Goal: Task Accomplishment & Management: Complete application form

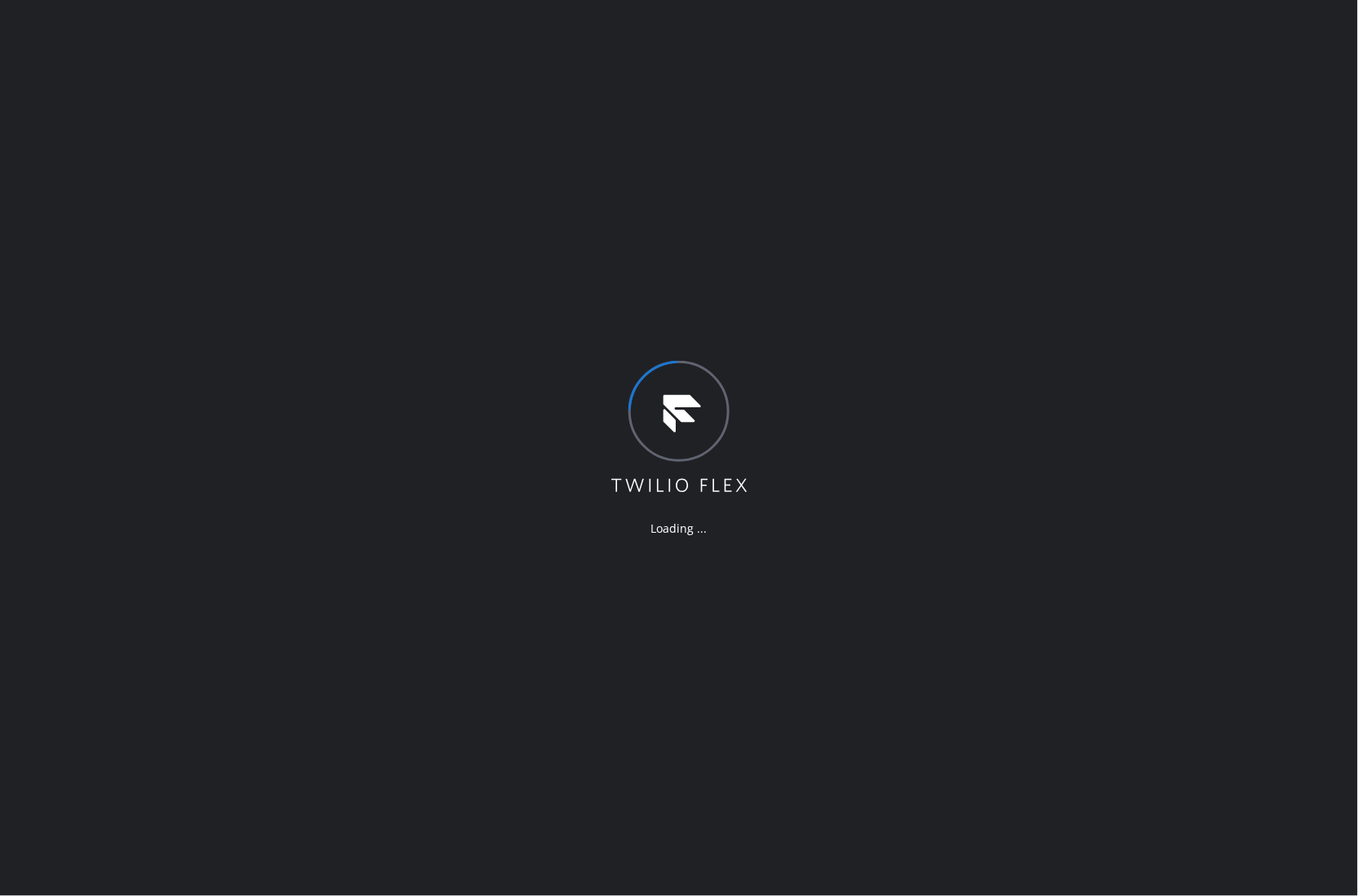
click at [45, 206] on div "Loading ..." at bounding box center [679, 448] width 1358 height 896
drag, startPoint x: 842, startPoint y: 352, endPoint x: 190, endPoint y: 219, distance: 665.4
click at [841, 350] on div "Loading ..." at bounding box center [679, 448] width 1358 height 896
click at [37, 293] on div "Loading ..." at bounding box center [679, 448] width 1358 height 896
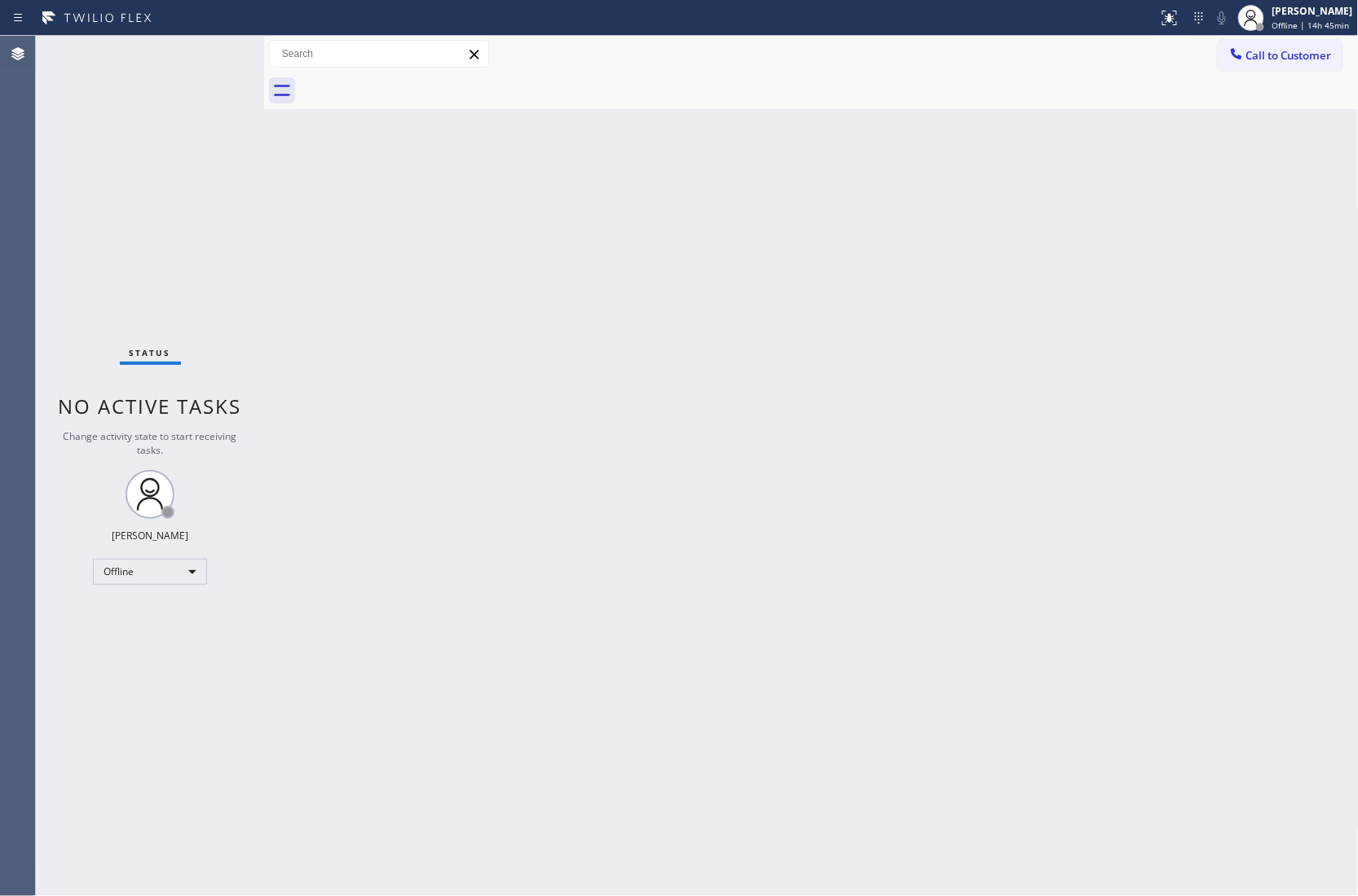
drag, startPoint x: 1, startPoint y: 244, endPoint x: 89, endPoint y: 233, distance: 88.7
click at [1, 244] on div "Agent Desktop" at bounding box center [17, 466] width 35 height 860
click at [1317, 17] on div "[PERSON_NAME]" at bounding box center [1313, 11] width 81 height 14
click at [1307, 97] on button "Unavailable" at bounding box center [1277, 107] width 163 height 21
click at [3, 239] on div "Agent Desktop" at bounding box center [17, 466] width 35 height 860
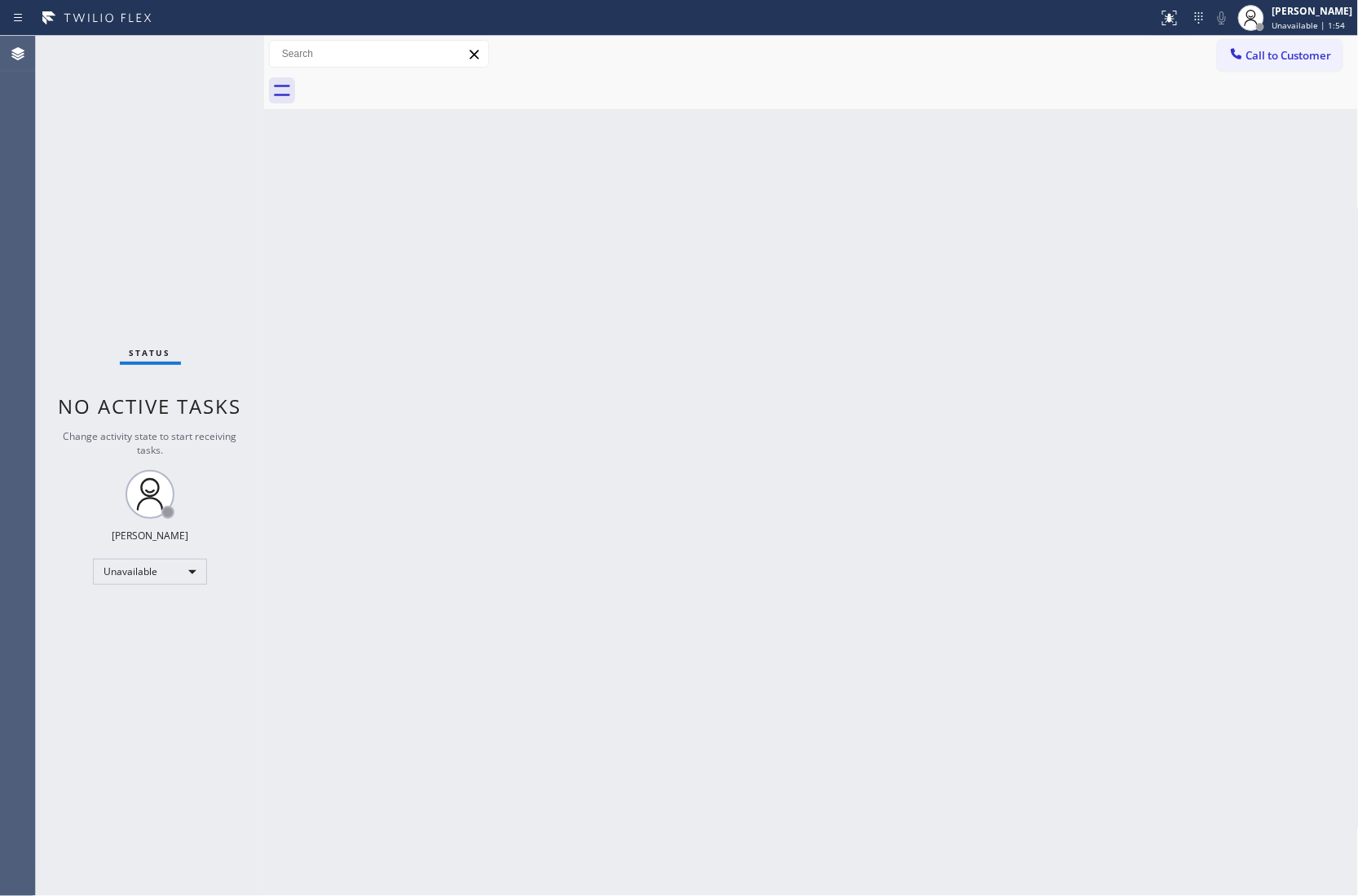
click at [53, 156] on div "Status No active tasks Change activity state to start receiving tasks. [PERSON_…" at bounding box center [150, 466] width 228 height 860
click at [1, 226] on div "Agent Desktop" at bounding box center [17, 466] width 35 height 860
drag, startPoint x: 1273, startPoint y: 67, endPoint x: 978, endPoint y: 171, distance: 312.8
click at [1264, 70] on button "Call to Customer" at bounding box center [1279, 56] width 124 height 31
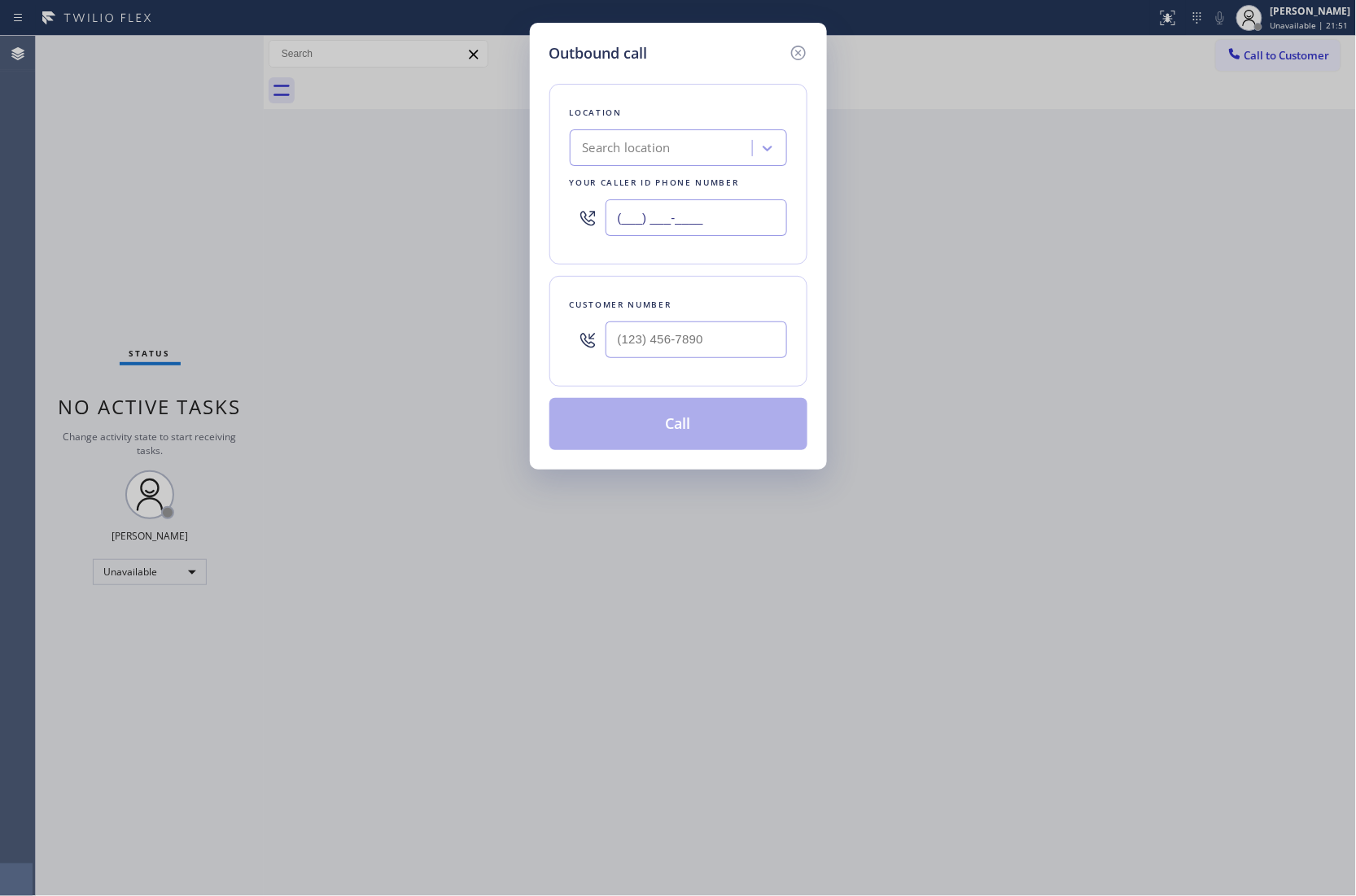
drag, startPoint x: 737, startPoint y: 225, endPoint x: 897, endPoint y: 241, distance: 160.8
click at [736, 226] on input "(___) ___-____" at bounding box center [696, 218] width 182 height 37
type input "(___) ___-____"
drag, startPoint x: 591, startPoint y: 329, endPoint x: 630, endPoint y: 335, distance: 39.5
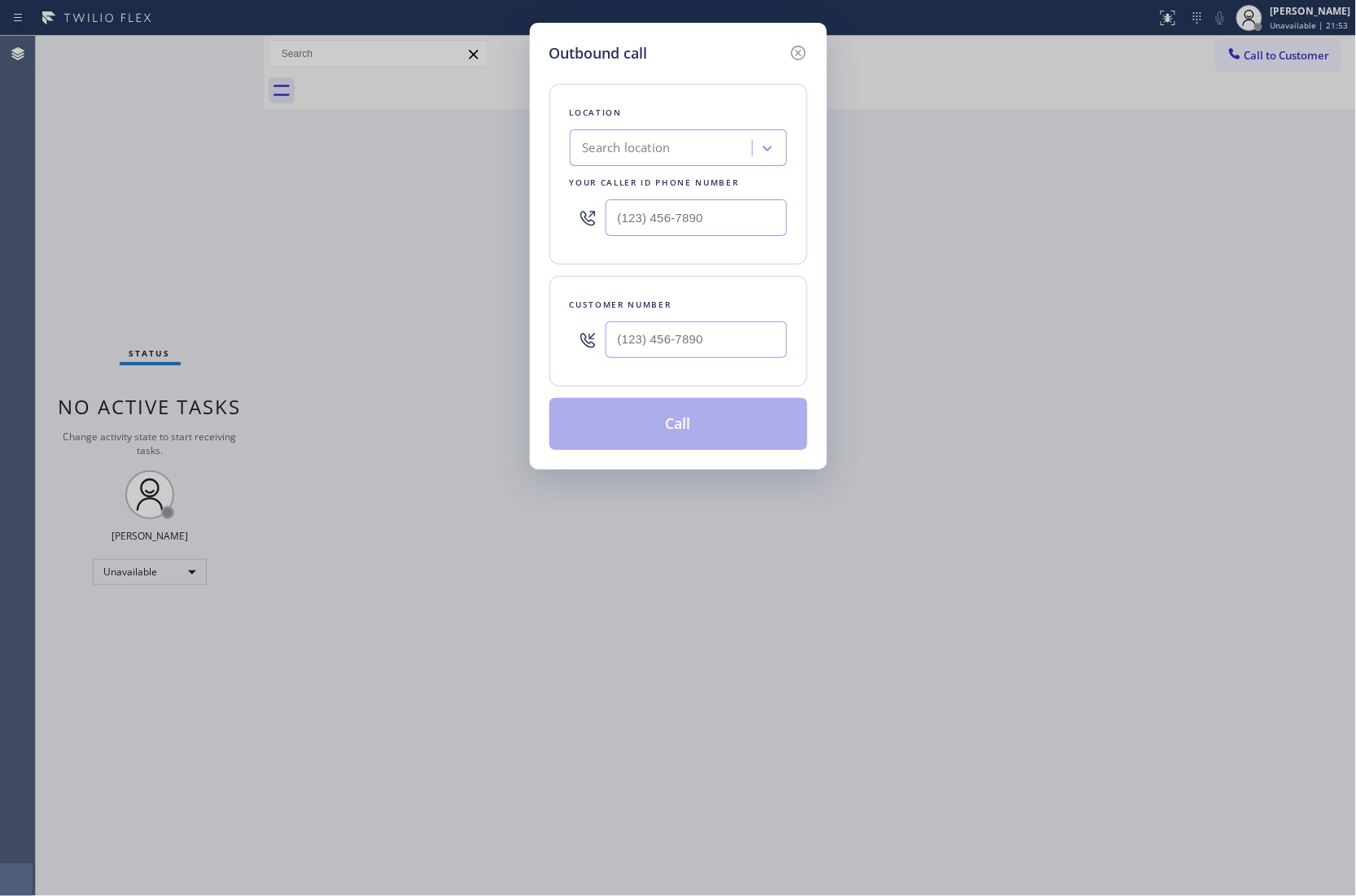
click at [612, 339] on div at bounding box center [678, 340] width 218 height 53
click at [630, 335] on input "(___) ___-____" at bounding box center [696, 339] width 182 height 37
click at [714, 342] on input "(___) ___-____" at bounding box center [696, 339] width 182 height 37
paste input "954) 254-9237"
type input "[PHONE_NUMBER]"
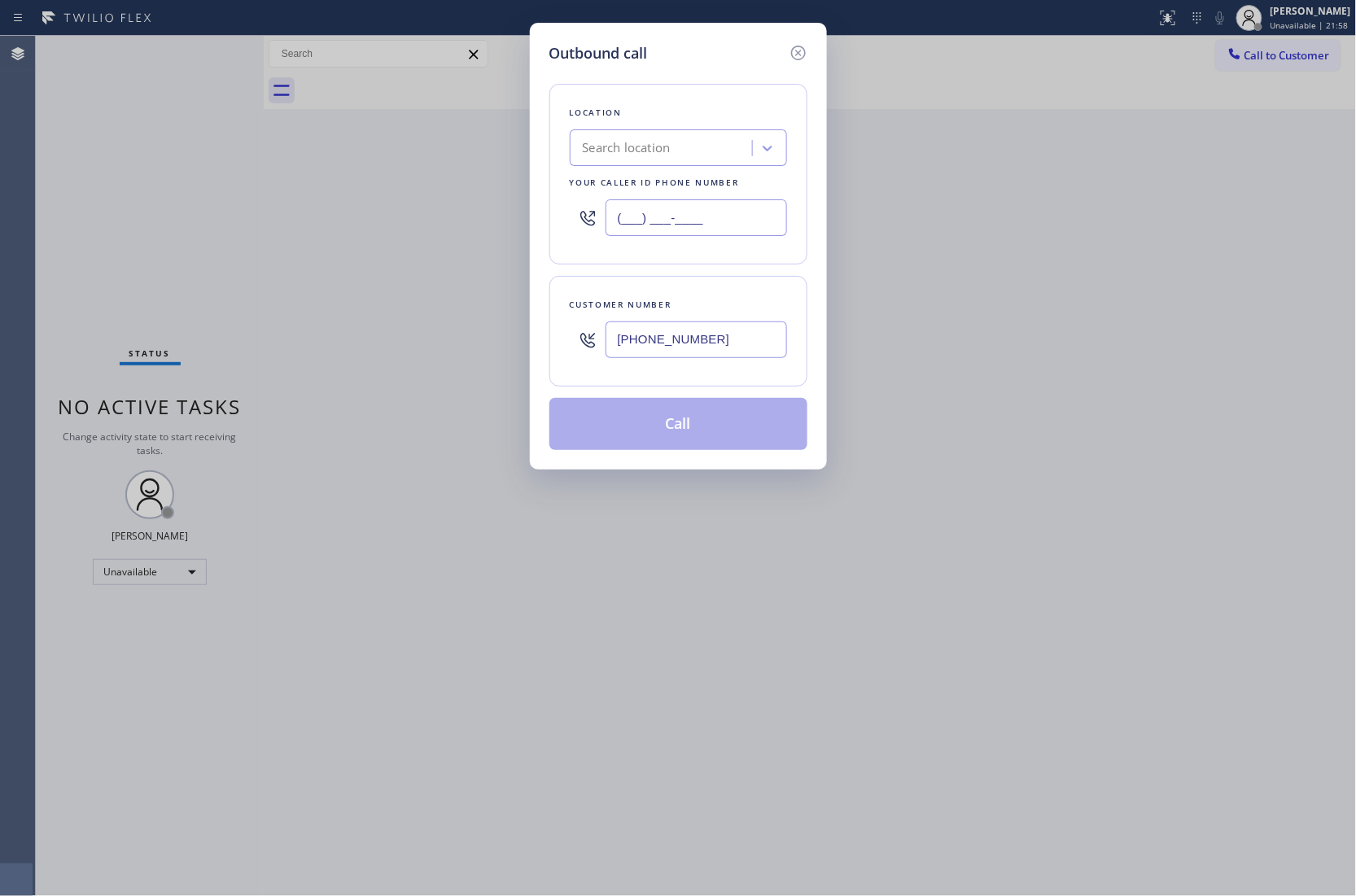
click at [713, 224] on input "(___) ___-____" at bounding box center [696, 218] width 182 height 37
paste input "754) 600-8182"
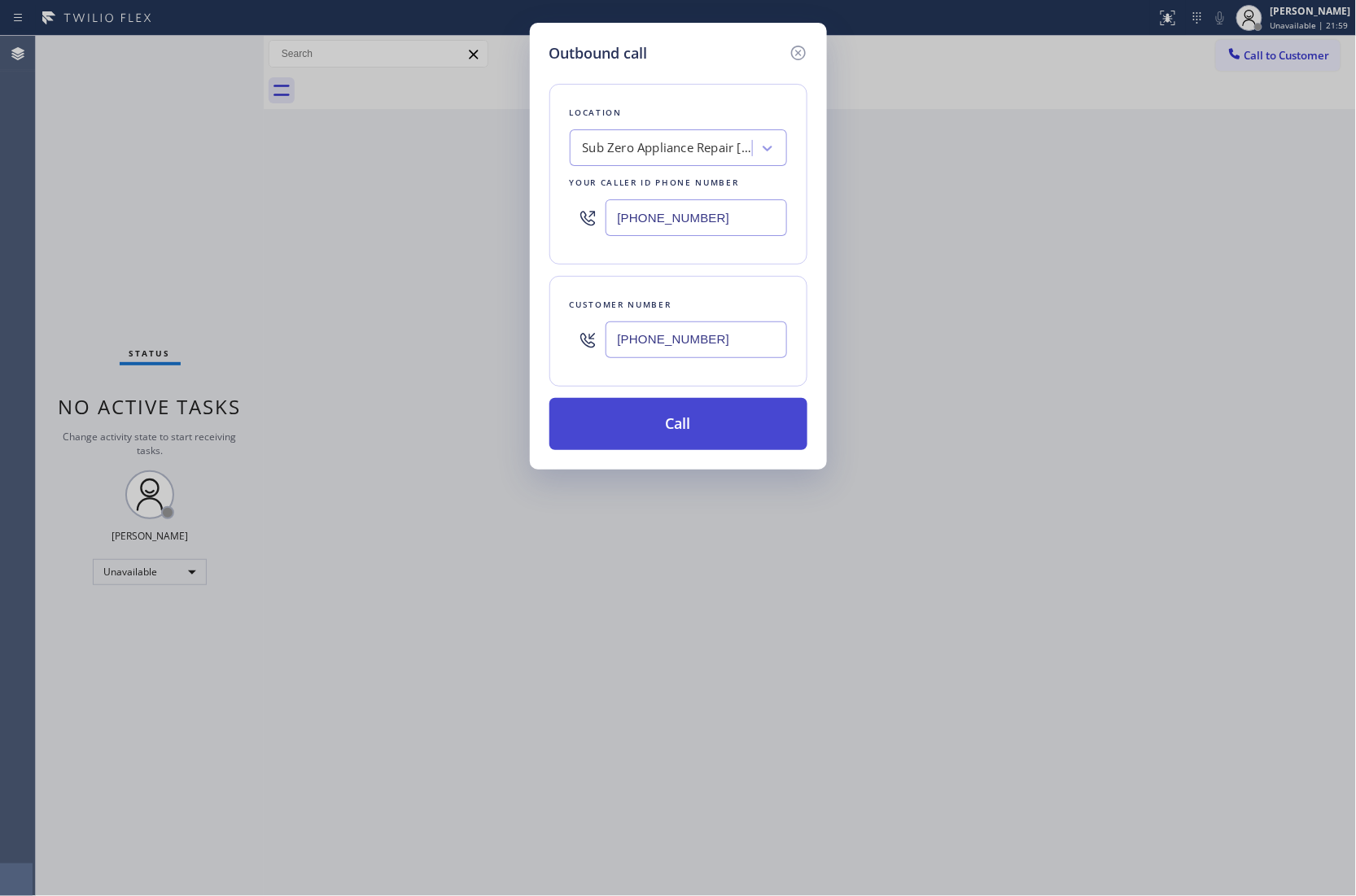
type input "[PHONE_NUMBER]"
click at [722, 444] on button "Call" at bounding box center [678, 423] width 258 height 52
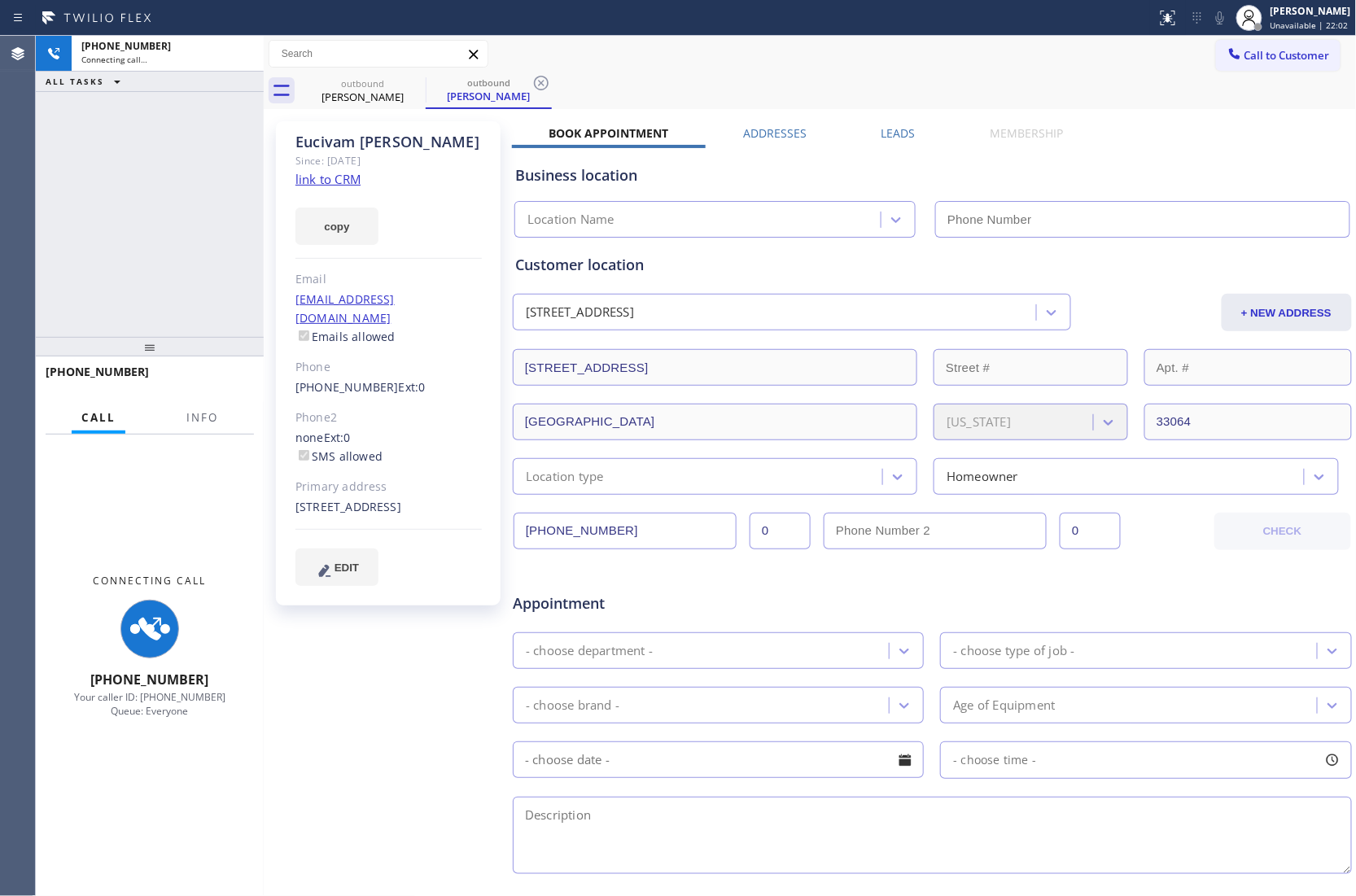
click at [349, 181] on link "link to CRM" at bounding box center [328, 178] width 65 height 16
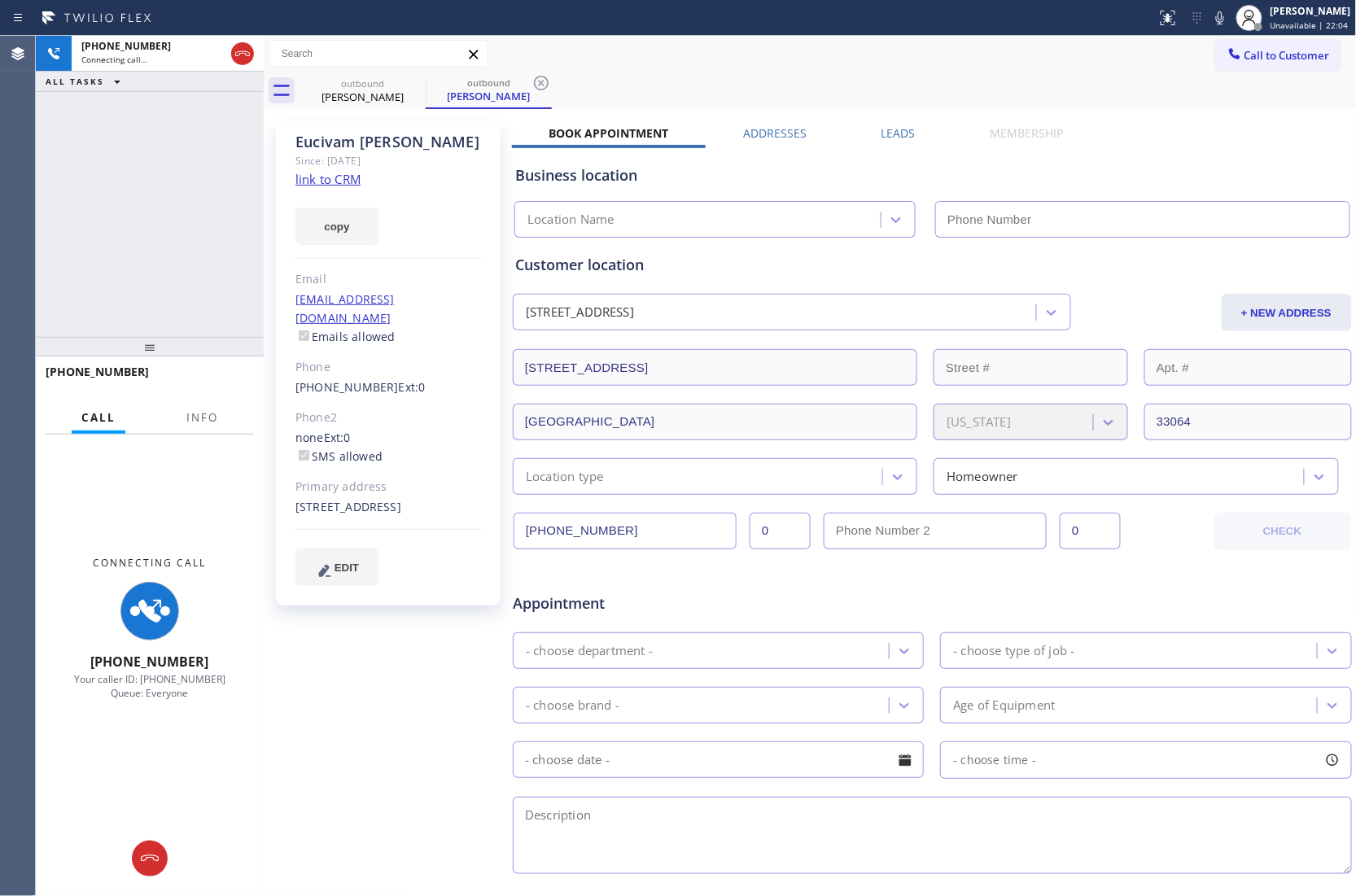
type input "[PHONE_NUMBER]"
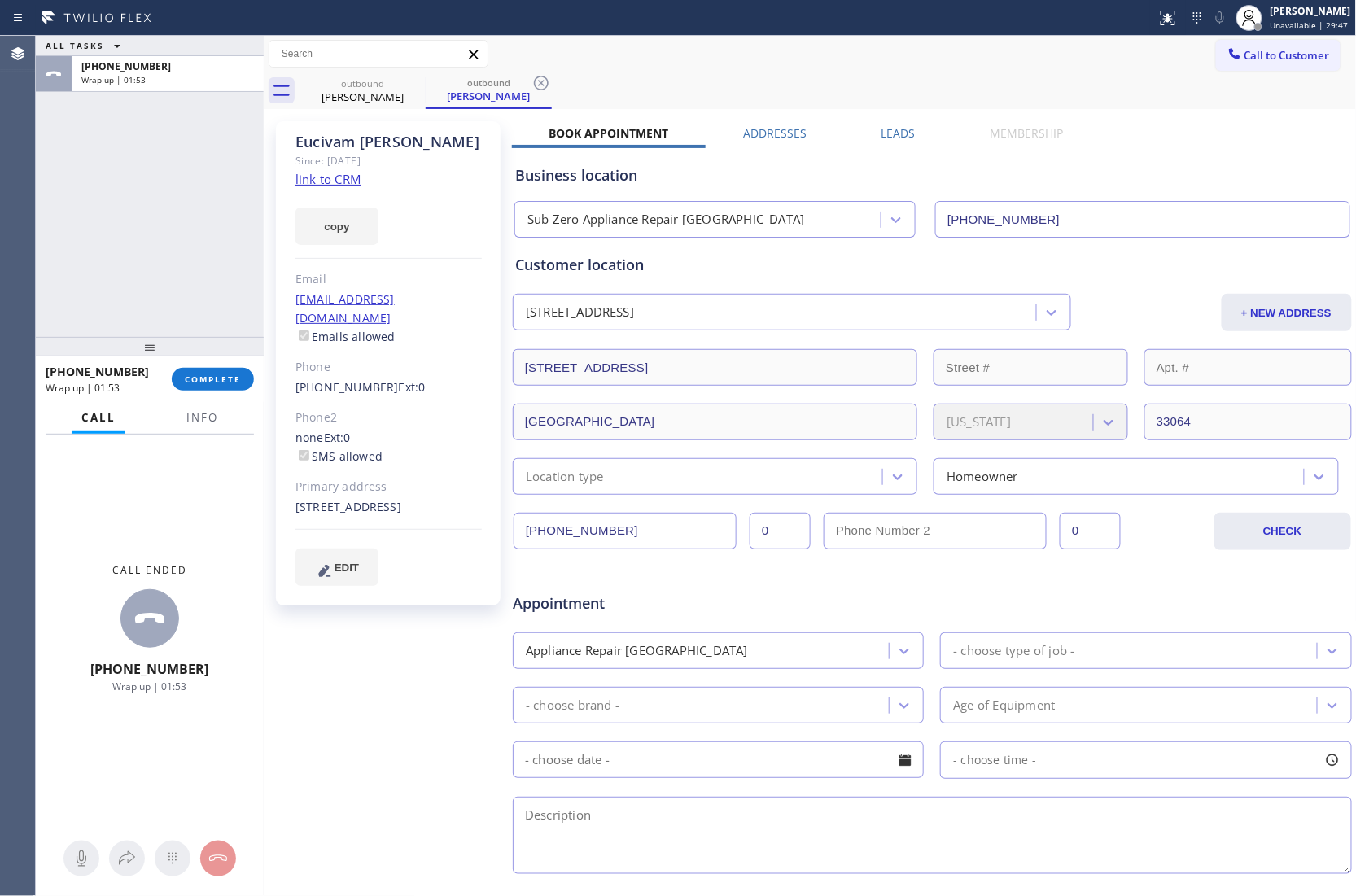
click at [8, 230] on div "Agent Desktop" at bounding box center [17, 466] width 35 height 860
drag, startPoint x: 1238, startPoint y: 53, endPoint x: 893, endPoint y: 182, distance: 368.3
click at [1244, 54] on span "Call to Customer" at bounding box center [1287, 55] width 86 height 15
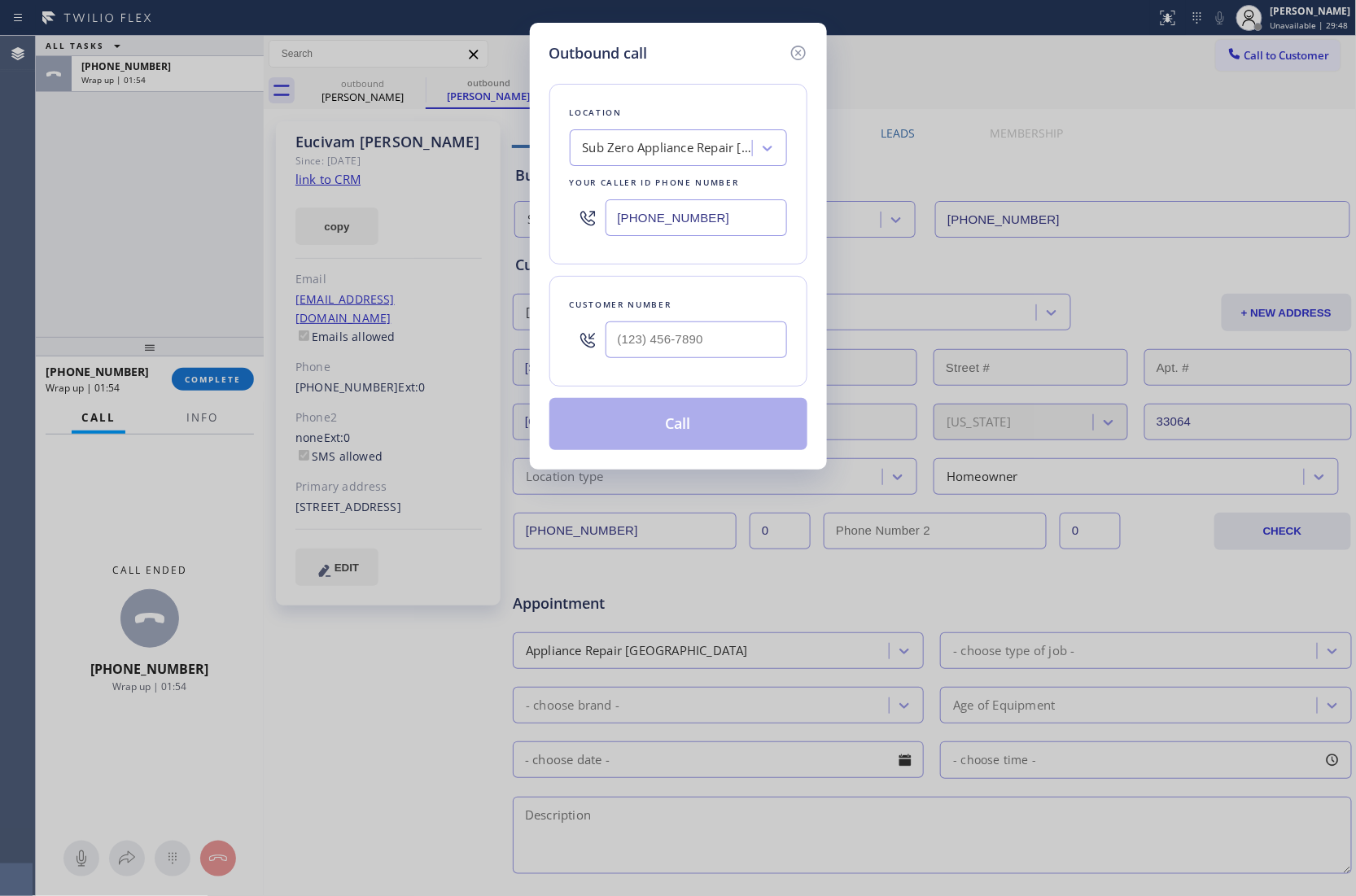
click at [756, 212] on input "[PHONE_NUMBER]" at bounding box center [696, 218] width 182 height 37
paste input "73) 299-127"
type input "[PHONE_NUMBER]"
type input "(___) ___-____"
click at [51, 186] on div "Outbound call Location Same Day Subzero Repair [GEOGRAPHIC_DATA] Your caller id…" at bounding box center [678, 448] width 1356 height 896
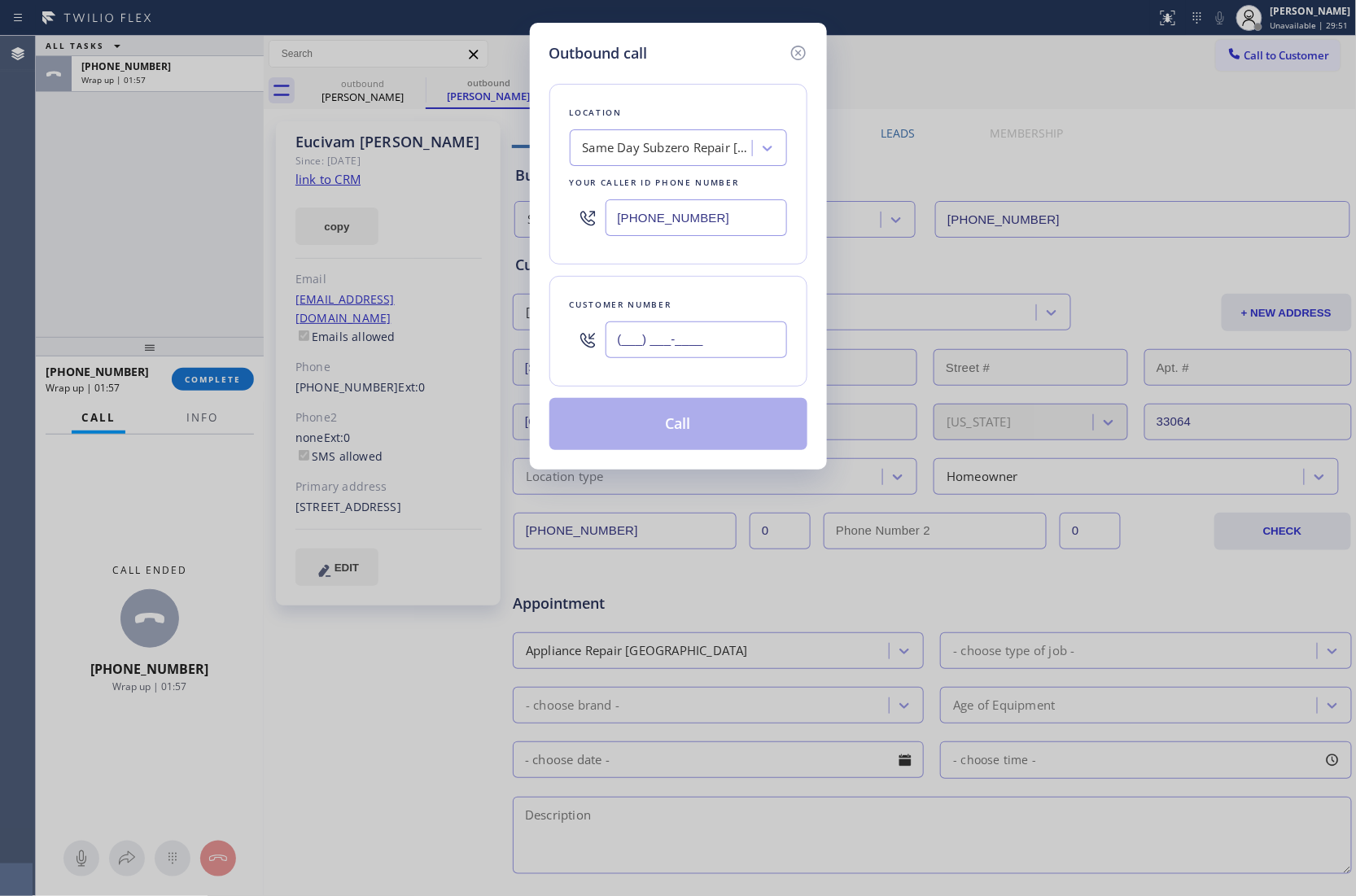
click at [684, 353] on input "(___) ___-____" at bounding box center [696, 339] width 182 height 37
paste input "847) 980-3500"
type input "[PHONE_NUMBER]"
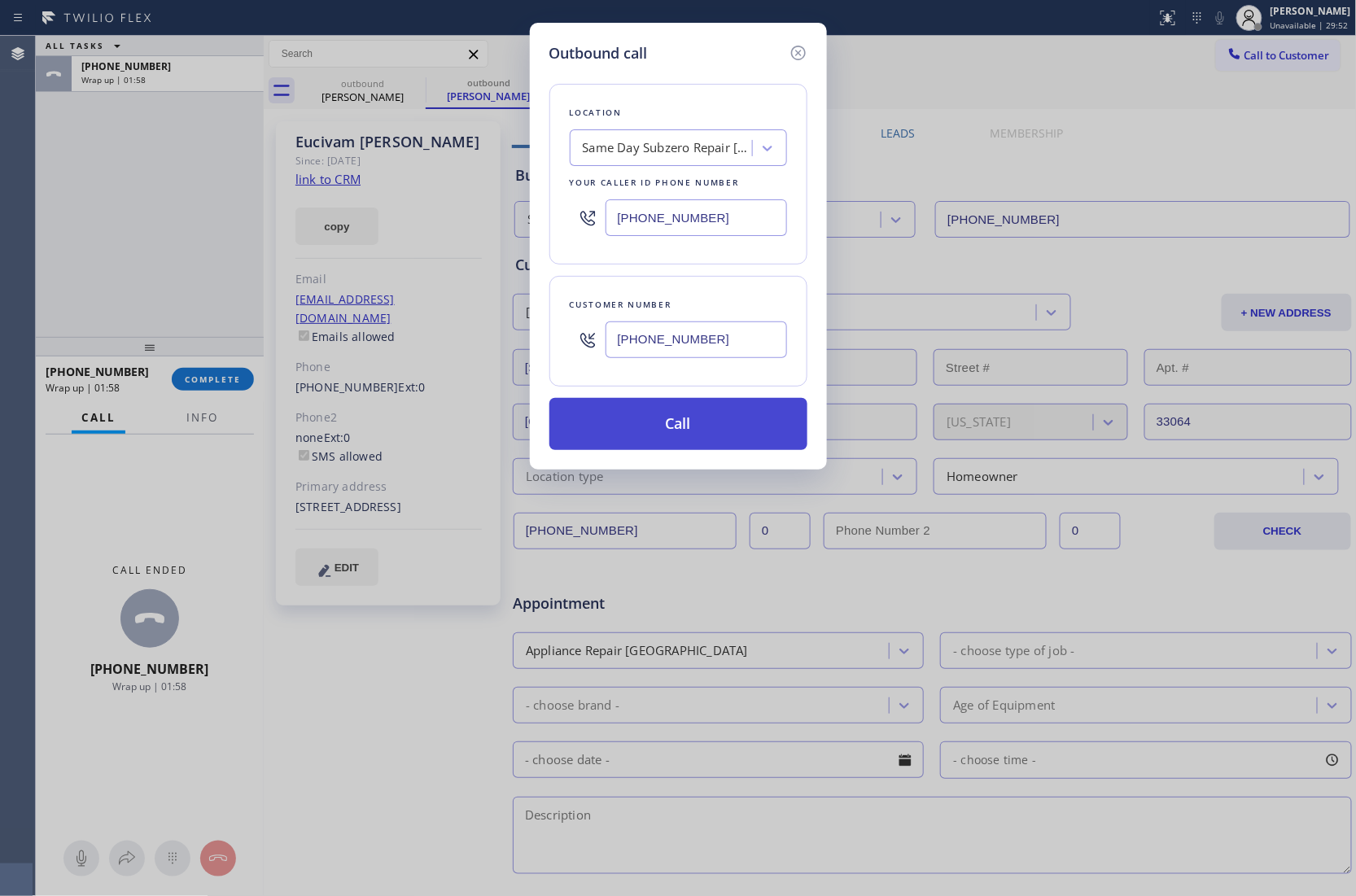
click at [690, 428] on button "Call" at bounding box center [678, 423] width 258 height 52
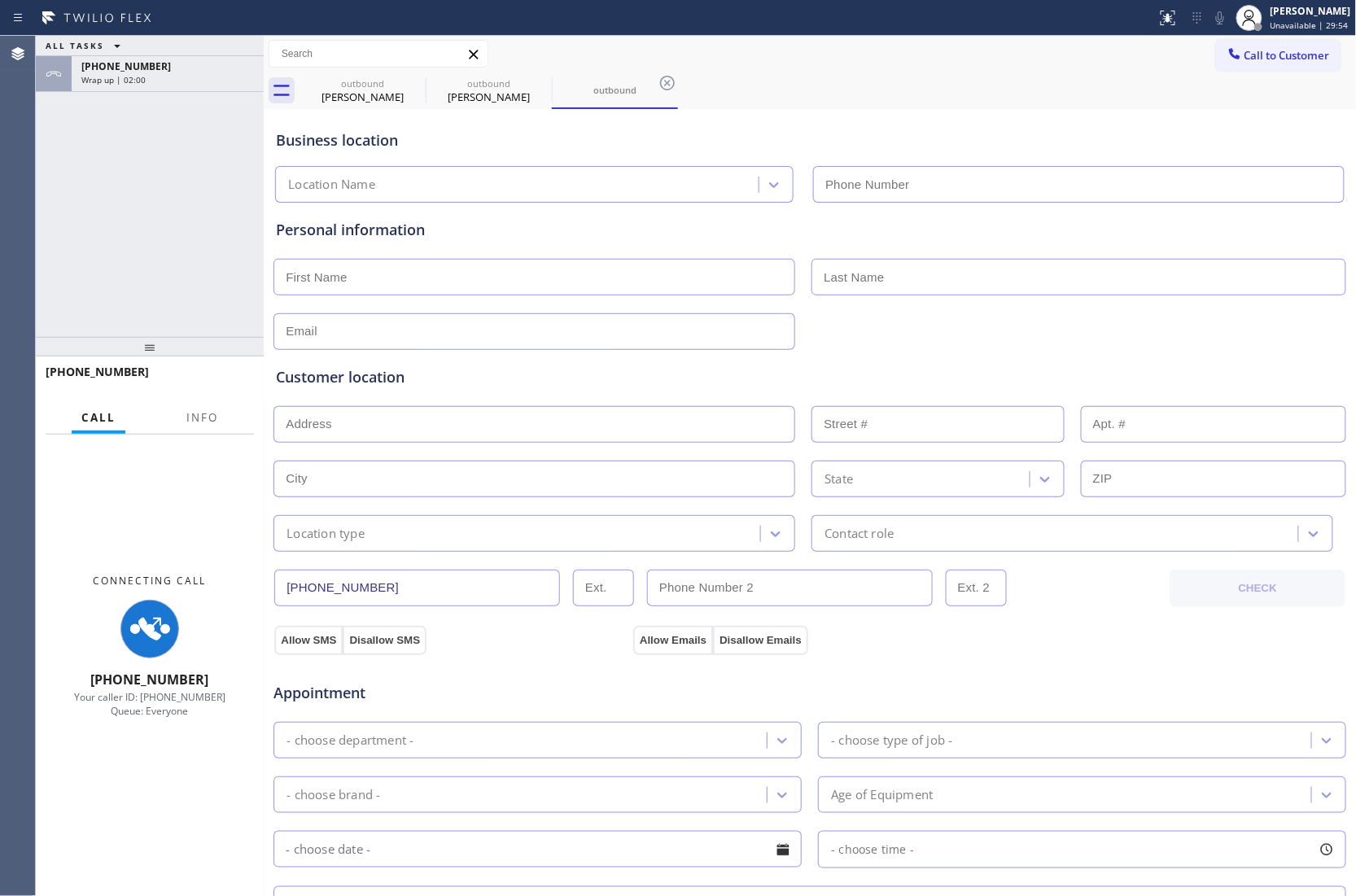
type input "[PHONE_NUMBER]"
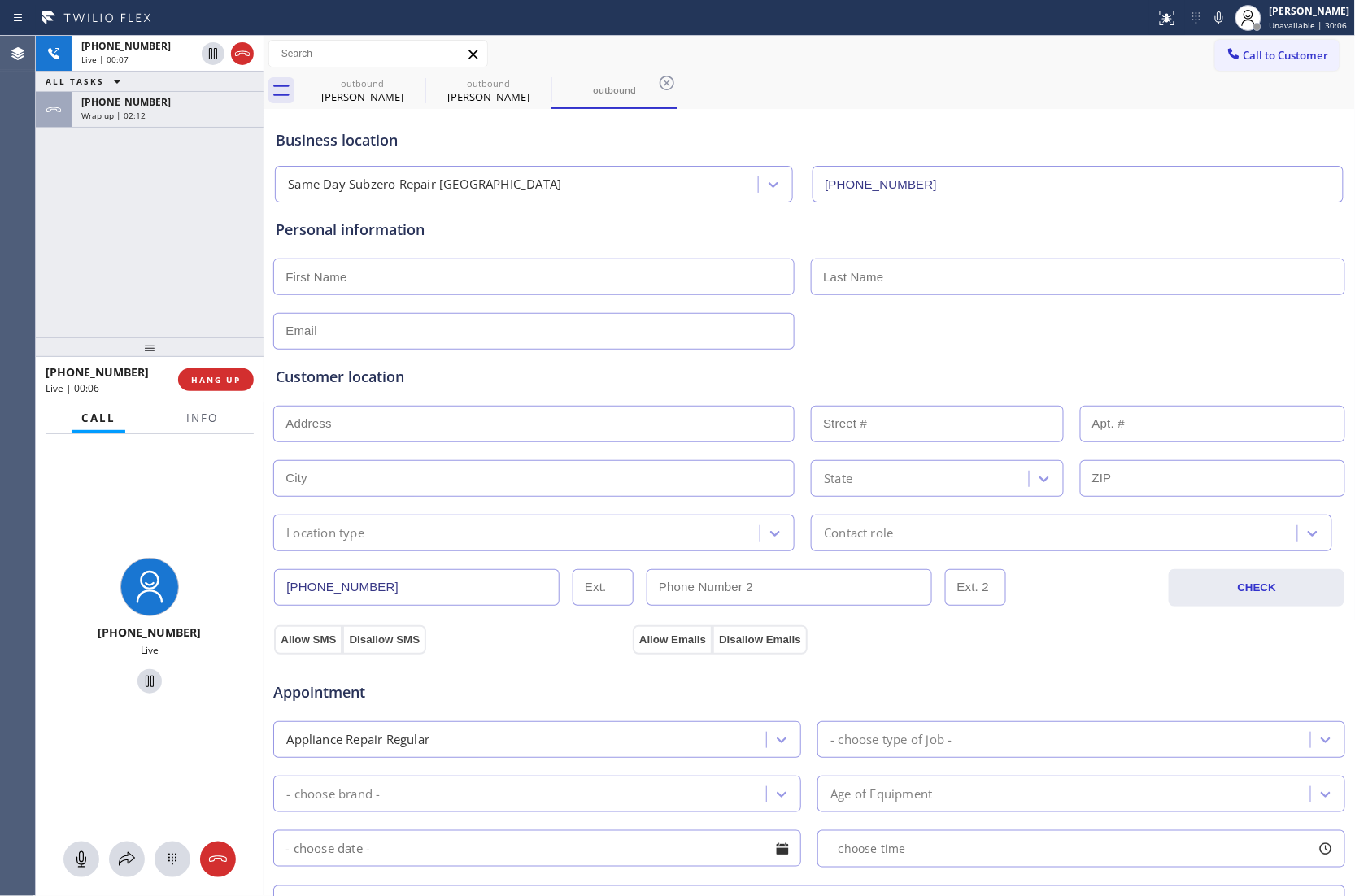
click at [56, 260] on div "[PHONE_NUMBER] Live | 00:07 ALL TASKS ALL TASKS ACTIVE TASKS TASKS IN WRAP UP […" at bounding box center [150, 187] width 228 height 301
click at [24, 195] on div "Agent Desktop" at bounding box center [17, 466] width 35 height 860
click at [187, 419] on span "Info" at bounding box center [202, 418] width 32 height 15
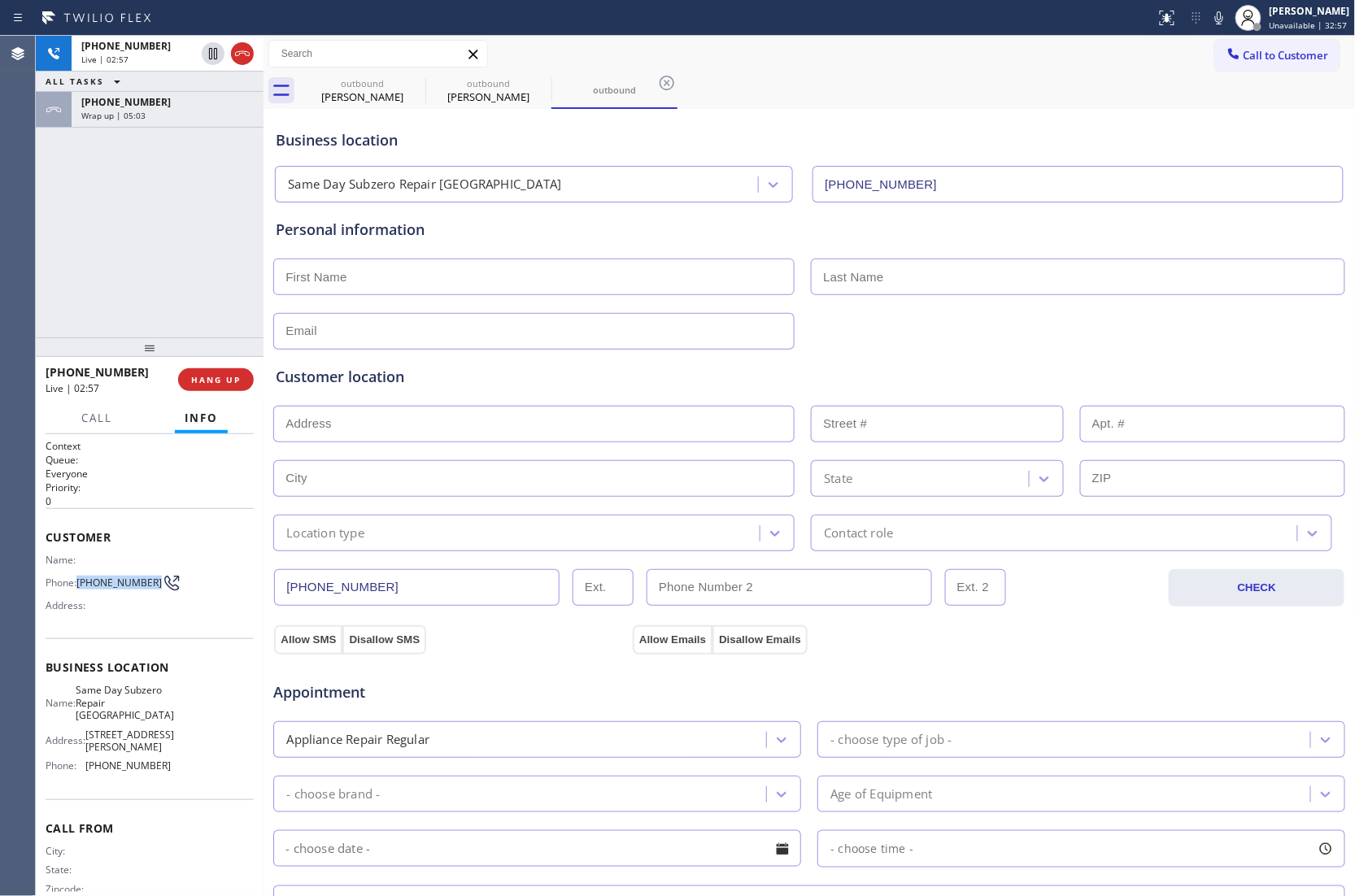
drag, startPoint x: 105, startPoint y: 590, endPoint x: 80, endPoint y: 576, distance: 28.7
click at [80, 576] on span "[PHONE_NUMBER]" at bounding box center [119, 582] width 86 height 12
copy span "[PHONE_NUMBER]"
click at [31, 221] on div "Agent Desktop" at bounding box center [17, 466] width 35 height 860
click at [205, 56] on icon at bounding box center [212, 53] width 20 height 20
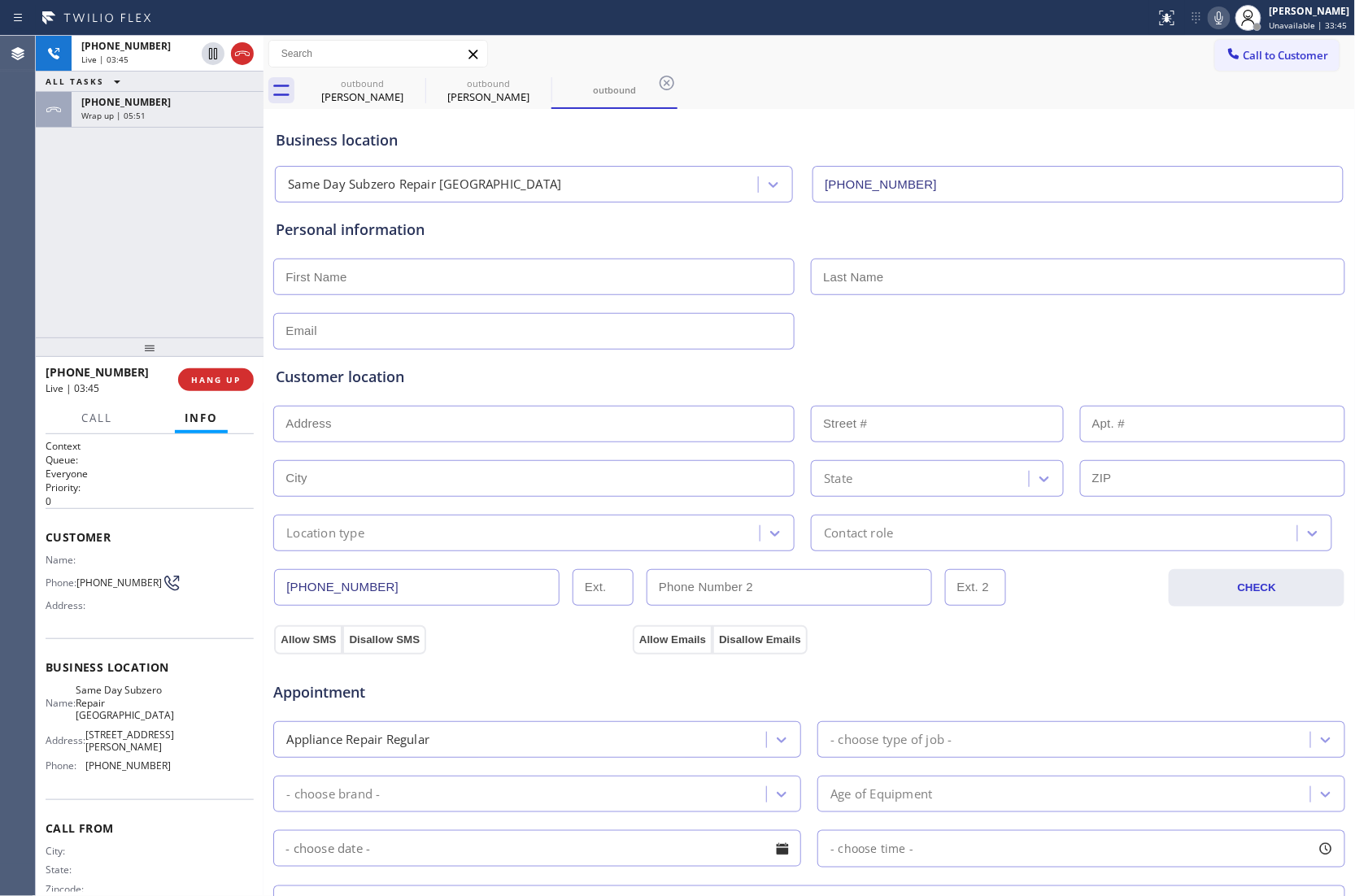
click at [1215, 18] on icon at bounding box center [1218, 17] width 20 height 20
click at [60, 294] on div "[PHONE_NUMBER] Live | 03:58 ALL TASKS ALL TASKS ACTIVE TASKS TASKS IN WRAP UP […" at bounding box center [150, 187] width 228 height 301
click at [210, 56] on icon at bounding box center [212, 53] width 20 height 20
click at [1213, 21] on icon at bounding box center [1218, 17] width 20 height 20
drag, startPoint x: 47, startPoint y: 225, endPoint x: 92, endPoint y: 199, distance: 52.0
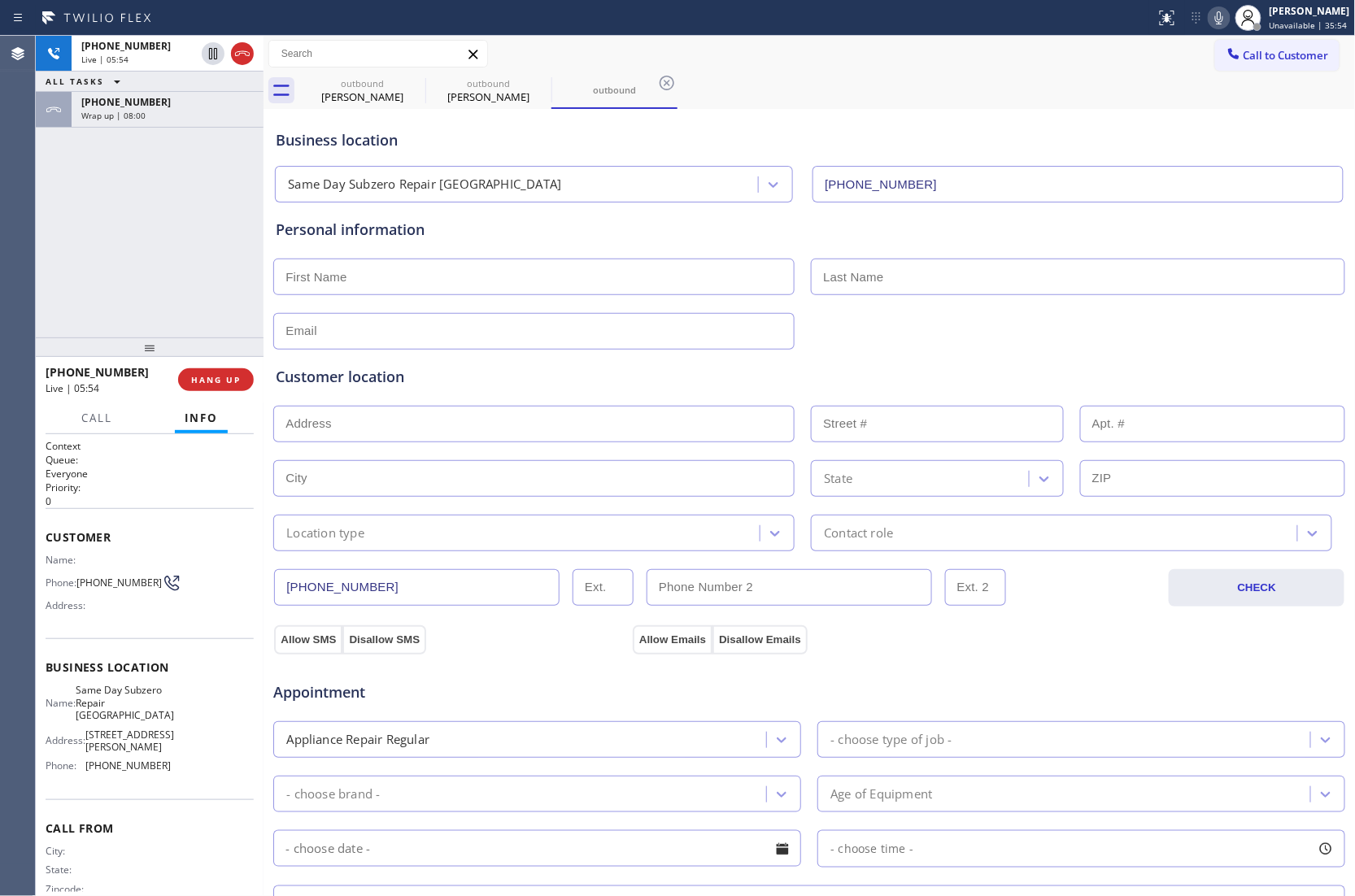
click at [47, 225] on div "[PHONE_NUMBER] Live | 05:54 ALL TASKS ALL TASKS ACTIVE TASKS TASKS IN WRAP UP […" at bounding box center [150, 187] width 228 height 301
drag, startPoint x: 34, startPoint y: 223, endPoint x: 163, endPoint y: 103, distance: 176.2
click at [36, 223] on div "Agent Desktop [PHONE_NUMBER] Live | 06:00 ALL TASKS ALL TASKS ACTIVE TASKS TASK…" at bounding box center [677, 466] width 1355 height 860
click at [407, 273] on input "text" at bounding box center [533, 276] width 521 height 37
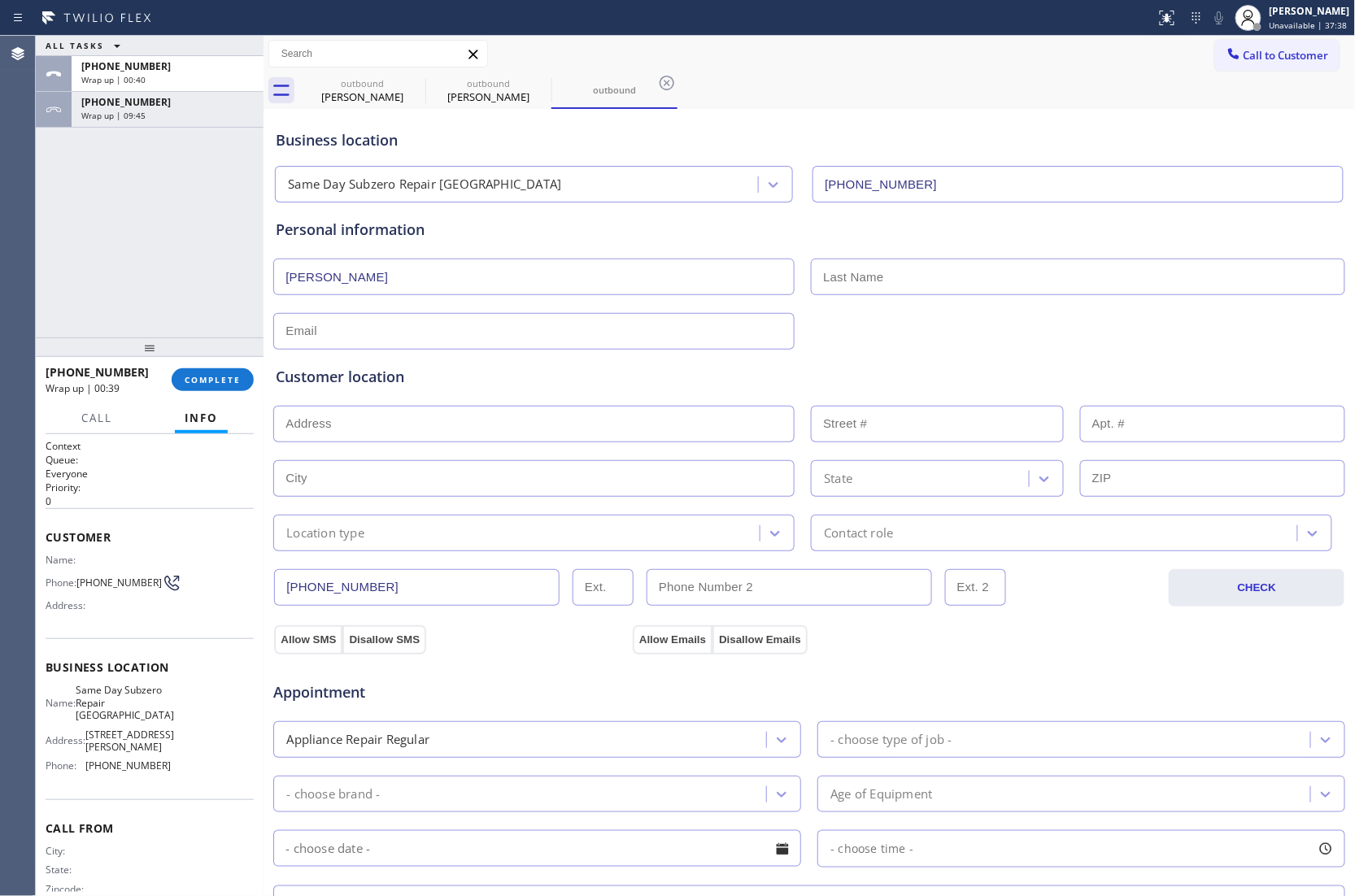
type input "[PERSON_NAME]"
click at [484, 329] on input "text" at bounding box center [533, 331] width 521 height 37
paste input "[EMAIL_ADDRESS][DOMAIN_NAME]"
type input "[EMAIL_ADDRESS][DOMAIN_NAME]"
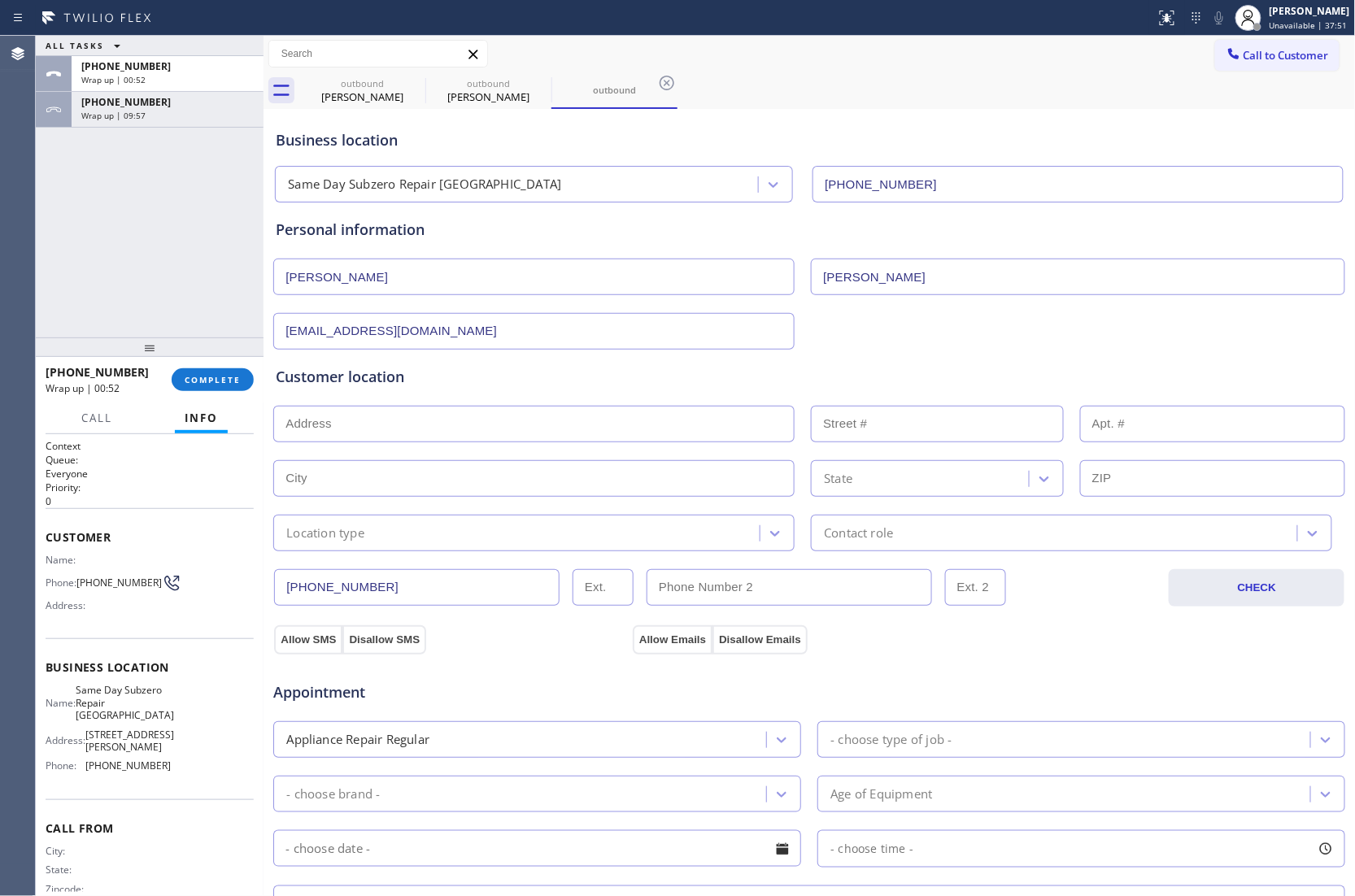
click at [520, 430] on input "text" at bounding box center [533, 424] width 521 height 37
click at [313, 424] on input "text" at bounding box center [533, 424] width 521 height 37
paste input "[STREET_ADDRESS]"
type input "[STREET_ADDRESS]"
type input "4322"
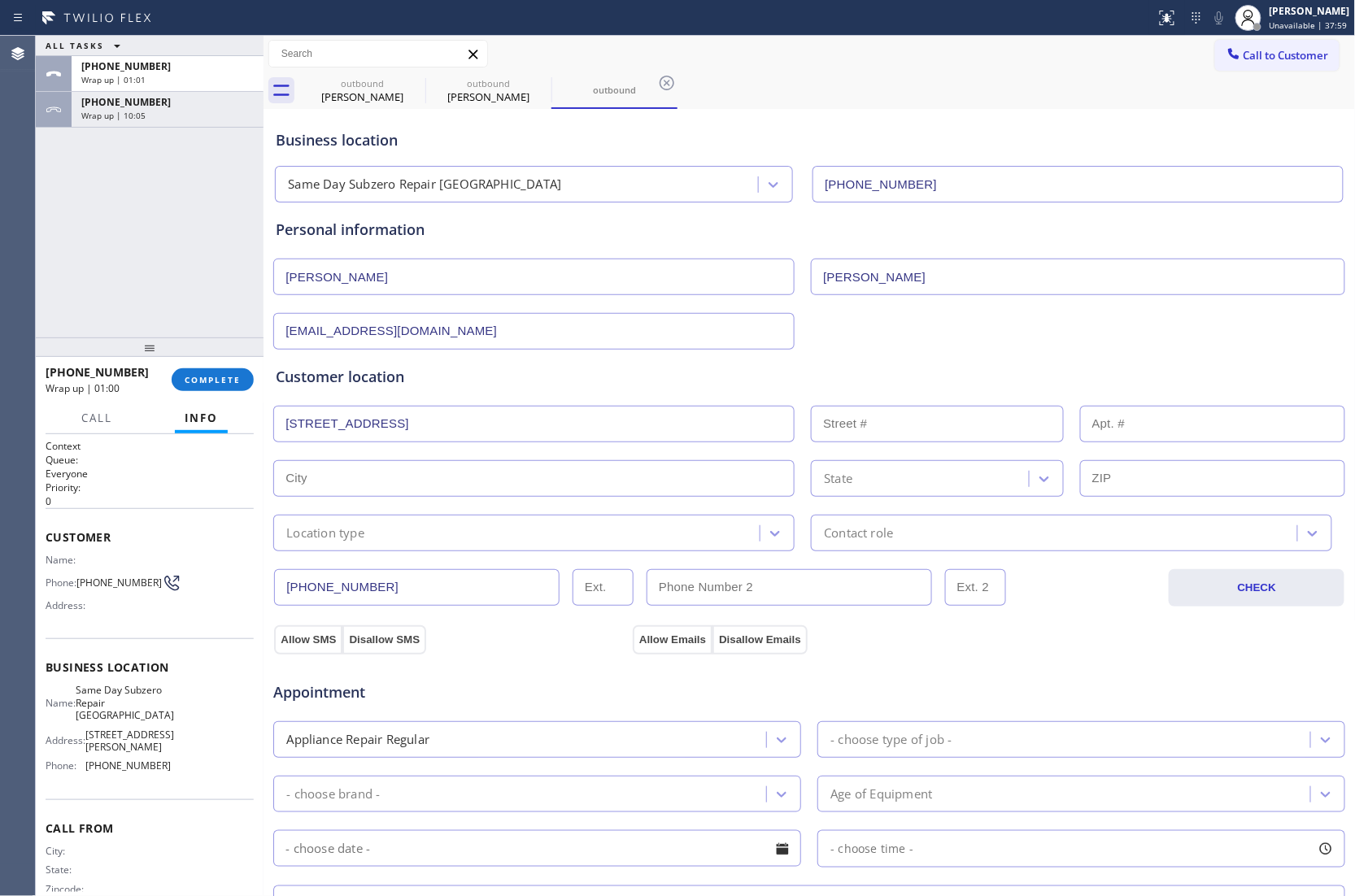
type input "[GEOGRAPHIC_DATA]"
type input "60613"
click at [374, 542] on div "Location type" at bounding box center [519, 532] width 481 height 28
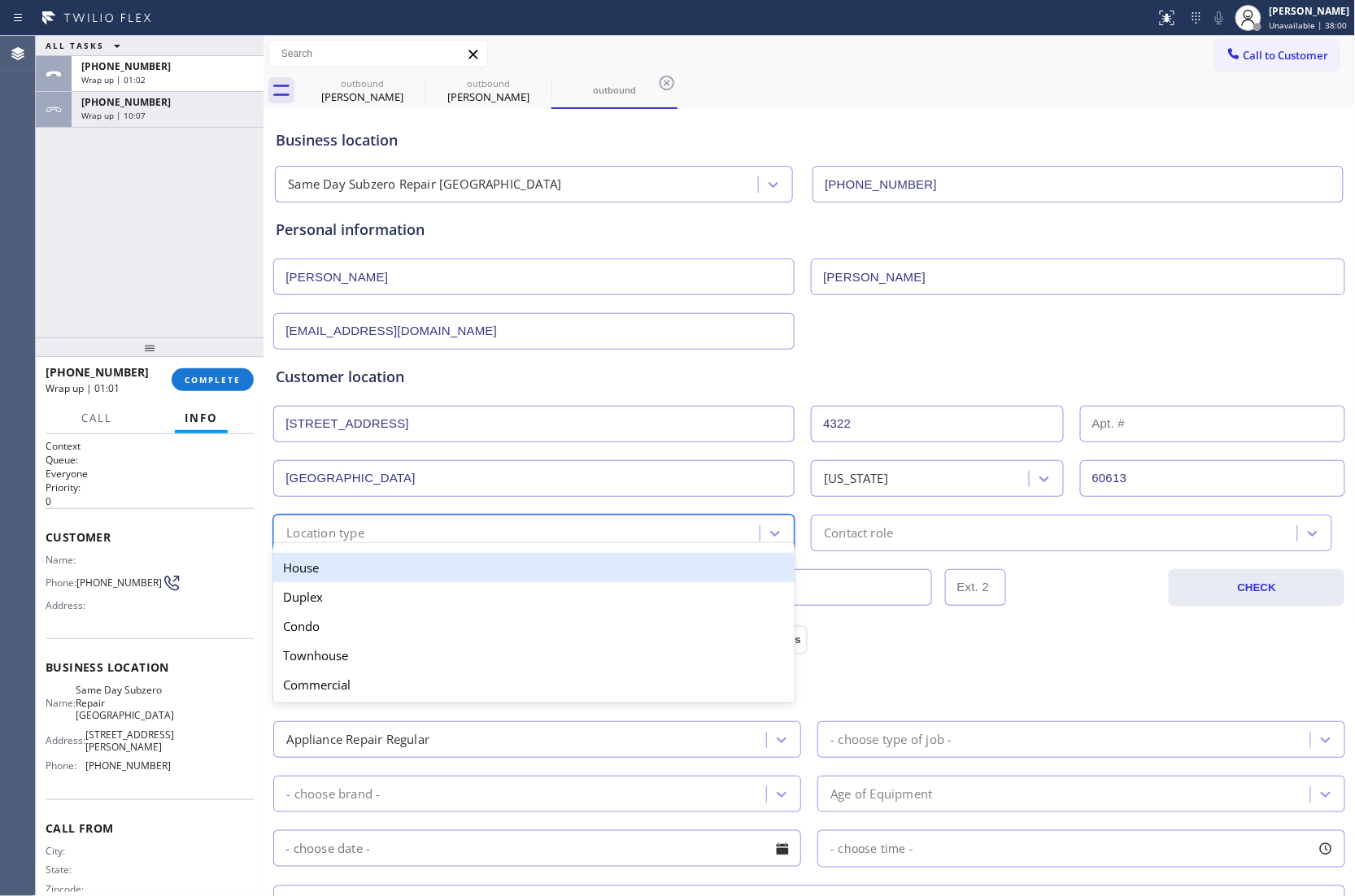
click at [403, 571] on div "House" at bounding box center [533, 567] width 521 height 29
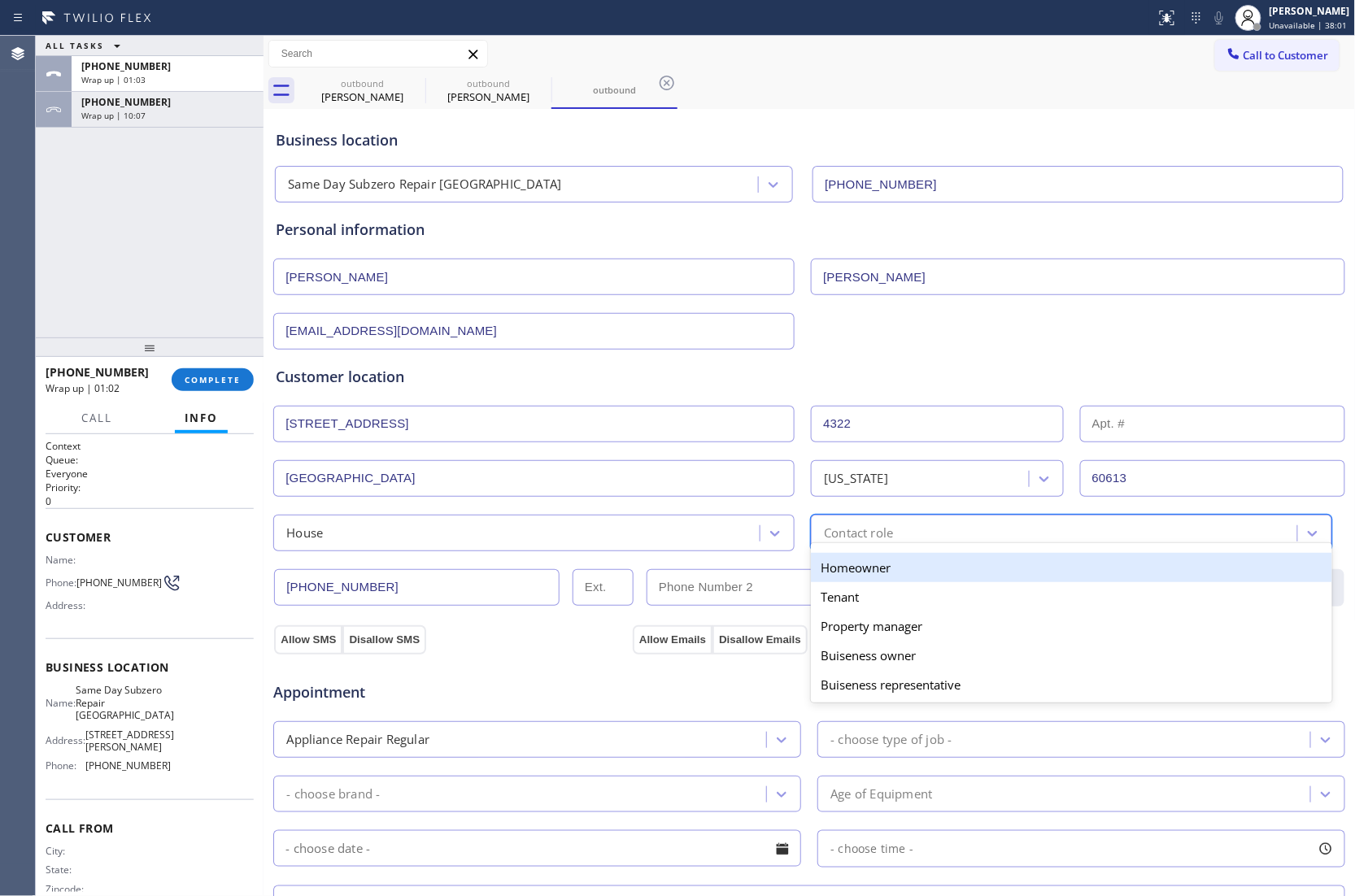
click at [860, 525] on div "Contact role" at bounding box center [1056, 532] width 481 height 28
click at [865, 562] on div "Homeowner" at bounding box center [1071, 567] width 521 height 29
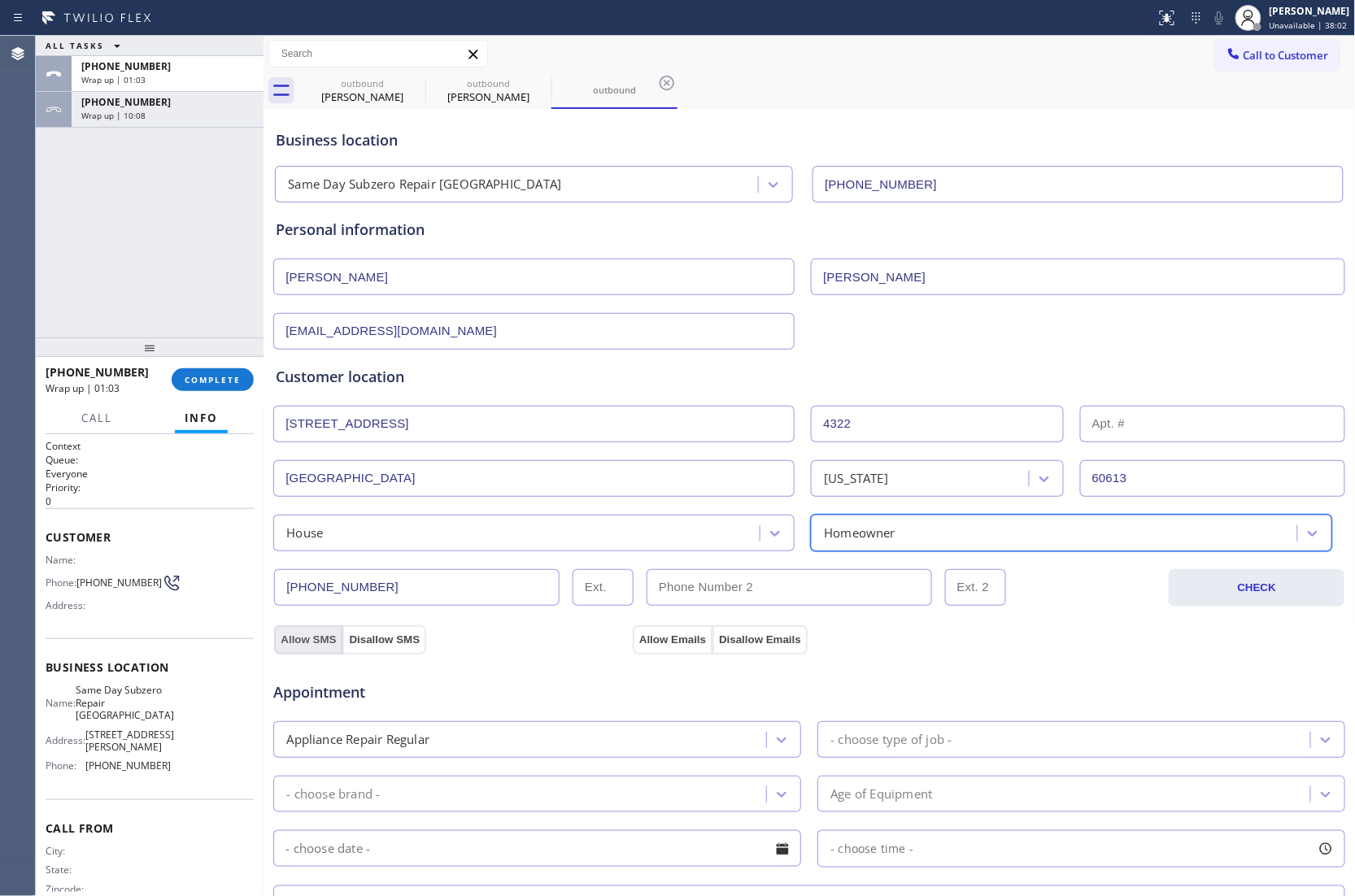
click at [319, 642] on button "Allow SMS" at bounding box center [308, 639] width 68 height 29
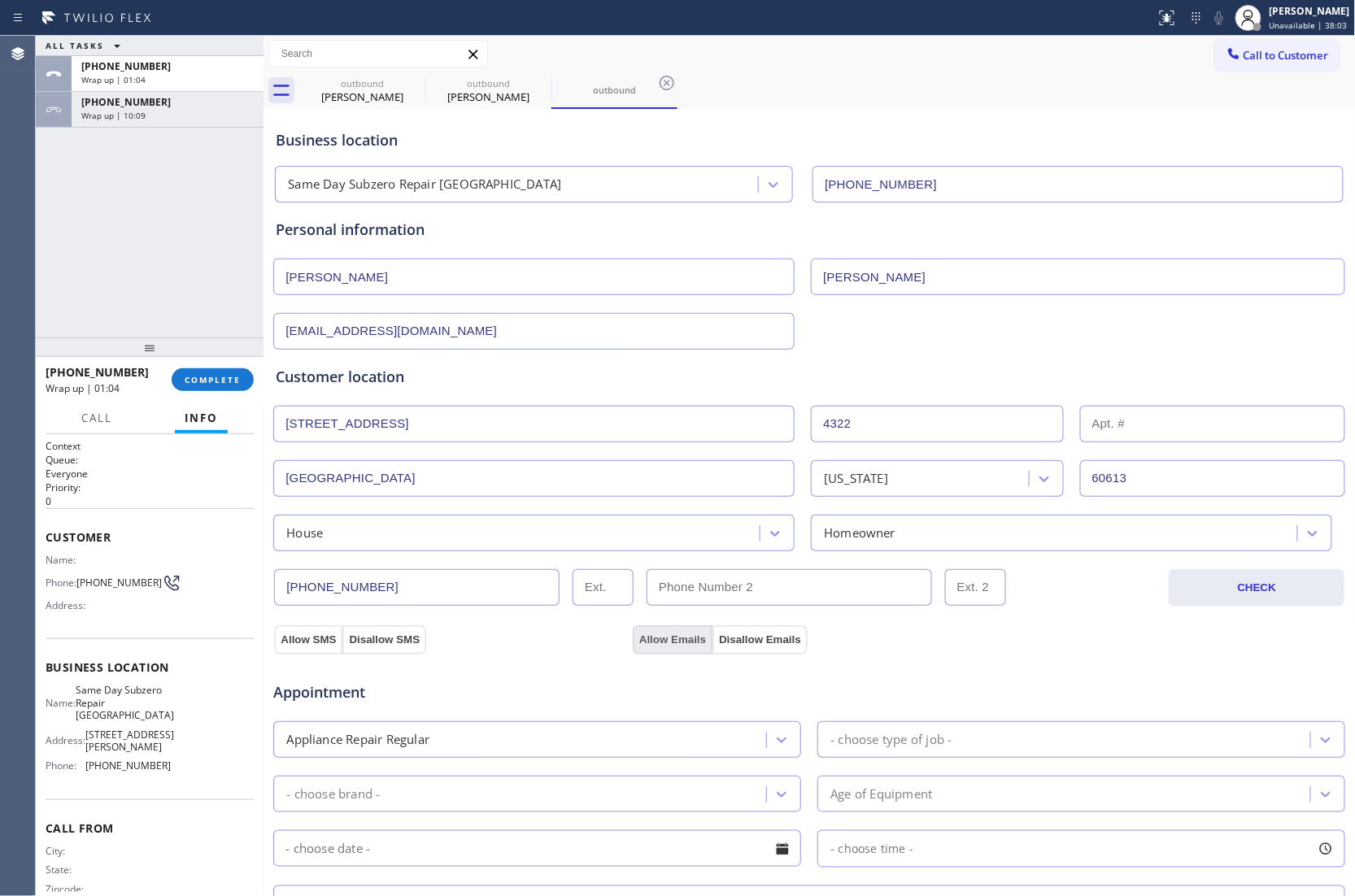
click at [675, 644] on button "Allow Emails" at bounding box center [672, 639] width 80 height 29
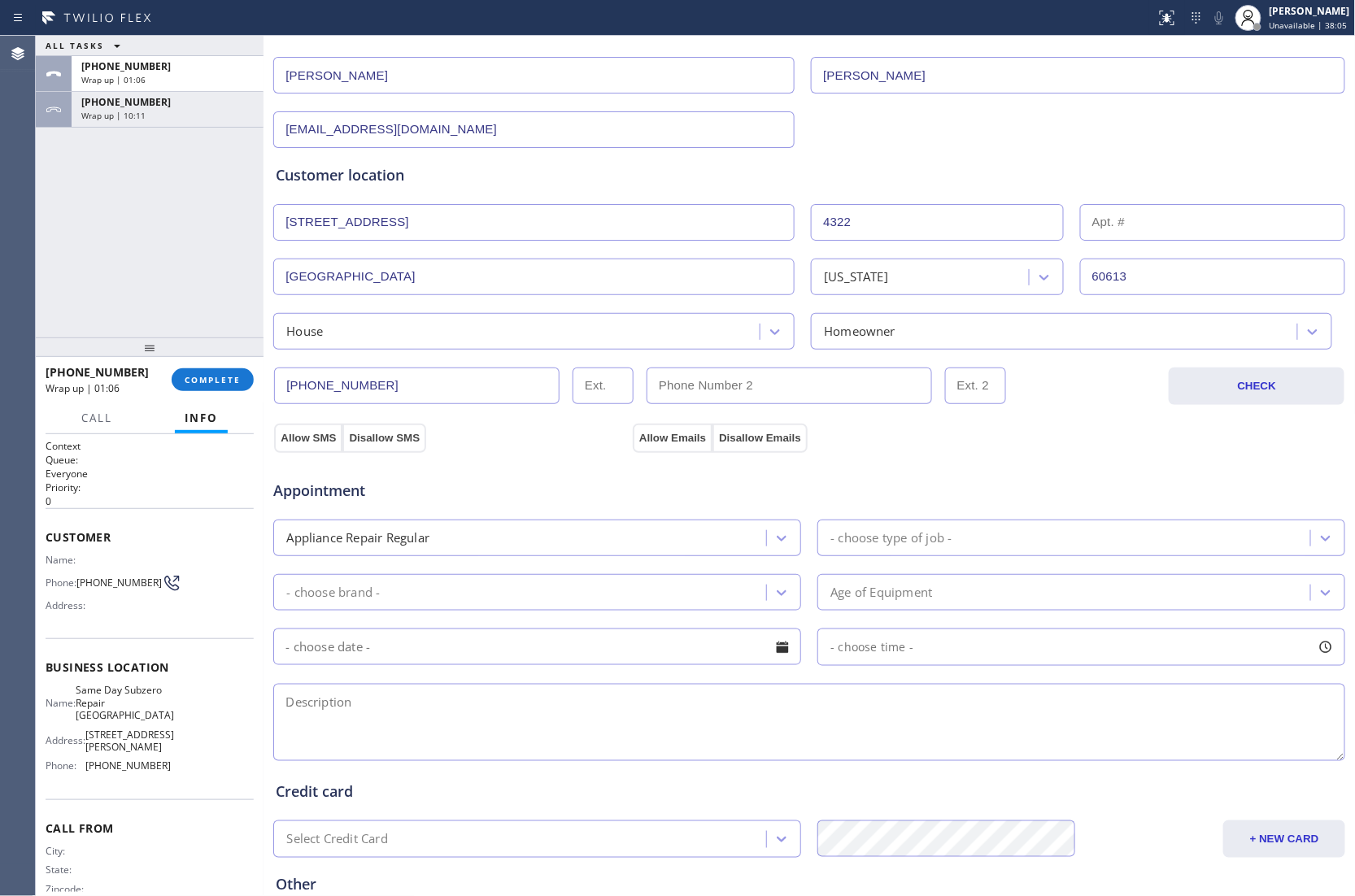
scroll to position [325, 0]
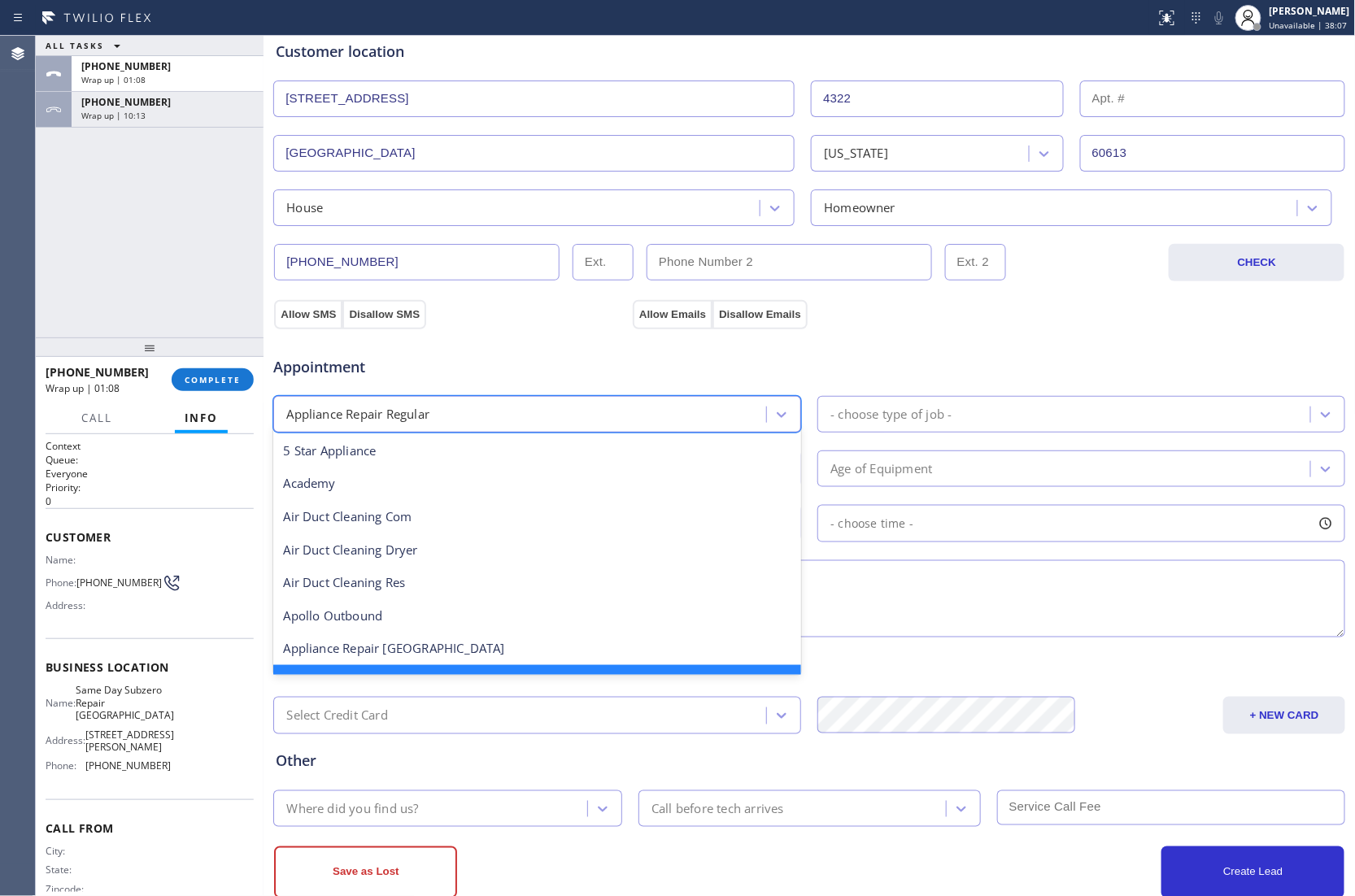
click at [462, 428] on div "Appliance Repair Regular" at bounding box center [522, 413] width 488 height 28
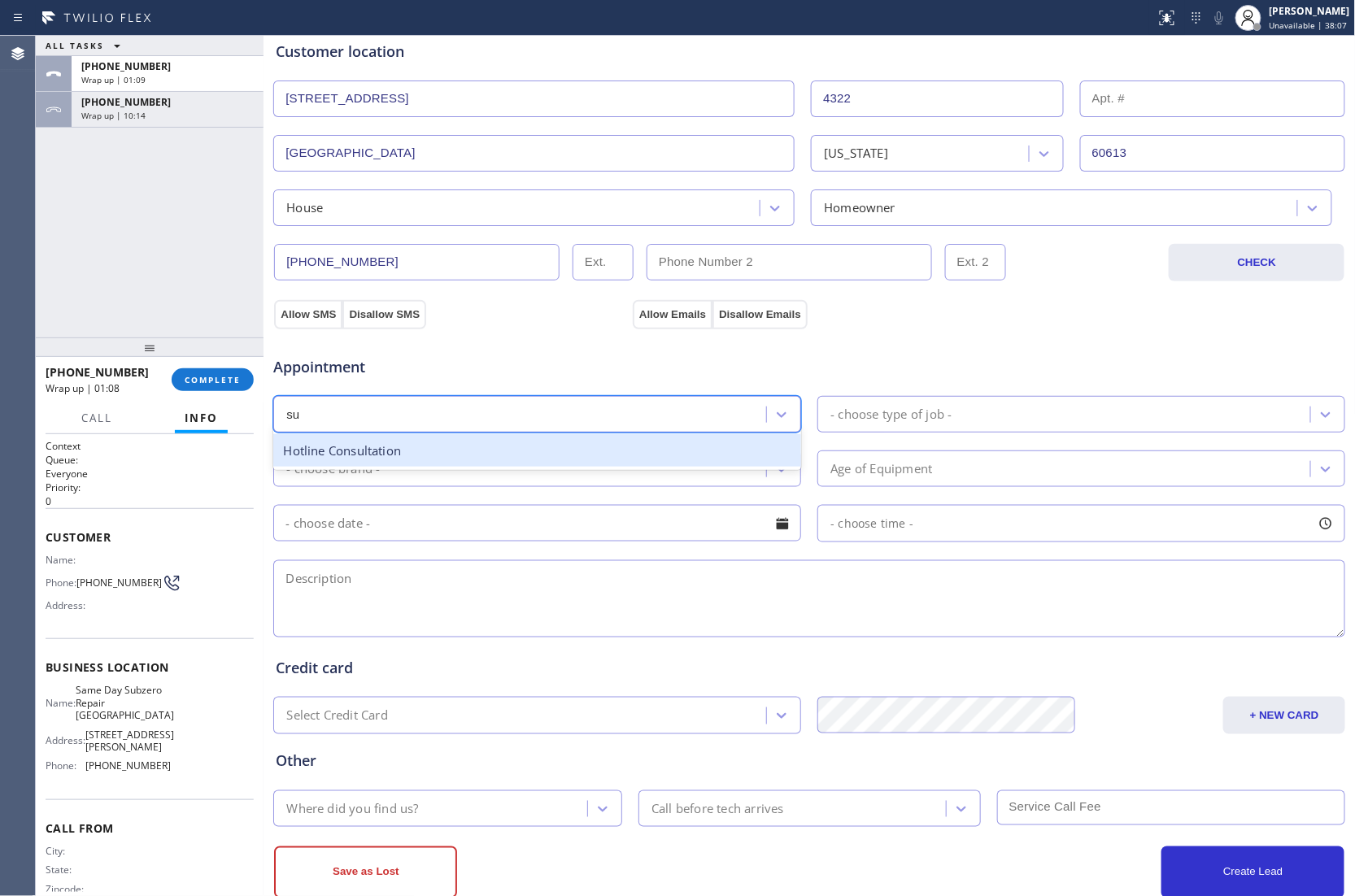
scroll to position [0, 0]
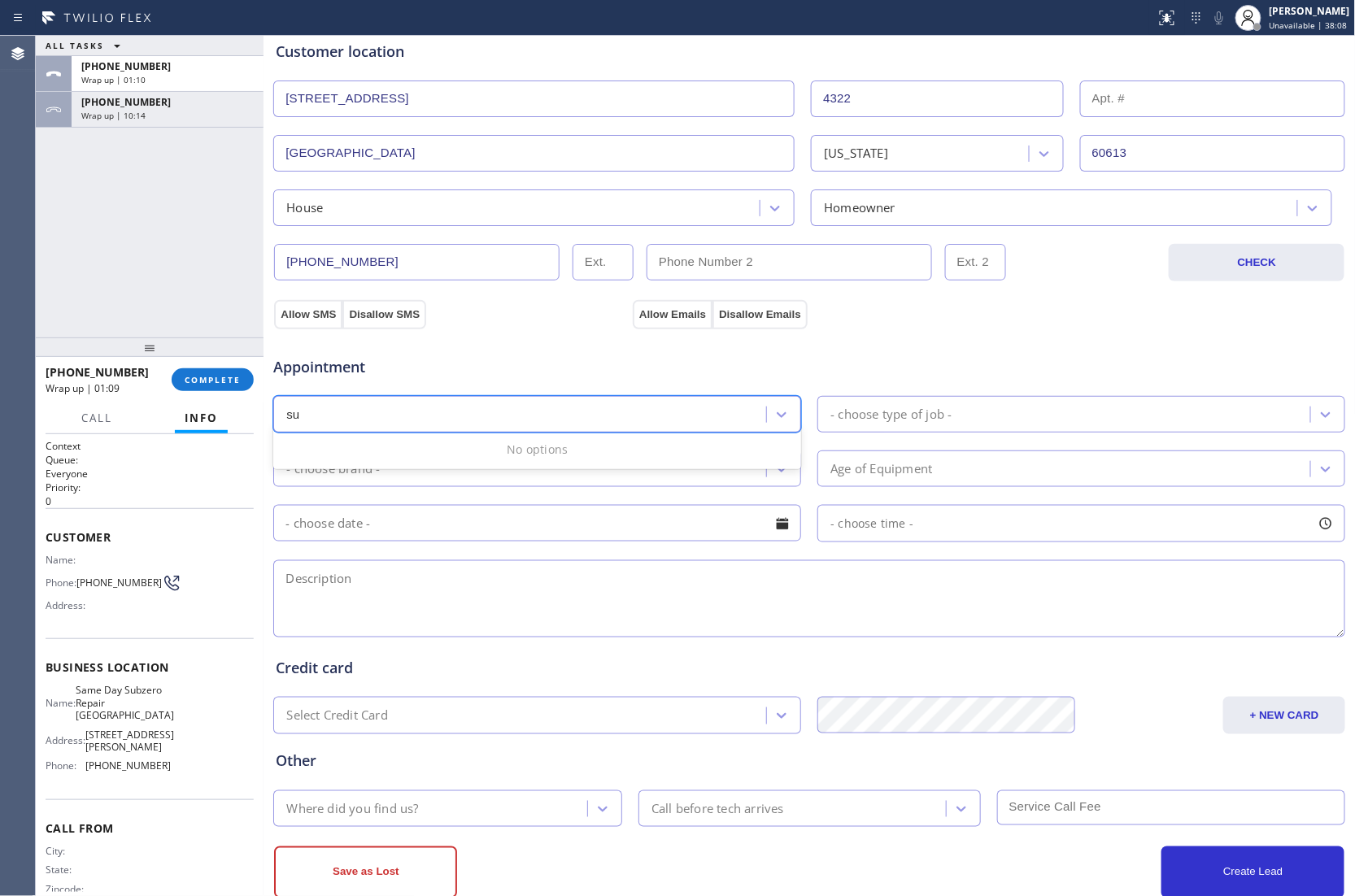
type input "s"
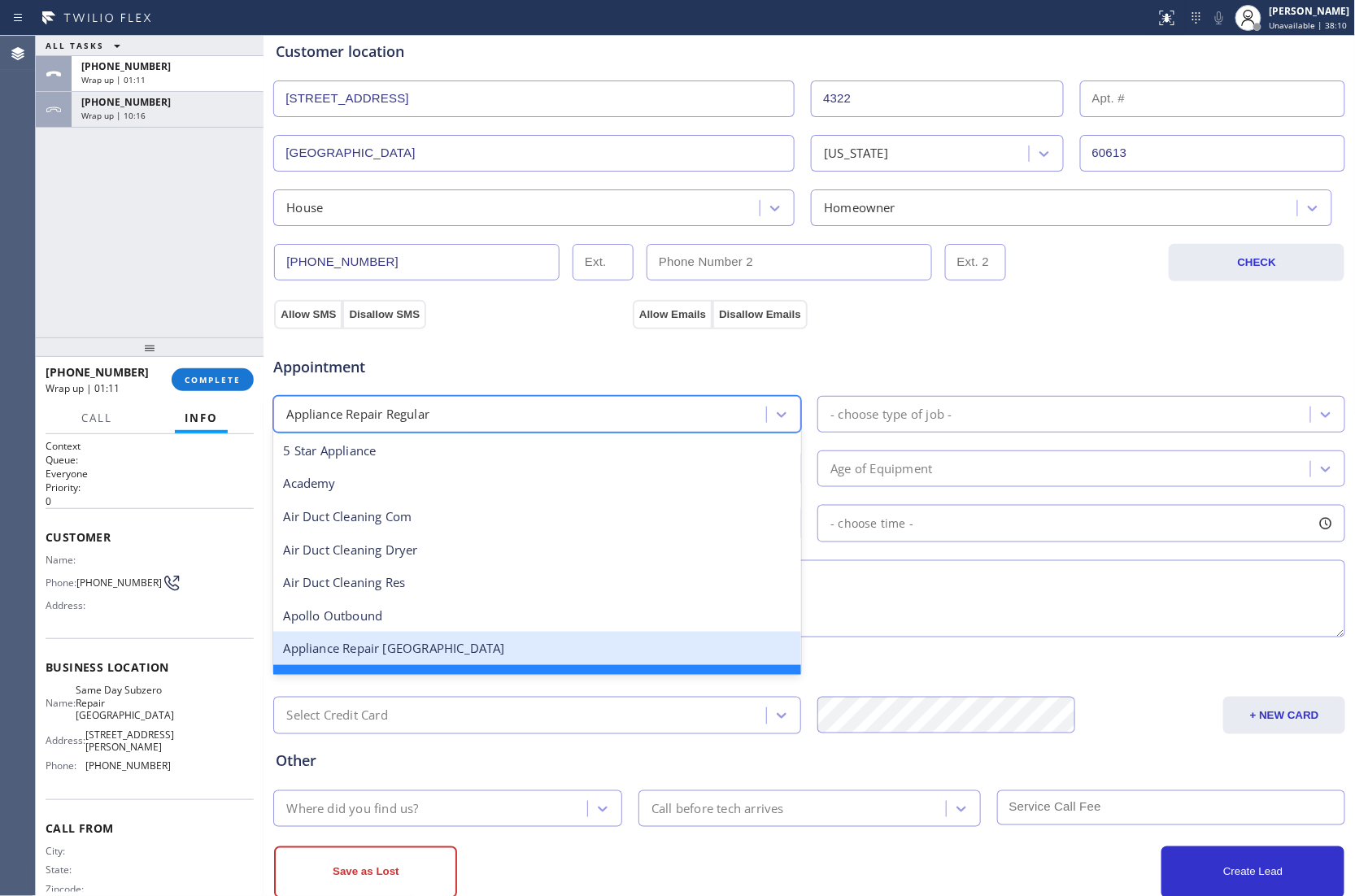
click at [420, 660] on div "Appliance Repair [GEOGRAPHIC_DATA]" at bounding box center [537, 648] width 527 height 33
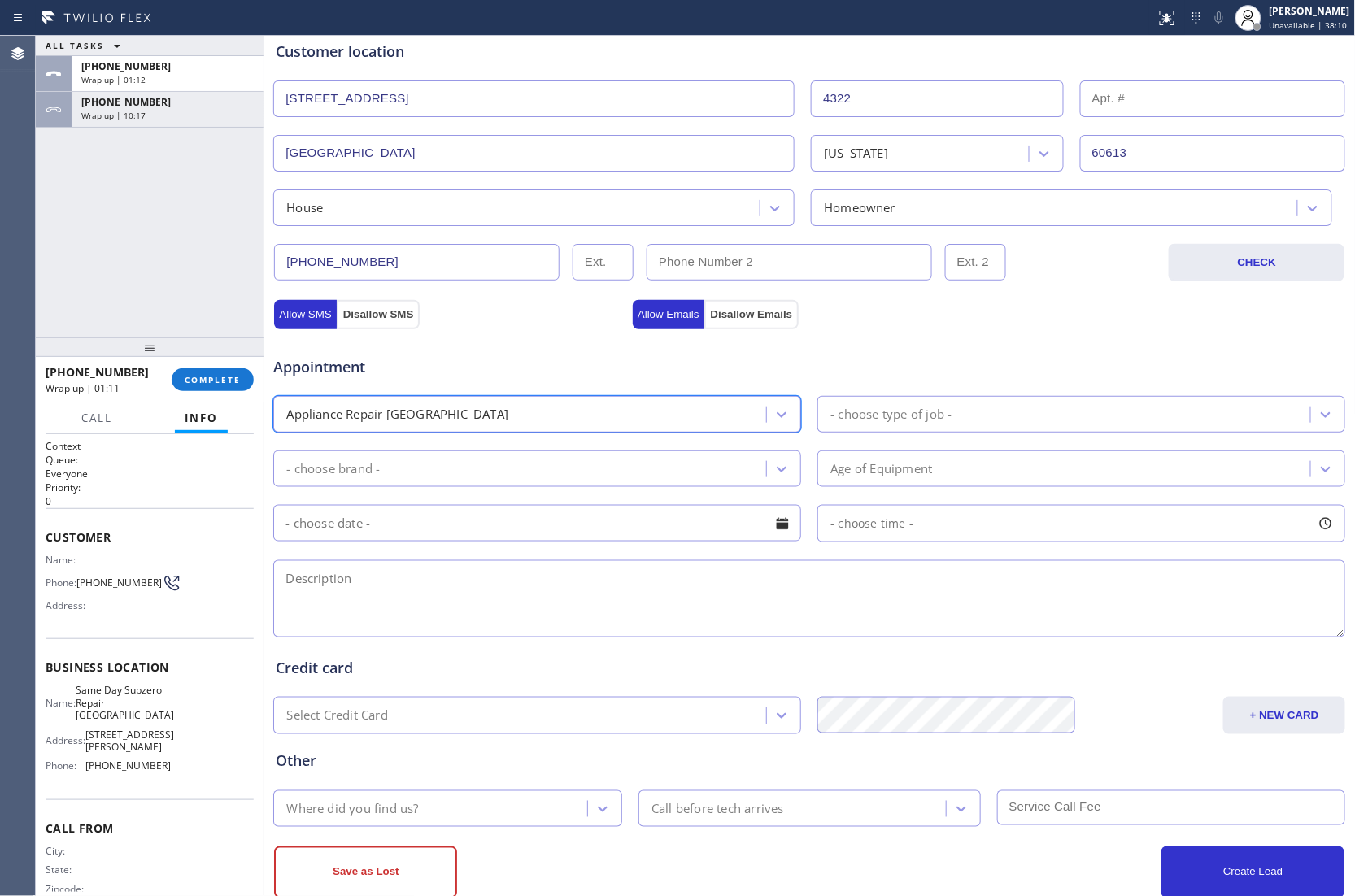
click at [912, 413] on div "- choose type of job -" at bounding box center [891, 414] width 122 height 19
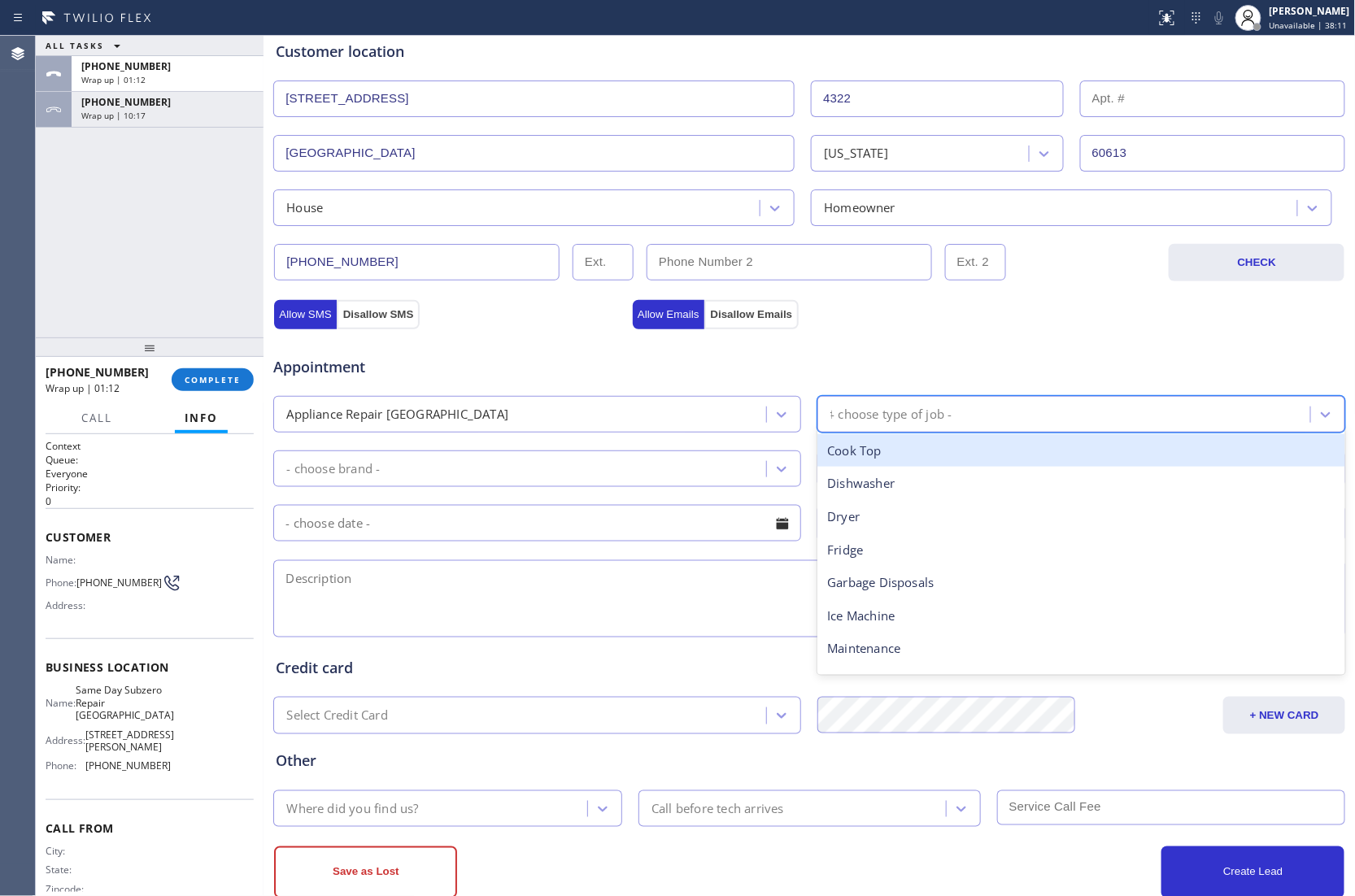
type input "fr"
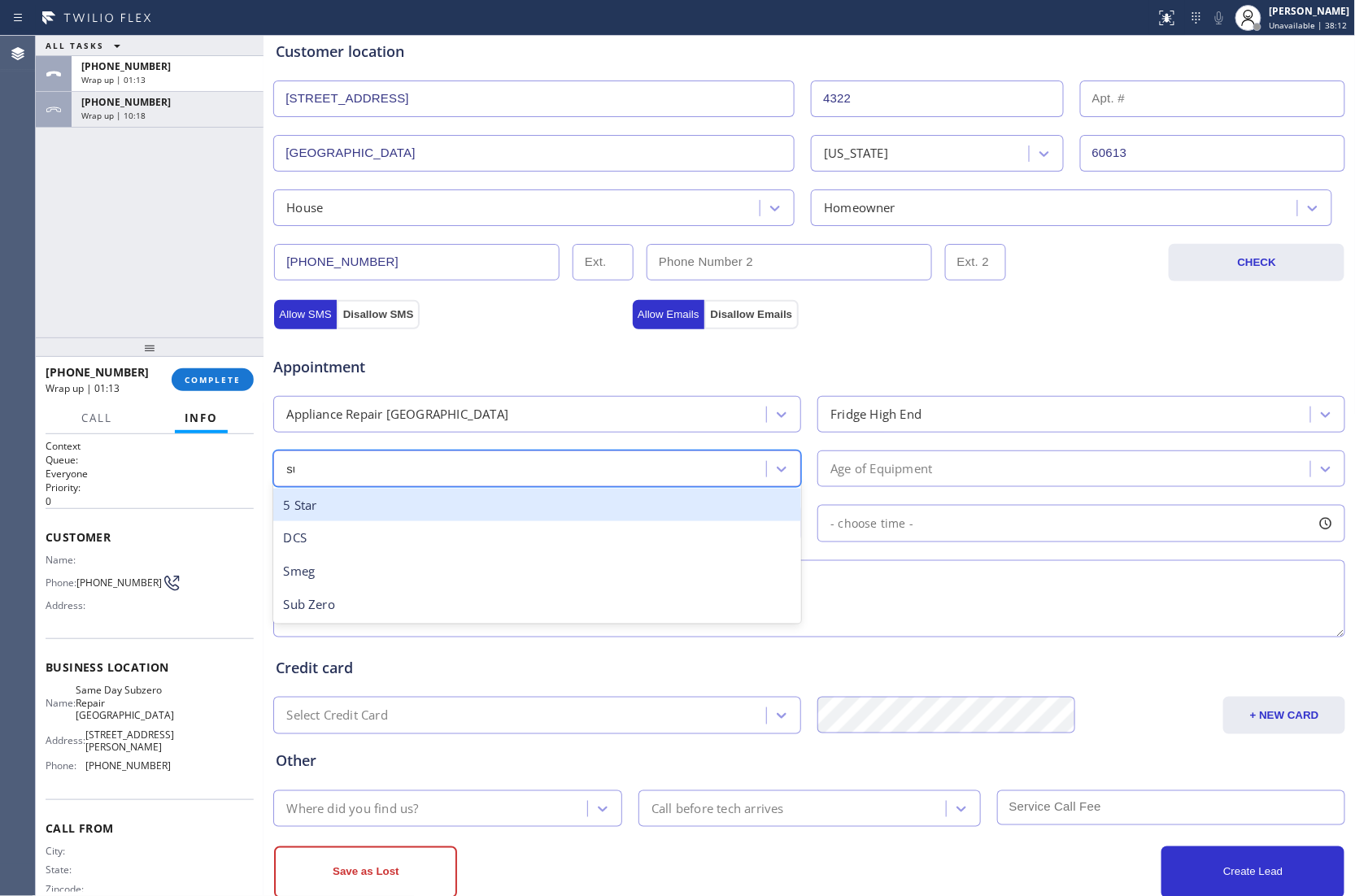
type input "sub"
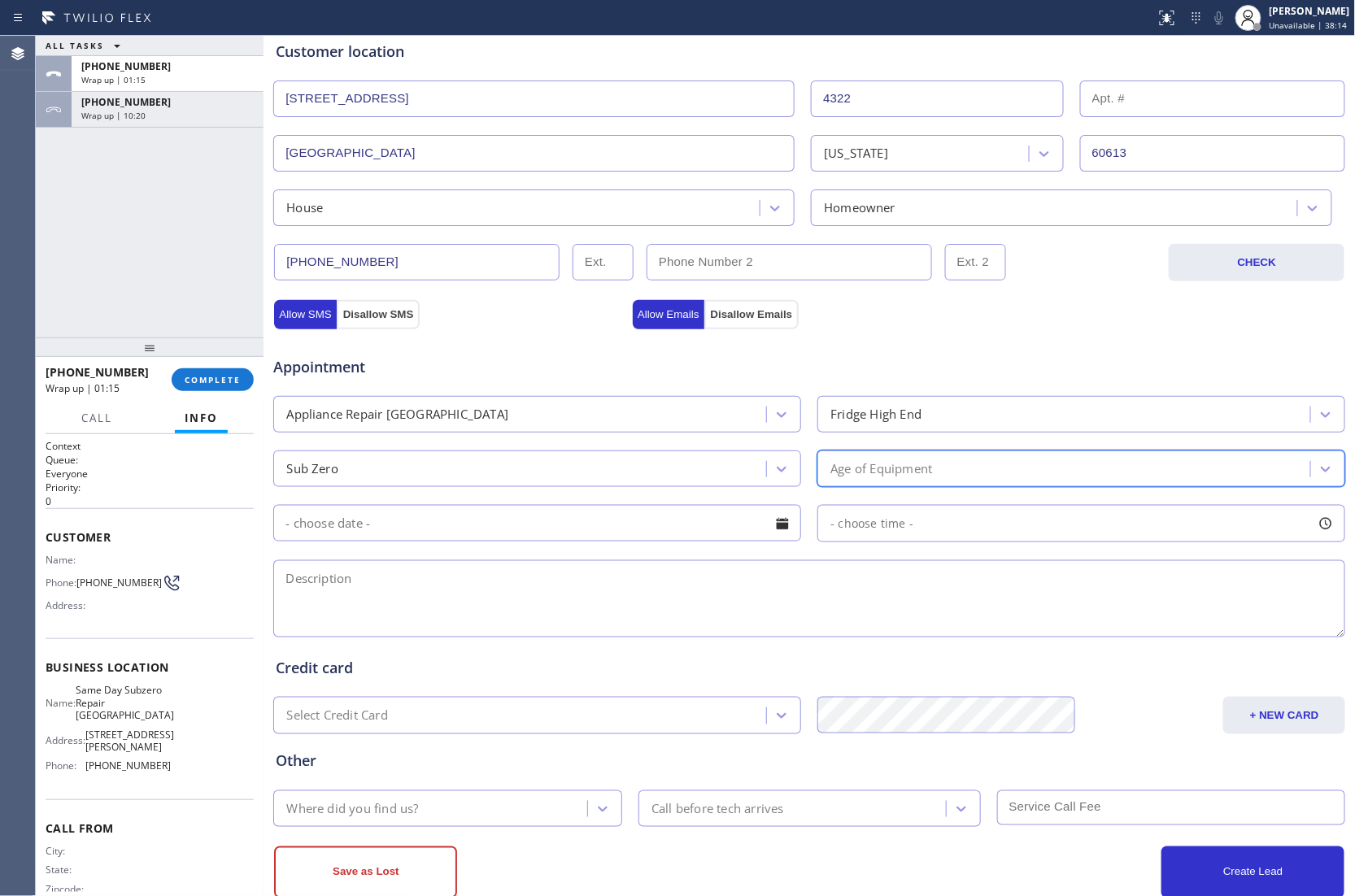
click at [940, 473] on div "Age of Equipment" at bounding box center [1066, 468] width 488 height 28
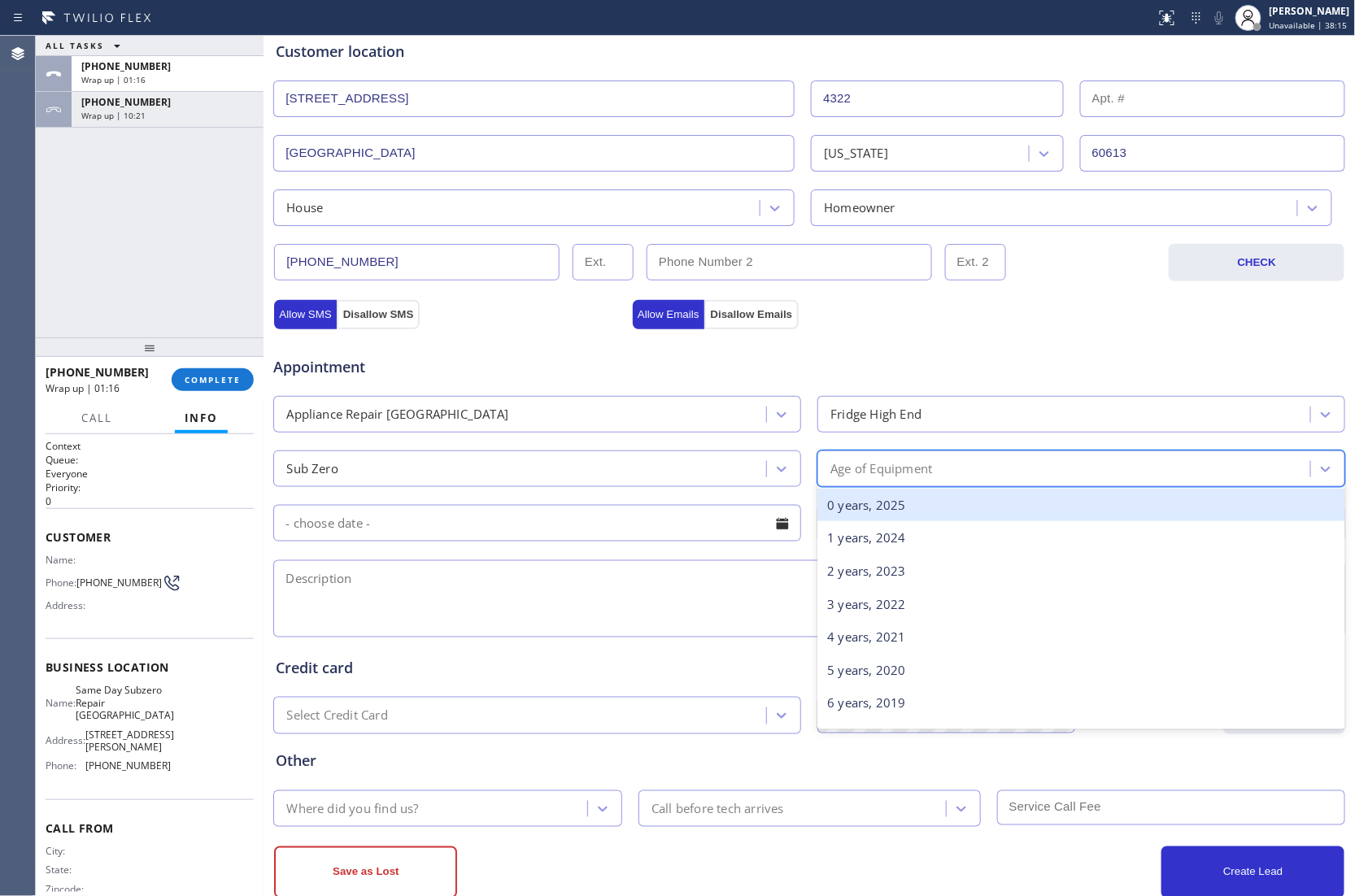
type input "18"
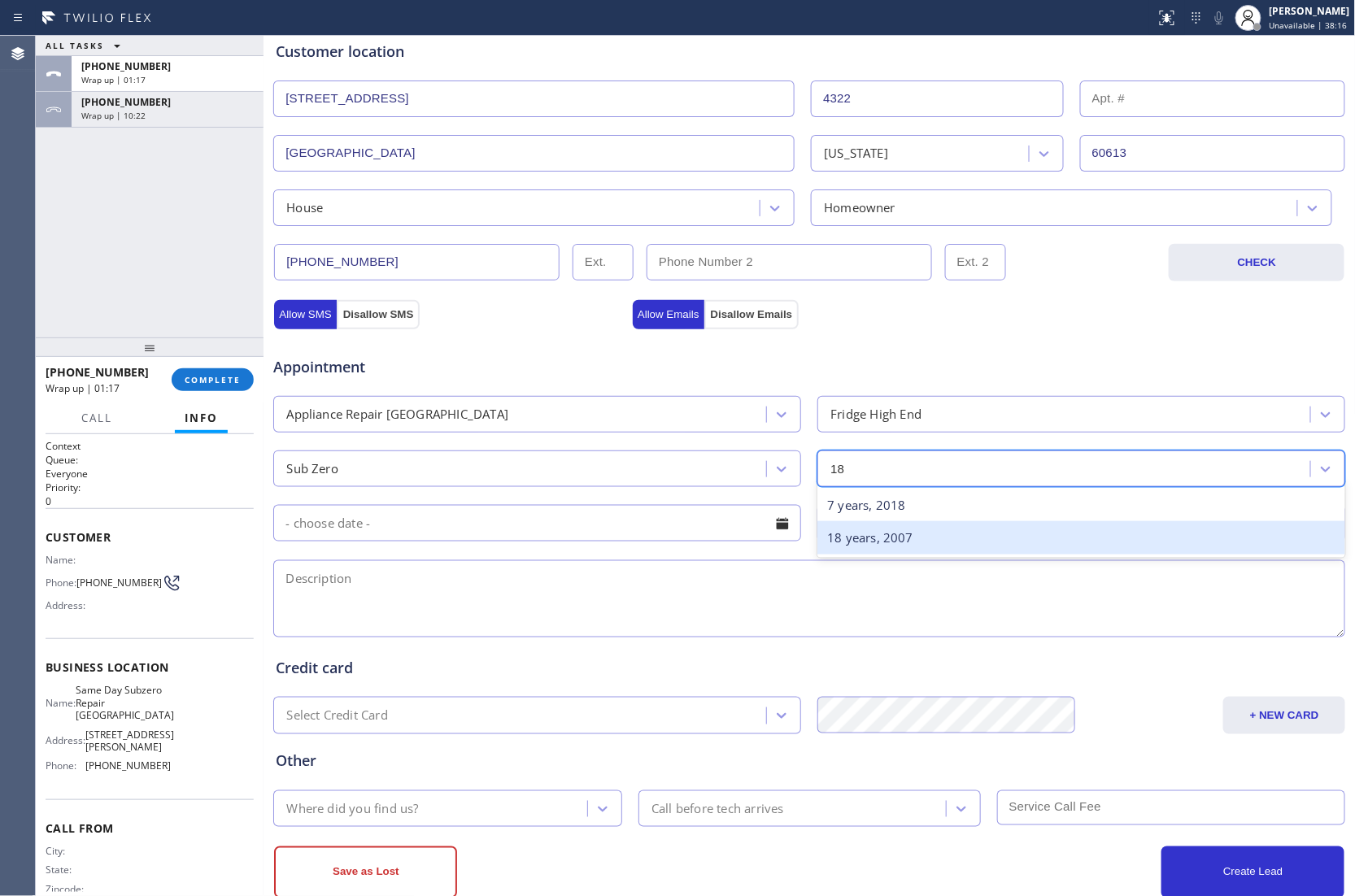
click at [907, 538] on div "18 years, 2007" at bounding box center [1081, 537] width 527 height 33
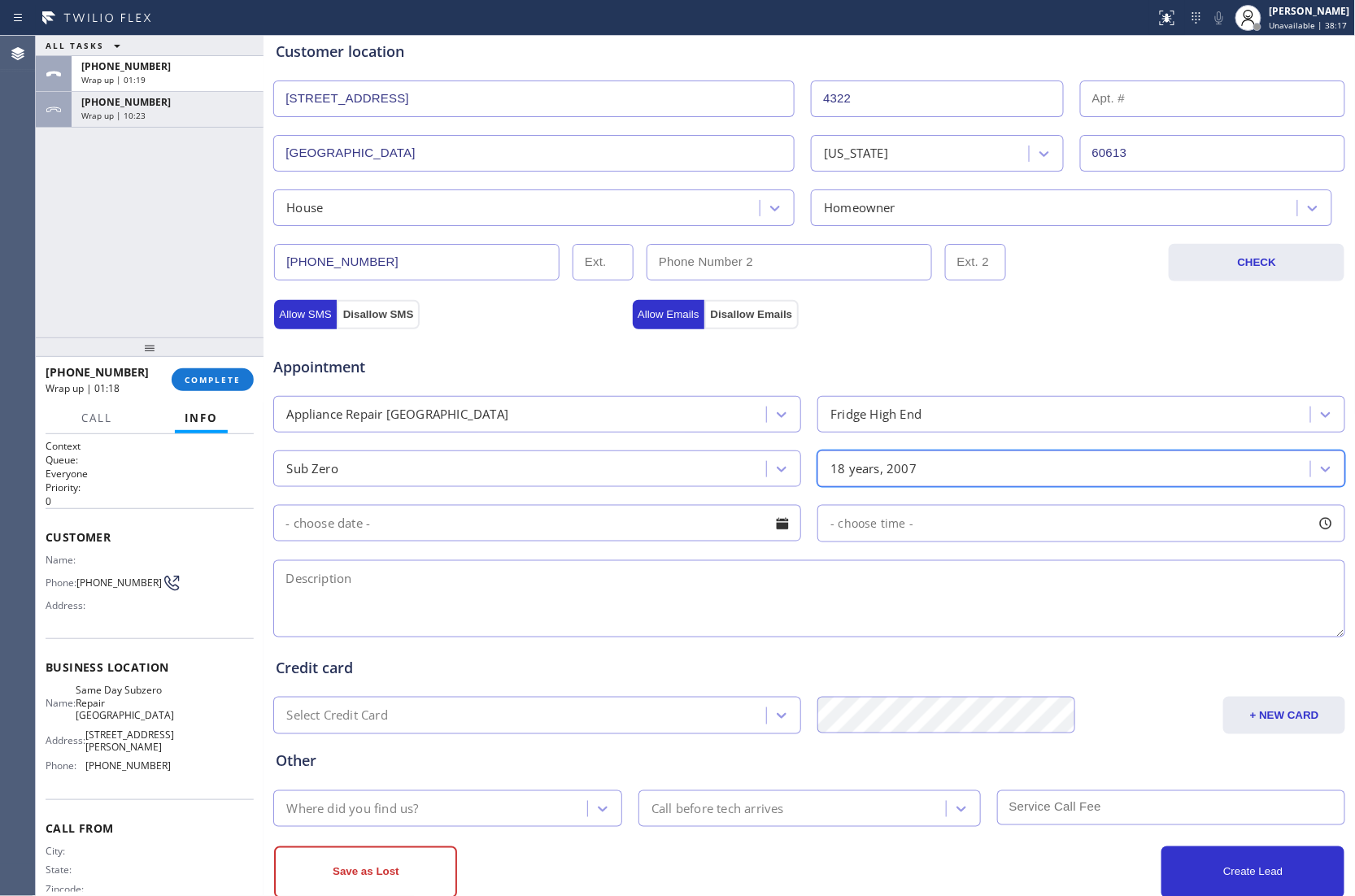
click at [607, 593] on textarea at bounding box center [809, 598] width 1072 height 77
click at [583, 614] on textarea at bounding box center [809, 598] width 1072 height 77
paste textarea "Sub Zero | Fridge FS | 18 yrs | Last night the divider strip between the freeze…"
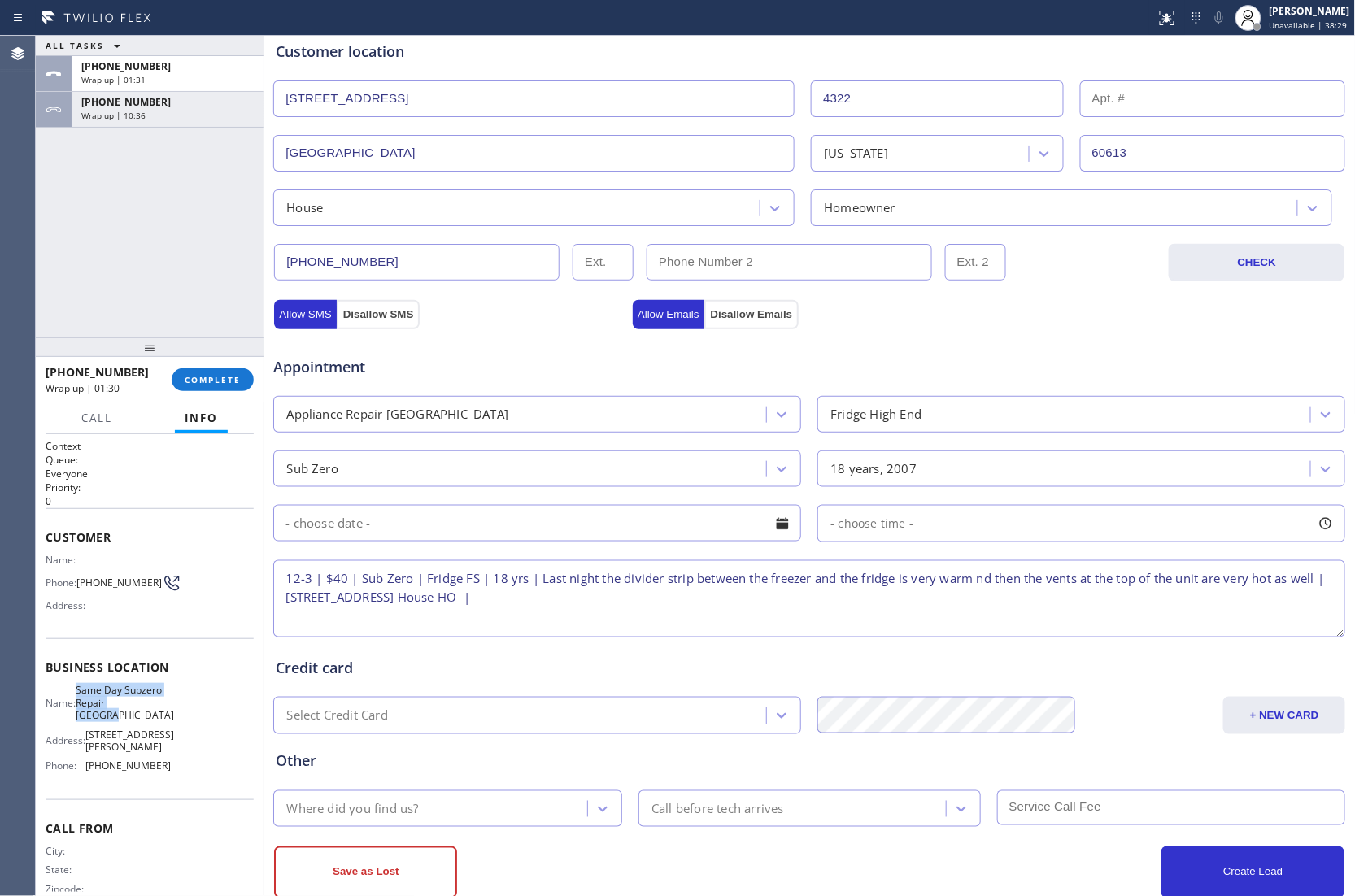
drag, startPoint x: 128, startPoint y: 727, endPoint x: 86, endPoint y: 700, distance: 49.9
click at [86, 700] on span "Same Day Subzero Repair [GEOGRAPHIC_DATA]" at bounding box center [124, 703] width 98 height 38
copy span "Same Day Subzero Repair [GEOGRAPHIC_DATA]"
paste textarea "Same Day Subzero Repair [GEOGRAPHIC_DATA]"
click at [929, 607] on textarea "12-3 | $40 | Sub Zero | Fridge FS | 18 yrs | Last night the divider strip betwe…" at bounding box center [809, 598] width 1072 height 77
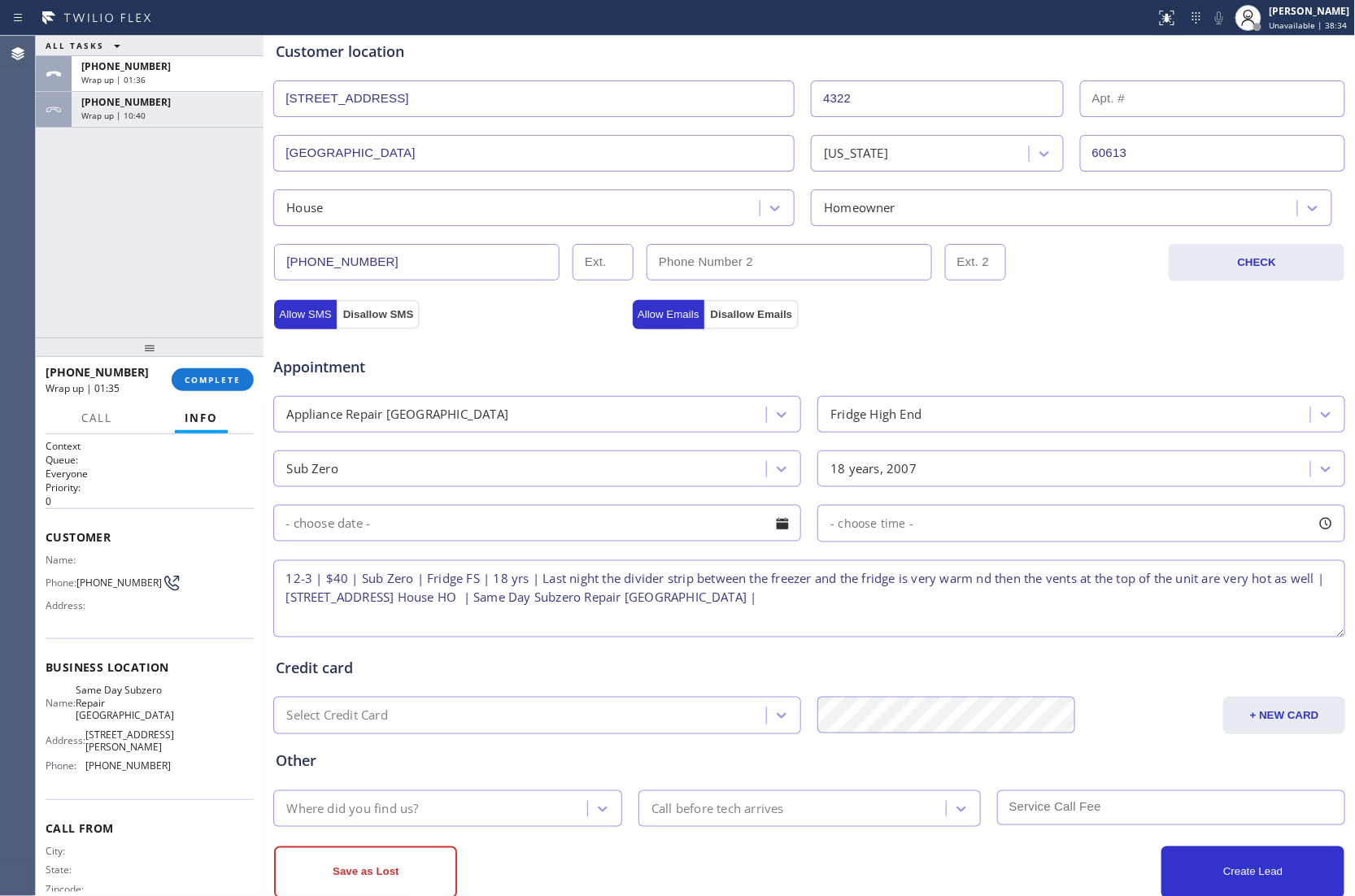
paste textarea "Please call 30 minutes prior to arrival."
click at [1084, 606] on textarea "12-3 | $40 | Sub Zero | Fridge FS | 18 yrs | Last night the divider strip betwe…" at bounding box center [809, 598] width 1072 height 77
paste textarea "[PHONE_NUMBER]"
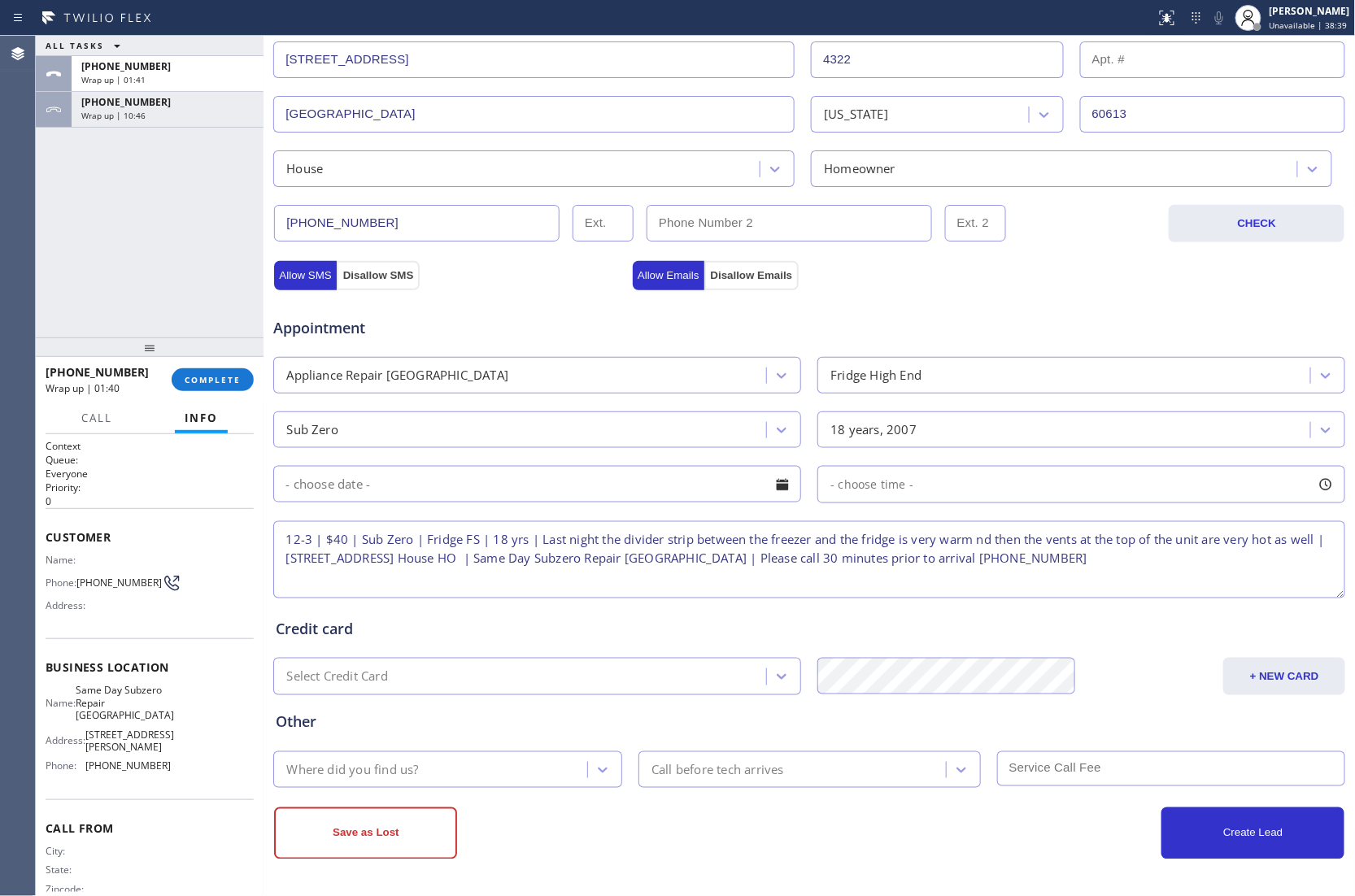
type textarea "12-3 | $40 | Sub Zero | Fridge FS | 18 yrs | Last night the divider strip betwe…"
click at [446, 780] on div "Where did you find us?" at bounding box center [432, 768] width 309 height 28
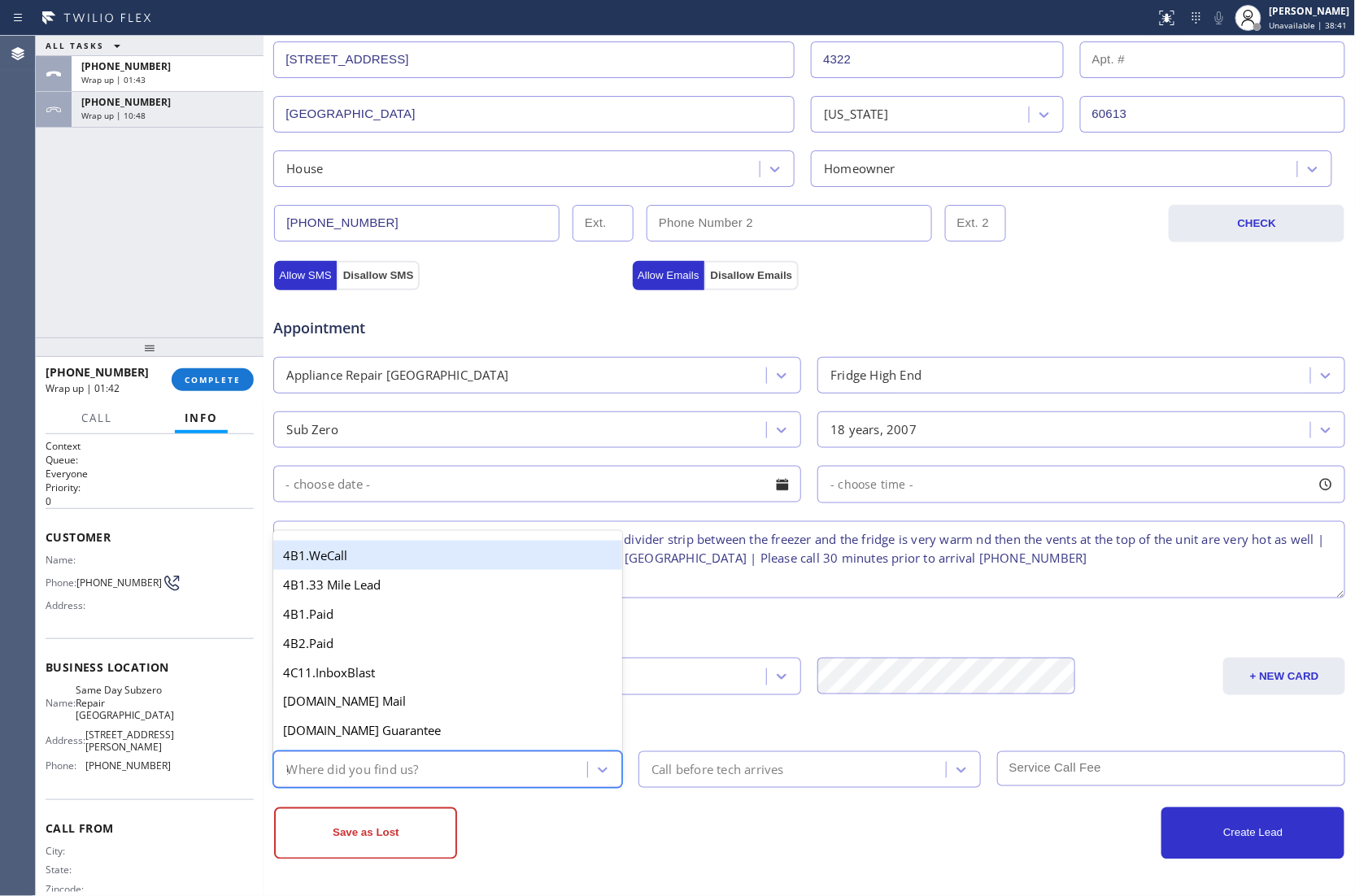
type input "go"
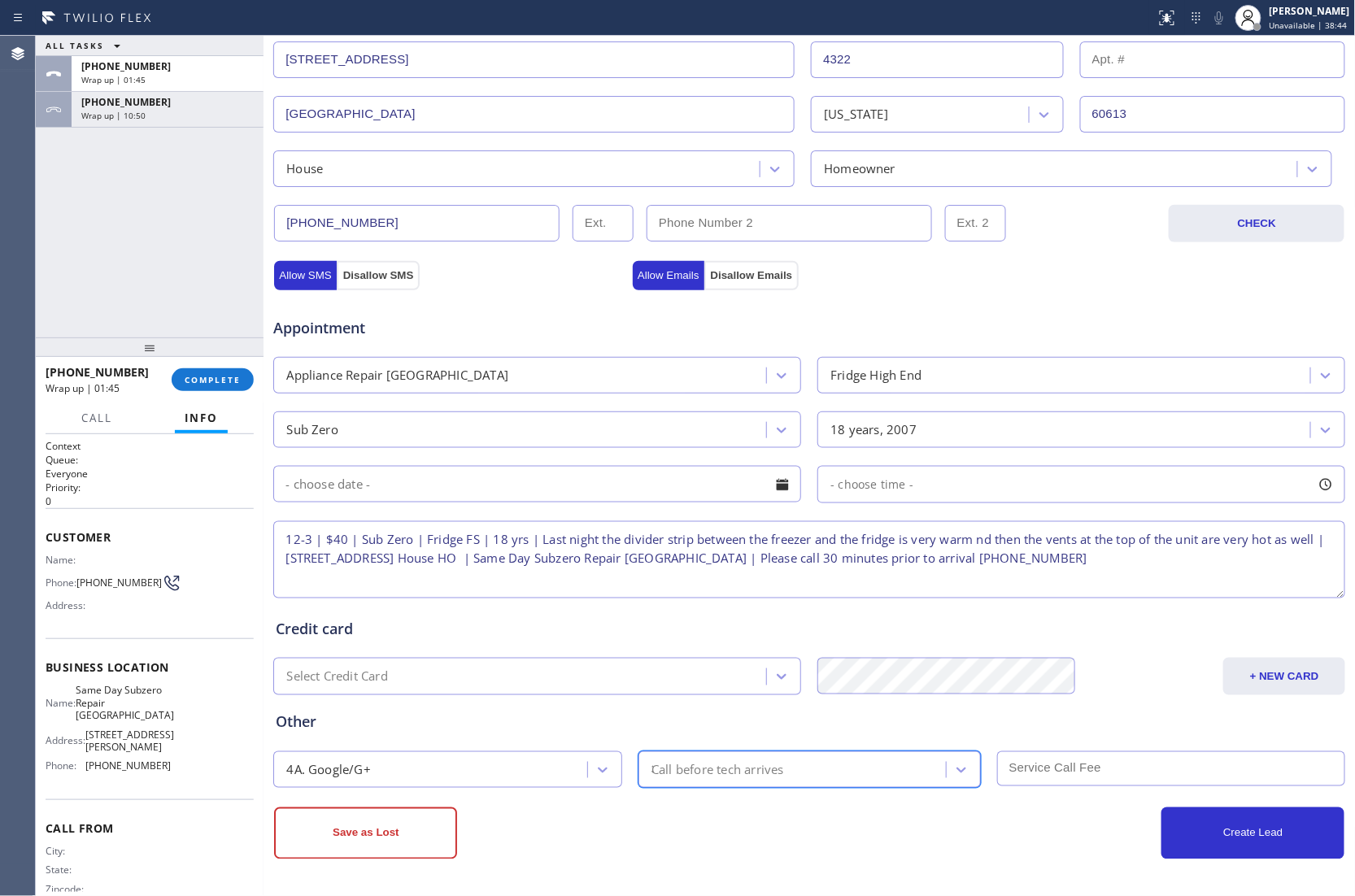
type input "30"
type input "40"
click at [461, 468] on input "text" at bounding box center [537, 484] width 527 height 37
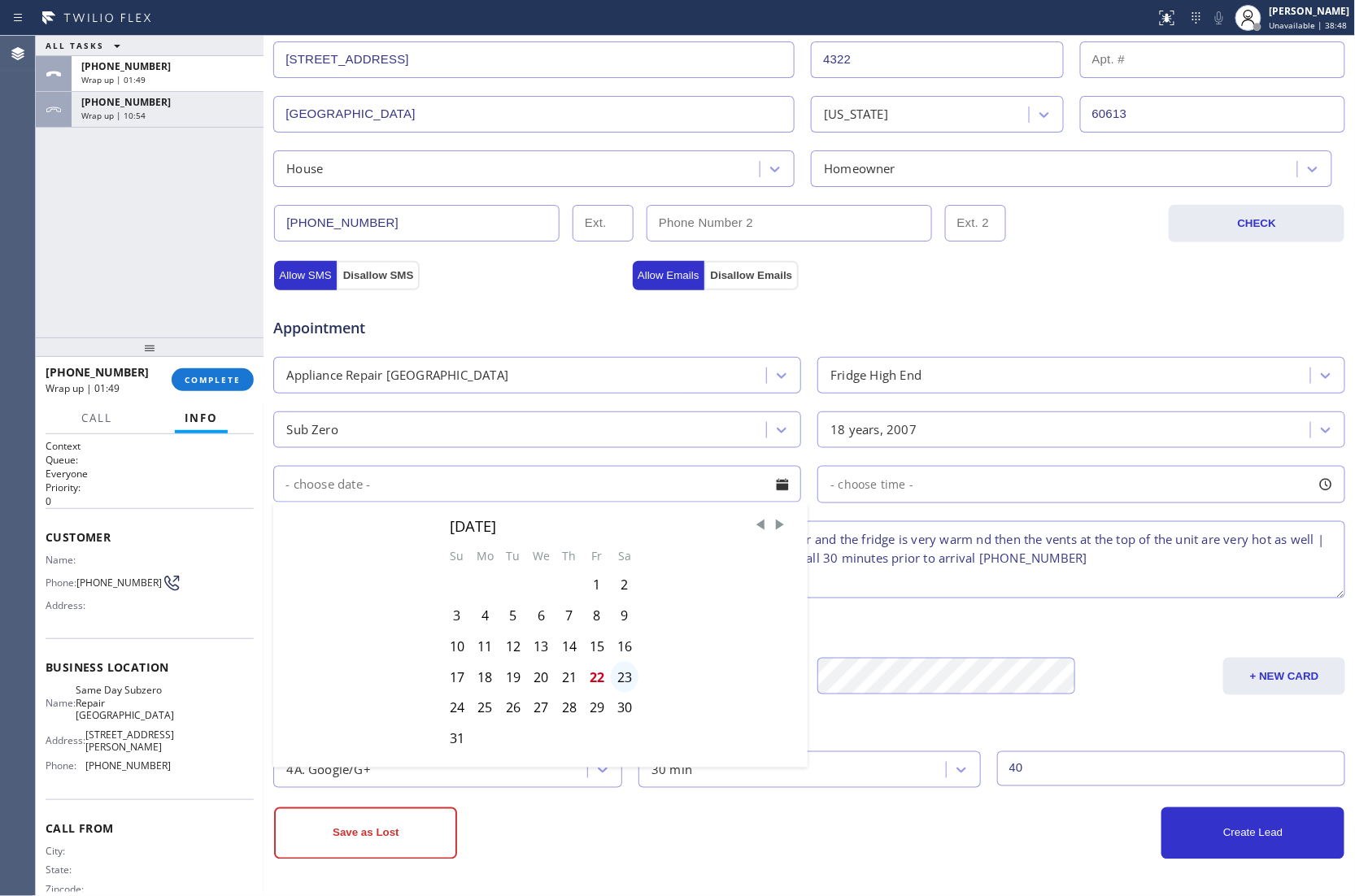
click at [616, 683] on div "23" at bounding box center [624, 677] width 27 height 31
type input "[DATE]"
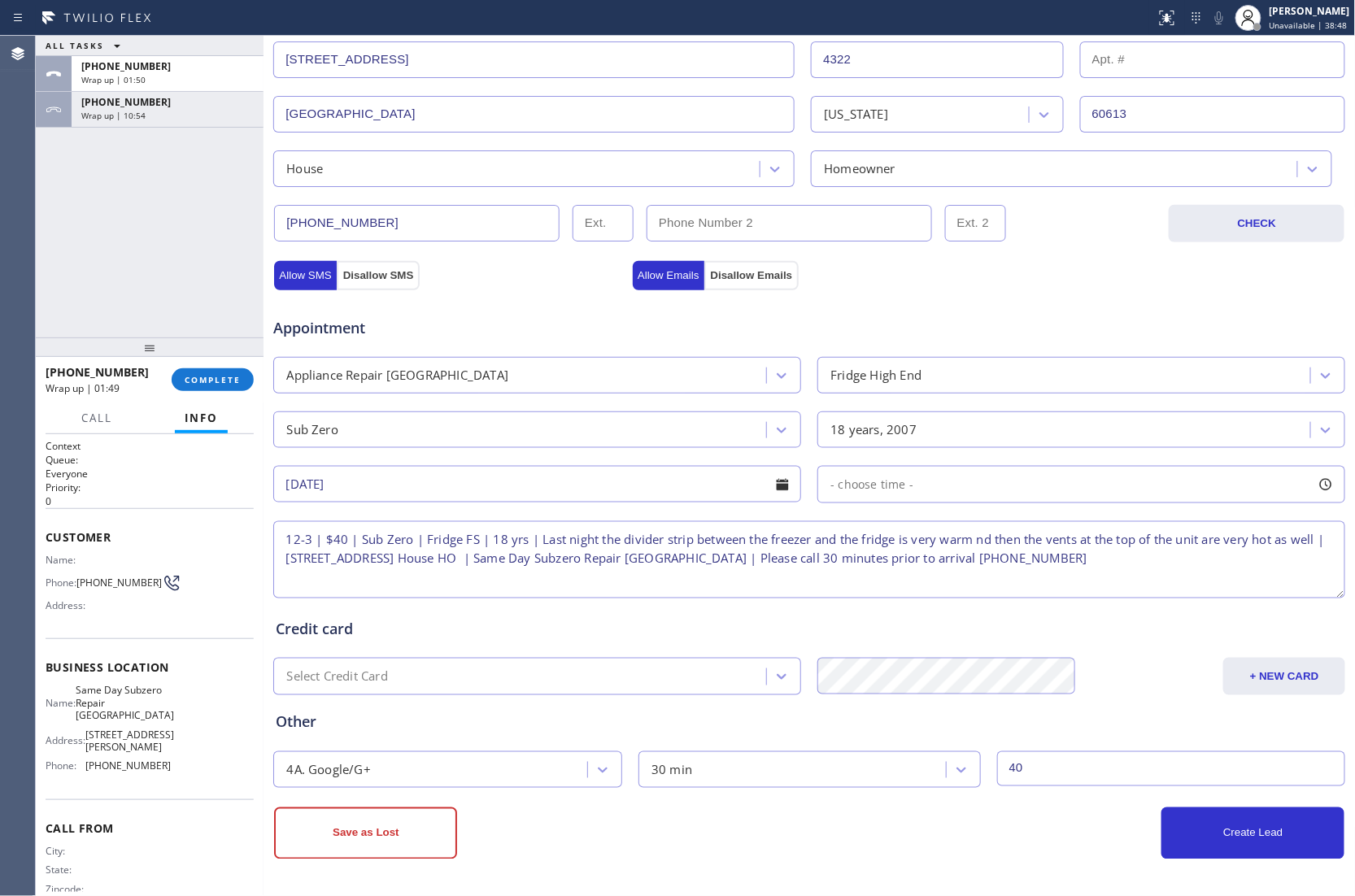
click at [916, 490] on div "- choose time -" at bounding box center [1081, 484] width 527 height 38
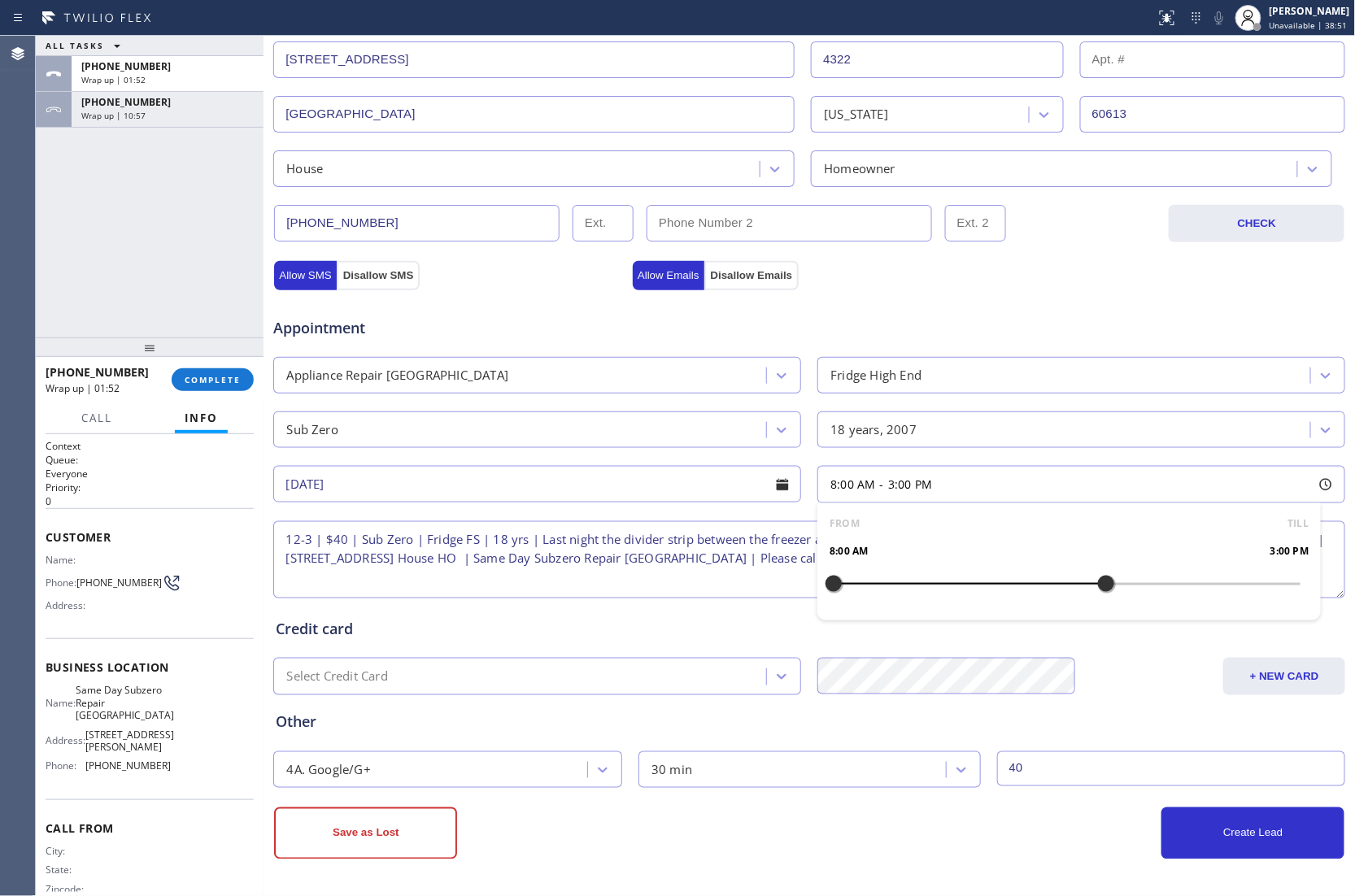
drag, startPoint x: 927, startPoint y: 587, endPoint x: 1104, endPoint y: 608, distance: 178.2
click at [1104, 608] on div "FROM TILL 8:00 AM 3:00 PM" at bounding box center [1069, 561] width 503 height 117
drag, startPoint x: 817, startPoint y: 589, endPoint x: 978, endPoint y: 602, distance: 161.5
click at [978, 602] on div "FROM TILL 12:00 PM 3:00 PM" at bounding box center [1069, 561] width 503 height 117
click at [1192, 834] on button "Create Lead" at bounding box center [1252, 833] width 183 height 52
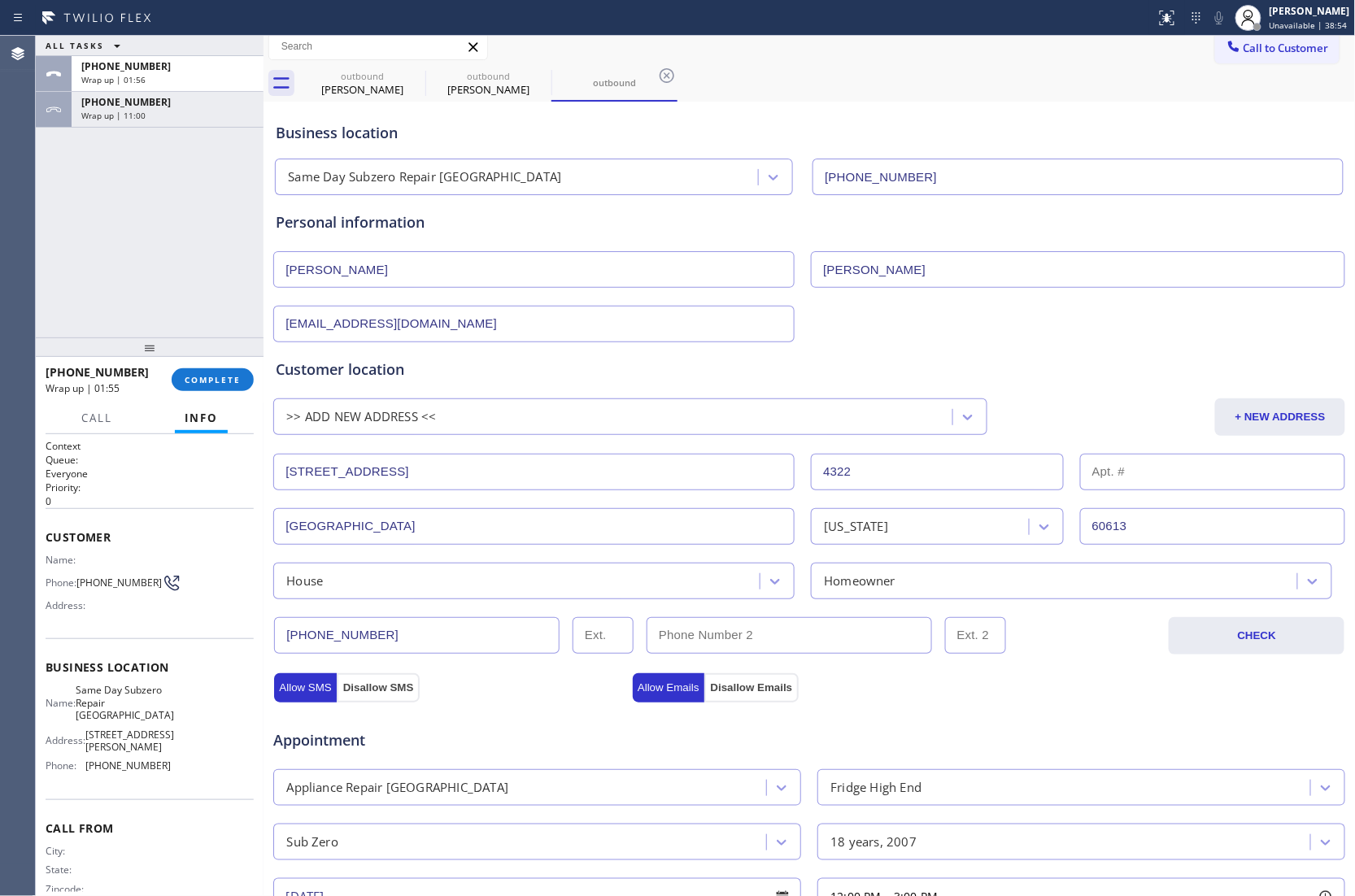
scroll to position [0, 0]
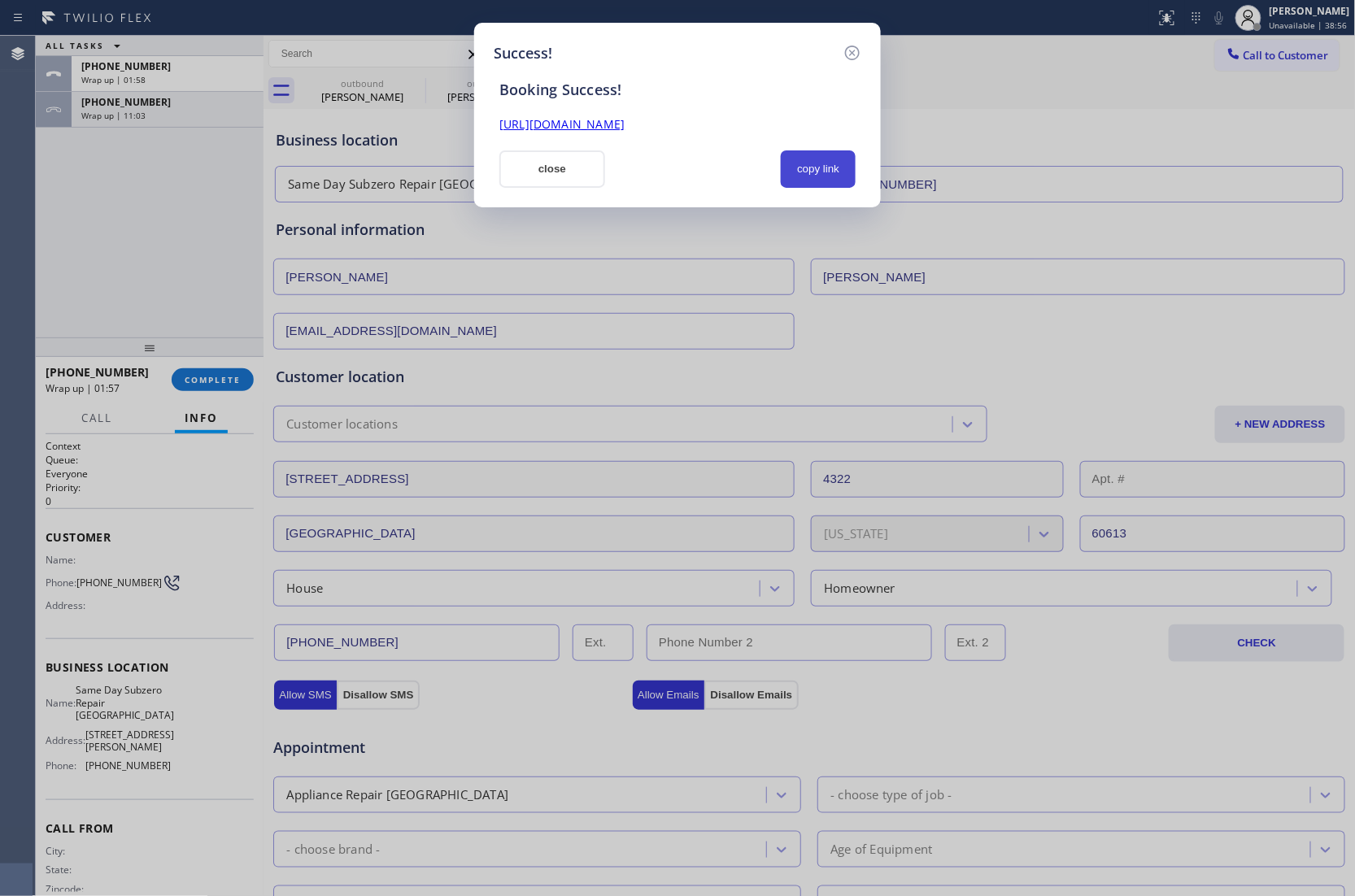
click at [811, 164] on button "copy link" at bounding box center [817, 169] width 74 height 38
click at [72, 196] on div "Success! Booking Success! [URL][DOMAIN_NAME] close copy link" at bounding box center [677, 448] width 1355 height 896
click at [540, 174] on button "close" at bounding box center [551, 169] width 105 height 38
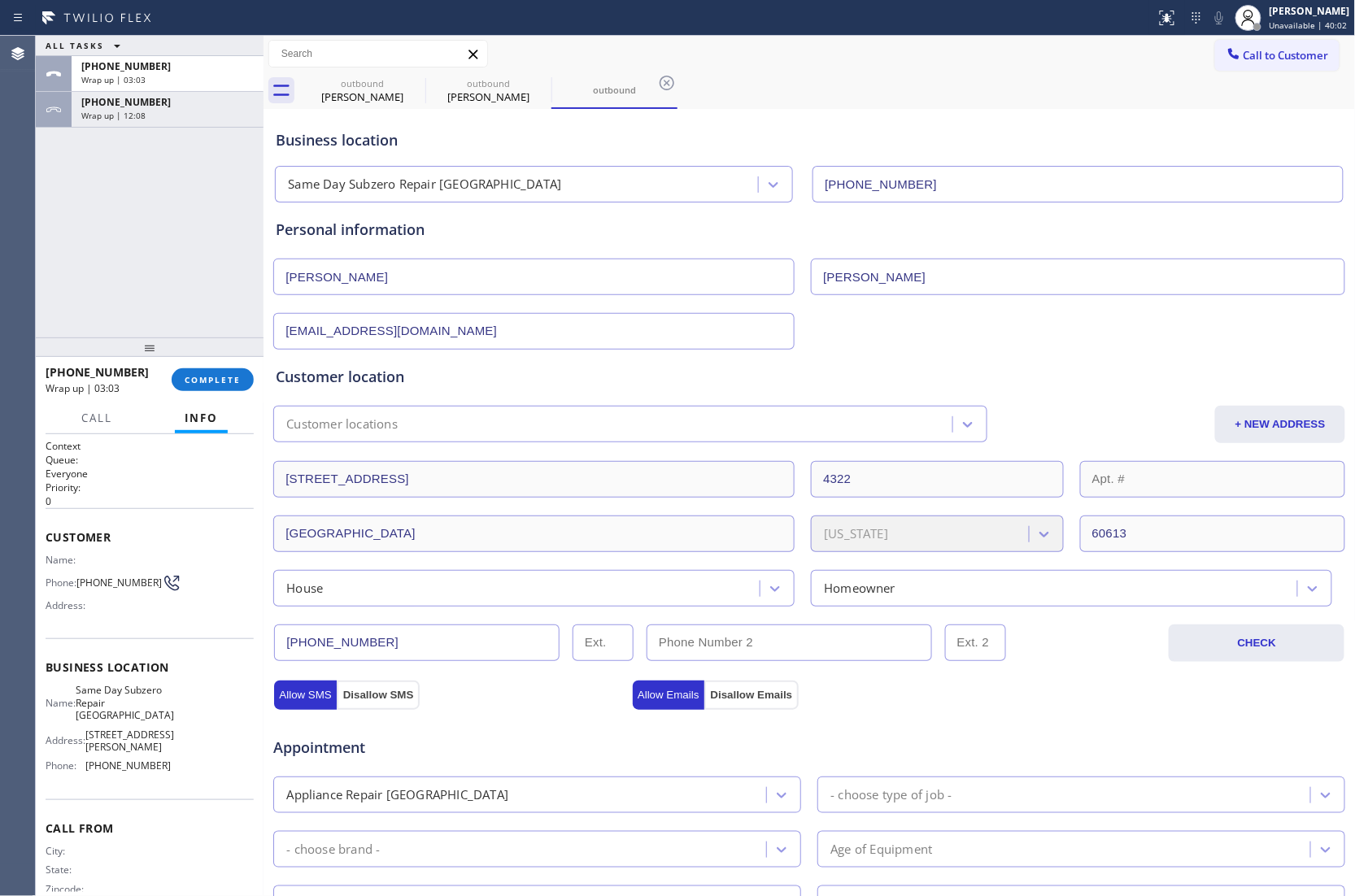
click at [209, 354] on div at bounding box center [150, 347] width 228 height 20
click at [210, 375] on span "COMPLETE" at bounding box center [213, 379] width 56 height 11
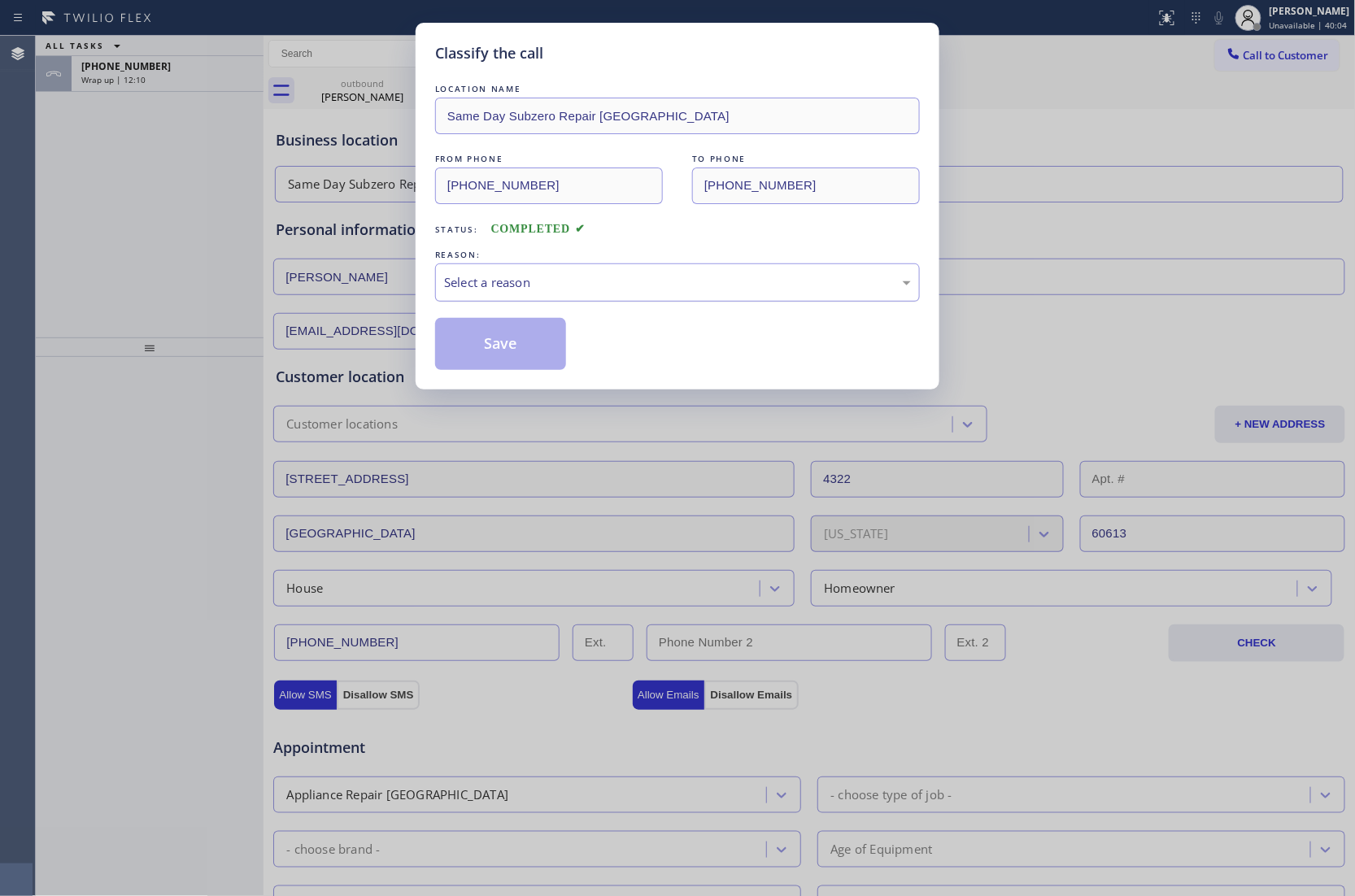
click at [509, 283] on div "Select a reason" at bounding box center [677, 282] width 467 height 19
click at [501, 345] on button "Save" at bounding box center [500, 343] width 131 height 52
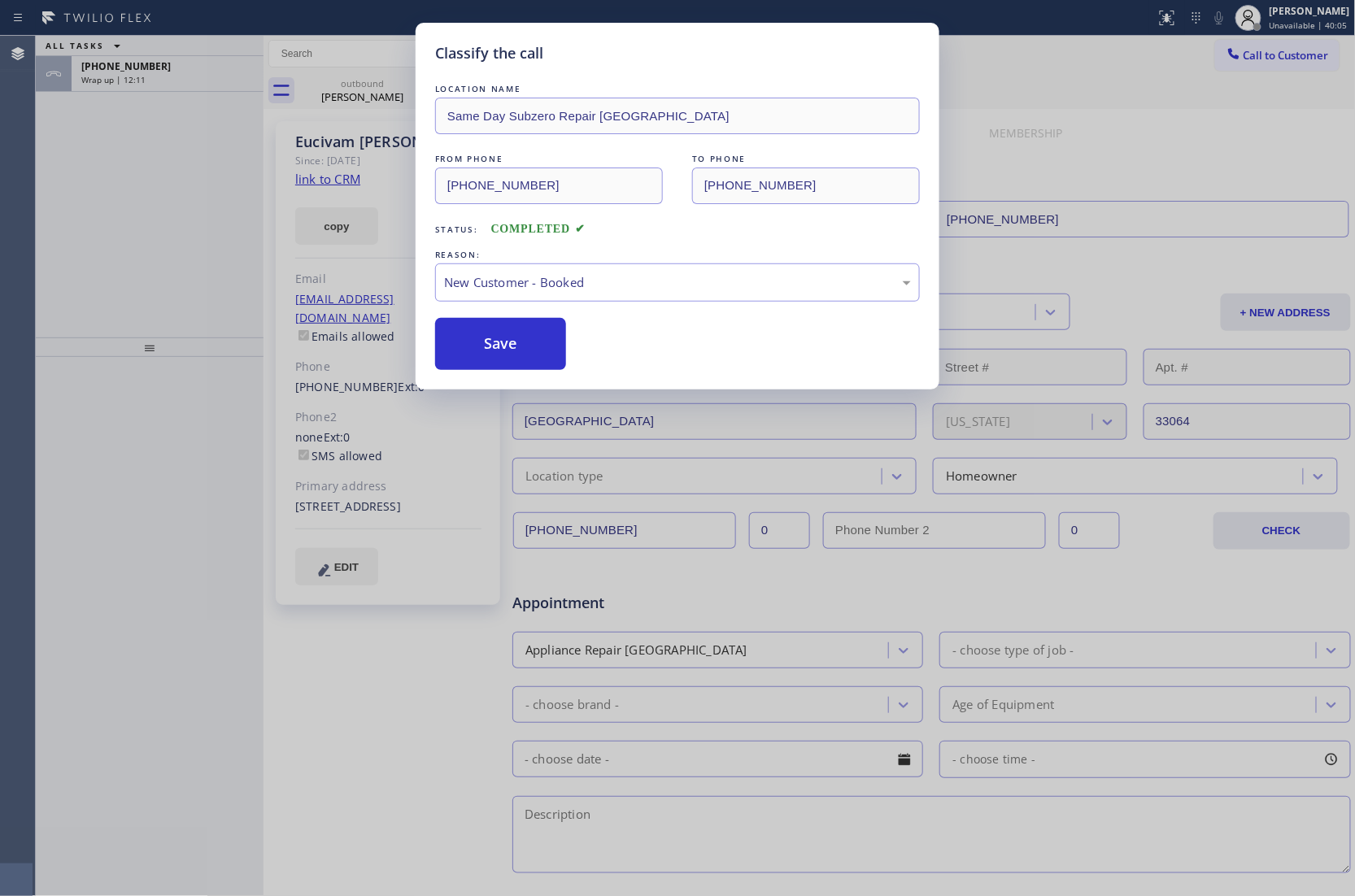
click at [121, 79] on div "Classify the call LOCATION NAME Same Day Subzero Repair [GEOGRAPHIC_DATA] FROM …" at bounding box center [677, 448] width 1355 height 896
click at [121, 79] on div "Classify the call LOCATION NAME Same Day Subzero Repair [GEOGRAPHIC_DATA] FROM …" at bounding box center [695, 466] width 1319 height 860
click at [121, 79] on span "Wrap up | 12:12" at bounding box center [113, 79] width 64 height 11
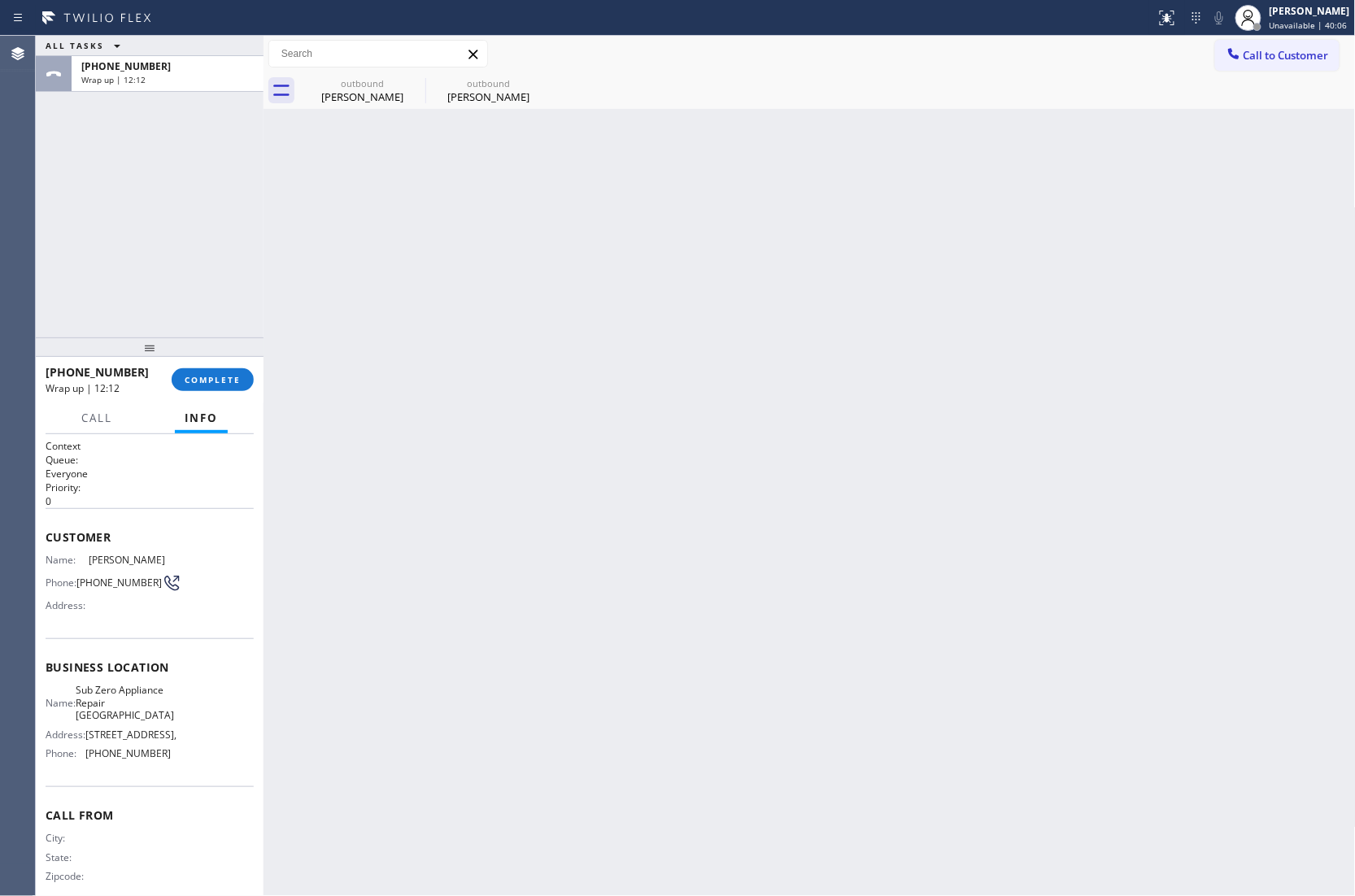
click at [121, 79] on span "Wrap up | 12:12" at bounding box center [113, 79] width 64 height 11
click at [205, 362] on div "[PHONE_NUMBER] Wrap up | 12:12 COMPLETE" at bounding box center [149, 379] width 208 height 42
click at [212, 375] on span "COMPLETE" at bounding box center [213, 379] width 56 height 11
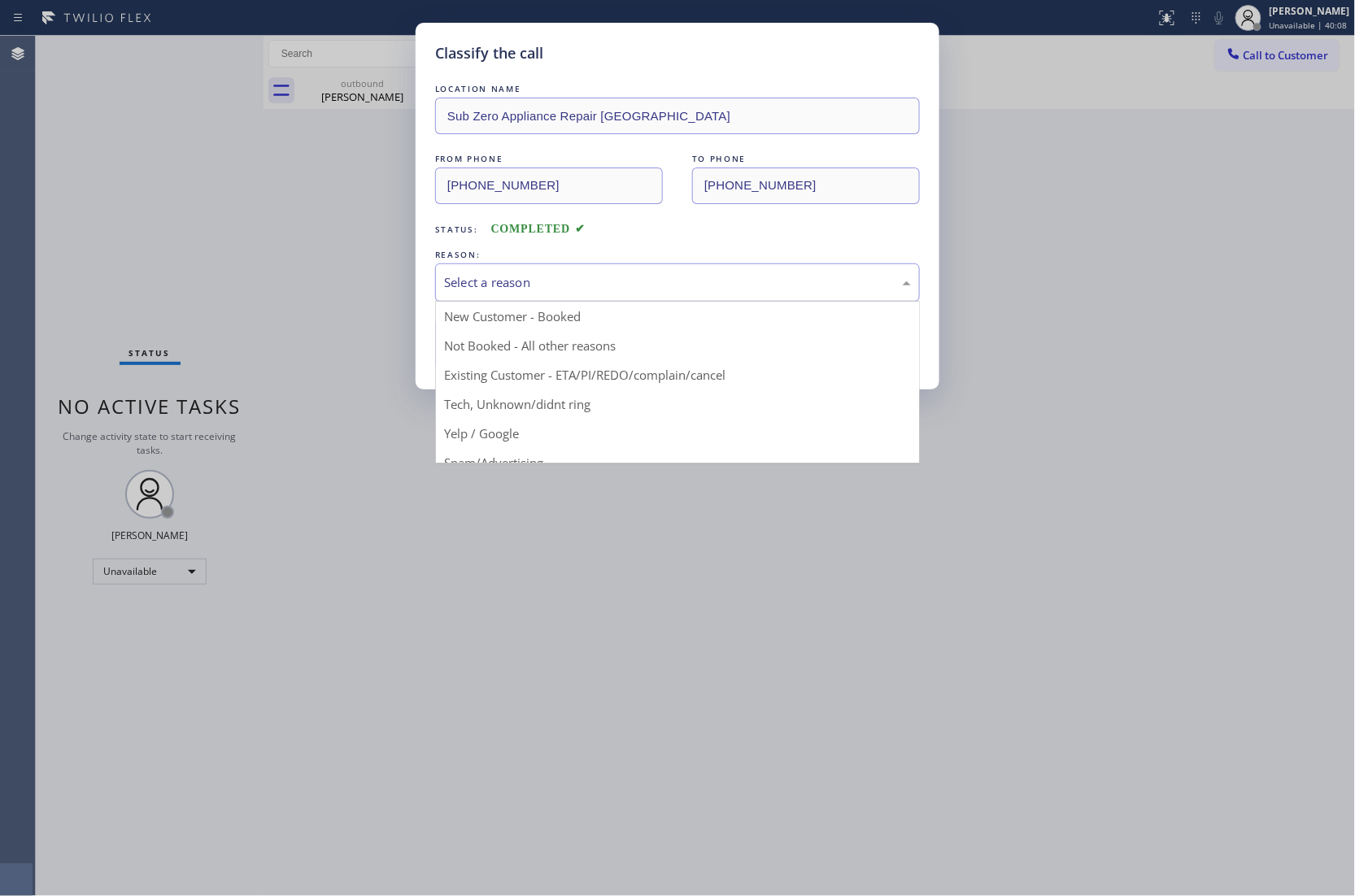
click at [481, 281] on div "Select a reason" at bounding box center [677, 282] width 467 height 19
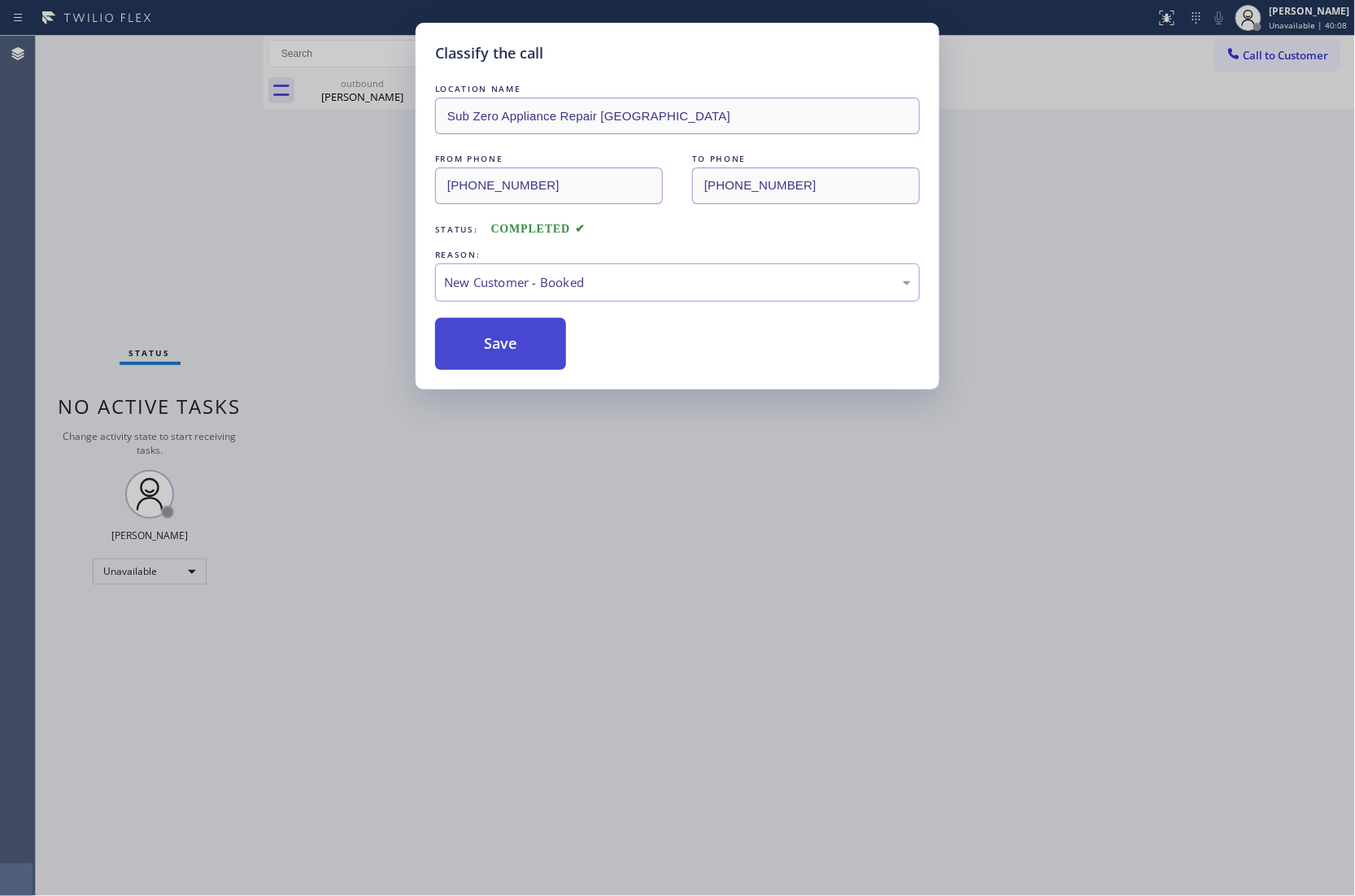
click at [483, 365] on button "Save" at bounding box center [500, 343] width 131 height 52
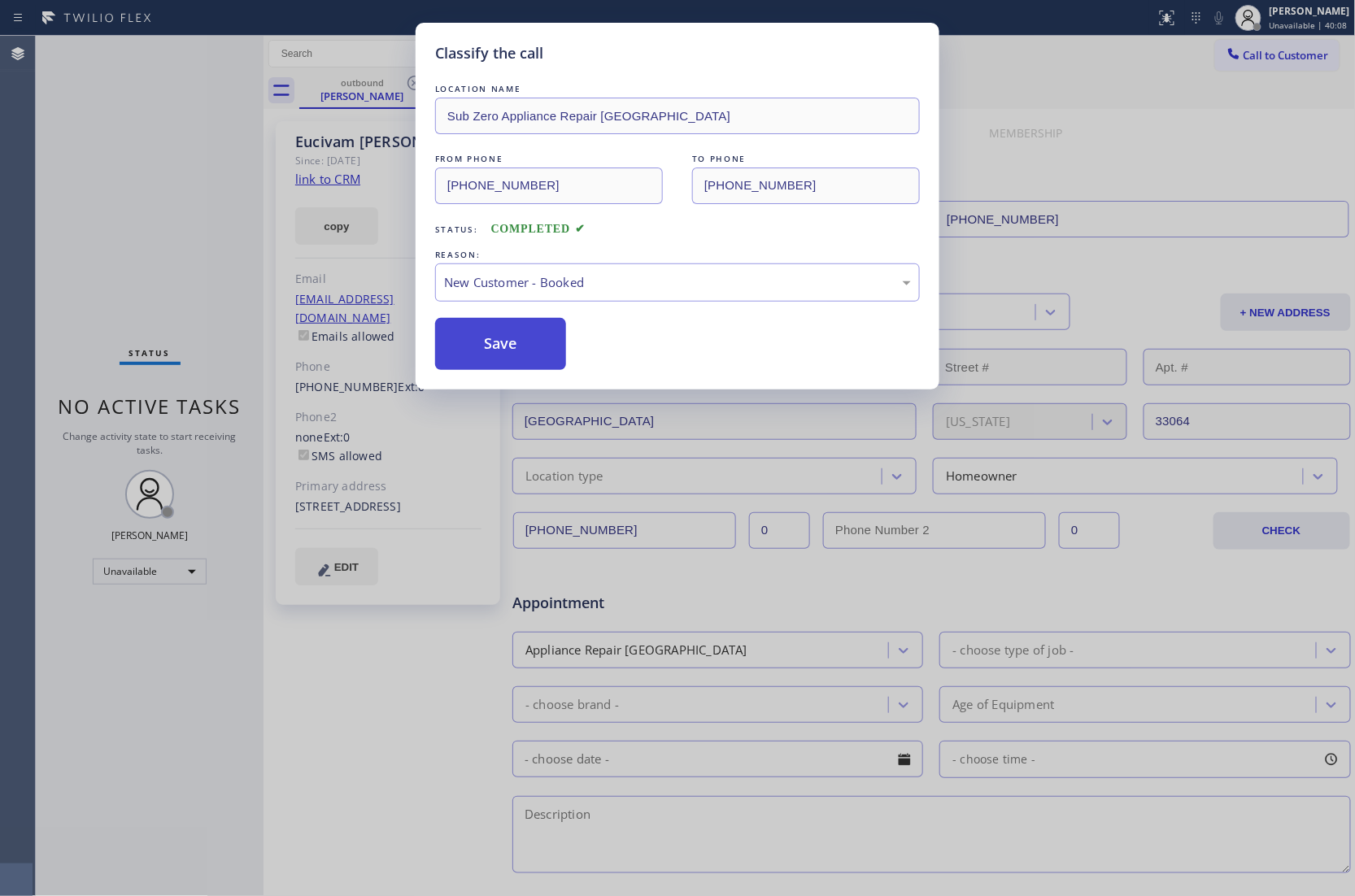
click at [486, 352] on button "Save" at bounding box center [500, 343] width 131 height 52
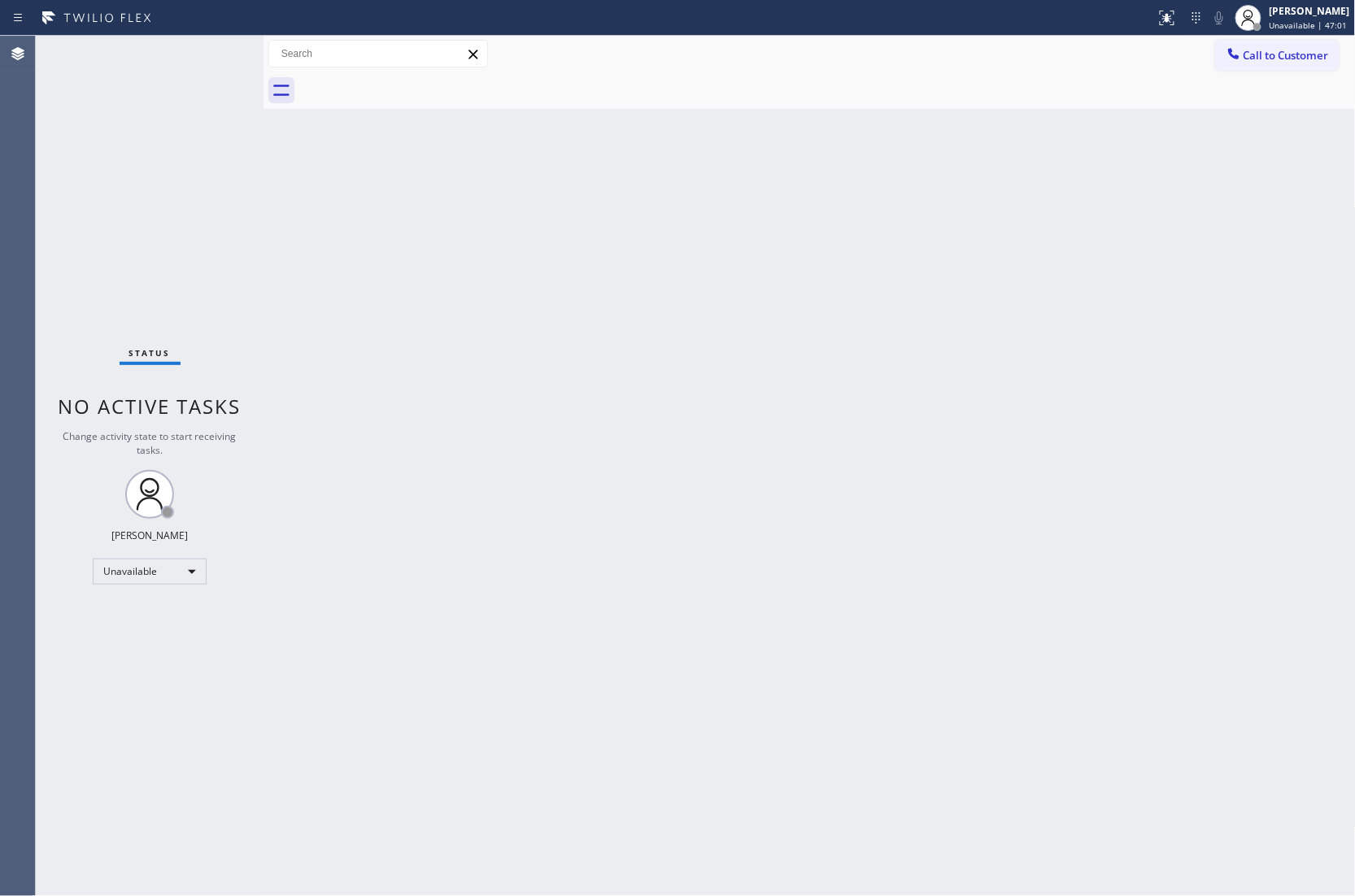
click at [54, 143] on div "Status No active tasks Change activity state to start receiving tasks. [PERSON_…" at bounding box center [150, 466] width 228 height 860
click at [1253, 45] on button "Call to Customer" at bounding box center [1276, 56] width 124 height 31
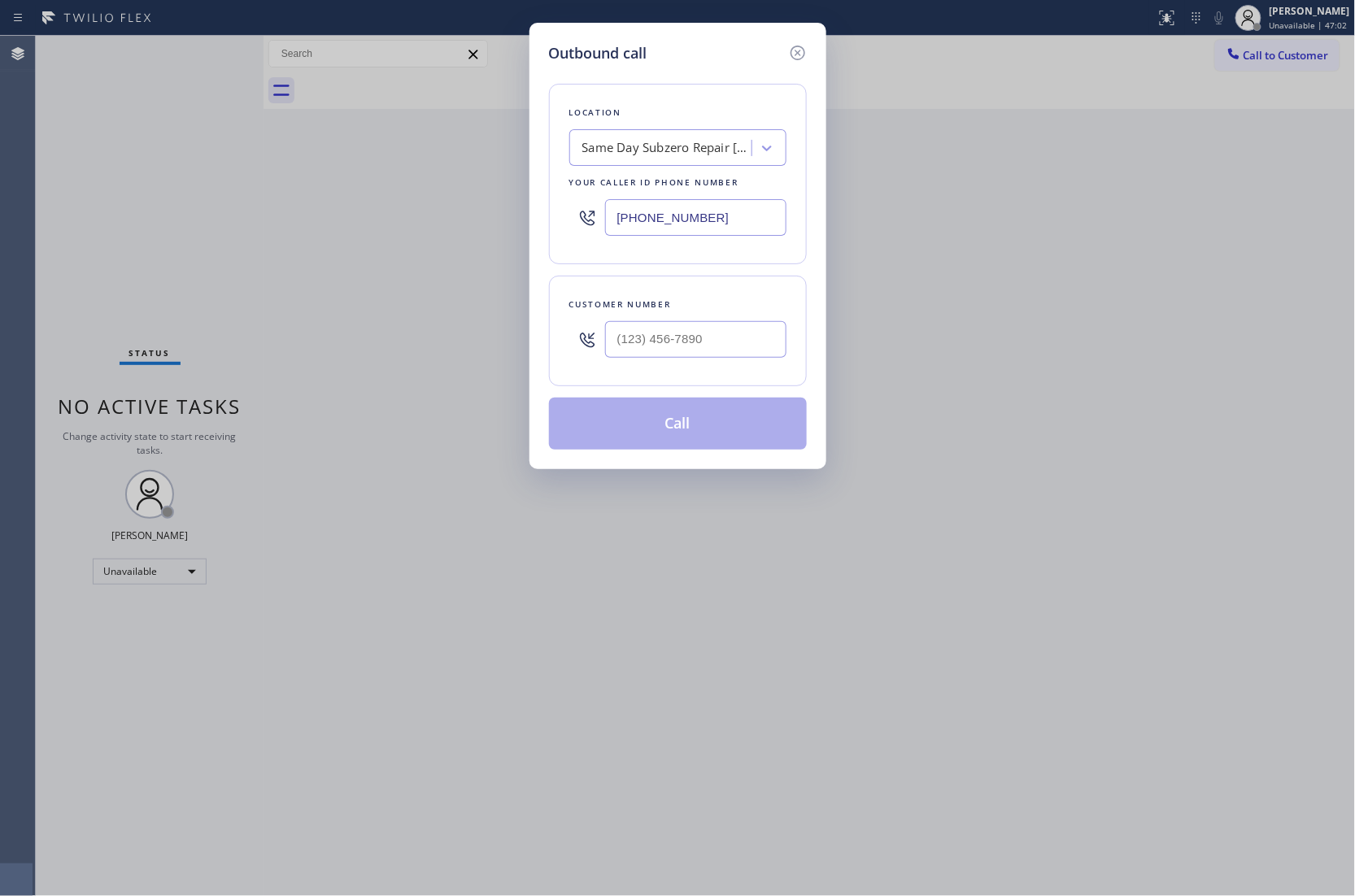
click at [623, 219] on input "[PHONE_NUMBER]" at bounding box center [696, 217] width 181 height 37
paste input "86) 305-6606"
type input "[PHONE_NUMBER]"
type input "(___) ___-____"
click at [699, 327] on input "(___) ___-____" at bounding box center [696, 339] width 181 height 37
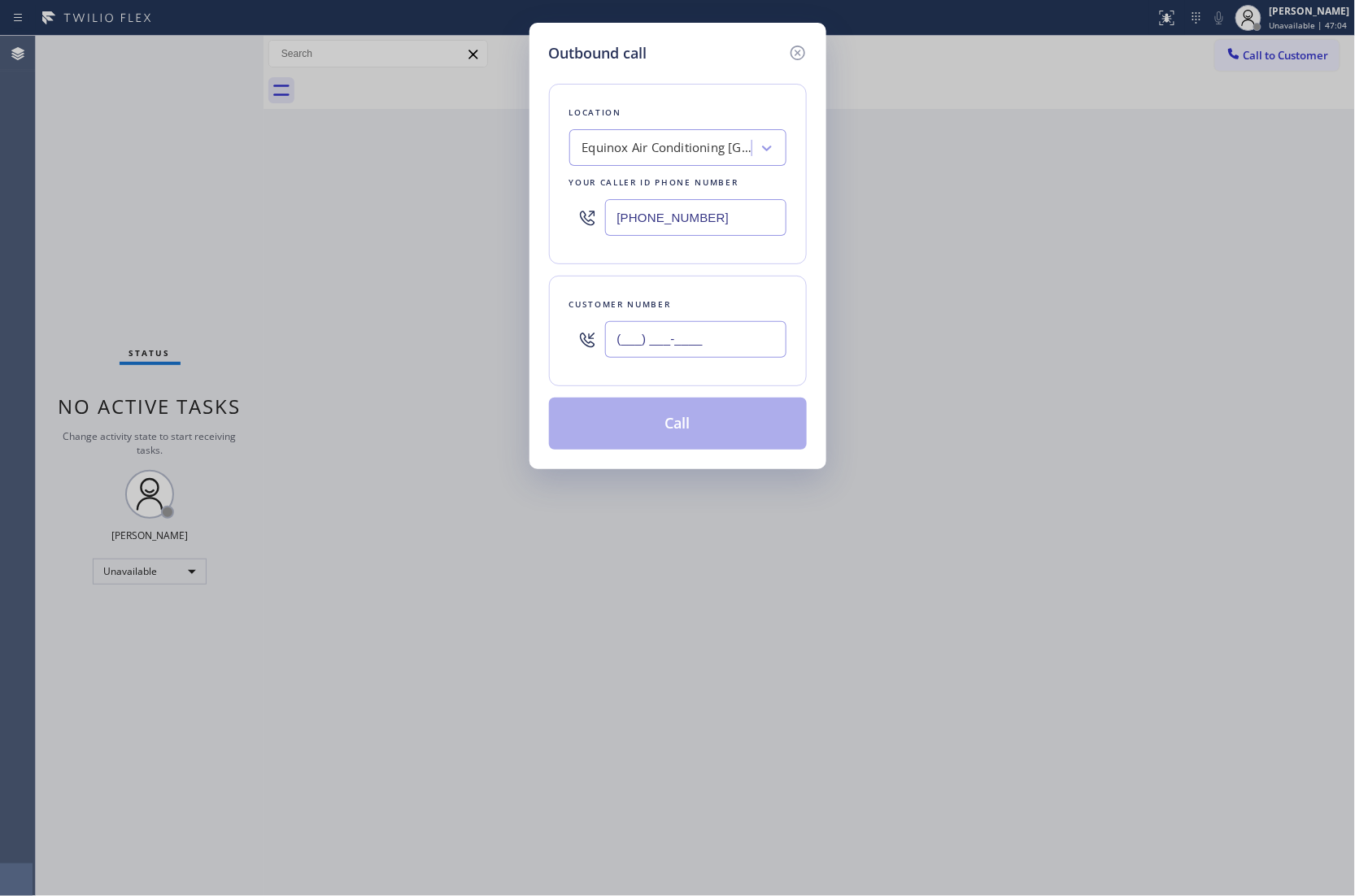
paste input "786) 639-3489"
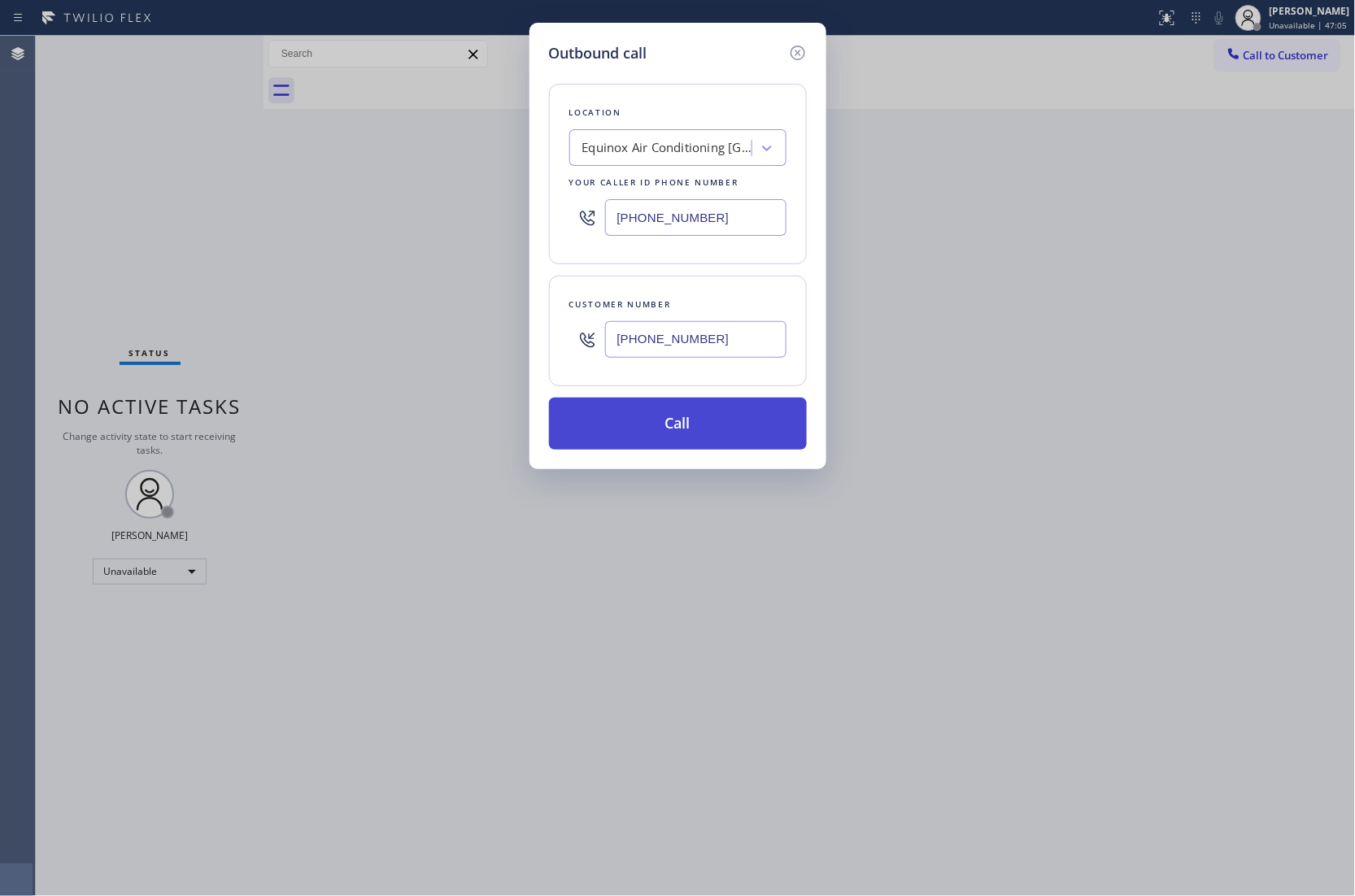
type input "[PHONE_NUMBER]"
click at [778, 446] on button "Call" at bounding box center [677, 423] width 258 height 52
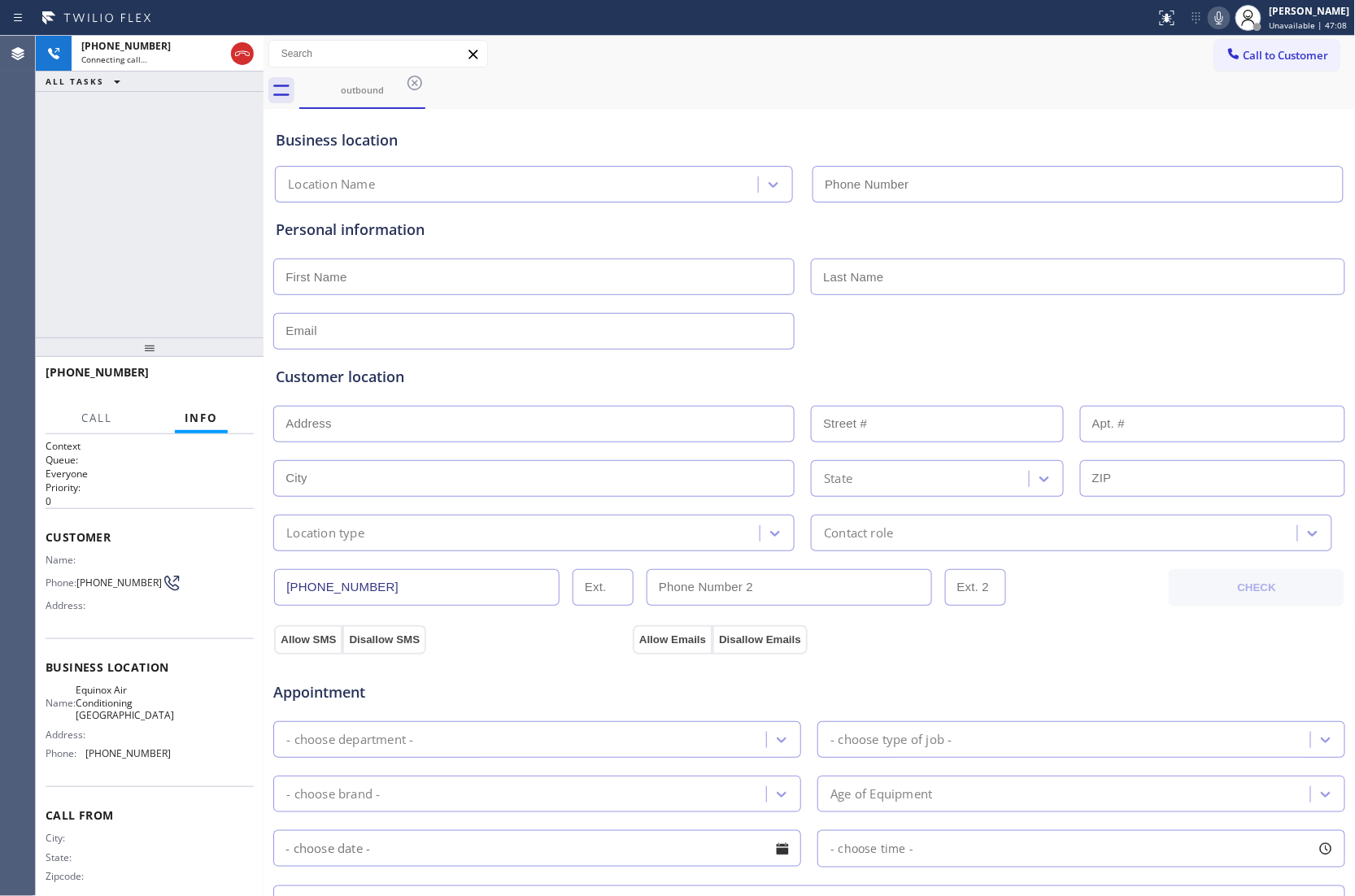
type input "[PHONE_NUMBER]"
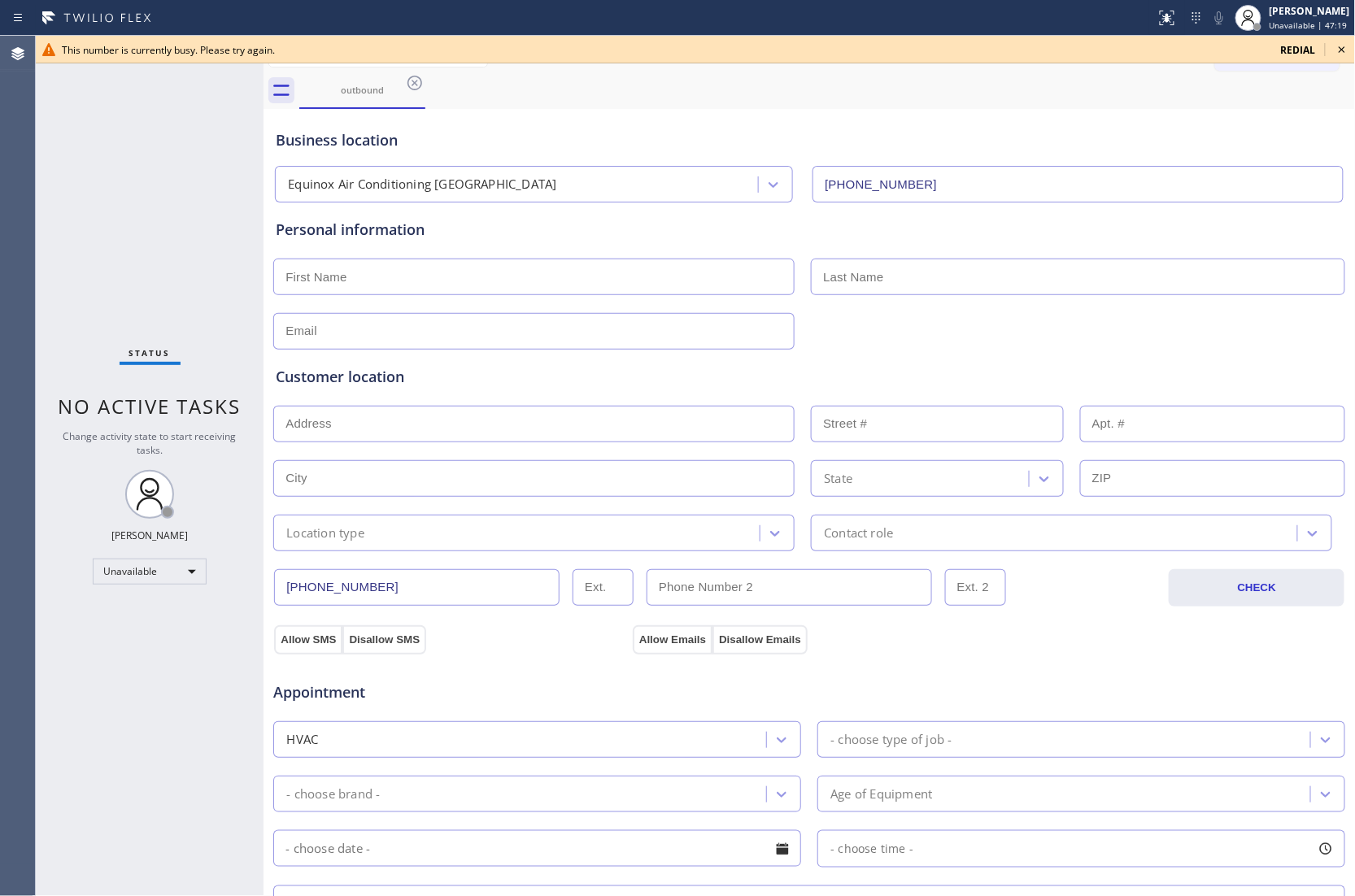
click at [1288, 49] on span "redial" at bounding box center [1298, 50] width 35 height 14
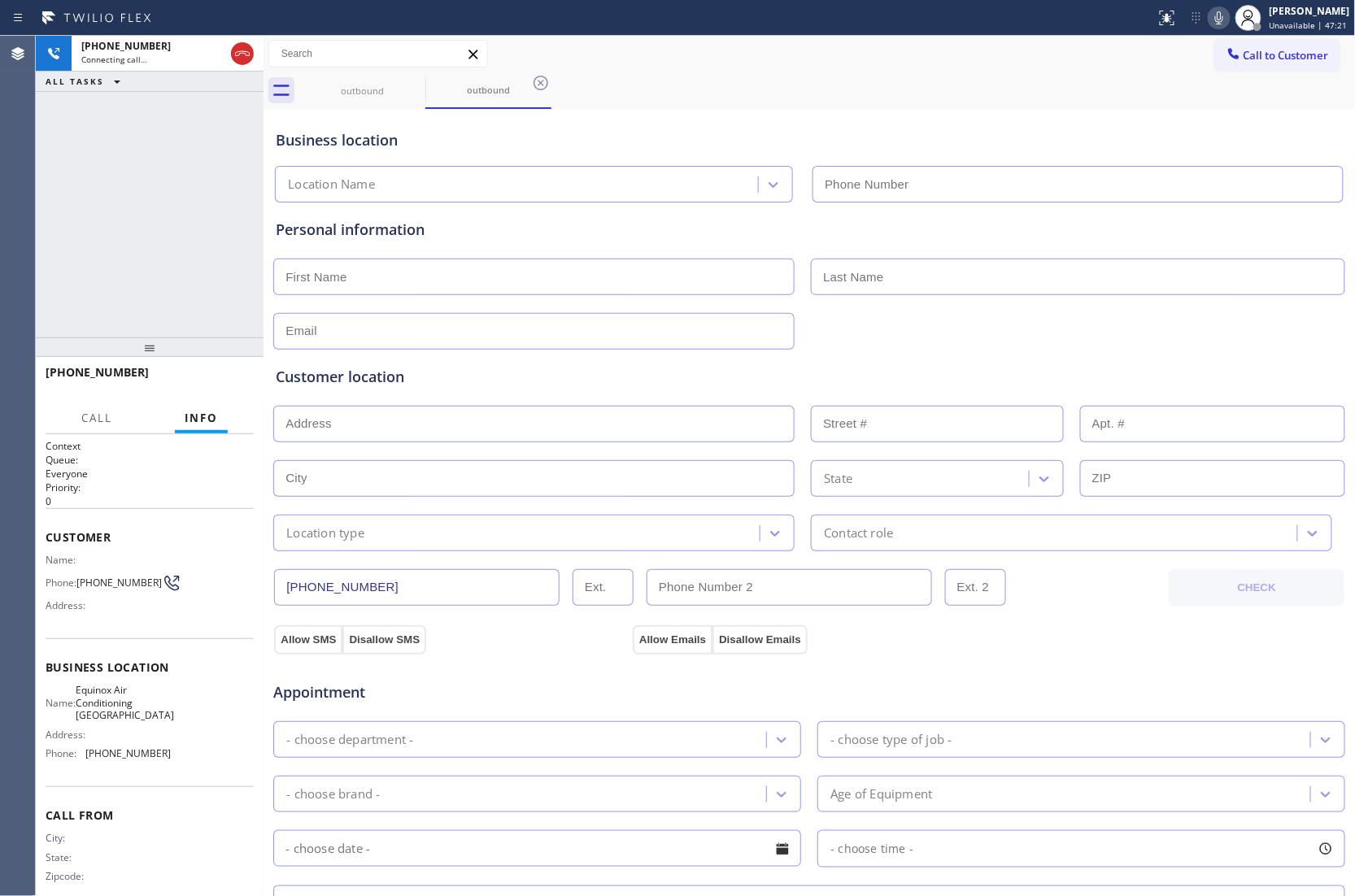
type input "[PHONE_NUMBER]"
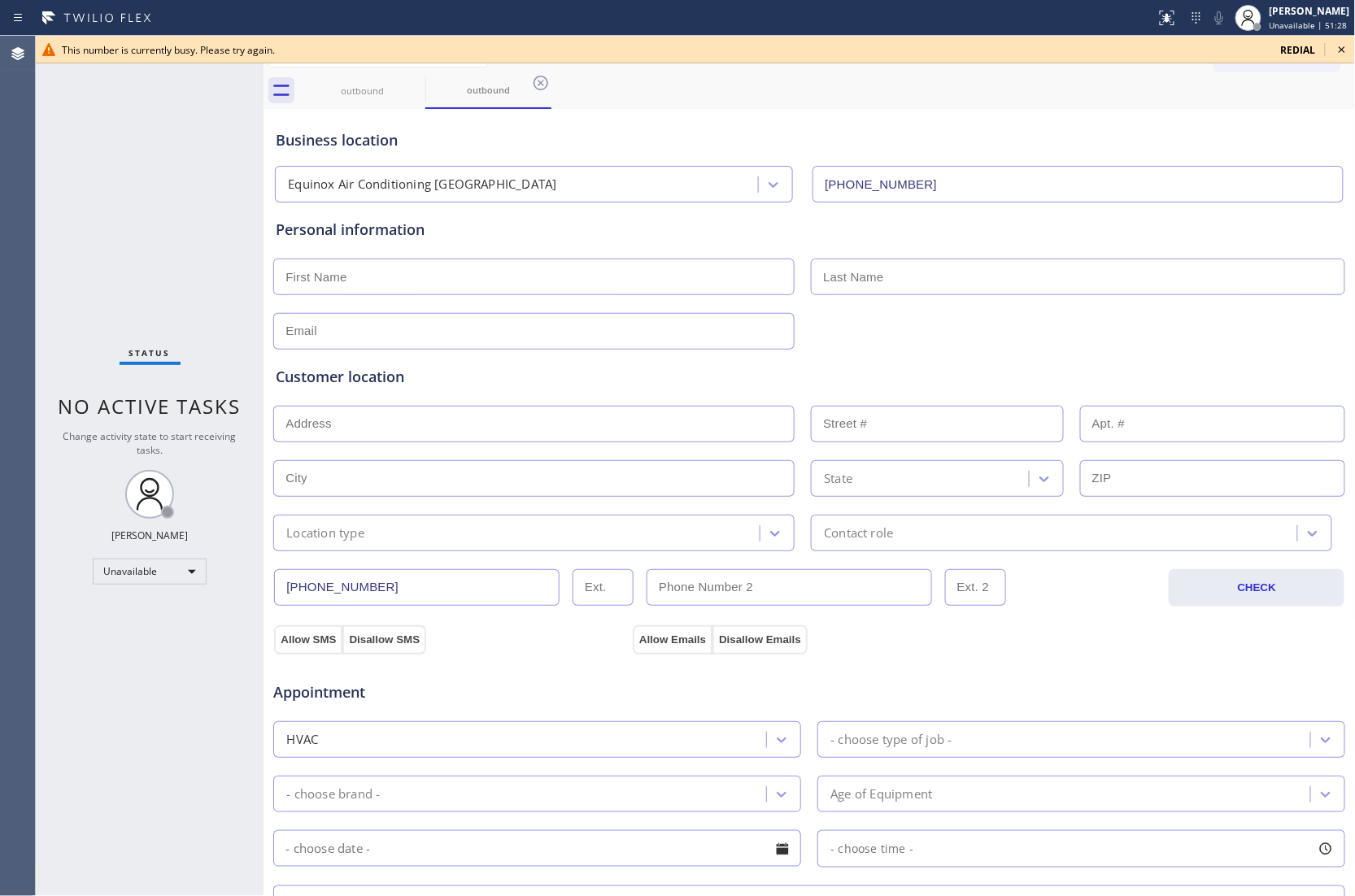
drag, startPoint x: 54, startPoint y: 196, endPoint x: 528, endPoint y: 4, distance: 511.4
click at [54, 196] on div "Status No active tasks Change activity state to start receiving tasks. [PERSON_…" at bounding box center [150, 466] width 228 height 860
drag, startPoint x: 1345, startPoint y: 50, endPoint x: 1288, endPoint y: 47, distance: 57.1
click at [1343, 50] on icon at bounding box center [1341, 50] width 20 height 20
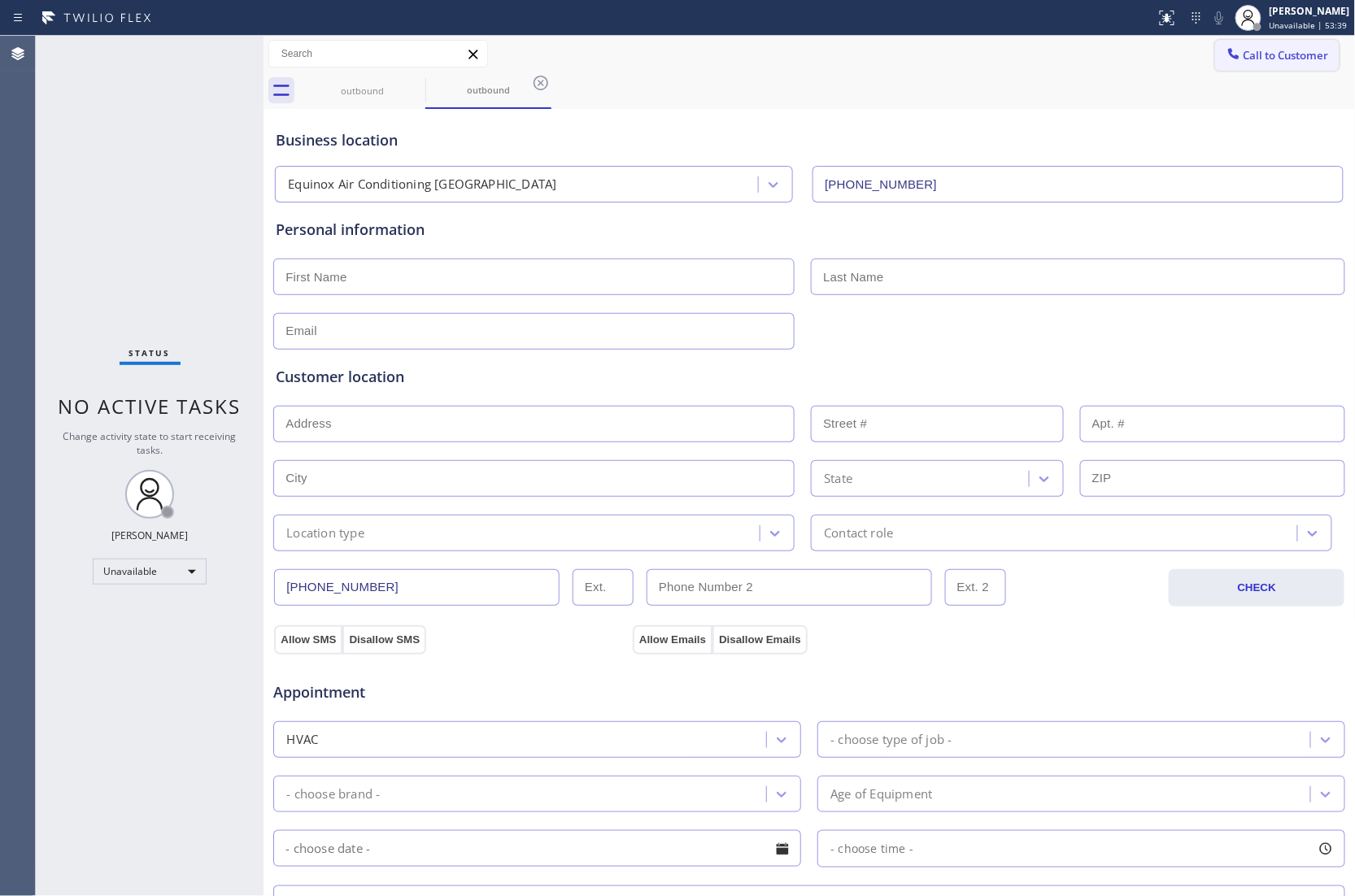
click at [1283, 48] on span "Call to Customer" at bounding box center [1286, 55] width 86 height 15
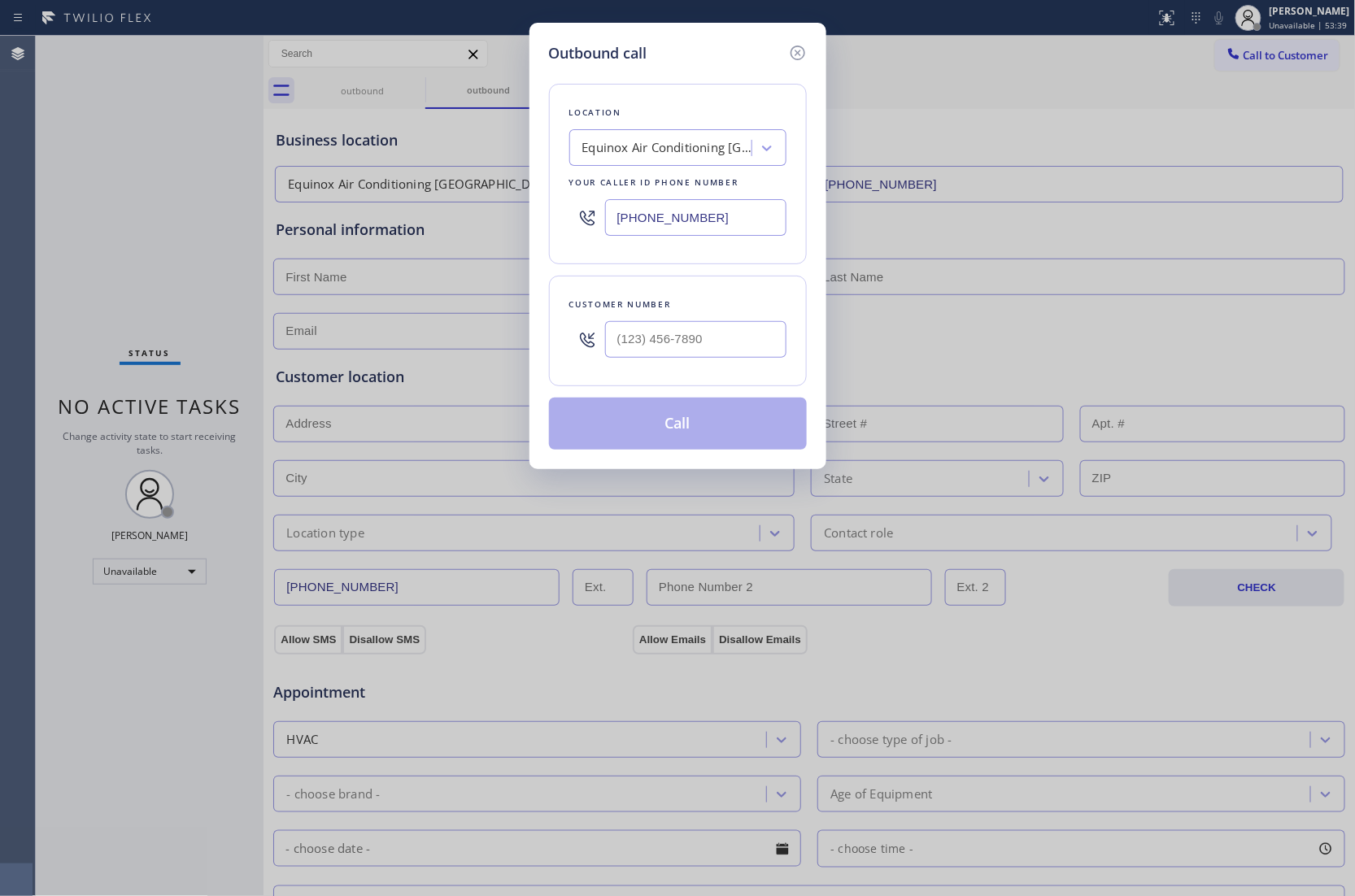
click at [668, 219] on input "[PHONE_NUMBER]" at bounding box center [696, 217] width 181 height 37
paste input "908) 364-8969"
type input "[PHONE_NUMBER]"
type input "(___) ___-____"
click at [680, 342] on input "(___) ___-____" at bounding box center [696, 339] width 181 height 37
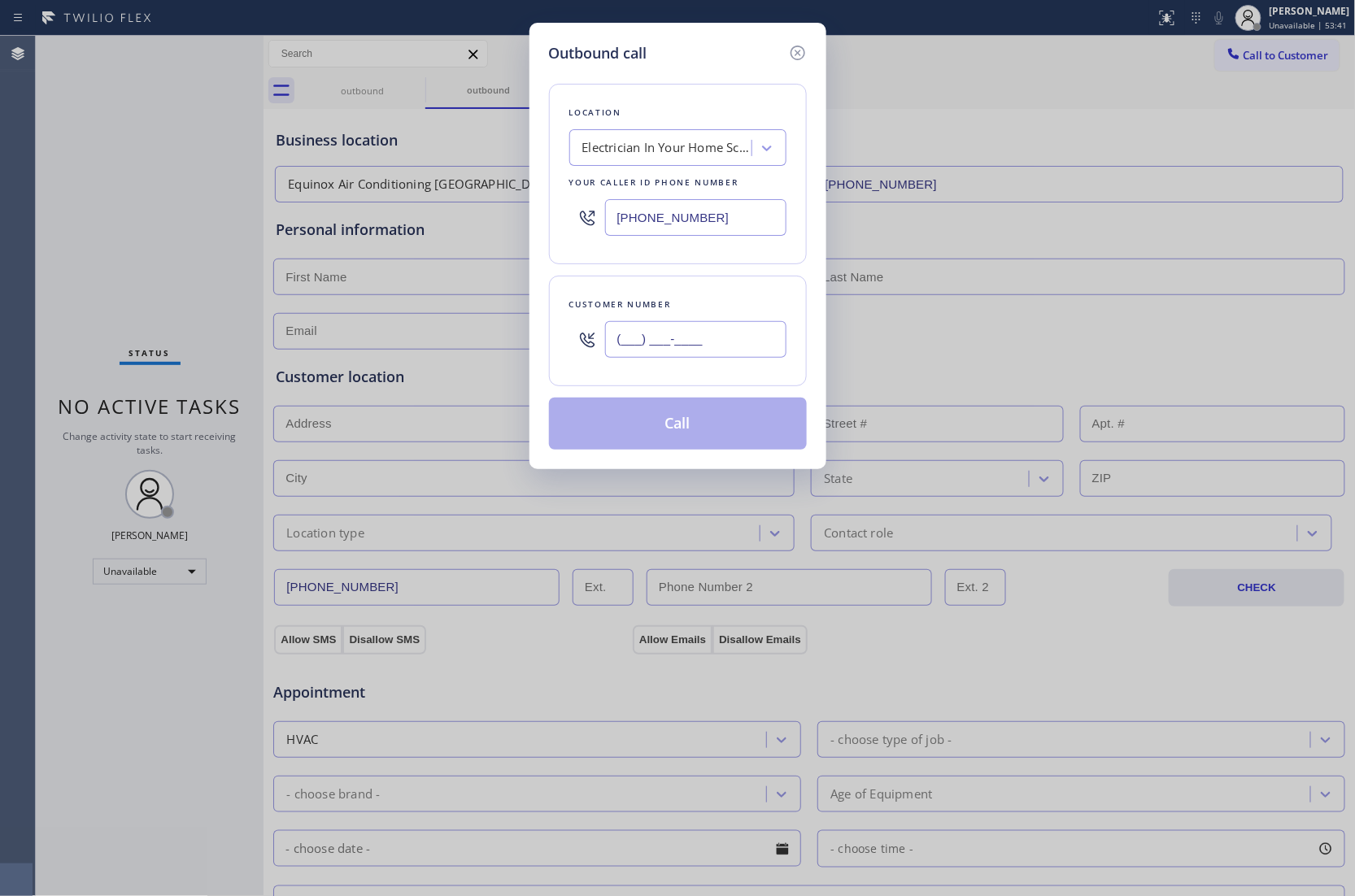
paste input "347) 524-1679"
type input "[PHONE_NUMBER]"
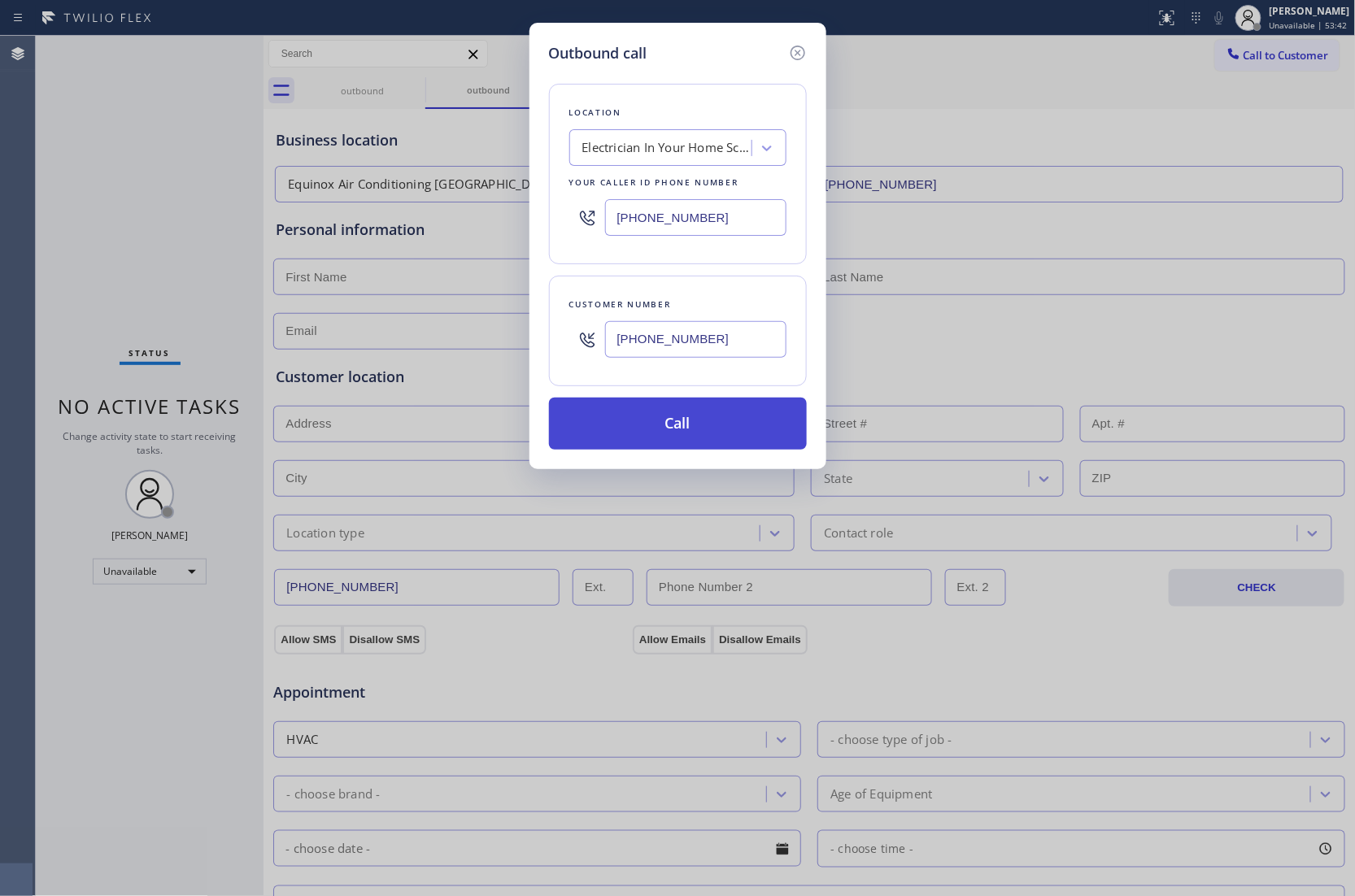
click at [701, 434] on button "Call" at bounding box center [677, 423] width 258 height 52
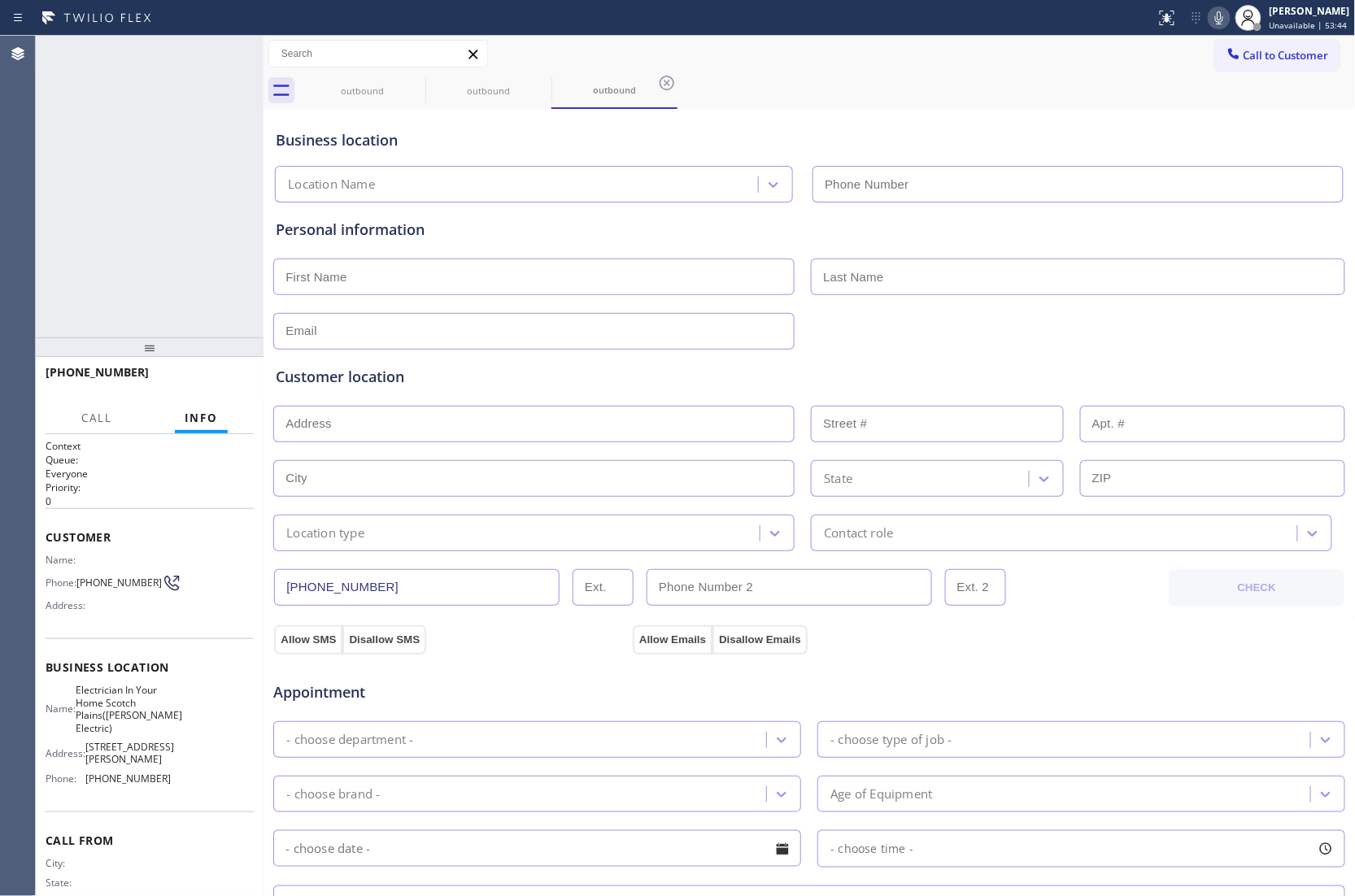
type input "[PHONE_NUMBER]"
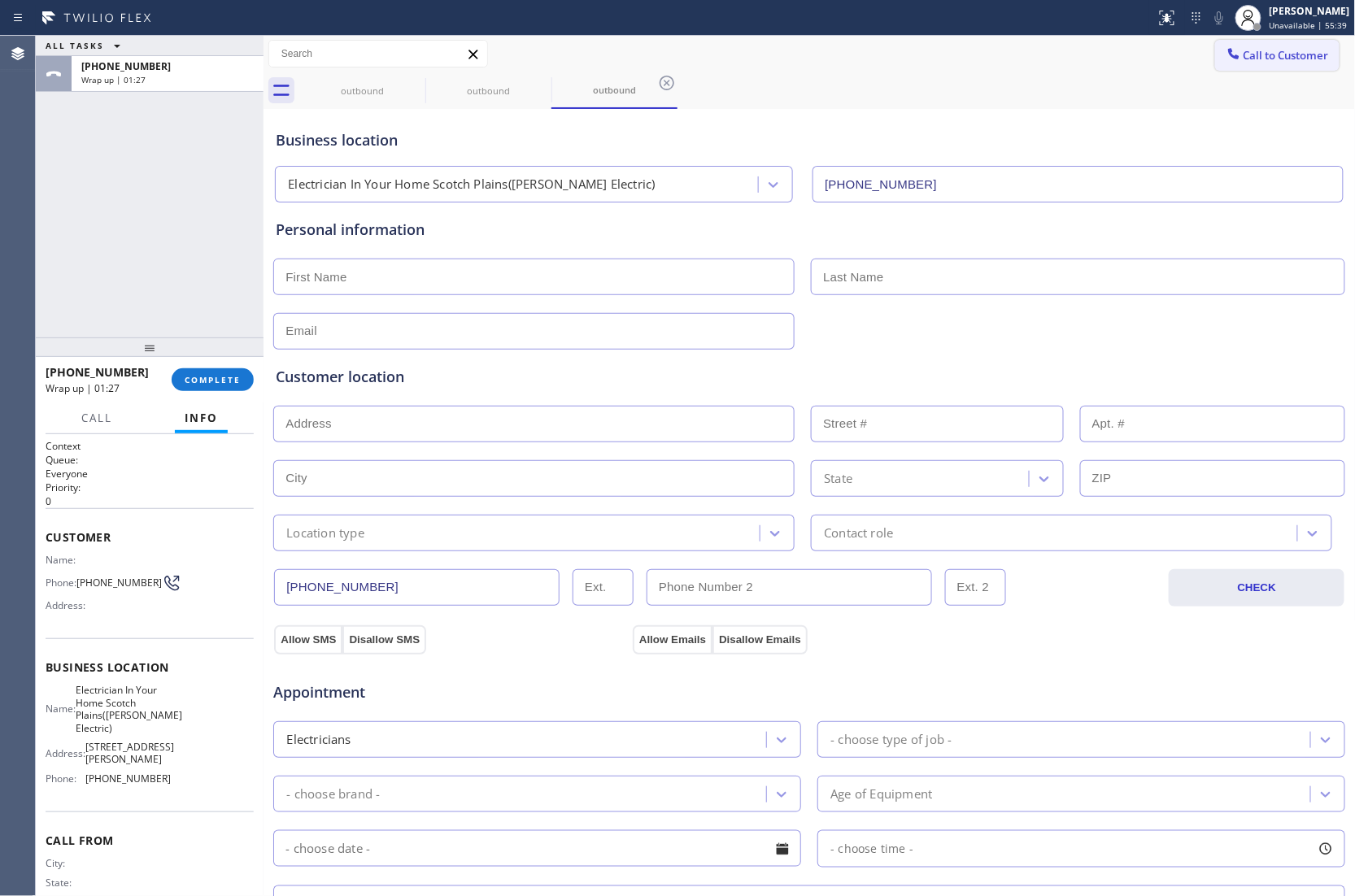
click at [1217, 68] on button "Call to Customer" at bounding box center [1276, 56] width 124 height 31
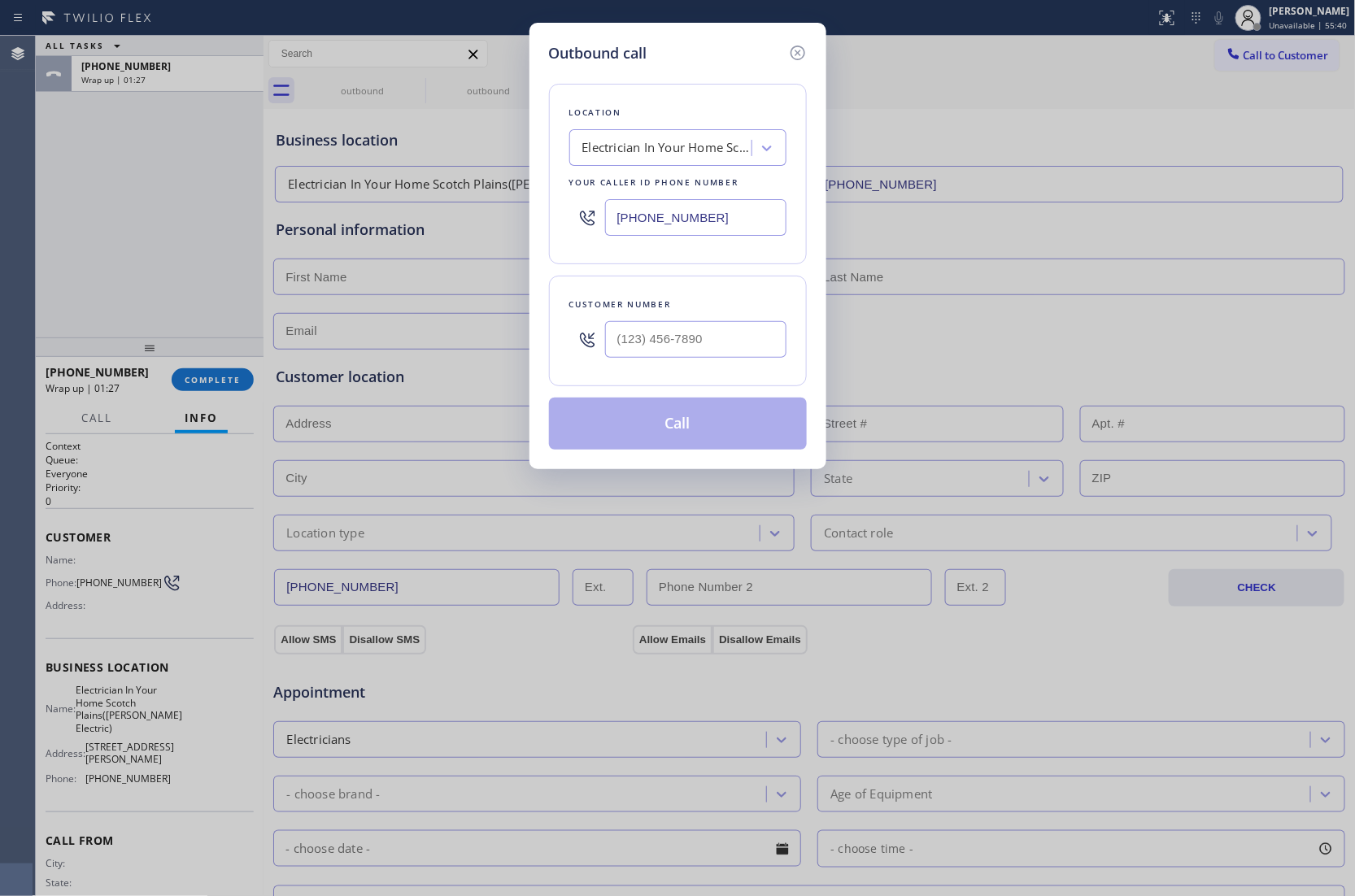
click at [697, 219] on input "[PHONE_NUMBER]" at bounding box center [696, 217] width 181 height 37
paste input "855) 699-6505"
type input "[PHONE_NUMBER]"
type input "(___) ___-____"
click at [1, 284] on div "Outbound call Location Ace Duct Cleaning Pros Your caller id phone number [PHON…" at bounding box center [677, 448] width 1355 height 896
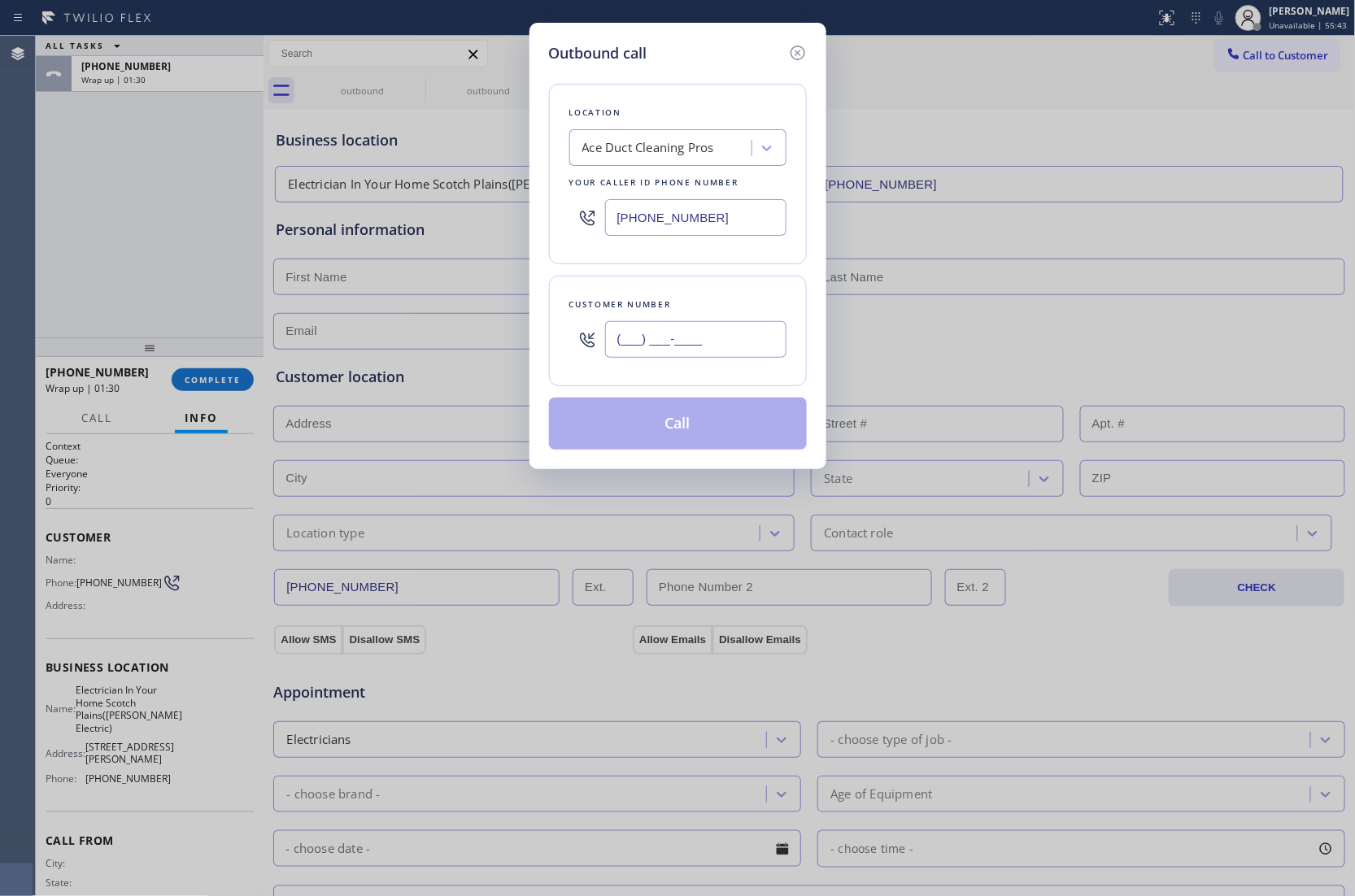
click at [727, 353] on input "(___) ___-____" at bounding box center [696, 339] width 181 height 37
paste input "847) 445-1268"
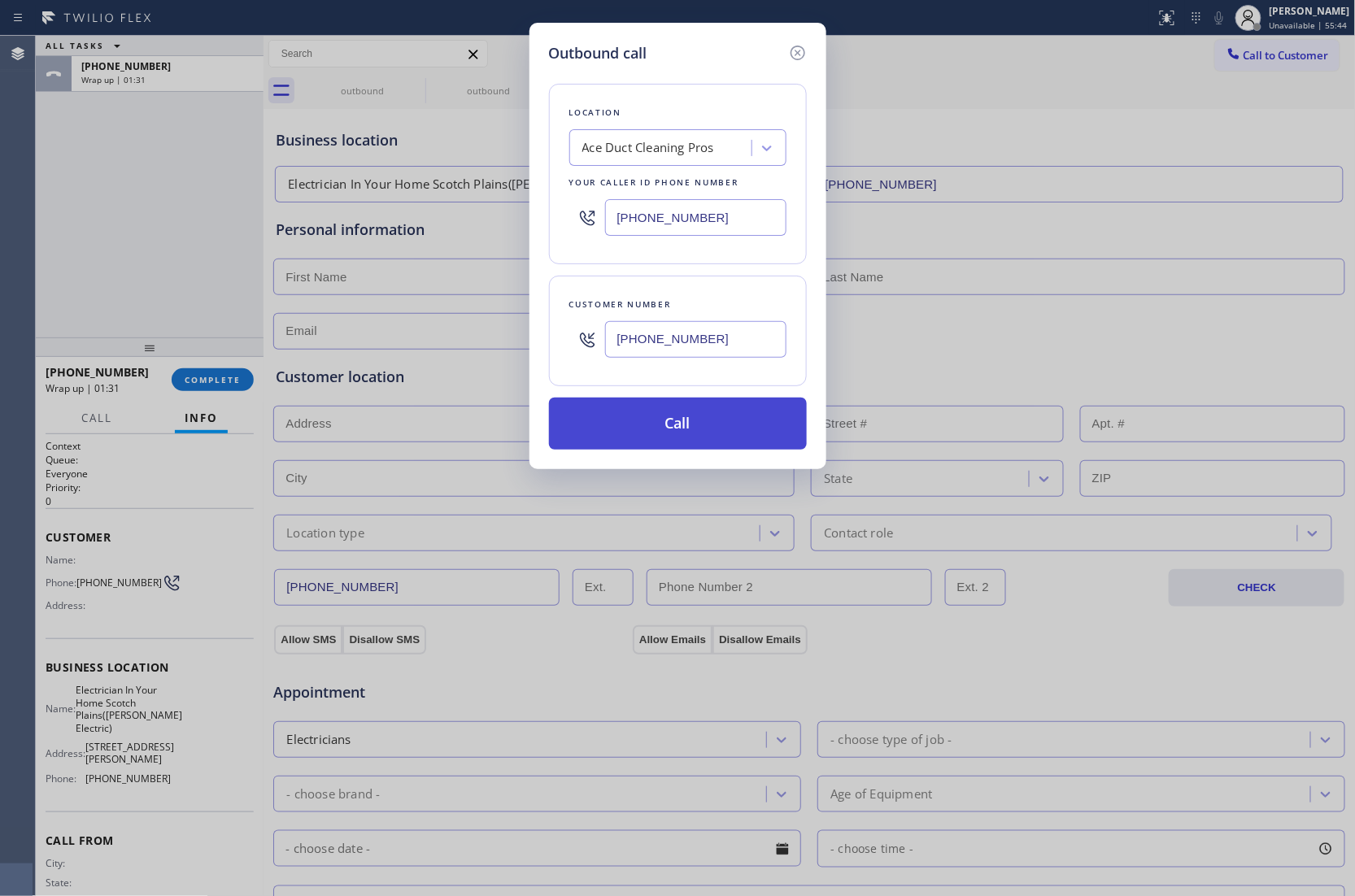
type input "[PHONE_NUMBER]"
click at [683, 442] on button "Call" at bounding box center [677, 423] width 258 height 52
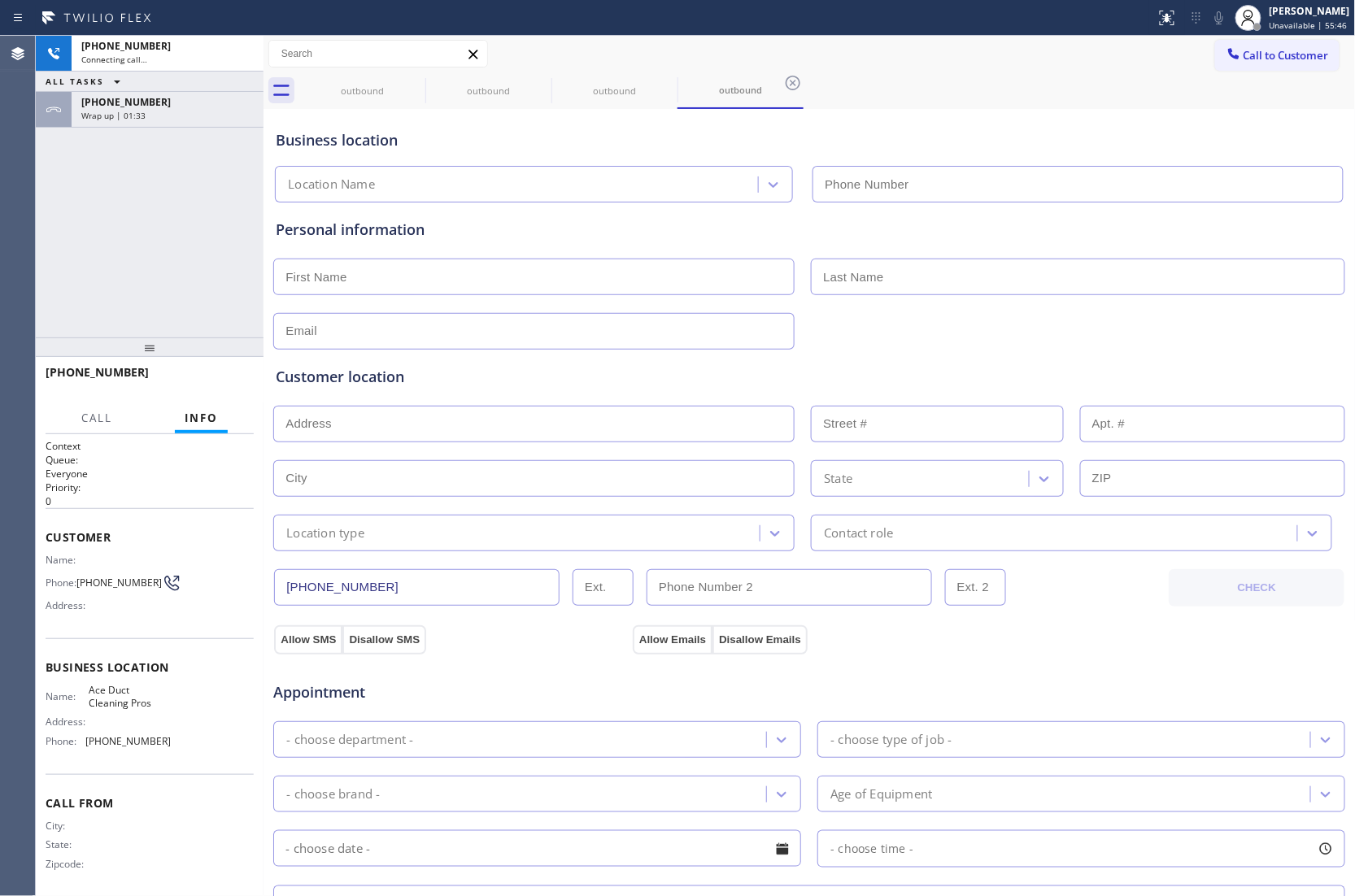
type input "[PHONE_NUMBER]"
click at [66, 239] on div "[PHONE_NUMBER] Connecting call… ALL TASKS ALL TASKS ACTIVE TASKS TASKS IN WRAP …" at bounding box center [150, 187] width 228 height 301
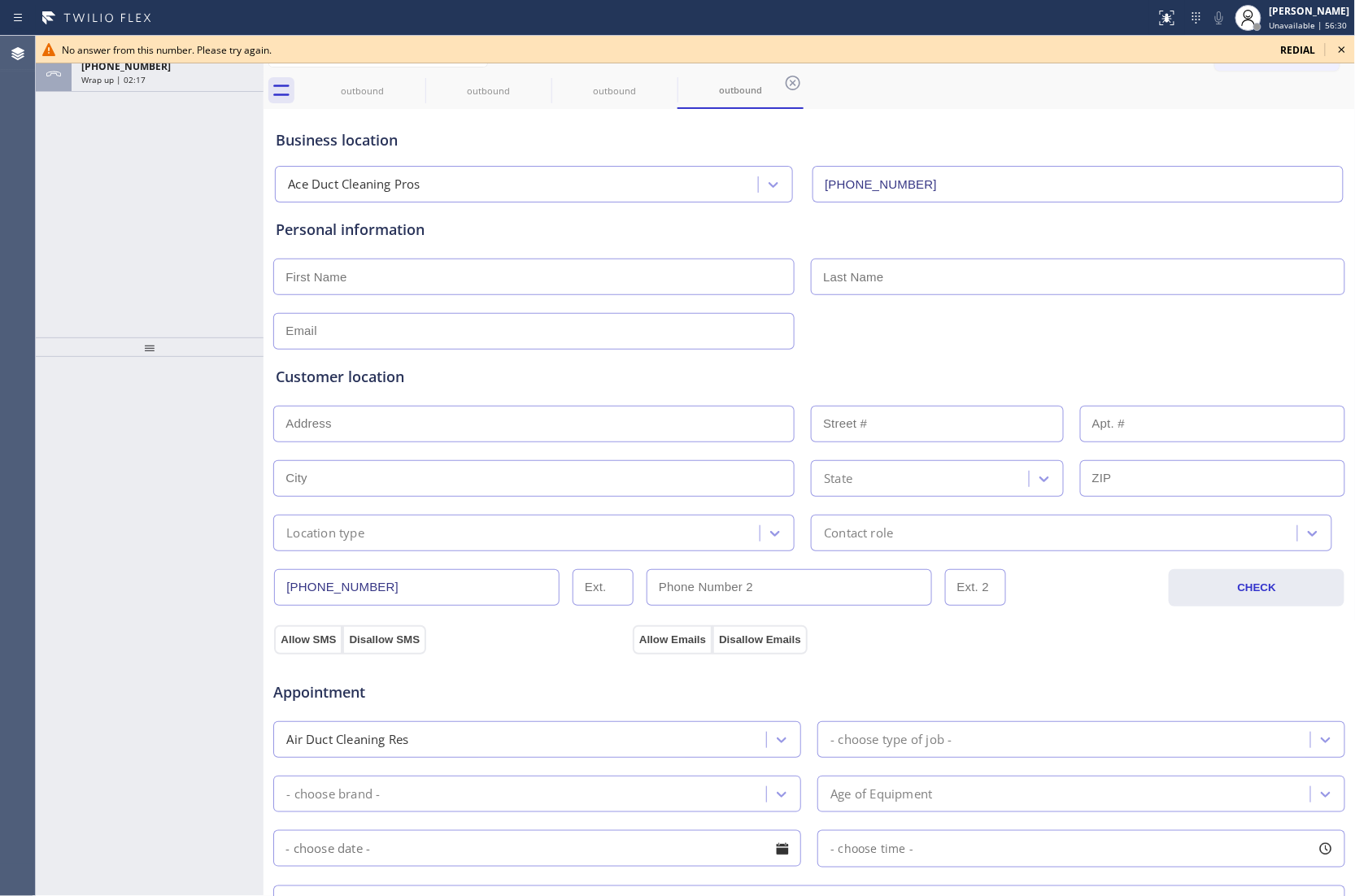
click at [33, 182] on div "Agent Desktop" at bounding box center [17, 466] width 35 height 860
click at [1334, 43] on icon at bounding box center [1341, 50] width 20 height 20
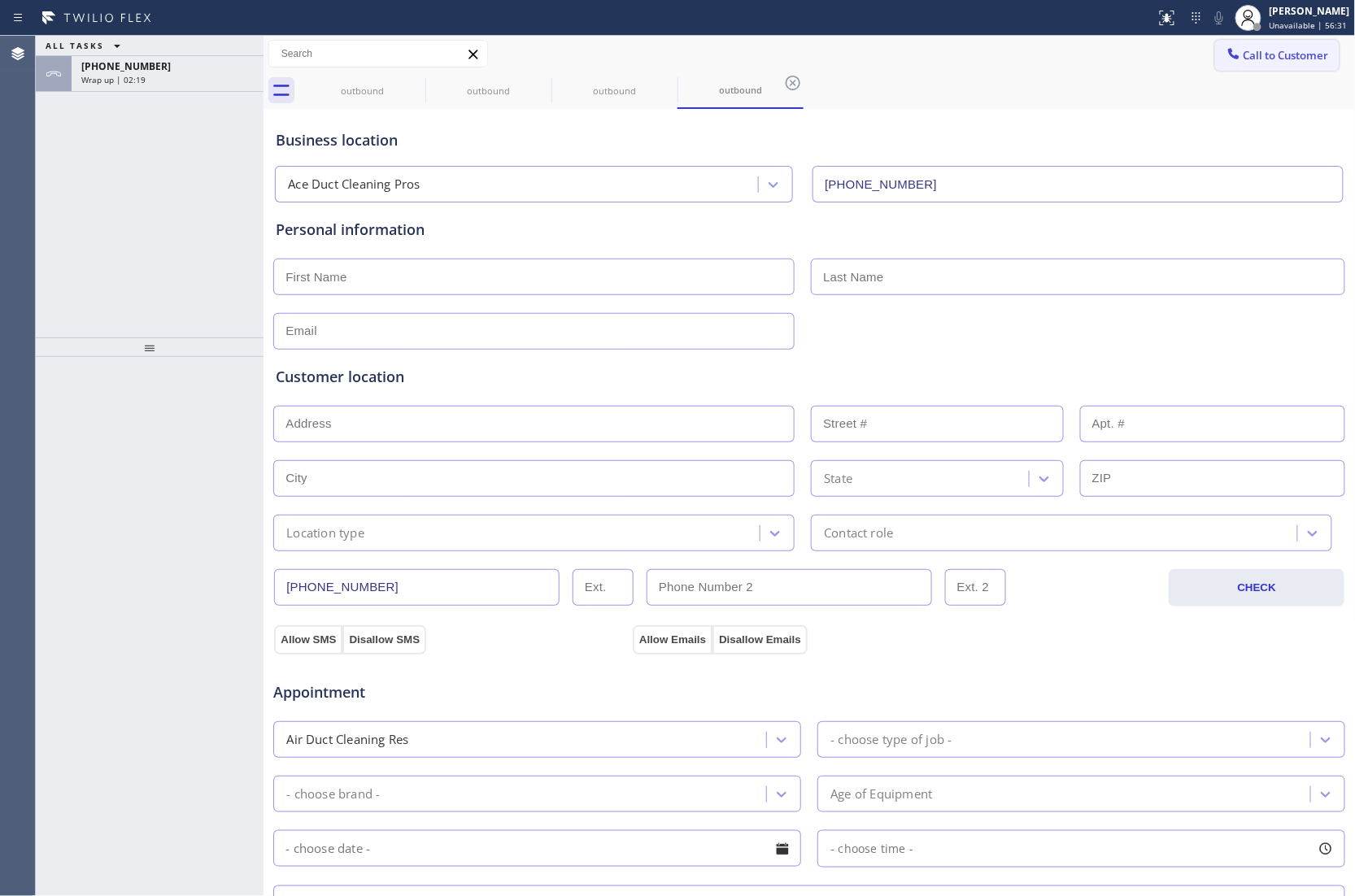
click at [1285, 52] on span "Call to Customer" at bounding box center [1286, 55] width 86 height 15
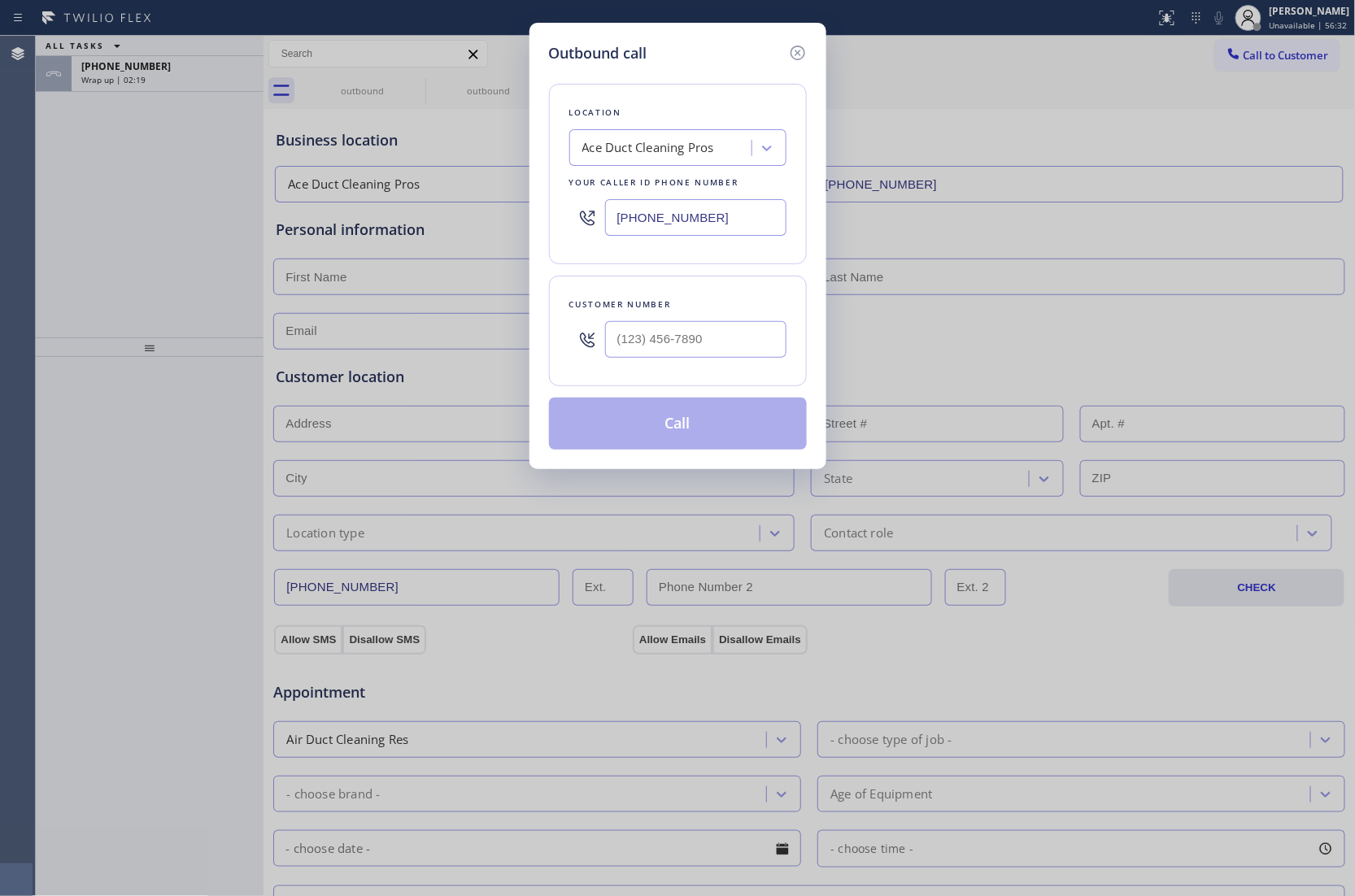
click at [726, 317] on div at bounding box center [696, 340] width 181 height 53
click at [729, 343] on input "(___) ___-____" at bounding box center [696, 339] width 181 height 37
paste input "847) 445-1268"
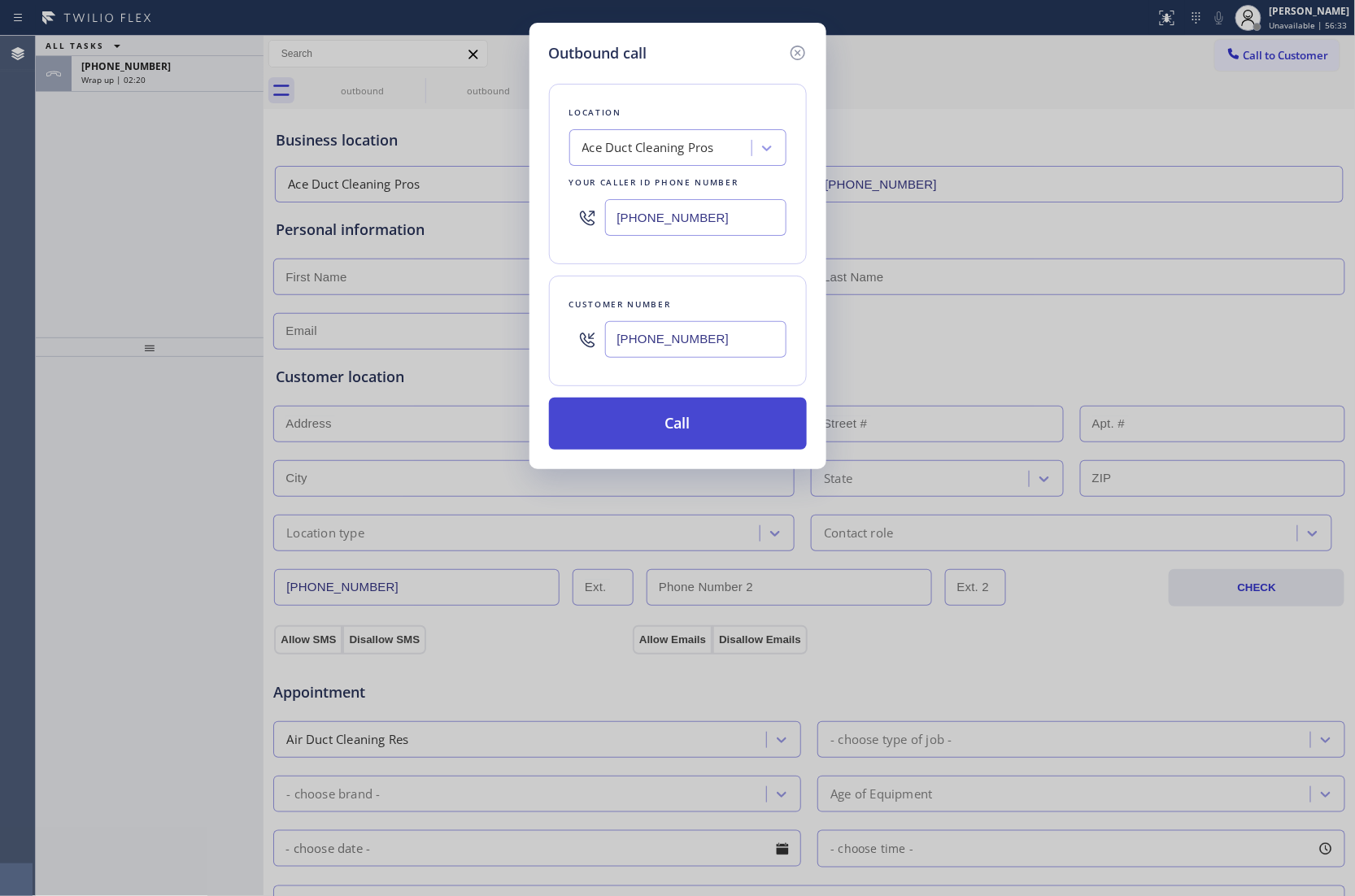
type input "[PHONE_NUMBER]"
click at [699, 436] on button "Call" at bounding box center [677, 423] width 258 height 52
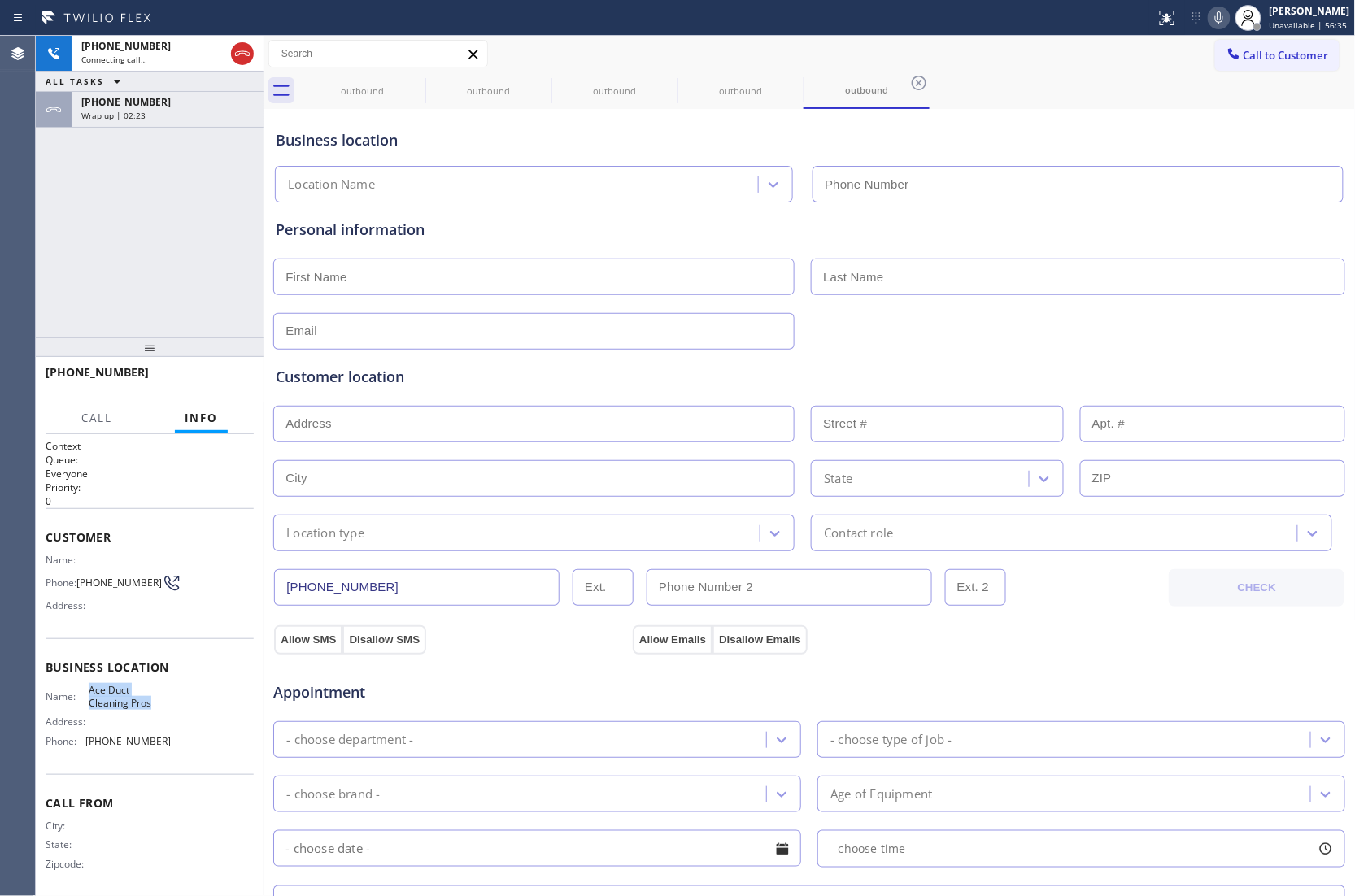
click at [79, 691] on div "Name: [PERSON_NAME] Cleaning Pros" at bounding box center [108, 696] width 125 height 25
type input "[PHONE_NUMBER]"
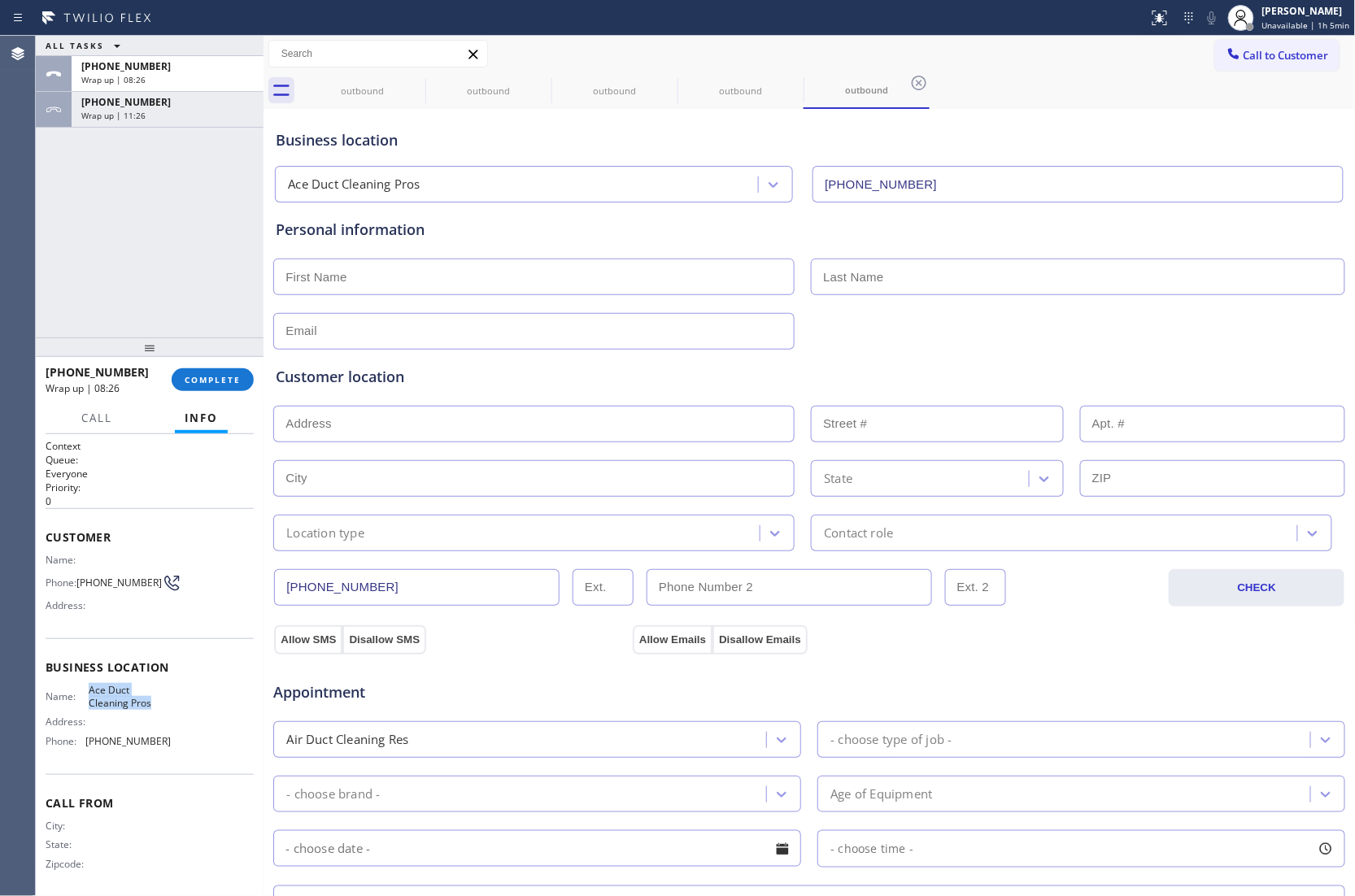
click at [1260, 58] on span "Call to Customer" at bounding box center [1286, 55] width 86 height 15
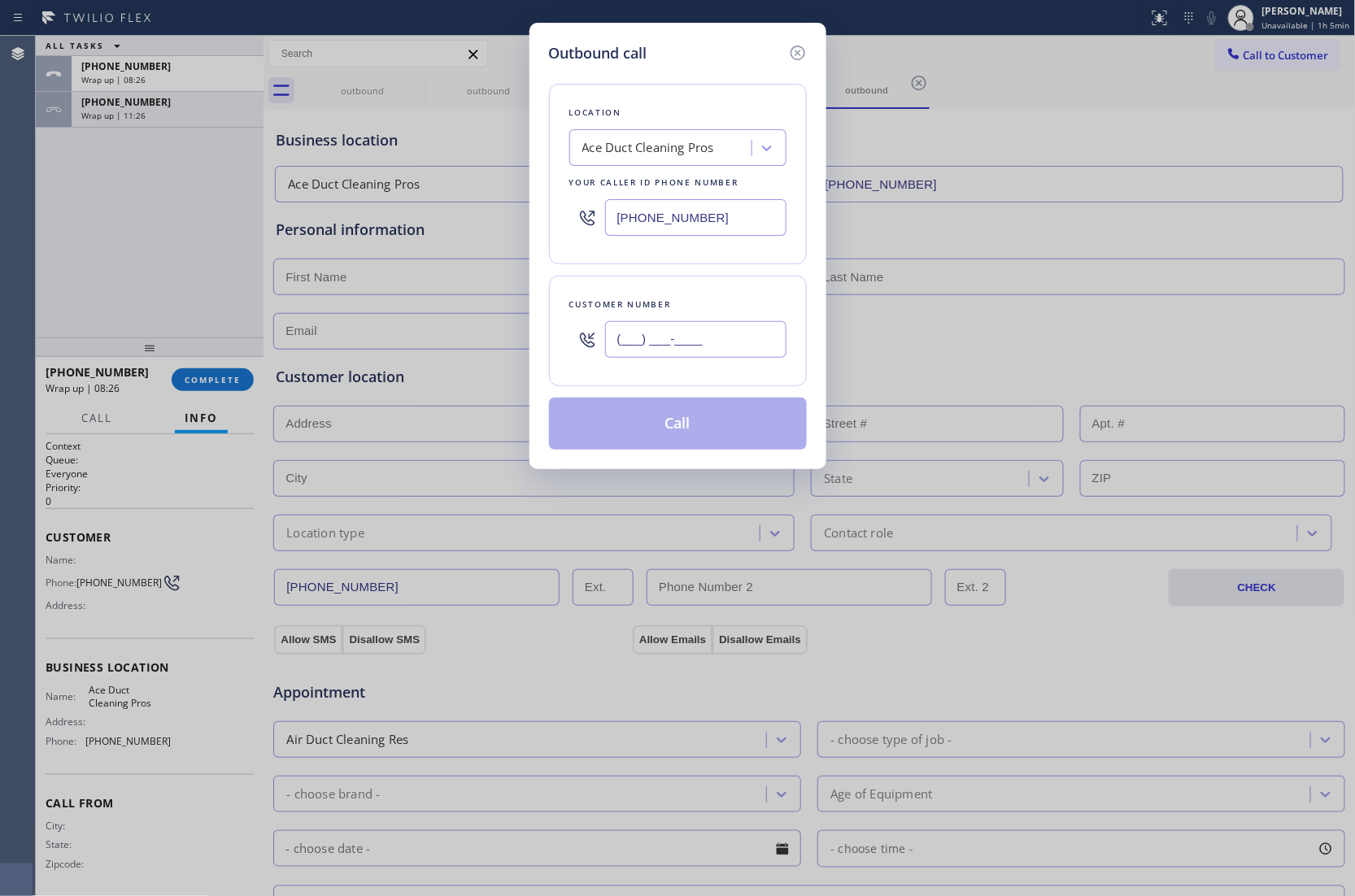
click at [674, 349] on input "(___) ___-____" at bounding box center [696, 339] width 181 height 37
paste input "917) 544-3545"
type input "[PHONE_NUMBER]"
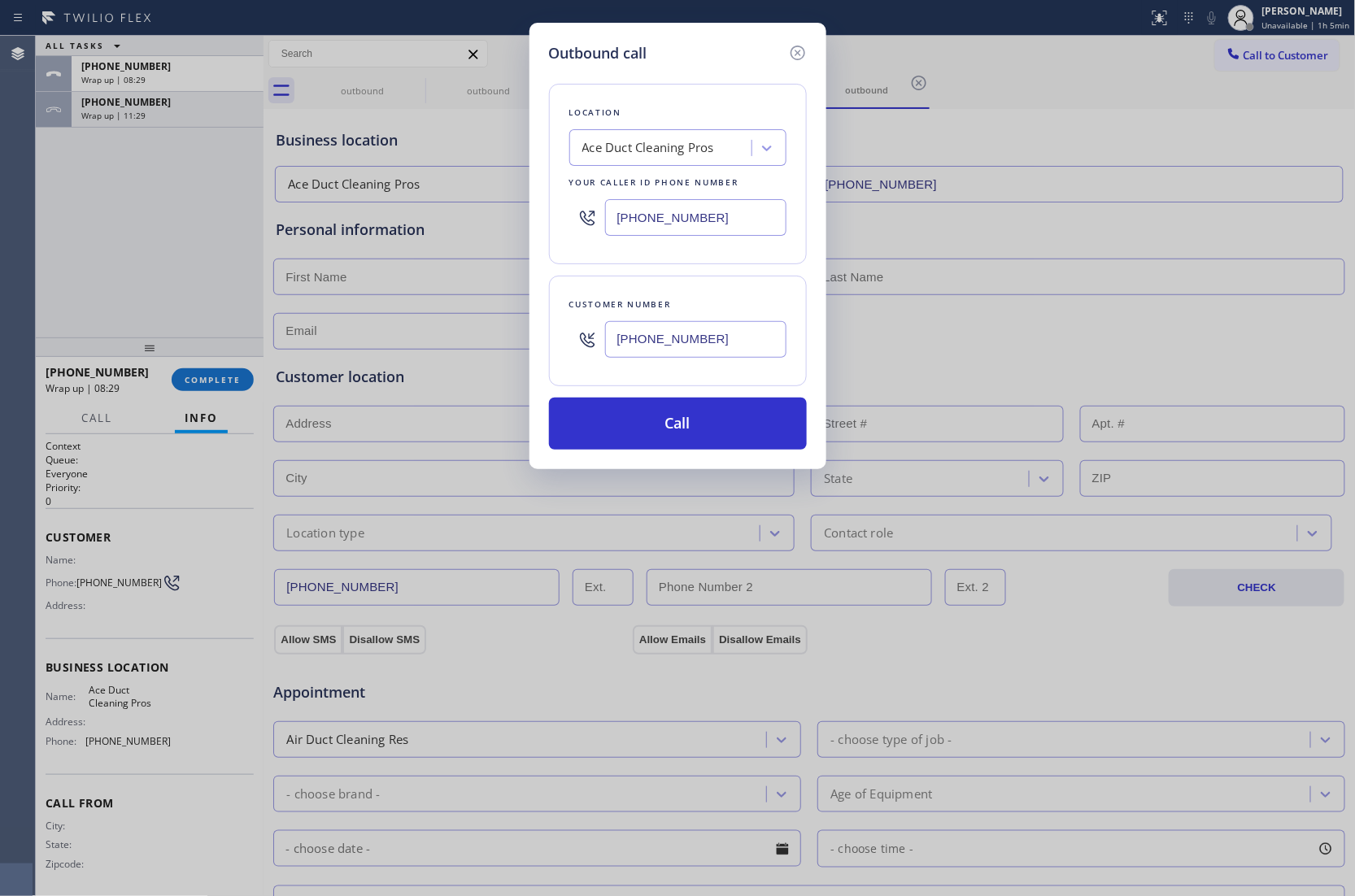
click at [677, 206] on input "[PHONE_NUMBER]" at bounding box center [696, 217] width 181 height 37
paste input "646) 650-2901"
type input "[PHONE_NUMBER]"
click at [716, 430] on button "Call" at bounding box center [677, 423] width 258 height 52
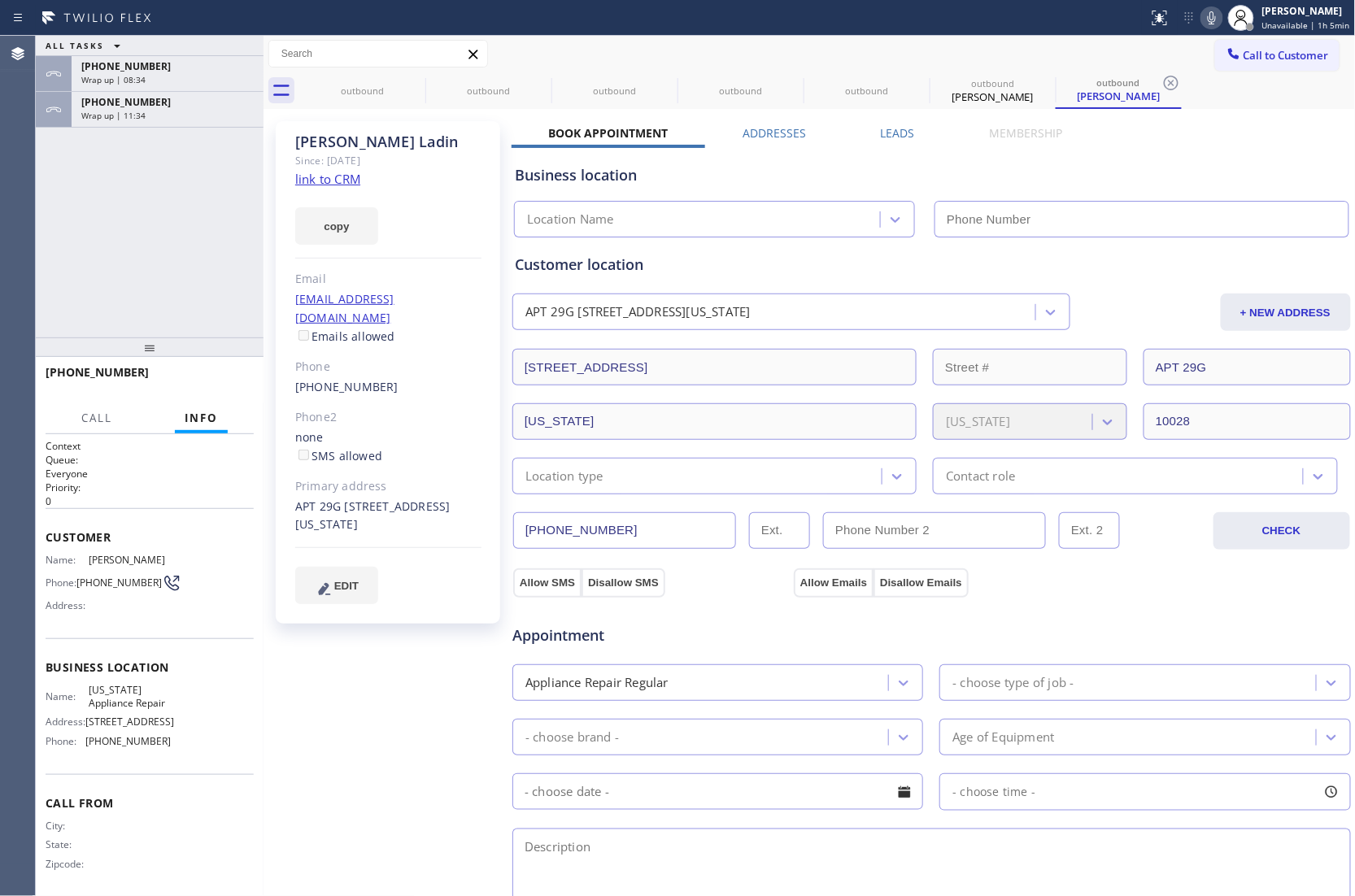
type input "[PHONE_NUMBER]"
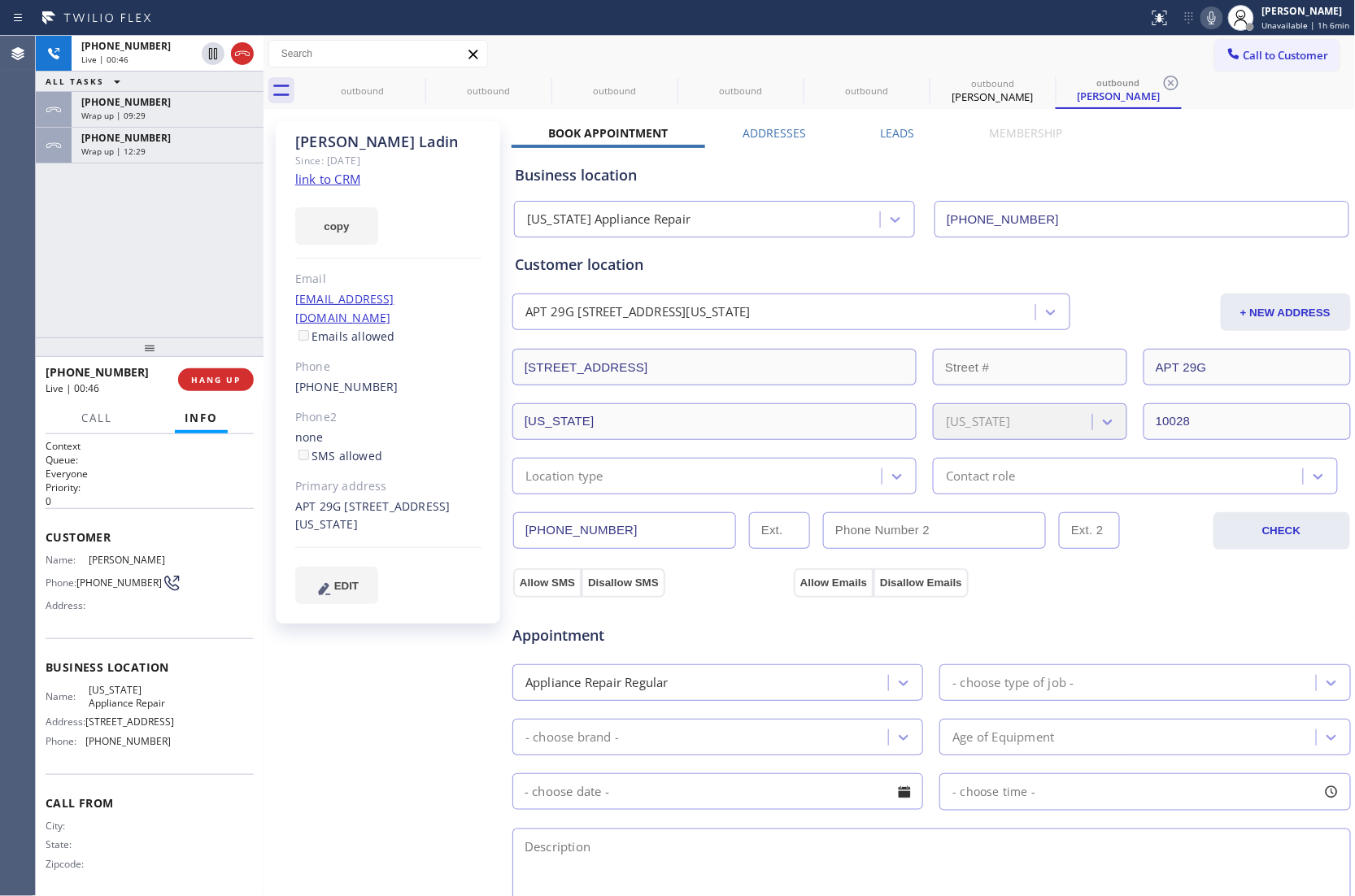
click at [51, 242] on div "[PHONE_NUMBER] Live | 00:46 ALL TASKS ALL TASKS ACTIVE TASKS TASKS IN WRAP UP […" at bounding box center [150, 187] width 228 height 301
click at [245, 58] on icon at bounding box center [242, 53] width 20 height 20
click at [241, 381] on button "COMPLETE" at bounding box center [212, 379] width 82 height 23
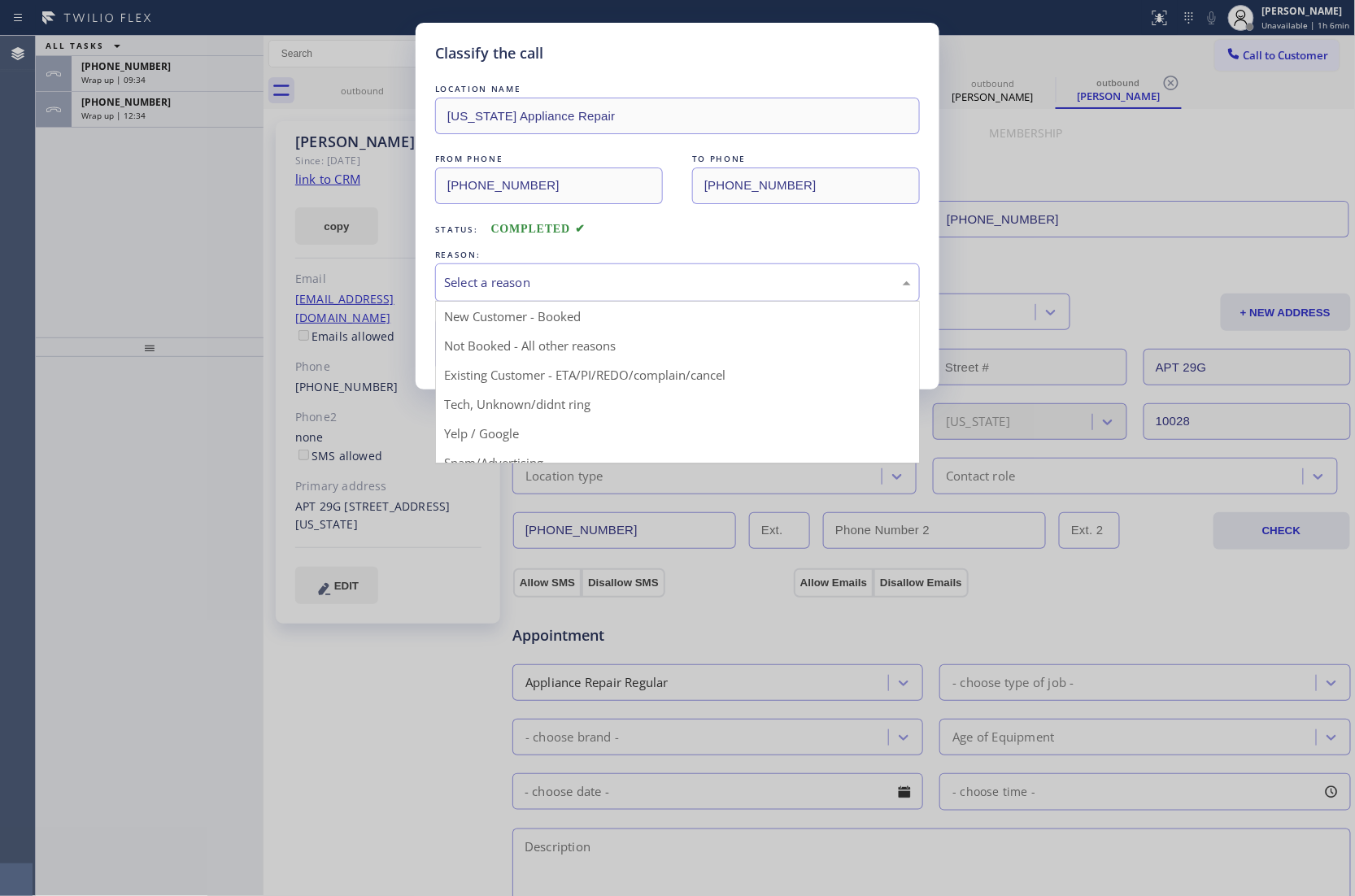
click at [560, 273] on div "Select a reason" at bounding box center [677, 282] width 484 height 39
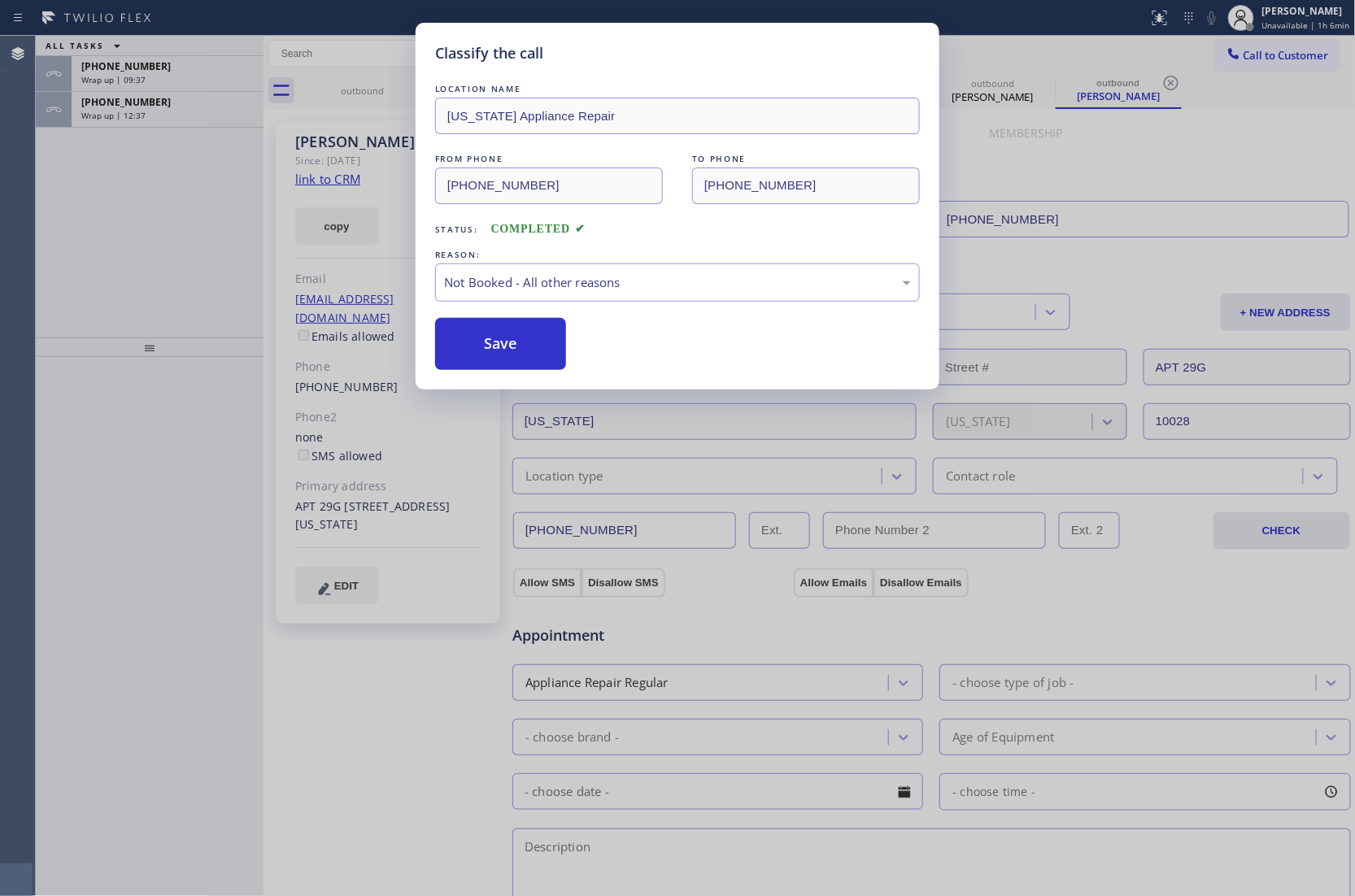
click at [519, 342] on button "Save" at bounding box center [500, 343] width 131 height 52
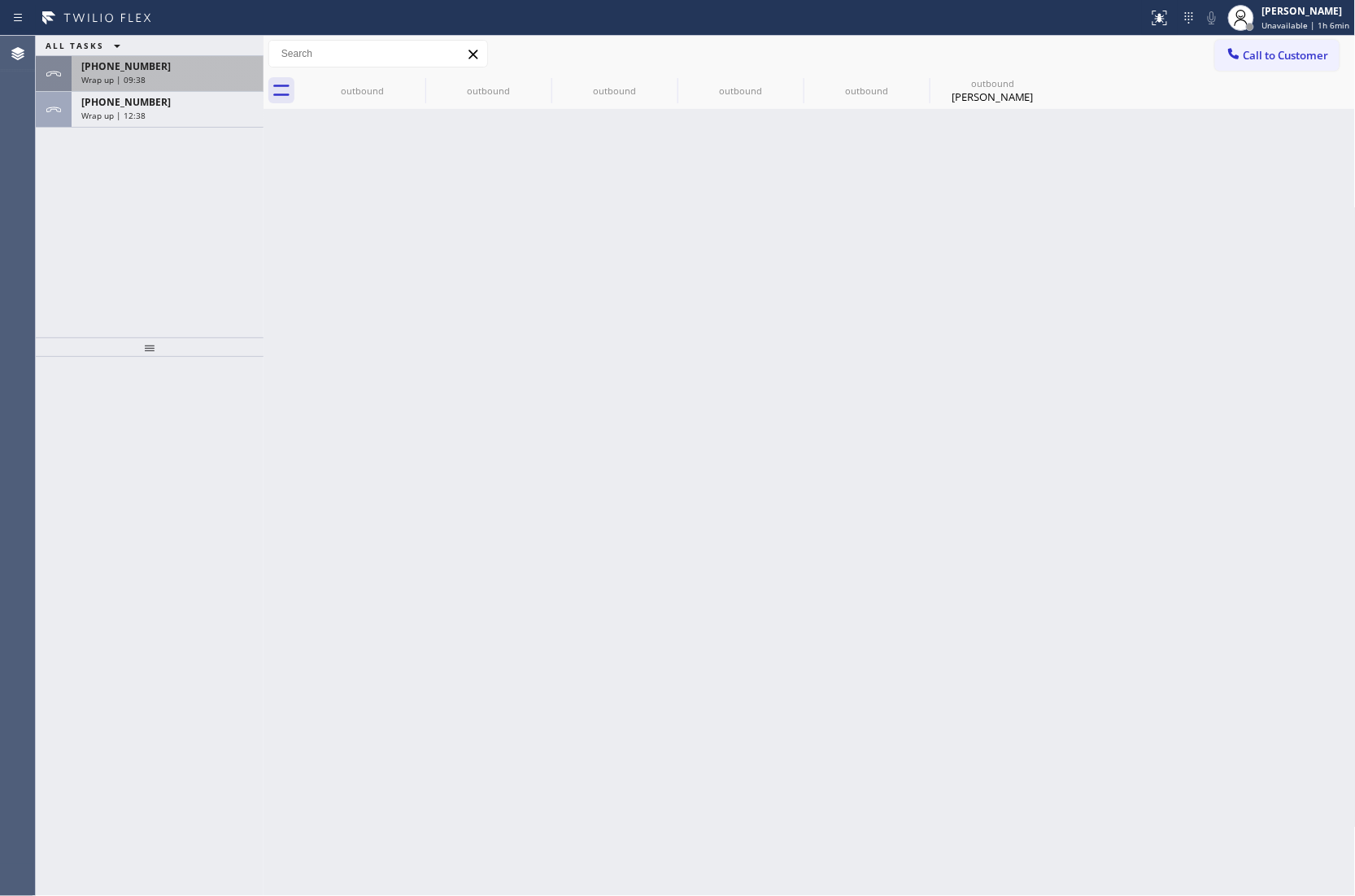
click at [160, 76] on div "Wrap up | 09:38" at bounding box center [167, 79] width 172 height 11
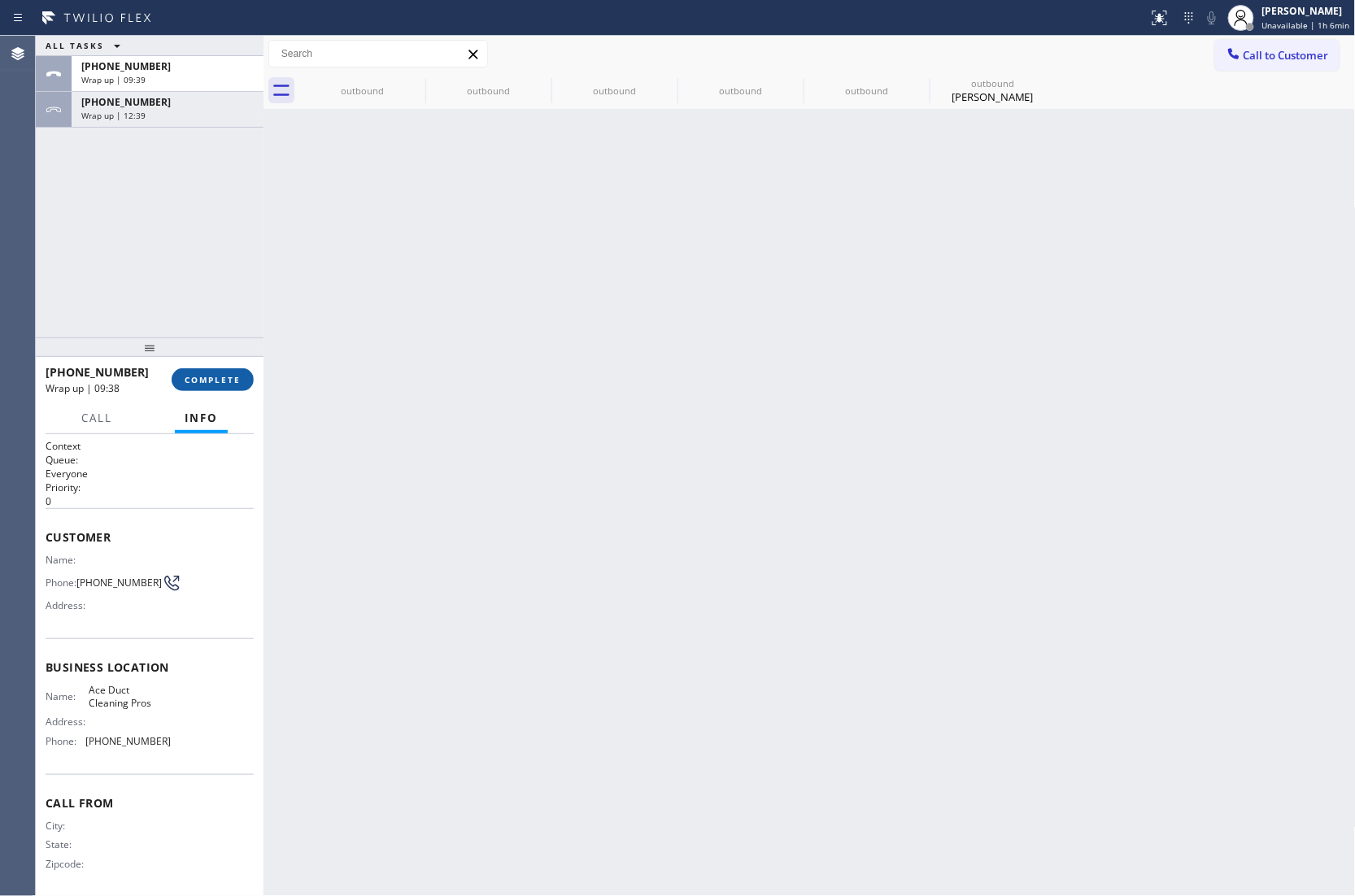
click at [224, 378] on span "COMPLETE" at bounding box center [213, 379] width 56 height 11
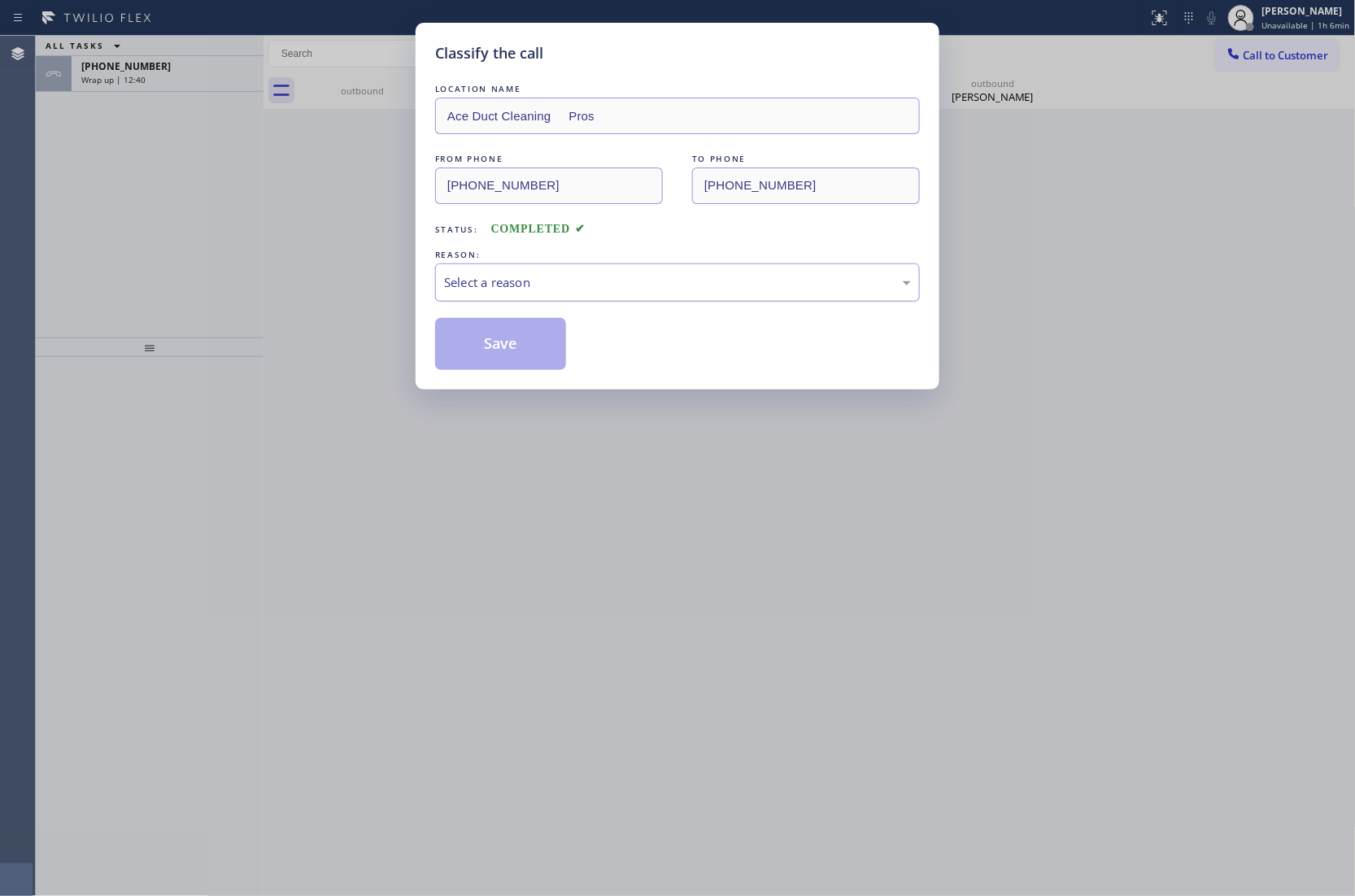
click at [560, 280] on div "Select a reason" at bounding box center [677, 282] width 467 height 19
click at [483, 340] on button "Save" at bounding box center [500, 343] width 131 height 52
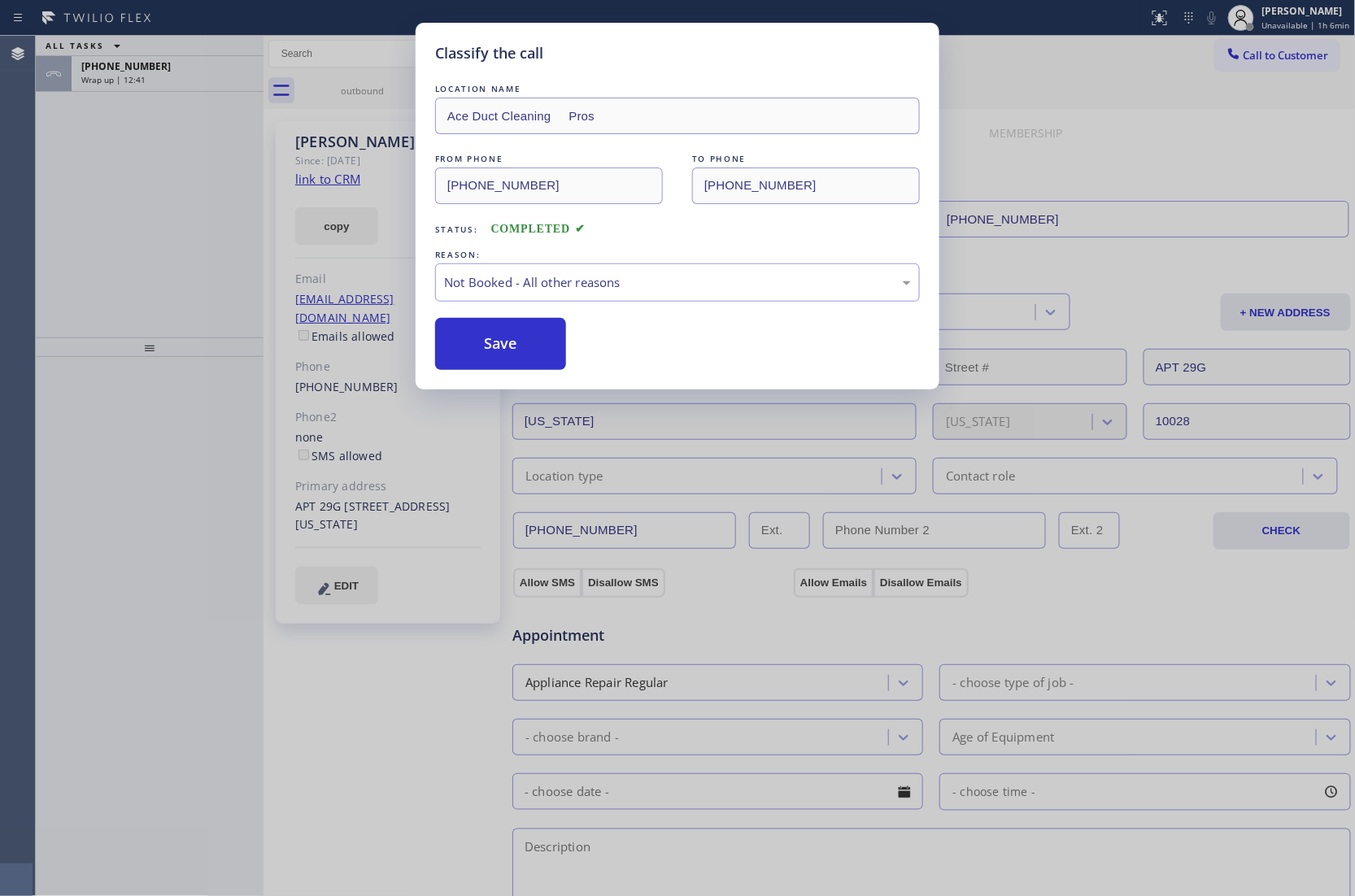
click at [112, 76] on div "Classify the call LOCATION NAME Ace Duct Cleaning Pros FROM PHONE [PHONE_NUMBER…" at bounding box center [677, 448] width 1355 height 896
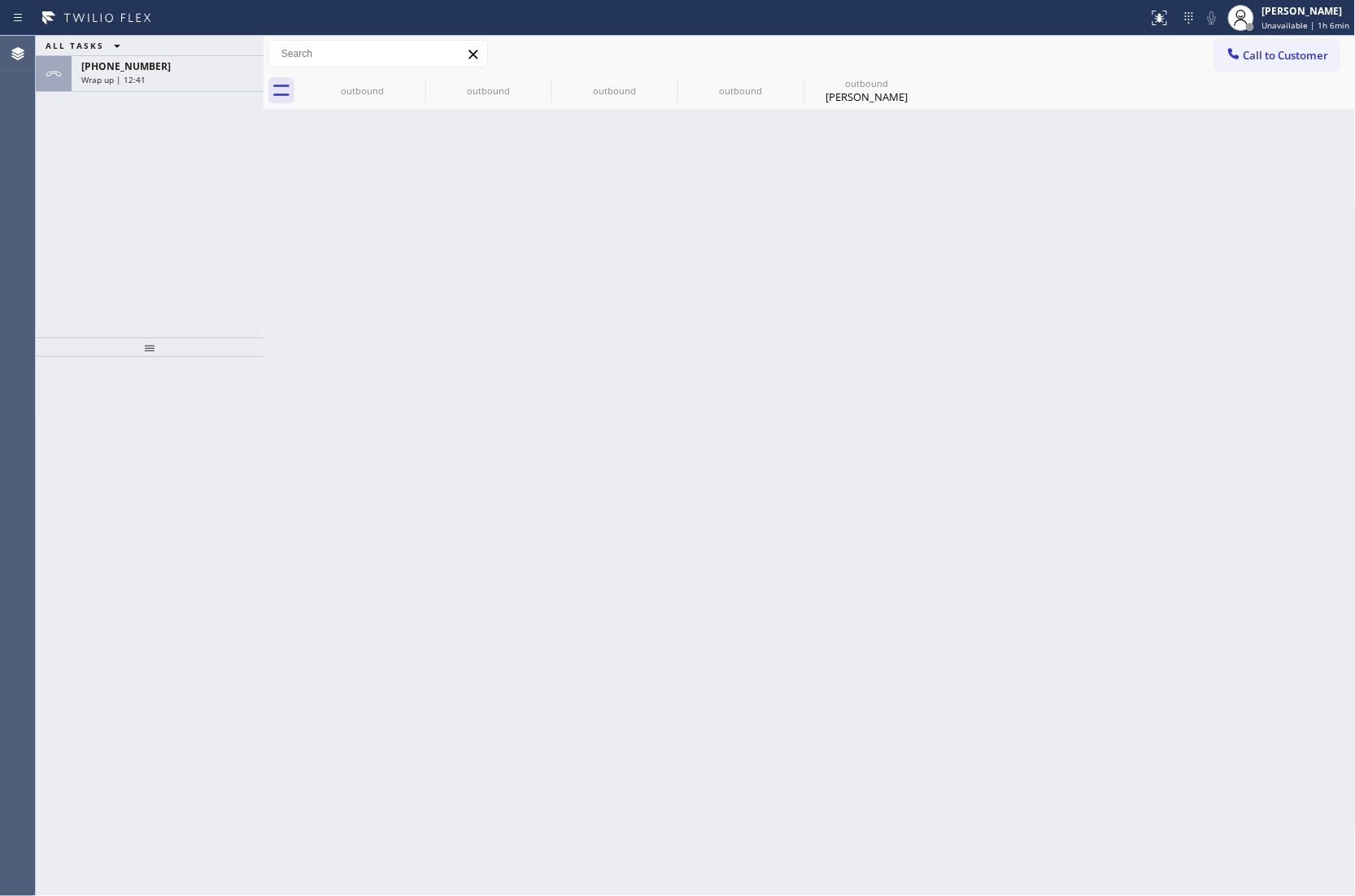
click at [112, 76] on span "Wrap up | 12:41" at bounding box center [113, 79] width 64 height 11
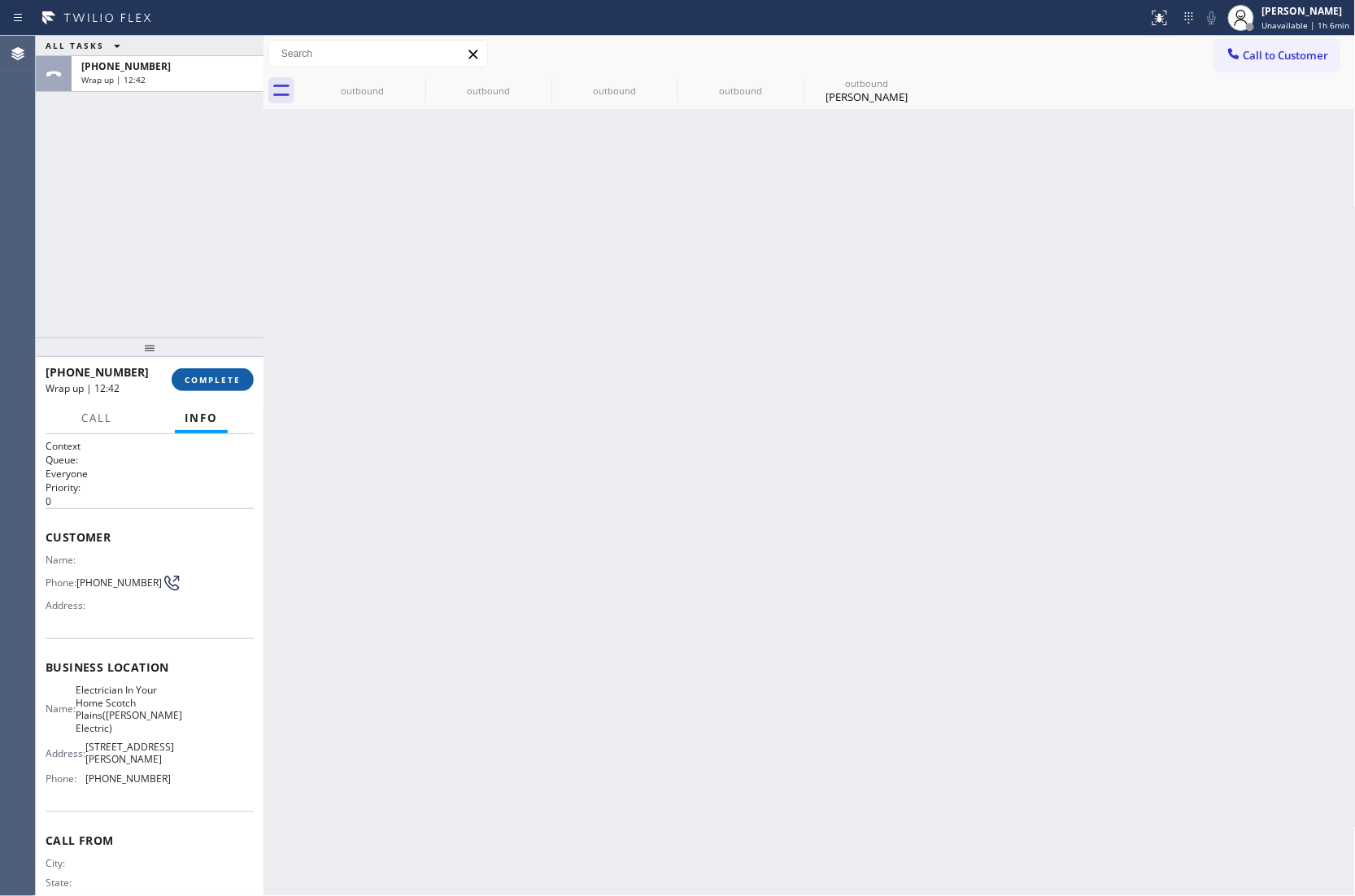
click at [242, 385] on button "COMPLETE" at bounding box center [212, 379] width 82 height 23
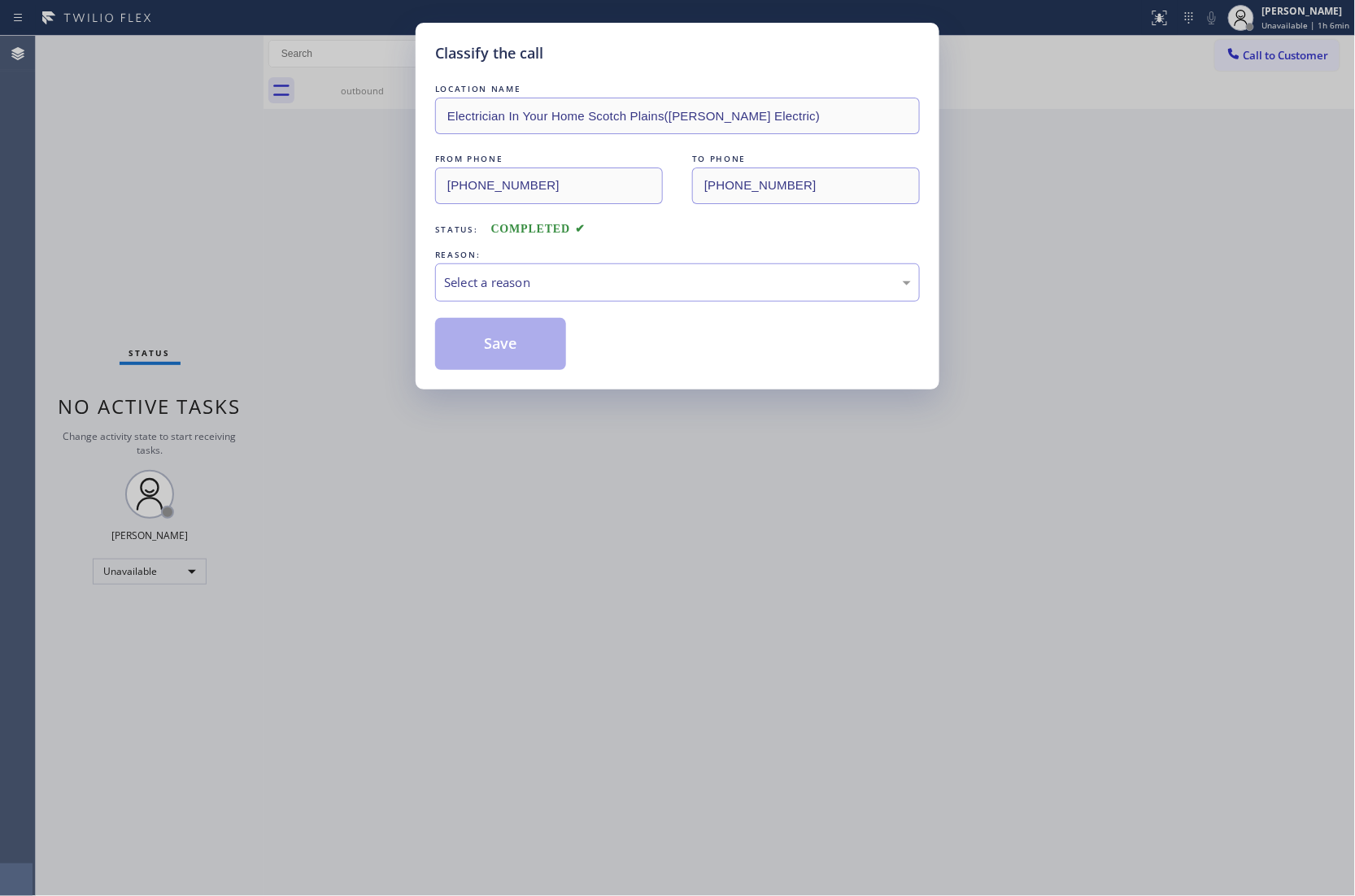
click at [531, 260] on div "REASON:" at bounding box center [677, 255] width 484 height 17
click at [517, 276] on div "Select a reason" at bounding box center [677, 282] width 467 height 19
click at [526, 336] on button "Save" at bounding box center [500, 343] width 131 height 52
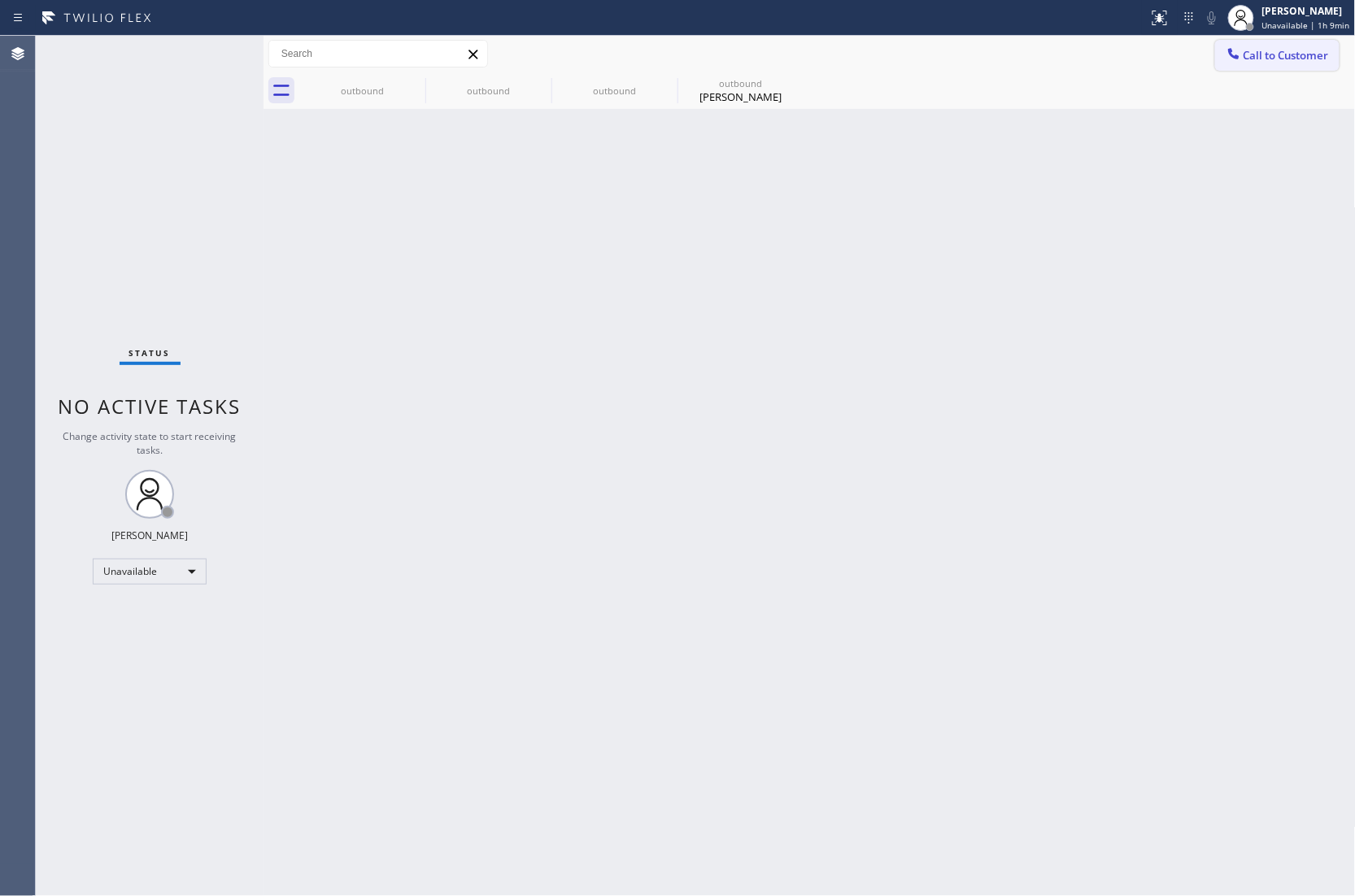
click at [1262, 58] on span "Call to Customer" at bounding box center [1286, 55] width 86 height 15
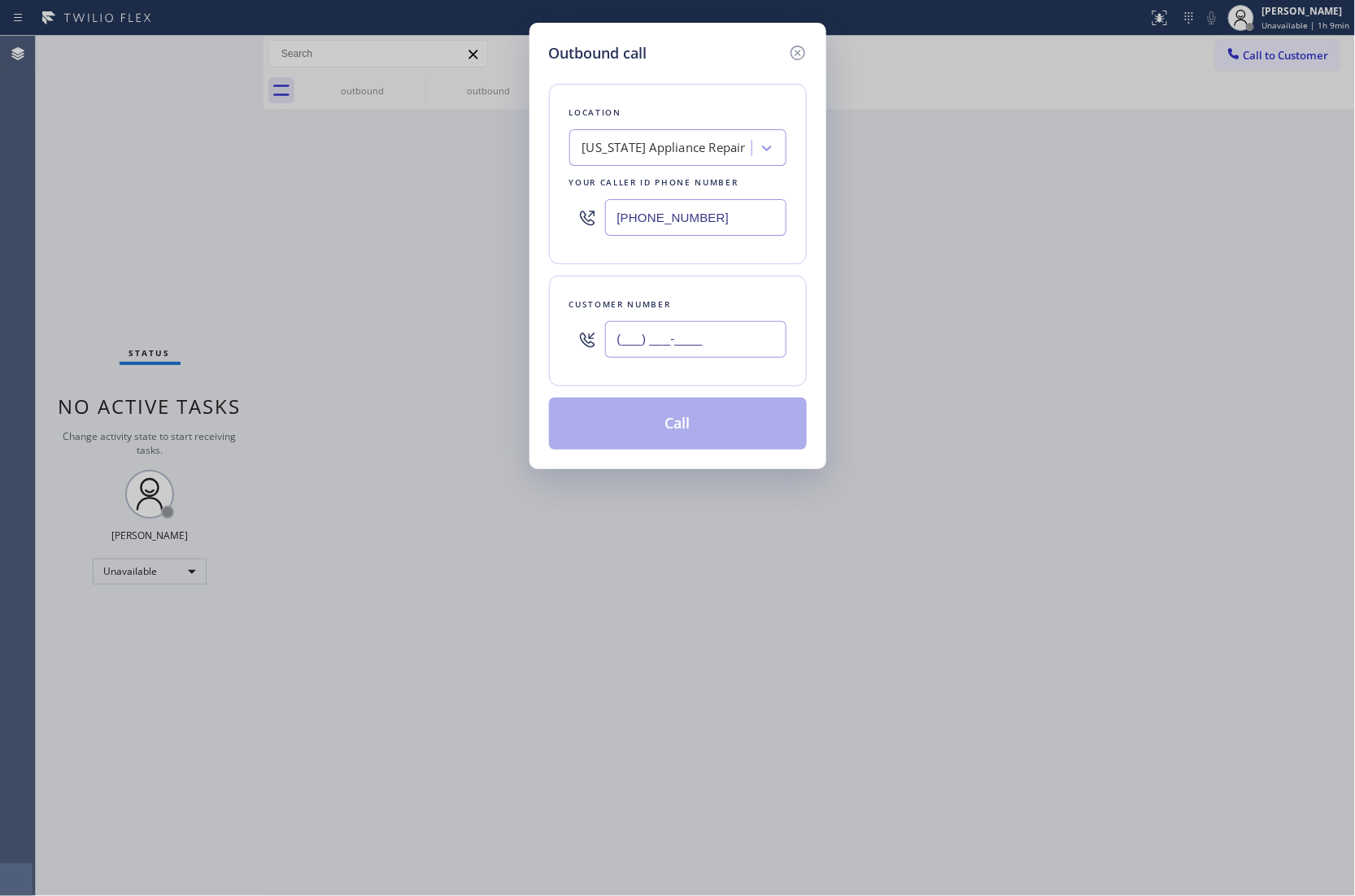
click at [726, 346] on input "(___) ___-____" at bounding box center [696, 339] width 181 height 37
paste input "516) 965-3010"
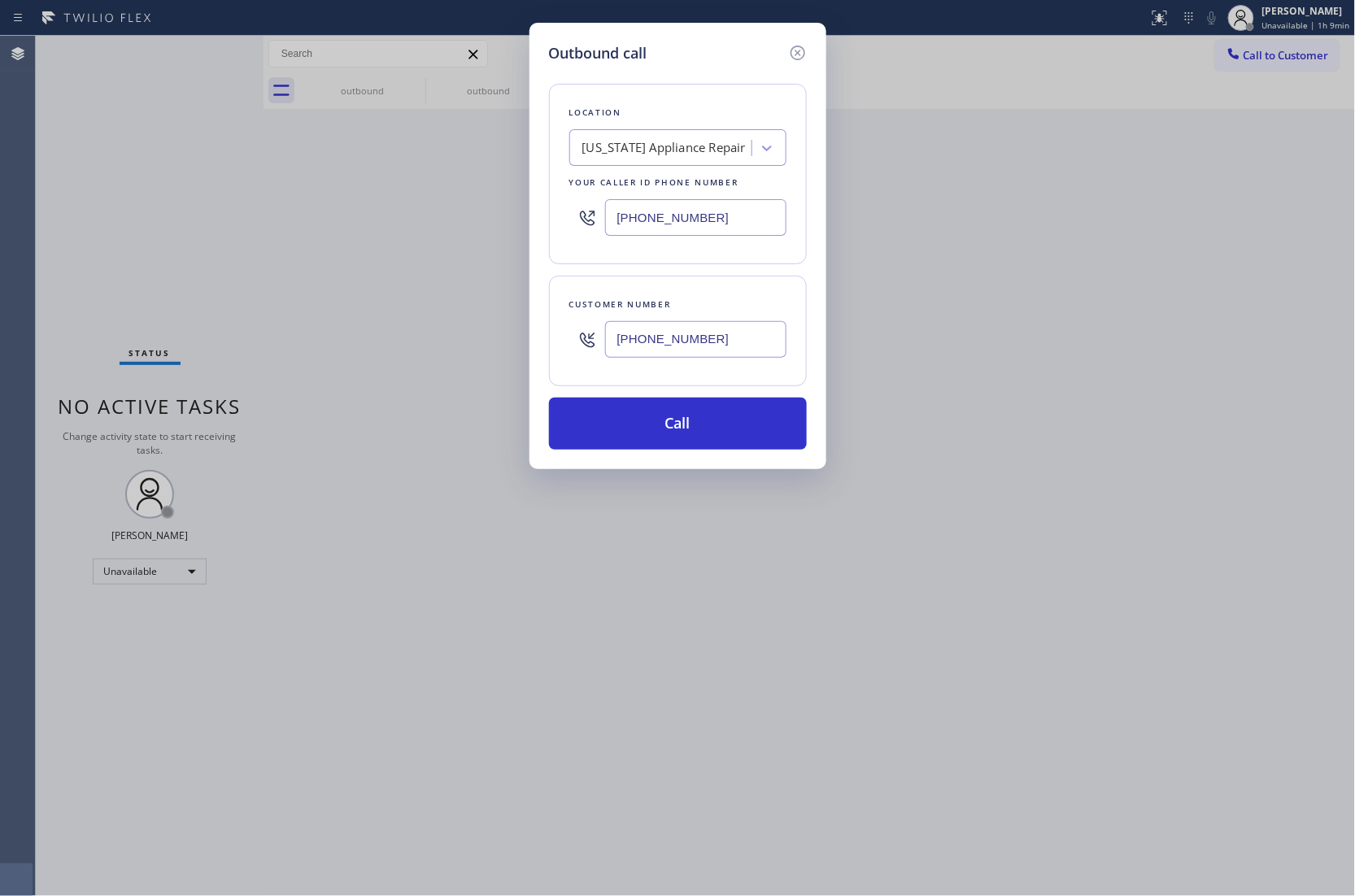
type input "[PHONE_NUMBER]"
click at [635, 219] on input "[PHONE_NUMBER]" at bounding box center [696, 217] width 181 height 37
paste input "516) 646-1475"
type input "[PHONE_NUMBER]"
click at [698, 433] on button "Call" at bounding box center [677, 423] width 258 height 52
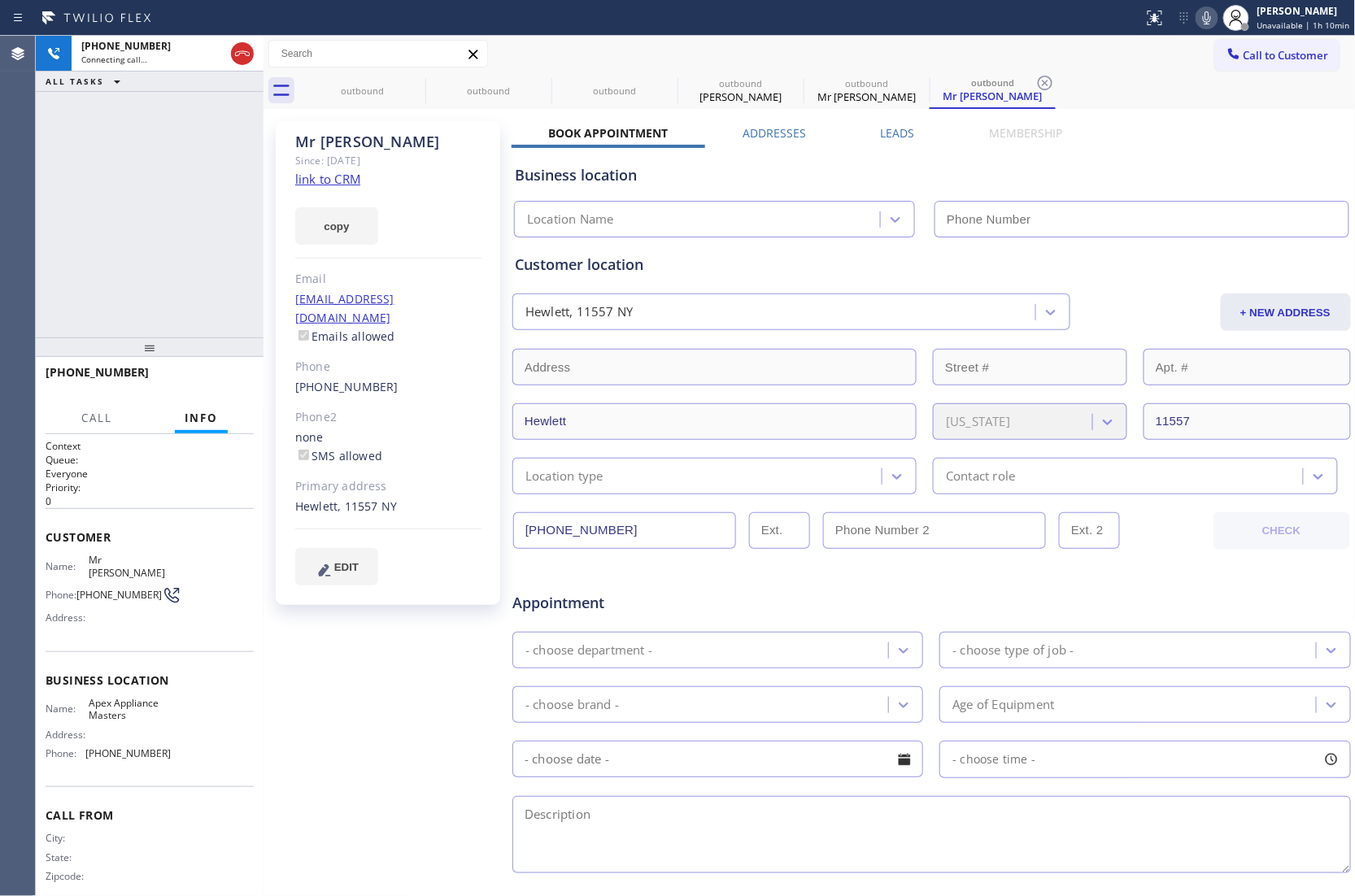
type input "[PHONE_NUMBER]"
click at [54, 248] on div "[PHONE_NUMBER] Connecting call… ALL TASKS ALL TASKS ACTIVE TASKS TASKS IN WRAP …" at bounding box center [150, 187] width 228 height 301
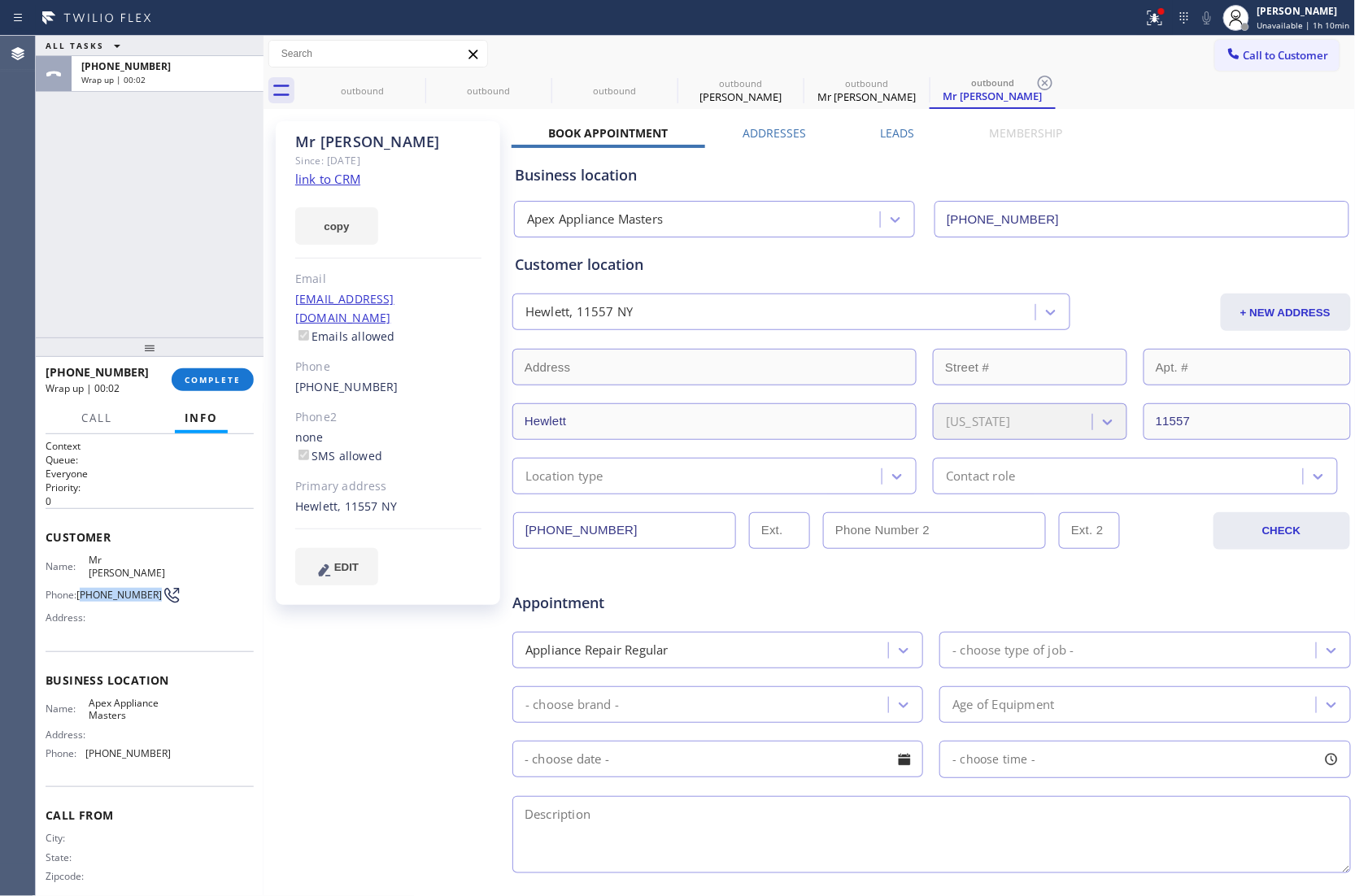
drag, startPoint x: 99, startPoint y: 596, endPoint x: 83, endPoint y: 585, distance: 19.4
click at [83, 589] on span "[PHONE_NUMBER]" at bounding box center [119, 595] width 86 height 12
copy span "516) 965-3010"
click at [1269, 52] on span "Call to Customer" at bounding box center [1286, 55] width 86 height 15
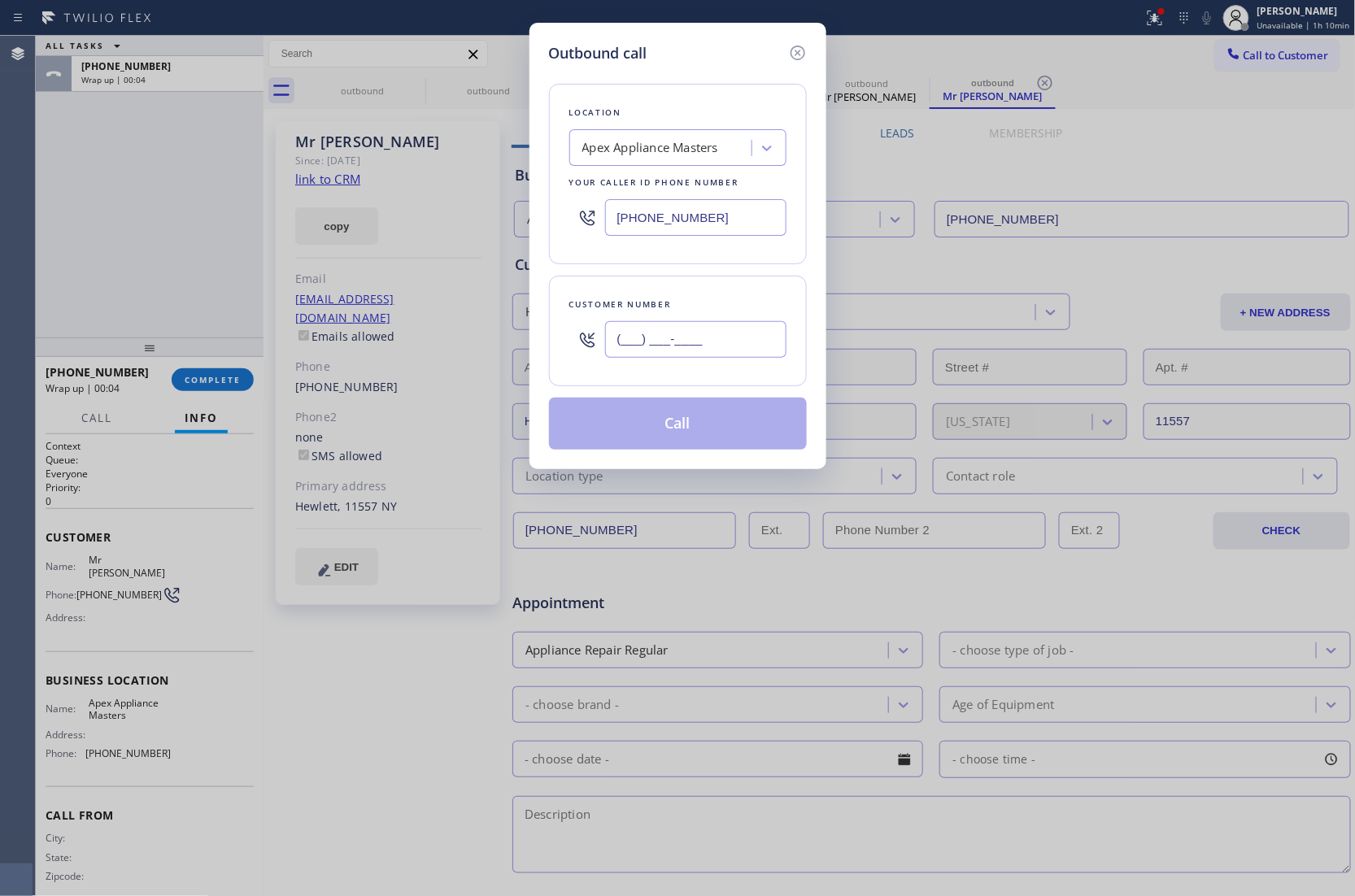
drag, startPoint x: 714, startPoint y: 343, endPoint x: 712, endPoint y: 306, distance: 37.1
click at [714, 342] on input "(___) ___-____" at bounding box center [696, 339] width 181 height 37
paste input "516) 965-3010"
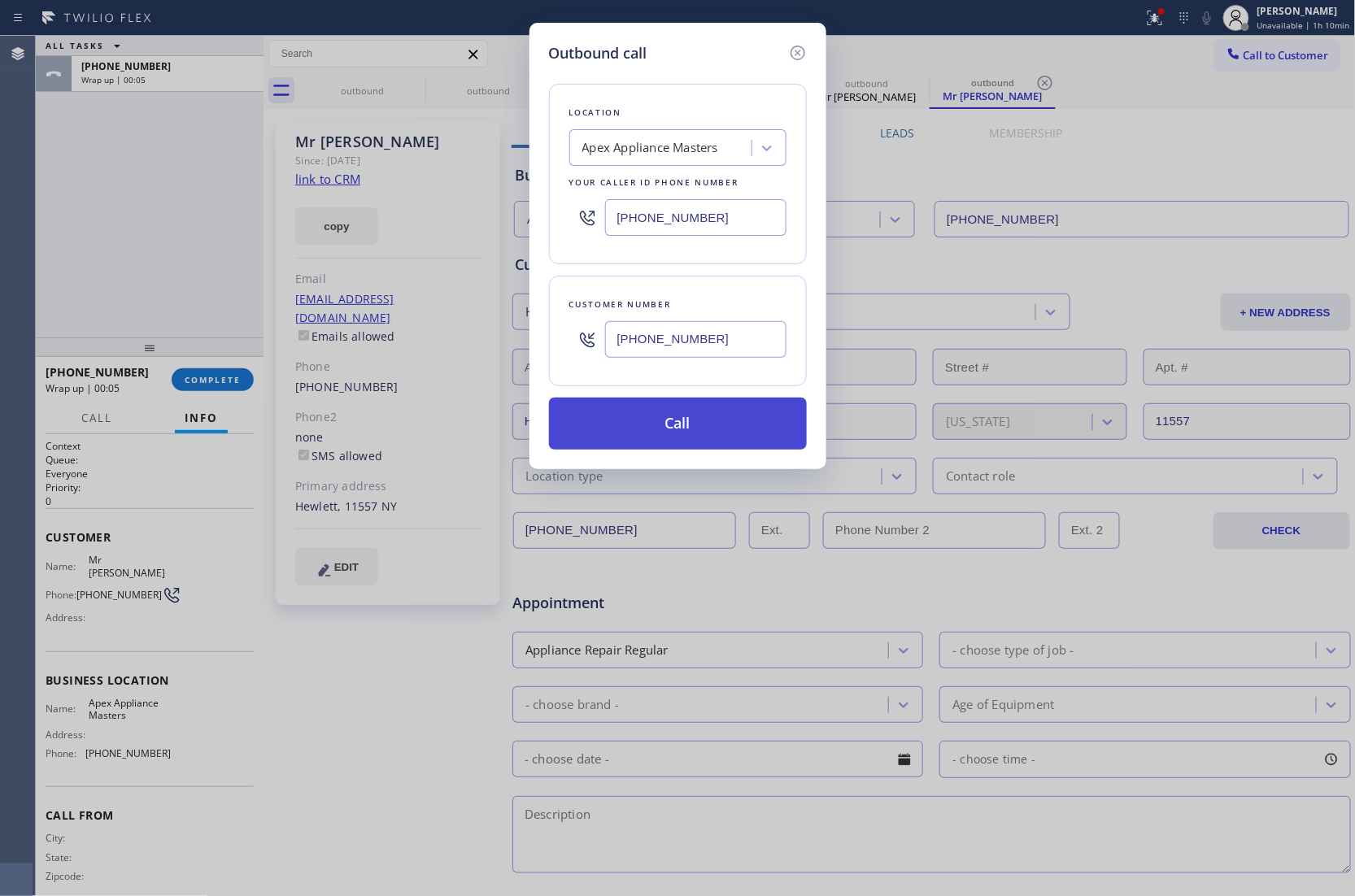
type input "[PHONE_NUMBER]"
click at [707, 418] on button "Call" at bounding box center [677, 423] width 258 height 52
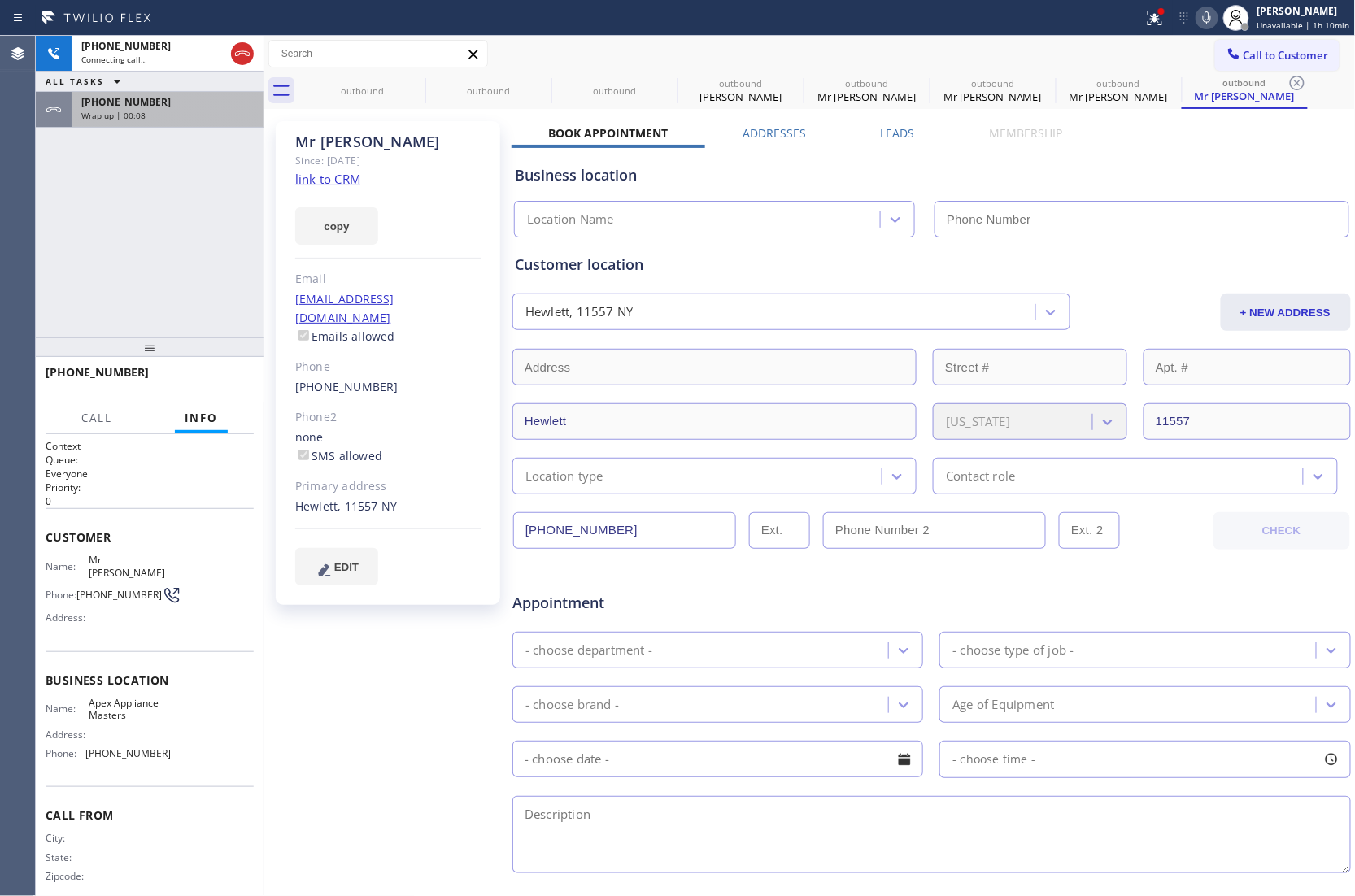
drag, startPoint x: 76, startPoint y: 275, endPoint x: 117, endPoint y: 118, distance: 162.3
click at [76, 258] on div "[PHONE_NUMBER] Connecting call… ALL TASKS ALL TASKS ACTIVE TASKS TASKS IN WRAP …" at bounding box center [150, 187] width 228 height 301
type input "[PHONE_NUMBER]"
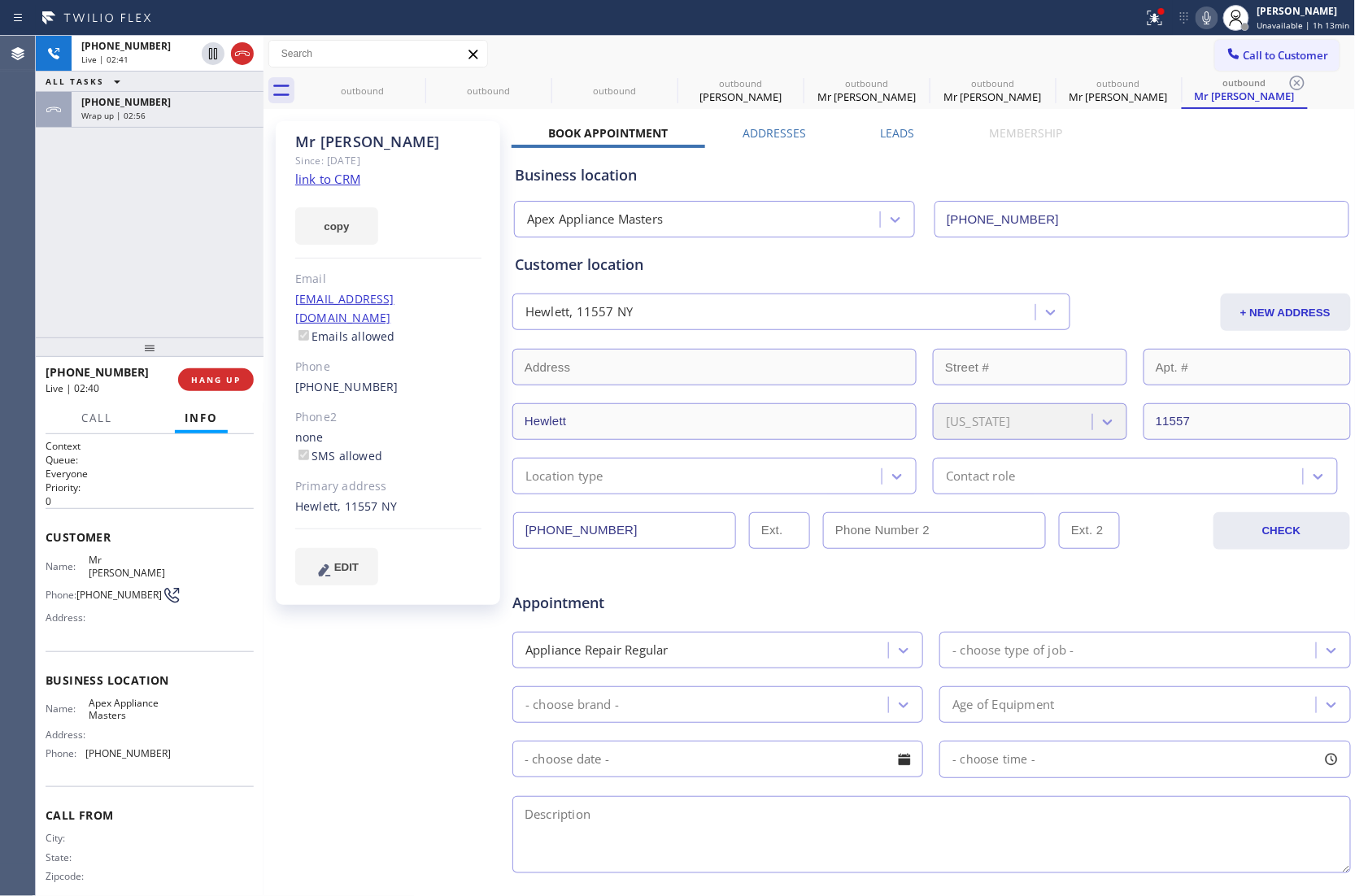
click at [53, 277] on div "[PHONE_NUMBER] Live | 02:41 ALL TASKS ALL TASKS ACTIVE TASKS TASKS IN WRAP UP […" at bounding box center [150, 187] width 228 height 301
copy span "[PHONE_NUMBER]"
drag, startPoint x: 109, startPoint y: 595, endPoint x: 80, endPoint y: 579, distance: 33.1
click at [80, 589] on span "[PHONE_NUMBER]" at bounding box center [119, 595] width 86 height 12
drag, startPoint x: 38, startPoint y: 241, endPoint x: 756, endPoint y: 379, distance: 731.1
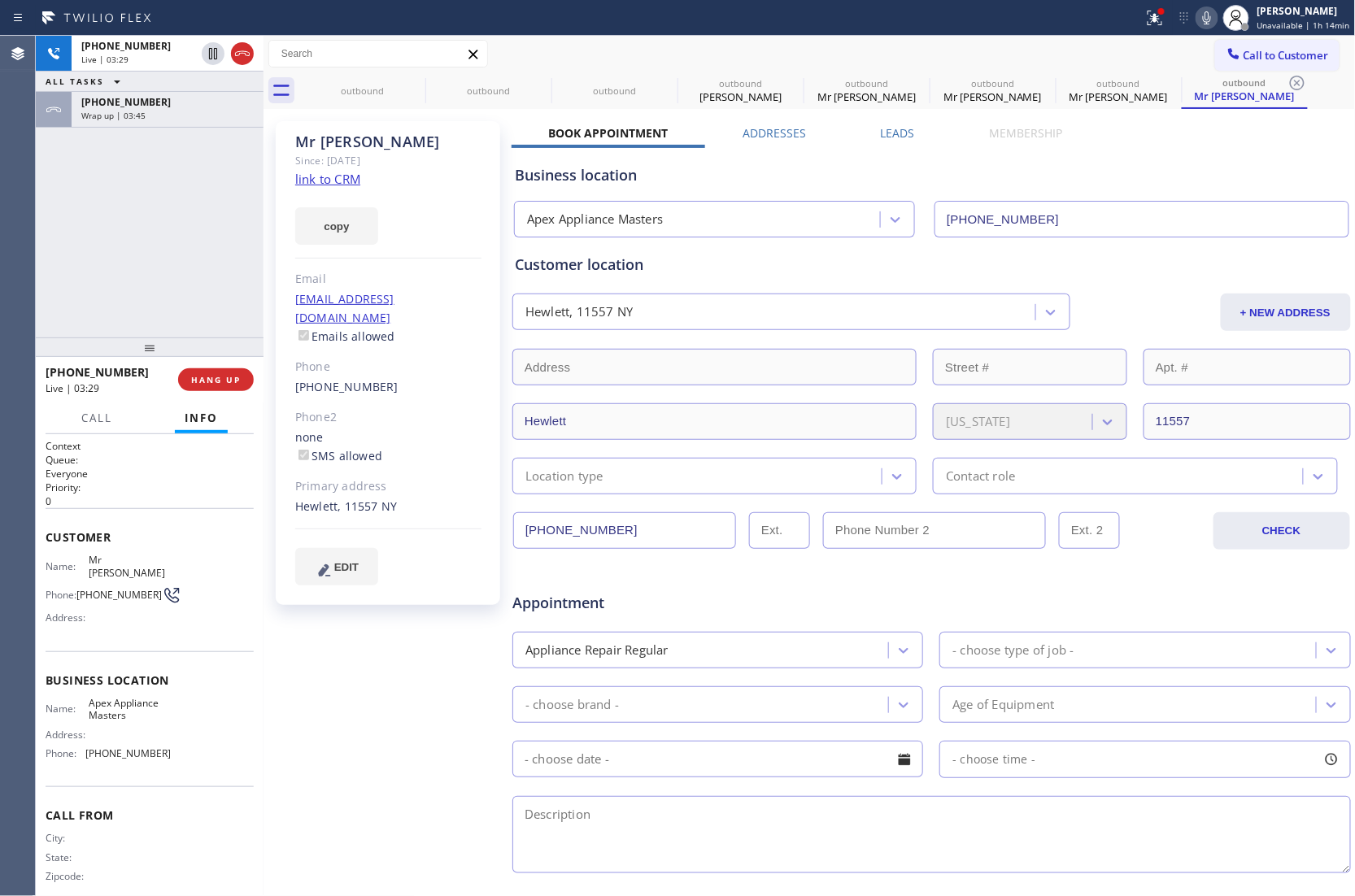
click at [44, 241] on div "[PHONE_NUMBER] Live | 03:29 ALL TASKS ALL TASKS ACTIVE TASKS TASKS IN WRAP UP […" at bounding box center [150, 187] width 228 height 301
click at [352, 138] on div "Mr [PERSON_NAME]" at bounding box center [389, 142] width 187 height 19
copy div "[PERSON_NAME]"
click at [66, 241] on div "[PHONE_NUMBER] Live | 04:18 ALL TASKS ALL TASKS ACTIVE TASKS TASKS IN WRAP UP […" at bounding box center [150, 187] width 228 height 301
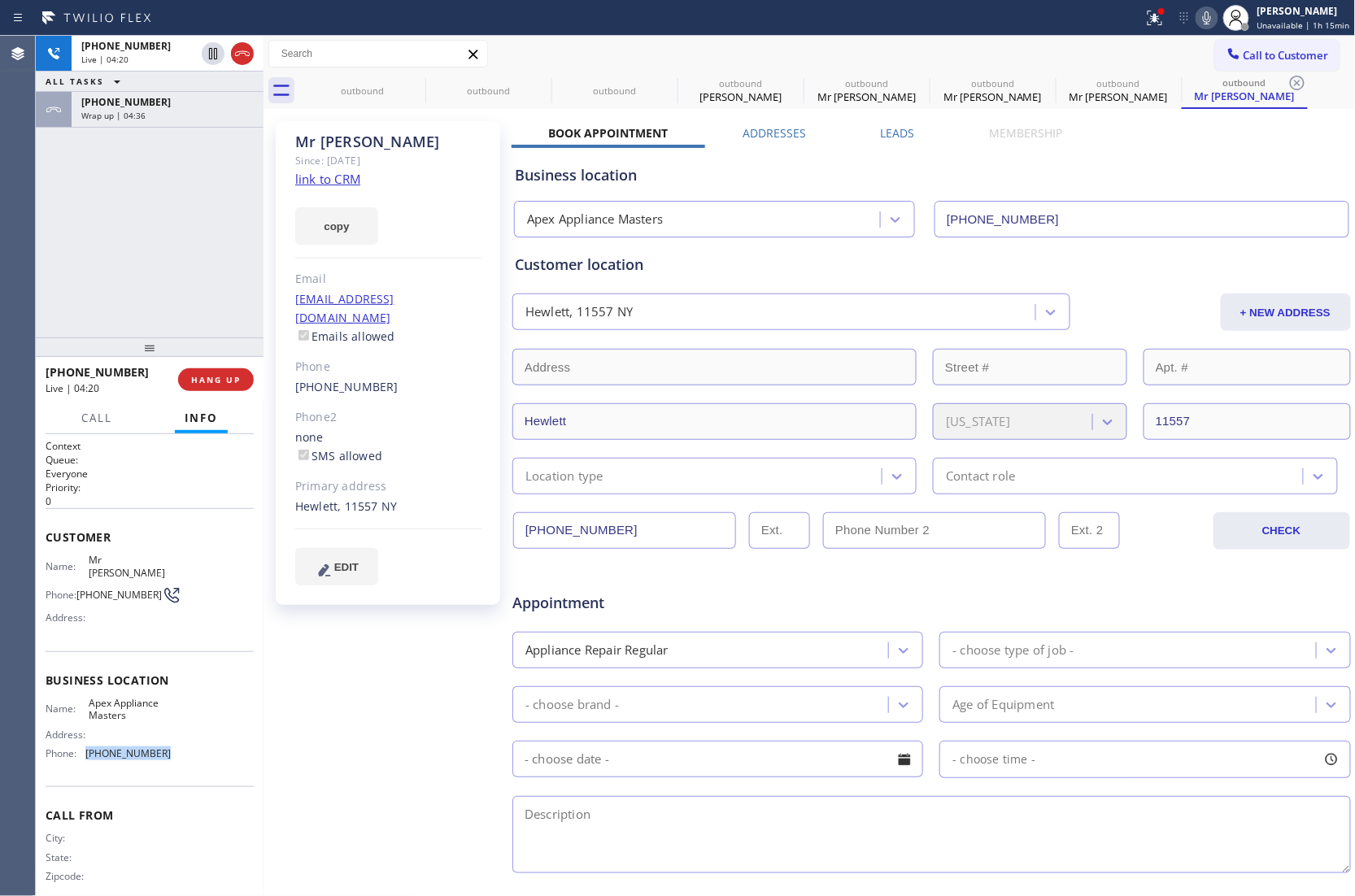
drag, startPoint x: 164, startPoint y: 746, endPoint x: 80, endPoint y: 742, distance: 84.1
click at [80, 742] on div "Name: Apex Appliance Masters Address: Phone: [PHONE_NUMBER]" at bounding box center [149, 732] width 208 height 70
click at [51, 255] on div "[PHONE_NUMBER] Live | 06:00 ALL TASKS ALL TASKS ACTIVE TASKS TASKS IN WRAP UP […" at bounding box center [150, 187] width 228 height 301
click at [31, 156] on div "Agent Desktop" at bounding box center [17, 466] width 35 height 860
click at [210, 377] on span "HANG UP" at bounding box center [216, 379] width 50 height 11
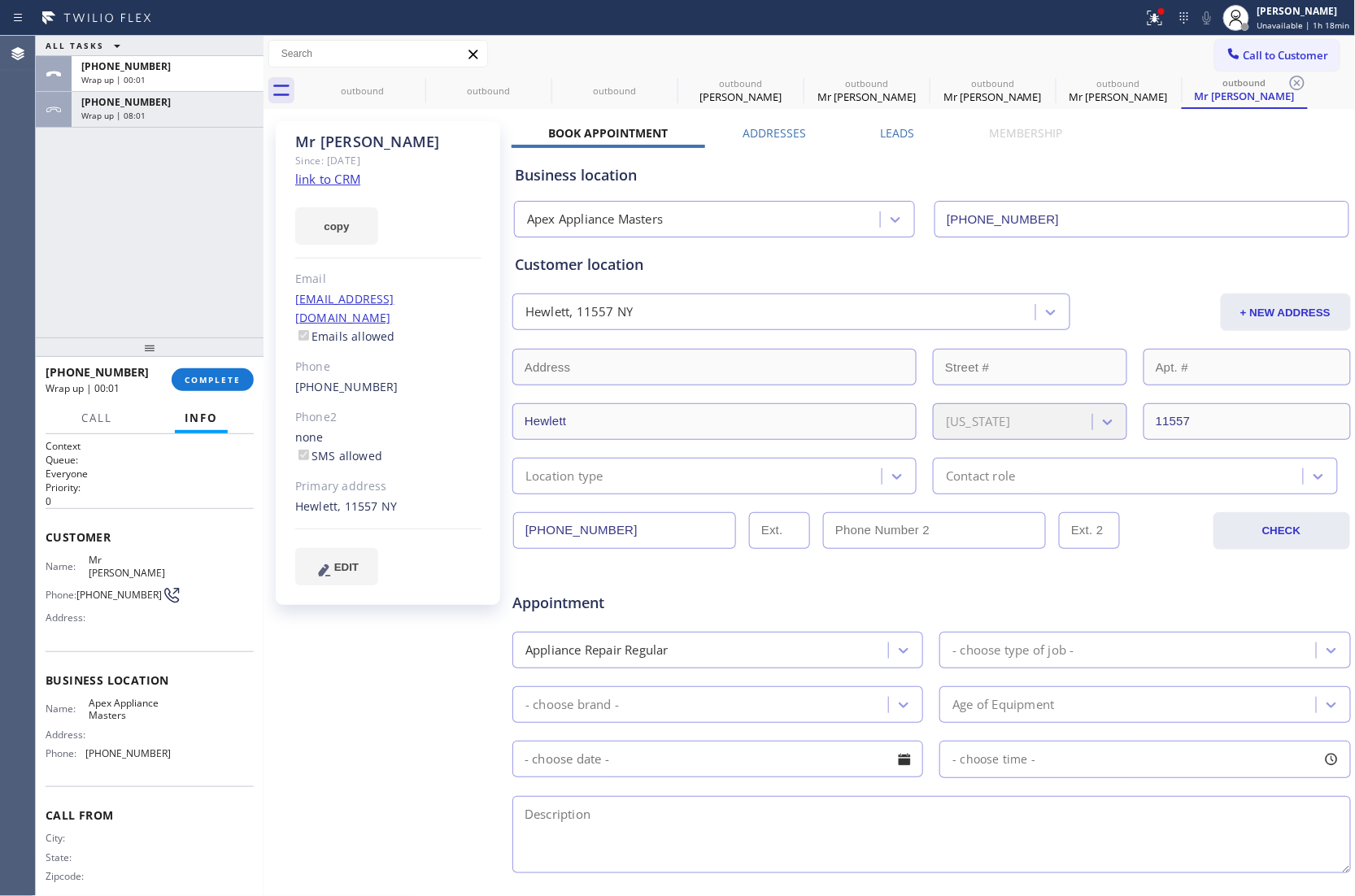
drag, startPoint x: 1252, startPoint y: 50, endPoint x: 1153, endPoint y: 79, distance: 103.2
click at [1247, 50] on span "Call to Customer" at bounding box center [1286, 55] width 86 height 15
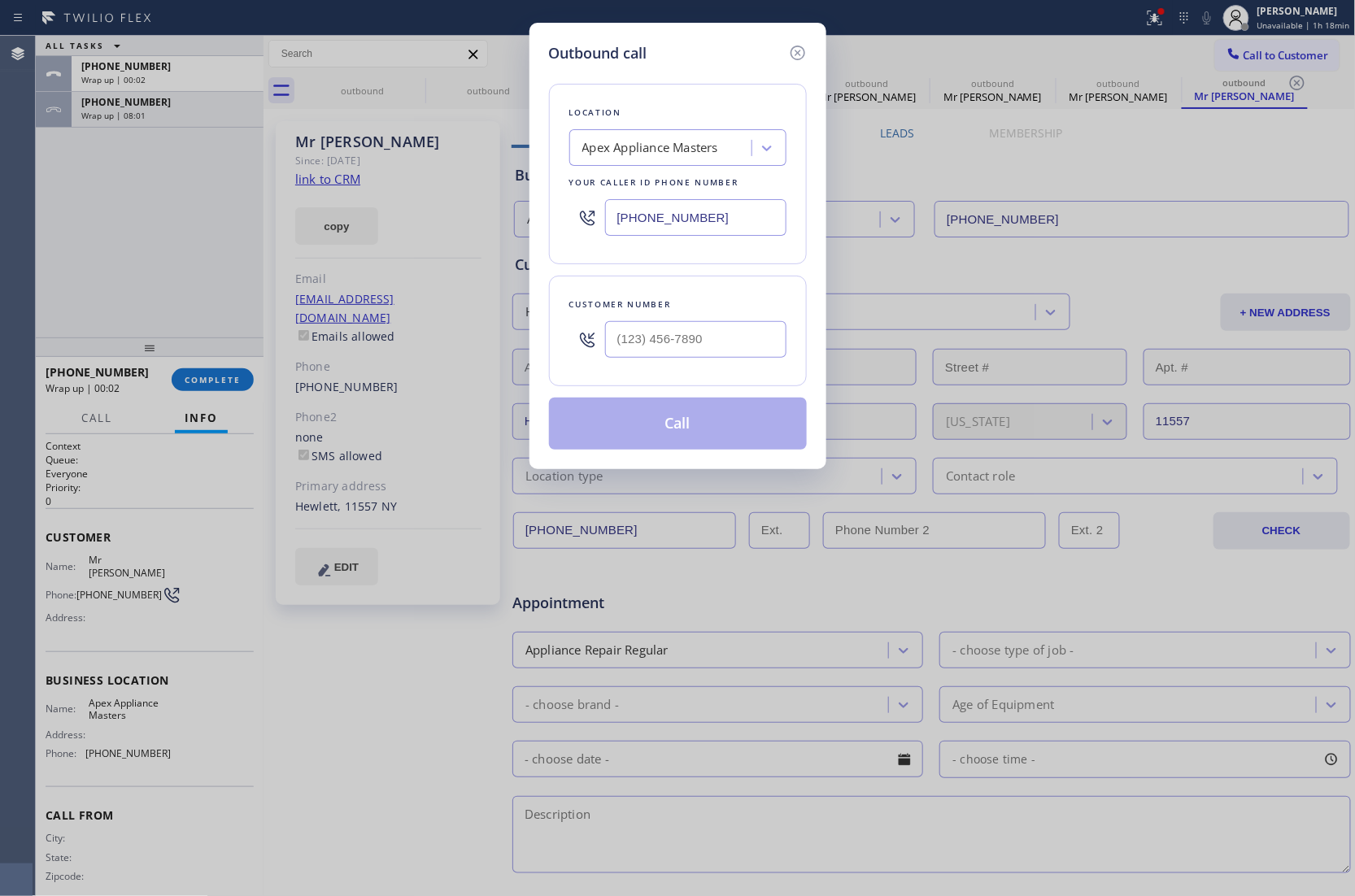
click at [671, 228] on input "[PHONE_NUMBER]" at bounding box center [696, 217] width 181 height 37
paste input "667) 213-5361"
type input "[PHONE_NUMBER]"
type input "(___) ___-____"
click at [680, 358] on input "text" at bounding box center [696, 339] width 181 height 37
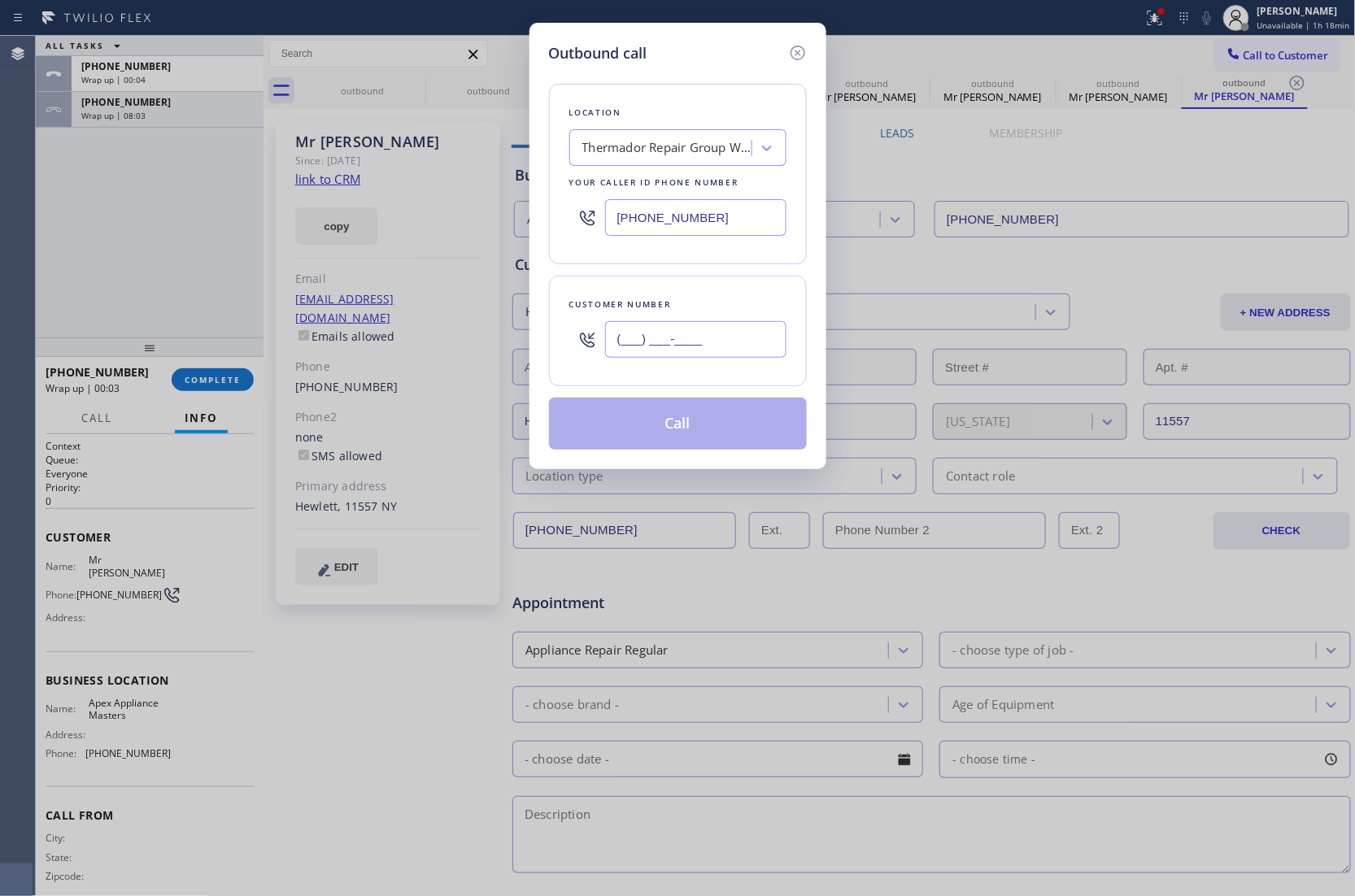
paste input "667) 665-2888"
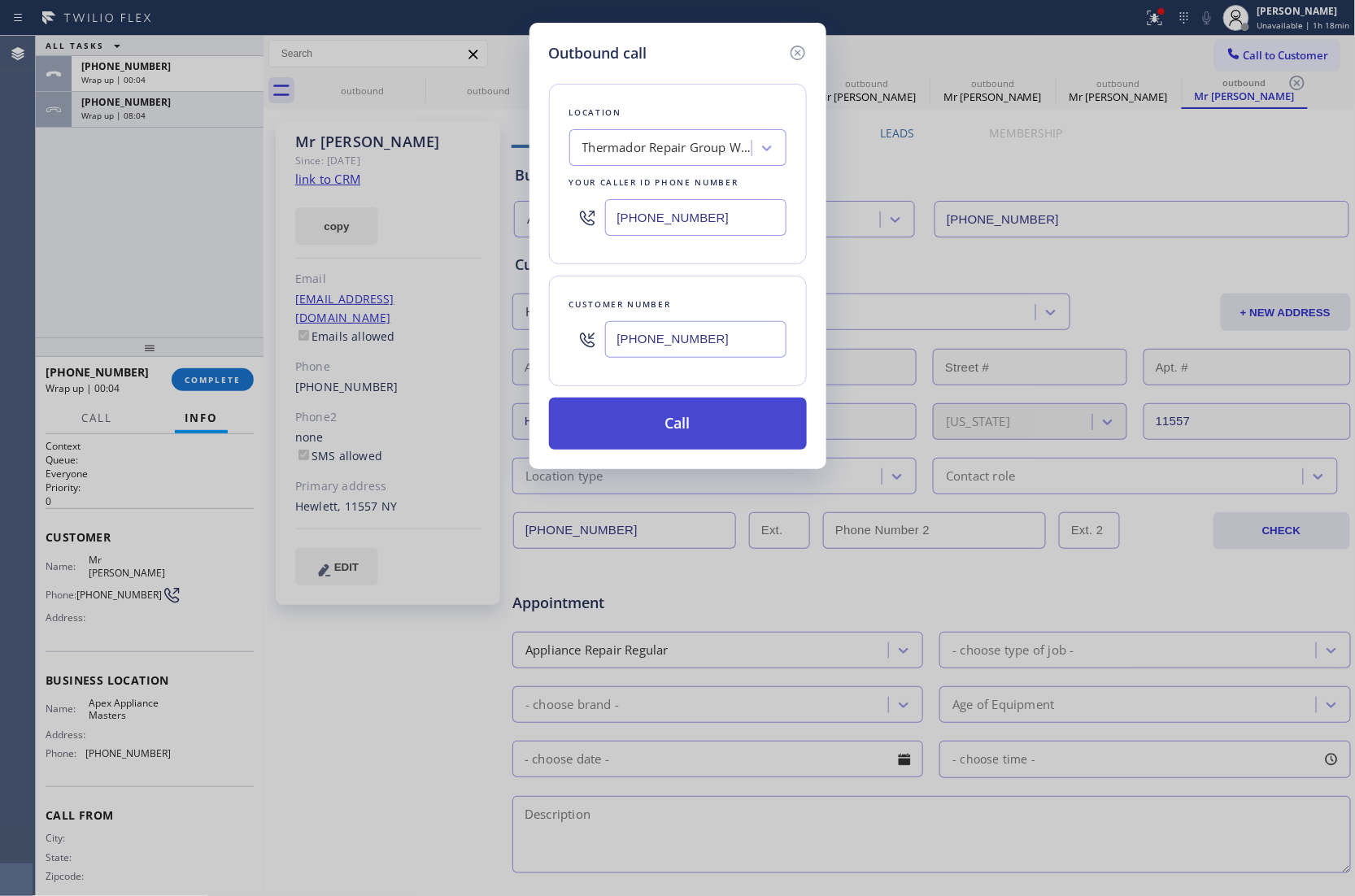
type input "[PHONE_NUMBER]"
click at [660, 419] on button "Call" at bounding box center [677, 423] width 258 height 52
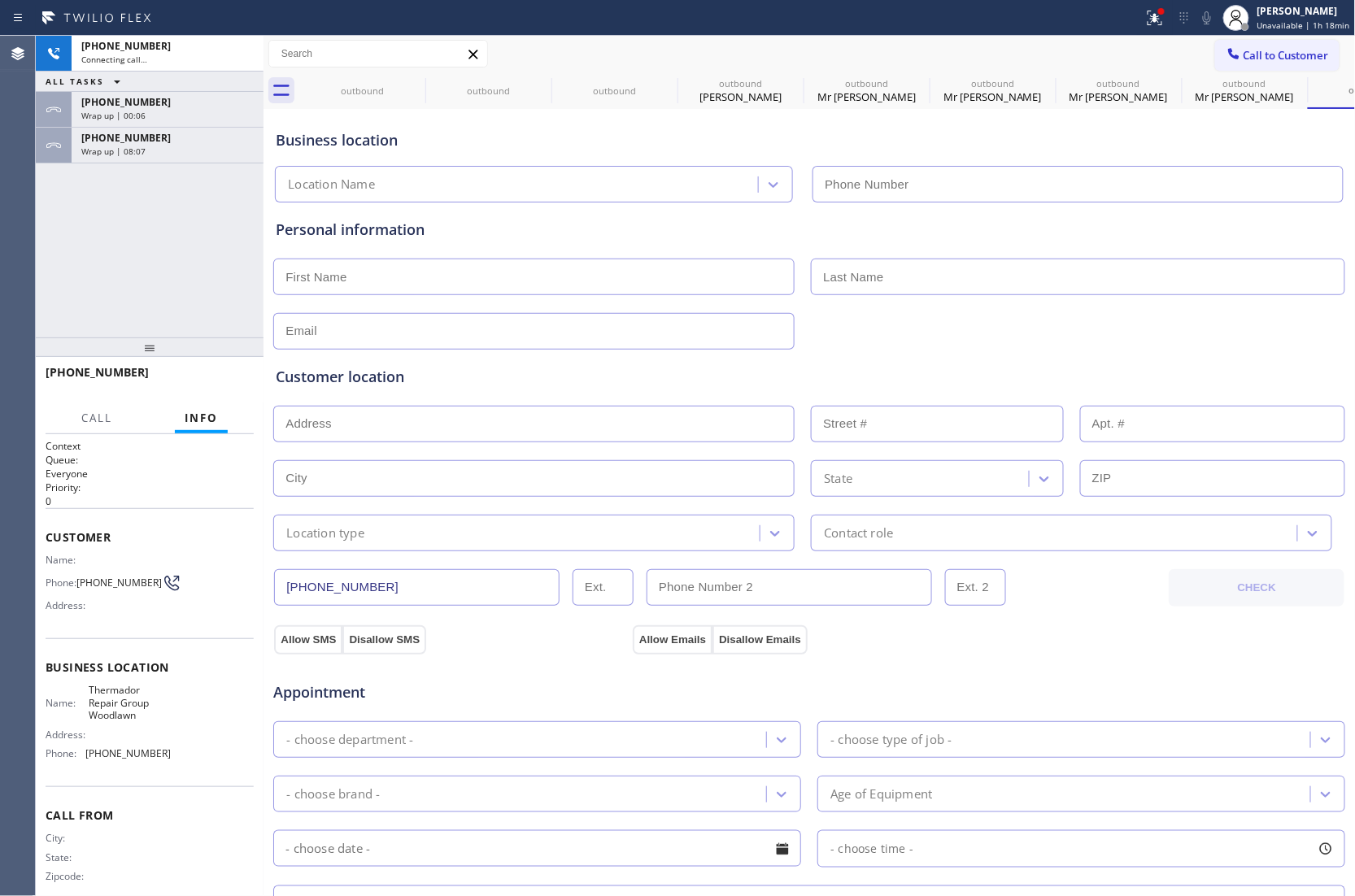
type input "[PHONE_NUMBER]"
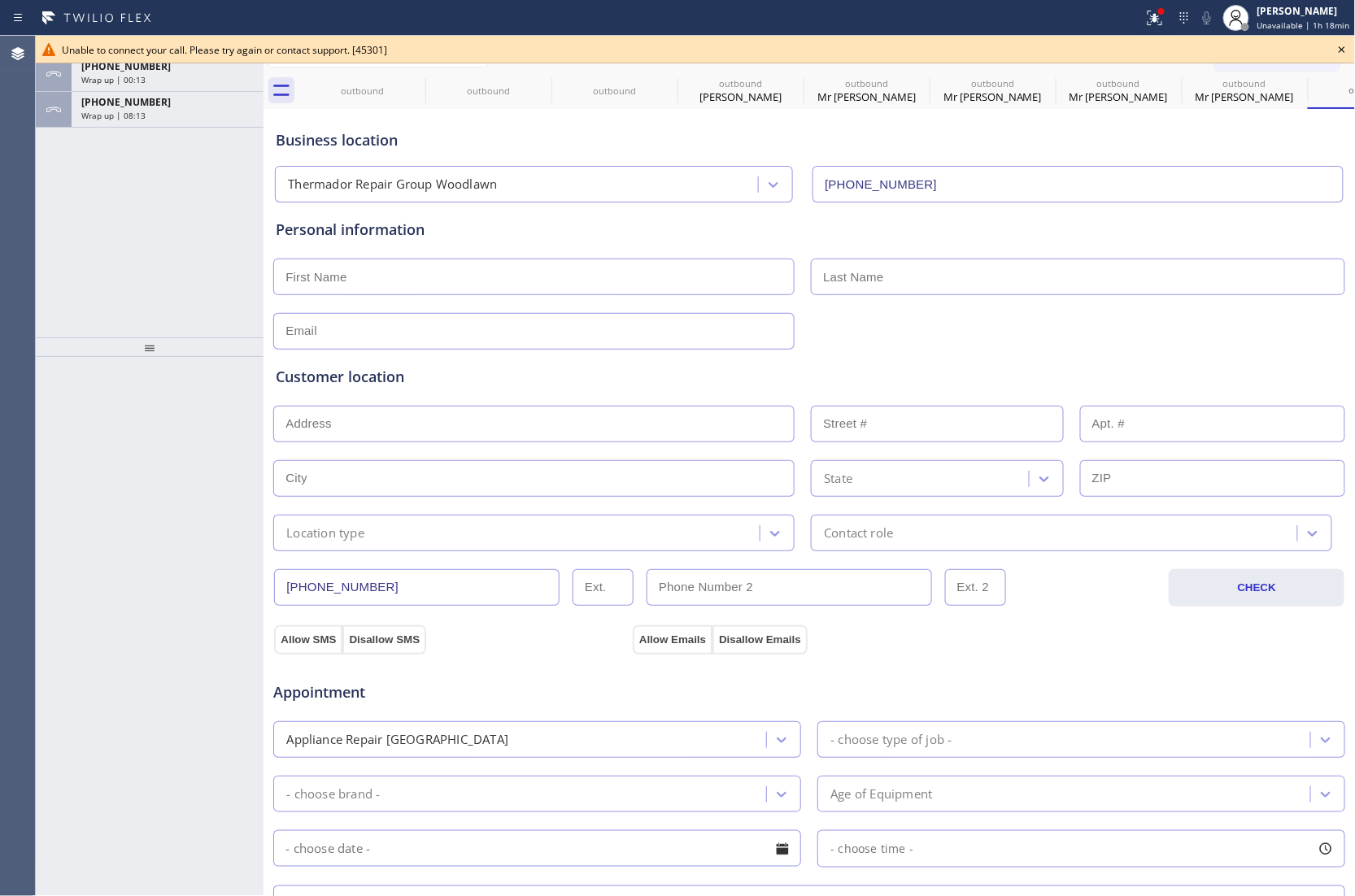
click at [52, 240] on div "ALL TASKS ALL TASKS ACTIVE TASKS TASKS IN WRAP UP [PHONE_NUMBER] Wrap up | 00:1…" at bounding box center [150, 187] width 228 height 301
click at [1338, 46] on icon at bounding box center [1341, 50] width 20 height 20
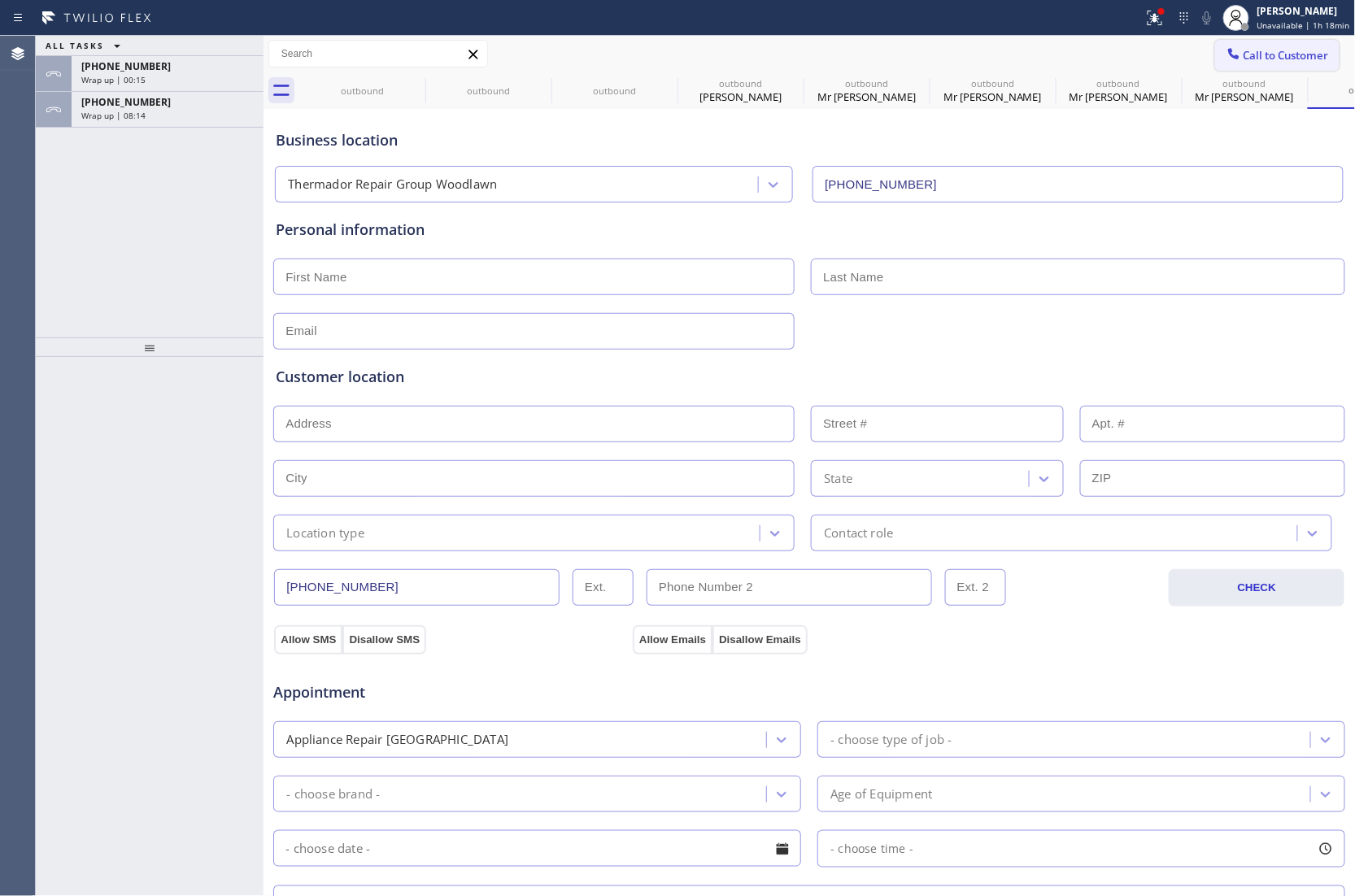
click at [1285, 48] on span "Call to Customer" at bounding box center [1286, 55] width 86 height 15
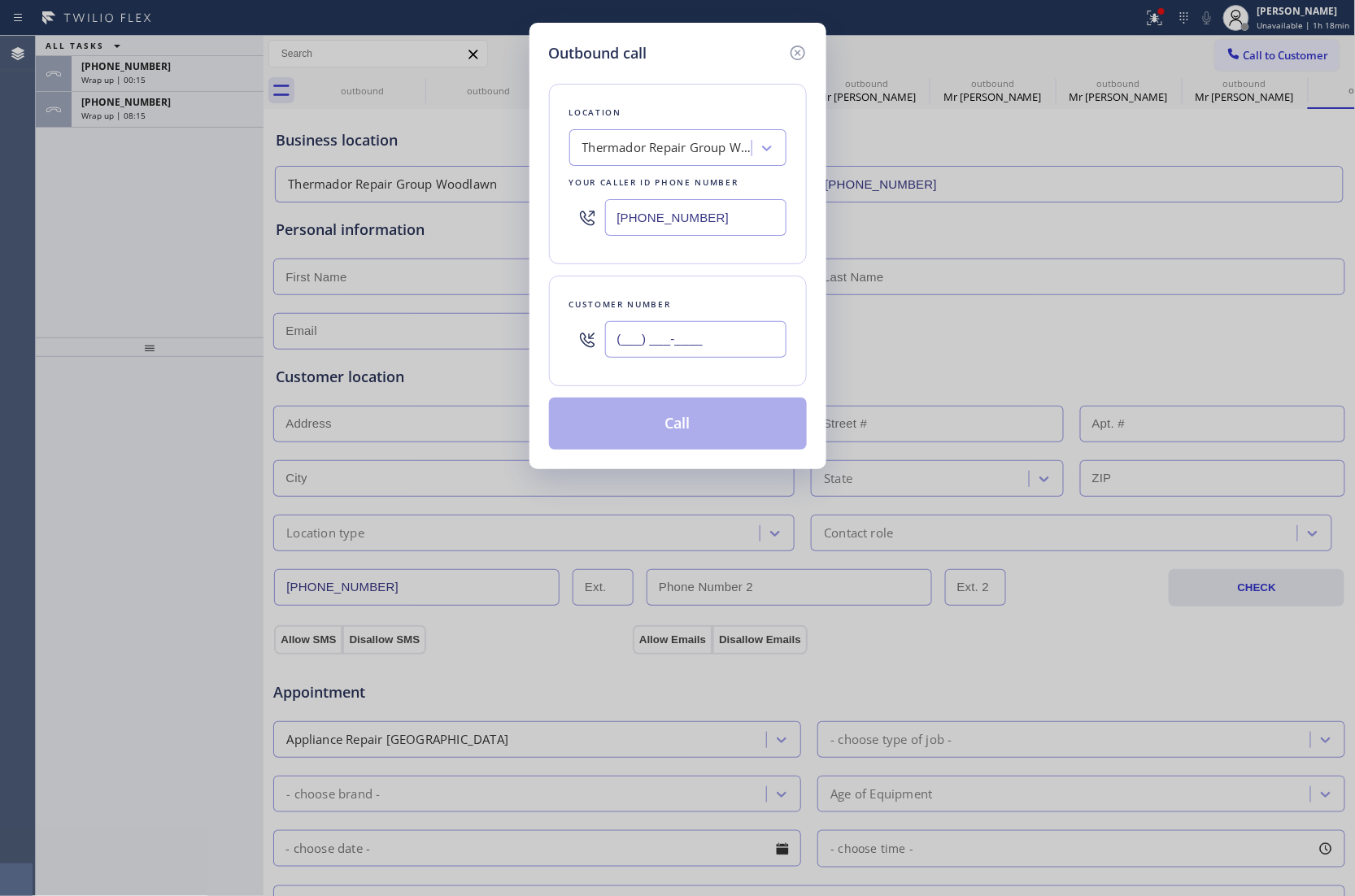
click at [680, 338] on input "(___) ___-____" at bounding box center [696, 339] width 181 height 37
paste input "667) 665-2888"
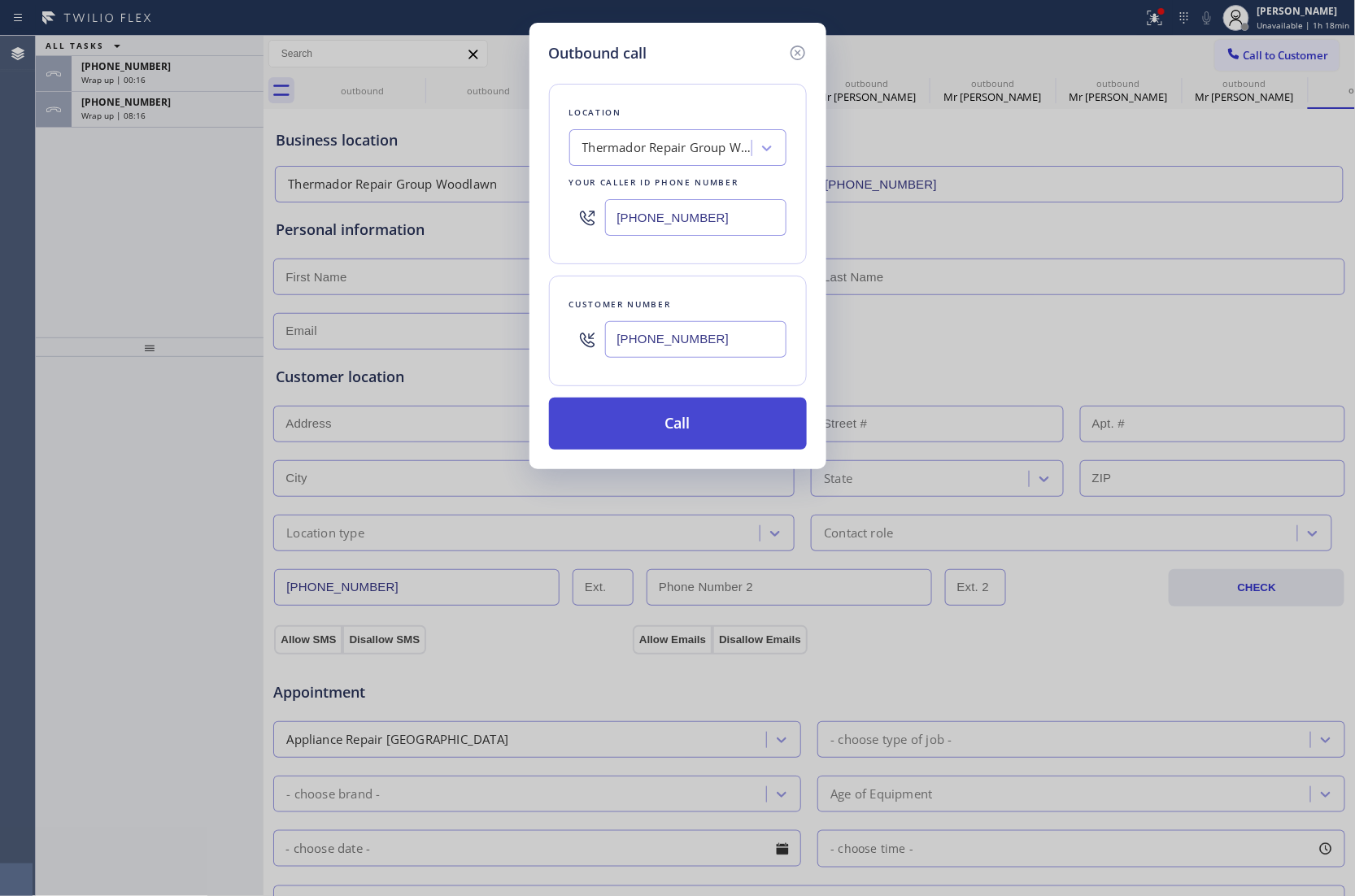
type input "[PHONE_NUMBER]"
click at [716, 446] on button "Call" at bounding box center [677, 423] width 258 height 52
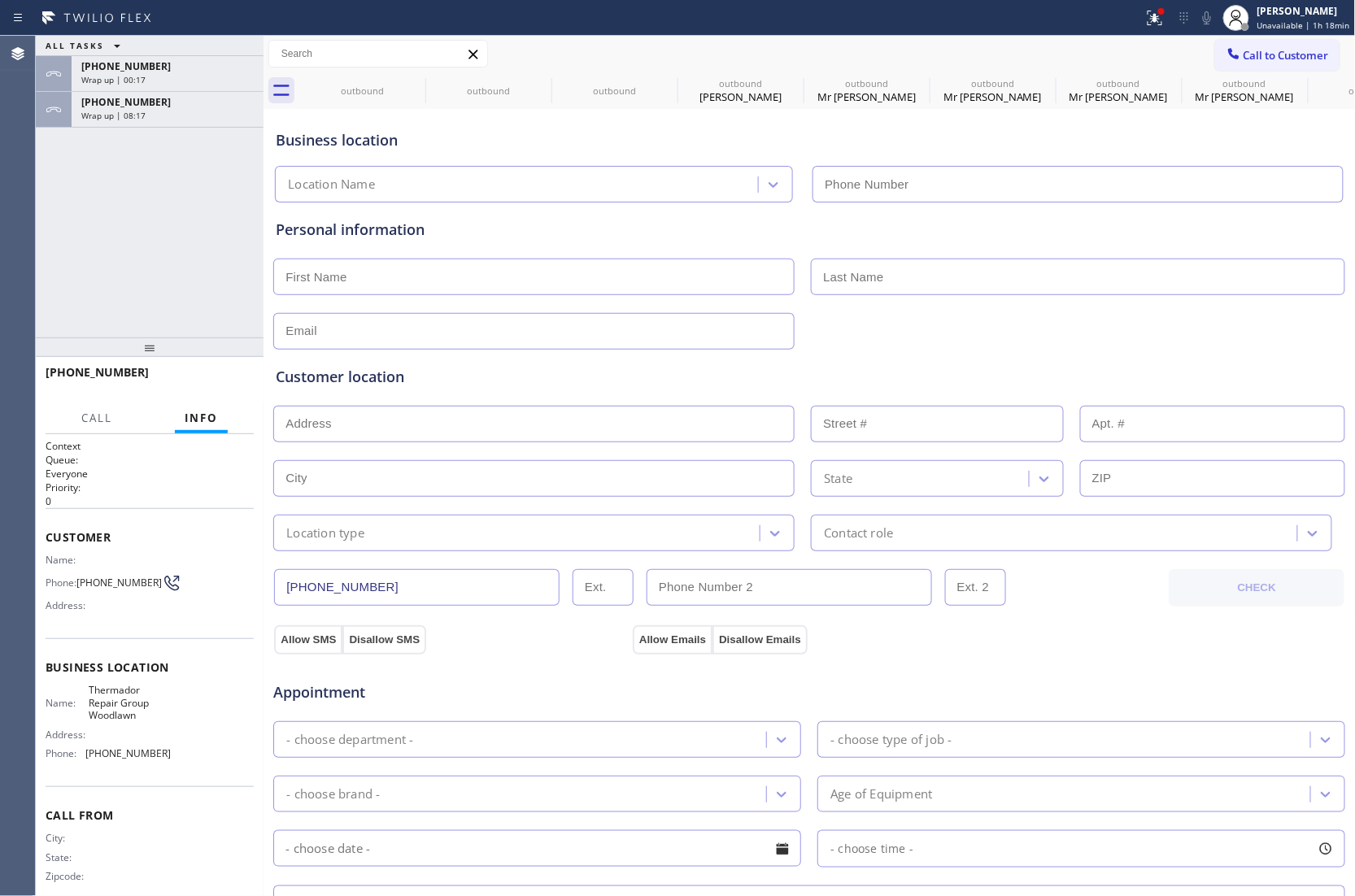
click at [703, 439] on input "text" at bounding box center [533, 424] width 521 height 37
type input "[PHONE_NUMBER]"
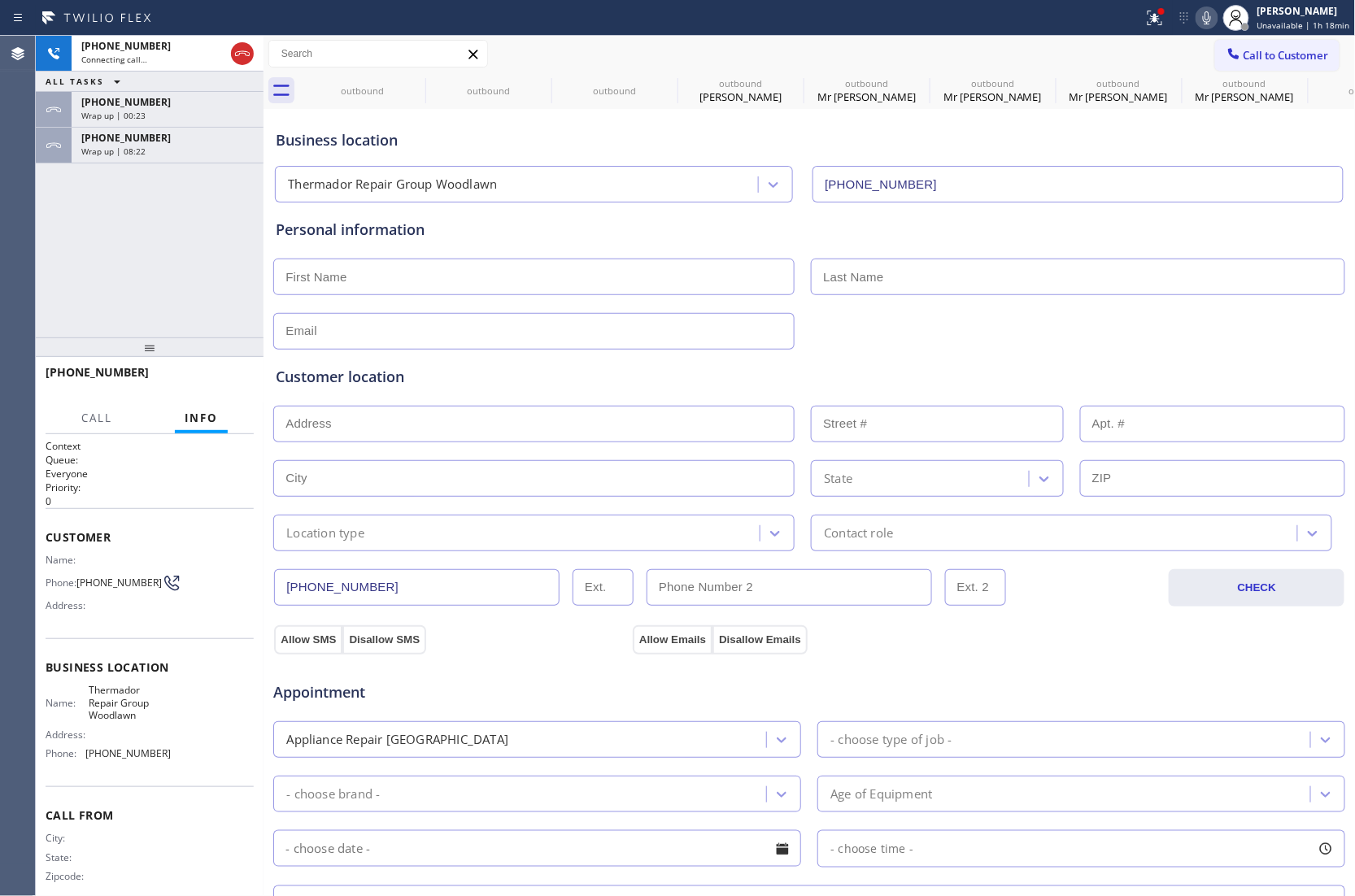
click at [65, 221] on div "[PHONE_NUMBER] Connecting call… ALL TASKS ALL TASKS ACTIVE TASKS TASKS IN WRAP …" at bounding box center [150, 187] width 228 height 301
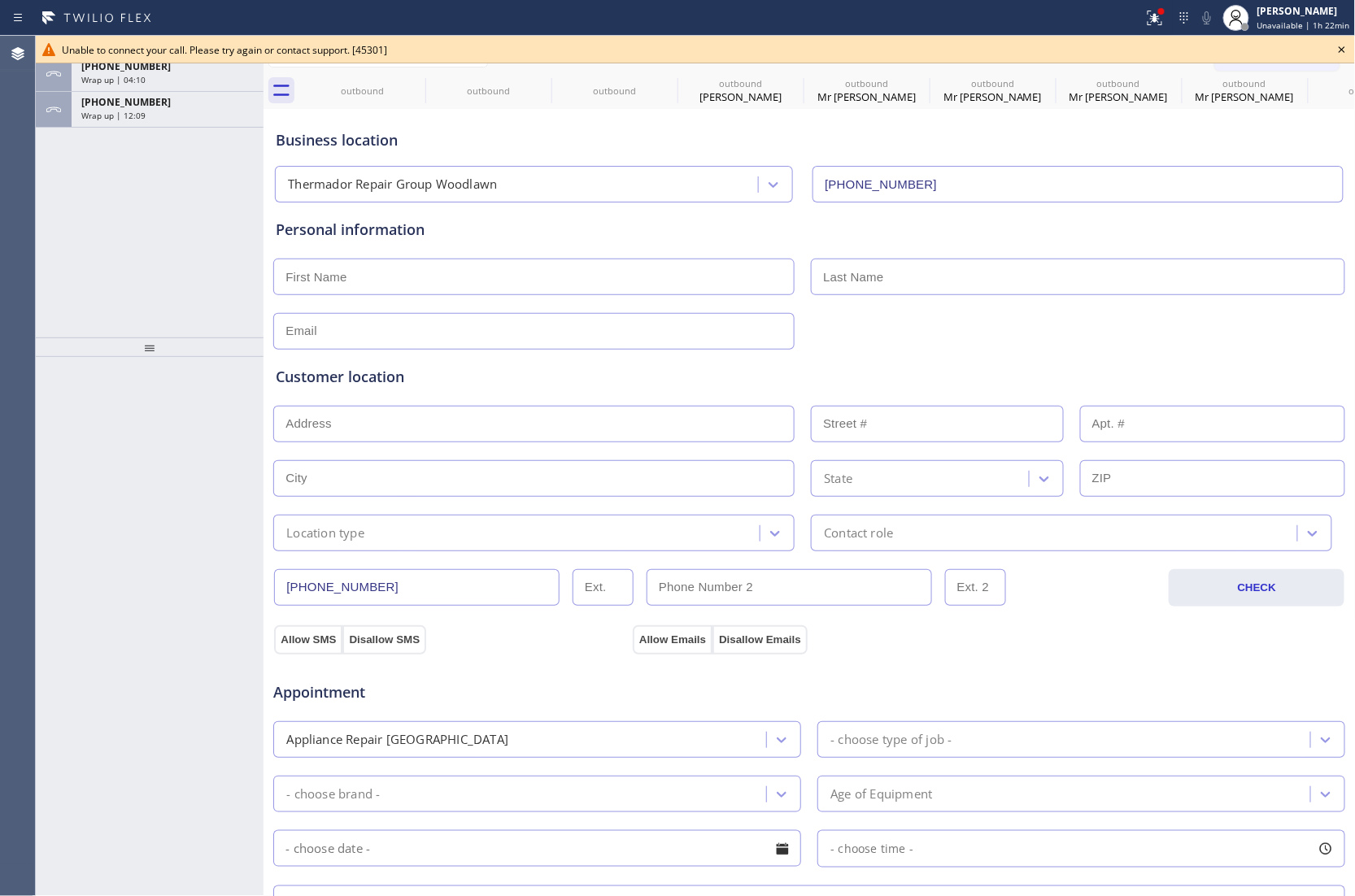
click at [1340, 50] on icon at bounding box center [1341, 50] width 20 height 20
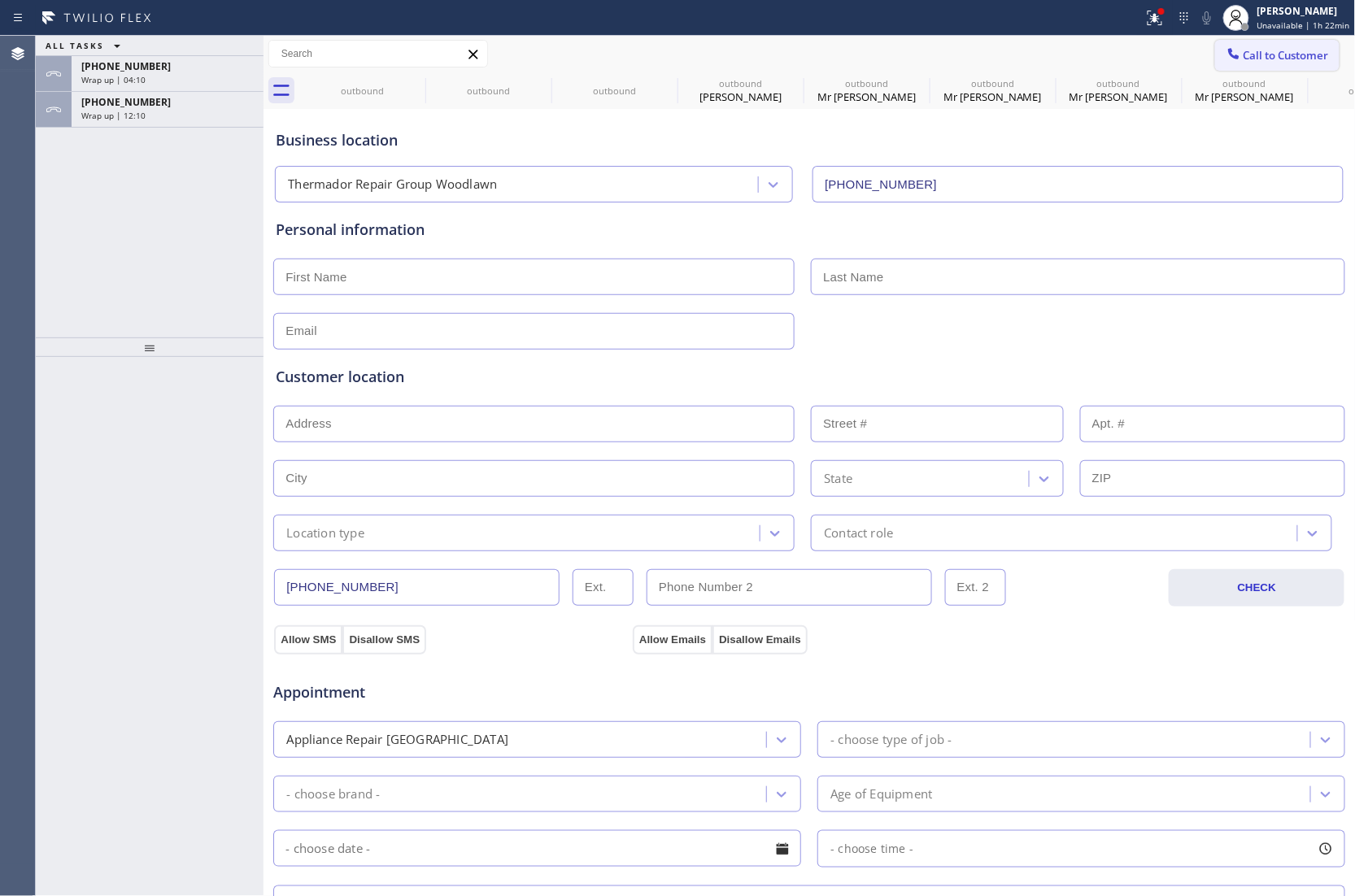
click at [1305, 46] on button "Call to Customer" at bounding box center [1276, 56] width 124 height 31
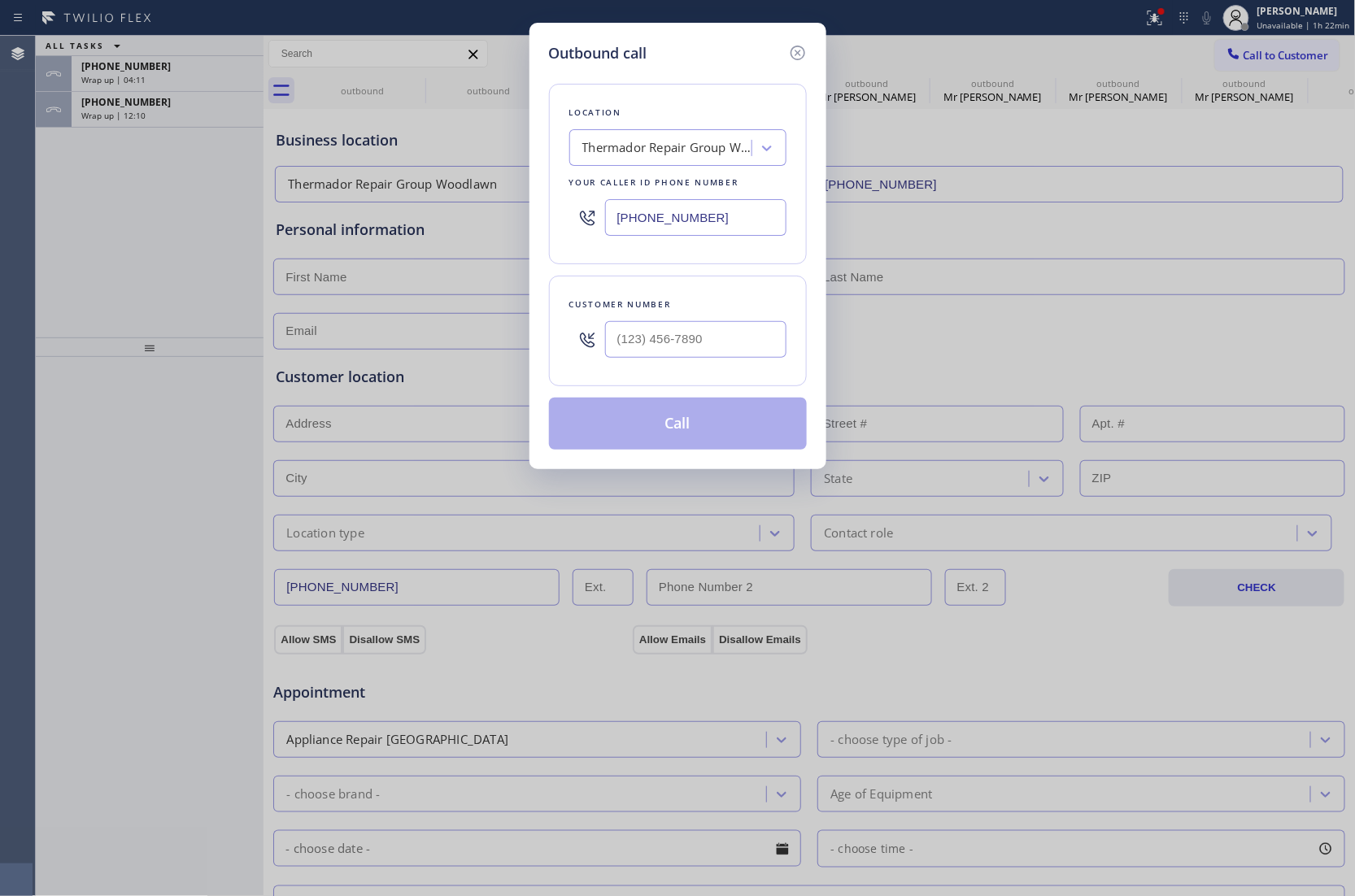
click at [678, 219] on input "[PHONE_NUMBER]" at bounding box center [696, 217] width 181 height 37
paste input "text"
type input "[PHONE_NUMBER]"
type input "(___) ___-____"
drag, startPoint x: 636, startPoint y: 343, endPoint x: 692, endPoint y: 395, distance: 76.4
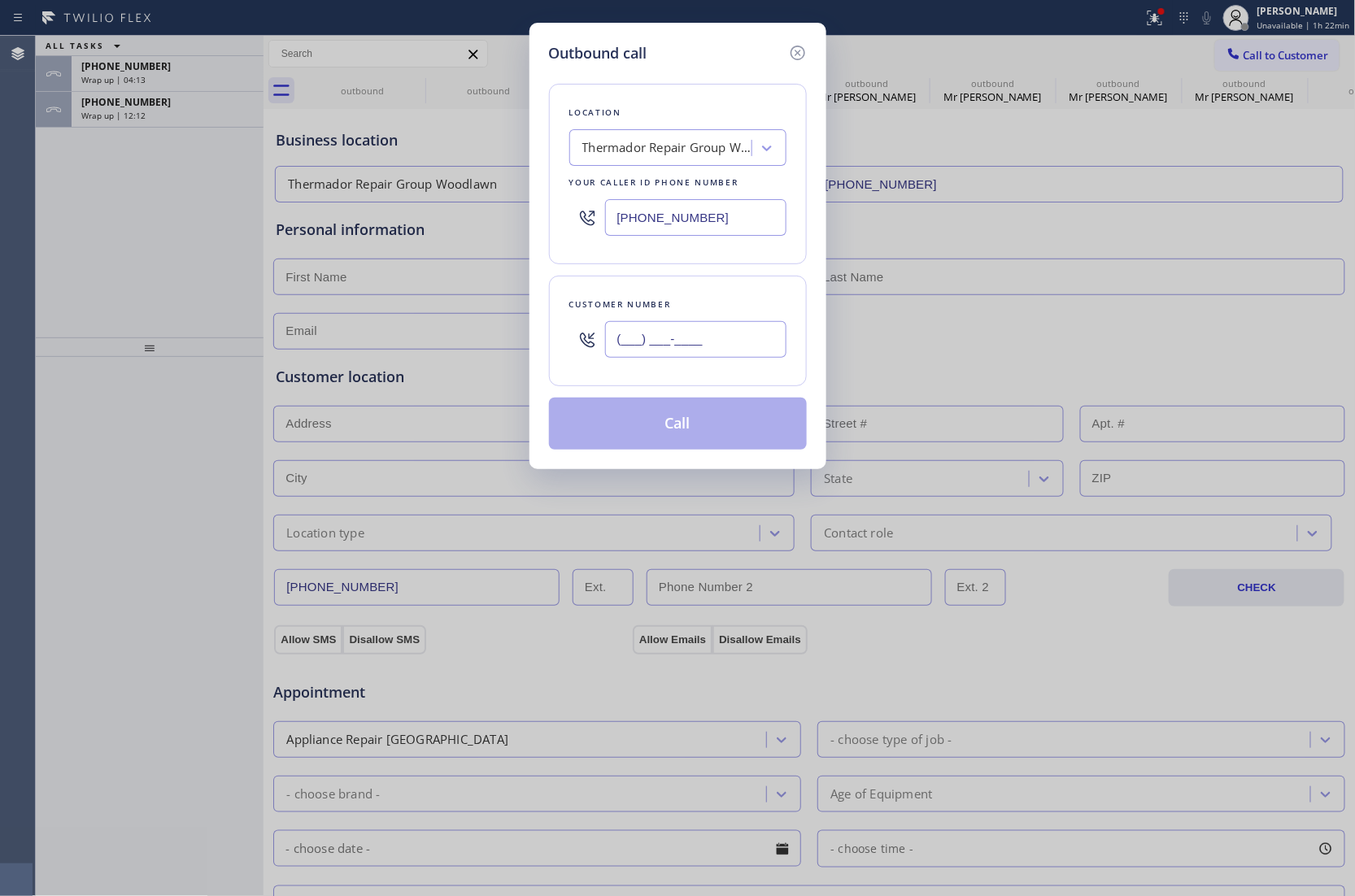
click at [636, 343] on input "(___) ___-____" at bounding box center [696, 339] width 181 height 37
paste input "667) 665-2888"
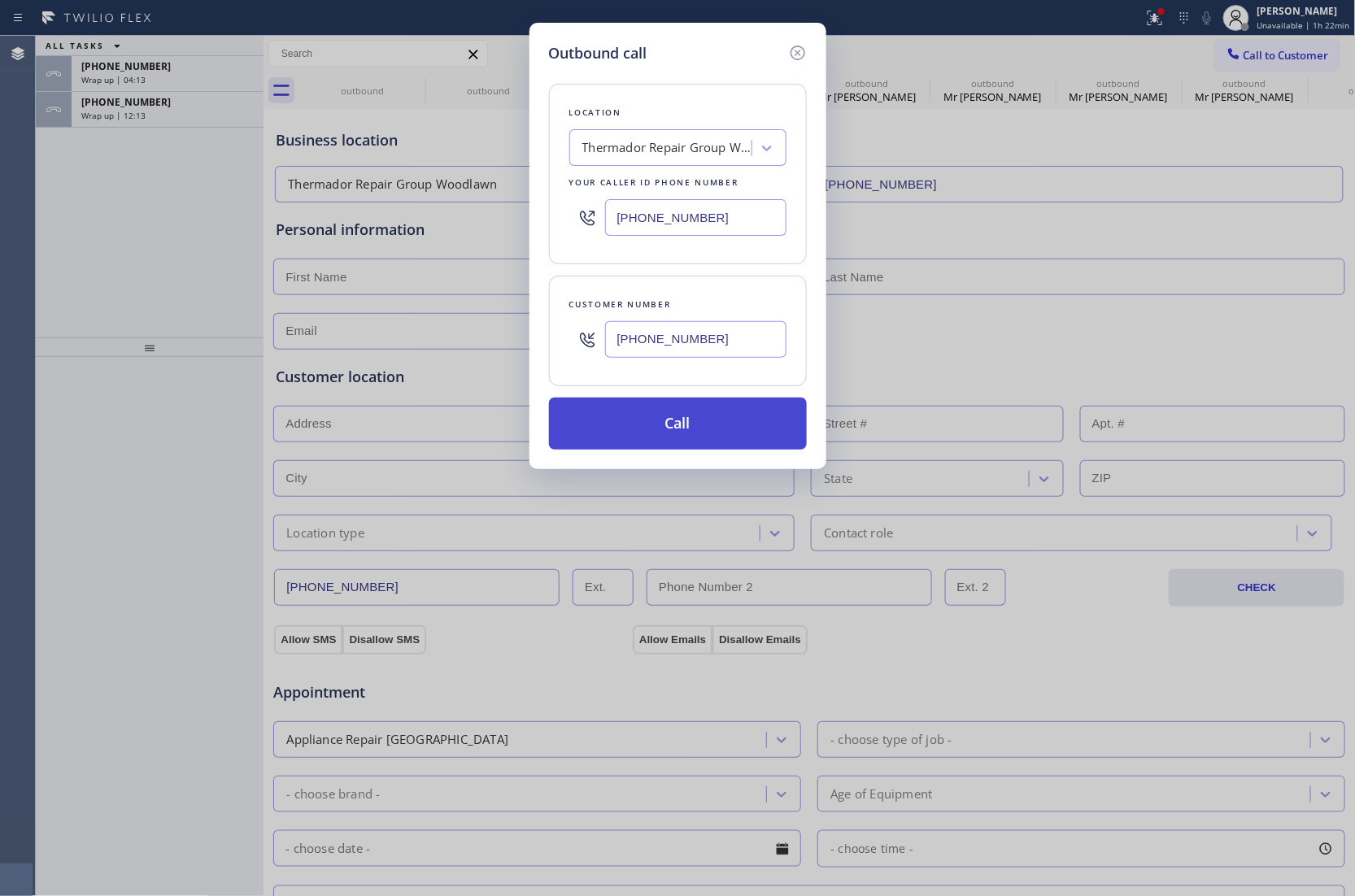
type input "[PHONE_NUMBER]"
click at [704, 433] on button "Call" at bounding box center [677, 423] width 258 height 52
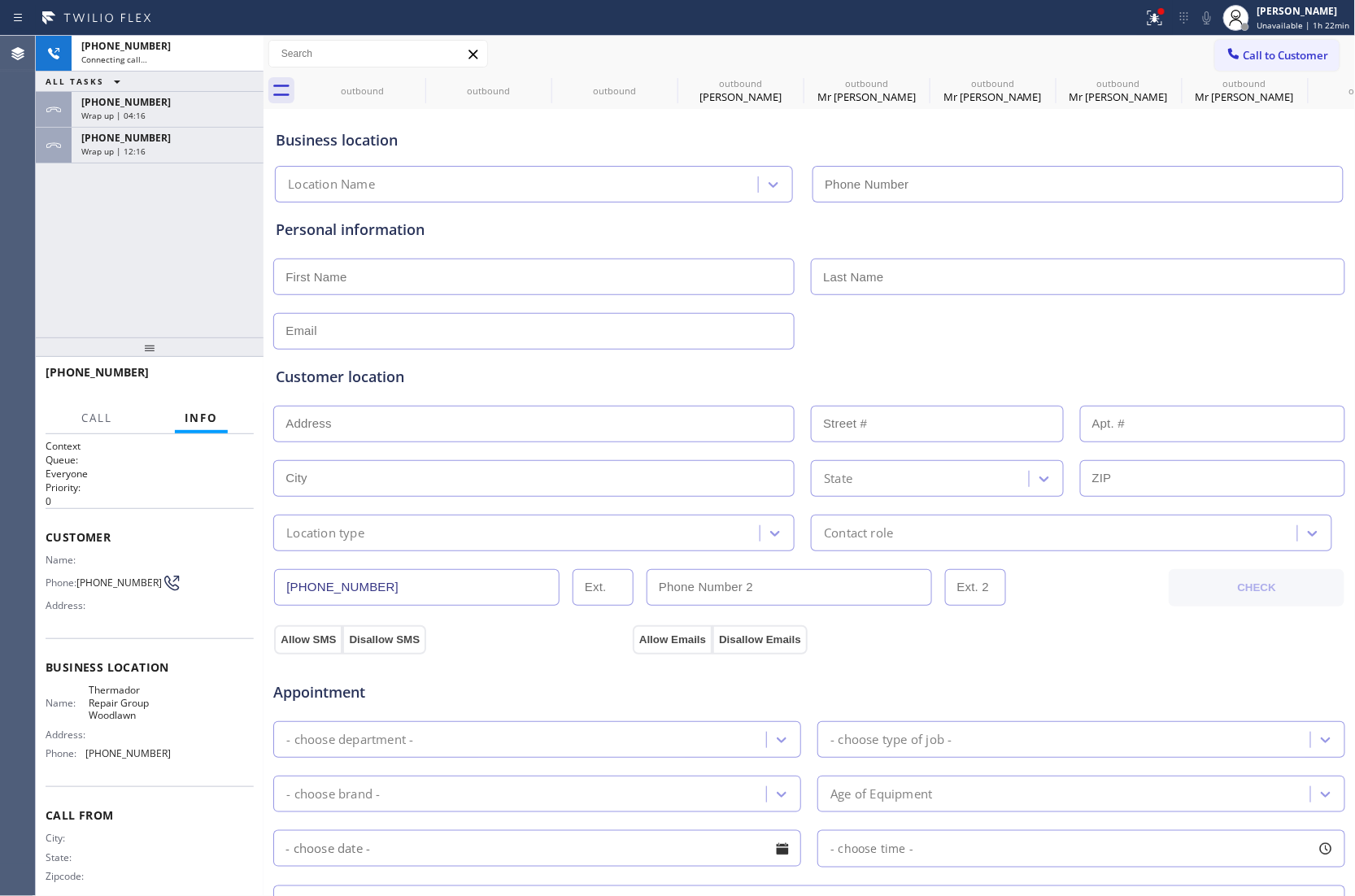
type input "[PHONE_NUMBER]"
drag, startPoint x: 34, startPoint y: 229, endPoint x: 235, endPoint y: 8, distance: 298.7
click at [36, 229] on div "Agent Desktop Classify the call LOCATION NAME Same Day Subzero Repair [GEOGRAPH…" at bounding box center [677, 466] width 1355 height 860
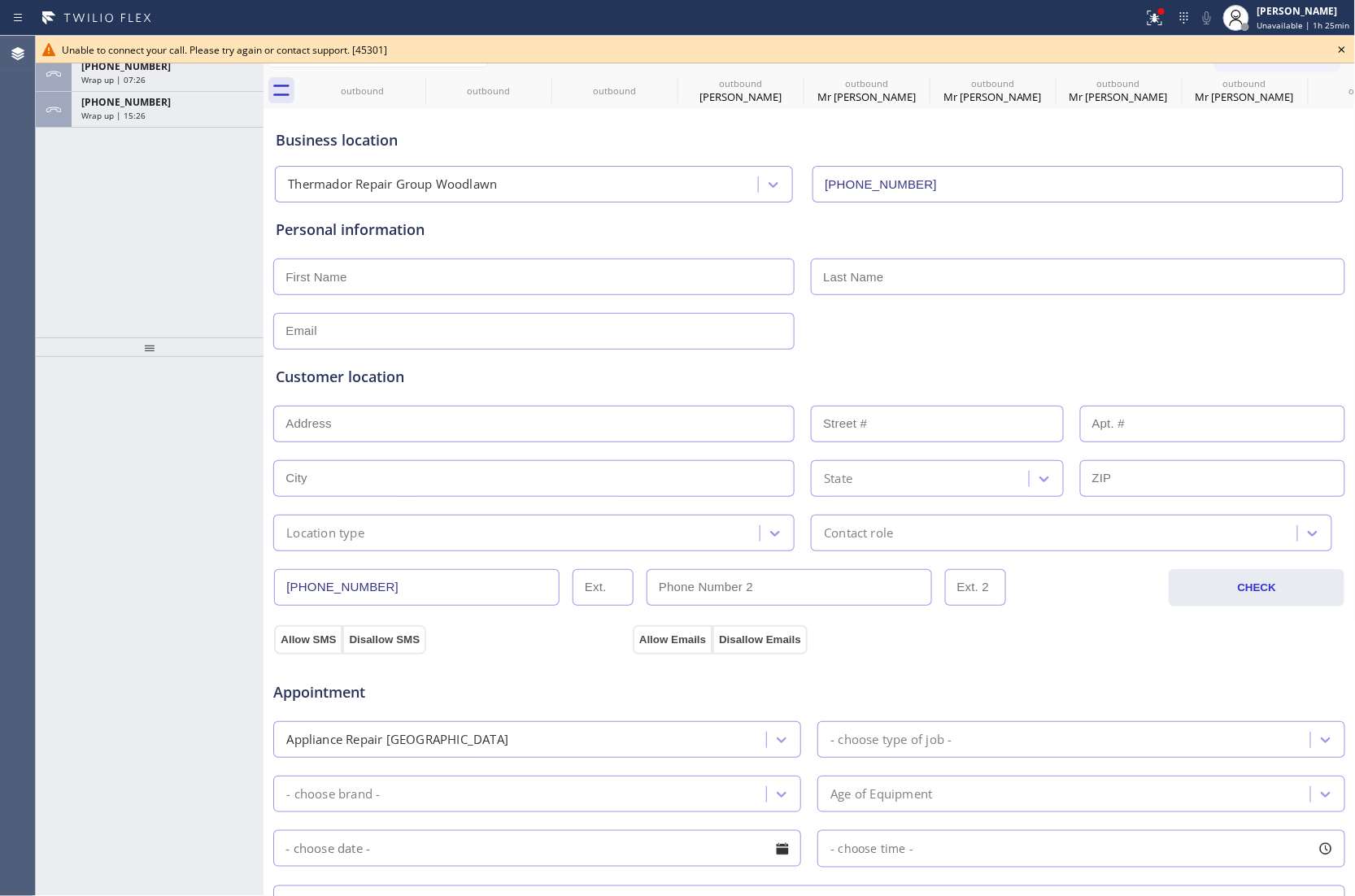
click at [1347, 53] on icon at bounding box center [1341, 50] width 20 height 20
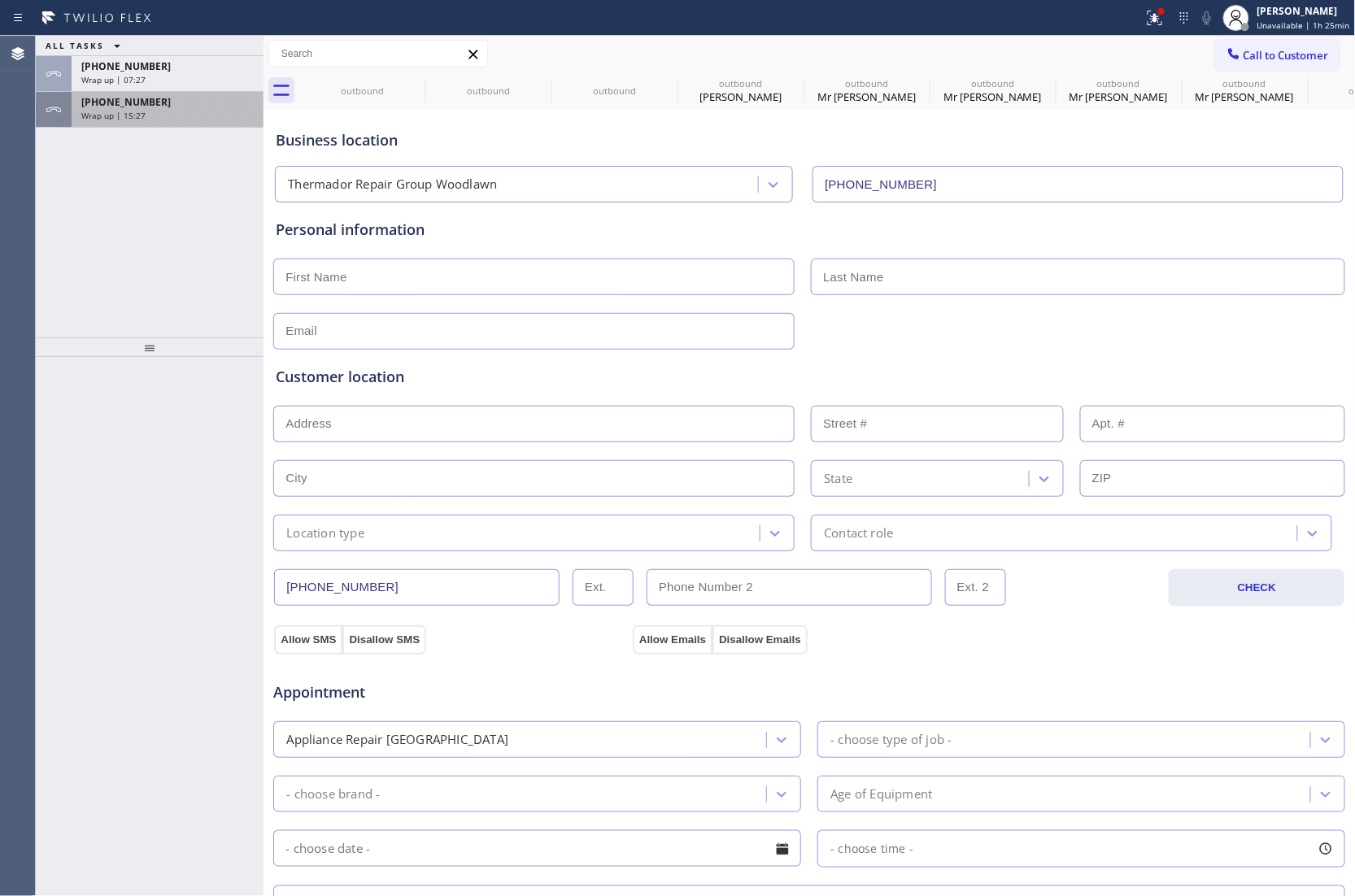
click at [209, 105] on div "[PHONE_NUMBER]" at bounding box center [167, 102] width 172 height 14
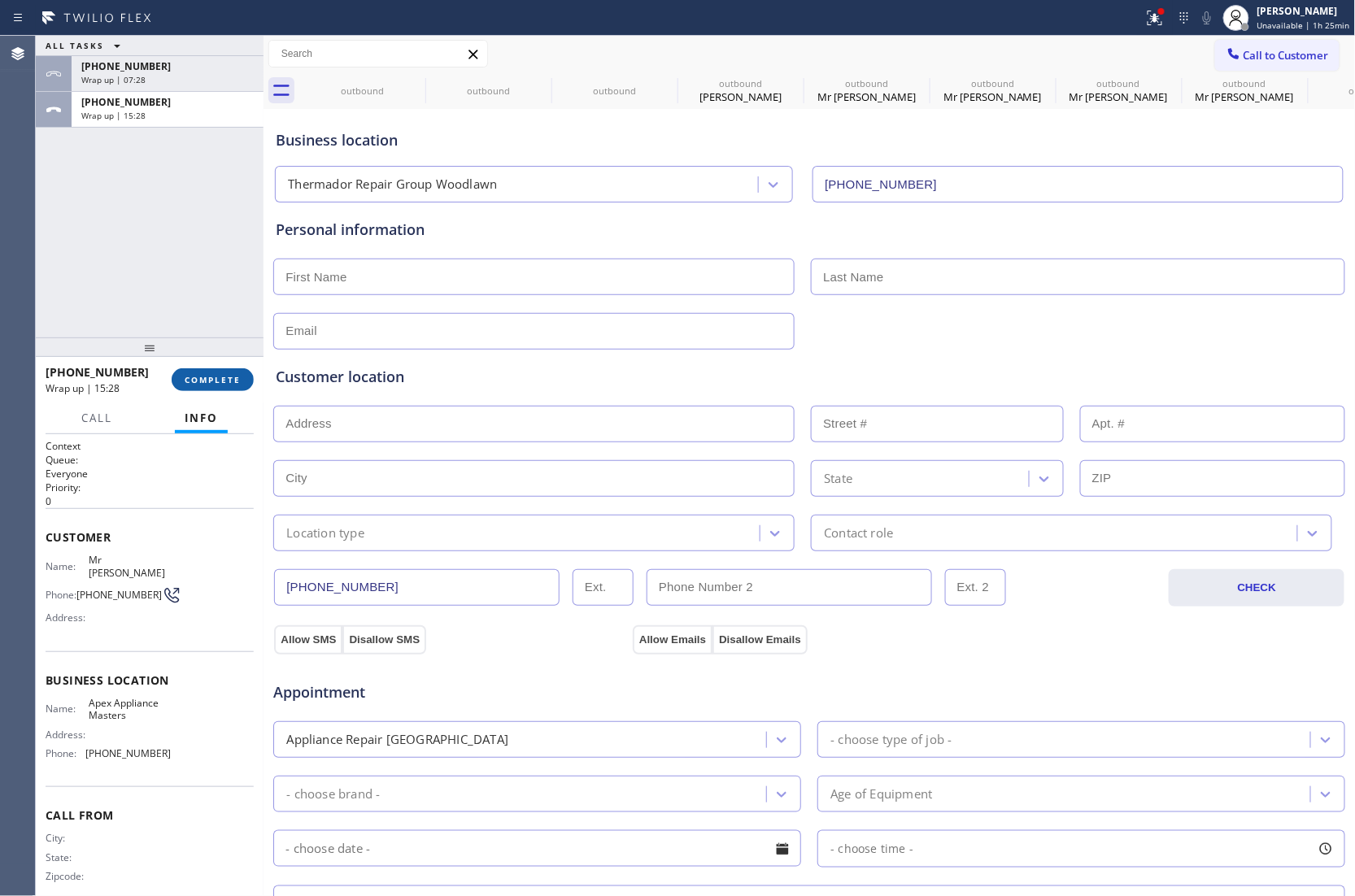
click at [205, 382] on span "COMPLETE" at bounding box center [213, 379] width 56 height 11
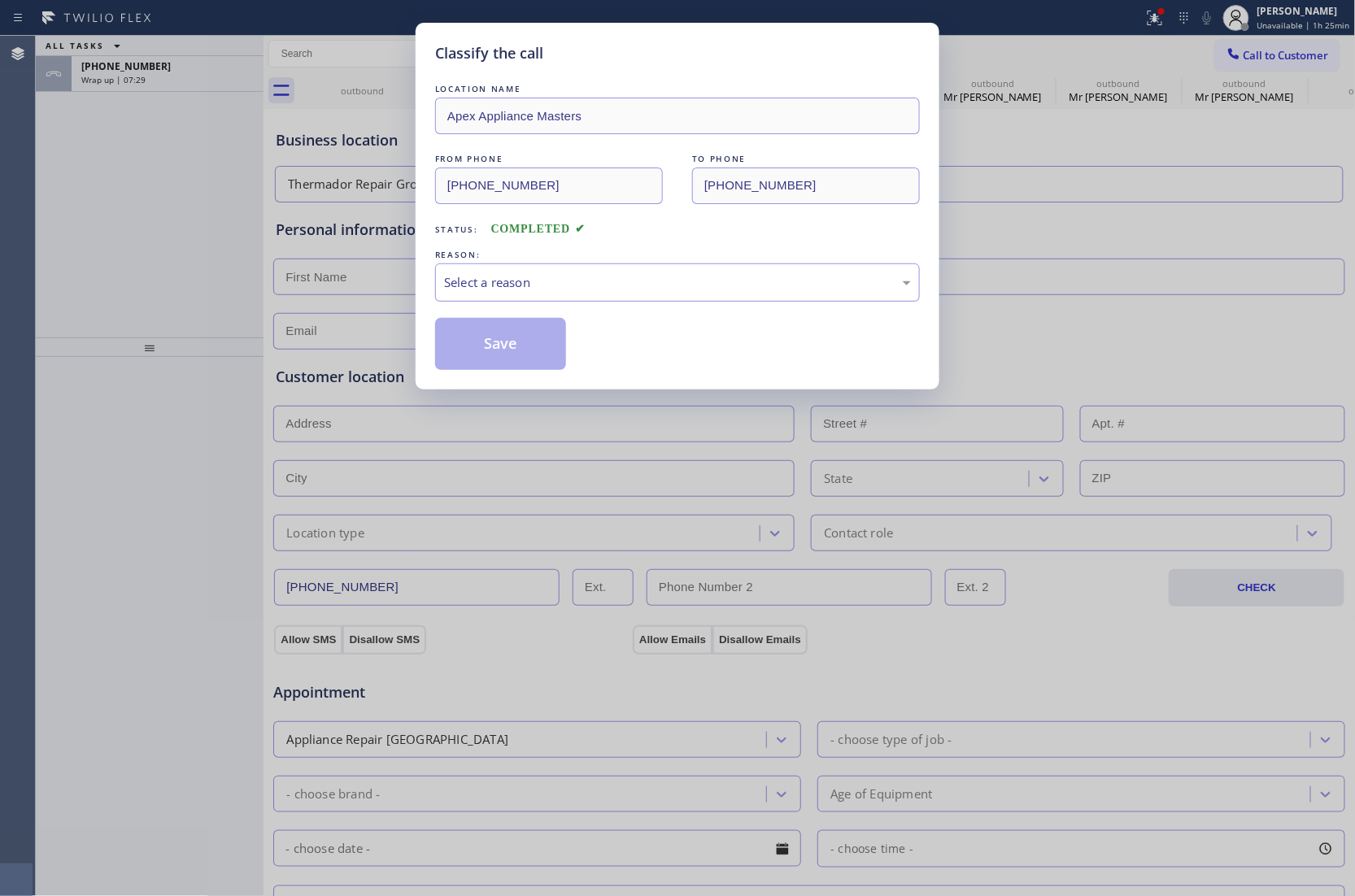
click at [490, 300] on div "Select a reason" at bounding box center [677, 282] width 484 height 39
click at [518, 340] on button "Save" at bounding box center [500, 343] width 131 height 52
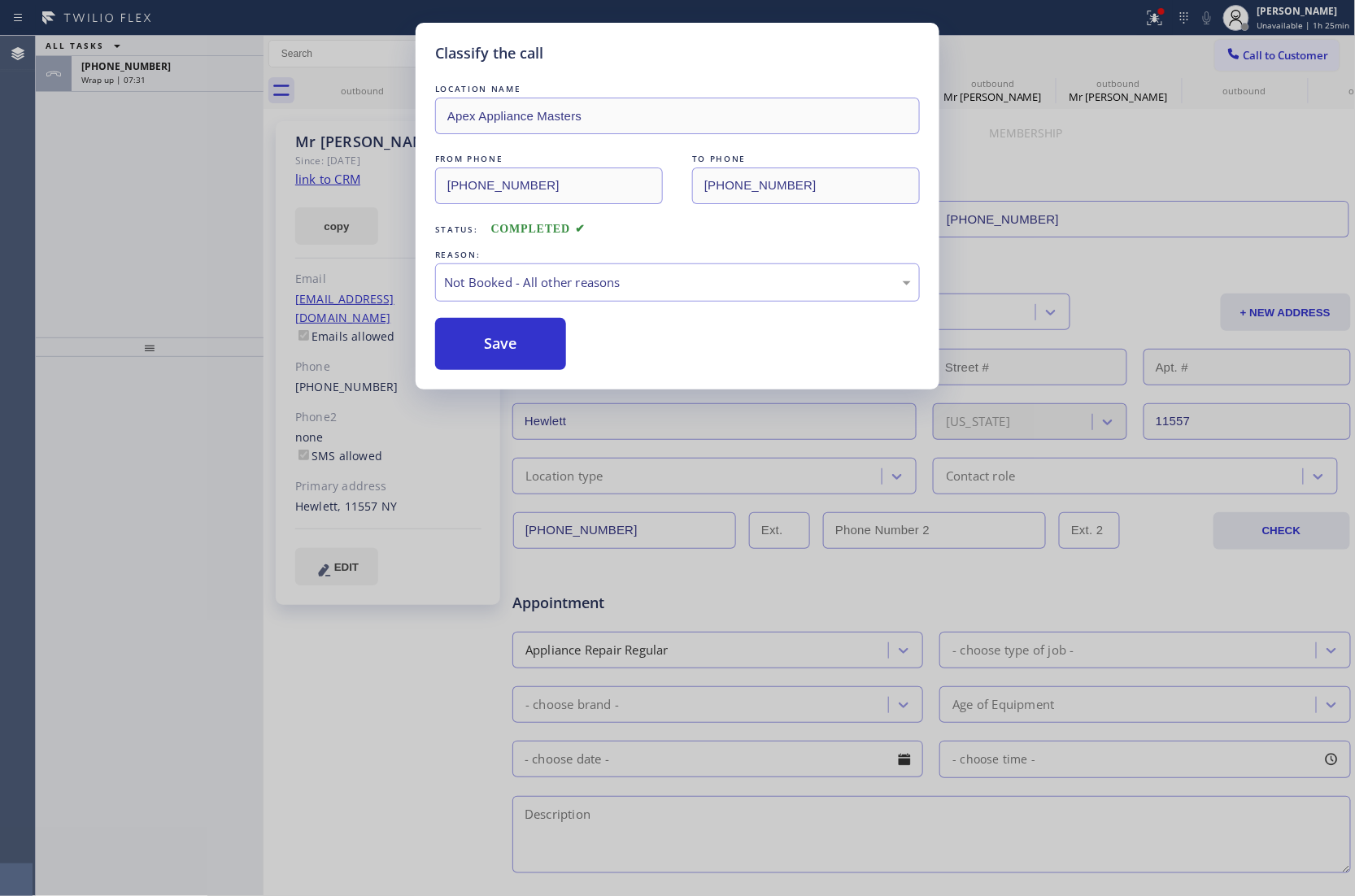
click at [163, 78] on div "Classify the call LOCATION NAME Apex Appliance Masters FROM PHONE [PHONE_NUMBER…" at bounding box center [677, 448] width 1355 height 896
click at [163, 78] on div "Classify the call LOCATION NAME Same Day Subzero Repair [GEOGRAPHIC_DATA] FROM …" at bounding box center [695, 466] width 1319 height 860
click at [163, 78] on div "Wrap up | 07:31" at bounding box center [167, 79] width 172 height 11
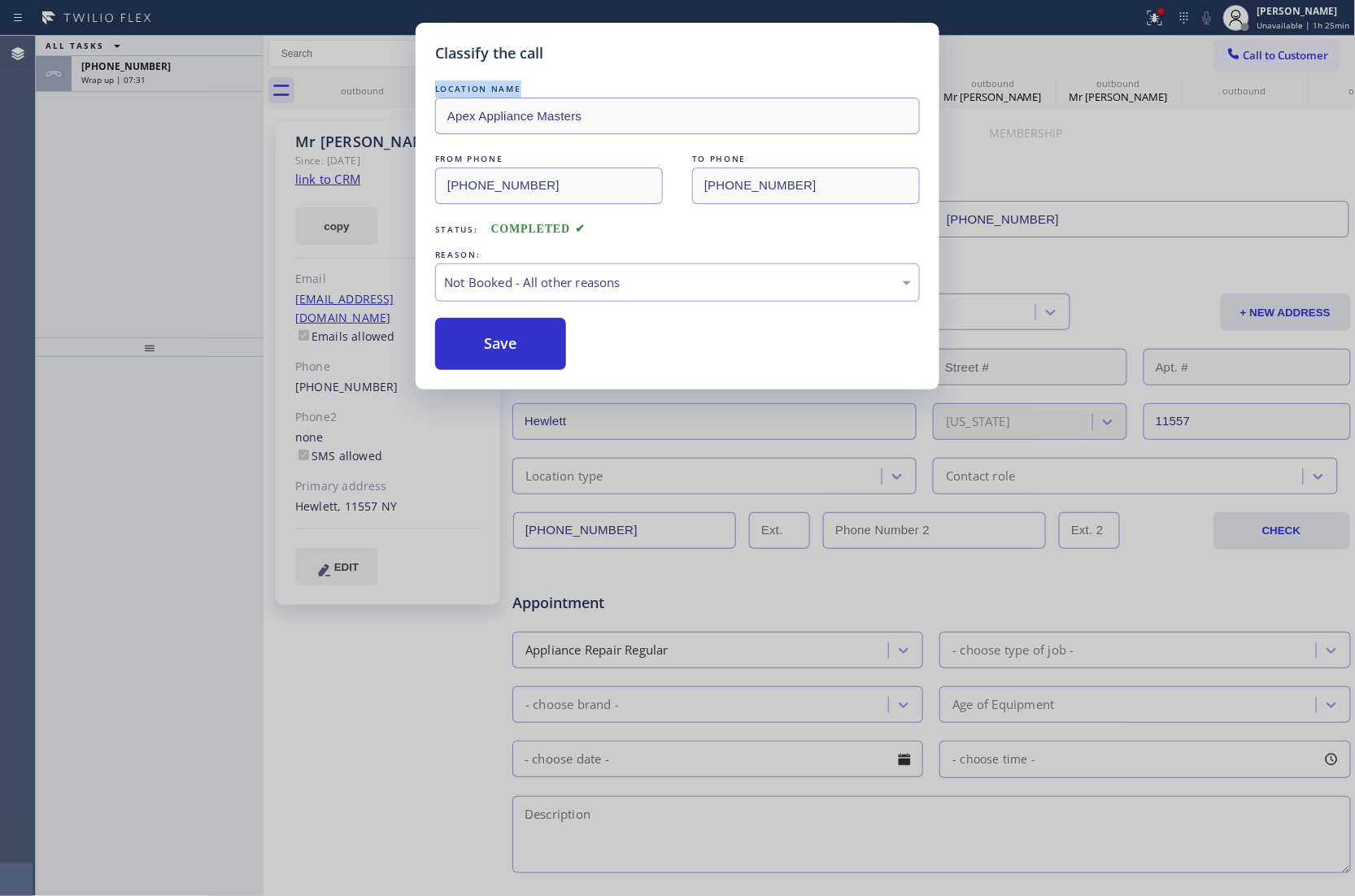
click at [163, 78] on div "Wrap up | 07:31" at bounding box center [167, 79] width 172 height 11
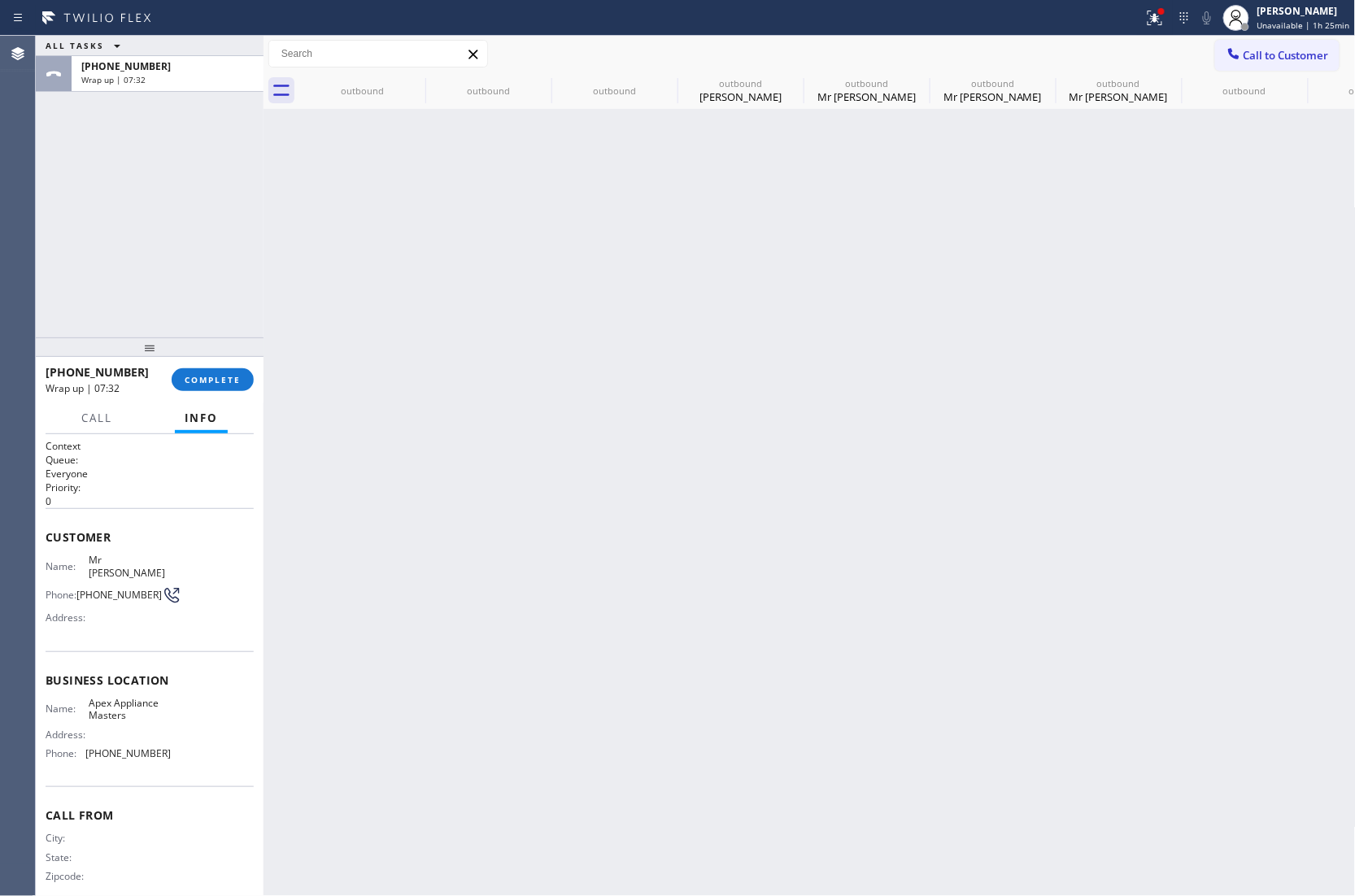
click at [163, 78] on div "Wrap up | 07:32" at bounding box center [167, 79] width 172 height 11
click at [229, 381] on span "COMPLETE" at bounding box center [213, 379] width 56 height 11
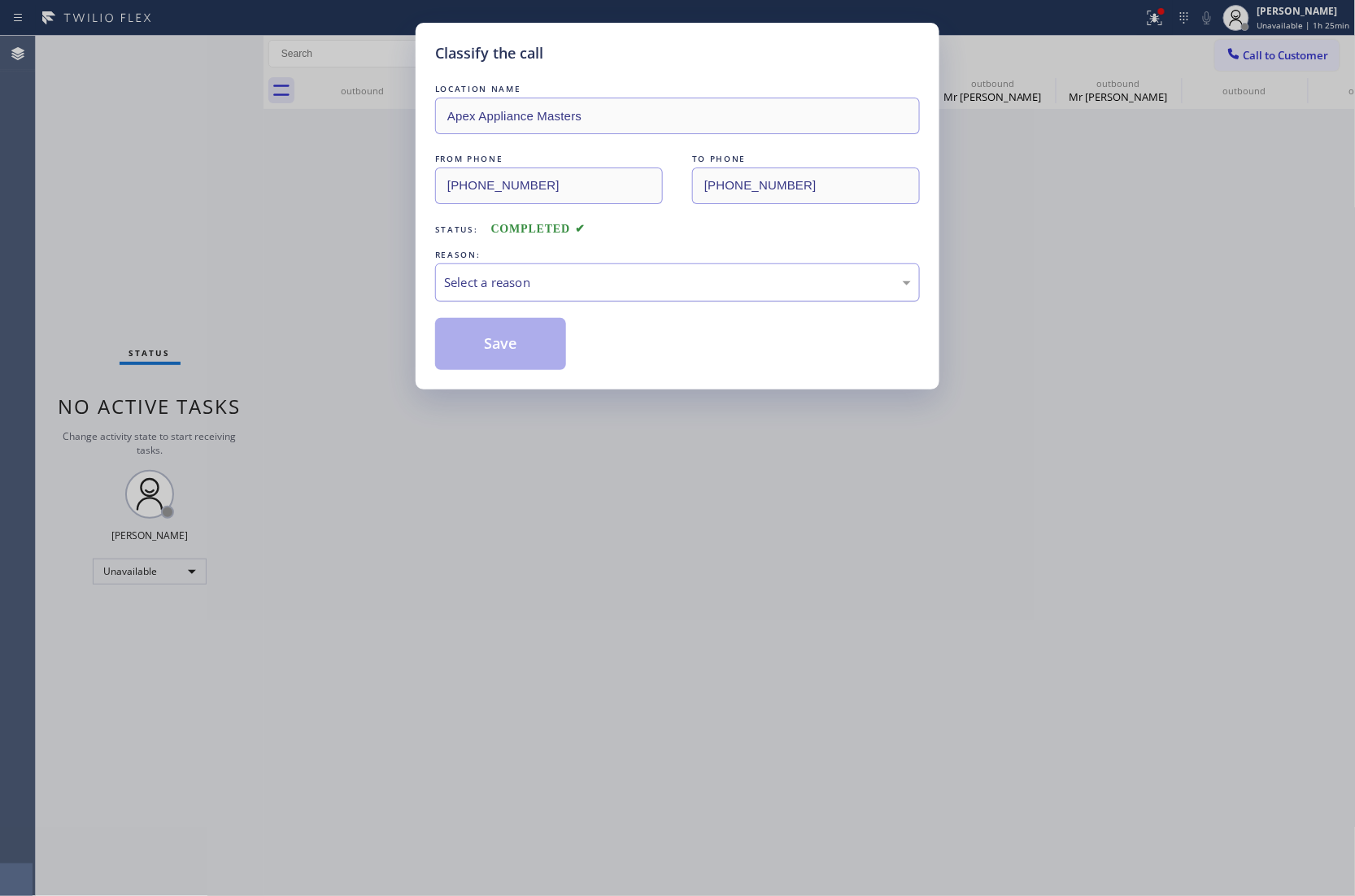
click at [496, 290] on div "Select a reason" at bounding box center [677, 282] width 467 height 19
click at [499, 349] on button "Save" at bounding box center [500, 343] width 131 height 52
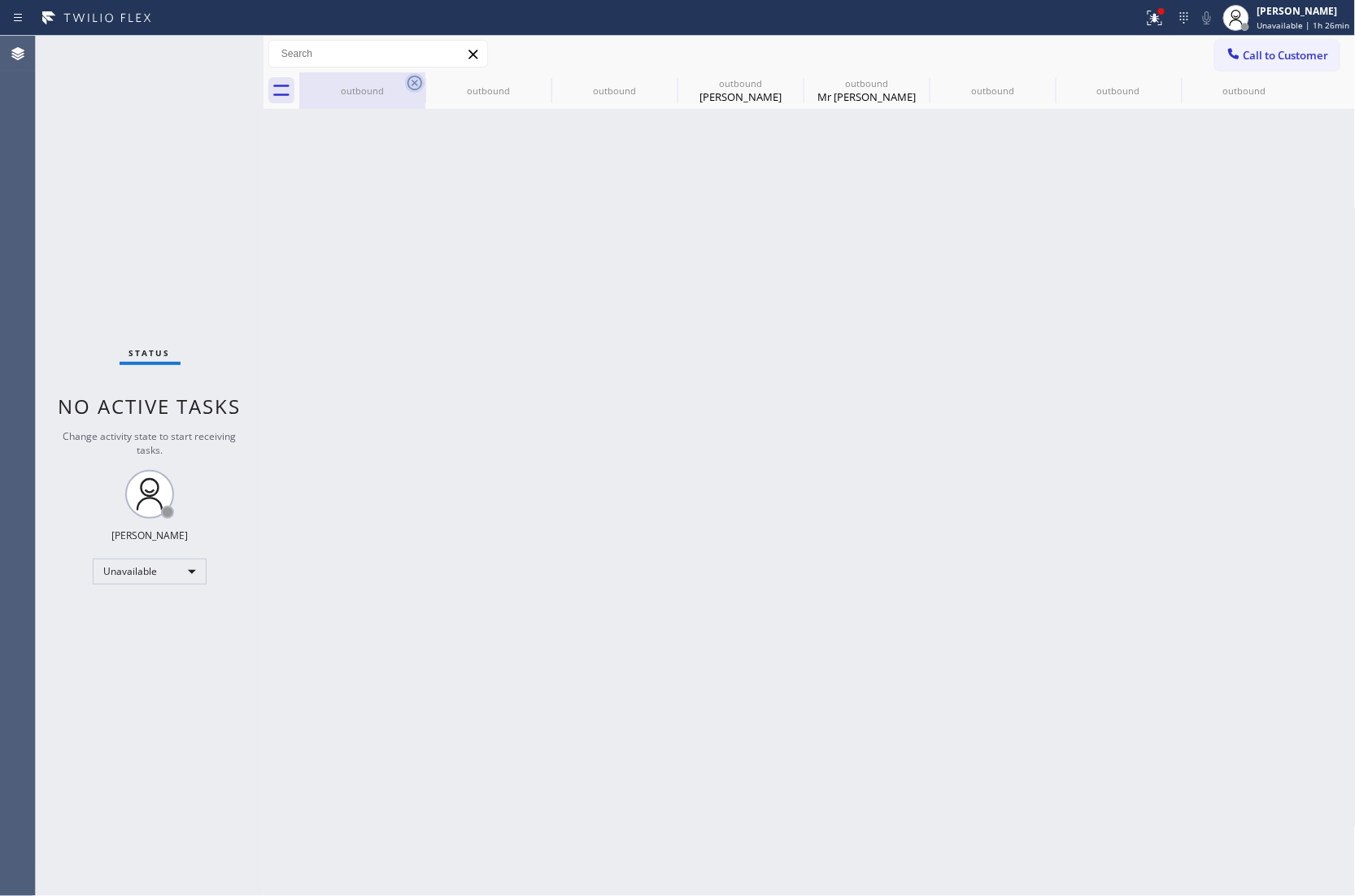
click at [417, 80] on icon at bounding box center [414, 82] width 15 height 15
click at [0, 0] on icon at bounding box center [0, 0] width 0 height 0
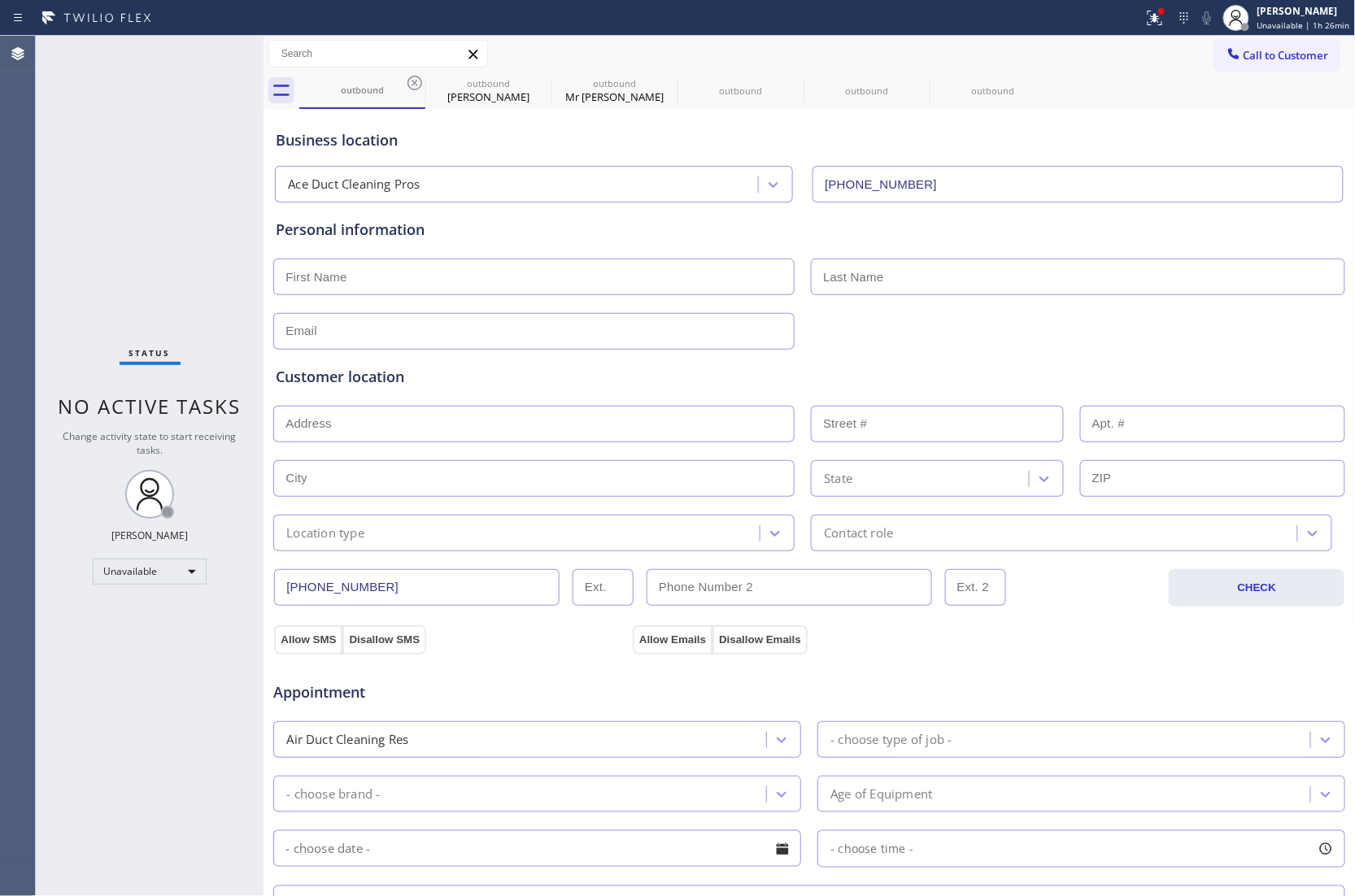
click at [417, 80] on icon at bounding box center [414, 82] width 15 height 15
type input "[PHONE_NUMBER]"
click at [0, 0] on icon at bounding box center [0, 0] width 0 height 0
type input "[PHONE_NUMBER]"
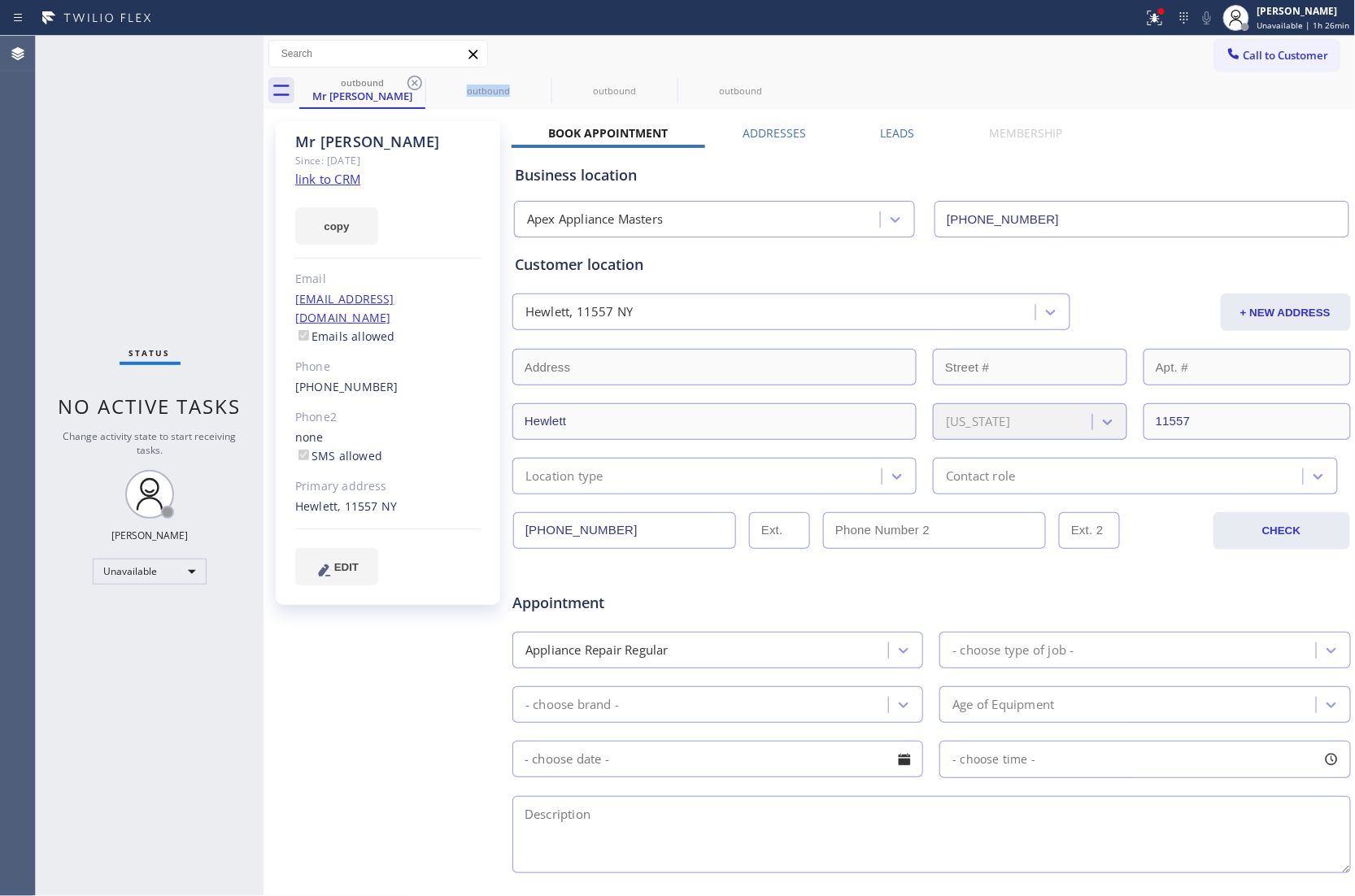
click at [417, 80] on icon at bounding box center [414, 82] width 15 height 15
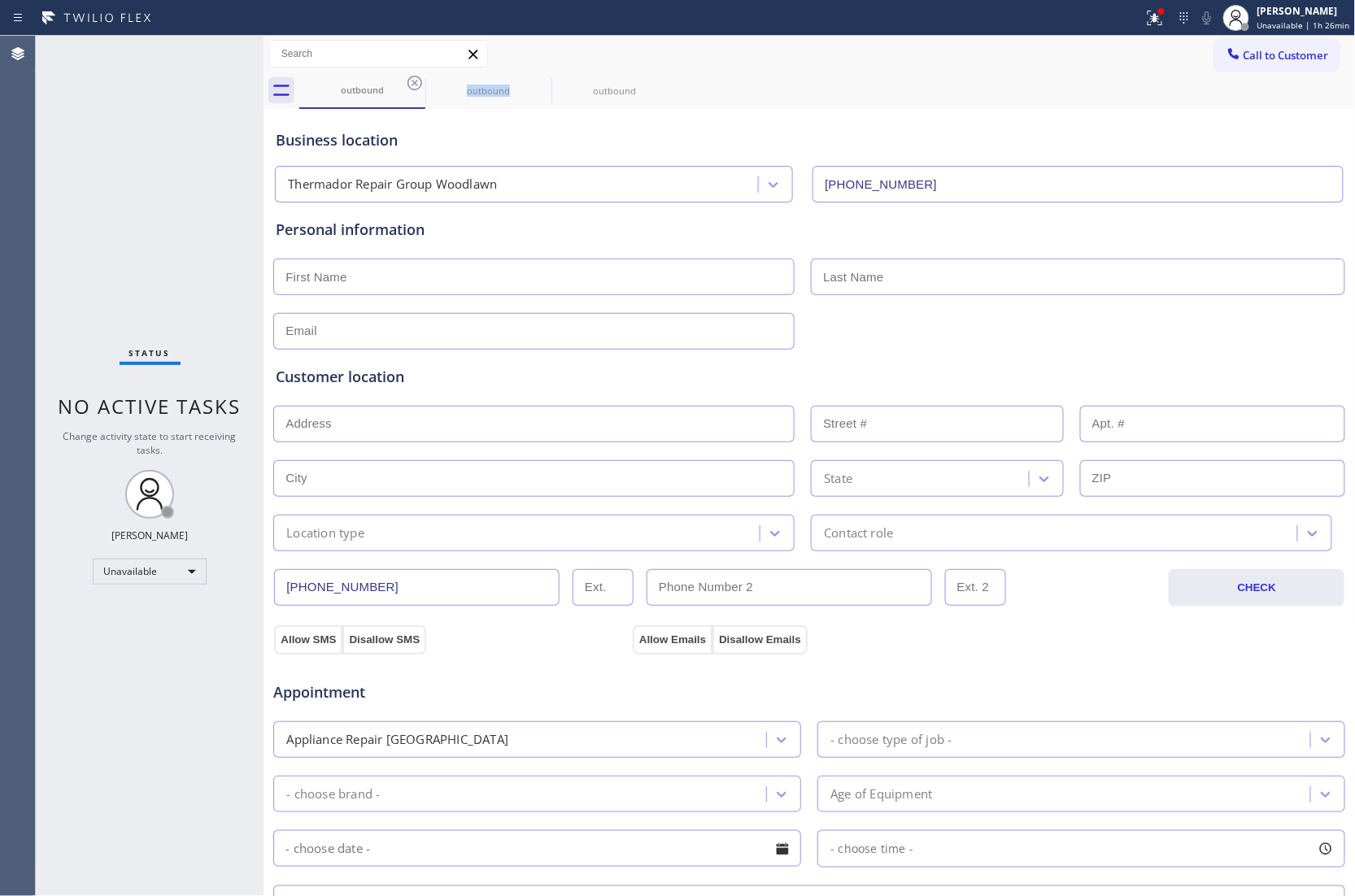
click at [417, 80] on icon at bounding box center [414, 82] width 15 height 15
click at [0, 0] on icon at bounding box center [0, 0] width 0 height 0
click at [417, 80] on icon at bounding box center [414, 82] width 15 height 15
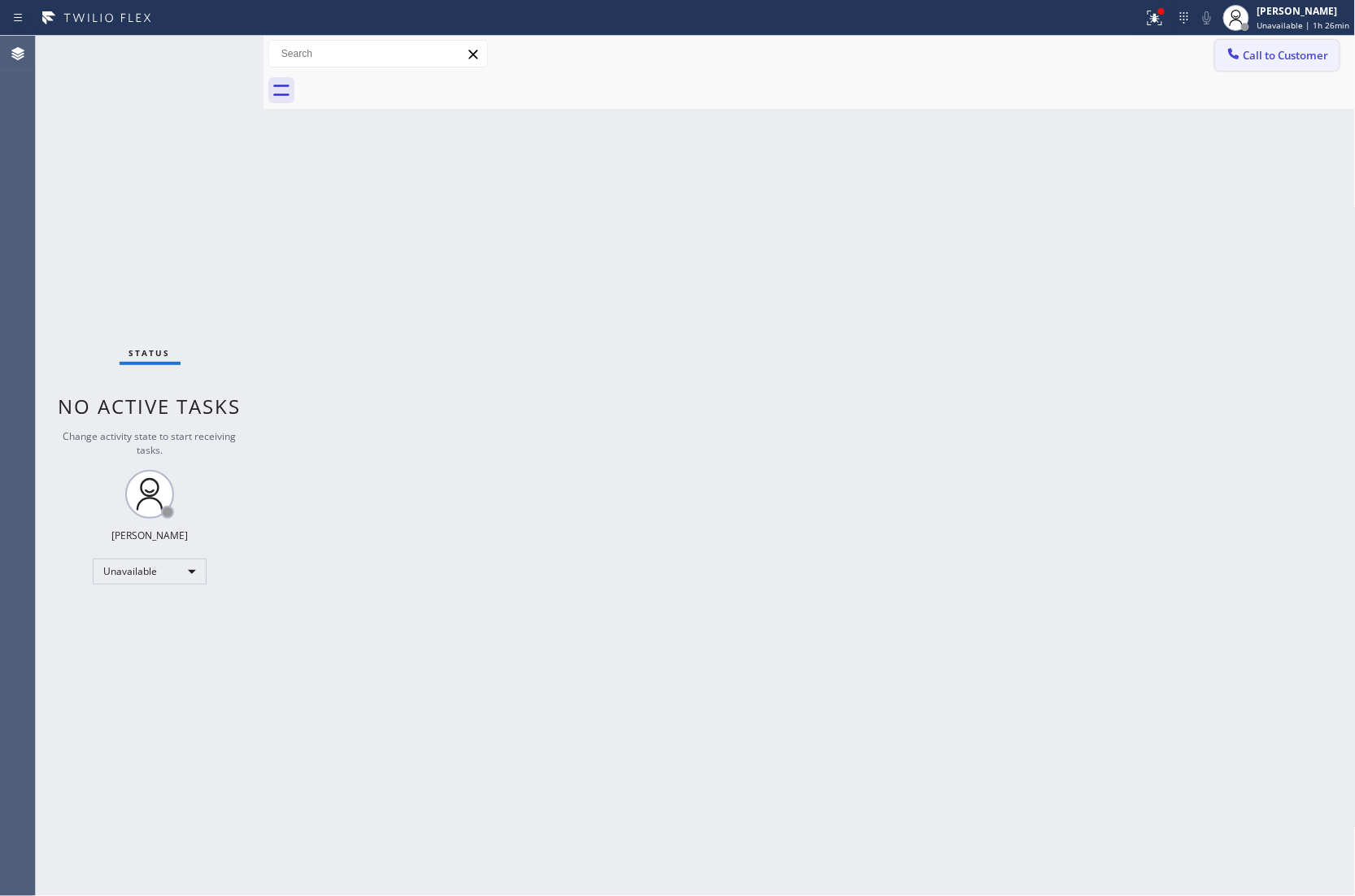
click at [1322, 40] on button "Call to Customer" at bounding box center [1276, 56] width 124 height 31
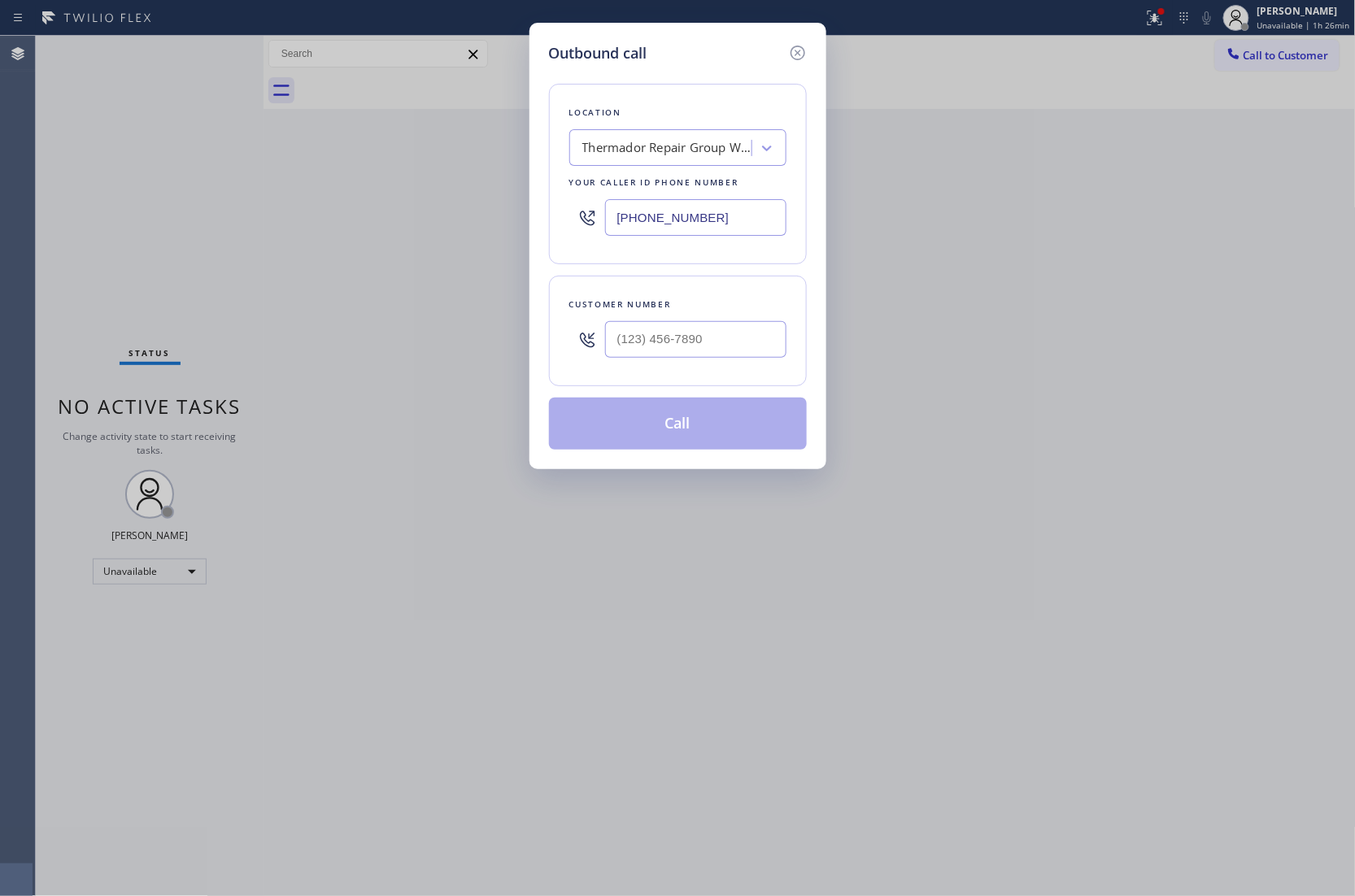
click at [669, 232] on input "[PHONE_NUMBER]" at bounding box center [696, 217] width 181 height 37
paste input "text"
type input "[PHONE_NUMBER]"
type input "(___) ___-____"
click at [664, 355] on input "(___) ___-____" at bounding box center [696, 339] width 181 height 37
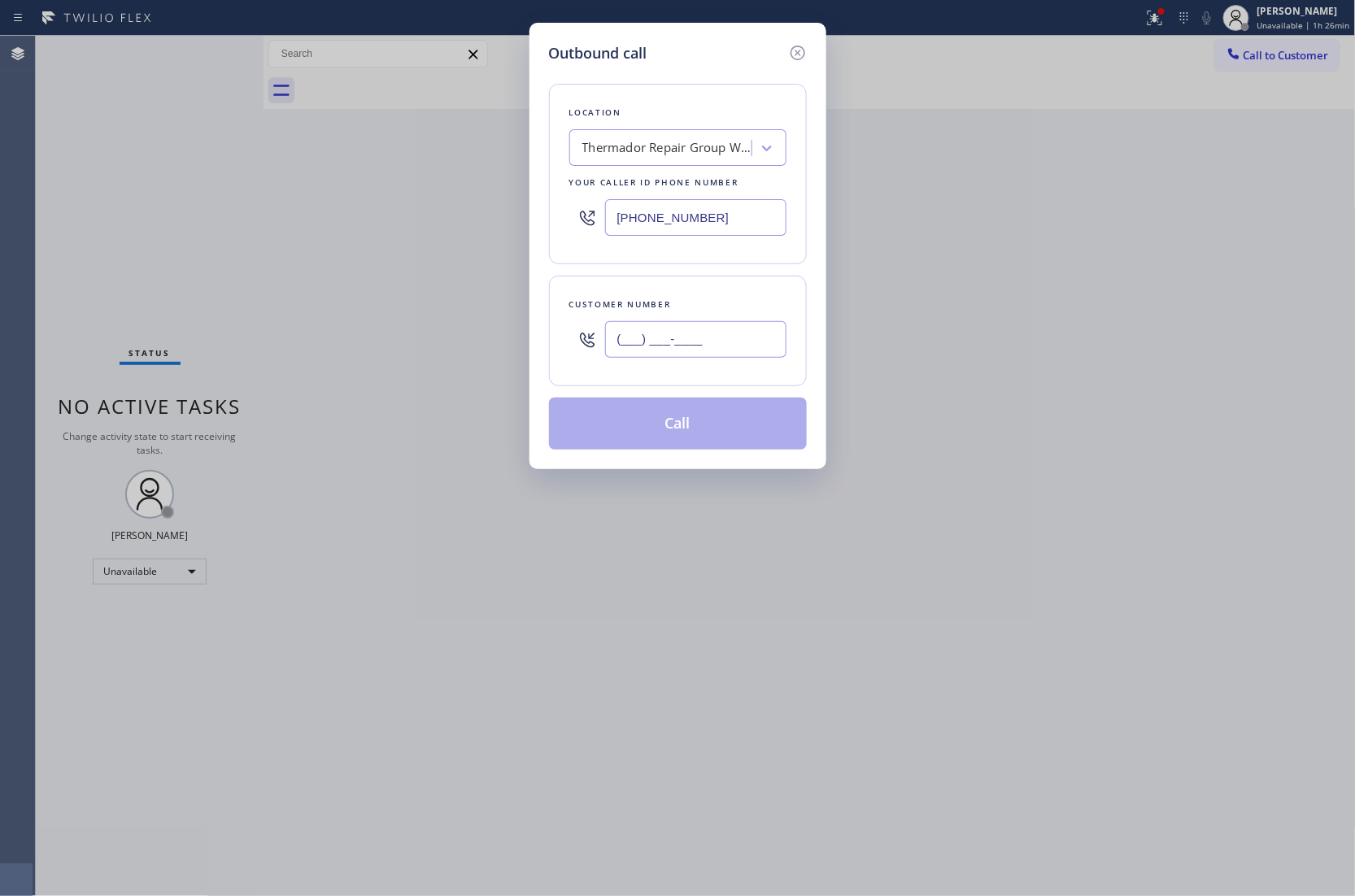
click at [663, 346] on input "(___) ___-____" at bounding box center [696, 339] width 181 height 37
paste input "667) 665-2888"
type input "[PHONE_NUMBER]"
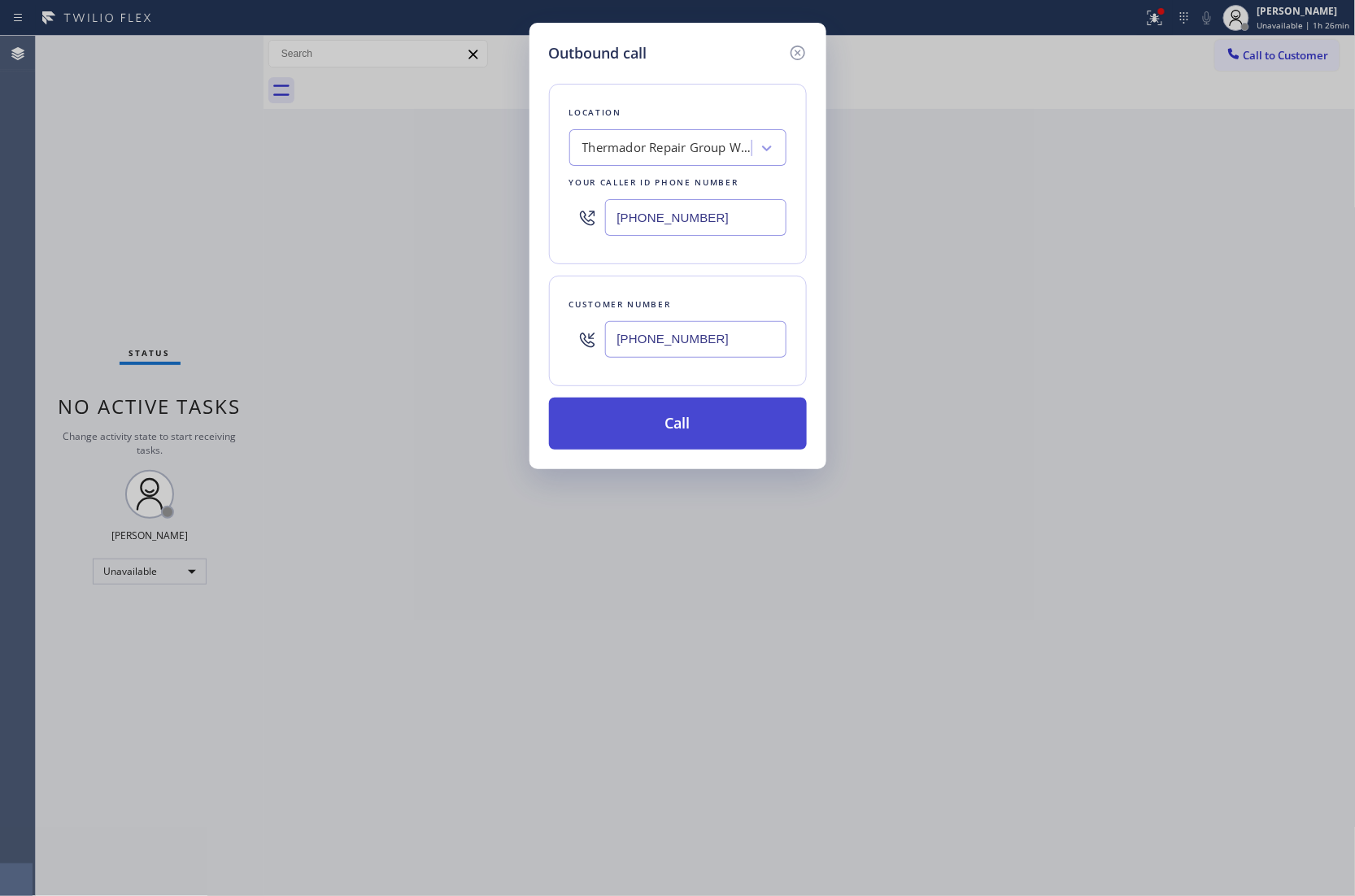
drag, startPoint x: 707, startPoint y: 433, endPoint x: 960, endPoint y: 806, distance: 450.7
click at [726, 443] on button "Call" at bounding box center [677, 423] width 258 height 52
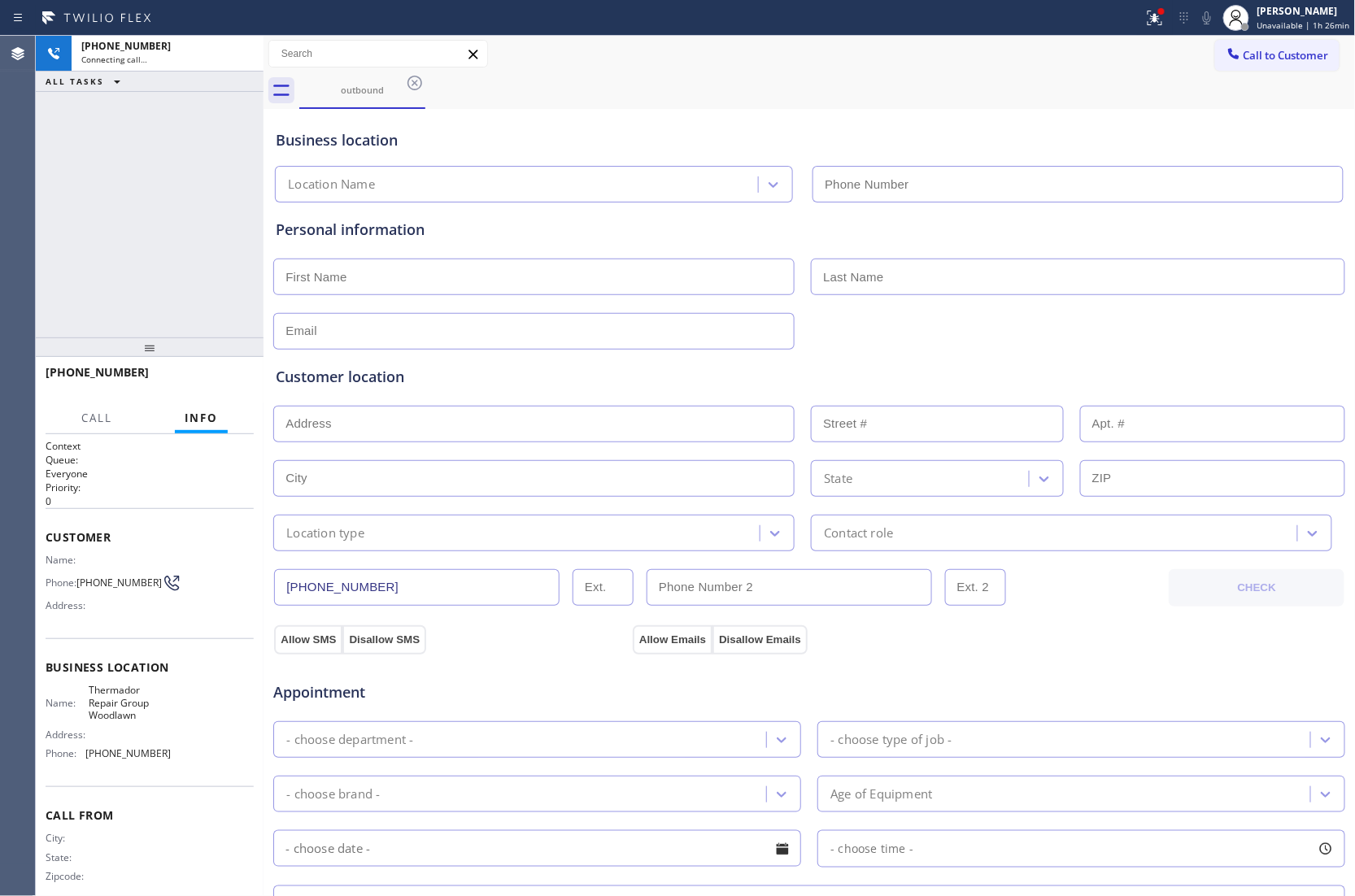
type input "[PHONE_NUMBER]"
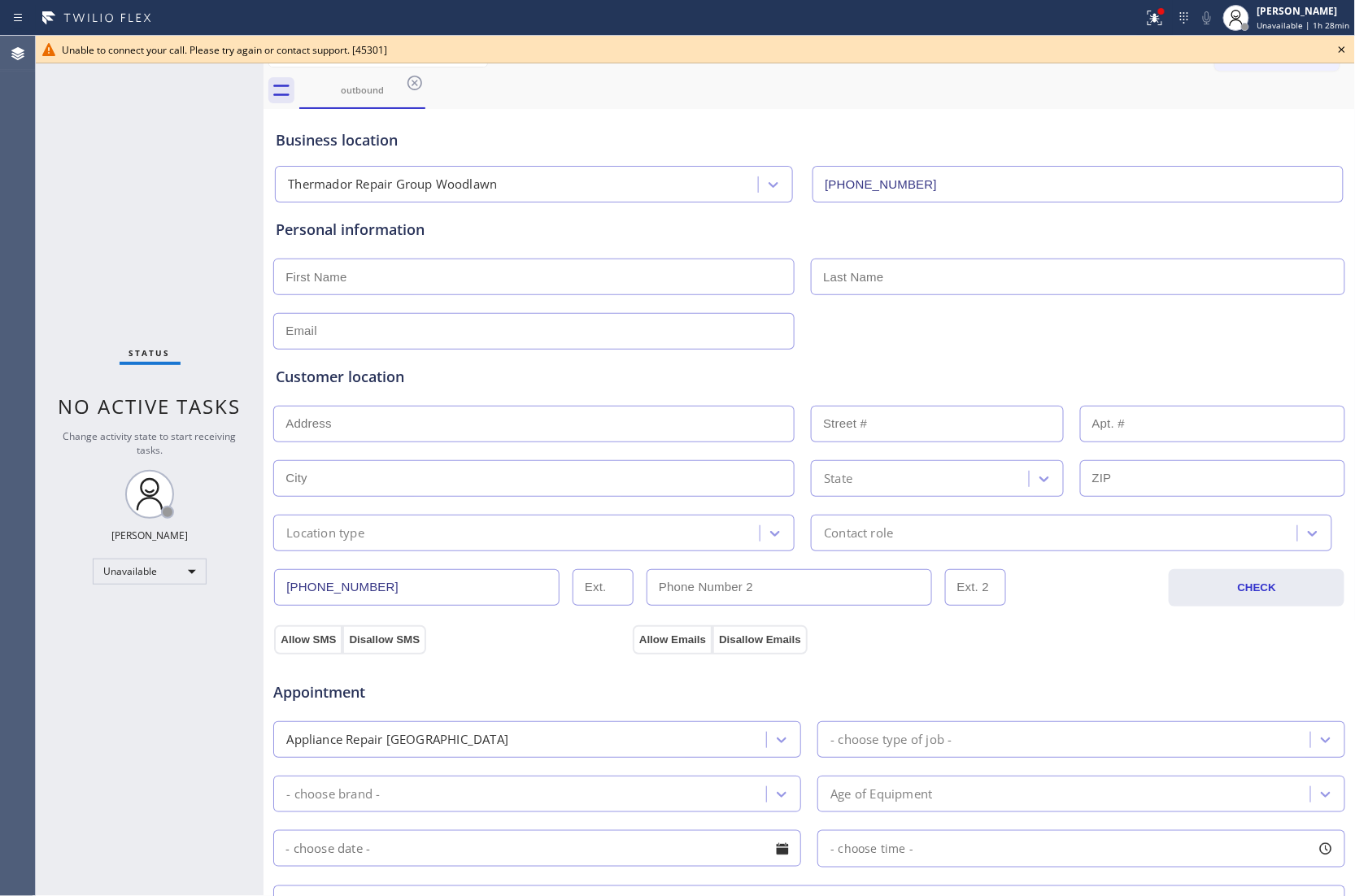
click at [1, 246] on div "Agent Desktop" at bounding box center [17, 466] width 35 height 860
drag, startPoint x: 1328, startPoint y: 50, endPoint x: 1340, endPoint y: 53, distance: 12.4
click at [1339, 53] on div "Unable to connect your call. Please try again or contact support. [45301]" at bounding box center [695, 50] width 1319 height 27
click at [1343, 53] on icon at bounding box center [1341, 50] width 20 height 20
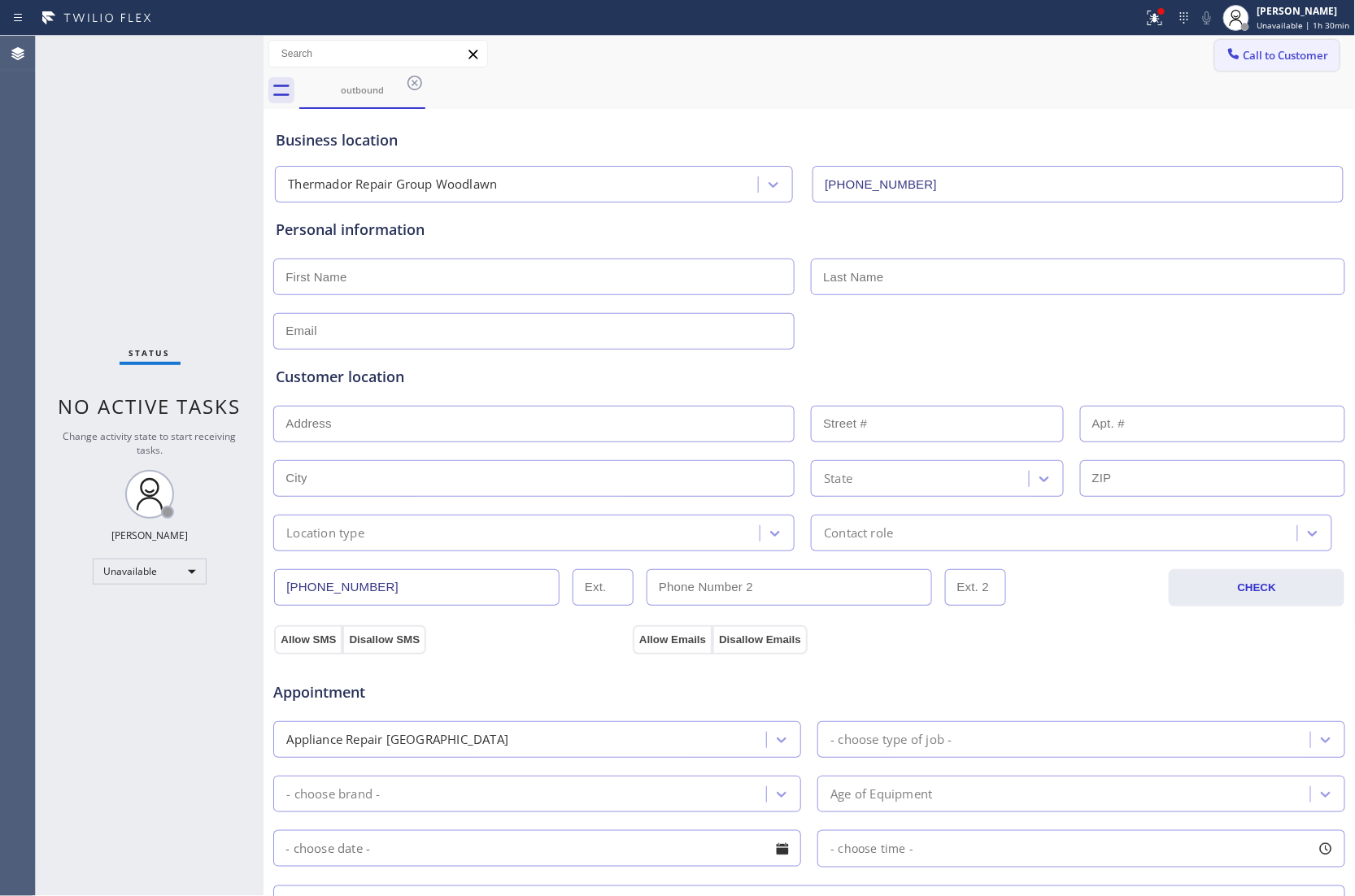
click at [1267, 59] on span "Call to Customer" at bounding box center [1286, 55] width 86 height 15
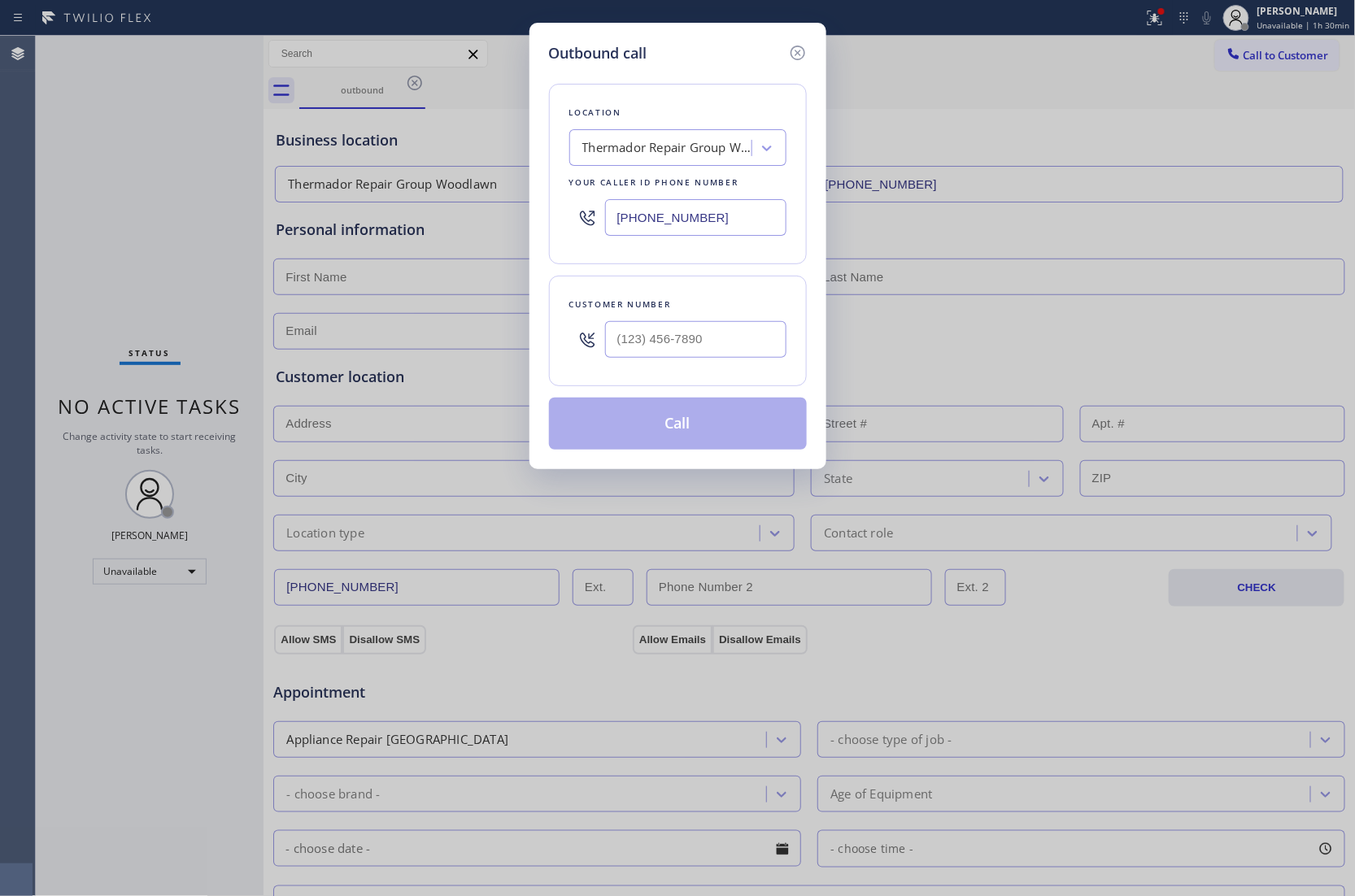
click at [671, 213] on input "[PHONE_NUMBER]" at bounding box center [696, 217] width 181 height 37
paste input "text"
type input "[PHONE_NUMBER]"
type input "(___) ___-____"
click at [621, 341] on input "(___) ___-____" at bounding box center [696, 339] width 181 height 37
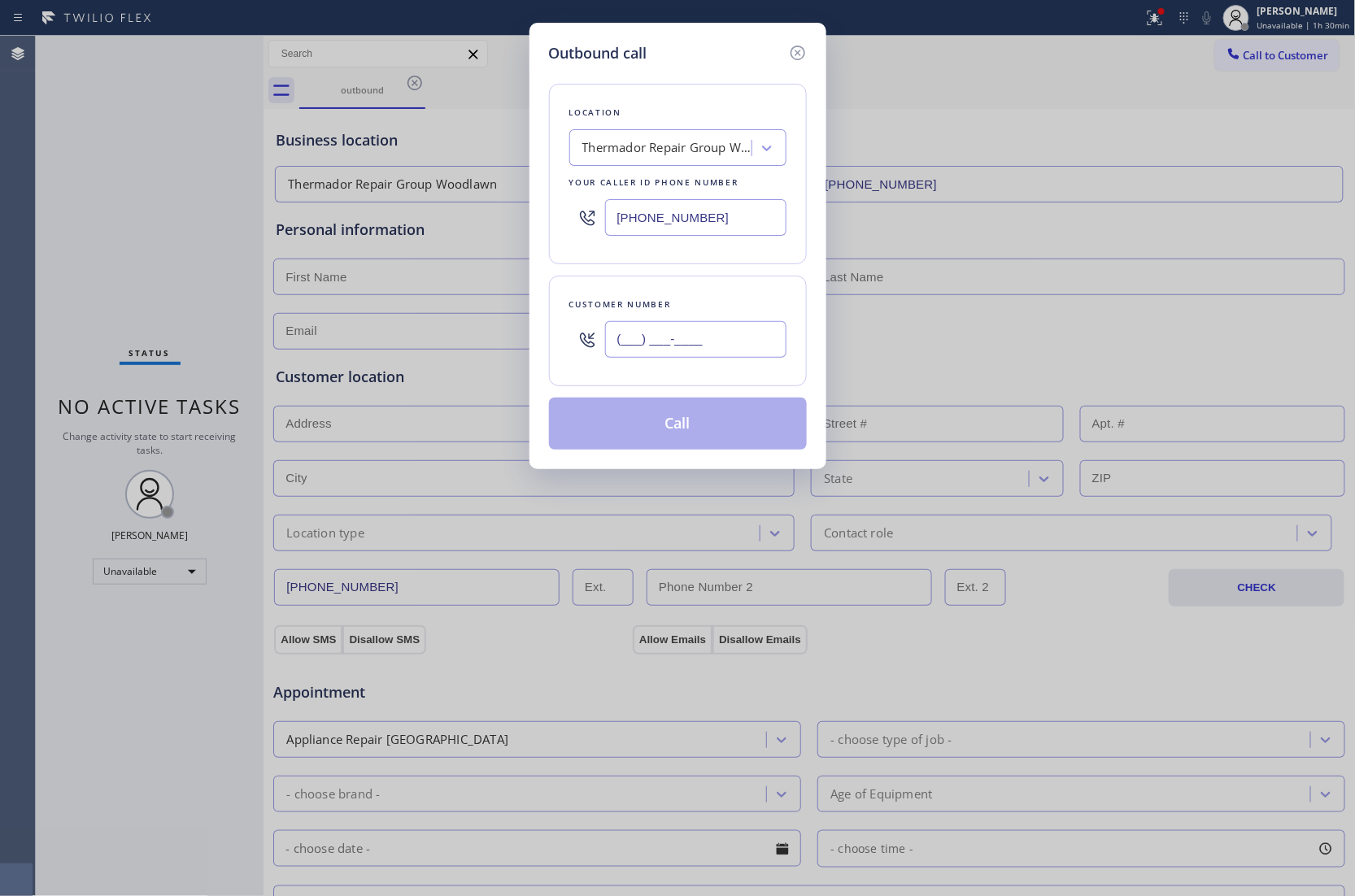
paste input "667) 665-2888"
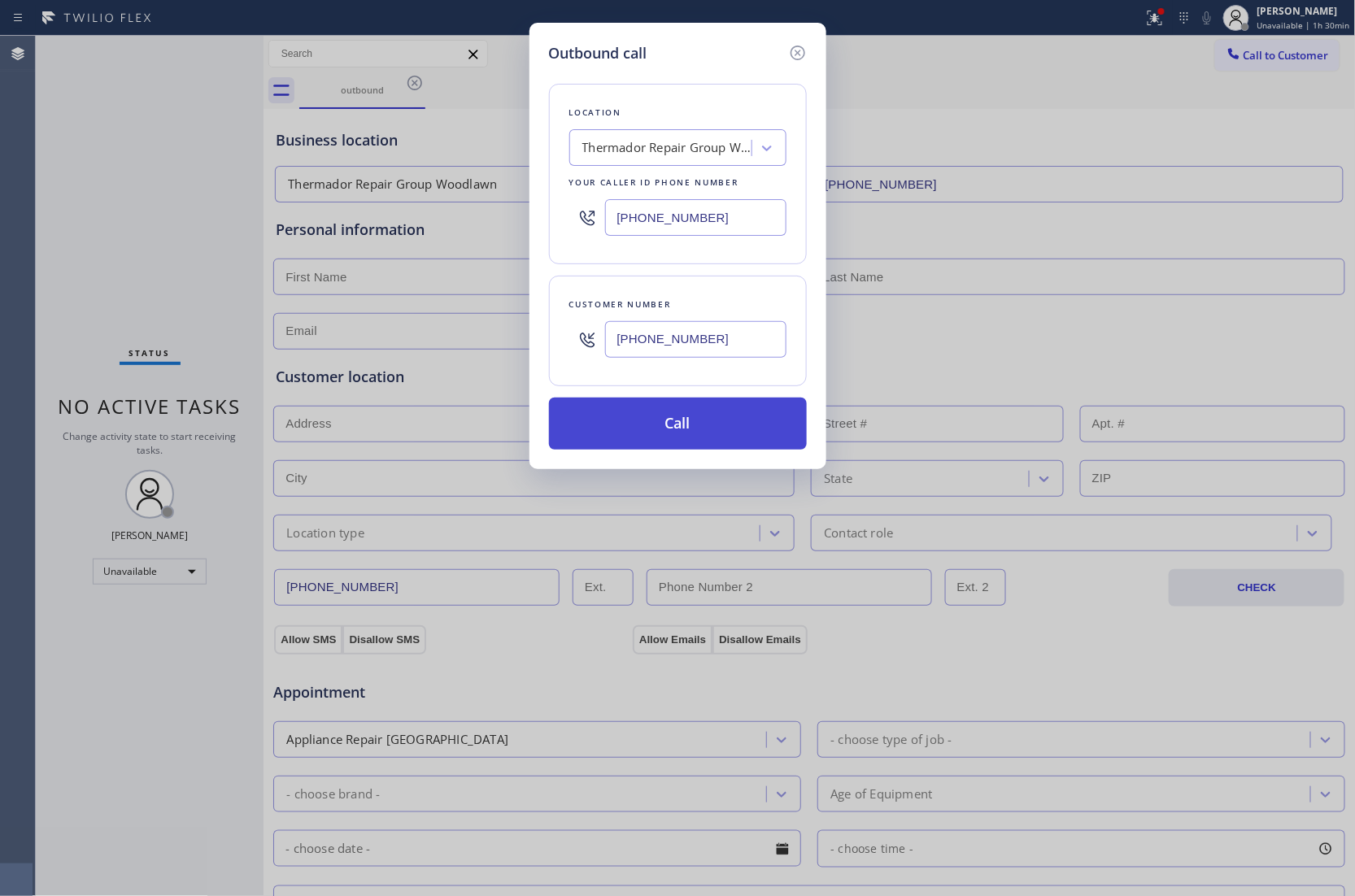
type input "[PHONE_NUMBER]"
click at [721, 428] on button "Call" at bounding box center [677, 423] width 258 height 52
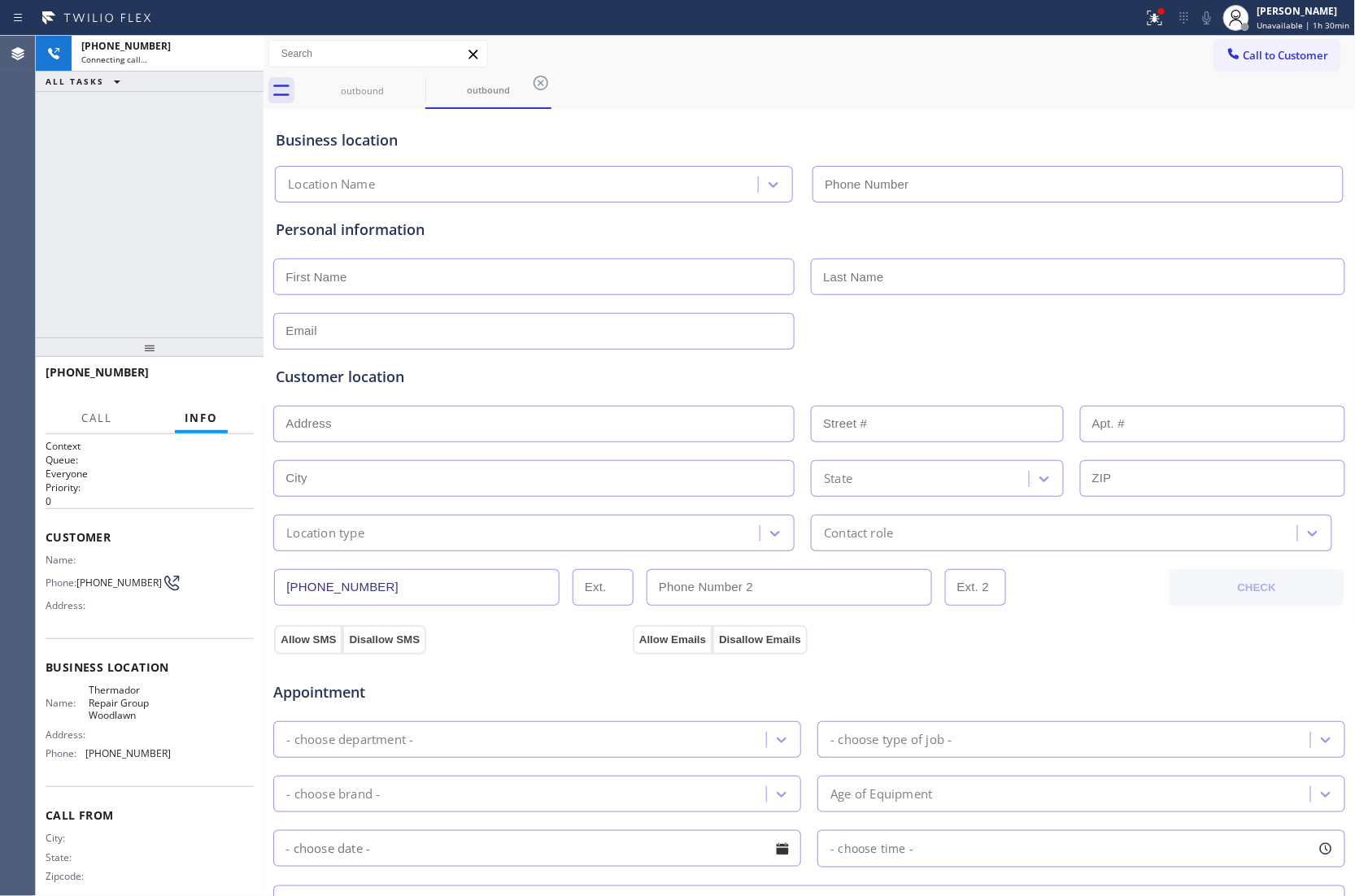
type input "[PHONE_NUMBER]"
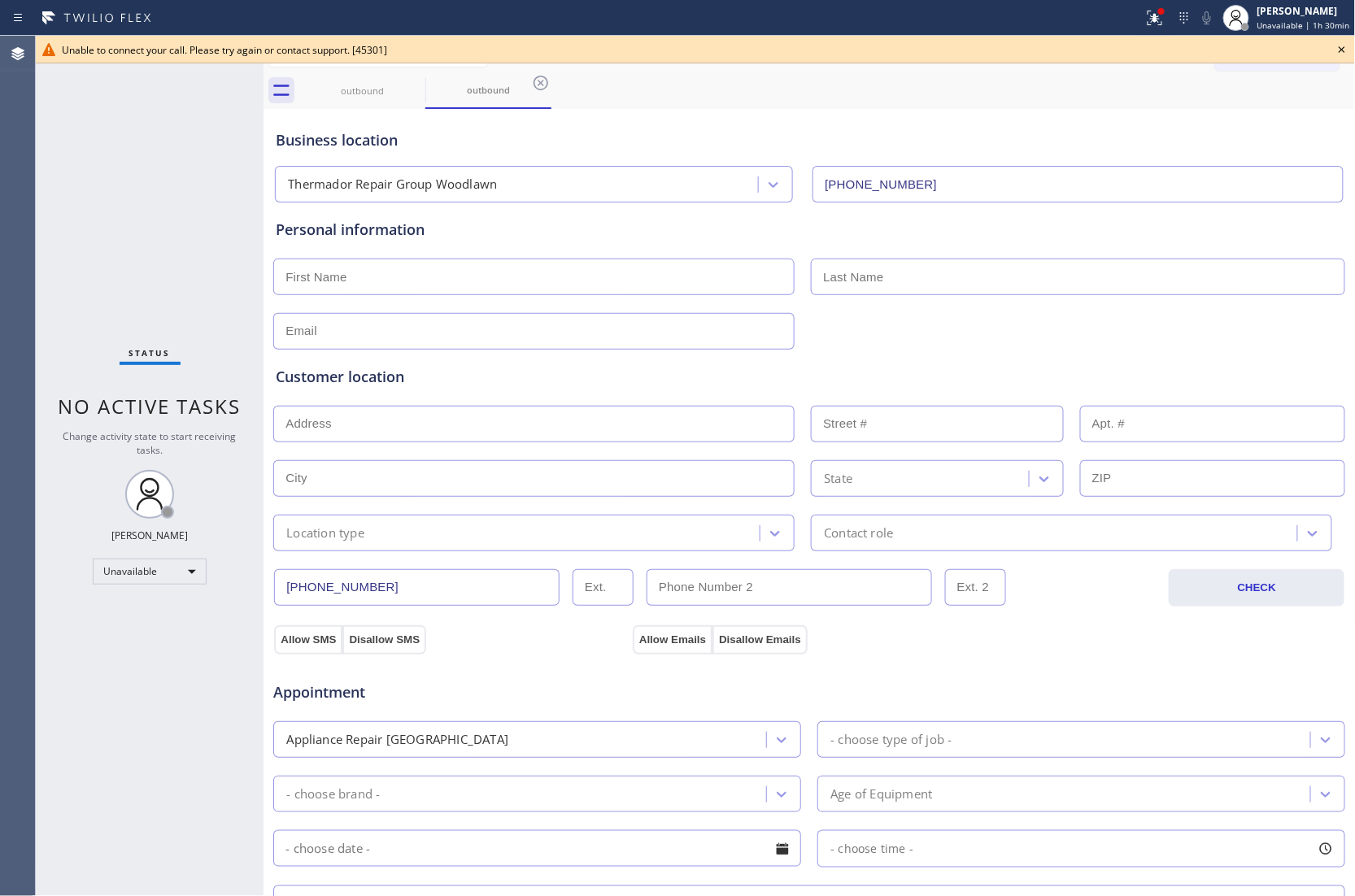
drag, startPoint x: 69, startPoint y: 203, endPoint x: 437, endPoint y: 112, distance: 379.1
click at [69, 203] on div "Status No active tasks Change activity state to start receiving tasks. [PERSON_…" at bounding box center [150, 466] width 228 height 860
click at [1348, 46] on icon at bounding box center [1341, 50] width 20 height 20
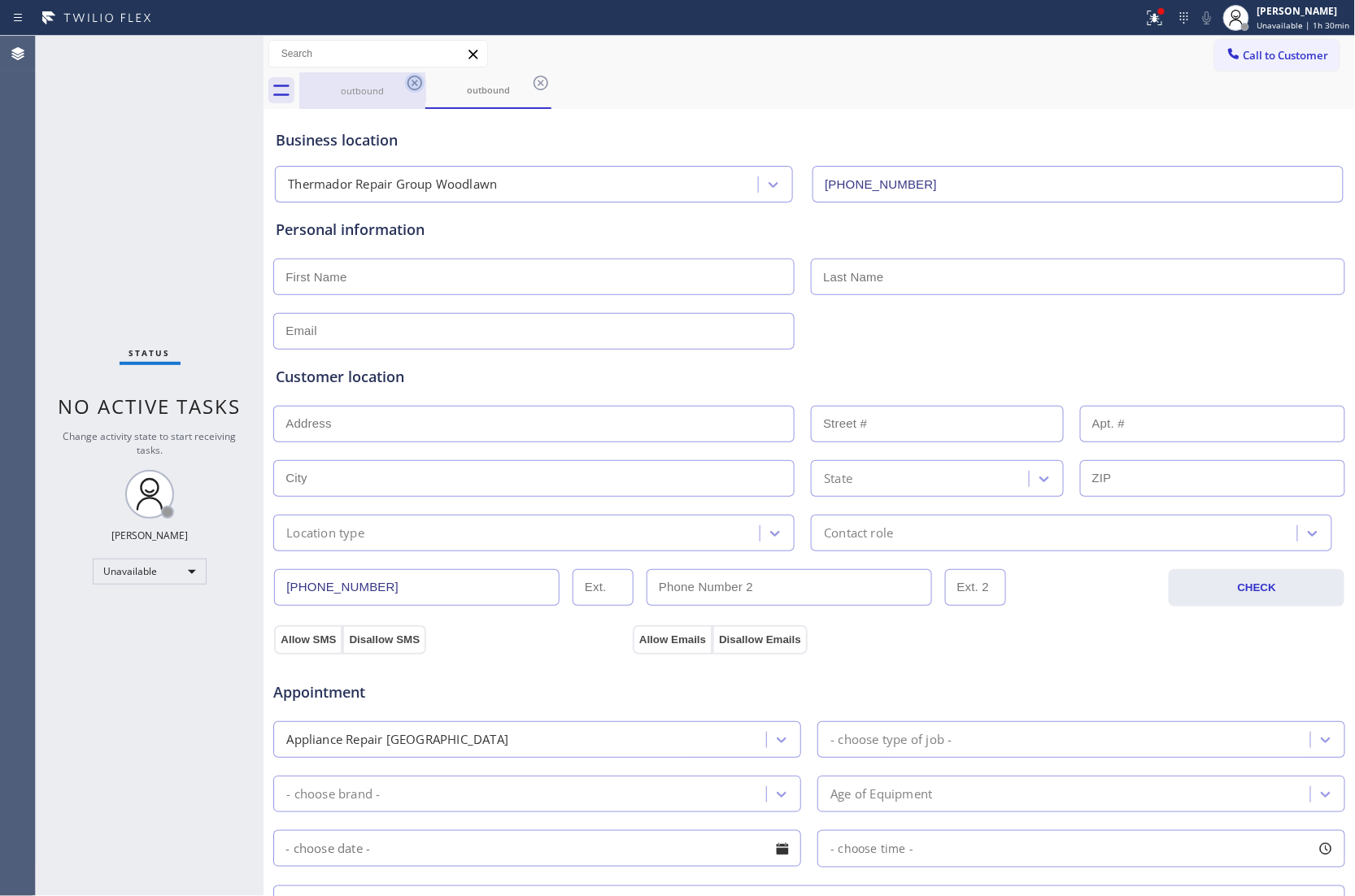
click at [404, 85] on div "outbound" at bounding box center [362, 91] width 126 height 37
click at [416, 82] on icon at bounding box center [414, 82] width 20 height 20
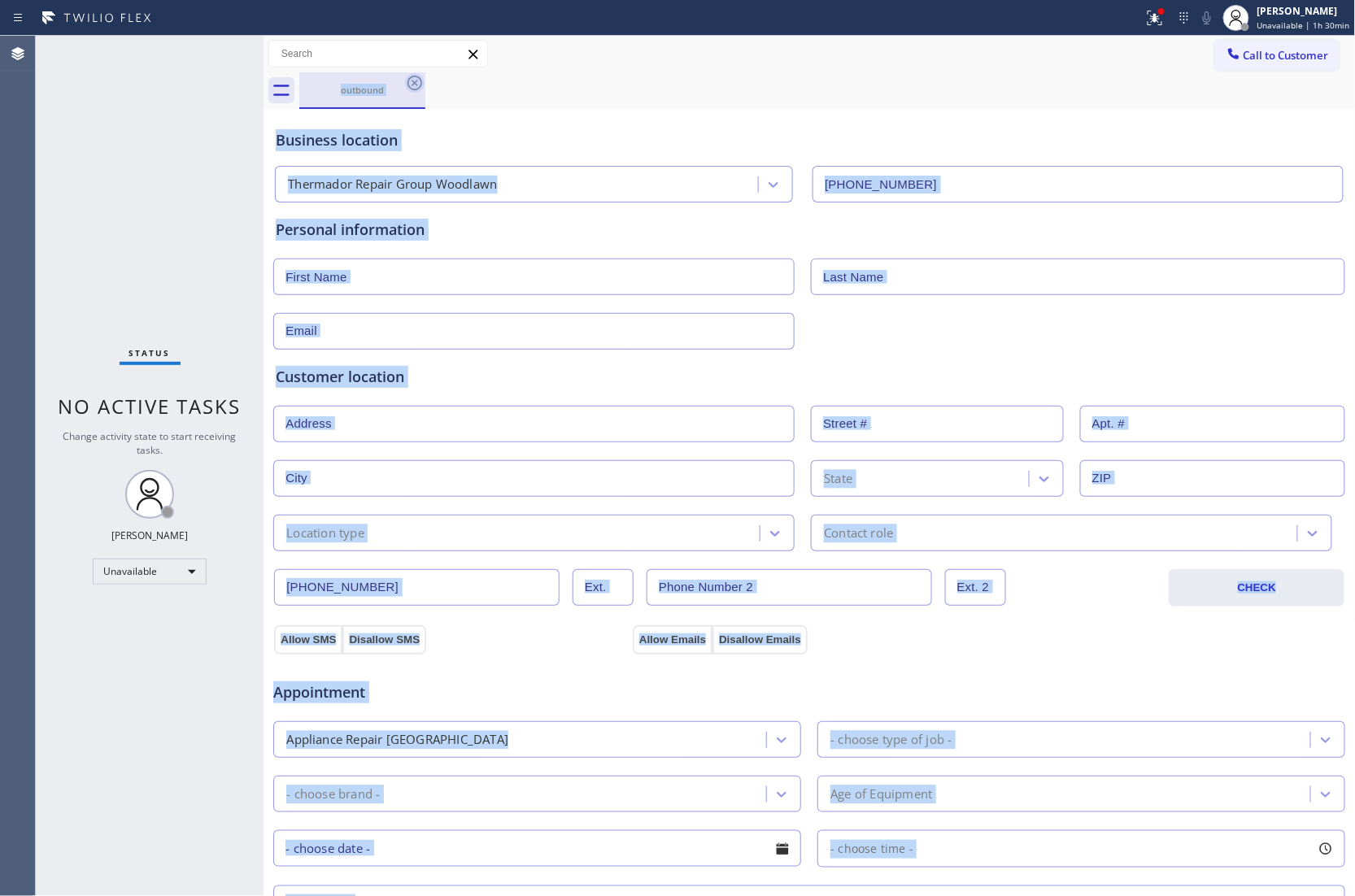
click at [416, 82] on div "outbound" at bounding box center [828, 91] width 1056 height 37
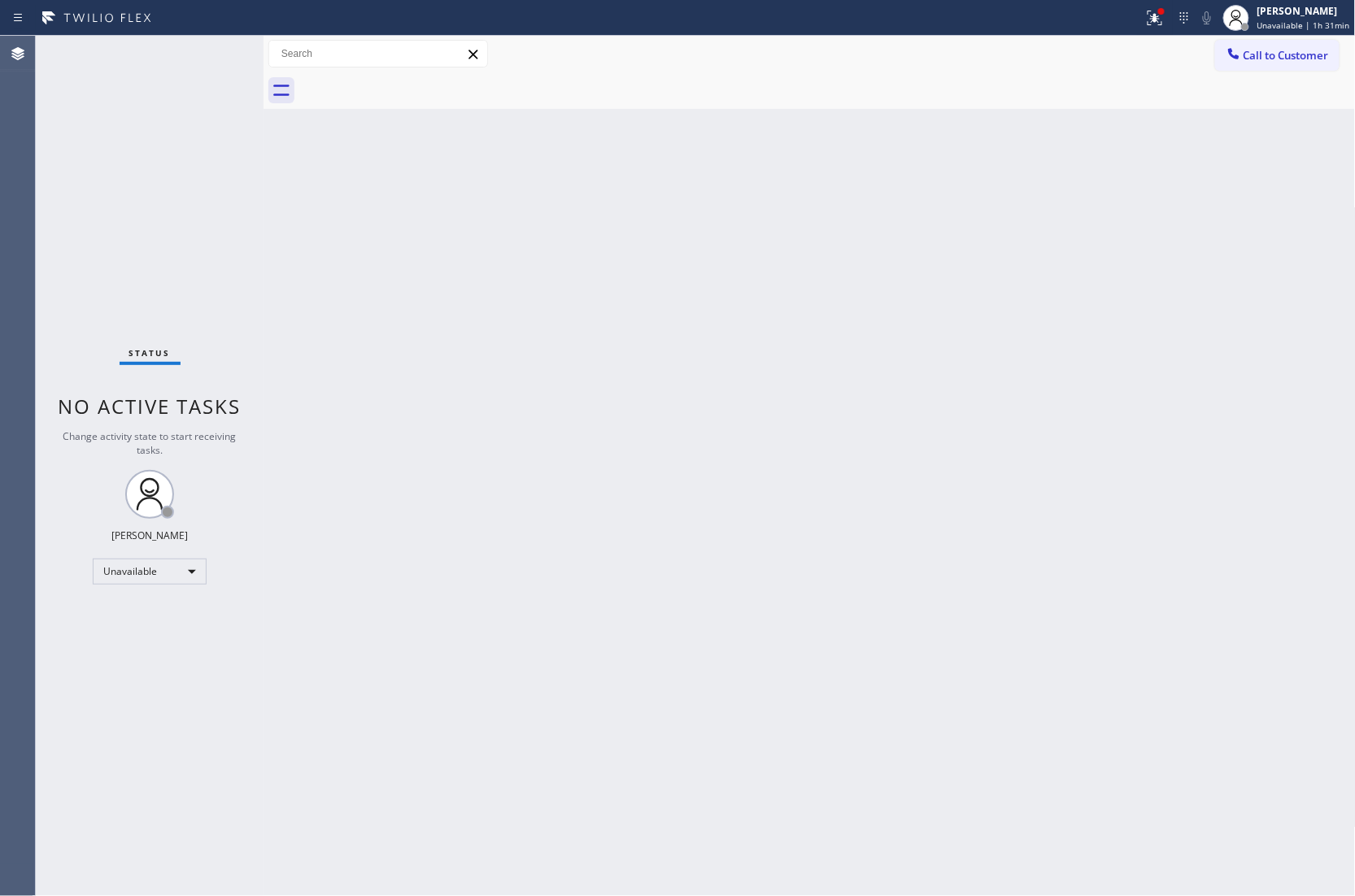
drag, startPoint x: 8, startPoint y: 499, endPoint x: 1036, endPoint y: 123, distance: 1094.6
click at [7, 499] on div "Agent Desktop" at bounding box center [17, 466] width 35 height 860
click at [1278, 60] on span "Call to Customer" at bounding box center [1286, 55] width 86 height 15
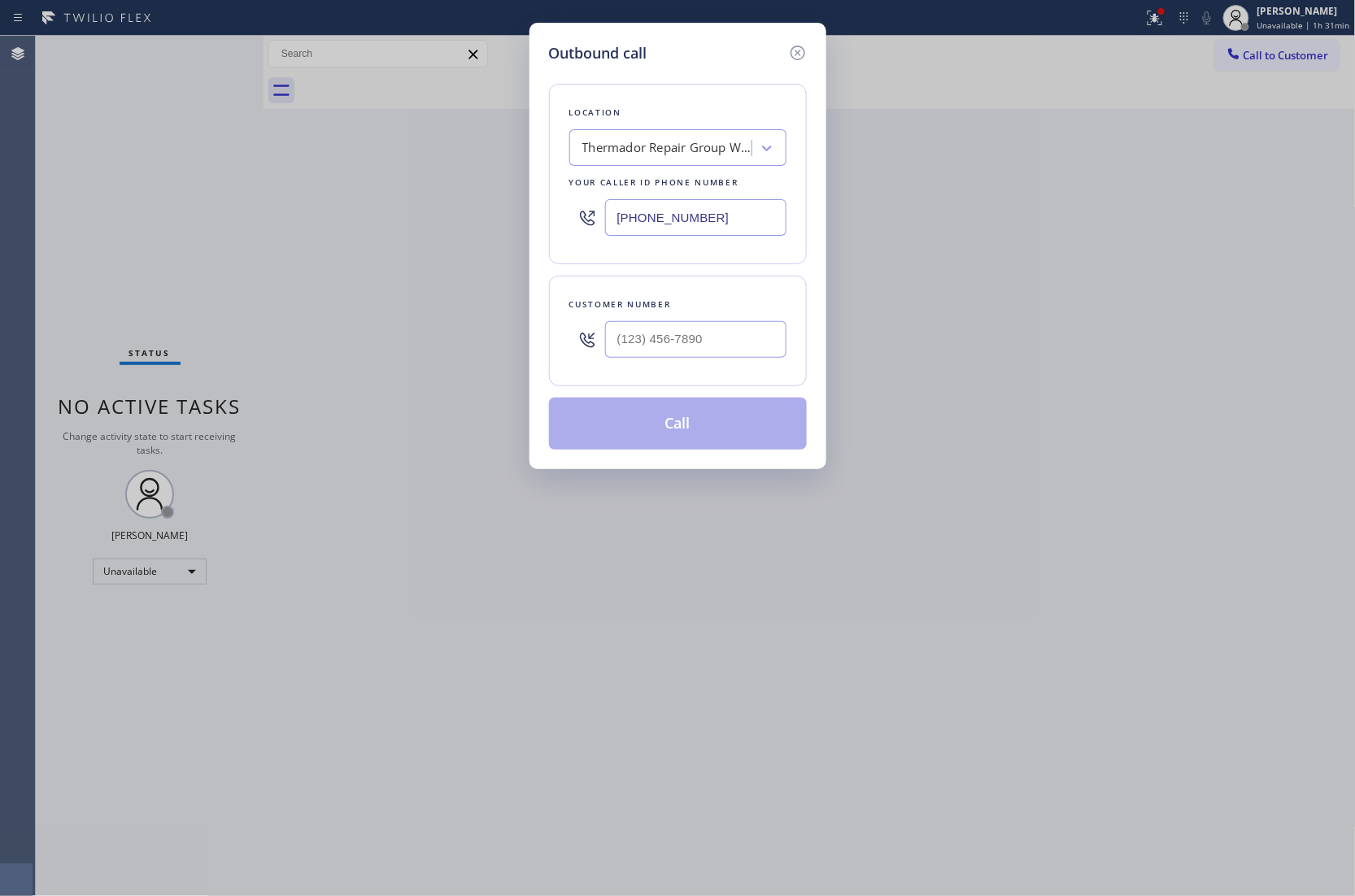
click at [657, 219] on input "[PHONE_NUMBER]" at bounding box center [696, 217] width 181 height 37
paste input "855) 393-3634"
type input "[PHONE_NUMBER]"
type input "(___) ___-____"
click at [737, 361] on div at bounding box center [696, 340] width 181 height 53
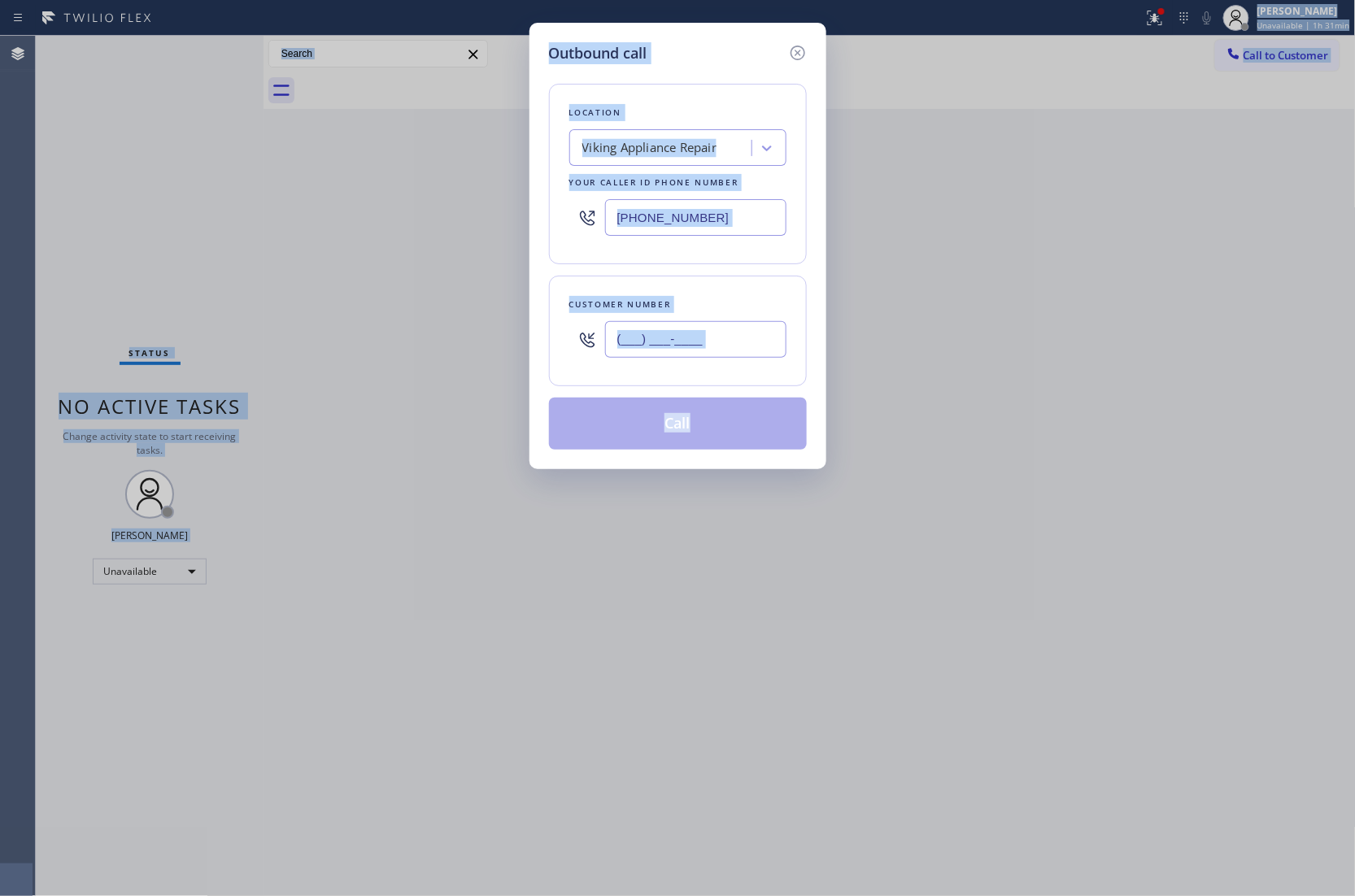
click at [710, 352] on input "(___) ___-____" at bounding box center [696, 339] width 181 height 37
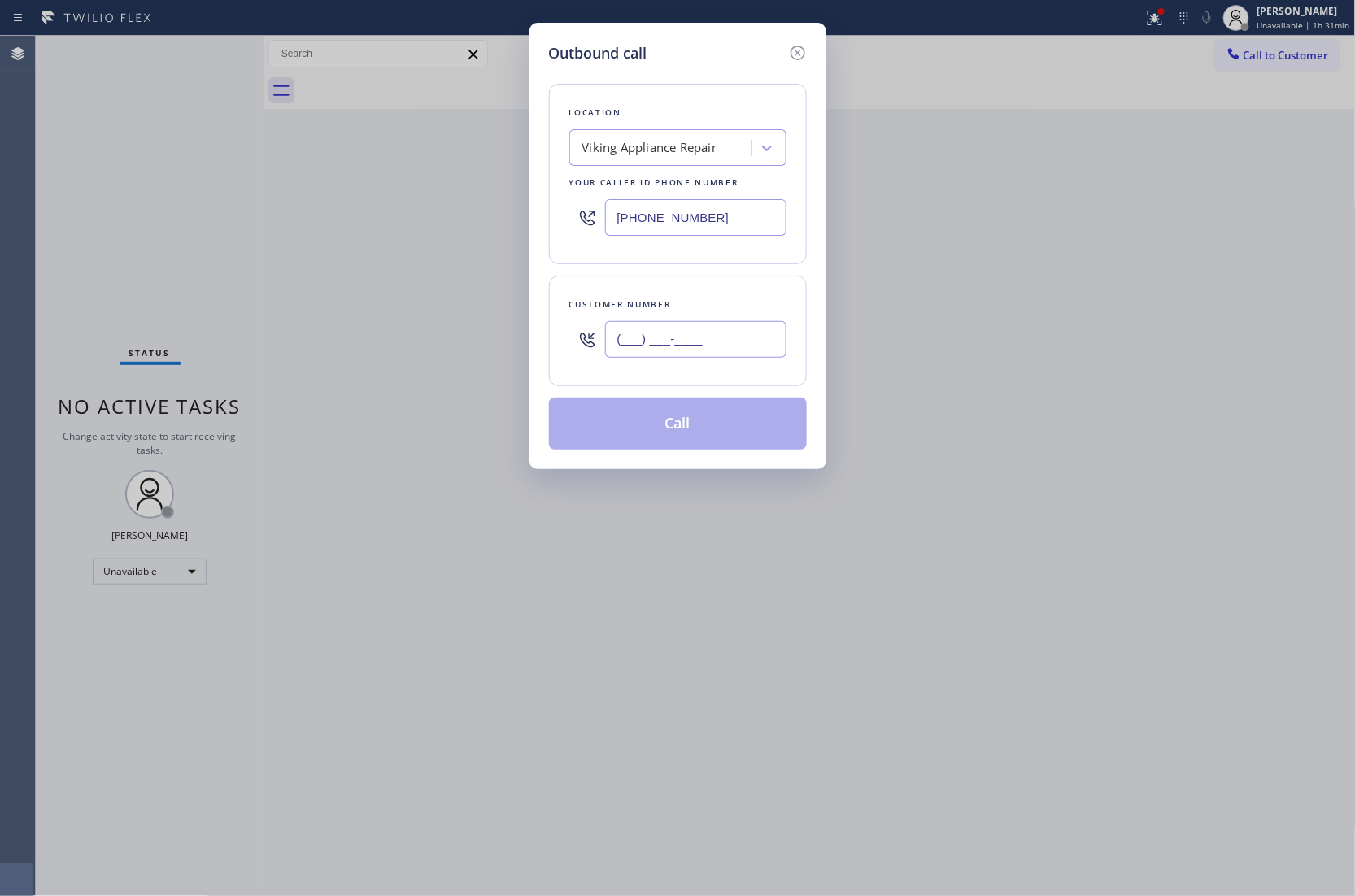
paste input "256) 794-3372"
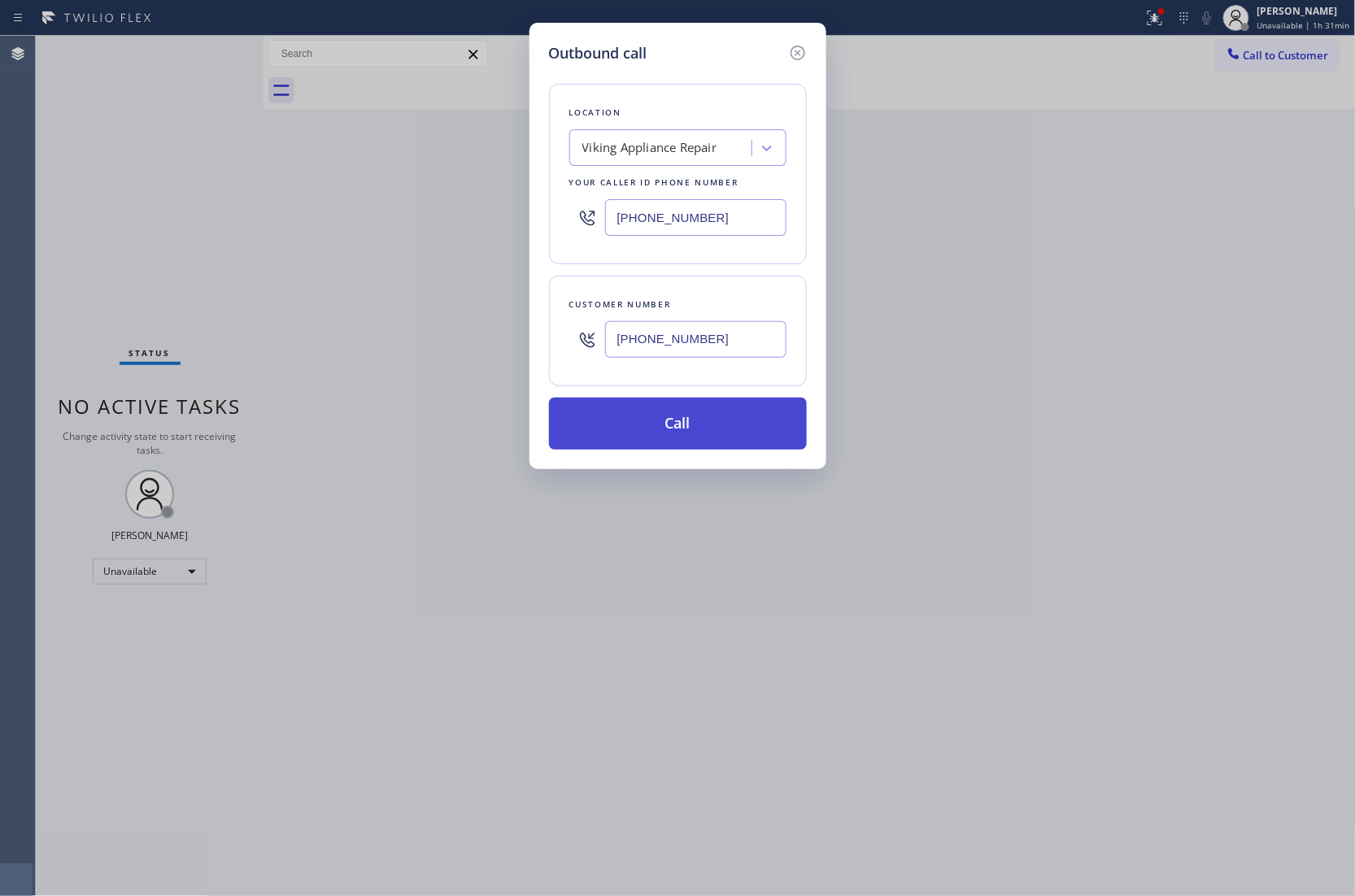
type input "[PHONE_NUMBER]"
click at [722, 427] on button "Call" at bounding box center [677, 423] width 258 height 52
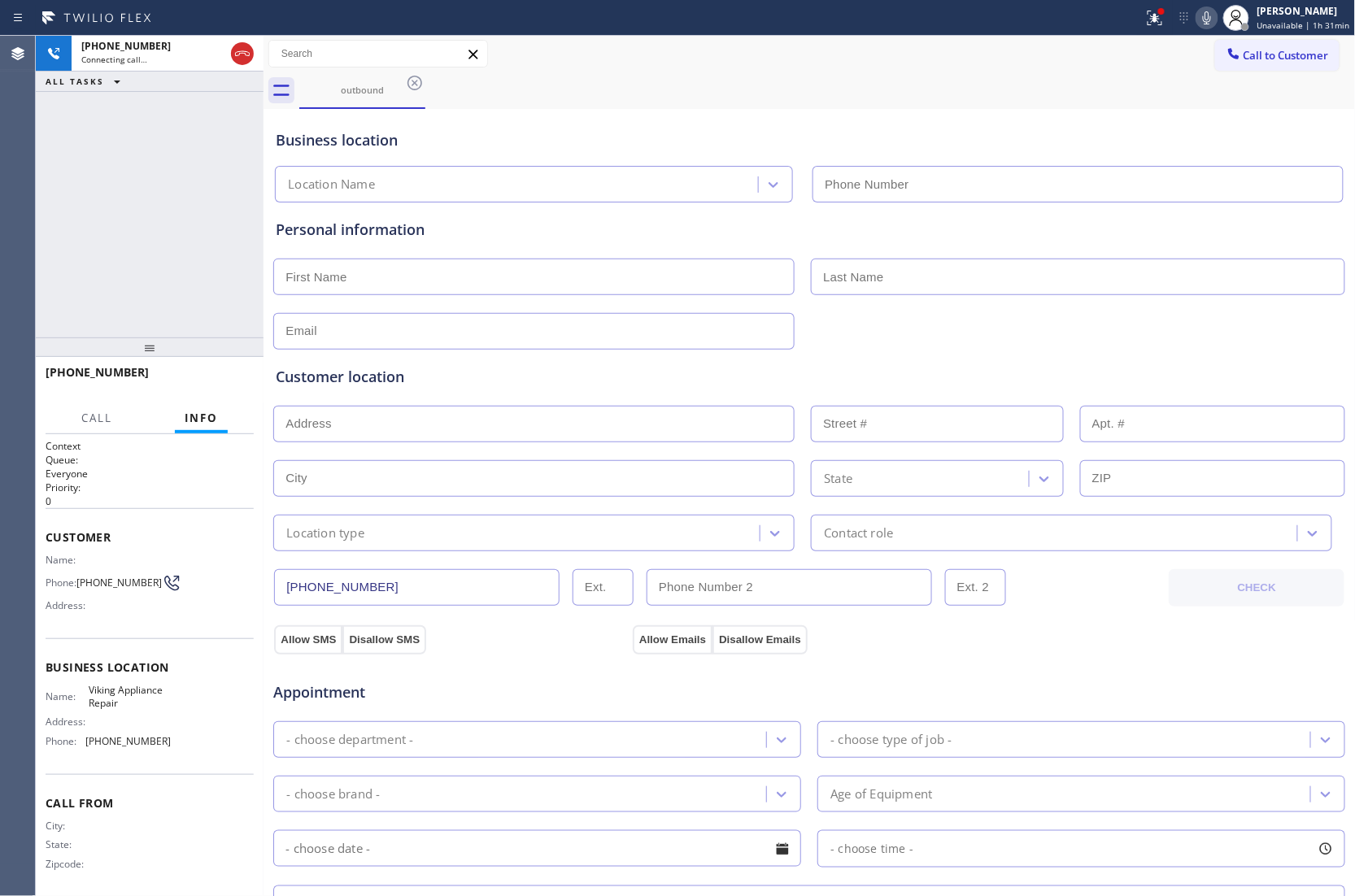
type input "[PHONE_NUMBER]"
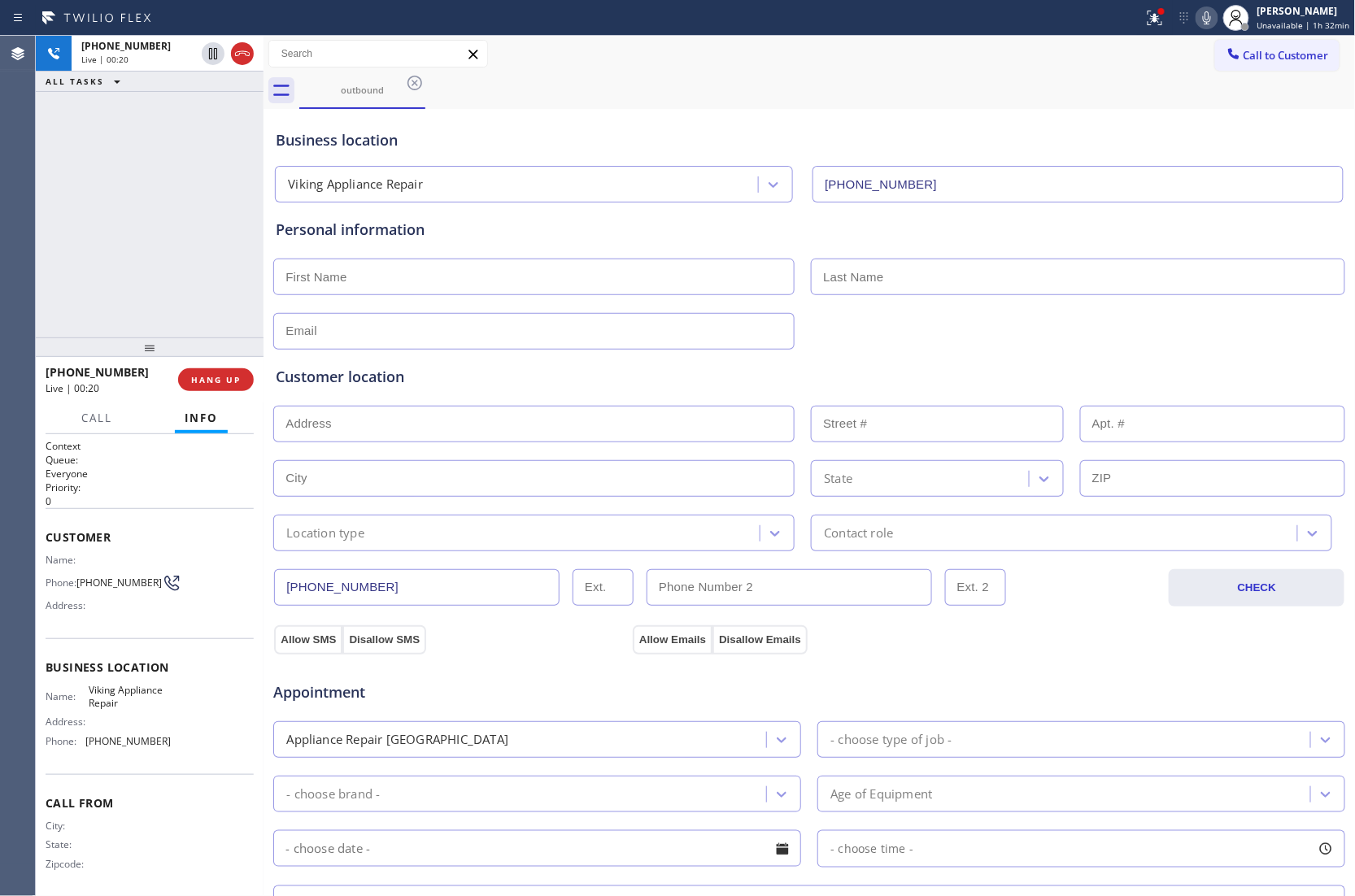
click at [54, 231] on div "[PHONE_NUMBER] Live | 00:20 ALL TASKS ALL TASKS ACTIVE TASKS TASKS IN WRAP UP" at bounding box center [150, 187] width 228 height 301
drag, startPoint x: 1275, startPoint y: 49, endPoint x: 1052, endPoint y: 134, distance: 238.7
click at [1269, 50] on span "Call to Customer" at bounding box center [1286, 55] width 86 height 15
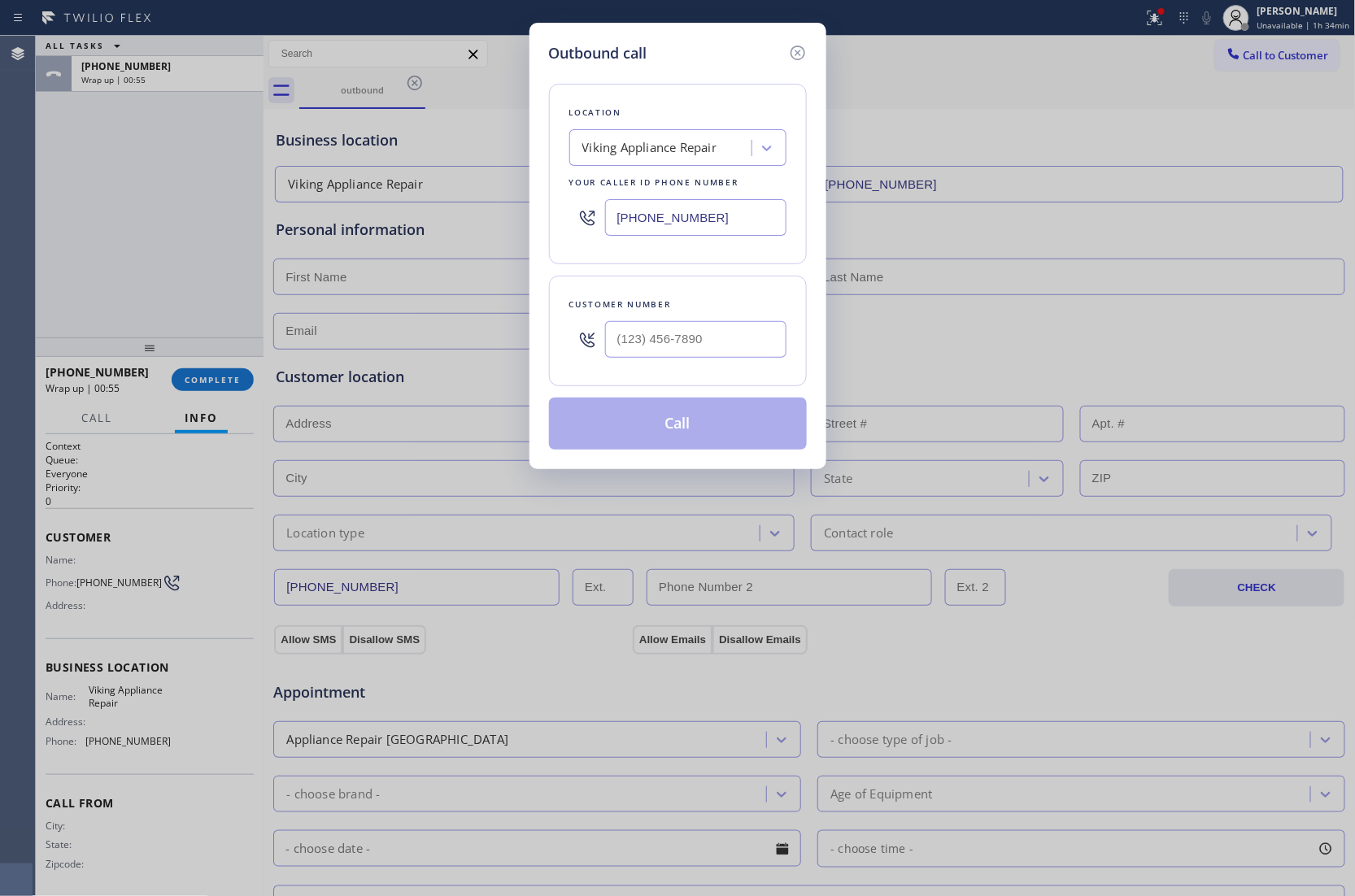
click at [652, 226] on input "[PHONE_NUMBER]" at bounding box center [696, 217] width 181 height 37
paste input "786) 661-1617"
type input "[PHONE_NUMBER]"
type input "(___) ___-____"
drag, startPoint x: 698, startPoint y: 348, endPoint x: 703, endPoint y: 358, distance: 11.2
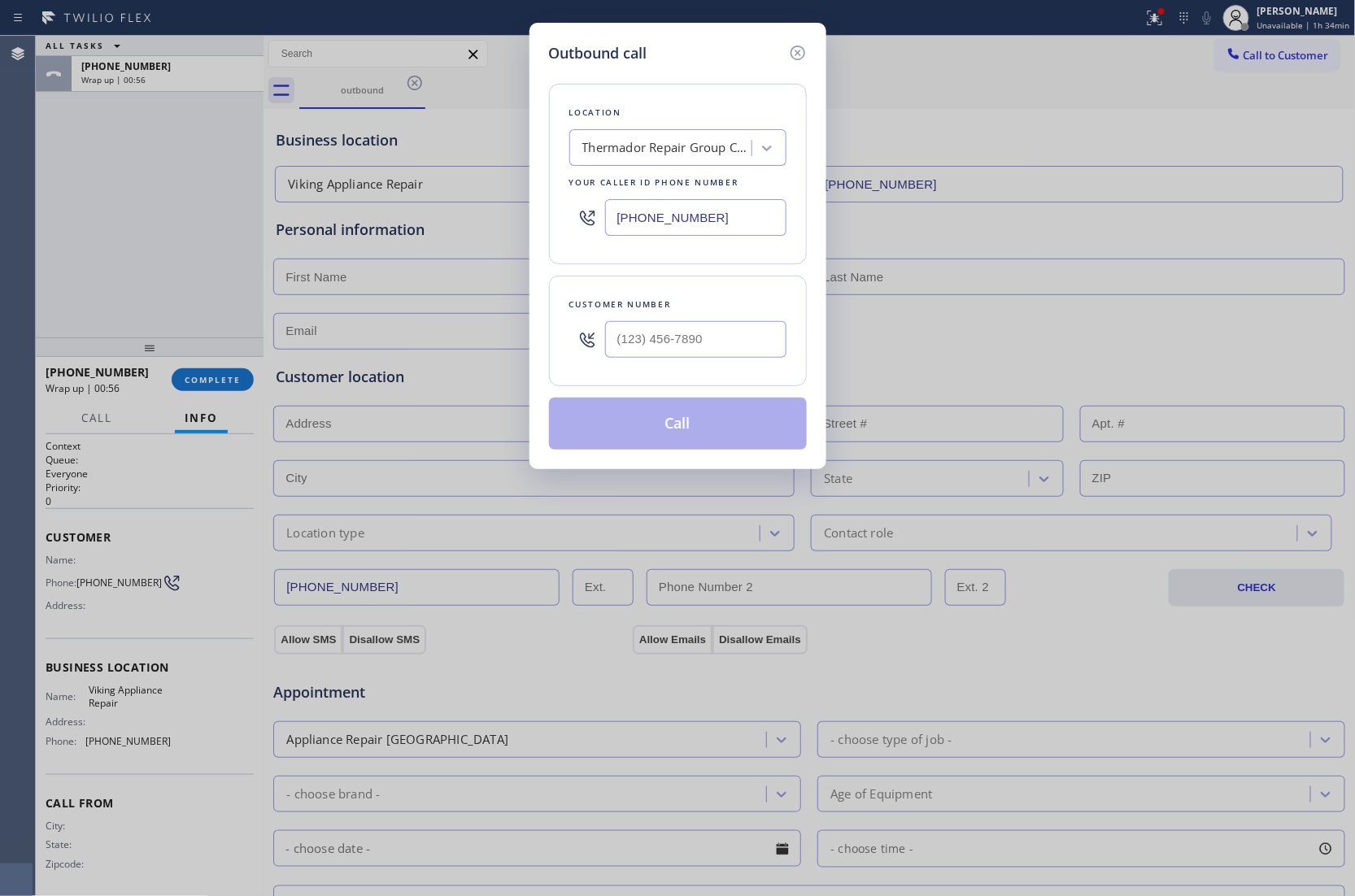
click at [698, 348] on input "text" at bounding box center [696, 339] width 181 height 37
paste input "786) 282-8361"
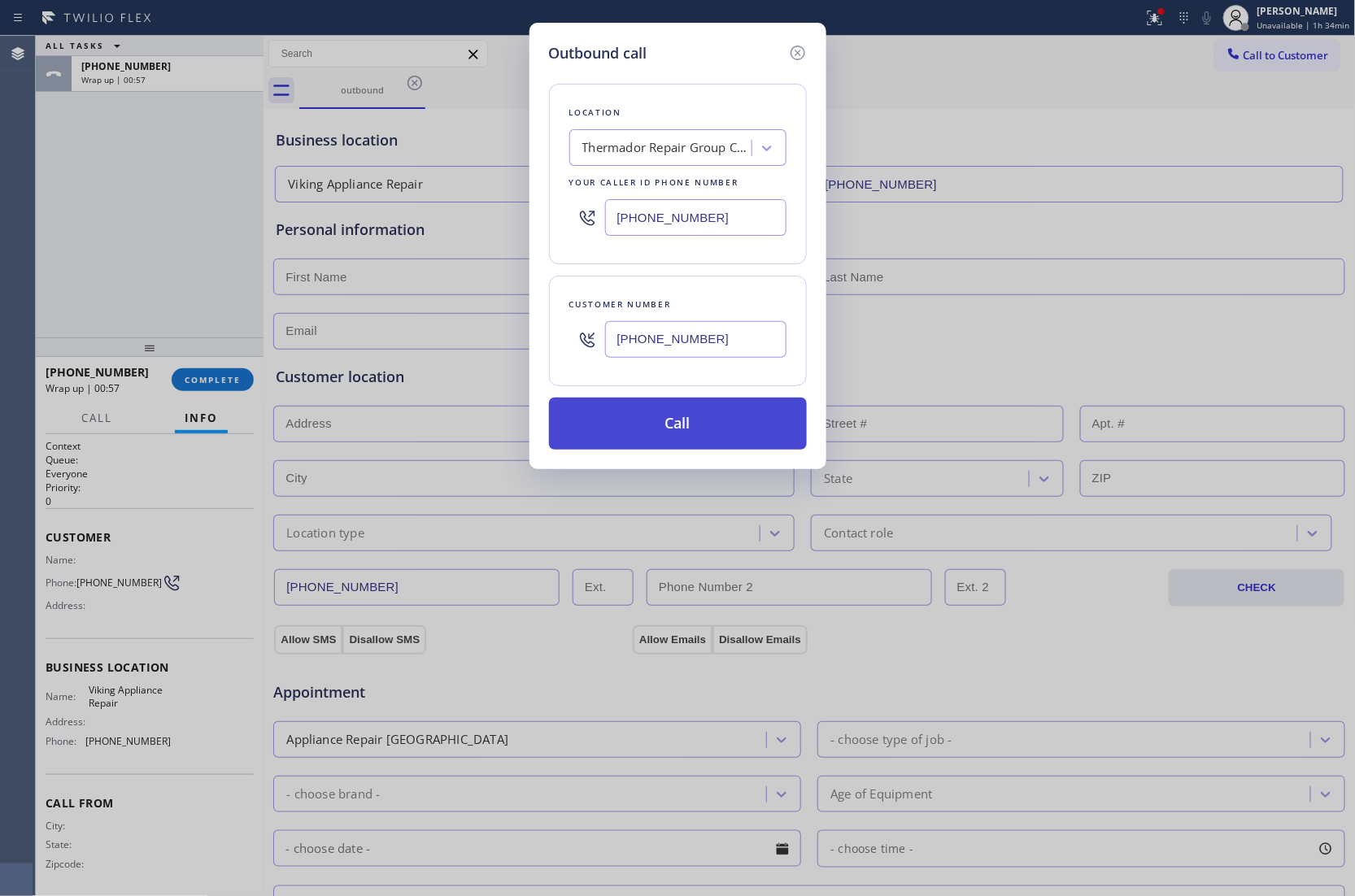
type input "[PHONE_NUMBER]"
click at [675, 436] on button "Call" at bounding box center [677, 423] width 258 height 52
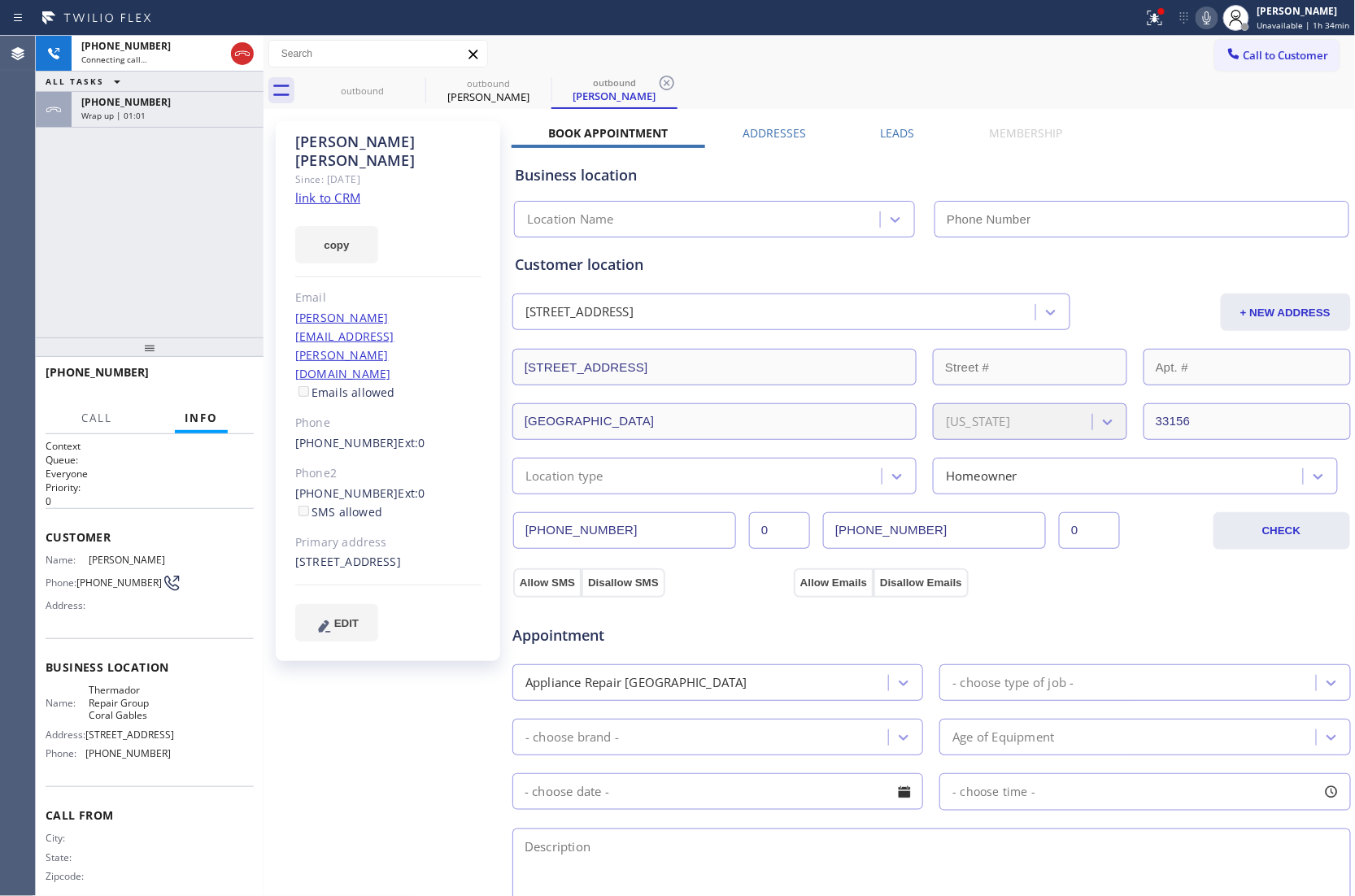
click at [36, 208] on div "Agent Desktop Classify the call LOCATION NAME Same Day Subzero Repair [GEOGRAPH…" at bounding box center [677, 466] width 1355 height 860
type input "[PHONE_NUMBER]"
click at [342, 207] on div "copy" at bounding box center [389, 235] width 187 height 56
click at [332, 189] on link "link to CRM" at bounding box center [328, 197] width 65 height 16
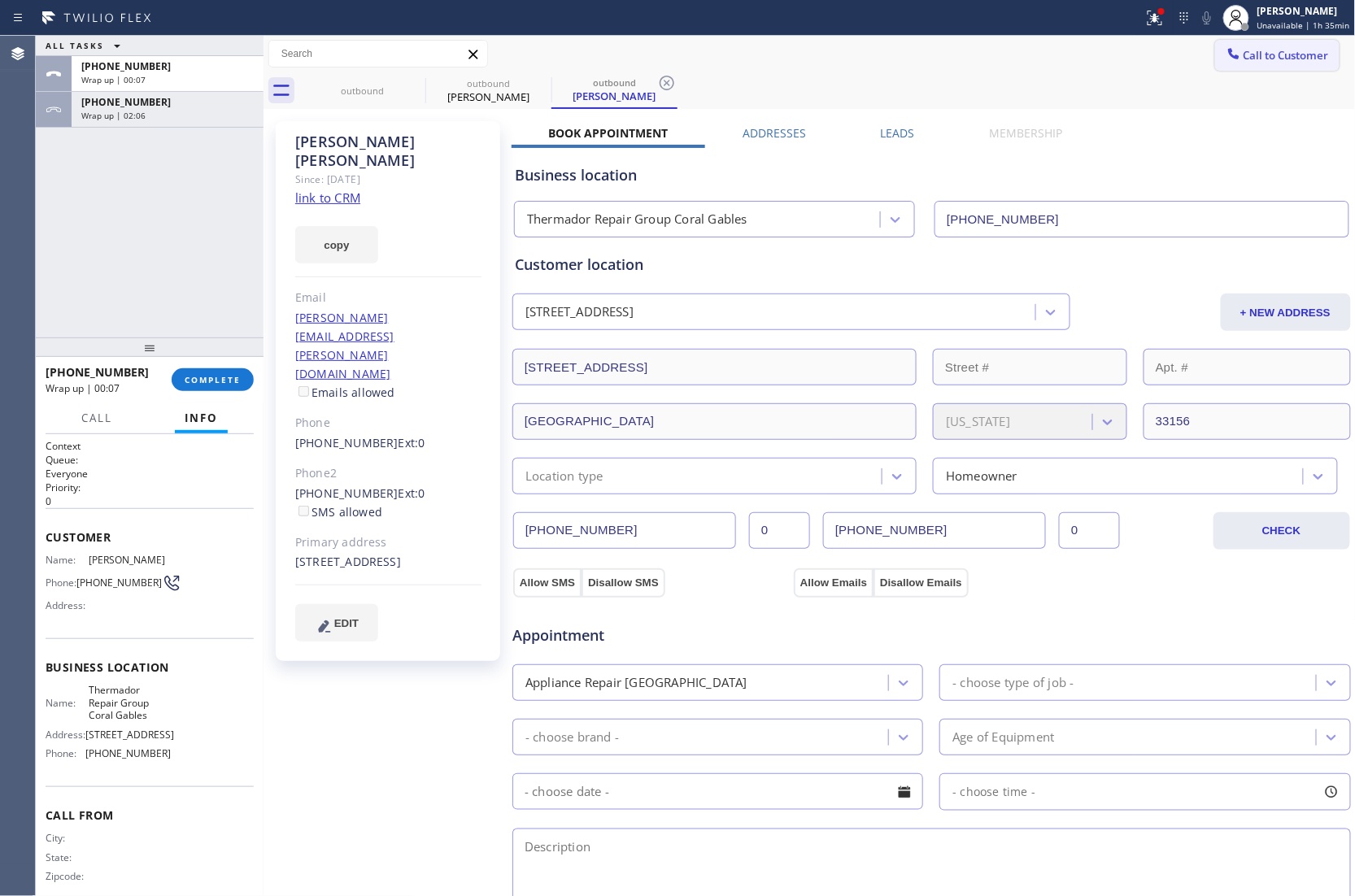
click at [1279, 60] on span "Call to Customer" at bounding box center [1286, 55] width 86 height 15
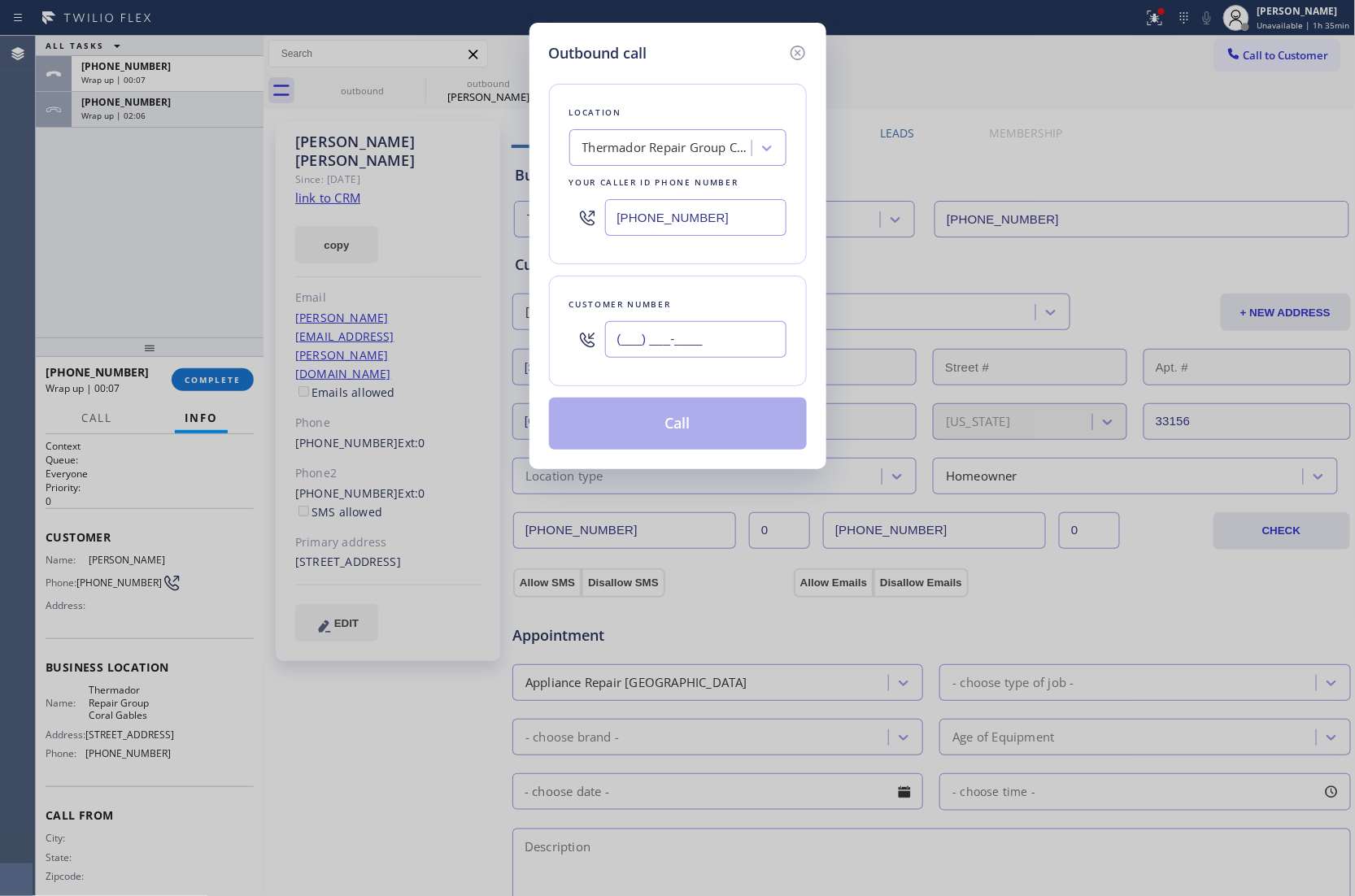
paste input "917) 509-8747"
click at [710, 340] on input "(___) ___-____" at bounding box center [696, 339] width 181 height 37
type input "[PHONE_NUMBER]"
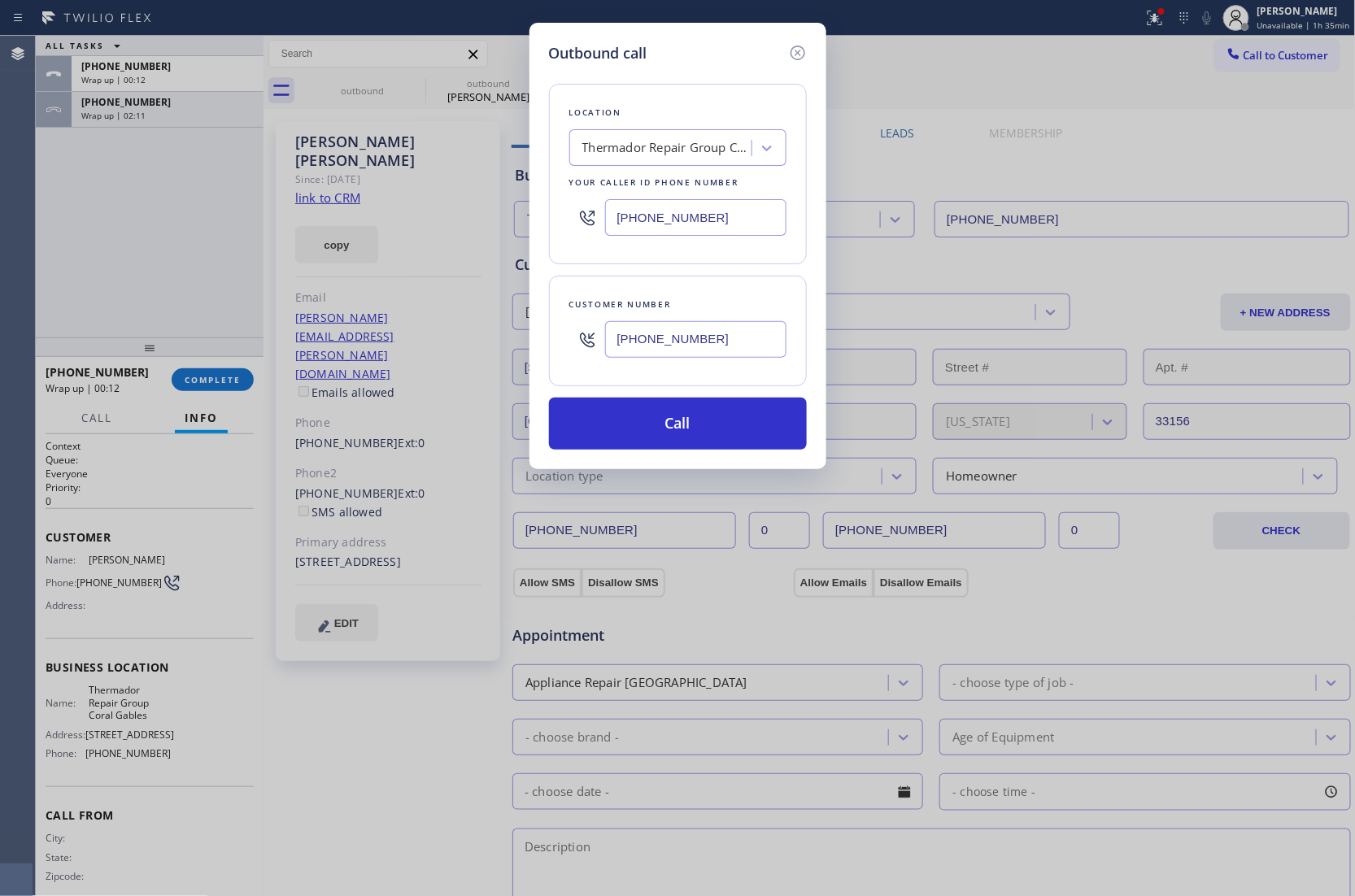
click at [75, 193] on div "Outbound call Location Thermador Repair Group Coral Gables Your caller id phone…" at bounding box center [677, 448] width 1355 height 896
click at [638, 153] on div "Thermador Repair Group Coral Gables" at bounding box center [667, 148] width 170 height 19
paste input "Elite Sub-Zero and Wolf Repair Service [US_STATE]"
click at [671, 141] on input "Elite Sub-Zero and Wolf Repair Service [US_STATE]" at bounding box center [709, 148] width 269 height 14
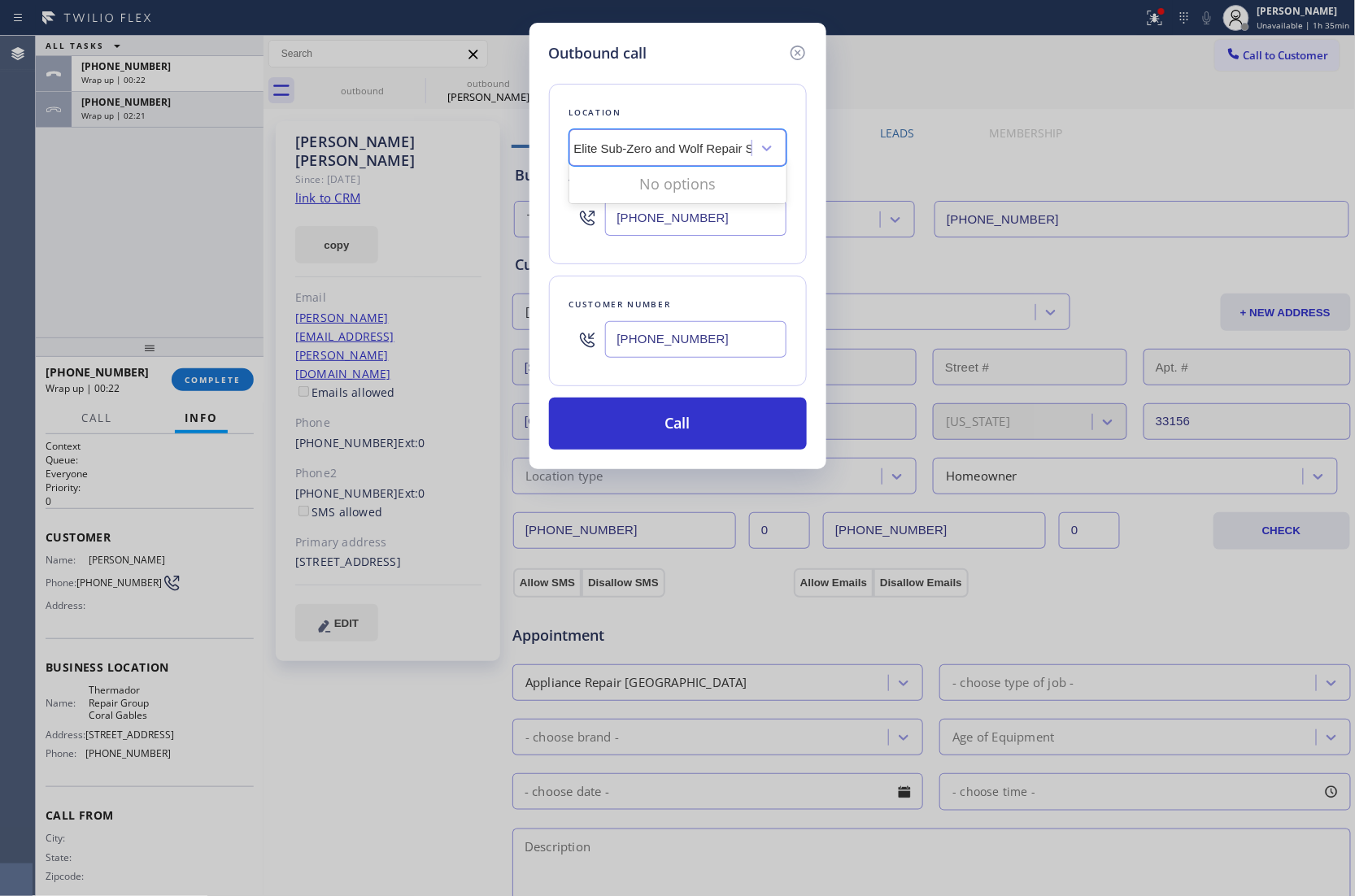
drag, startPoint x: 652, startPoint y: 145, endPoint x: 834, endPoint y: 154, distance: 182.2
click at [834, 154] on div "Outbound call Location 0 results available for search term Elite Sub-Zero and W…" at bounding box center [677, 448] width 1355 height 896
type input "Elite Sub-Zerok"
click at [698, 153] on div "Thermador Repair Group Coral Gables" at bounding box center [663, 148] width 177 height 28
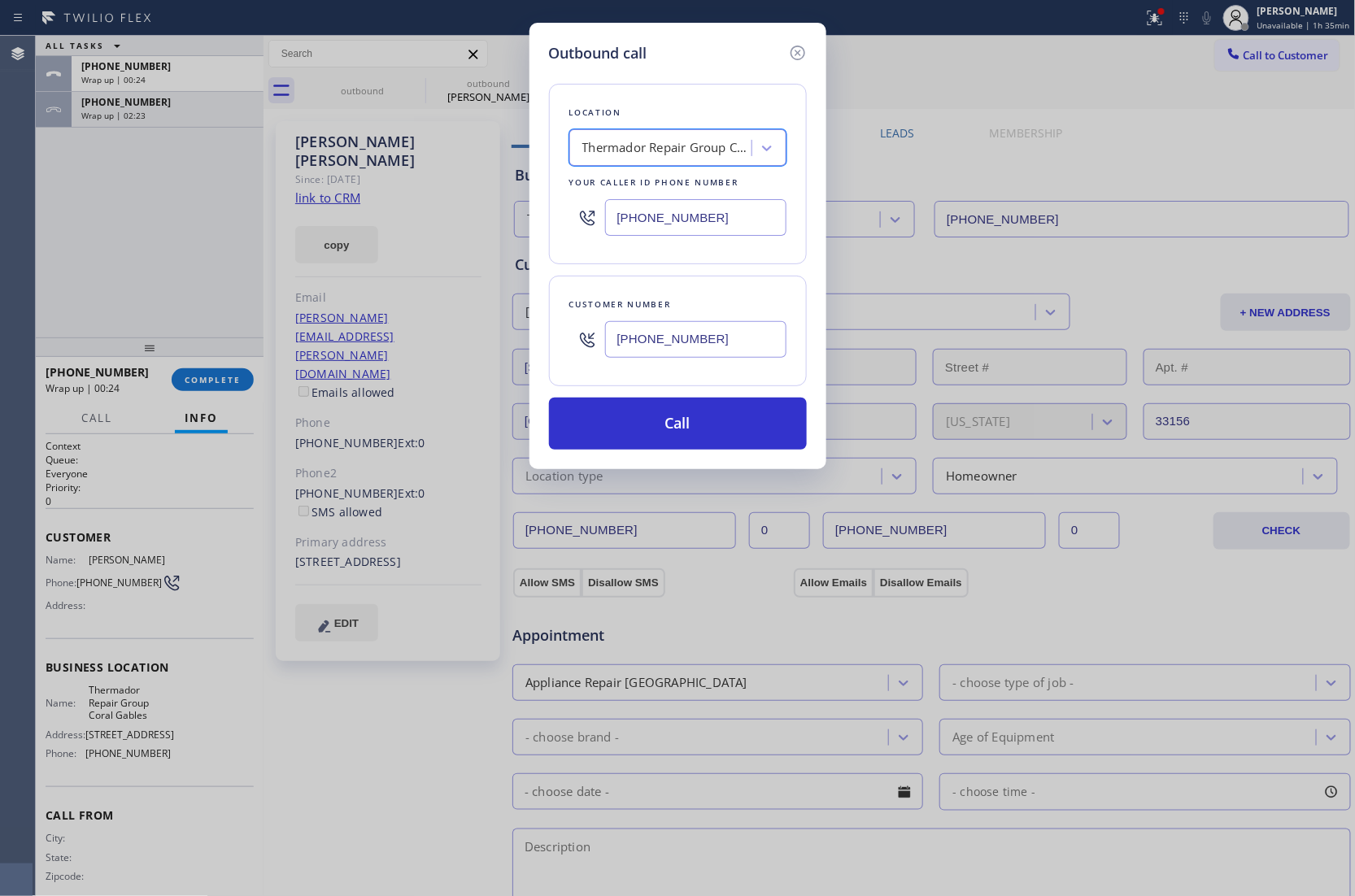
click at [698, 153] on div "Thermador Repair Group Coral Gables" at bounding box center [667, 148] width 170 height 19
paste input "Elite Sub-Zero and Wolf Repair Service [US_STATE]"
click at [631, 151] on input "Elite Sub-Zero and Wolf Repair" at bounding box center [658, 148] width 170 height 14
type input "Elite SubZero and Wolf Repair"
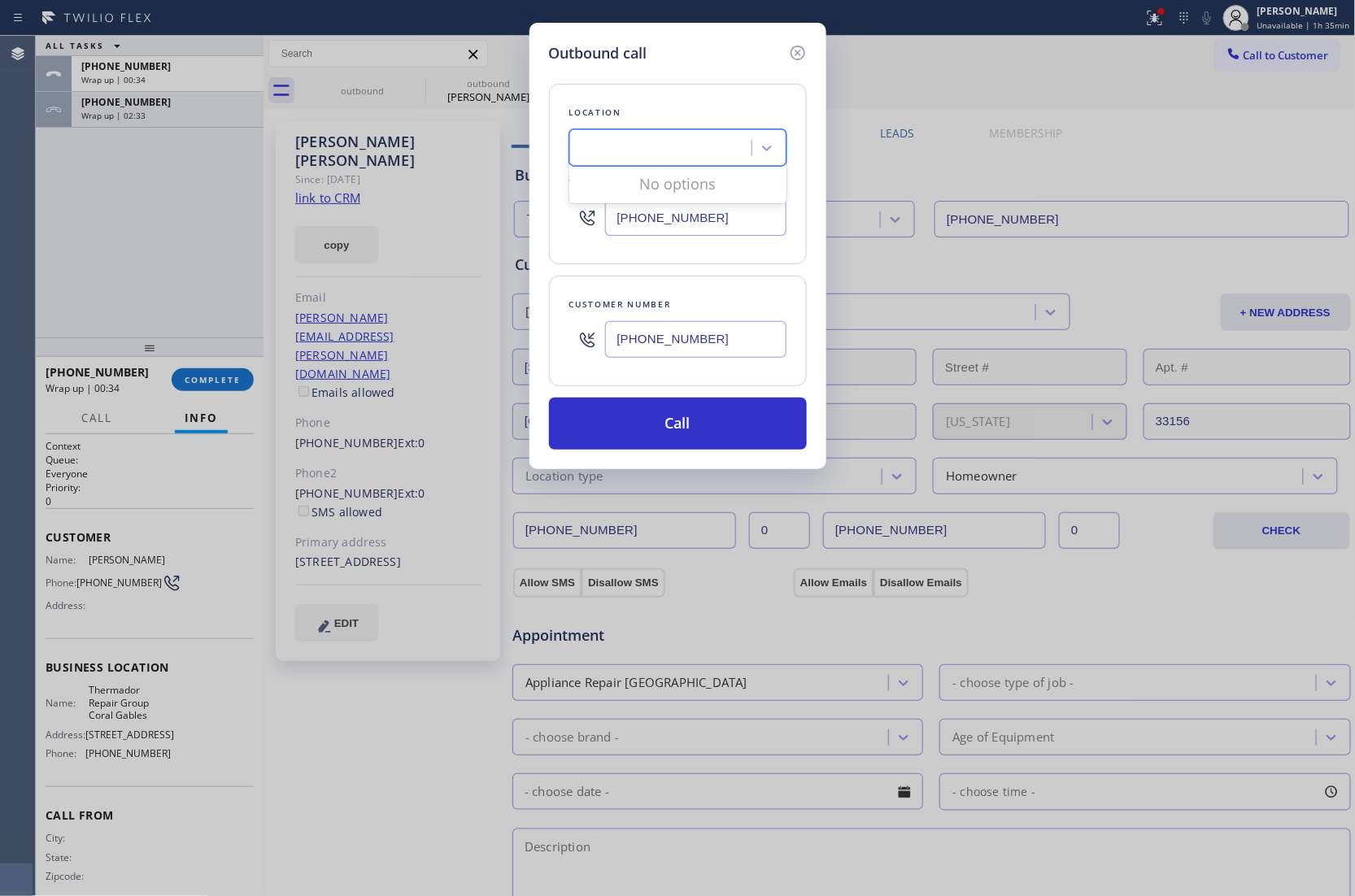
click at [576, 143] on div "Elite SubZero and Wolf Repair" at bounding box center [663, 148] width 177 height 28
drag, startPoint x: 1, startPoint y: 273, endPoint x: 683, endPoint y: 251, distance: 682.4
click at [94, 273] on div "Outbound call Location Thermador Repair Group Coral Gables Your caller id phone…" at bounding box center [677, 448] width 1355 height 896
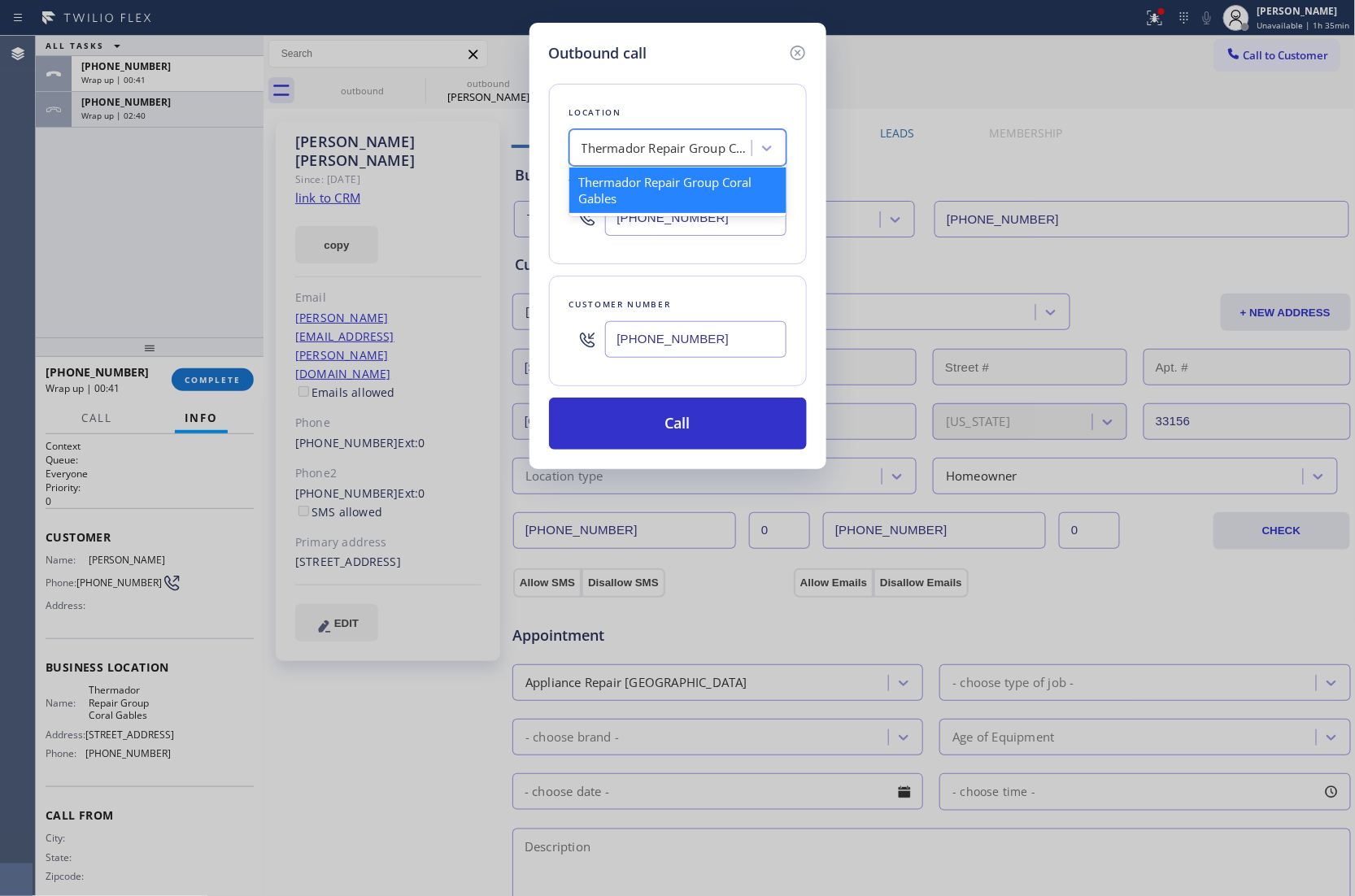
click at [612, 163] on div "Thermador Repair Group Coral Gables" at bounding box center [663, 148] width 177 height 28
paste input "Elite Sub-Zero and Wolf Repair Service [US_STATE]"
click at [641, 150] on input "Elite Sub-Zero and Wolf Repair Service [US_STATE]" at bounding box center [609, 148] width 269 height 14
type input "Elite Sub-Zero and Wolf Repair5 Service [US_STATE]"
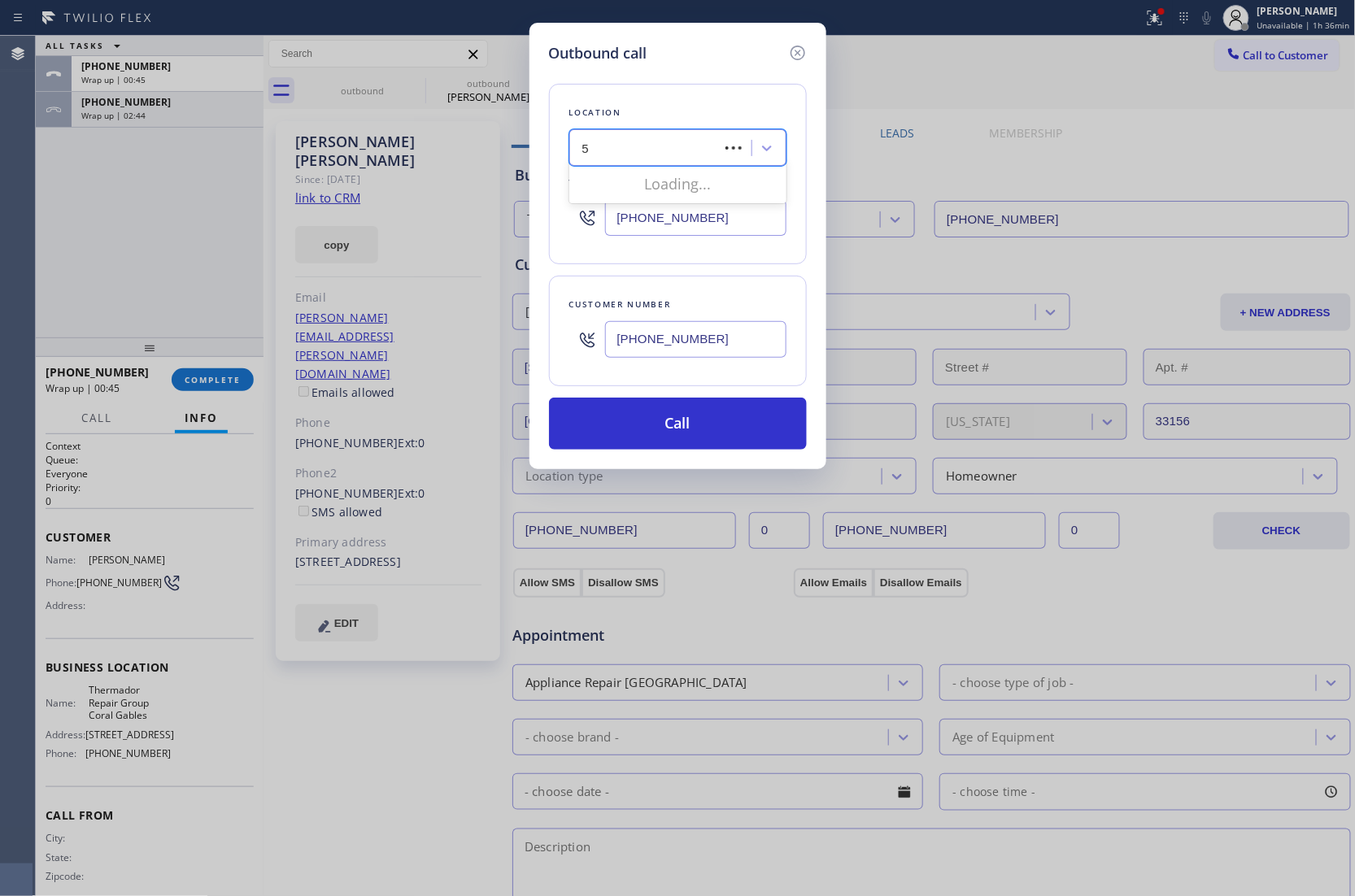
scroll to position [0, 0]
type input "5 StR"
click at [49, 249] on div "Outbound call Location Thermador Repair Group Coral Gables Your caller id phone…" at bounding box center [677, 448] width 1355 height 896
click at [811, 45] on div "Outbound call Location Thermador Repair Group Coral Gables Your caller id phone…" at bounding box center [677, 246] width 297 height 446
click at [802, 49] on icon at bounding box center [797, 52] width 20 height 20
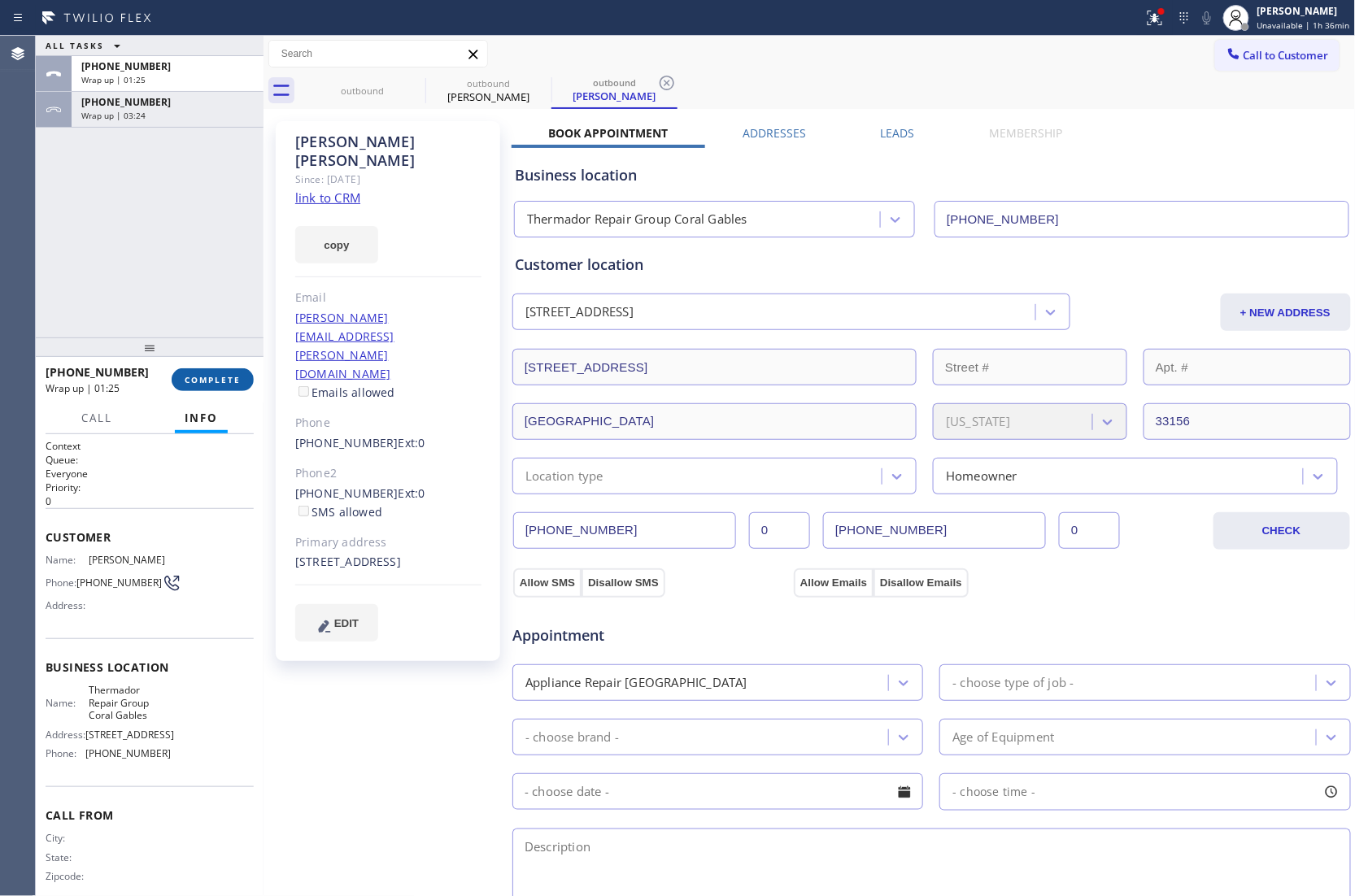
click at [219, 379] on span "COMPLETE" at bounding box center [213, 379] width 56 height 11
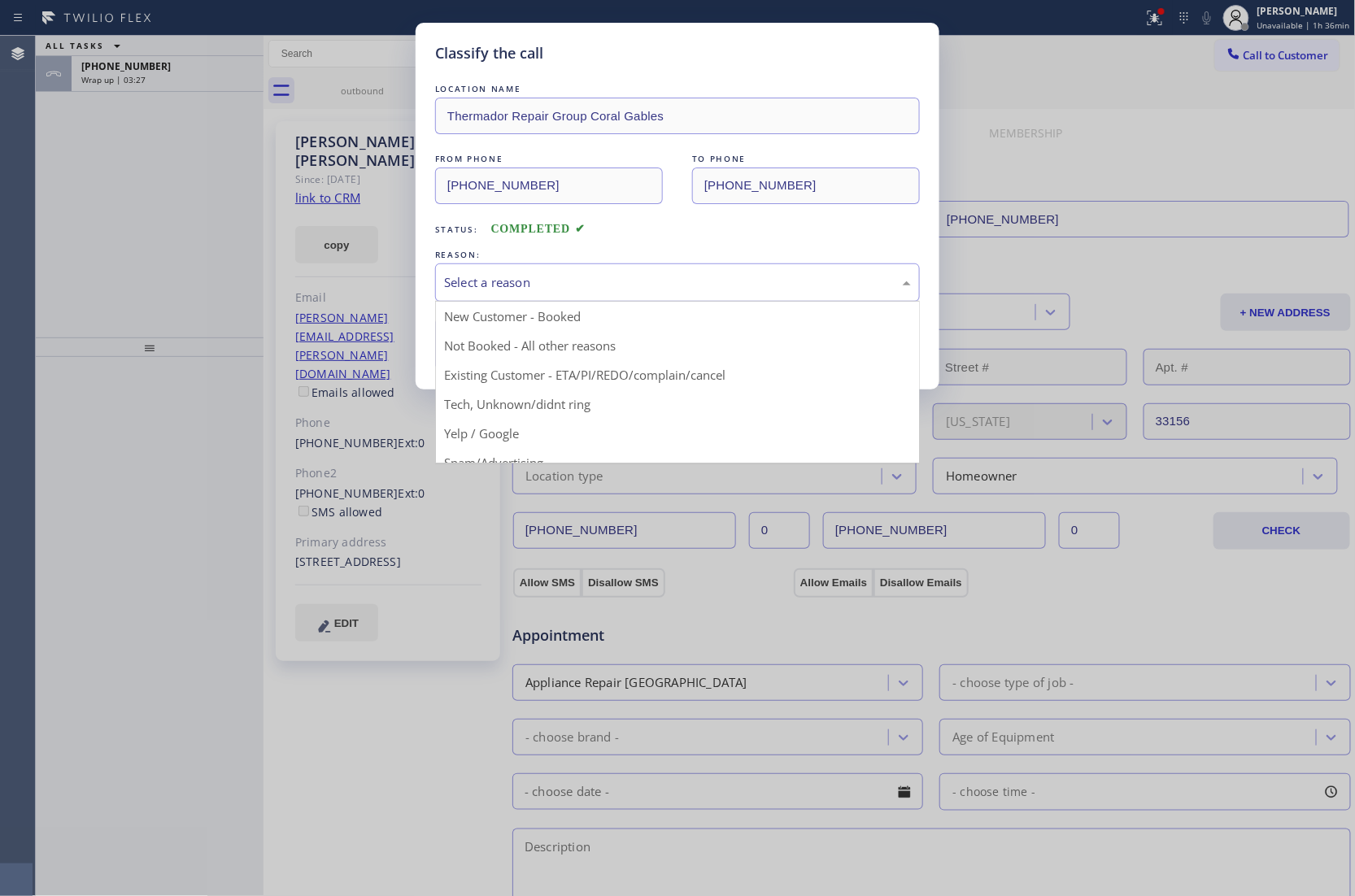
click at [560, 278] on div "Select a reason" at bounding box center [677, 282] width 467 height 19
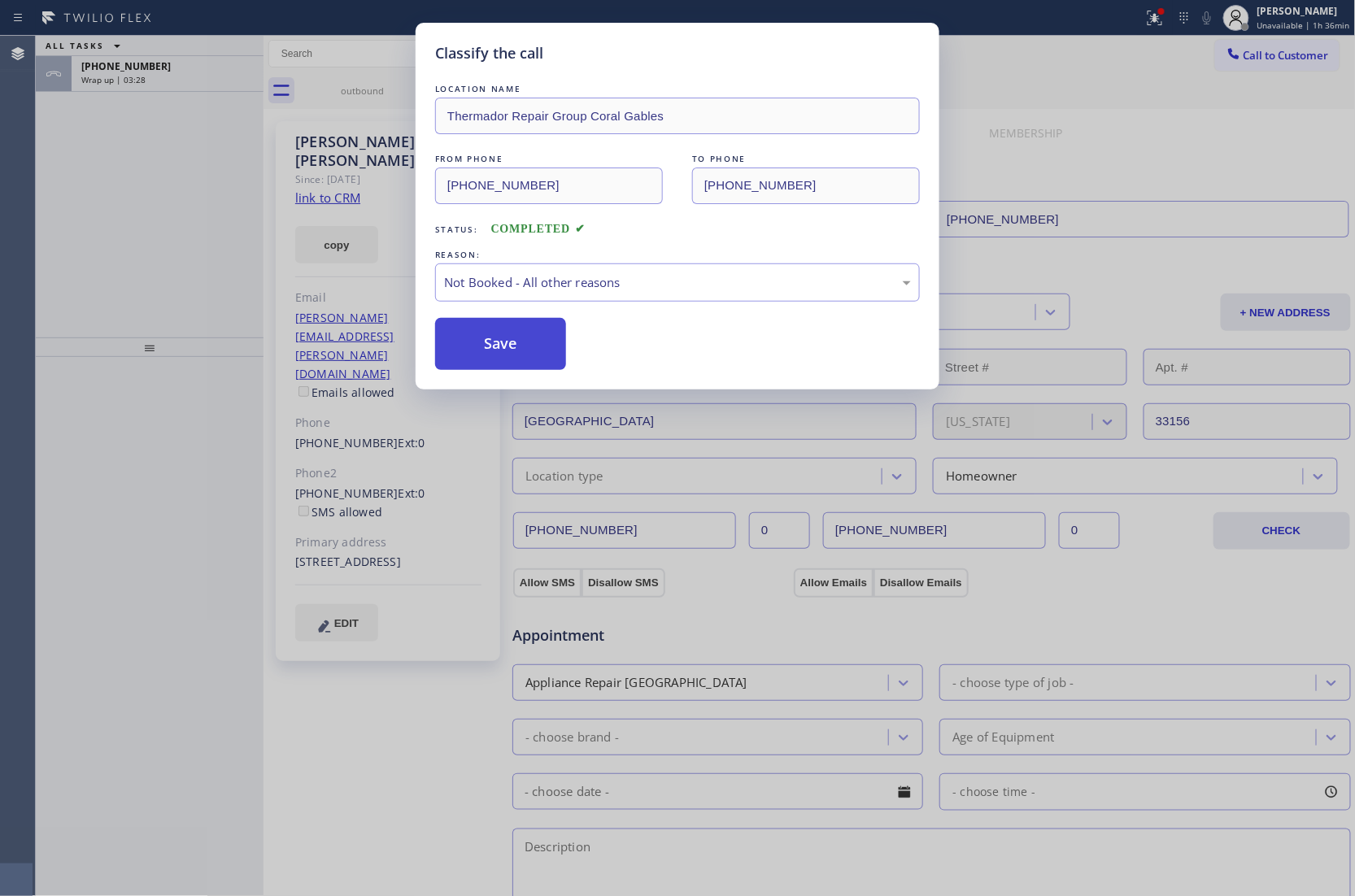
click at [522, 348] on button "Save" at bounding box center [500, 343] width 131 height 52
click at [160, 82] on div "Classify the call LOCATION NAME Thermador Repair Group Coral Gables FROM PHONE …" at bounding box center [677, 448] width 1355 height 896
click at [160, 82] on div "Wrap up | 03:29" at bounding box center [167, 79] width 172 height 11
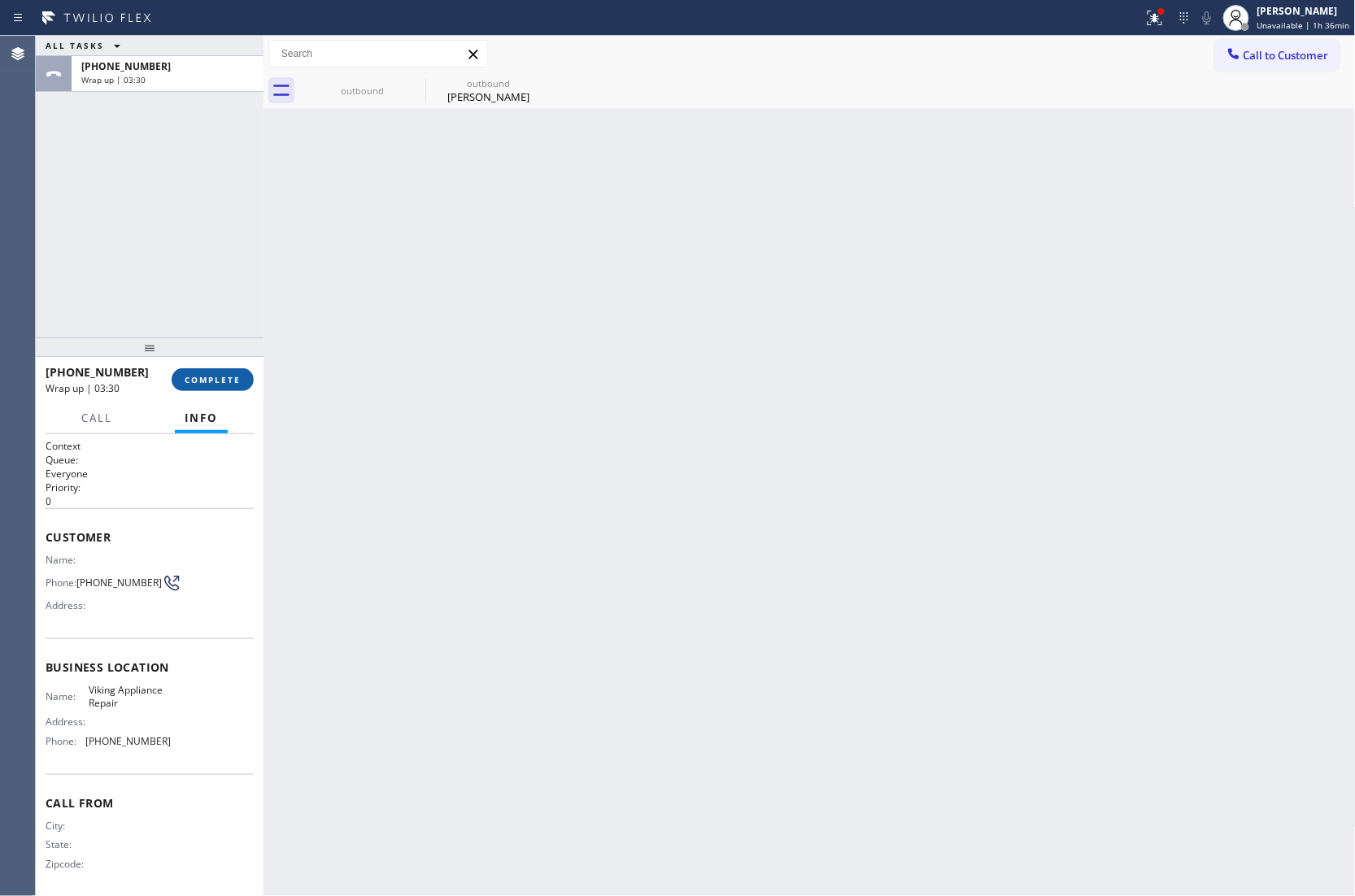
click at [221, 381] on span "COMPLETE" at bounding box center [213, 379] width 56 height 11
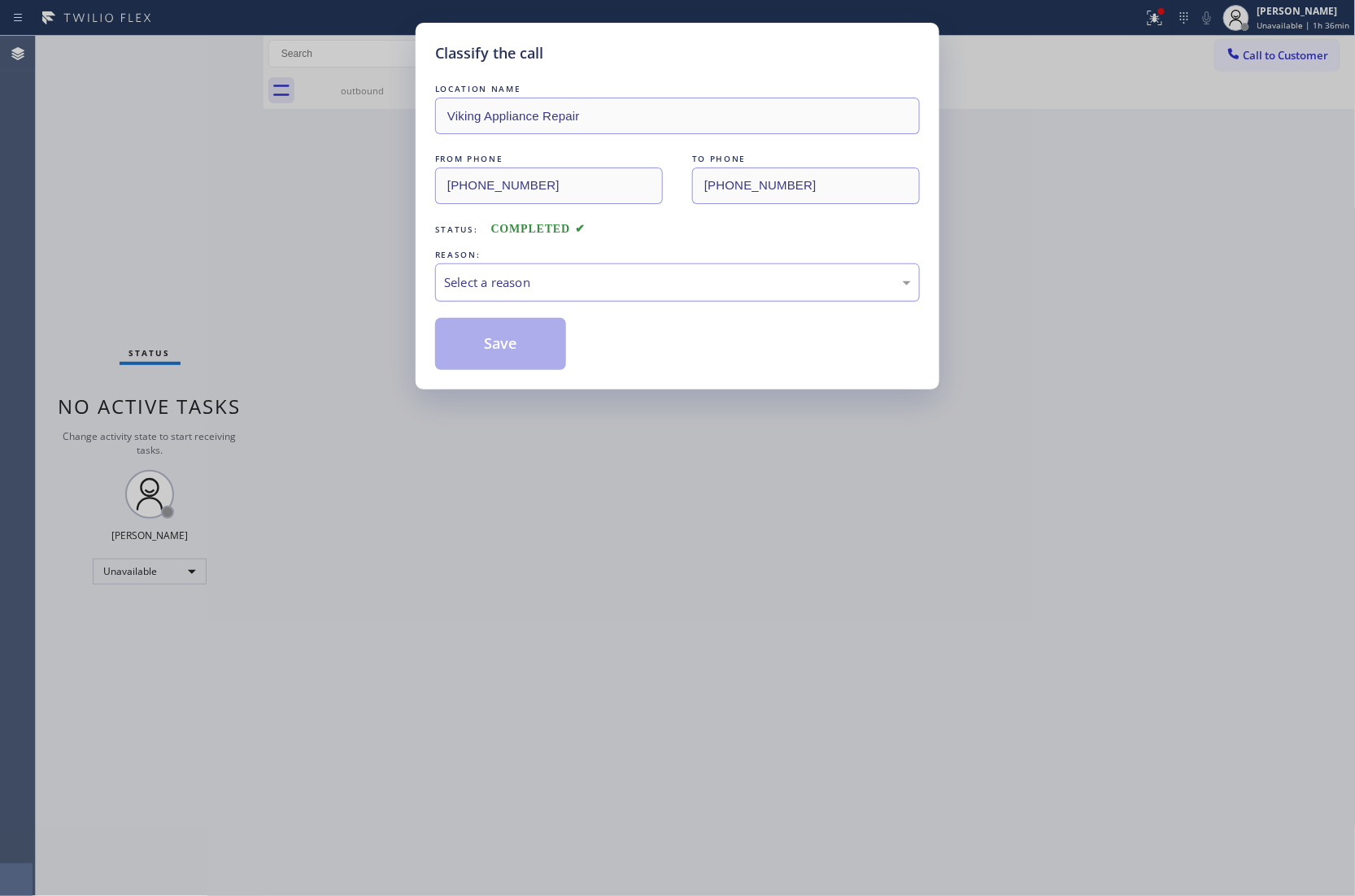
click at [550, 283] on div "Select a reason" at bounding box center [677, 282] width 467 height 19
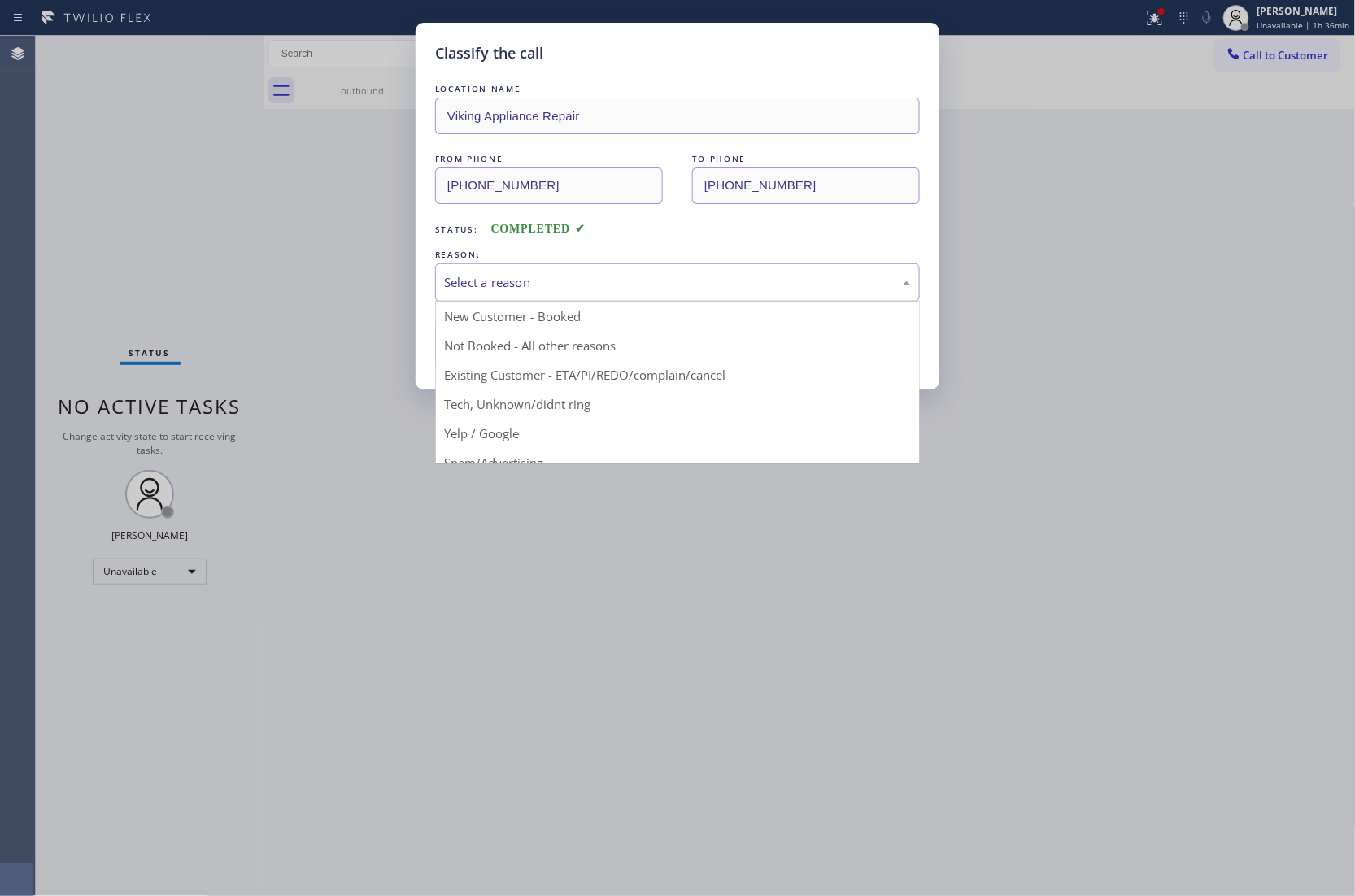
drag, startPoint x: 467, startPoint y: 361, endPoint x: 459, endPoint y: 348, distance: 15.3
drag, startPoint x: 524, startPoint y: 275, endPoint x: 534, endPoint y: 290, distance: 18.0
click at [532, 286] on div "Existing Customer - ETA/PI/REDO/complain/cancel" at bounding box center [677, 282] width 467 height 19
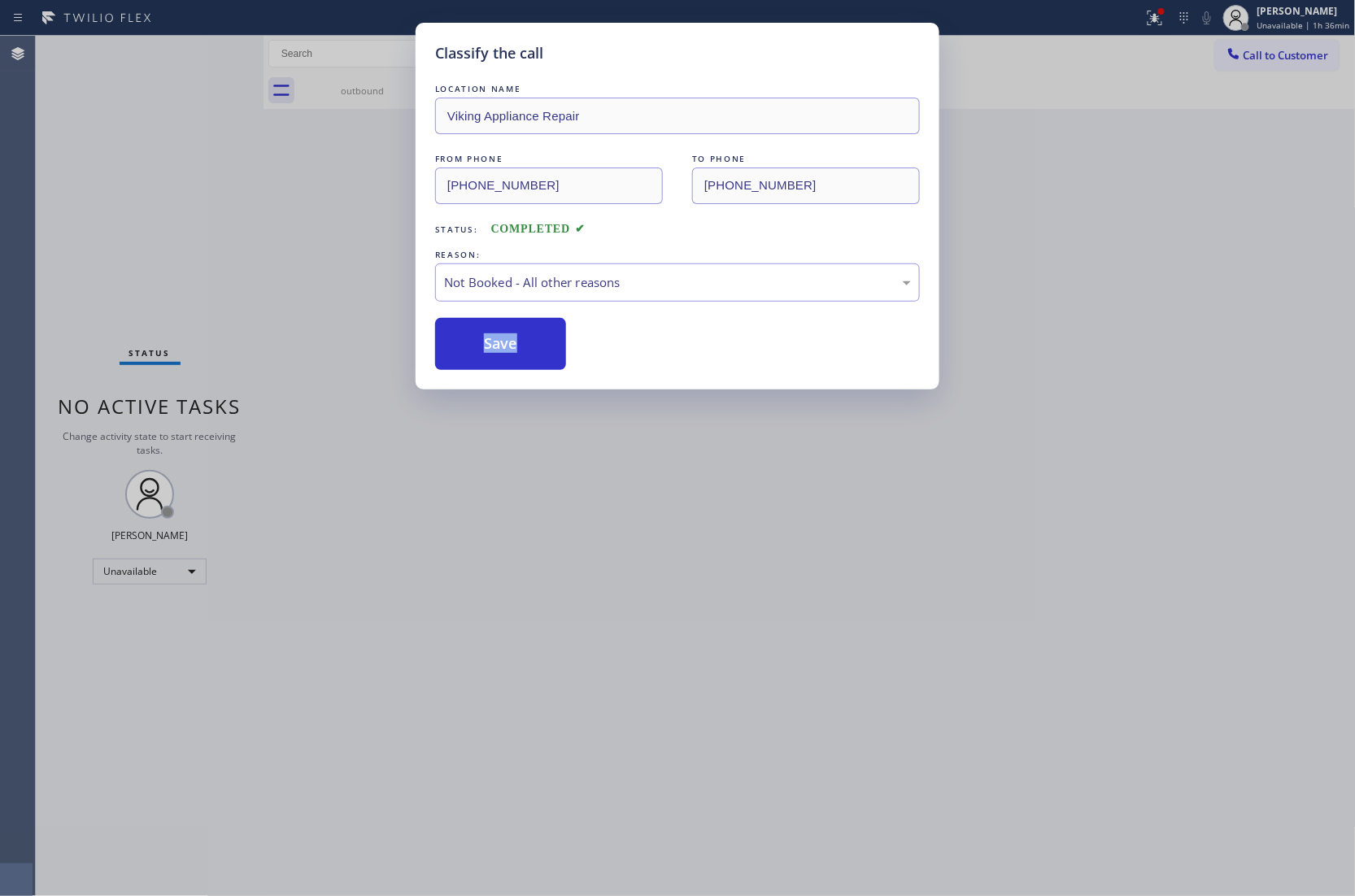
drag, startPoint x: 488, startPoint y: 348, endPoint x: 884, endPoint y: 371, distance: 396.7
click at [486, 348] on button "Save" at bounding box center [500, 343] width 131 height 52
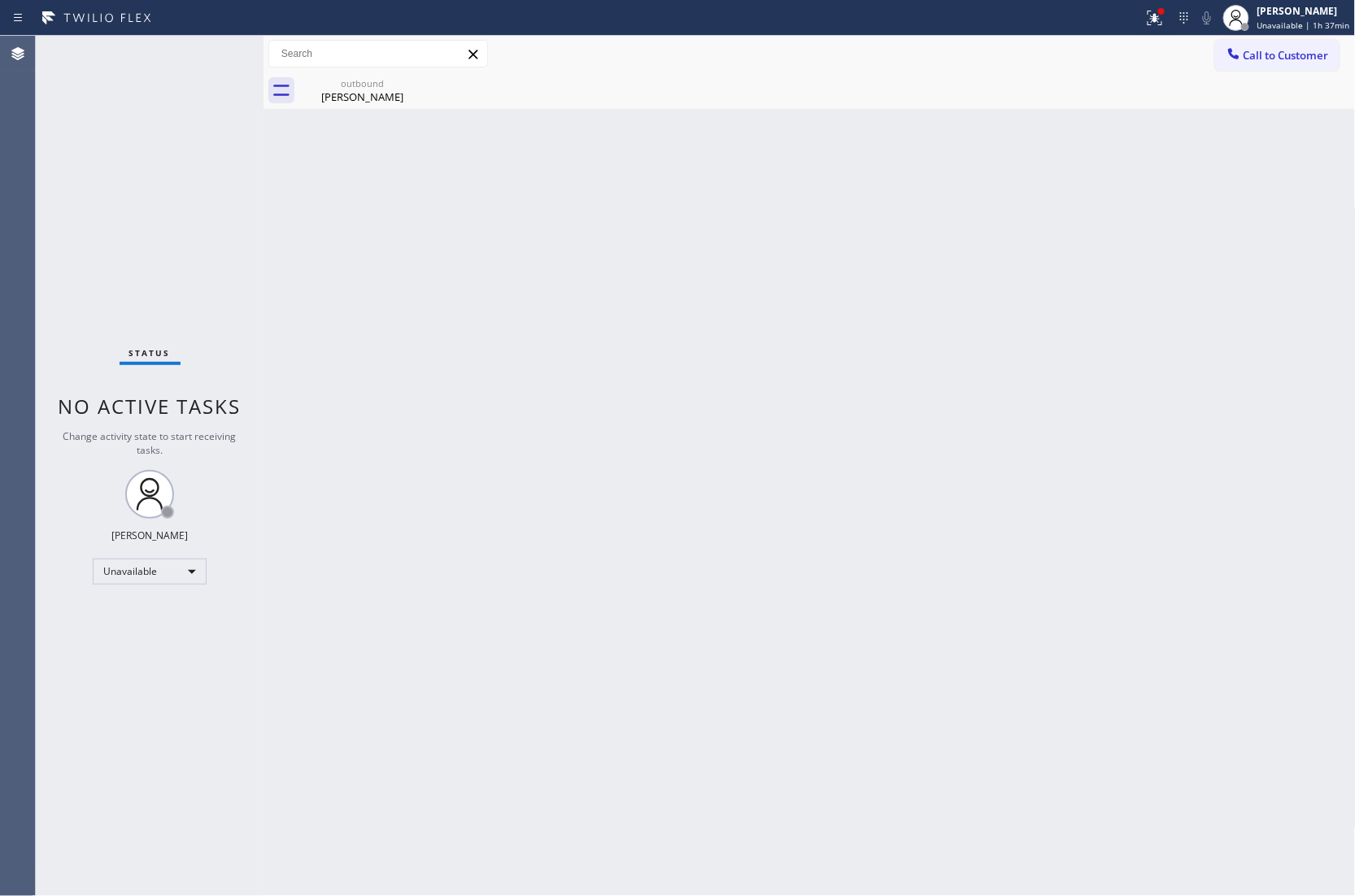
click at [42, 164] on div "Status No active tasks Change activity state to start receiving tasks. [PERSON_…" at bounding box center [150, 466] width 228 height 860
click at [1262, 56] on span "Call to Customer" at bounding box center [1286, 55] width 86 height 15
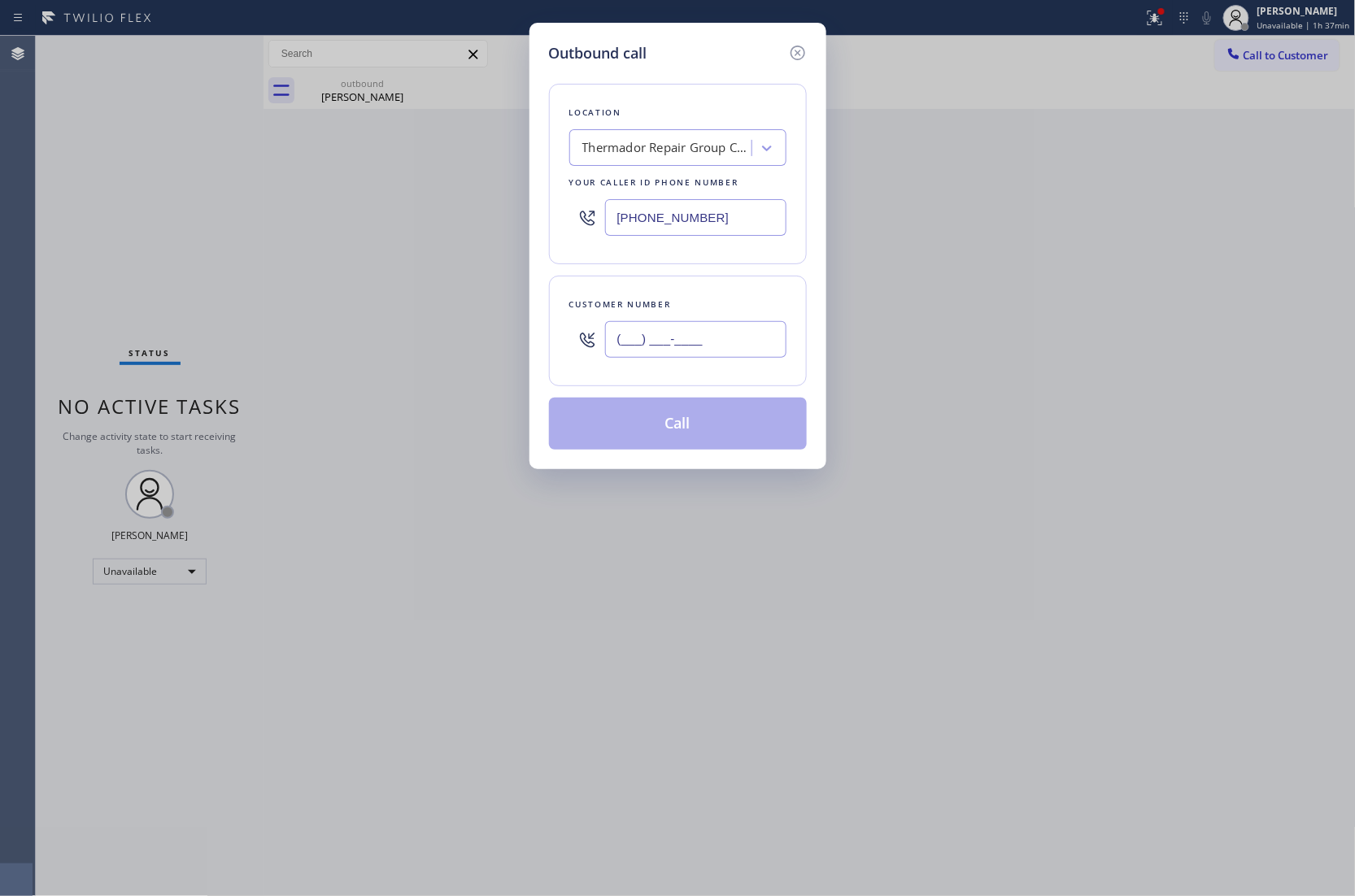
click at [690, 348] on input "(___) ___-____" at bounding box center [696, 339] width 181 height 37
paste input "917) 509-8747"
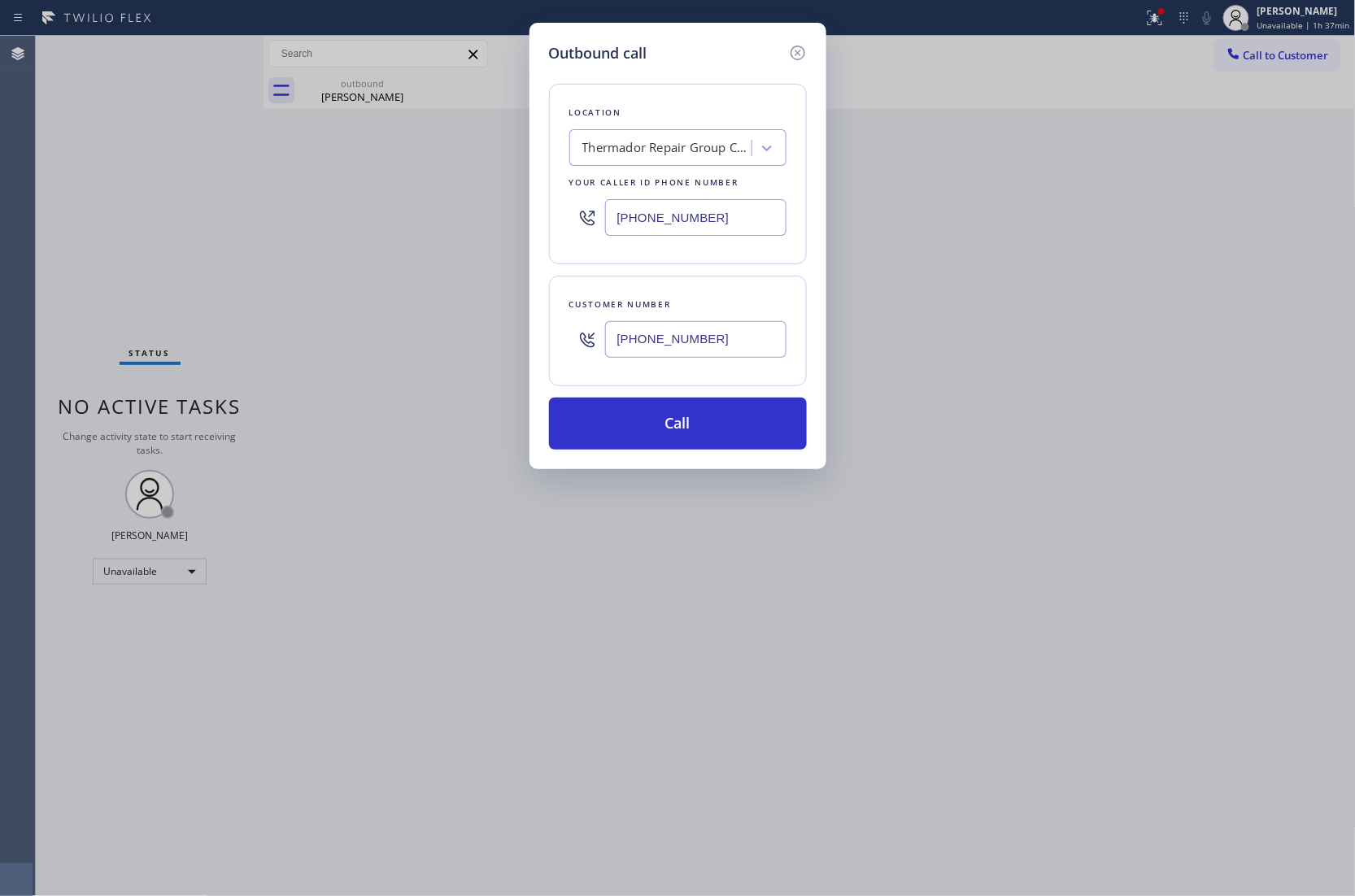
type input "[PHONE_NUMBER]"
click at [690, 157] on div "Thermador Repair Group Coral Gables" at bounding box center [663, 148] width 177 height 28
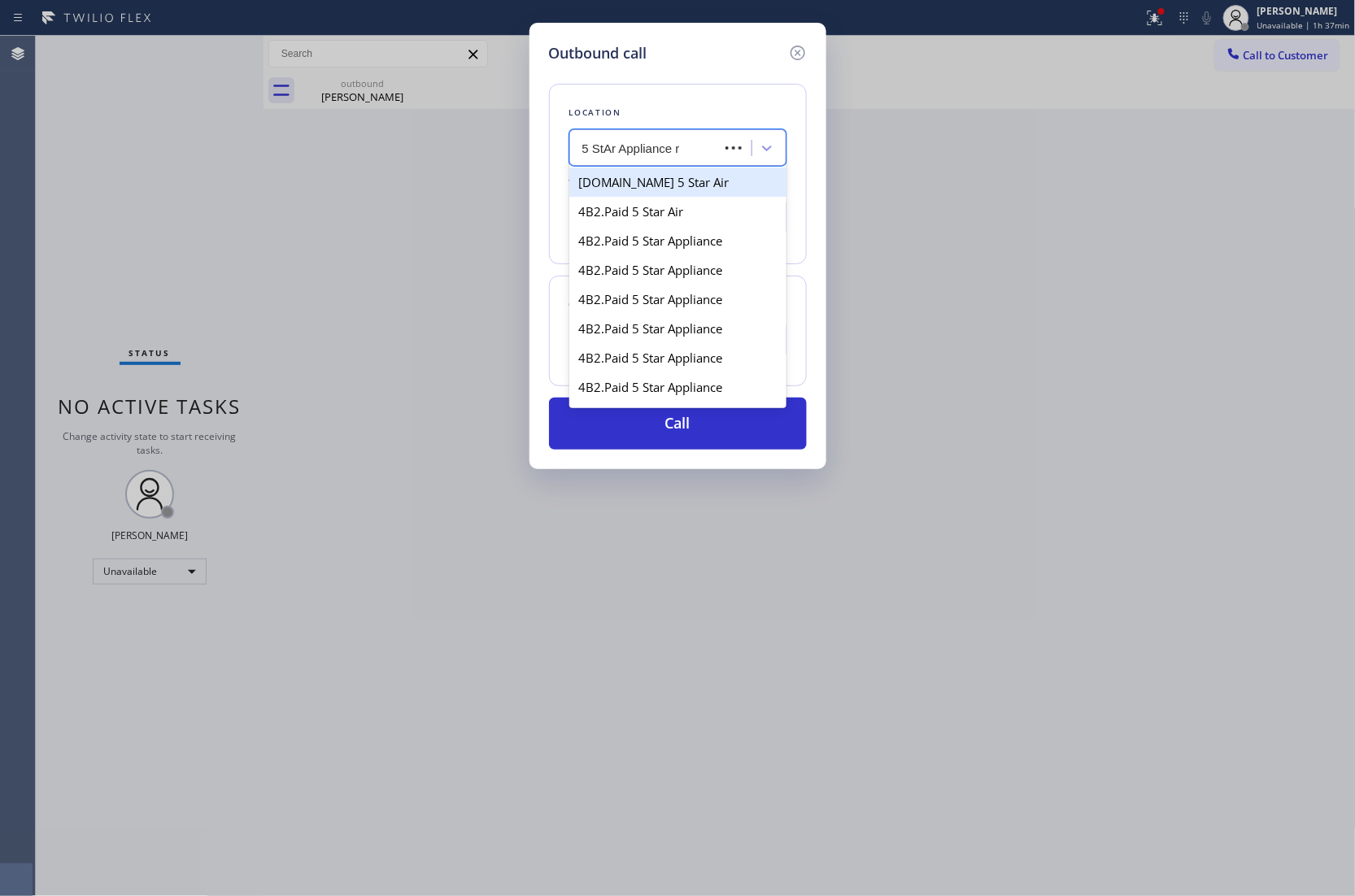
type input "5 StAr Appliance re"
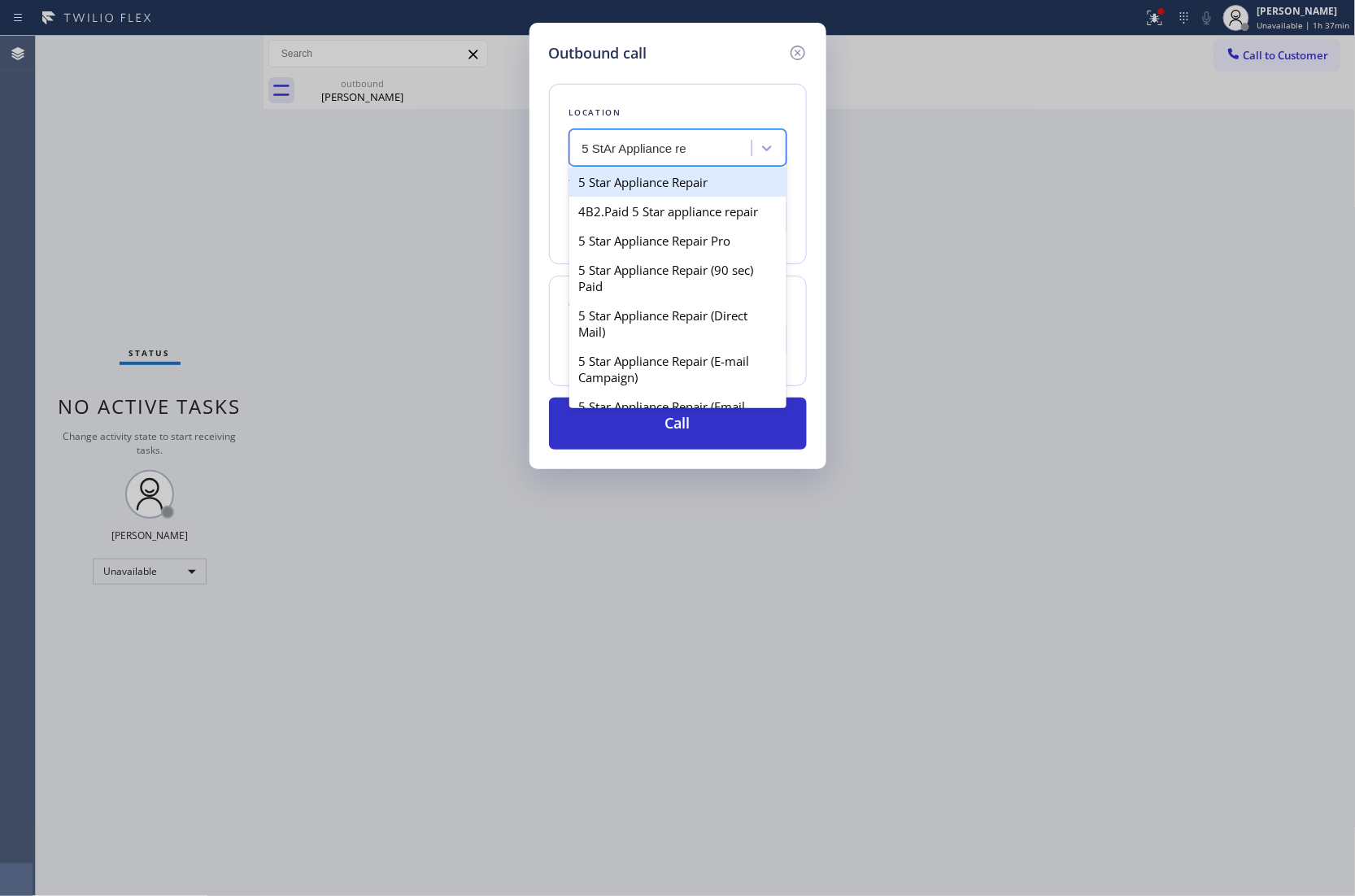
click at [684, 181] on div "5 Star Appliance Repair" at bounding box center [678, 182] width 217 height 29
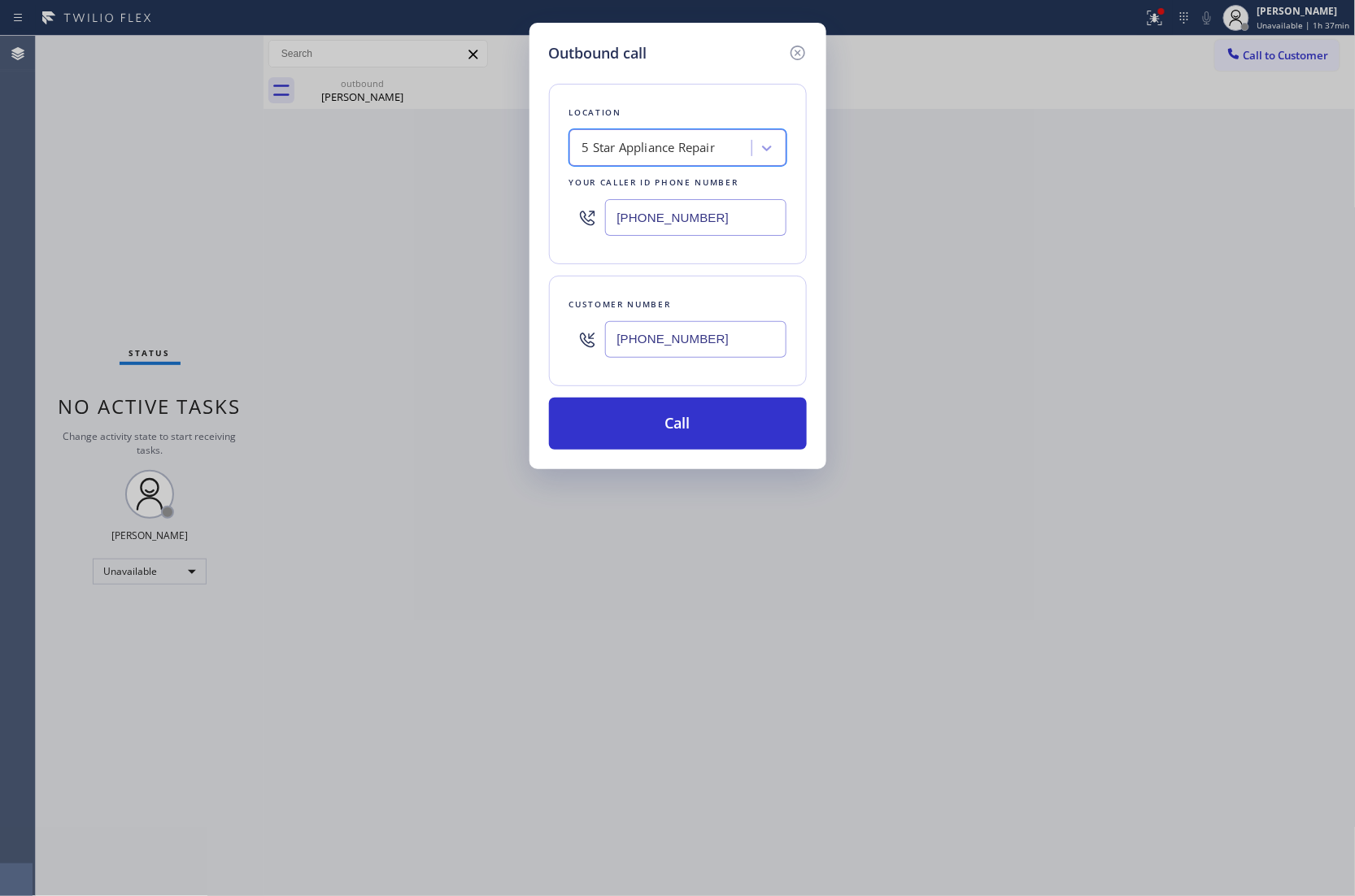
click at [683, 157] on div "5 Star Appliance Repair" at bounding box center [649, 148] width 134 height 19
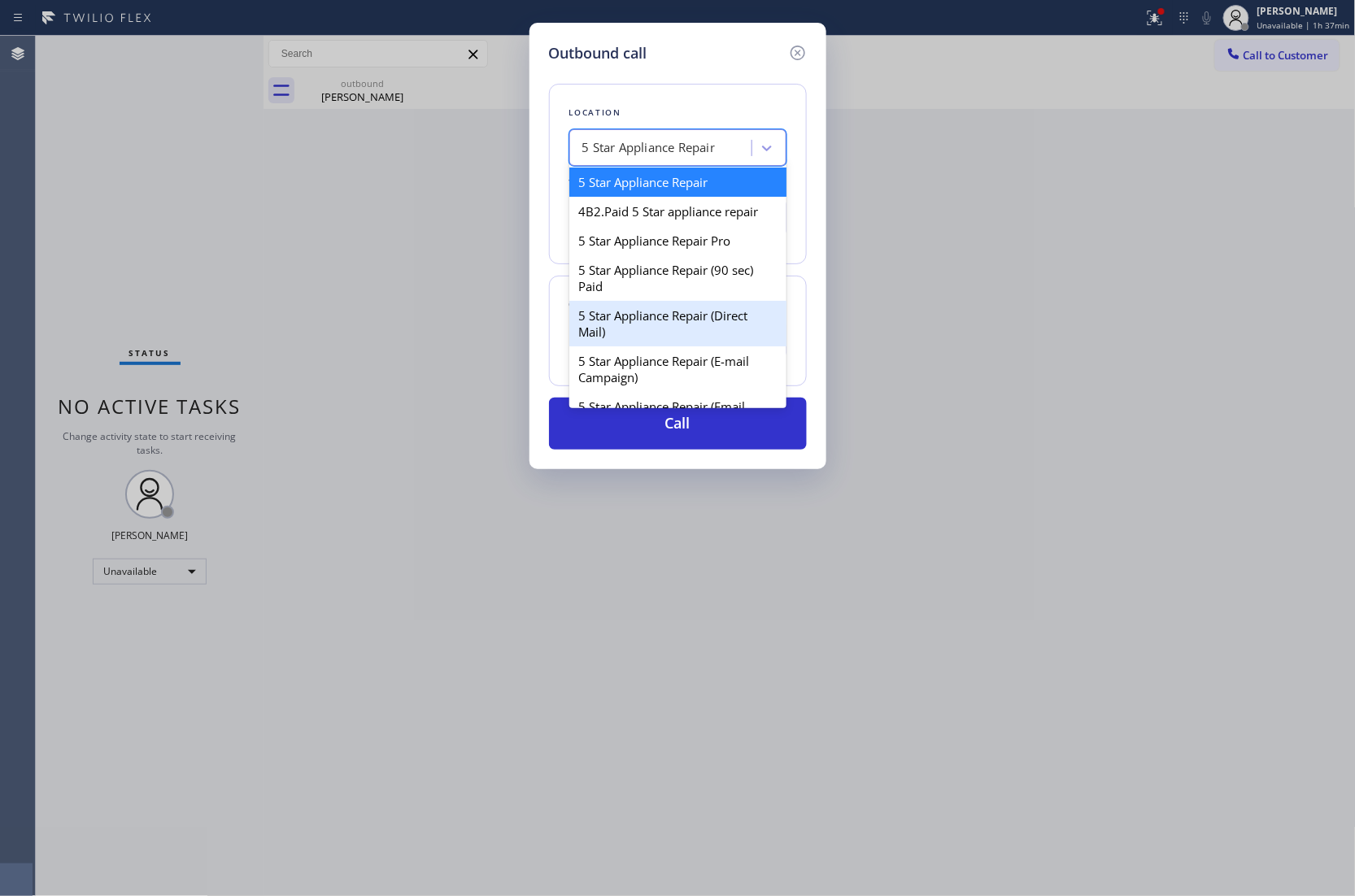
click at [651, 338] on div "5 Star Appliance Repair (Direct Mail)" at bounding box center [678, 323] width 217 height 45
type input "[PHONE_NUMBER]"
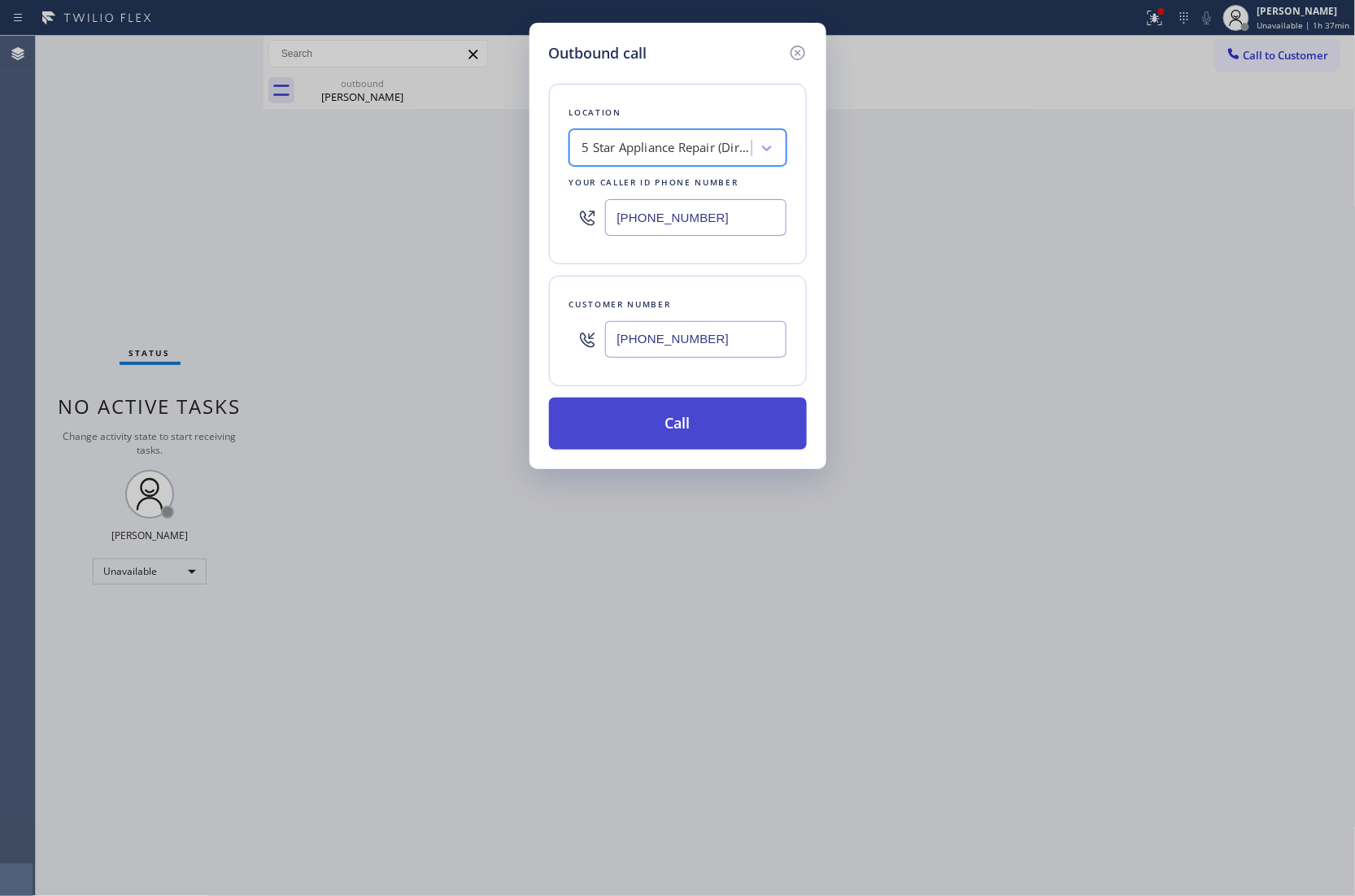
click at [684, 432] on button "Call" at bounding box center [677, 423] width 258 height 52
click at [33, 224] on div "Outbound call Location 5 Star Appliance Repair (Direct Mail) Your caller id pho…" at bounding box center [677, 448] width 1355 height 896
click at [680, 430] on button "Call" at bounding box center [677, 423] width 258 height 52
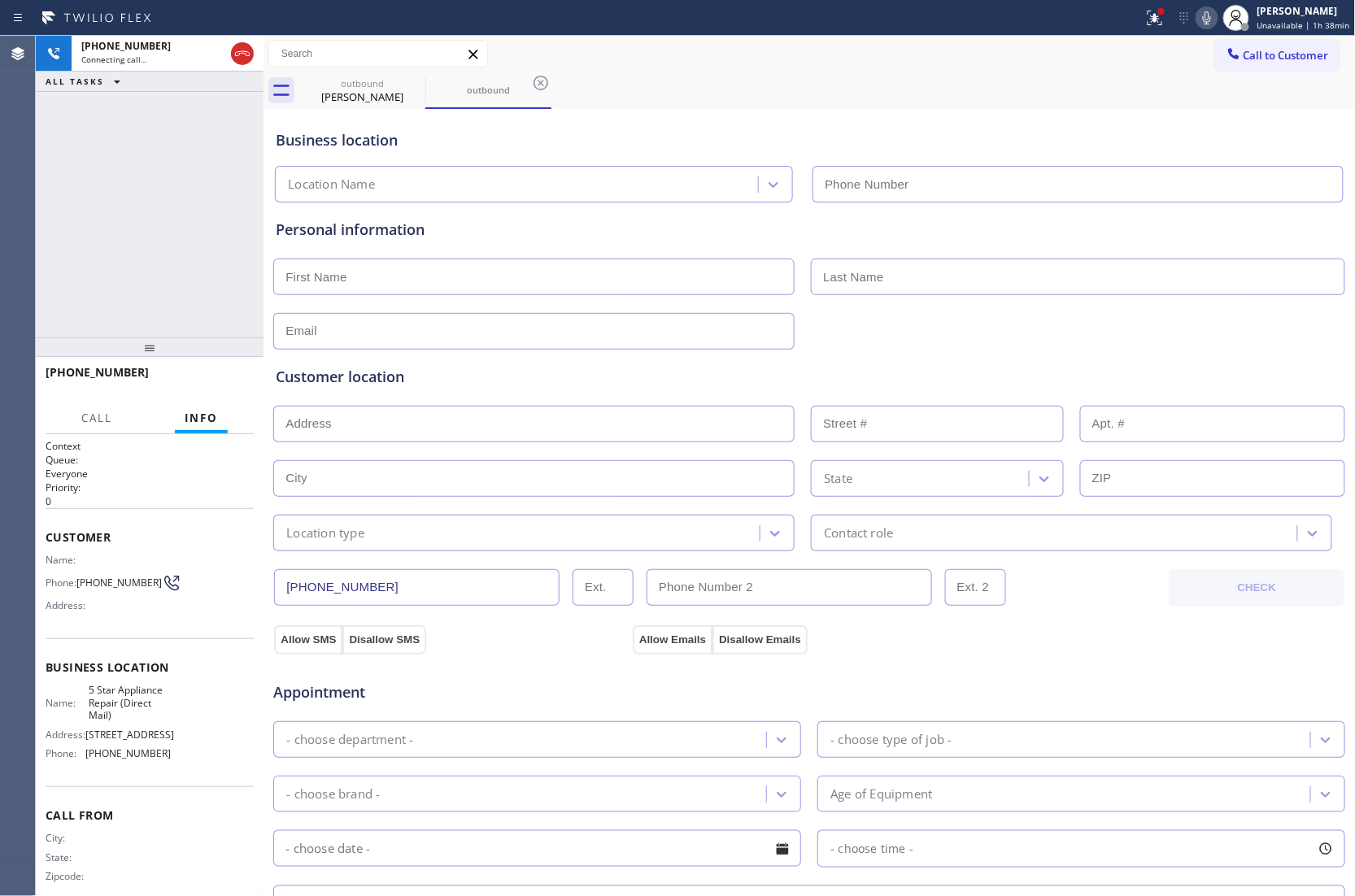
type input "[PHONE_NUMBER]"
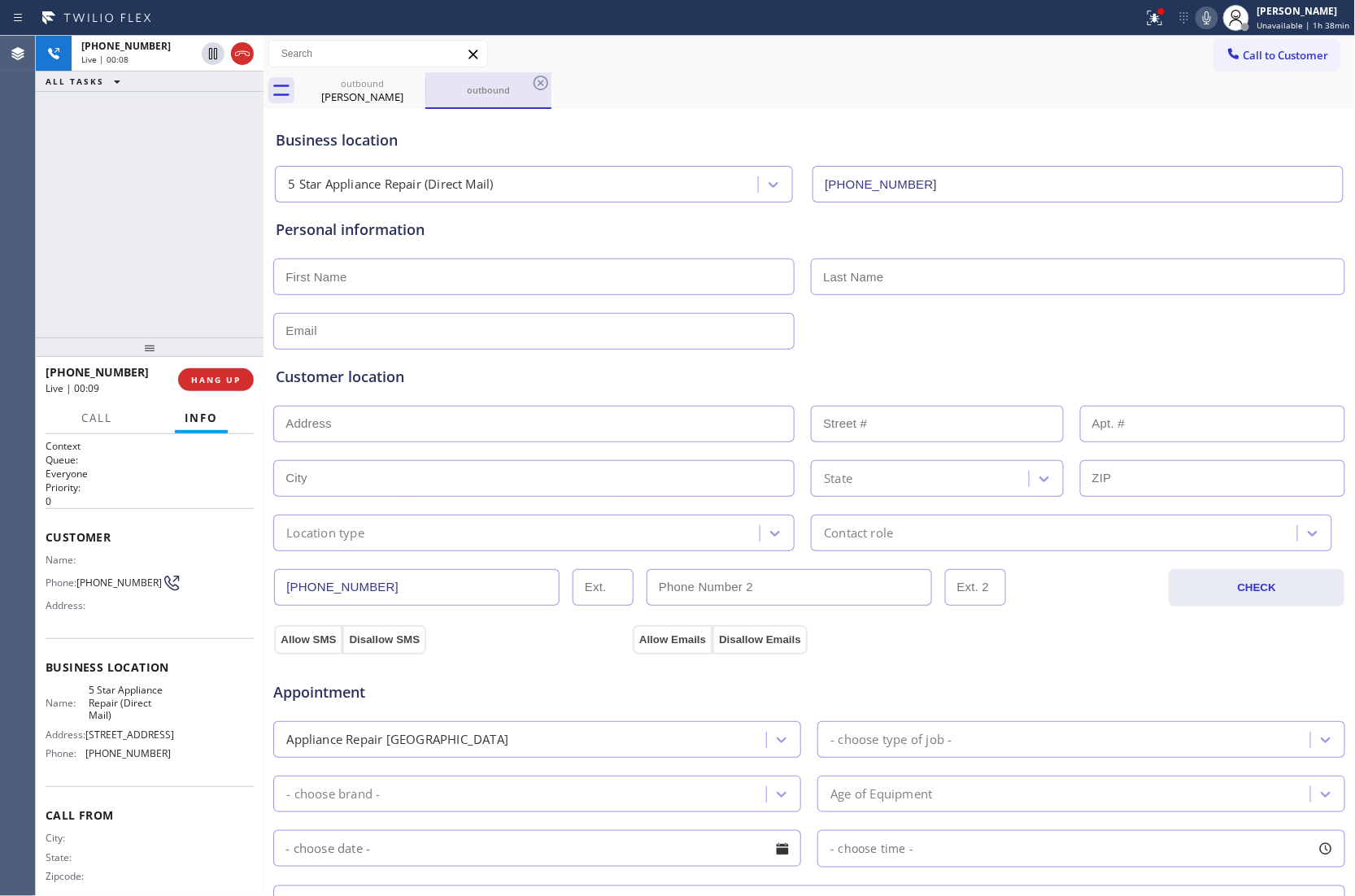
click at [242, 53] on icon at bounding box center [242, 54] width 15 height 5
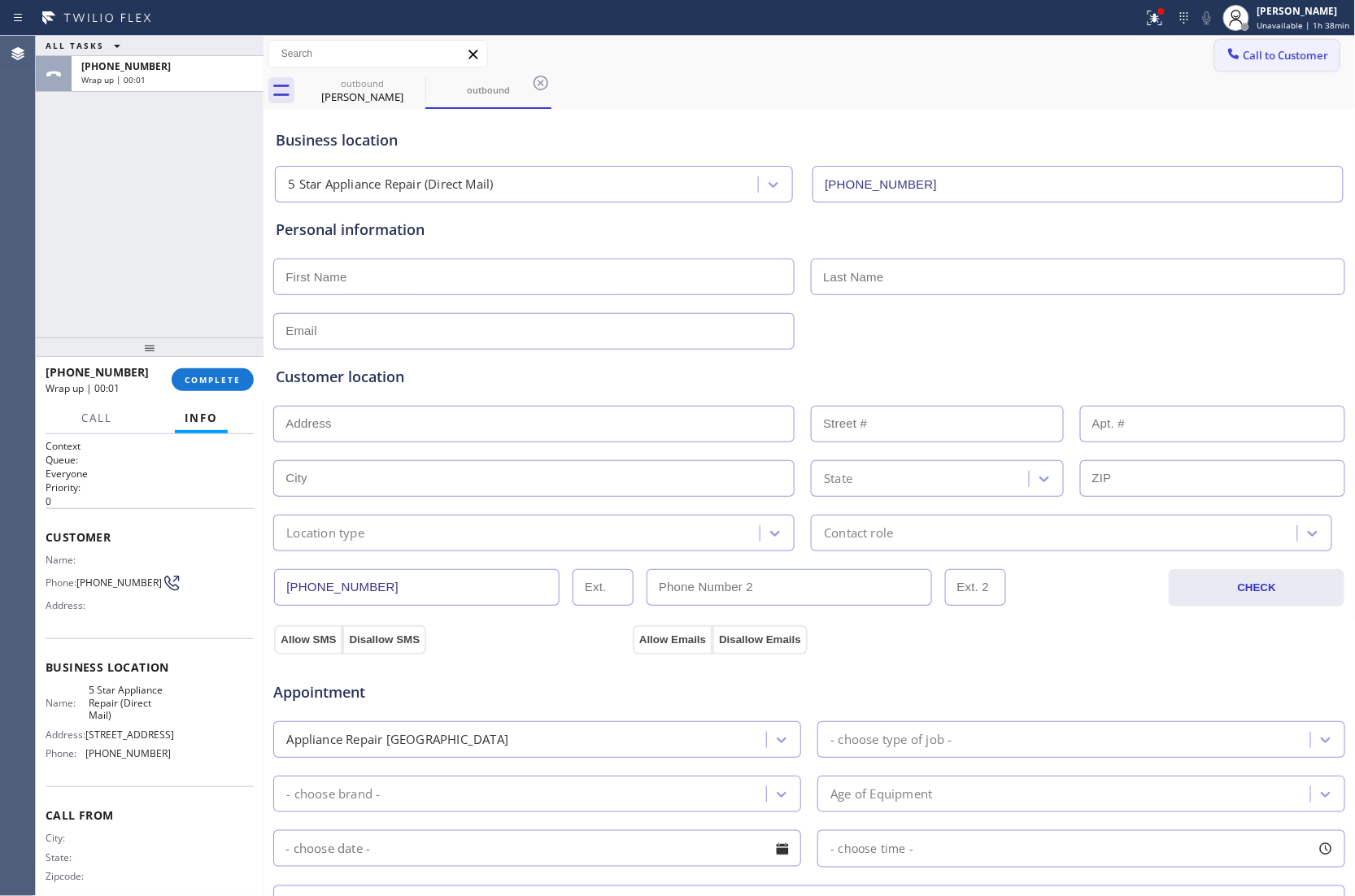
click at [1273, 58] on span "Call to Customer" at bounding box center [1286, 55] width 86 height 15
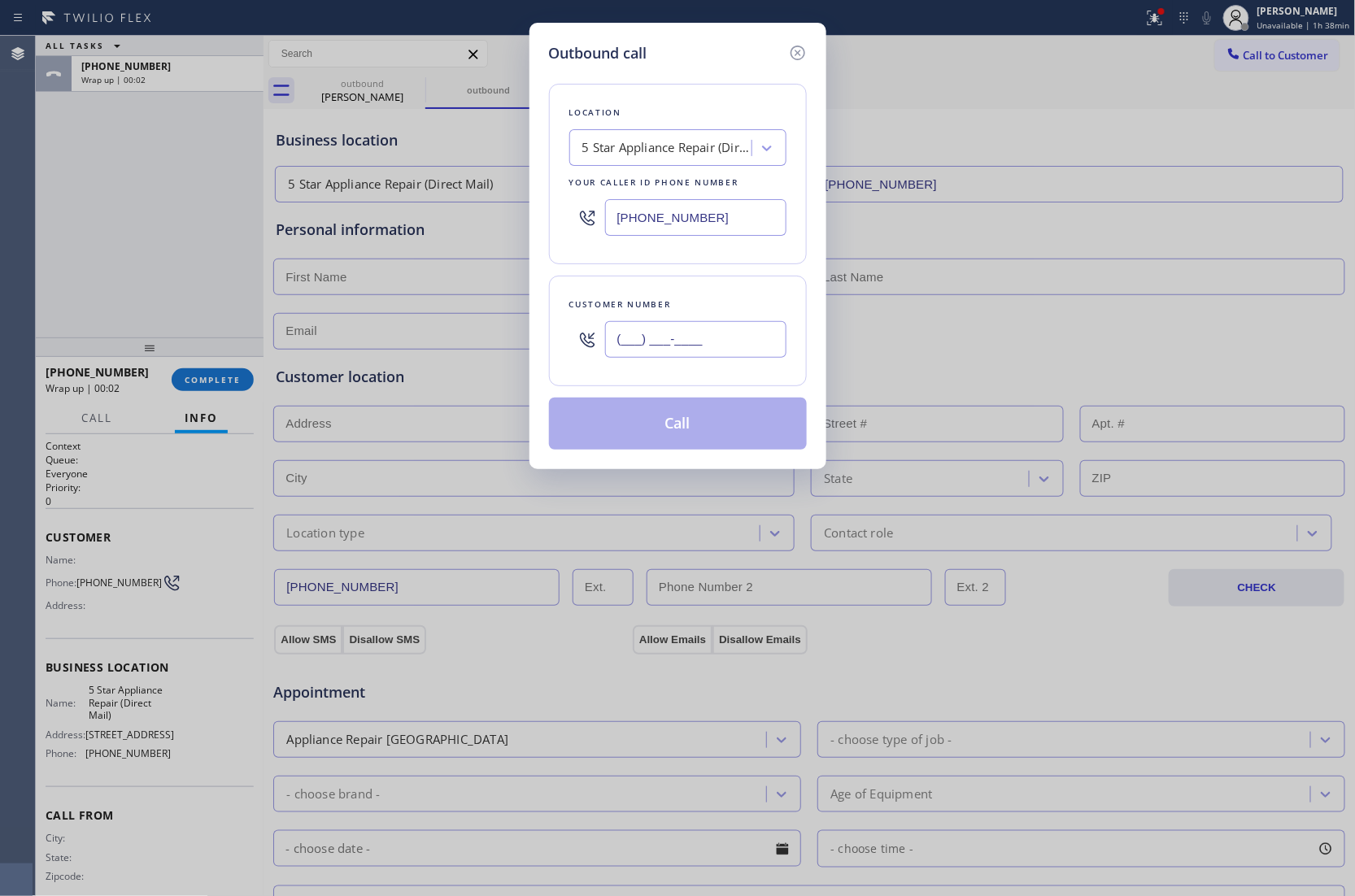
click at [699, 354] on input "(___) ___-____" at bounding box center [696, 339] width 181 height 37
paste input "917) 509-8747"
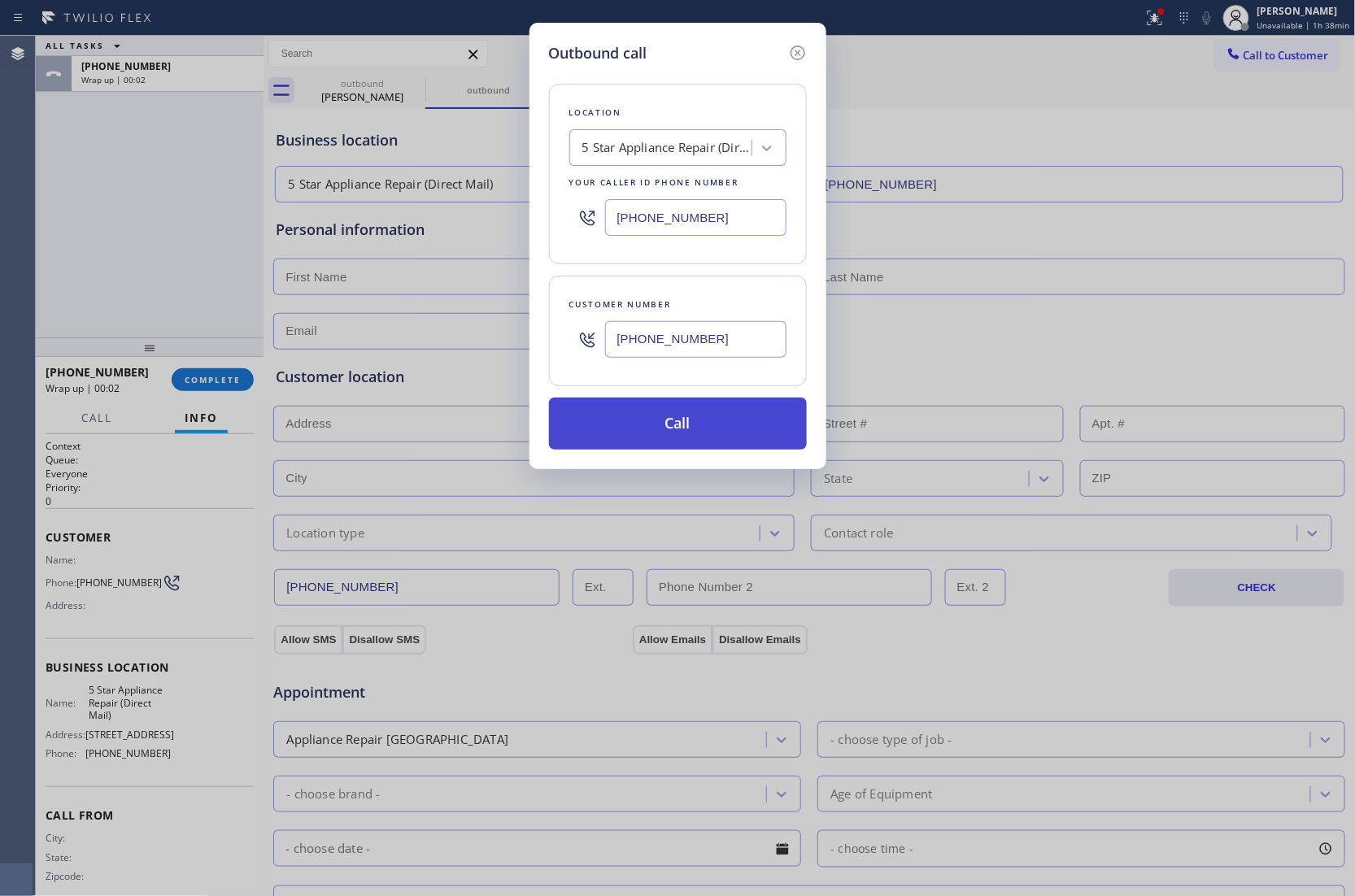
type input "[PHONE_NUMBER]"
click at [668, 440] on button "Call" at bounding box center [677, 423] width 258 height 52
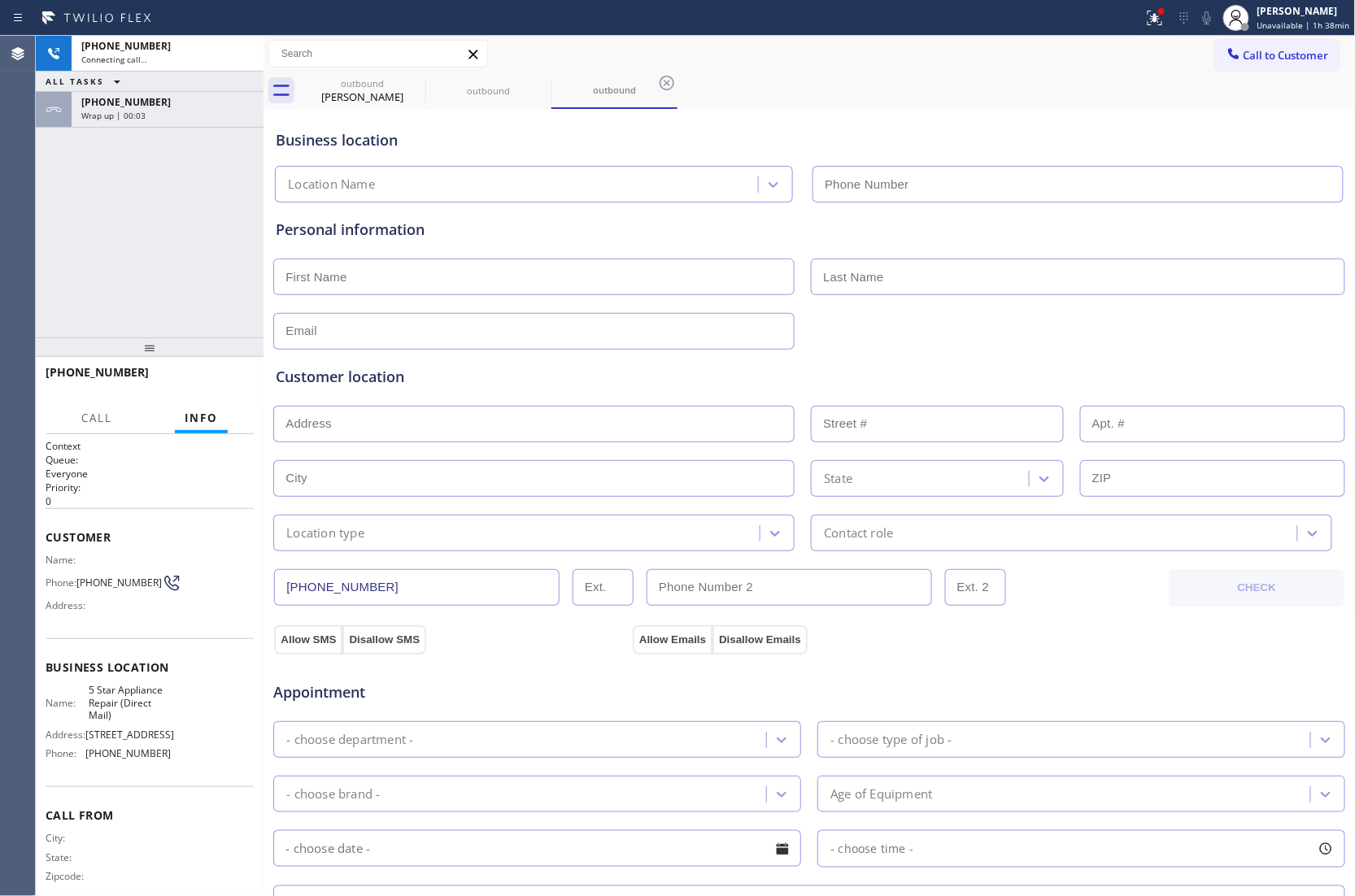
type input "[PHONE_NUMBER]"
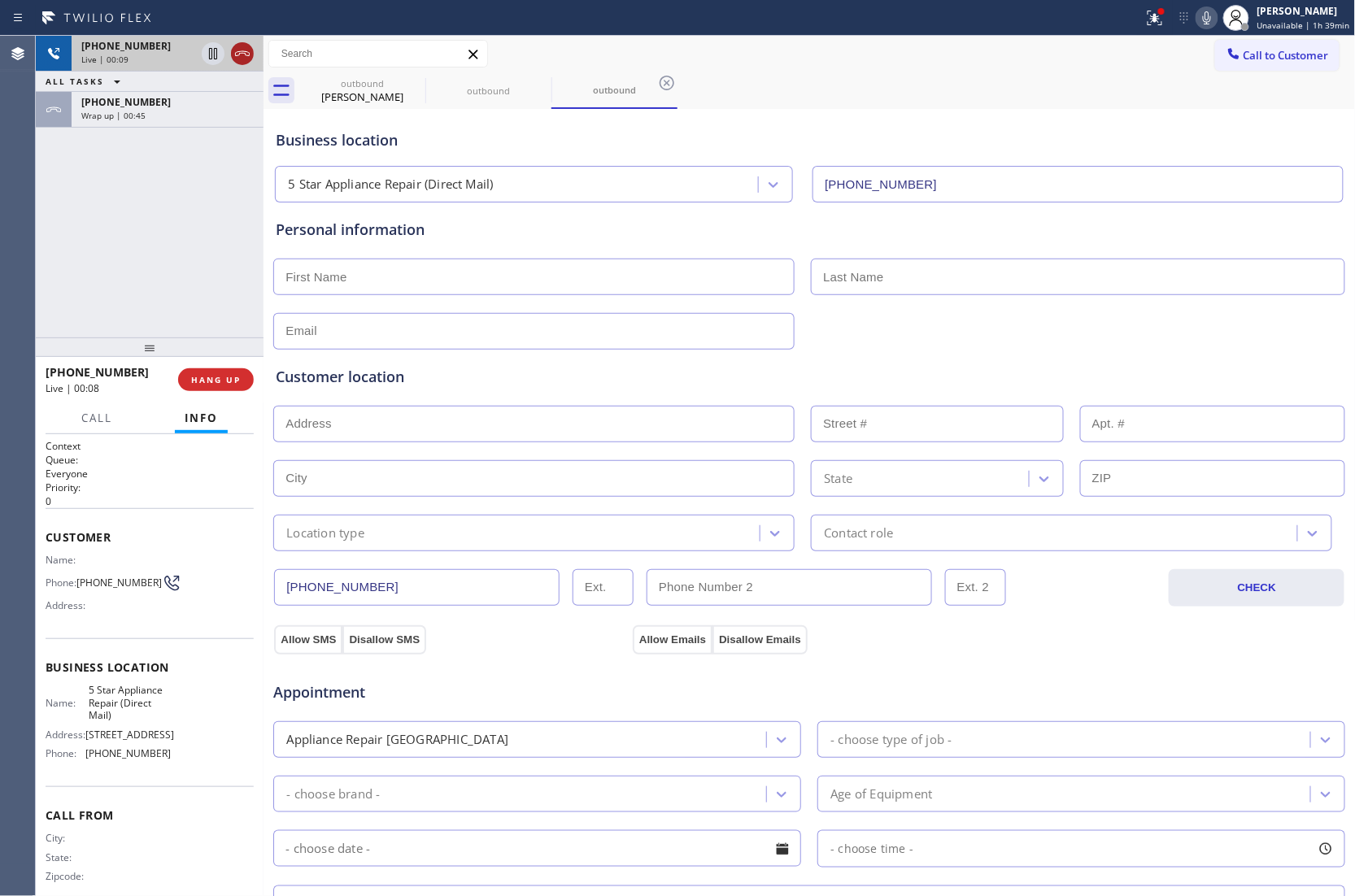
click at [252, 46] on icon at bounding box center [242, 53] width 20 height 20
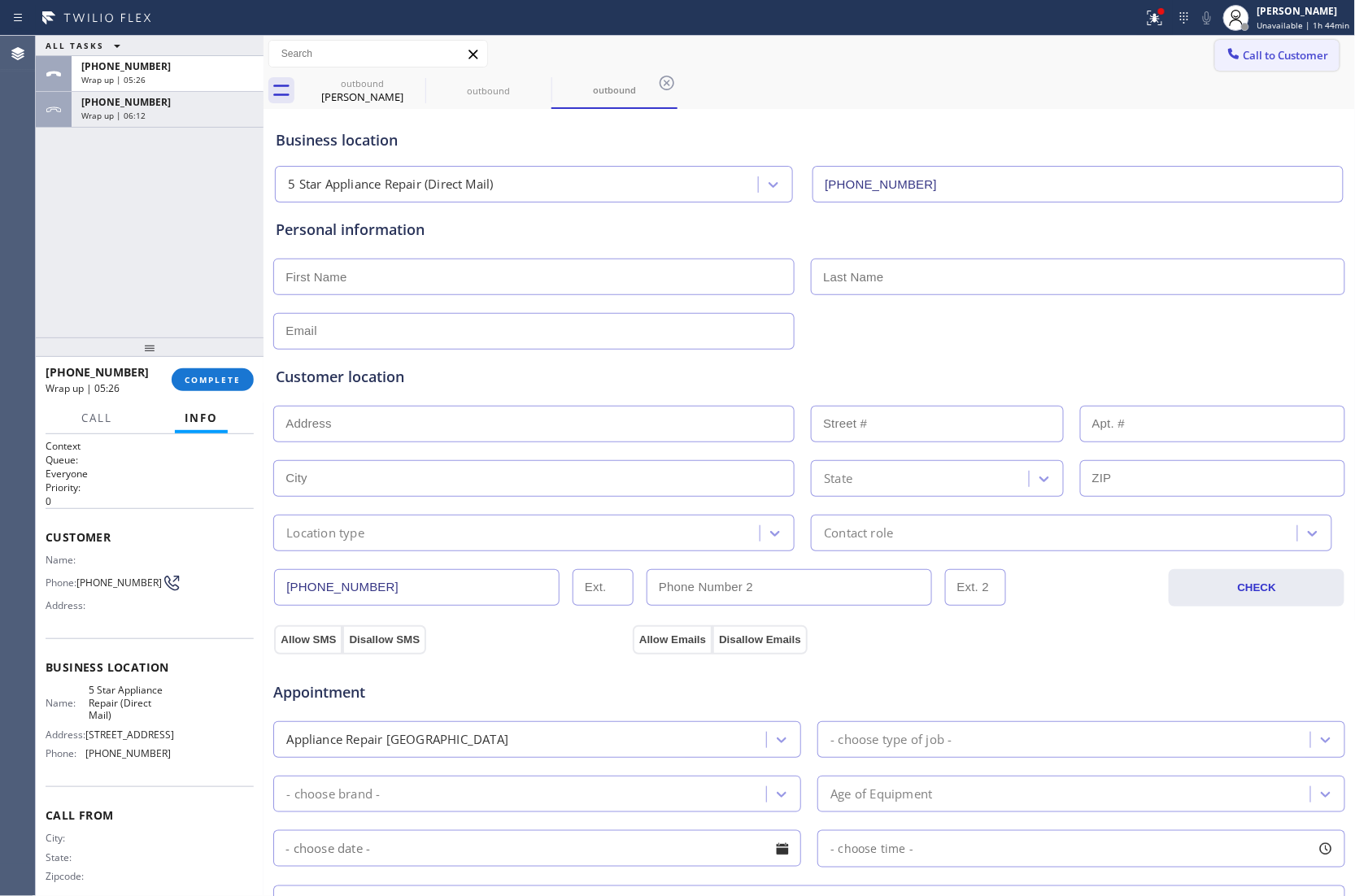
click at [1260, 59] on span "Call to Customer" at bounding box center [1286, 55] width 86 height 15
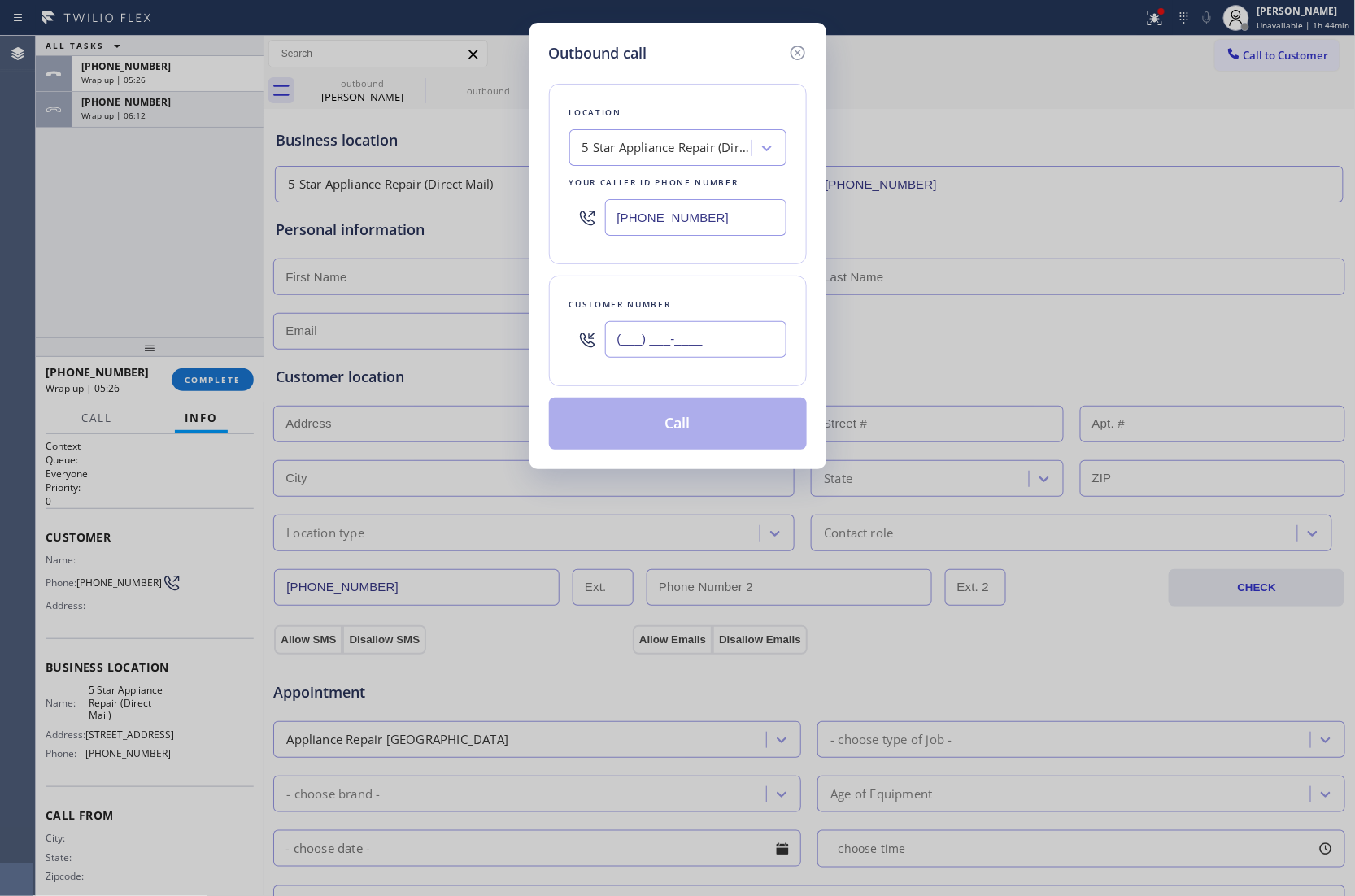
click at [655, 351] on input "(___) ___-____" at bounding box center [696, 339] width 181 height 37
paste input "623) 703-4888"
type input "[PHONE_NUMBER]"
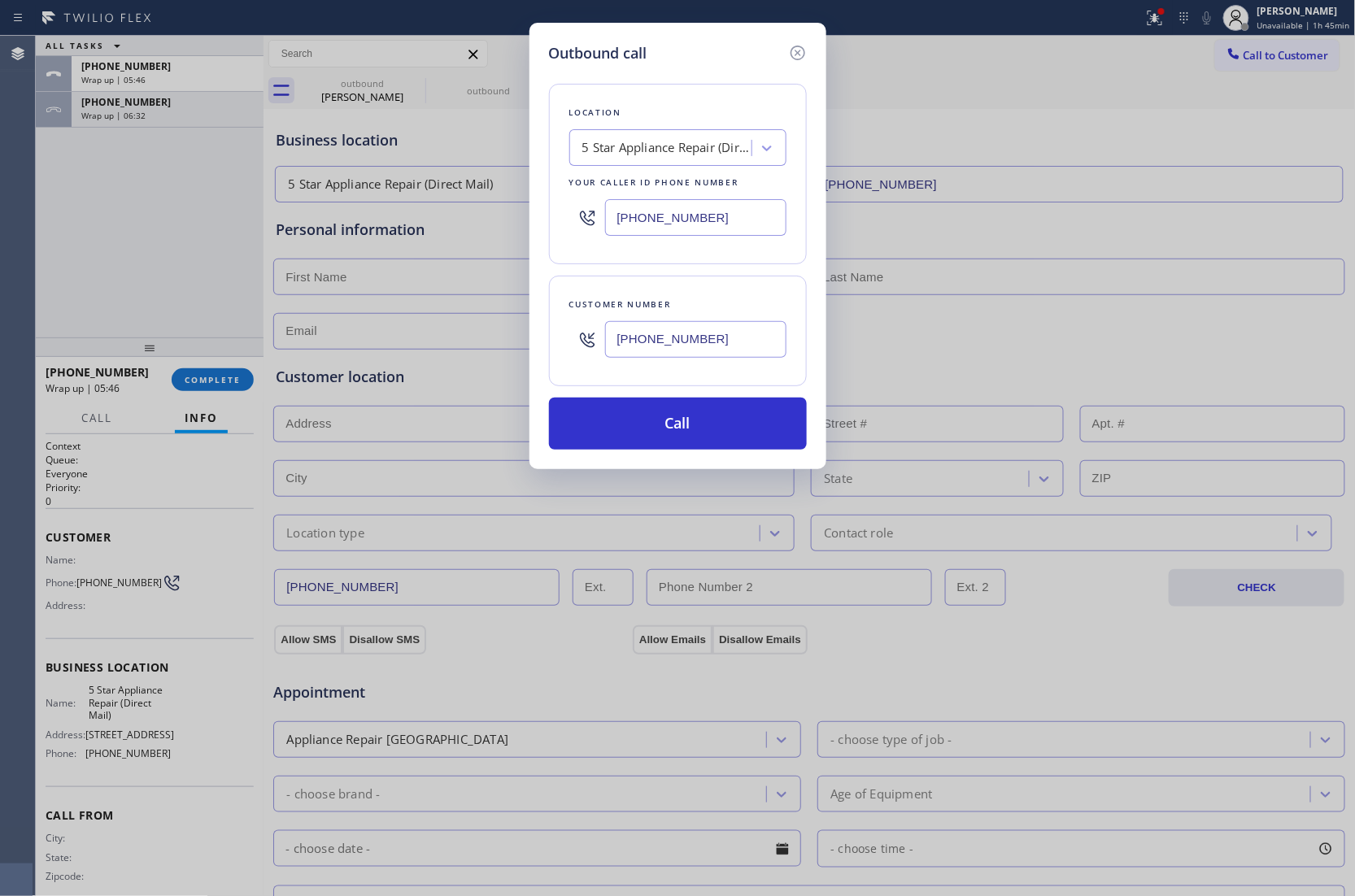
click at [671, 228] on input "[PHONE_NUMBER]" at bounding box center [696, 217] width 181 height 37
paste input "855) 662-5332"
type input "[PHONE_NUMBER]"
click at [692, 420] on button "Call" at bounding box center [677, 423] width 258 height 52
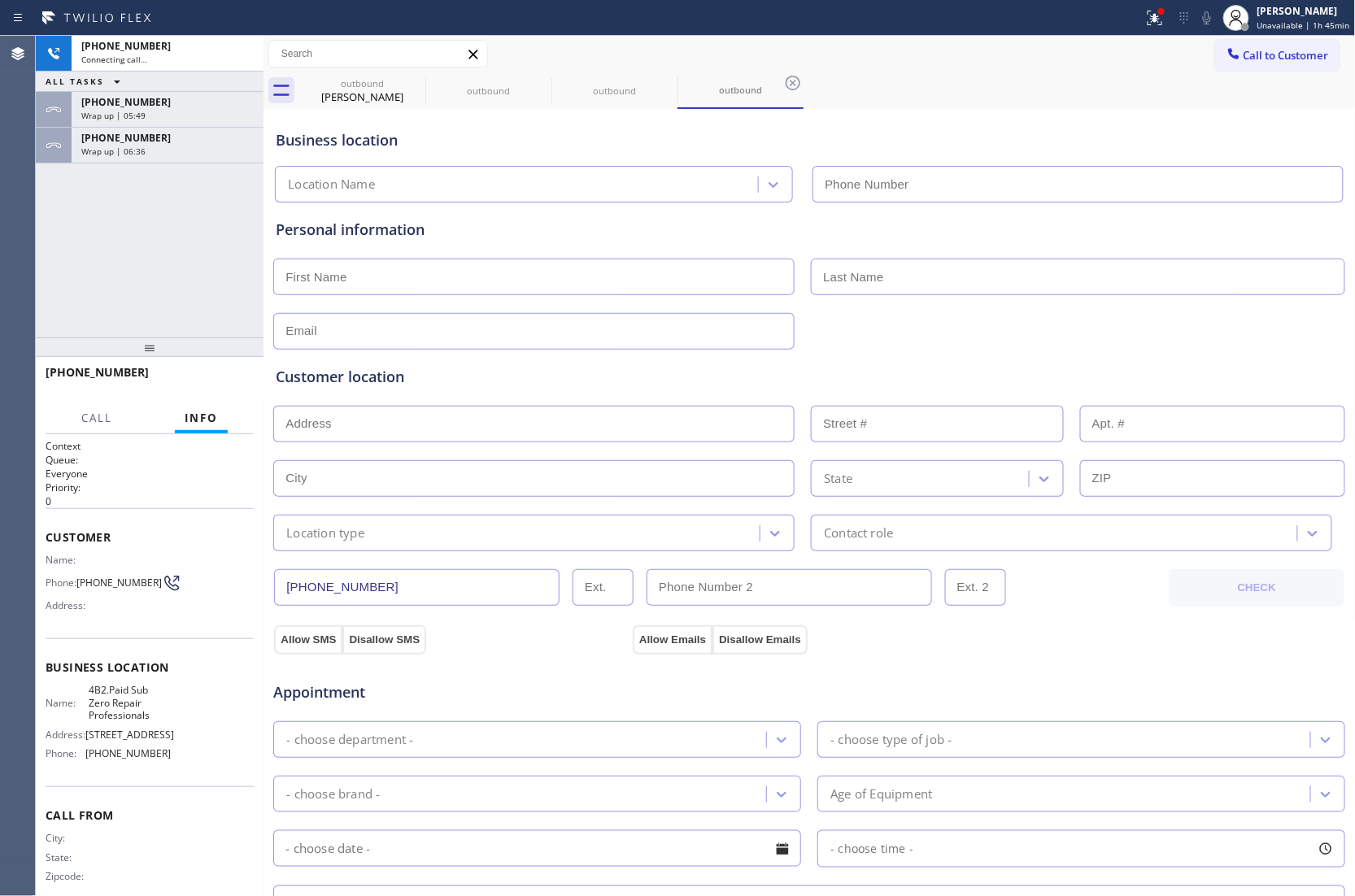
type input "[PHONE_NUMBER]"
click at [54, 242] on div "[PHONE_NUMBER] Connecting call… ALL TASKS ALL TASKS ACTIVE TASKS TASKS IN WRAP …" at bounding box center [150, 187] width 228 height 301
click at [36, 209] on div "[PHONE_NUMBER] Connecting call… ALL TASKS ALL TASKS ACTIVE TASKS TASKS IN WRAP …" at bounding box center [150, 187] width 228 height 301
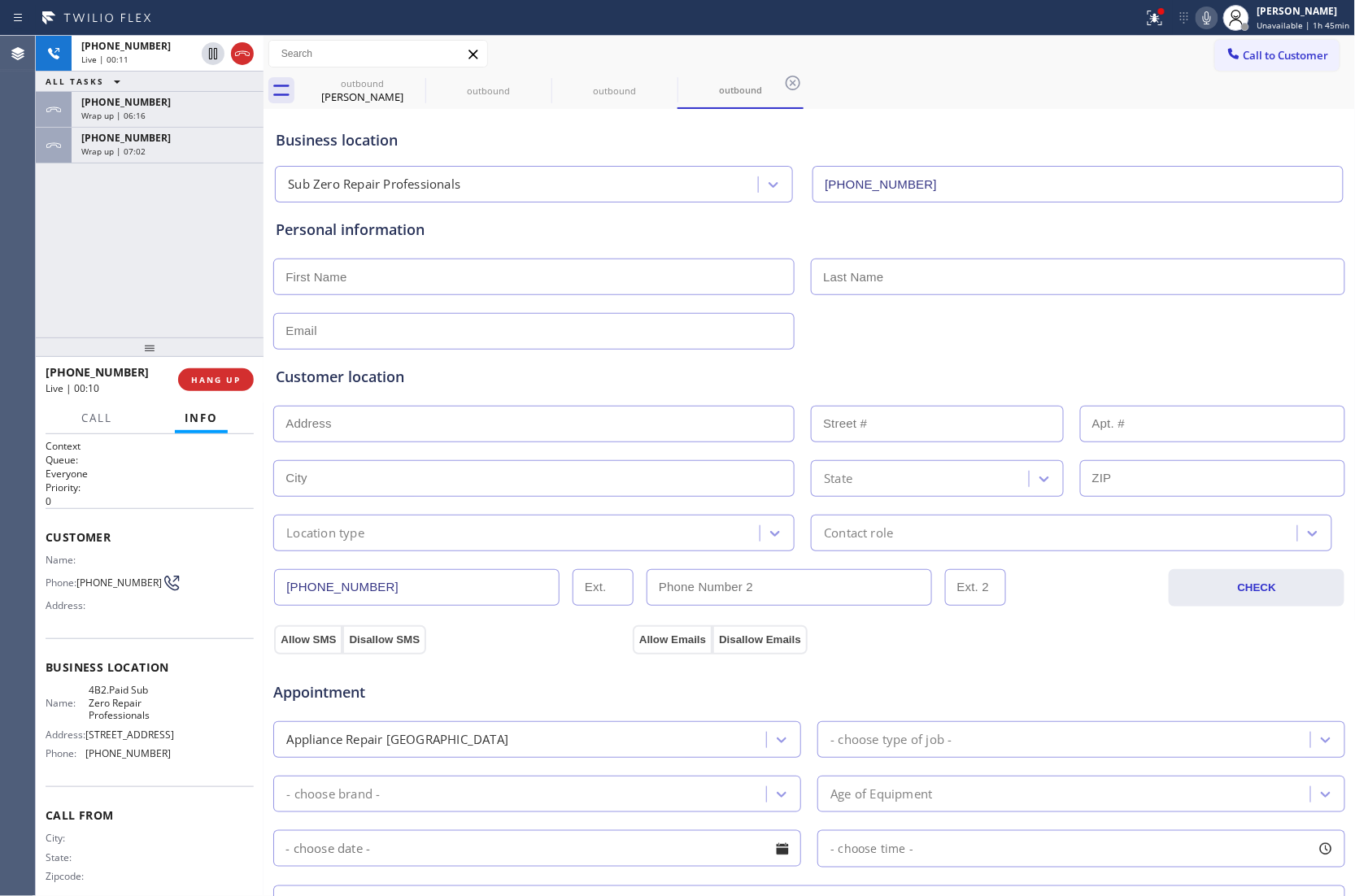
click at [40, 296] on div "[PHONE_NUMBER] Live | 00:11 ALL TASKS ALL TASKS ACTIVE TASKS TASKS IN WRAP UP […" at bounding box center [150, 187] width 228 height 301
drag, startPoint x: 153, startPoint y: 727, endPoint x: 86, endPoint y: 697, distance: 73.4
click at [89, 697] on span "4B2.Paid Sub Zero Repair Professionals" at bounding box center [129, 703] width 81 height 38
copy span "4B2.Paid Sub Zero Repair Professionals"
click at [51, 283] on div "[PHONE_NUMBER] Live | 00:48 ALL TASKS ALL TASKS ACTIVE TASKS TASKS IN WRAP UP […" at bounding box center [150, 187] width 228 height 301
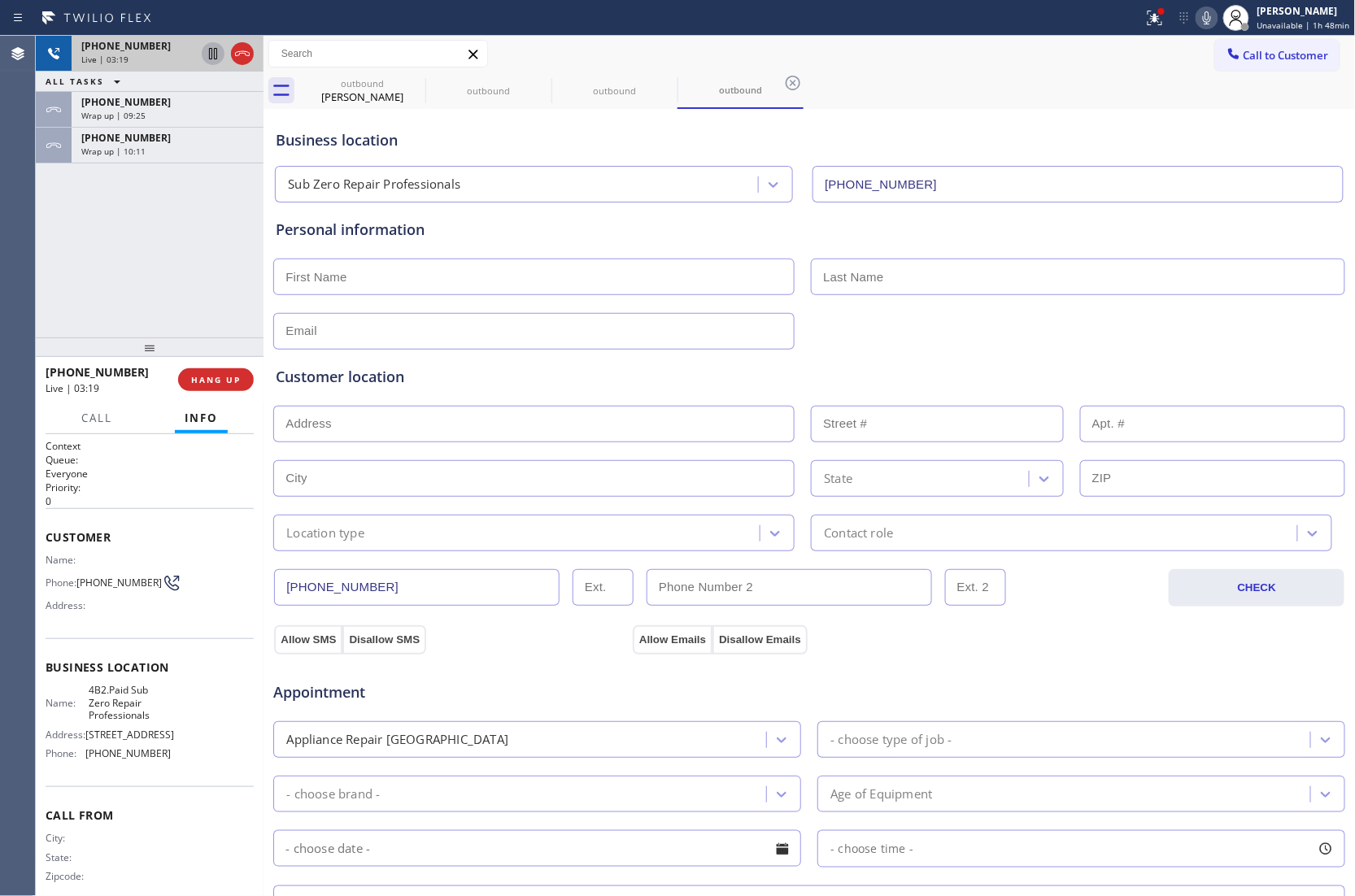
click at [211, 56] on icon at bounding box center [212, 53] width 8 height 11
click at [1210, 16] on icon at bounding box center [1206, 17] width 8 height 13
click at [27, 287] on div "Agent Desktop" at bounding box center [17, 466] width 35 height 860
click at [215, 50] on icon at bounding box center [212, 53] width 11 height 11
click at [1209, 21] on icon at bounding box center [1206, 17] width 20 height 20
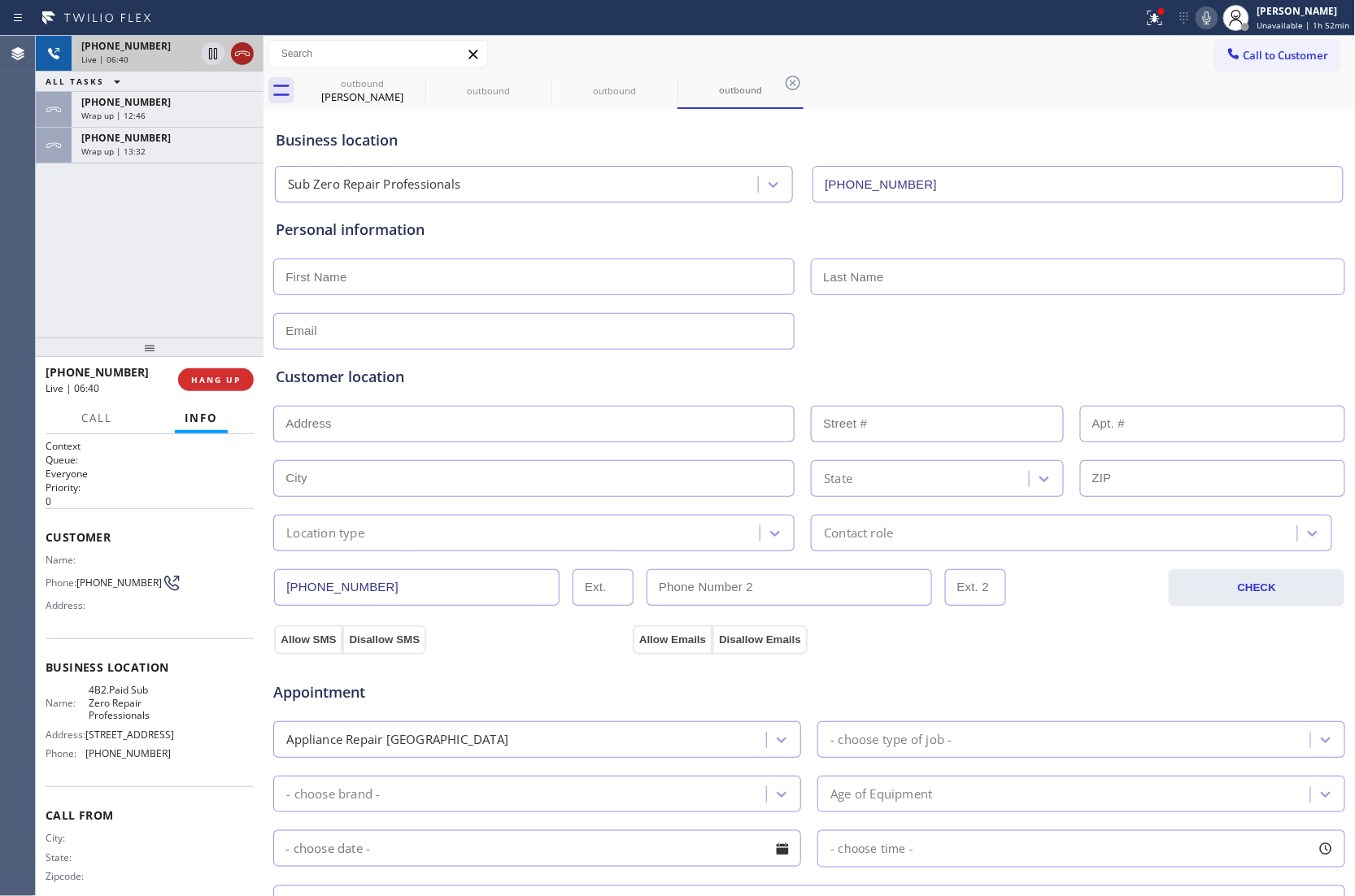
click at [242, 50] on icon at bounding box center [242, 53] width 20 height 20
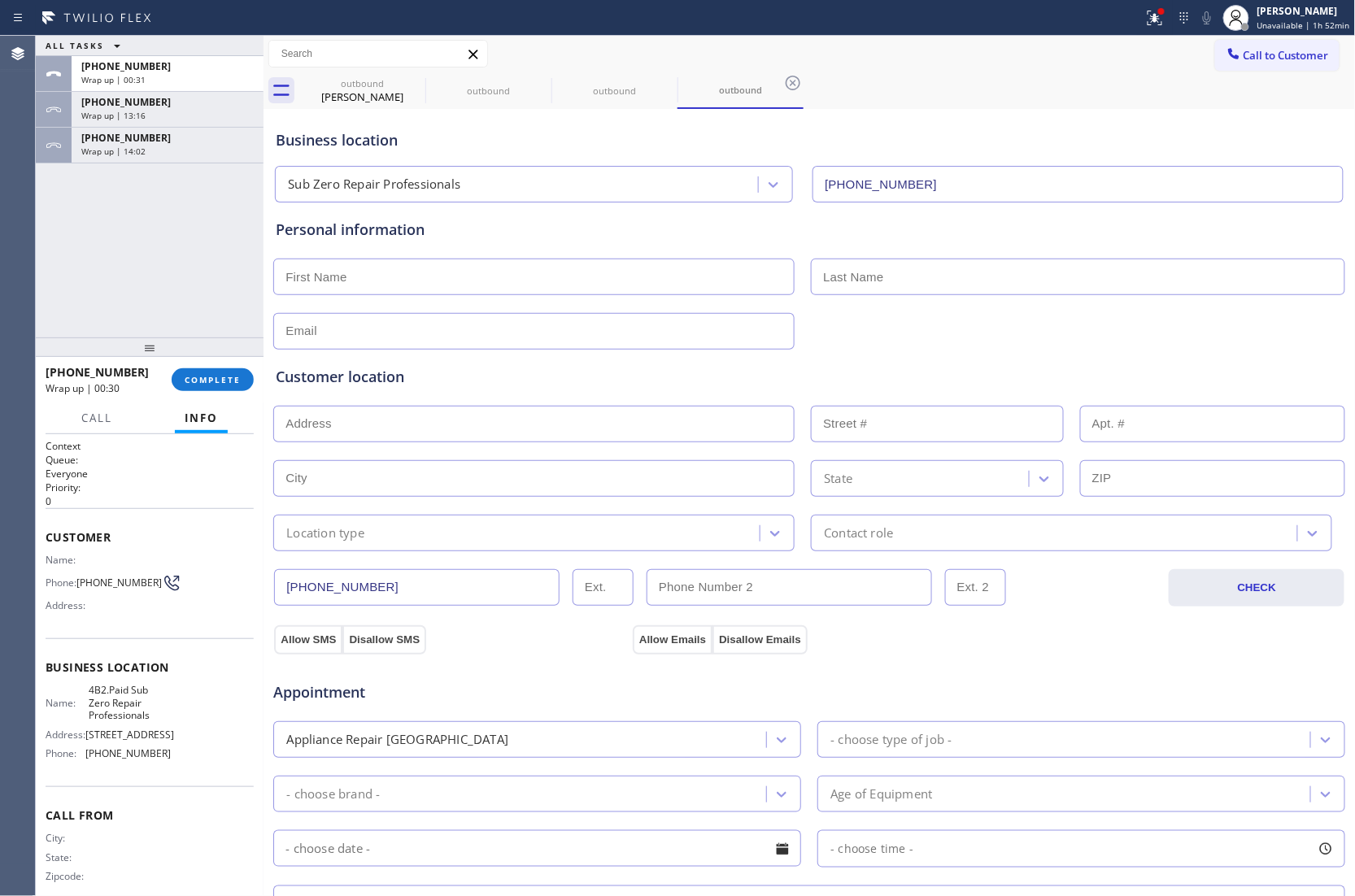
click at [42, 210] on div "ALL TASKS ALL TASKS ACTIVE TASKS TASKS IN WRAP UP [PHONE_NUMBER] Wrap up | 00:3…" at bounding box center [150, 187] width 228 height 301
drag, startPoint x: 1283, startPoint y: 62, endPoint x: 1068, endPoint y: 99, distance: 218.2
click at [1281, 62] on span "Call to Customer" at bounding box center [1286, 55] width 86 height 15
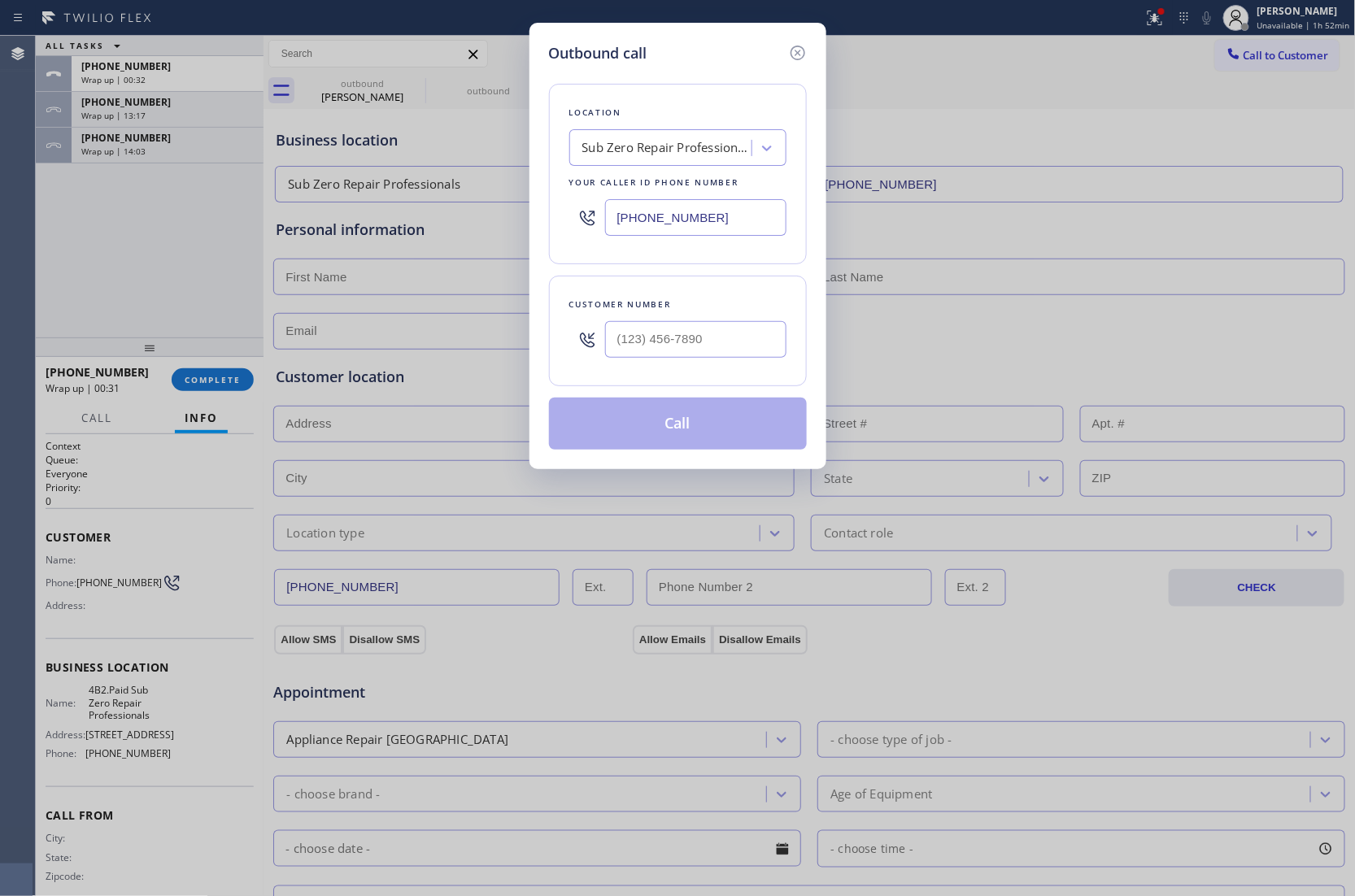
click at [652, 225] on input "[PHONE_NUMBER]" at bounding box center [696, 217] width 181 height 37
paste input "8) 800-3094"
type input "[PHONE_NUMBER]"
type input "(___) ___-____"
click at [9, 242] on div "Outbound call Location 5 Star Air Duct Cleaning Your caller id phone number [PH…" at bounding box center [677, 448] width 1355 height 896
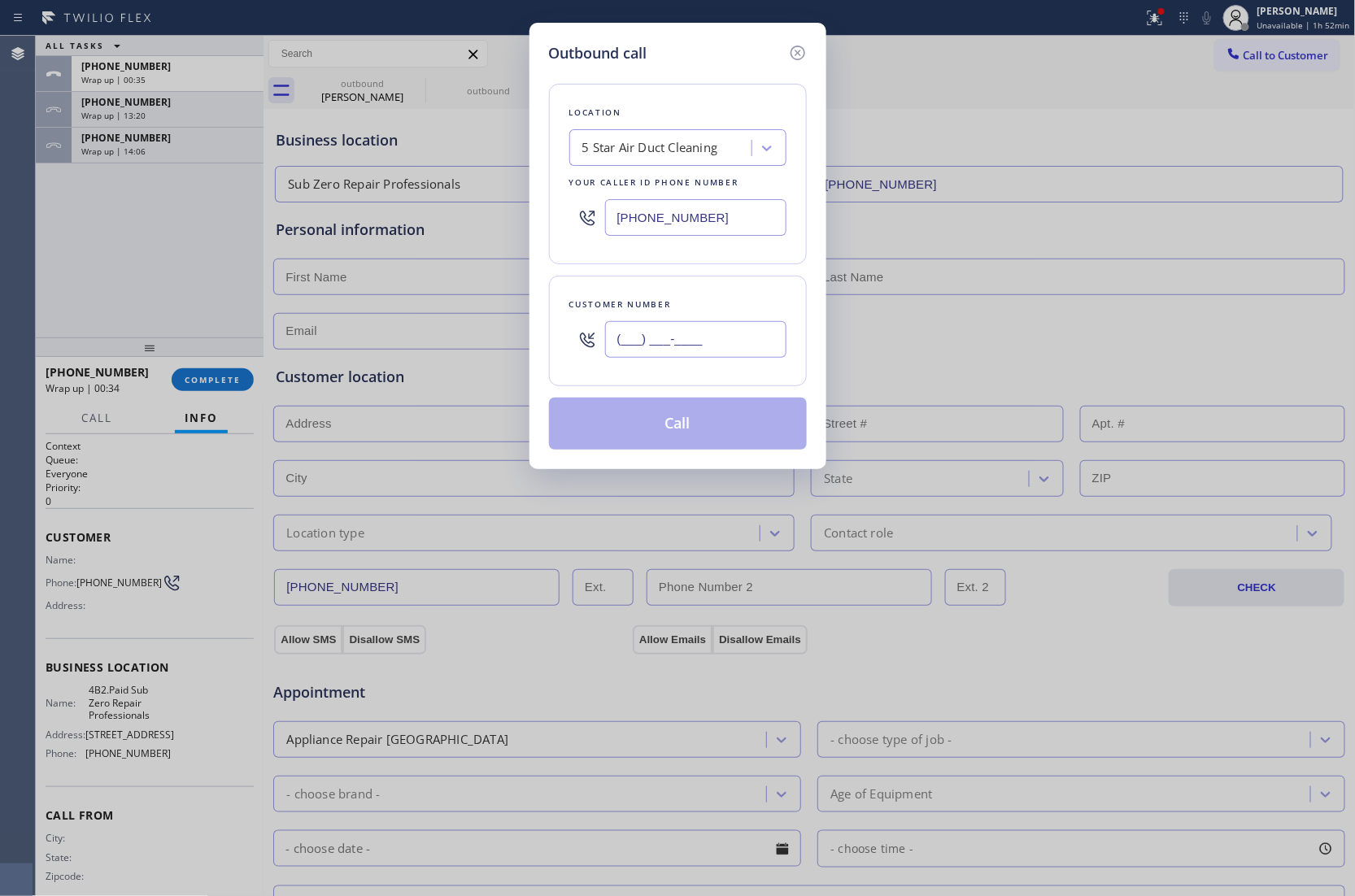
click at [683, 343] on input "(___) ___-____" at bounding box center [696, 339] width 181 height 37
paste input "562) 916-5403"
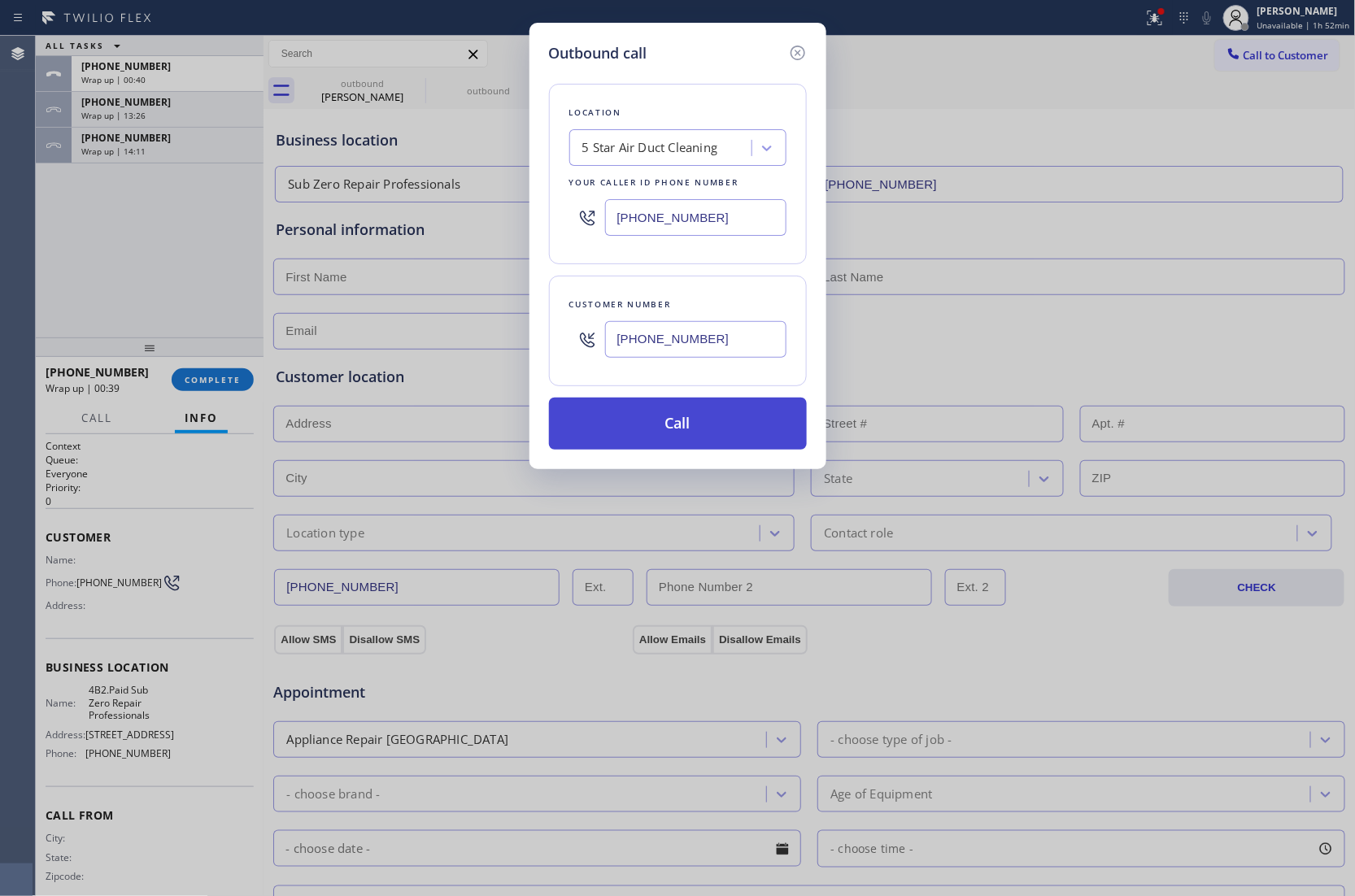
type input "[PHONE_NUMBER]"
click at [693, 439] on button "Call" at bounding box center [677, 423] width 258 height 52
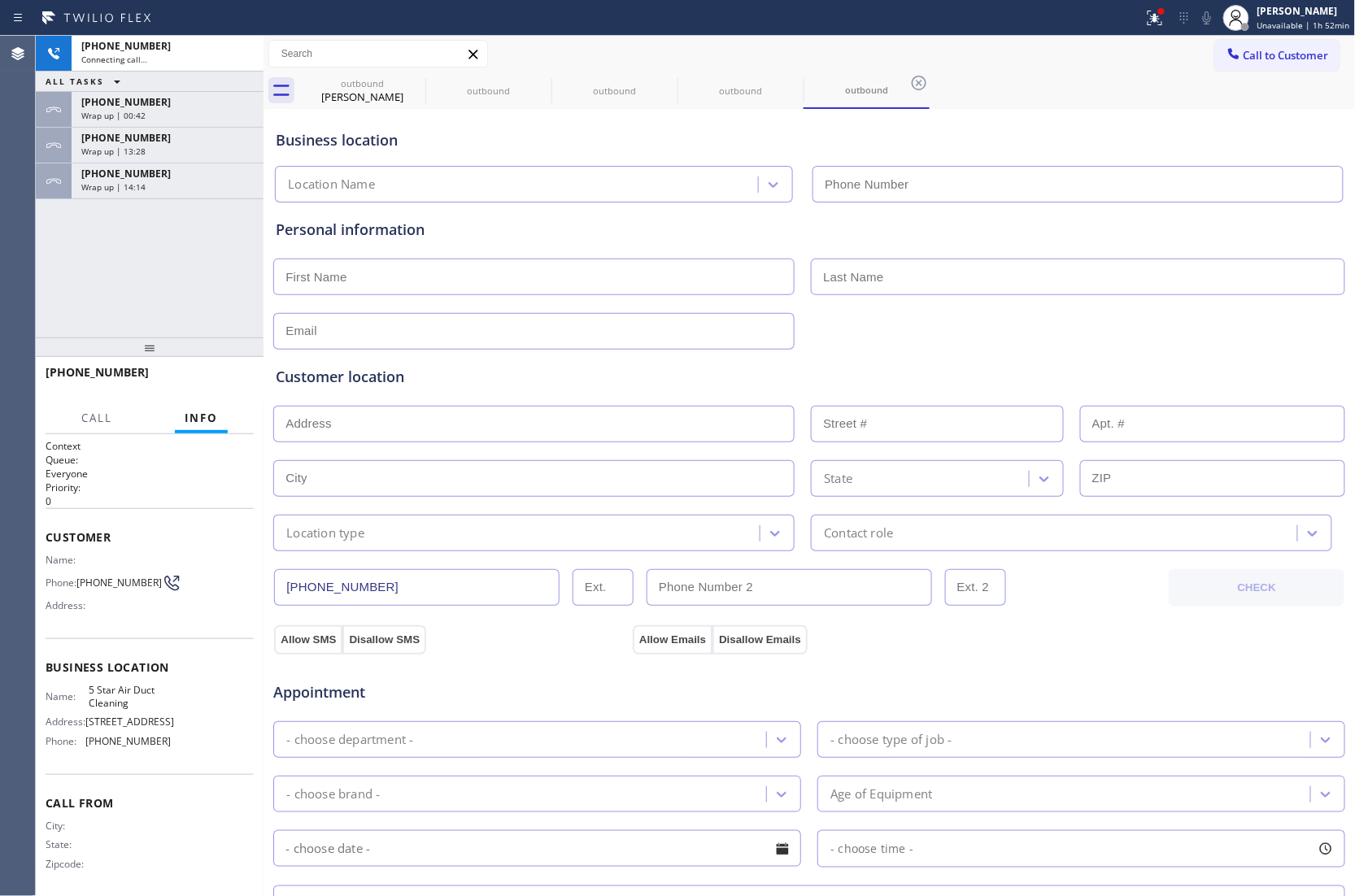
type input "[PHONE_NUMBER]"
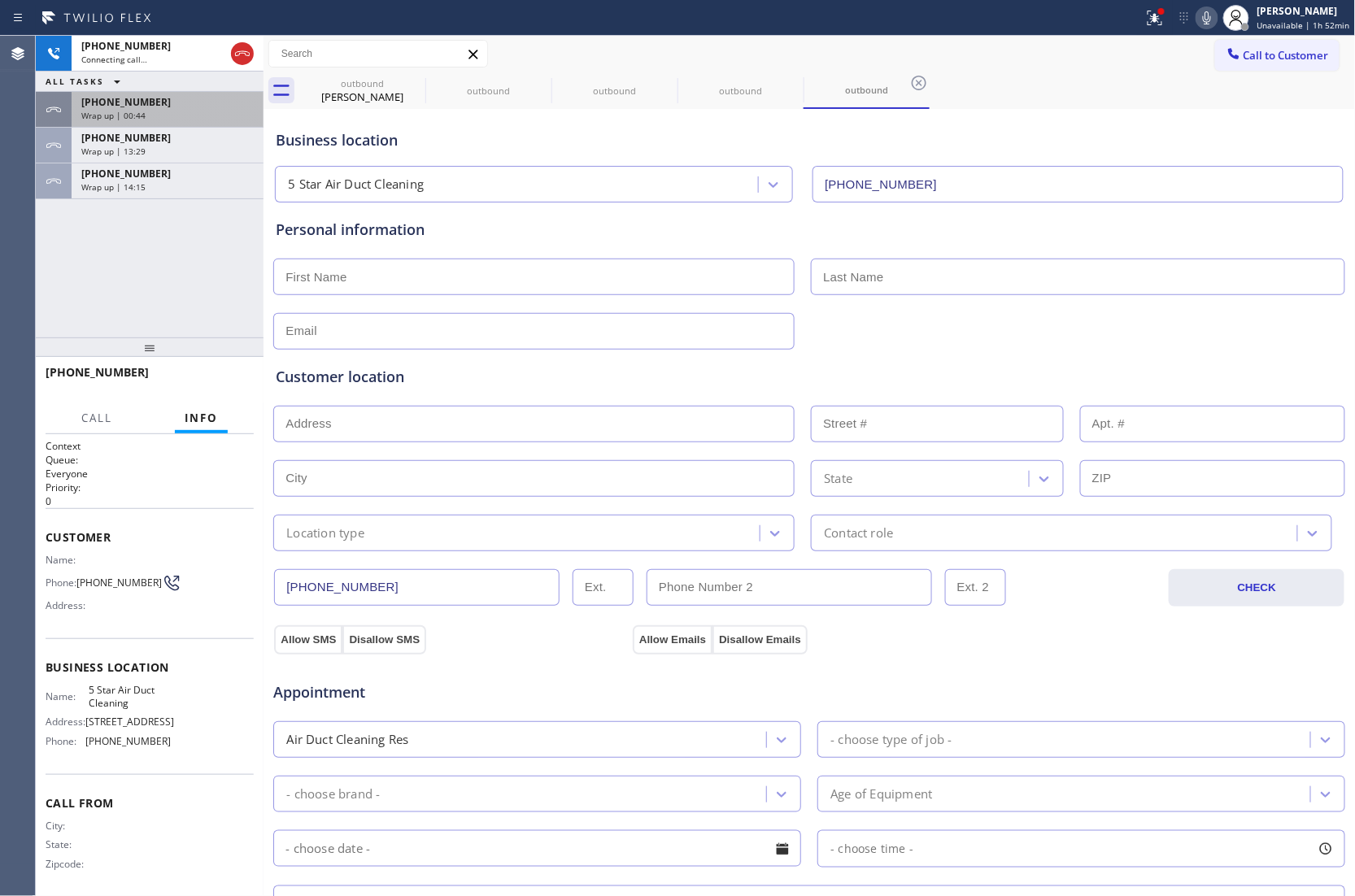
click at [124, 110] on span "Wrap up | 00:44" at bounding box center [113, 115] width 64 height 11
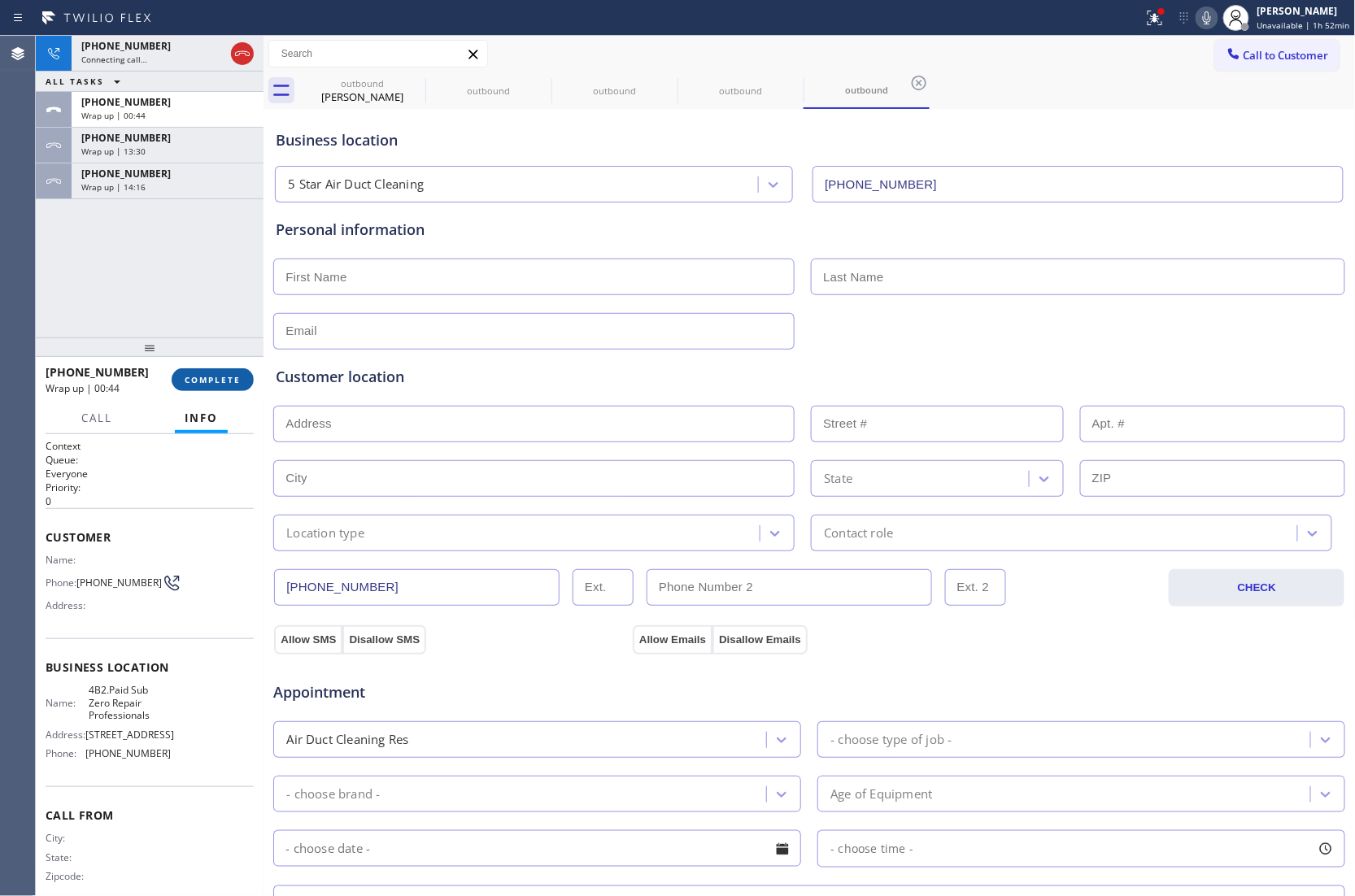
click at [203, 377] on span "COMPLETE" at bounding box center [213, 379] width 56 height 11
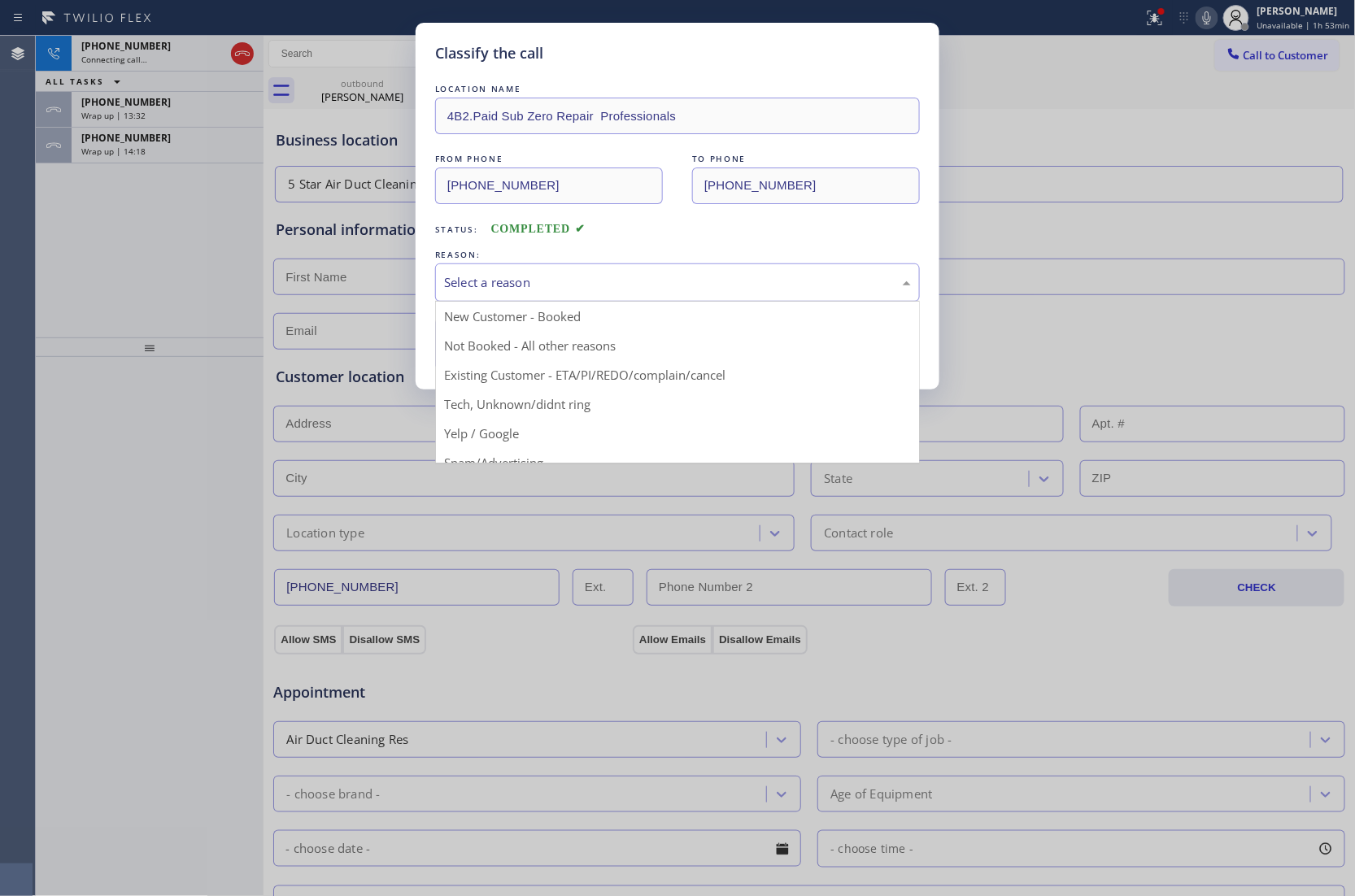
click at [571, 268] on div "Select a reason" at bounding box center [677, 282] width 484 height 39
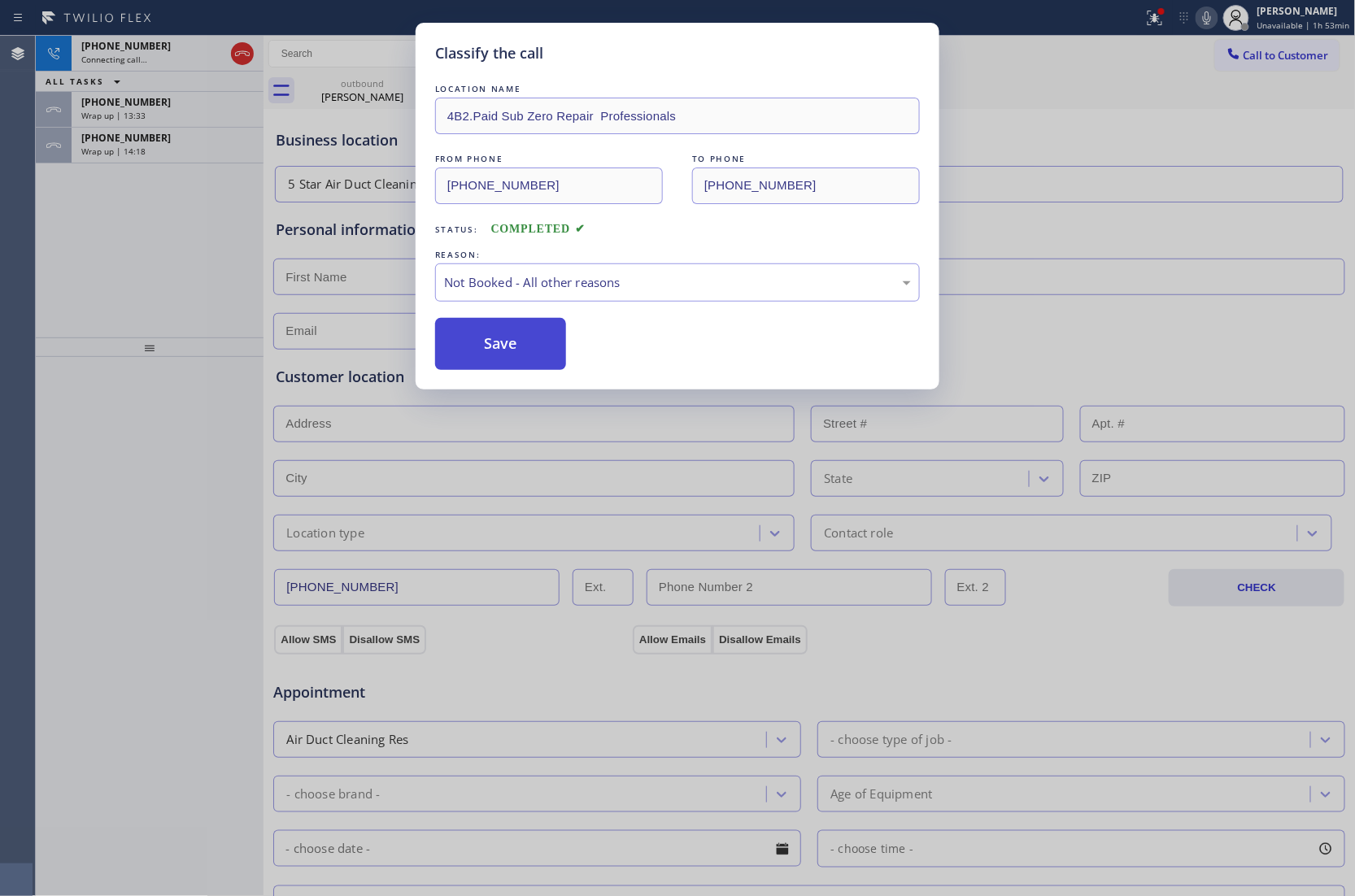
click at [515, 352] on button "Save" at bounding box center [500, 343] width 131 height 52
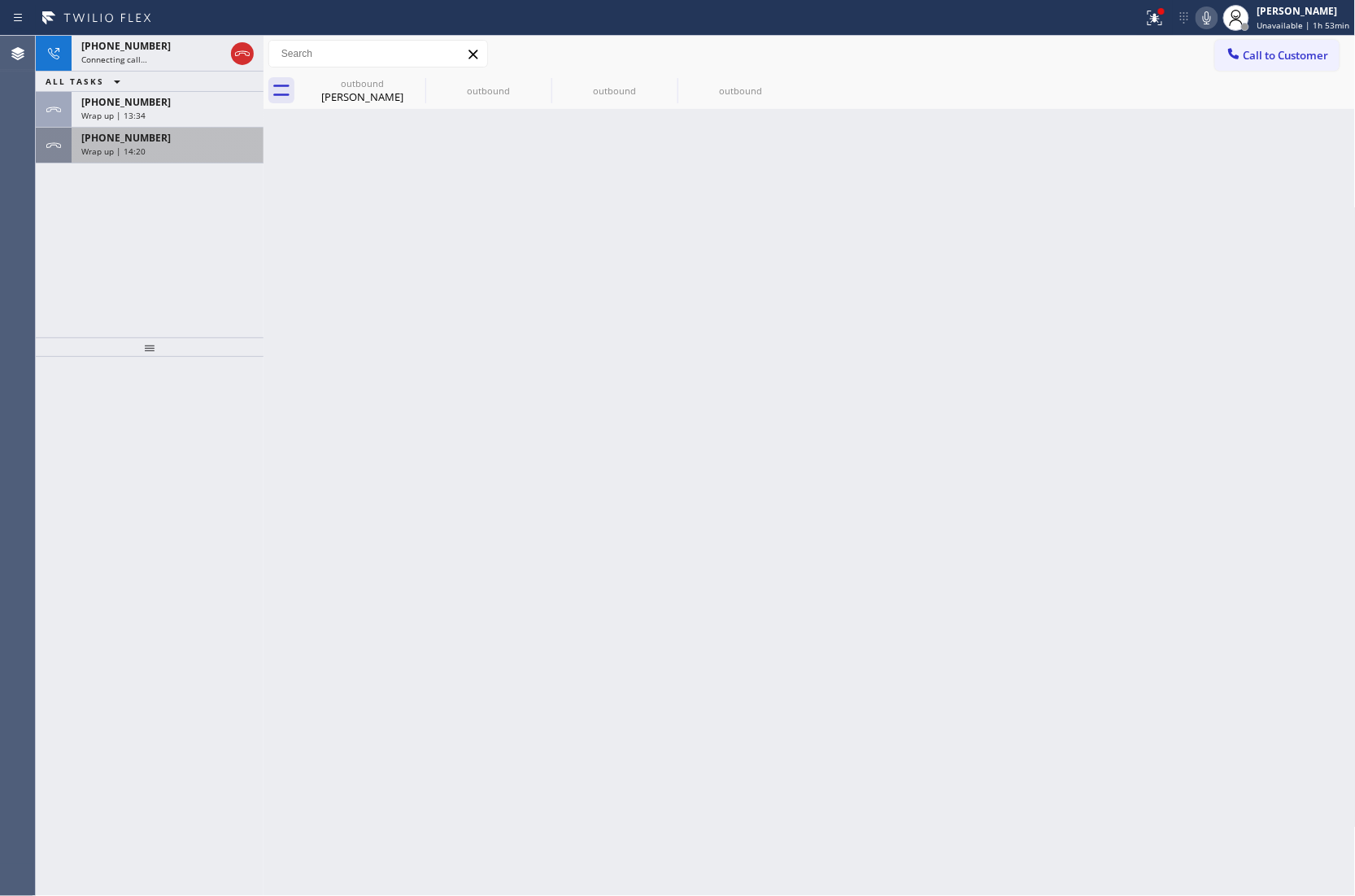
click at [134, 156] on span "Wrap up | 14:20" at bounding box center [113, 151] width 64 height 11
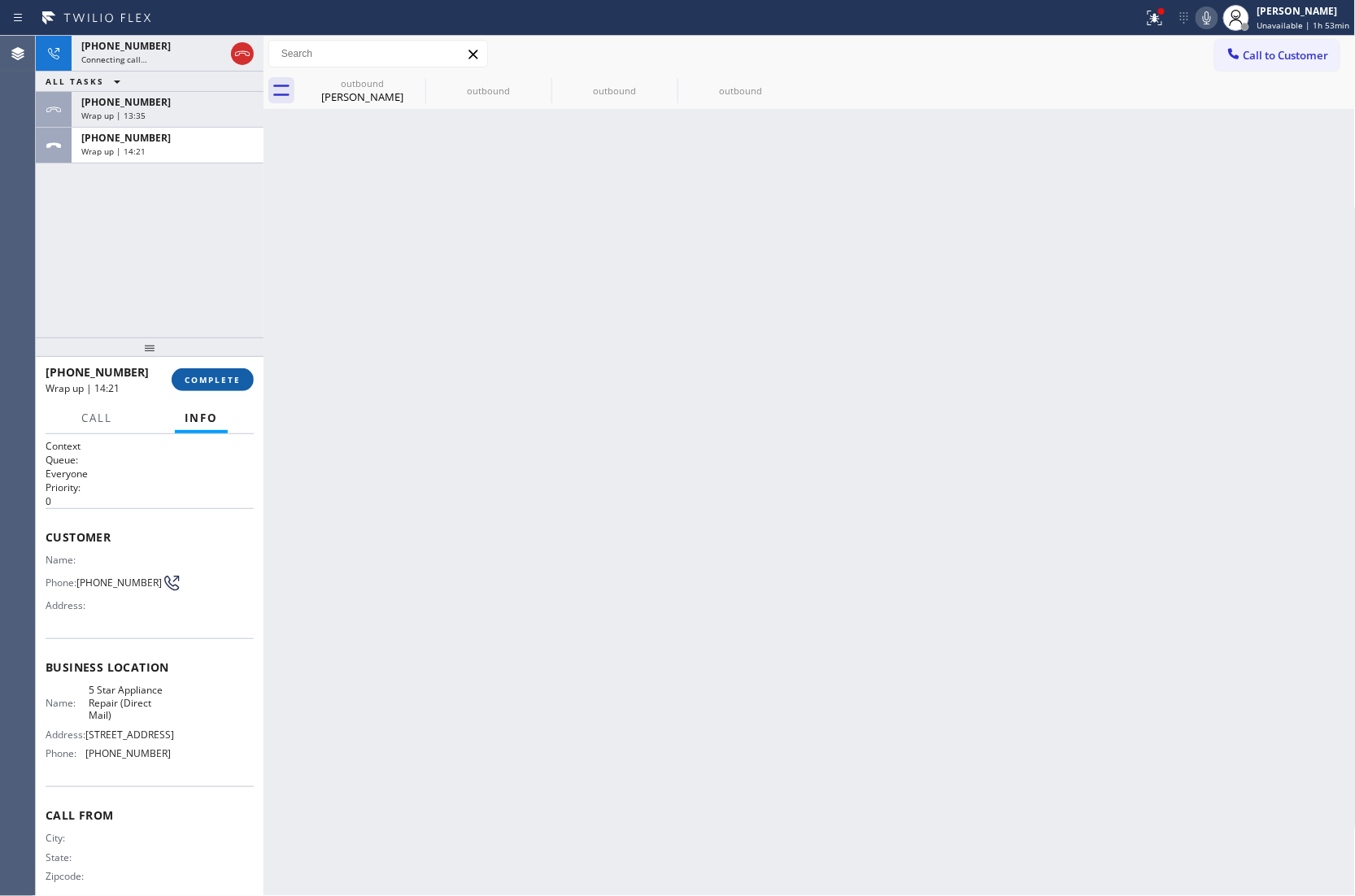
click at [222, 376] on span "COMPLETE" at bounding box center [213, 379] width 56 height 11
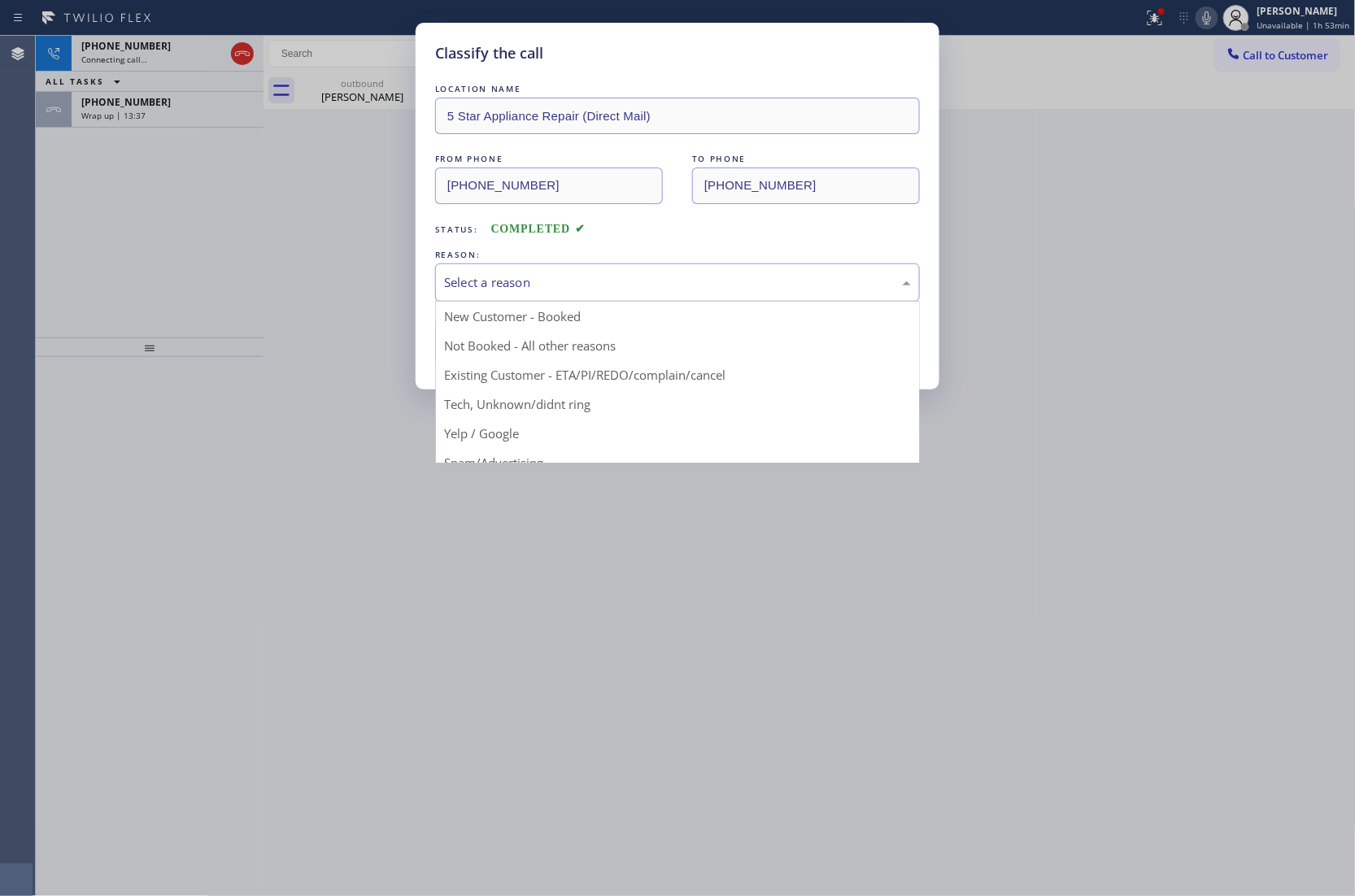
click at [535, 281] on div "Select a reason" at bounding box center [677, 282] width 467 height 19
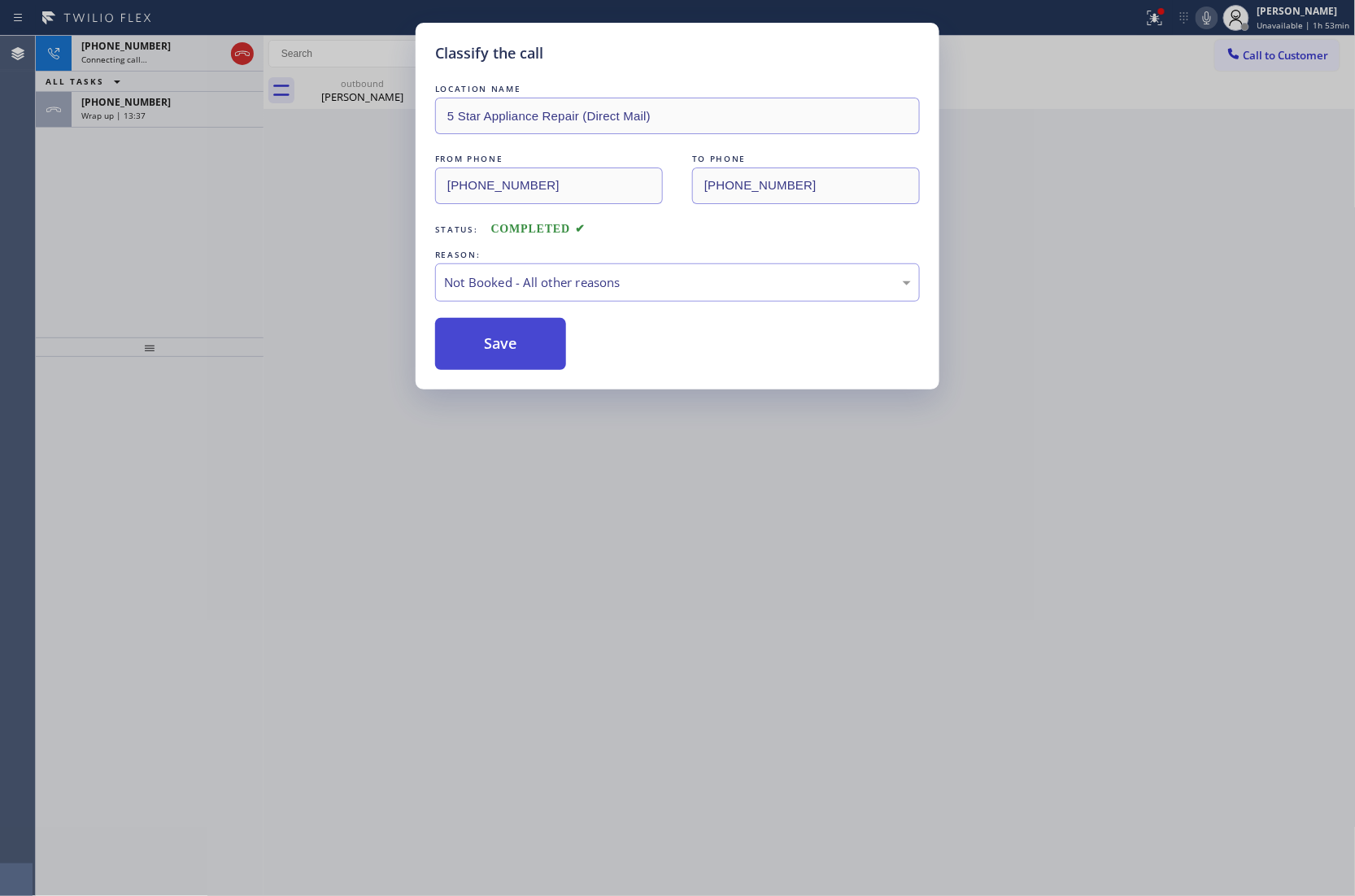
click at [496, 358] on button "Save" at bounding box center [500, 343] width 131 height 52
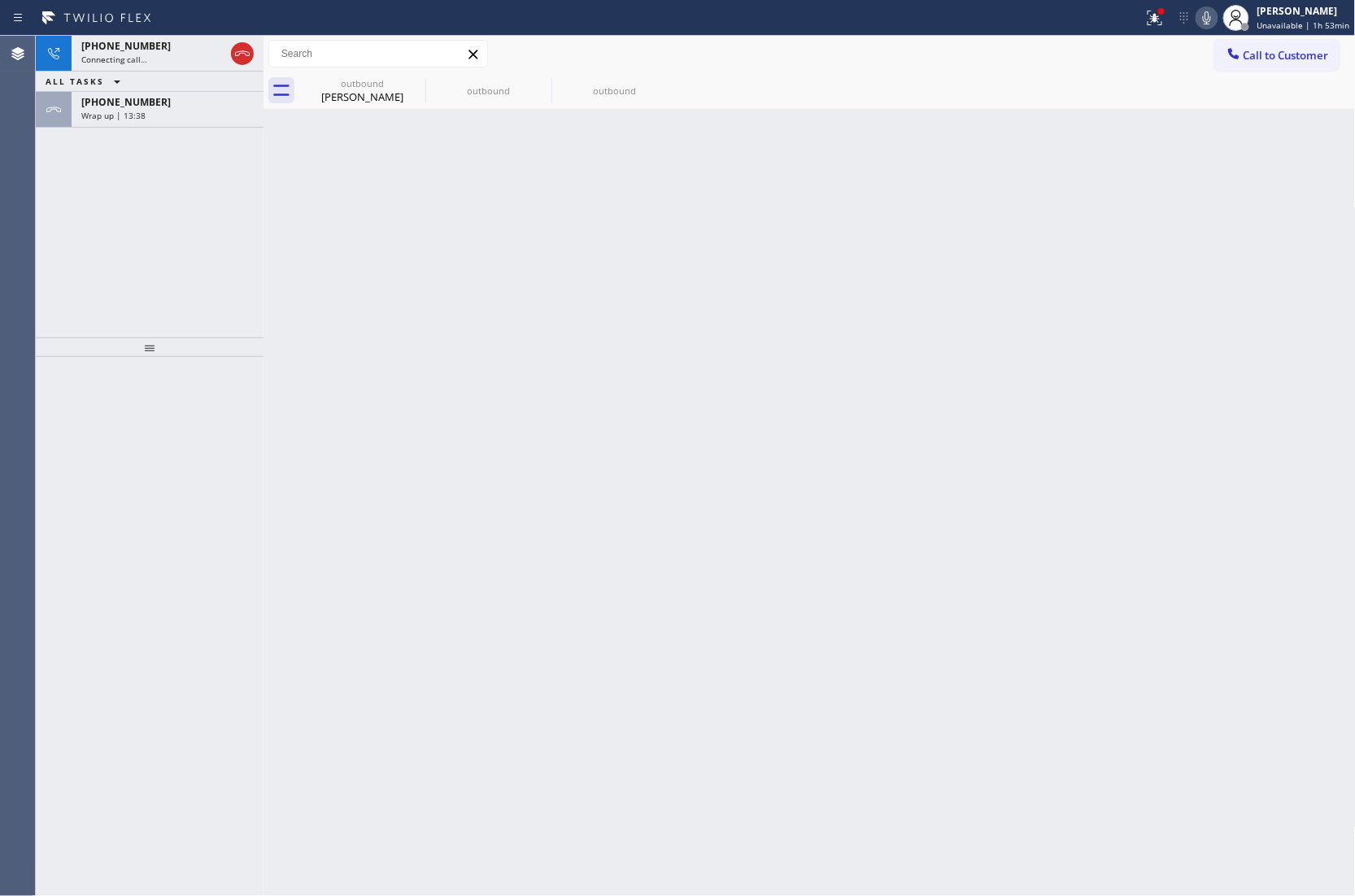
click at [145, 128] on div "[PHONE_NUMBER] Connecting call… ALL TASKS ALL TASKS ACTIVE TASKS TASKS IN WRAP …" at bounding box center [150, 187] width 228 height 301
click at [144, 127] on div "[PHONE_NUMBER] Wrap up | 13:38" at bounding box center [150, 110] width 228 height 36
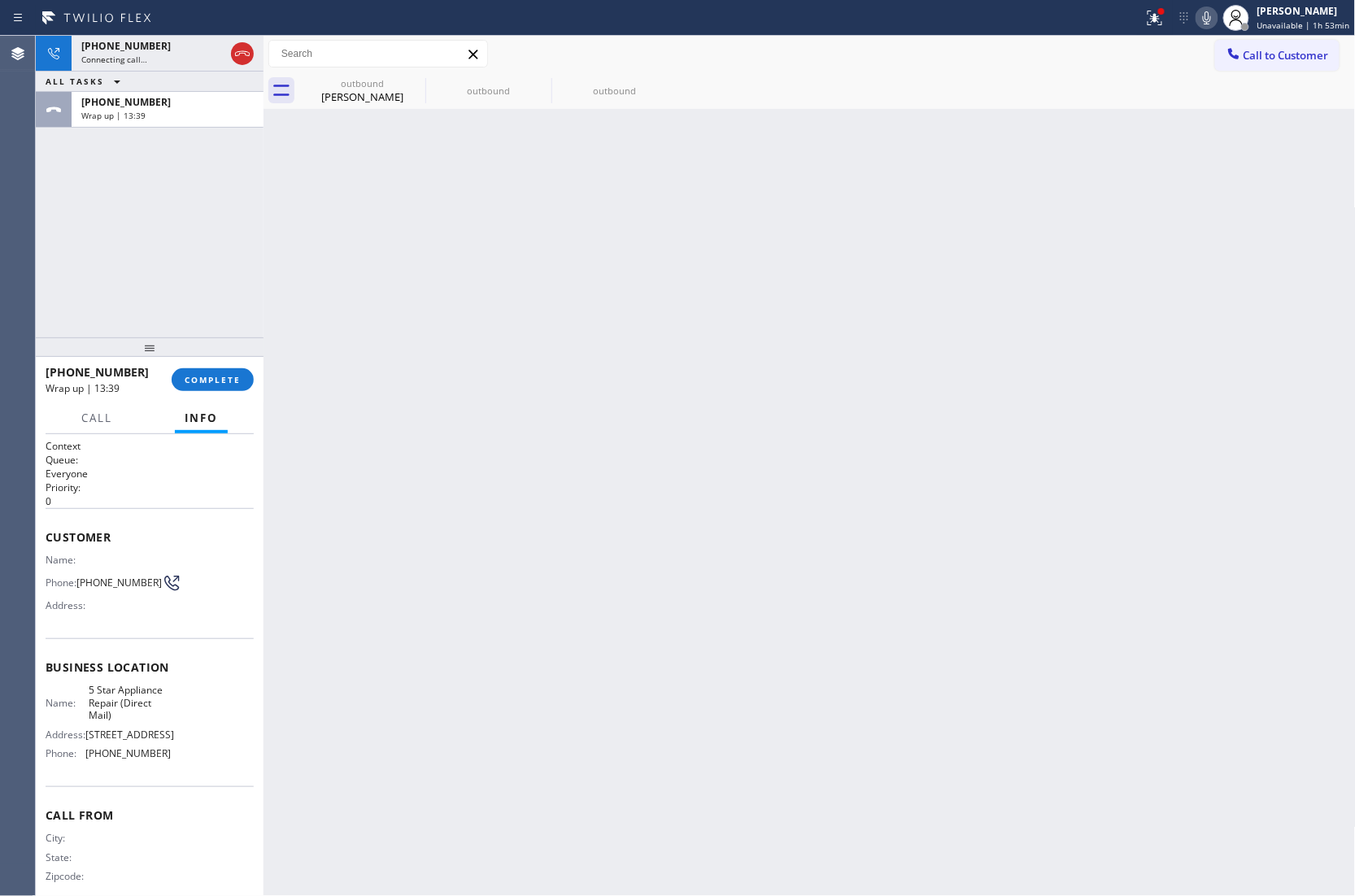
click at [146, 122] on div "[PHONE_NUMBER] Wrap up | 13:39" at bounding box center [164, 110] width 186 height 36
click at [231, 374] on span "COMPLETE" at bounding box center [213, 379] width 56 height 11
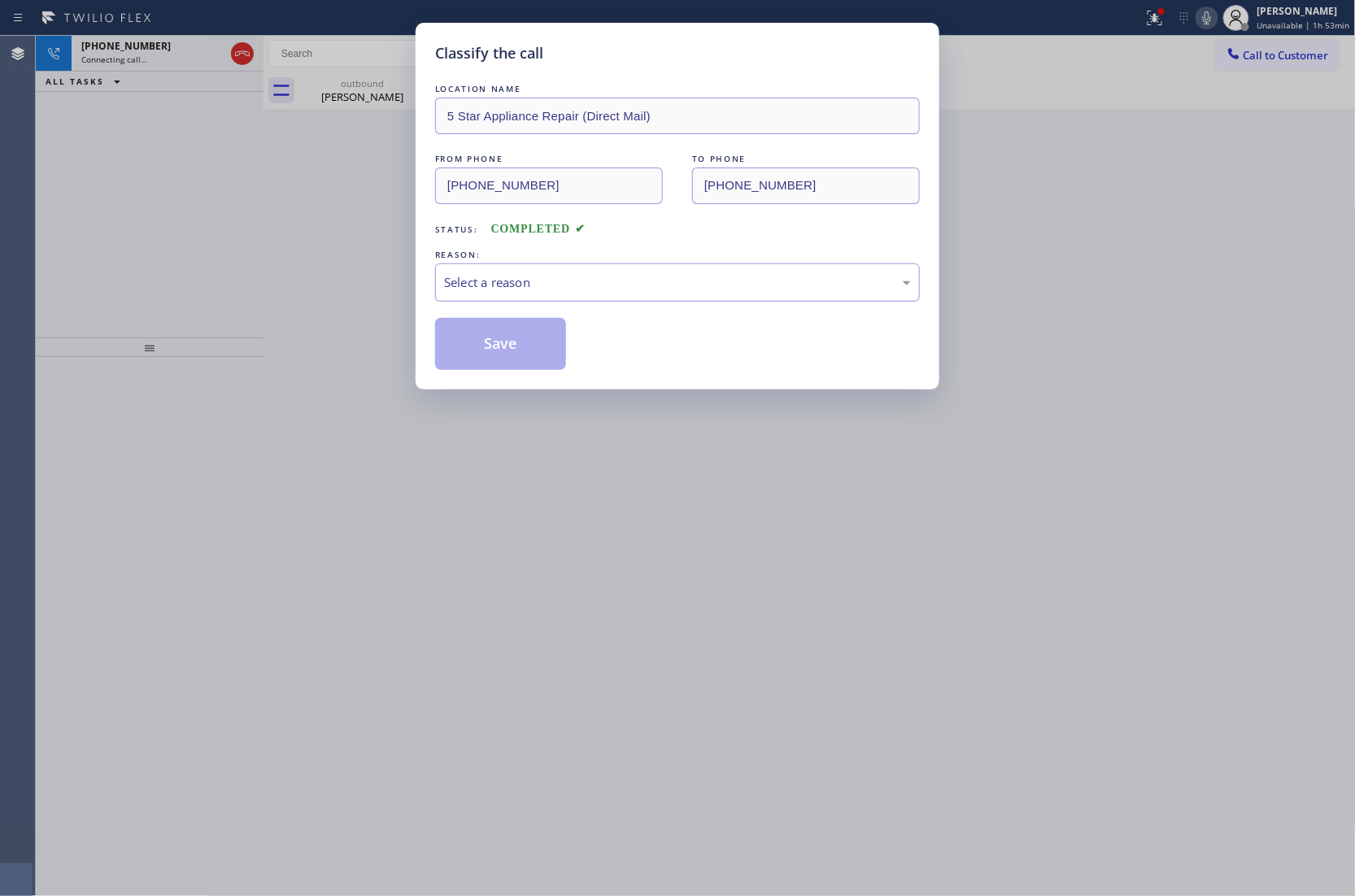
click at [612, 288] on div "Select a reason" at bounding box center [677, 282] width 467 height 19
click at [518, 349] on button "Save" at bounding box center [500, 343] width 131 height 52
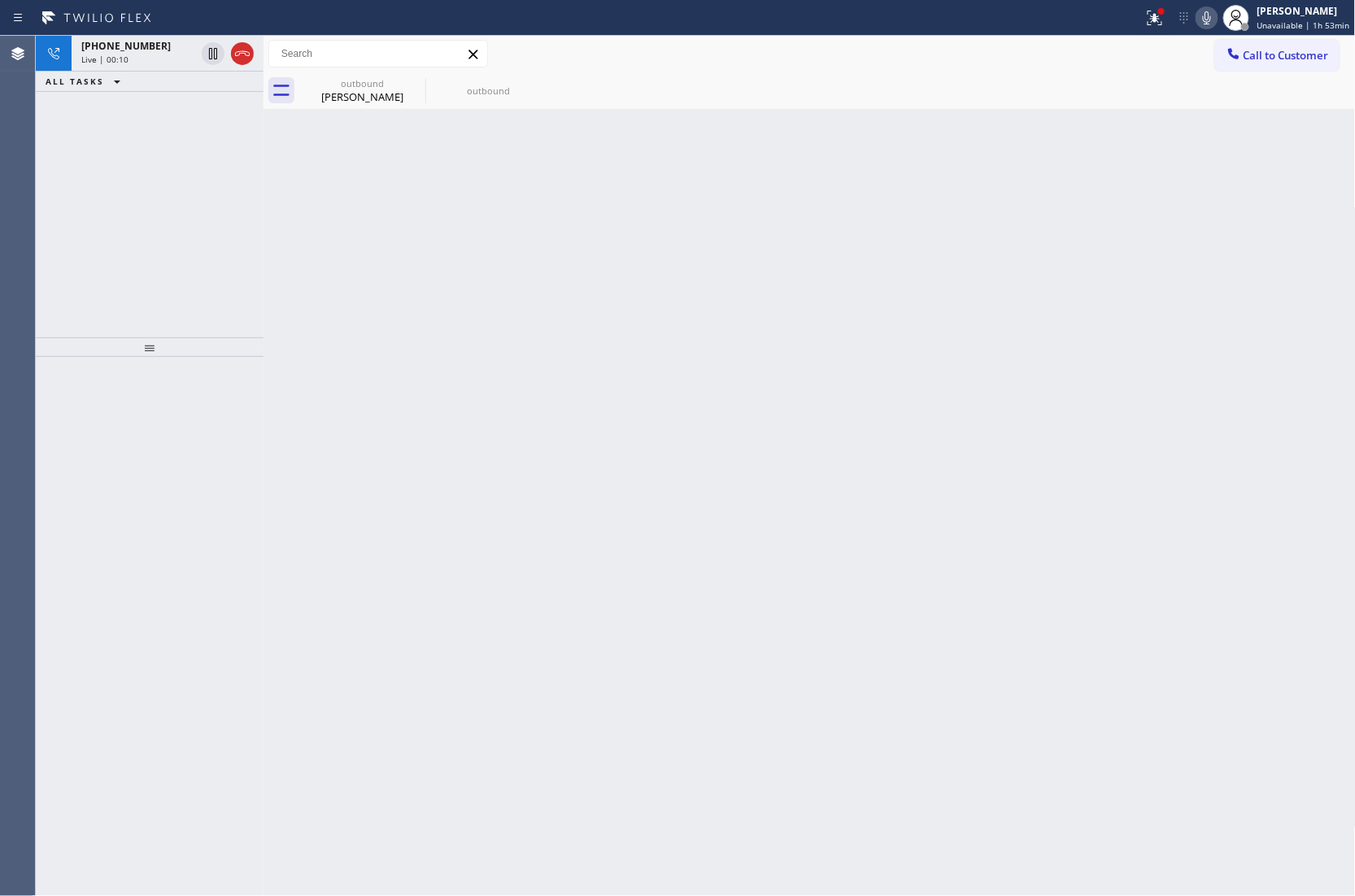
click at [50, 169] on div "[PHONE_NUMBER] Live | 00:10 ALL TASKS ALL TASKS ACTIVE TASKS TASKS IN WRAP UP" at bounding box center [150, 187] width 228 height 301
click at [143, 50] on span "[PHONE_NUMBER]" at bounding box center [126, 46] width 89 height 14
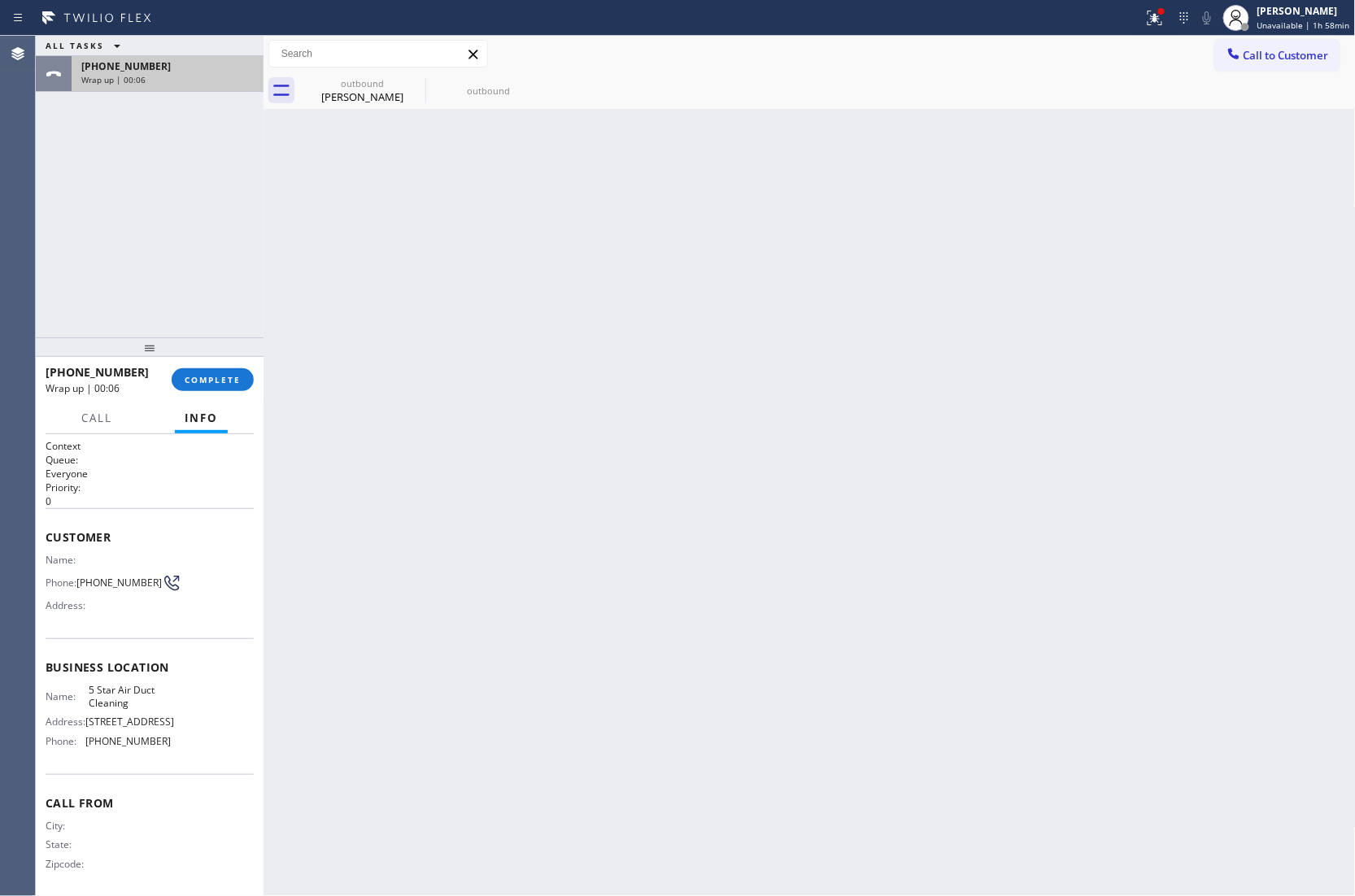
click at [152, 80] on div "Wrap up | 00:06" at bounding box center [167, 79] width 172 height 11
click at [416, 78] on icon at bounding box center [414, 82] width 20 height 20
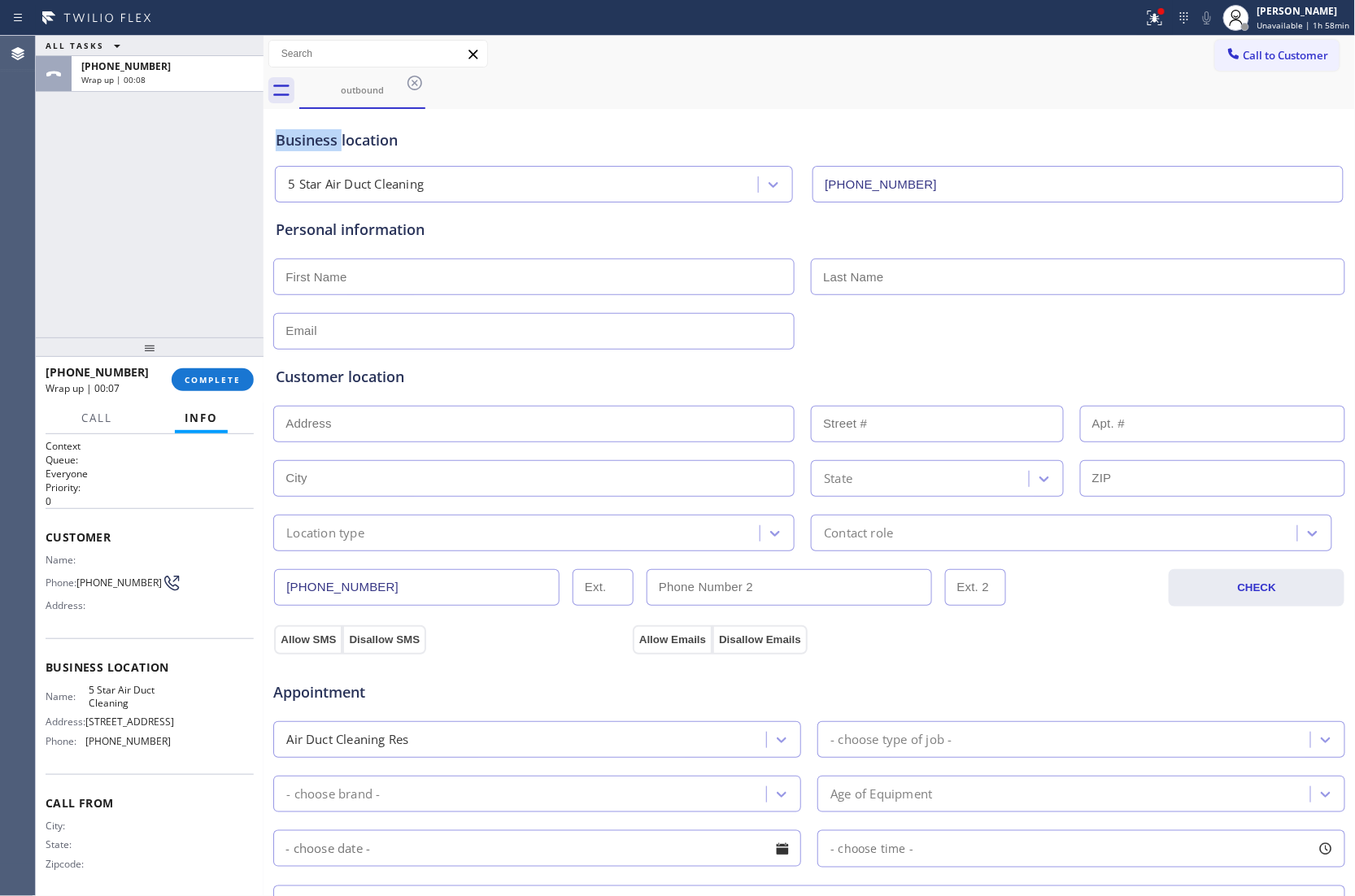
click at [416, 78] on icon at bounding box center [414, 82] width 20 height 20
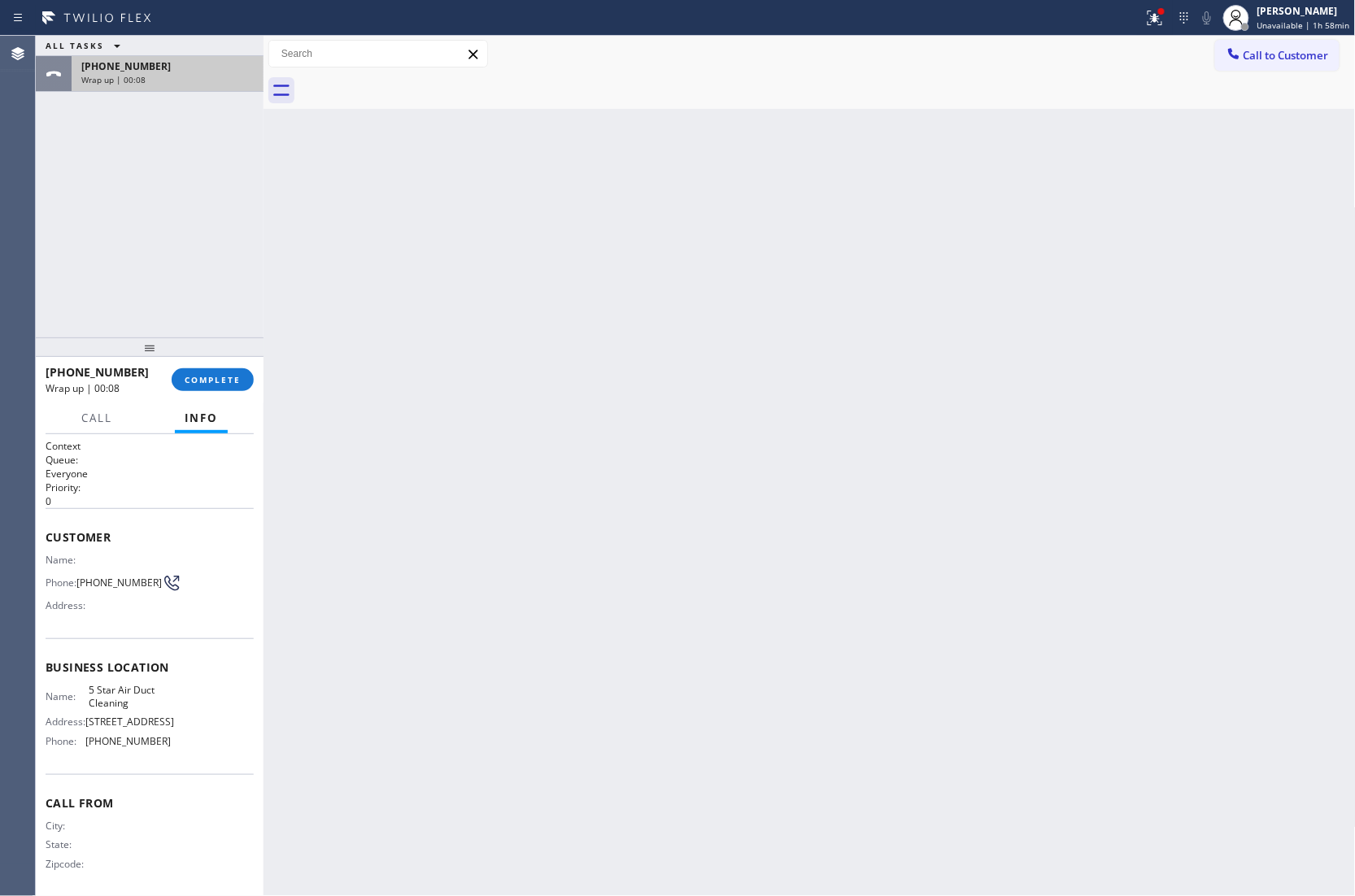
click at [138, 70] on span "[PHONE_NUMBER]" at bounding box center [126, 66] width 89 height 14
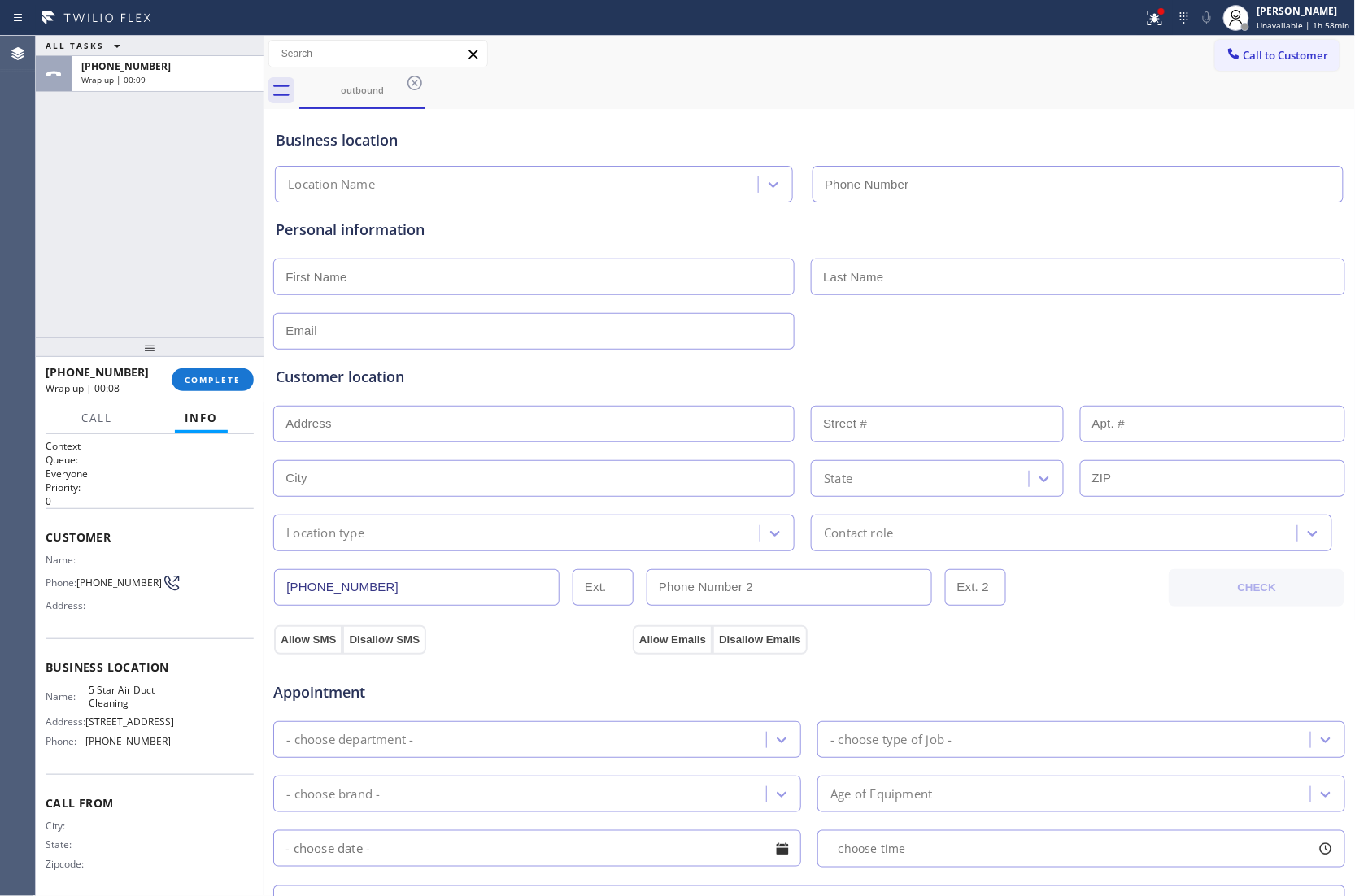
type input "[PHONE_NUMBER]"
click at [371, 283] on input "text" at bounding box center [533, 276] width 521 height 37
click at [538, 274] on input "text" at bounding box center [533, 276] width 521 height 37
paste input "[PERSON_NAME]"
type input "[PERSON_NAME]"
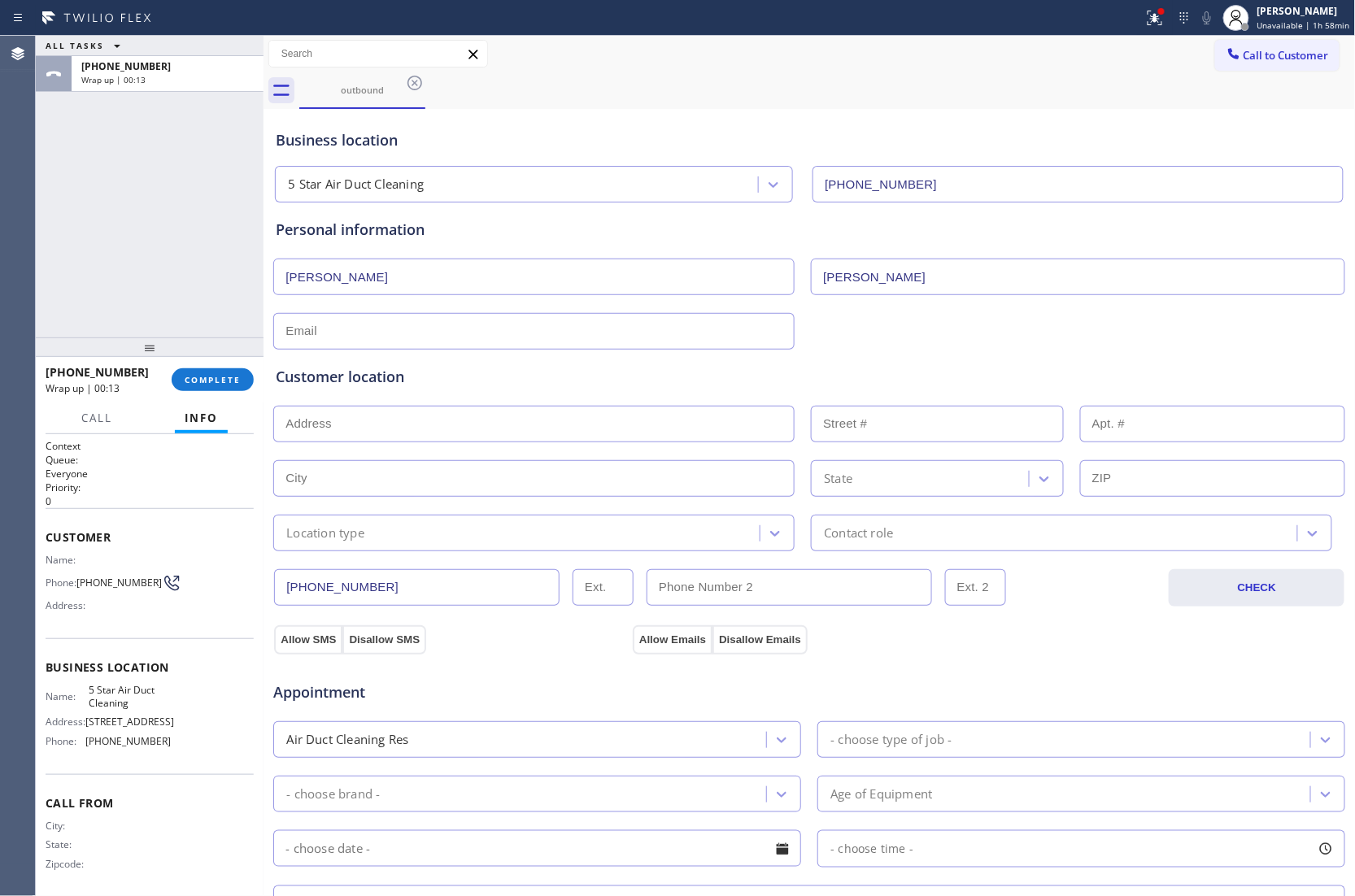
type input "[PERSON_NAME]"
type input "[EMAIL_ADDRESS][DOMAIN_NAME]"
click at [33, 219] on div "Agent Desktop" at bounding box center [17, 466] width 35 height 860
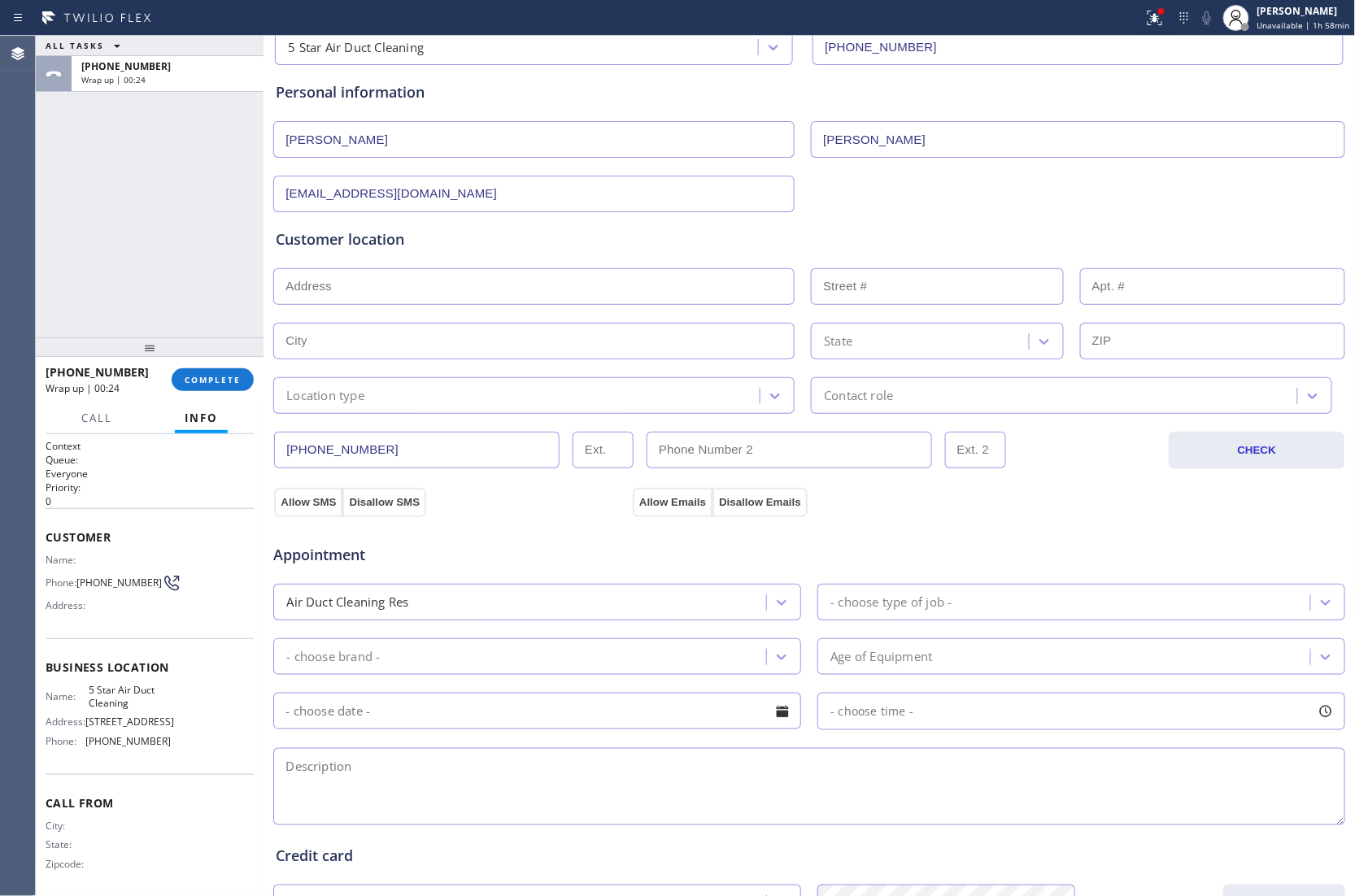
scroll to position [217, 0]
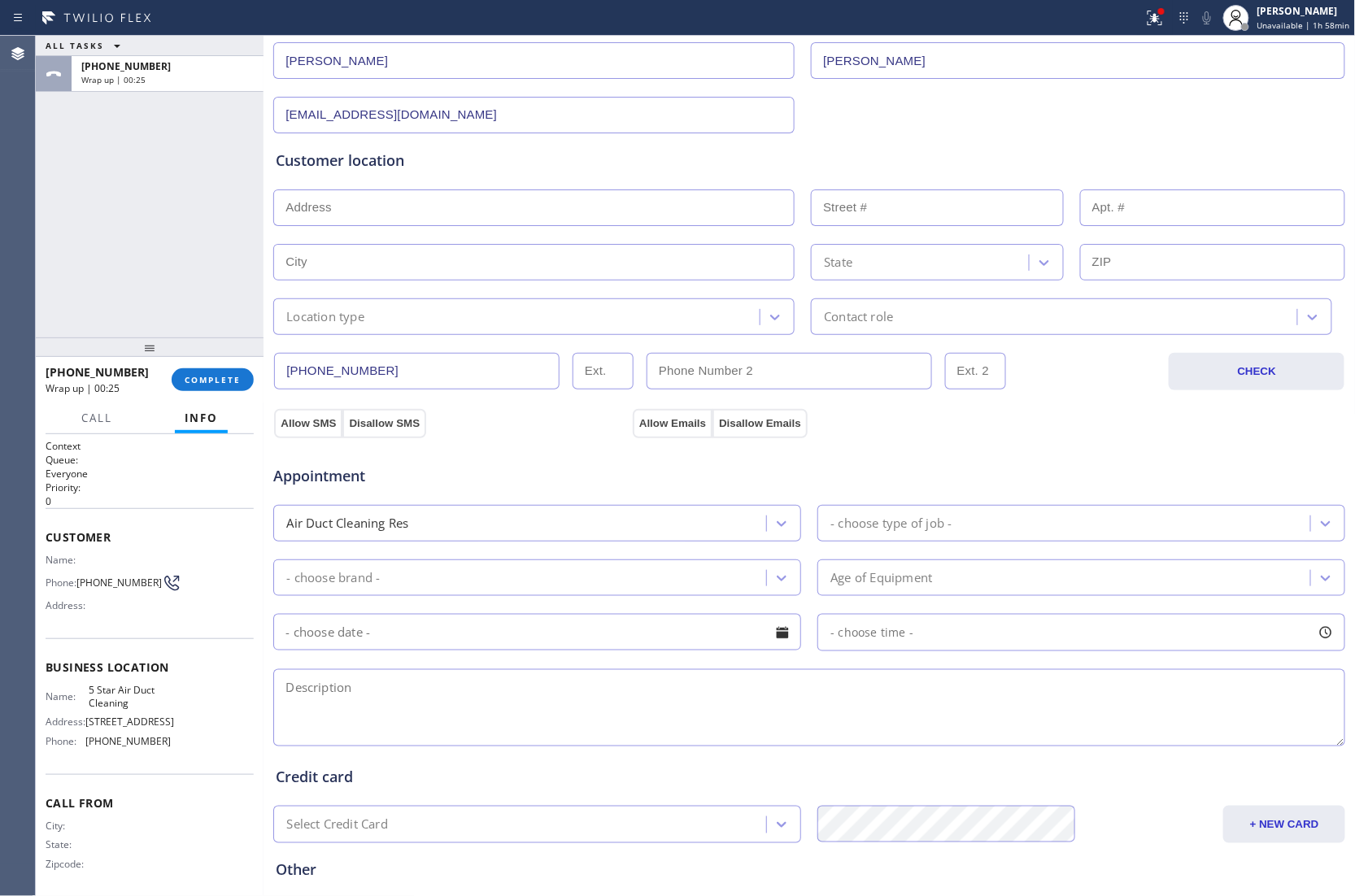
click at [924, 531] on div "- choose type of job -" at bounding box center [891, 523] width 122 height 19
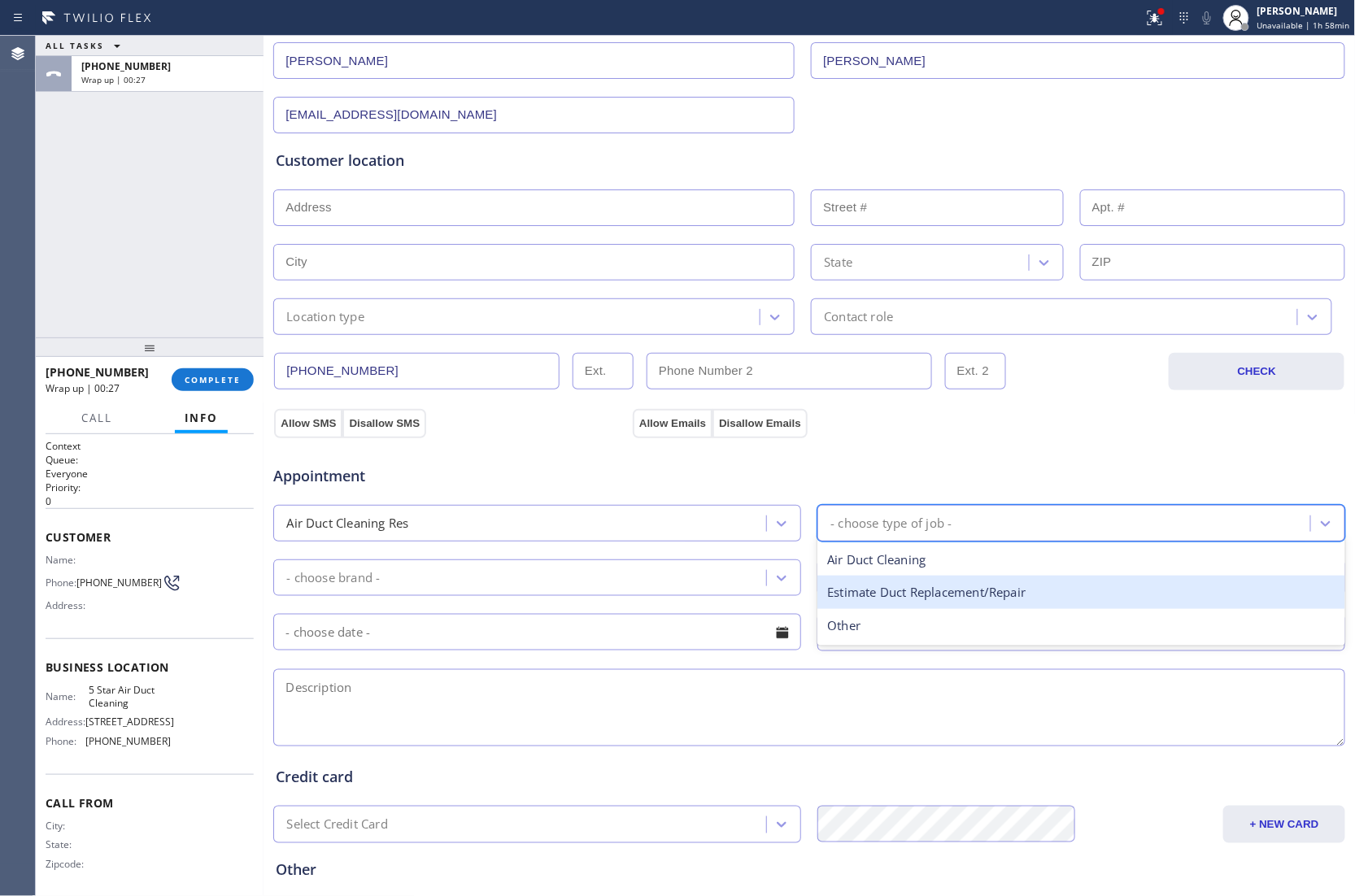
click at [550, 525] on div "Air Duct Cleaning Res" at bounding box center [522, 523] width 488 height 28
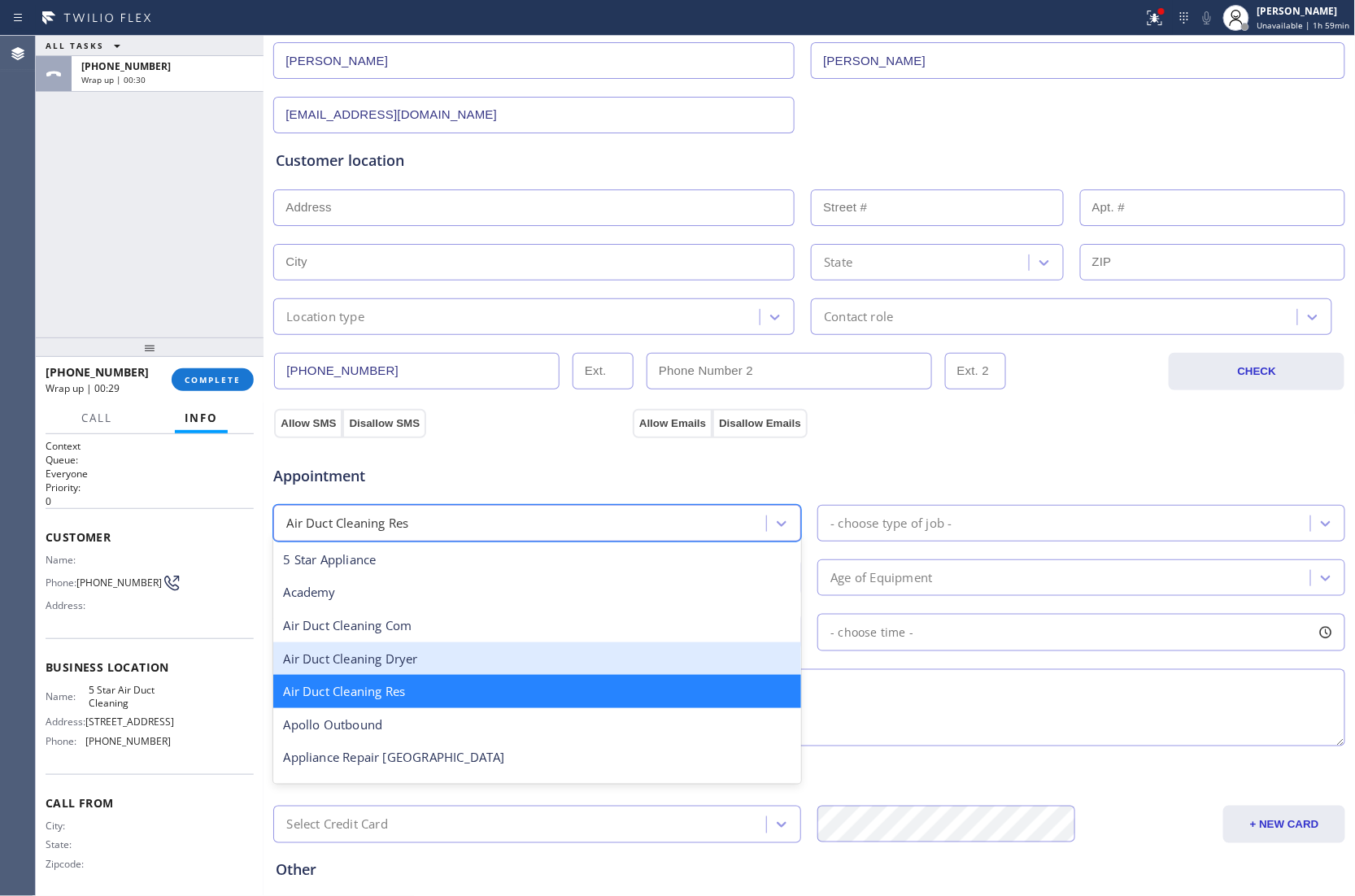
click at [407, 664] on div "Air Duct Cleaning Dryer" at bounding box center [537, 658] width 527 height 33
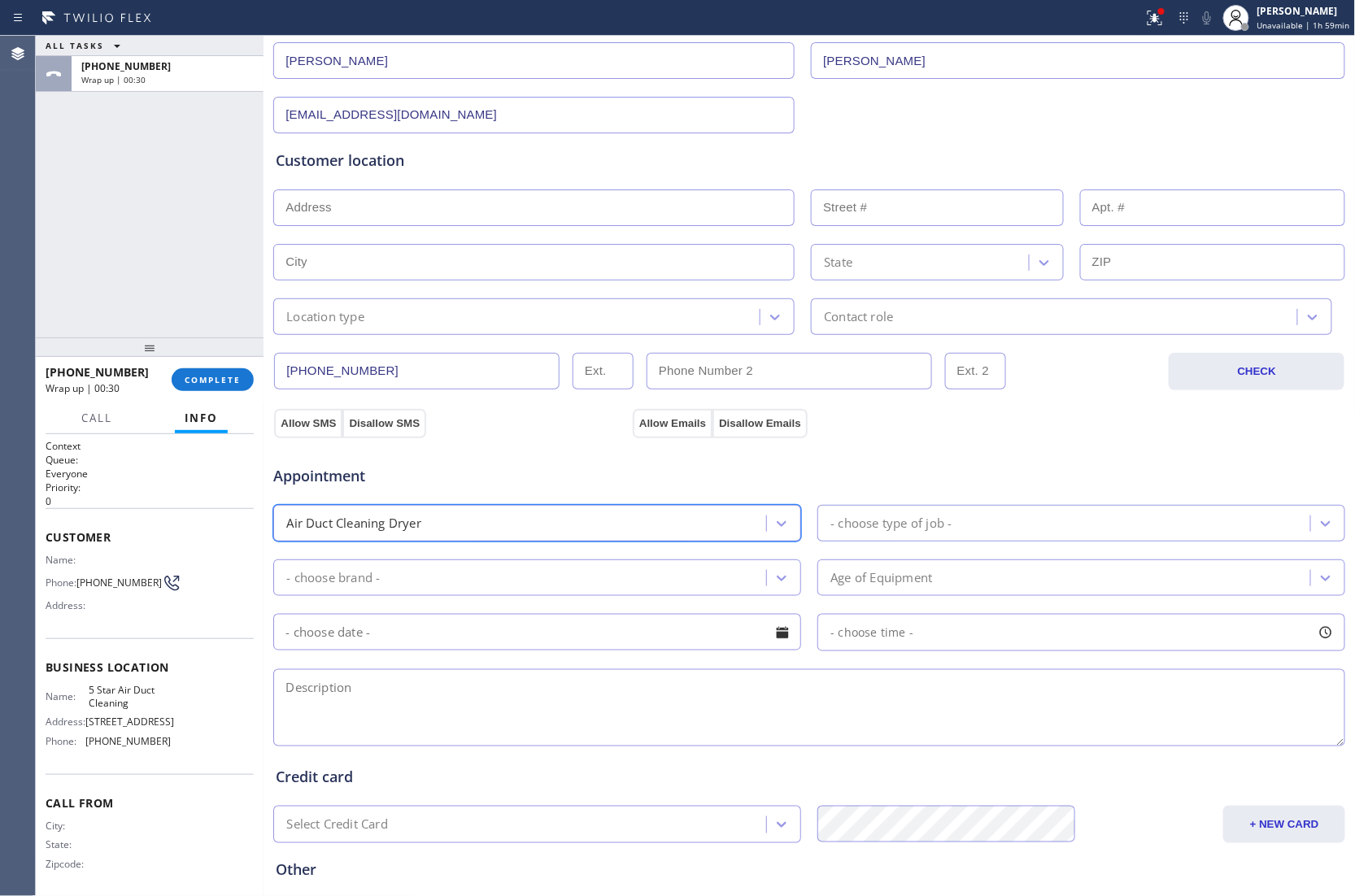
click at [927, 501] on div "Appointment option Air Duct Cleaning Dryer, selected. 24 results available. Sel…" at bounding box center [809, 597] width 1067 height 304
drag, startPoint x: 938, startPoint y: 515, endPoint x: 960, endPoint y: 538, distance: 31.8
click at [940, 517] on div "- choose type of job -" at bounding box center [891, 523] width 122 height 19
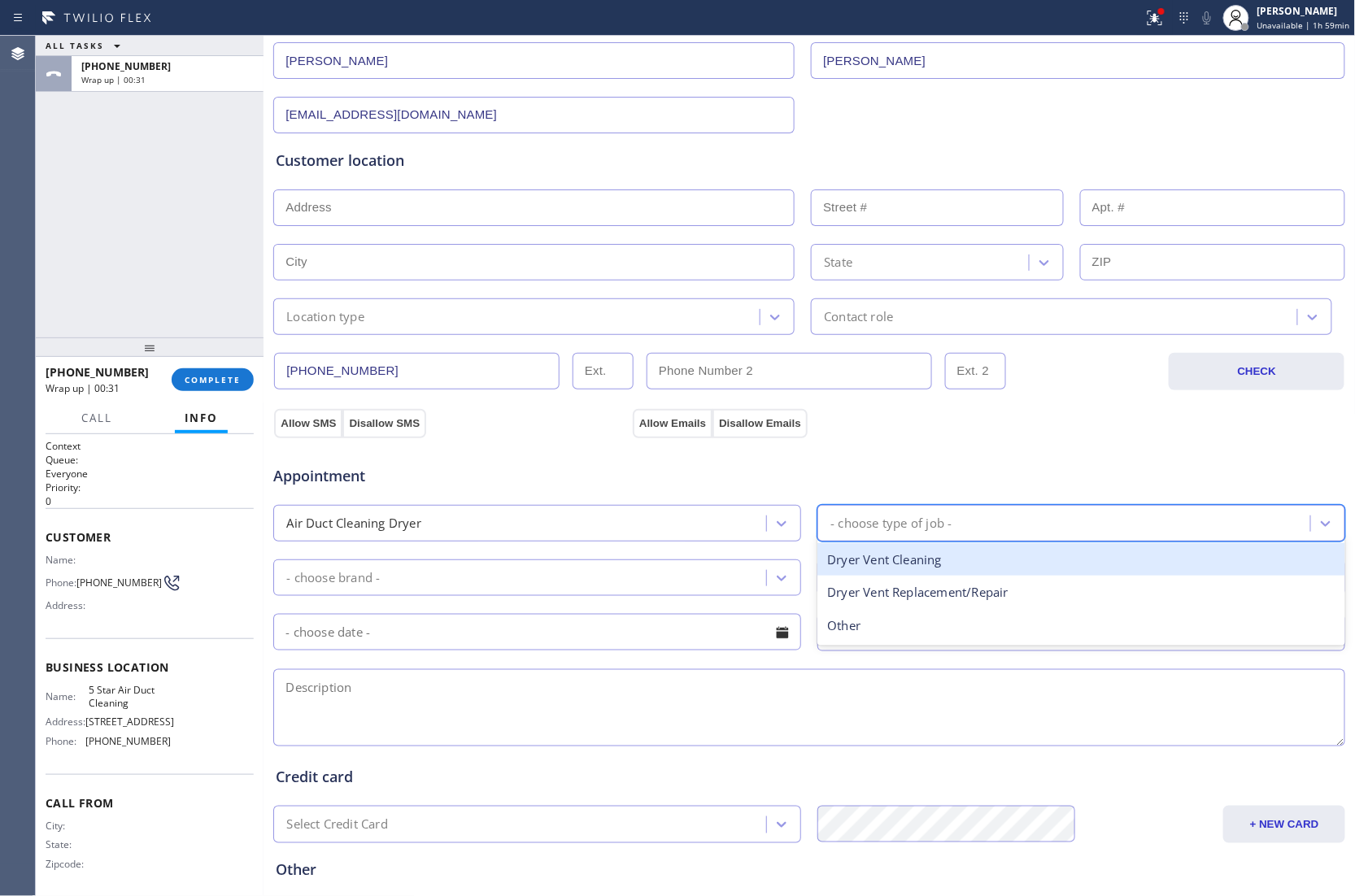
click at [930, 569] on div "Dryer Vent Cleaning" at bounding box center [1081, 560] width 527 height 33
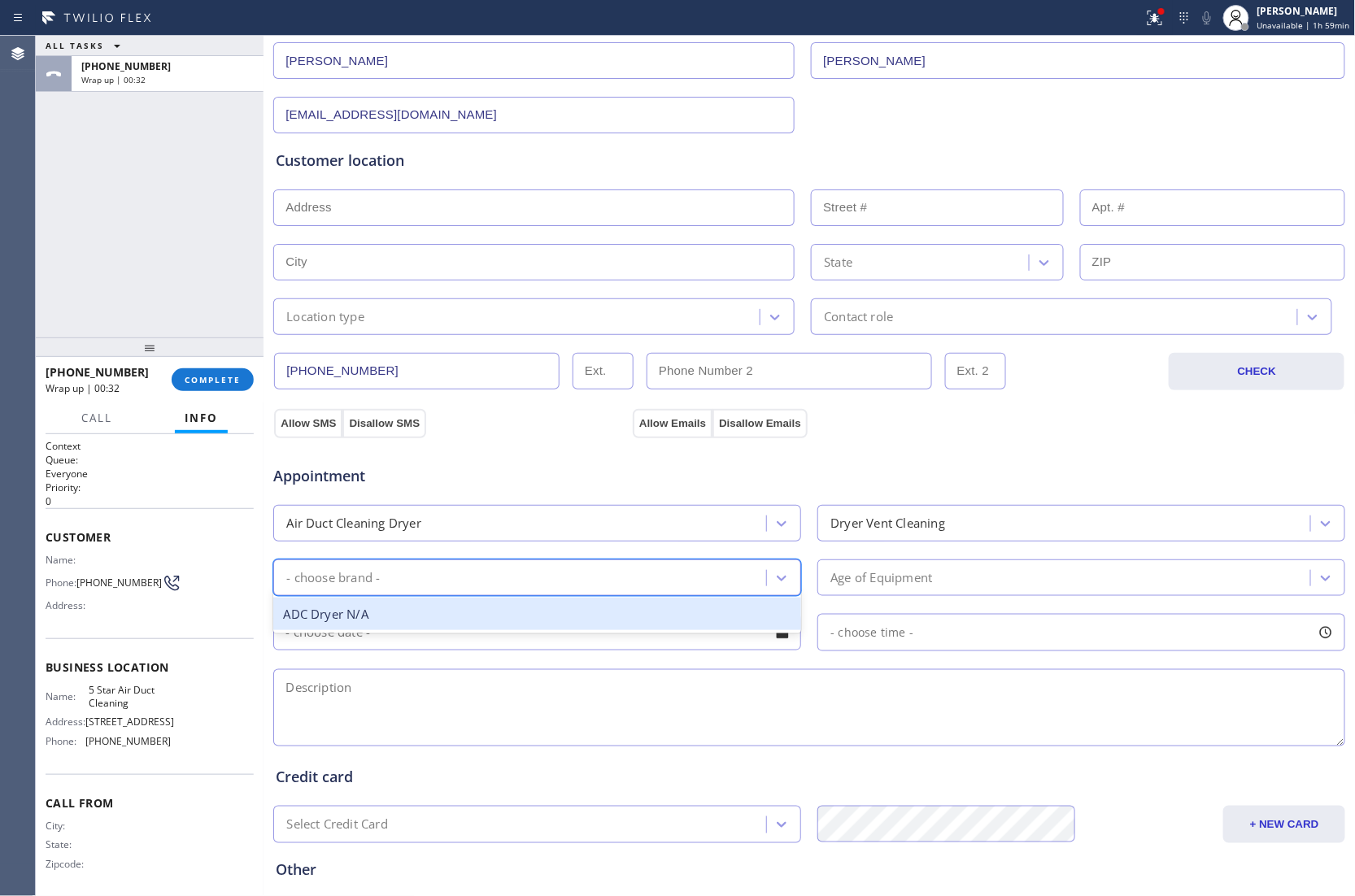
click at [562, 576] on div "- choose brand -" at bounding box center [522, 577] width 488 height 28
click at [395, 631] on div "ADC Dryer N/A" at bounding box center [537, 614] width 527 height 33
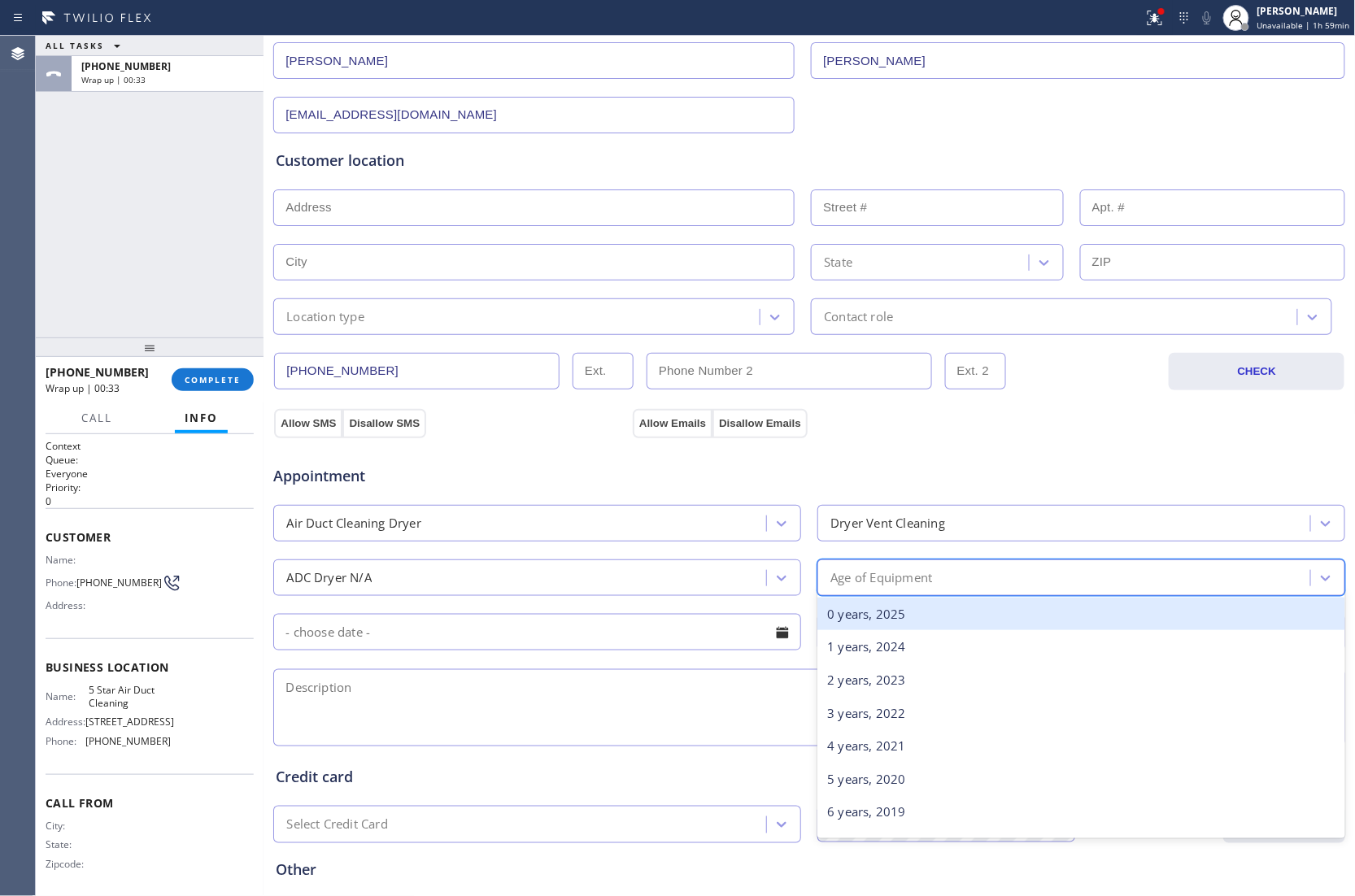
click at [1030, 596] on div "Age of Equipment" at bounding box center [1081, 578] width 527 height 37
click at [931, 625] on div "0 years, 2025" at bounding box center [1081, 614] width 527 height 33
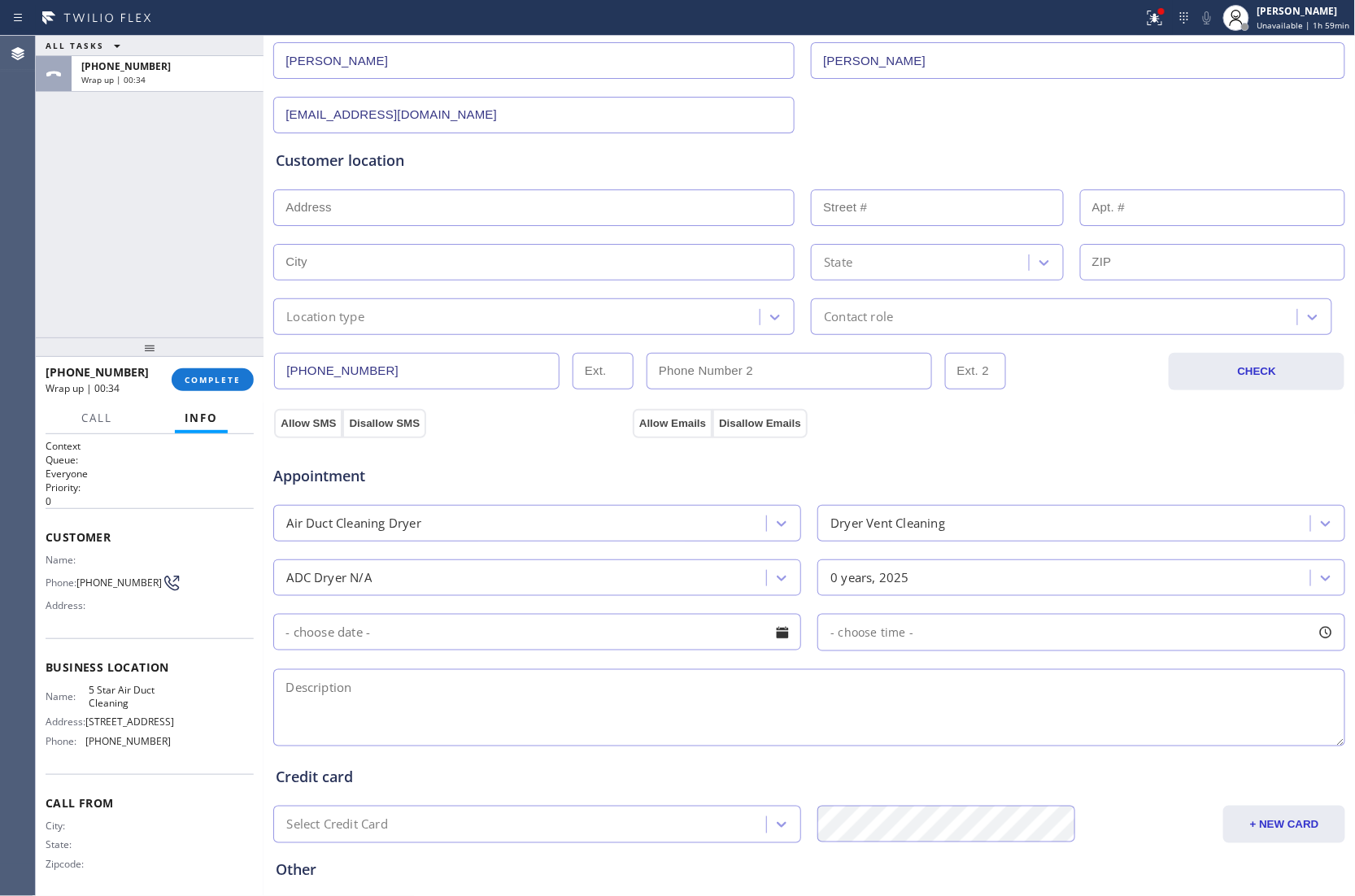
click at [533, 645] on input "text" at bounding box center [537, 632] width 527 height 37
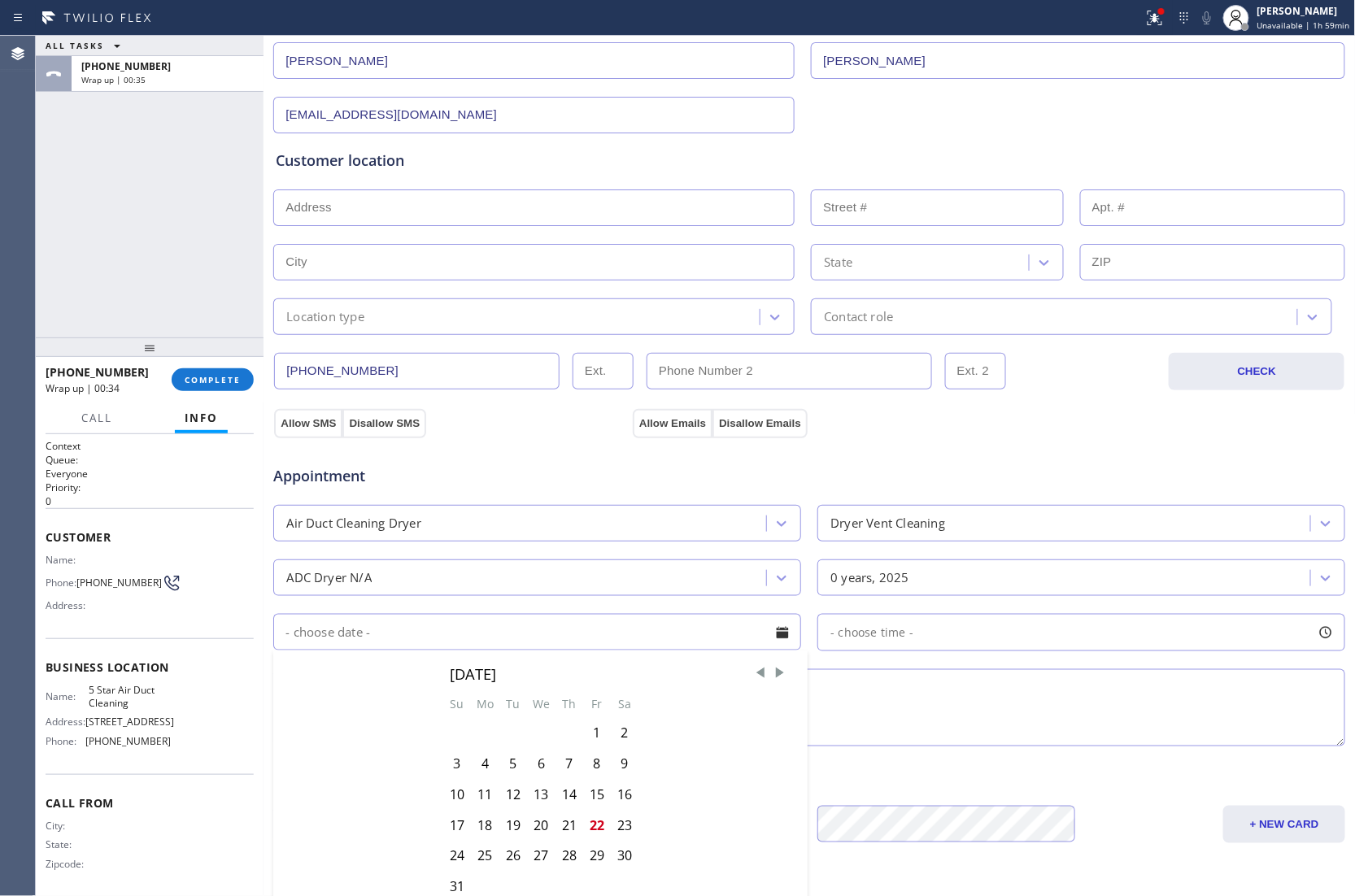
click at [992, 745] on div "Business location 5 Star Air Duct Cleaning [PHONE_NUMBER] Personal information …" at bounding box center [810, 452] width 1084 height 1111
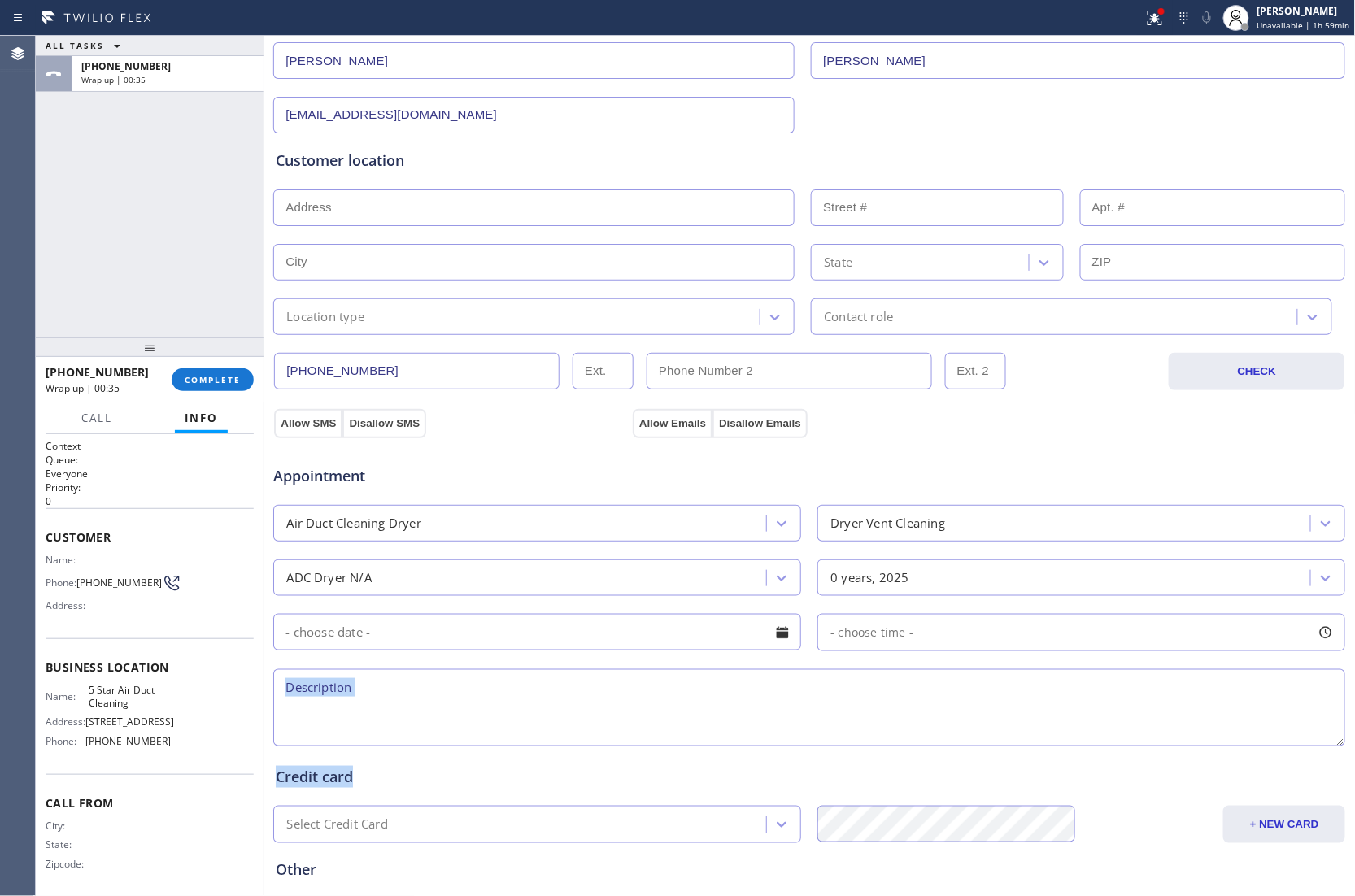
click at [956, 704] on textarea at bounding box center [809, 708] width 1072 height 77
paste textarea "Dryer SBS | Dryer veny cleaning | Exaust easy acccess | [STREET_ADDRESS] House …"
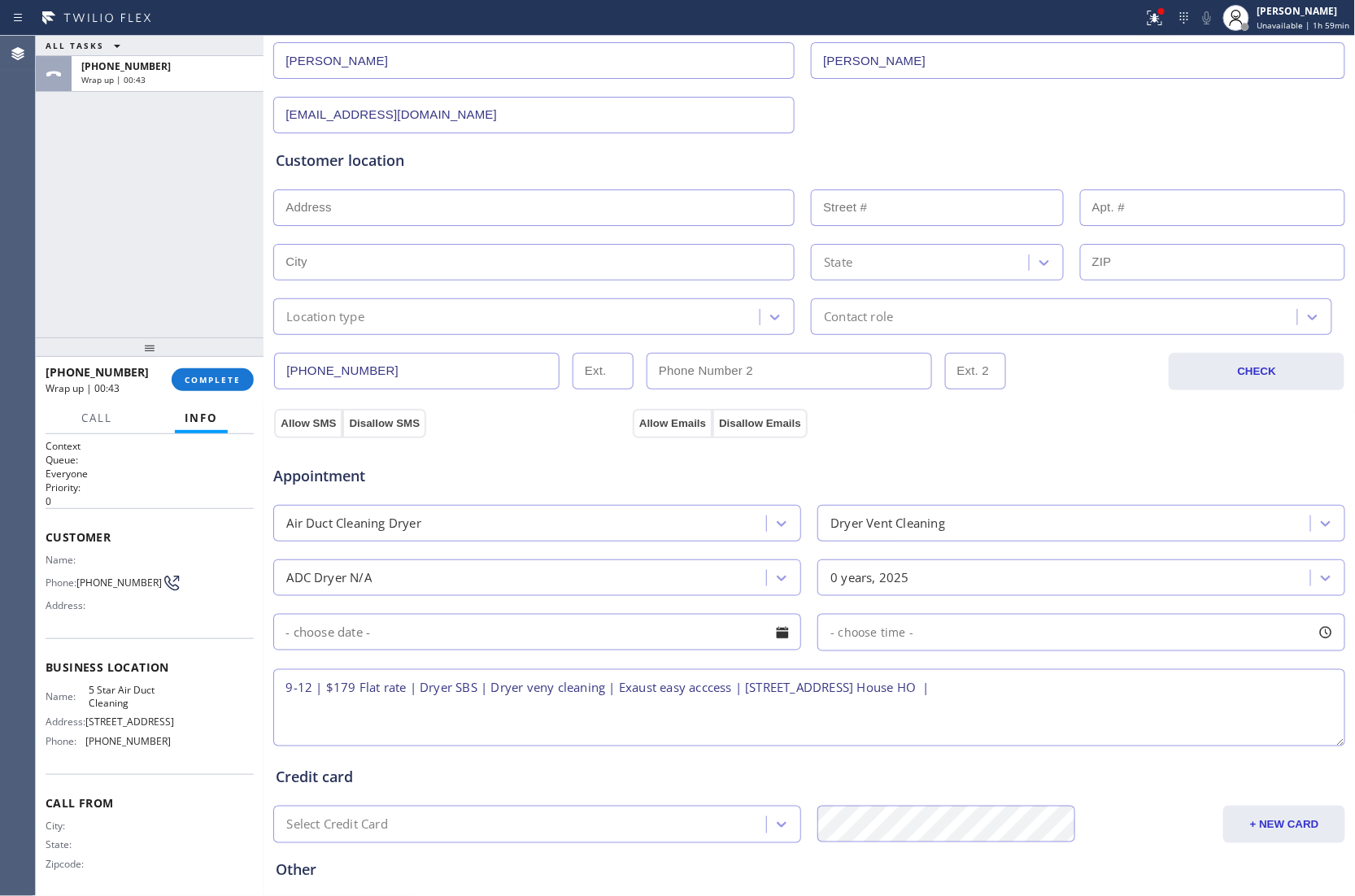
click at [546, 691] on textarea "9-12 | $179 Flat rate | Dryer SBS | Dryer veny cleaning | Exaust easy acccess |…" at bounding box center [809, 708] width 1072 height 77
click at [620, 690] on textarea "9-12 | $179 Flat rate | Dryer SBS | Dryer vent cleaning | Exaust easy acccess |…" at bounding box center [809, 708] width 1072 height 77
click at [716, 697] on textarea "9-12 | $179 Flat rate | Dryer SBS | Dryer vent cleaning | Exhaust easy acccess …" at bounding box center [809, 708] width 1072 height 77
drag, startPoint x: 134, startPoint y: 713, endPoint x: 75, endPoint y: 701, distance: 60.2
click at [75, 701] on div "Name: 5 Star Air Duct Cleaning" at bounding box center [108, 696] width 125 height 25
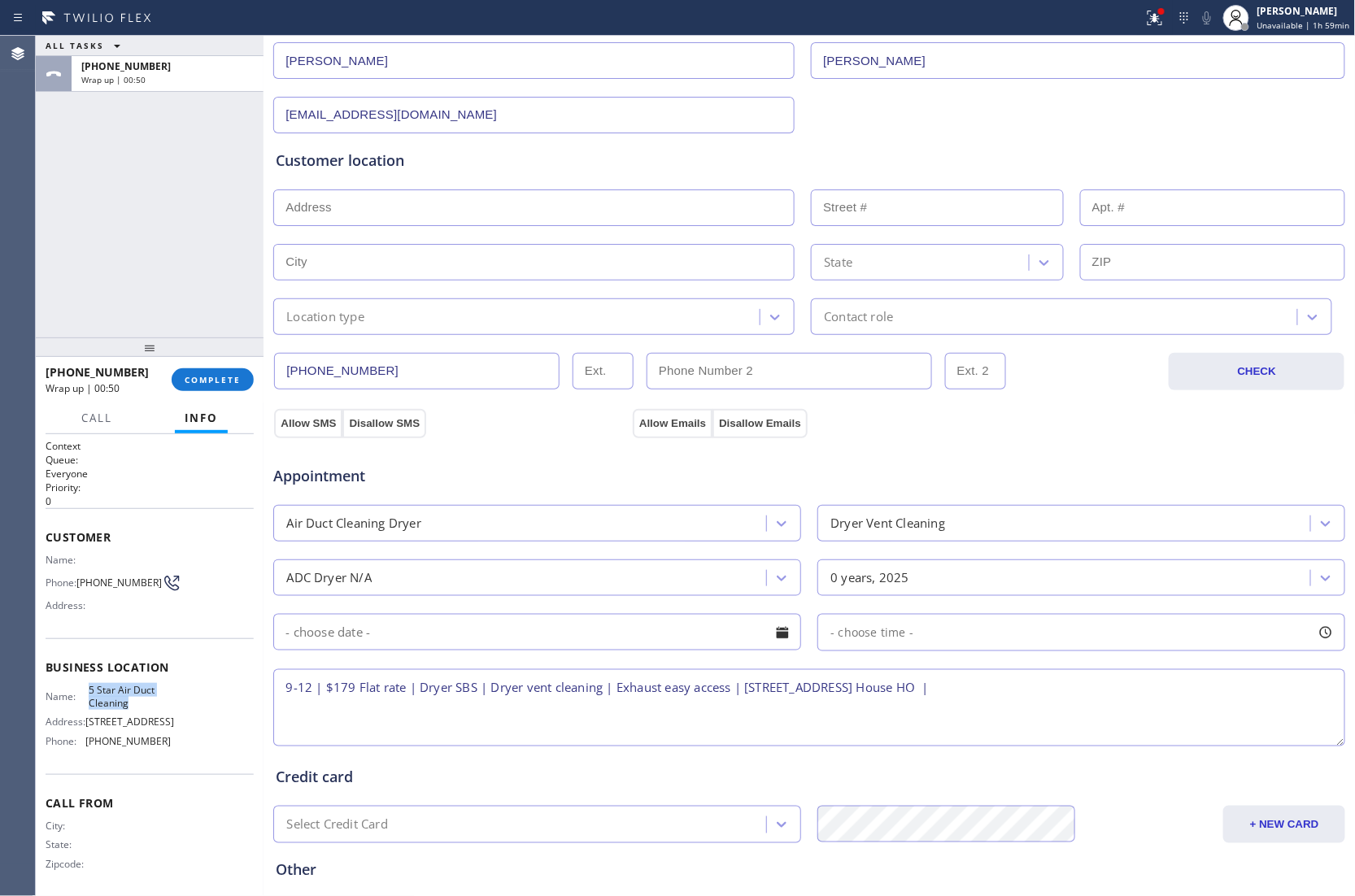
copy div "5 Star Air Duct Cleaning"
click at [1079, 690] on textarea "9-12 | $179 Flat rate | Dryer SBS | Dryer vent cleaning | Exhaust easy access |…" at bounding box center [809, 708] width 1072 height 77
paste textarea "5 Star Air Duct Cleaning"
drag, startPoint x: 472, startPoint y: 709, endPoint x: 521, endPoint y: 709, distance: 49.0
click at [469, 709] on textarea "9-12 | $179 Flat rate | Dryer SBS | Dryer vent cleaning | Exhaust easy access |…" at bounding box center [809, 708] width 1072 height 77
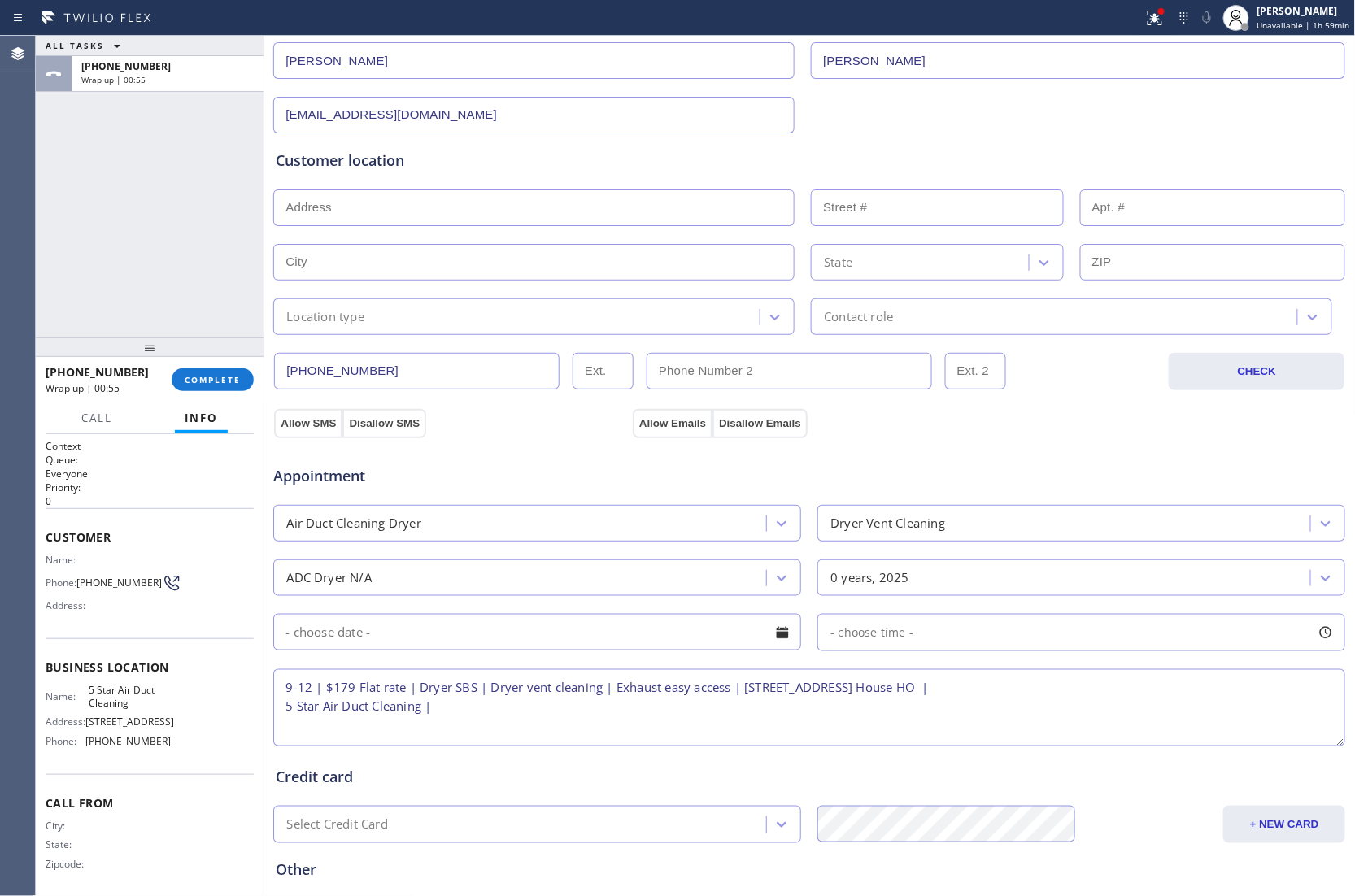
paste textarea "Please call 30 minutes prior to arrival."
drag, startPoint x: 678, startPoint y: 713, endPoint x: 692, endPoint y: 716, distance: 14.3
click at [678, 713] on textarea "9-12 | $179 Flat rate | Dryer SBS | Dryer vent cleaning | Exhaust easy access |…" at bounding box center [809, 708] width 1072 height 77
paste textarea "[PHONE_NUMBER]"
type textarea "9-12 | $179 Flat rate | Dryer SBS | Dryer vent cleaning | Exhaust easy access |…"
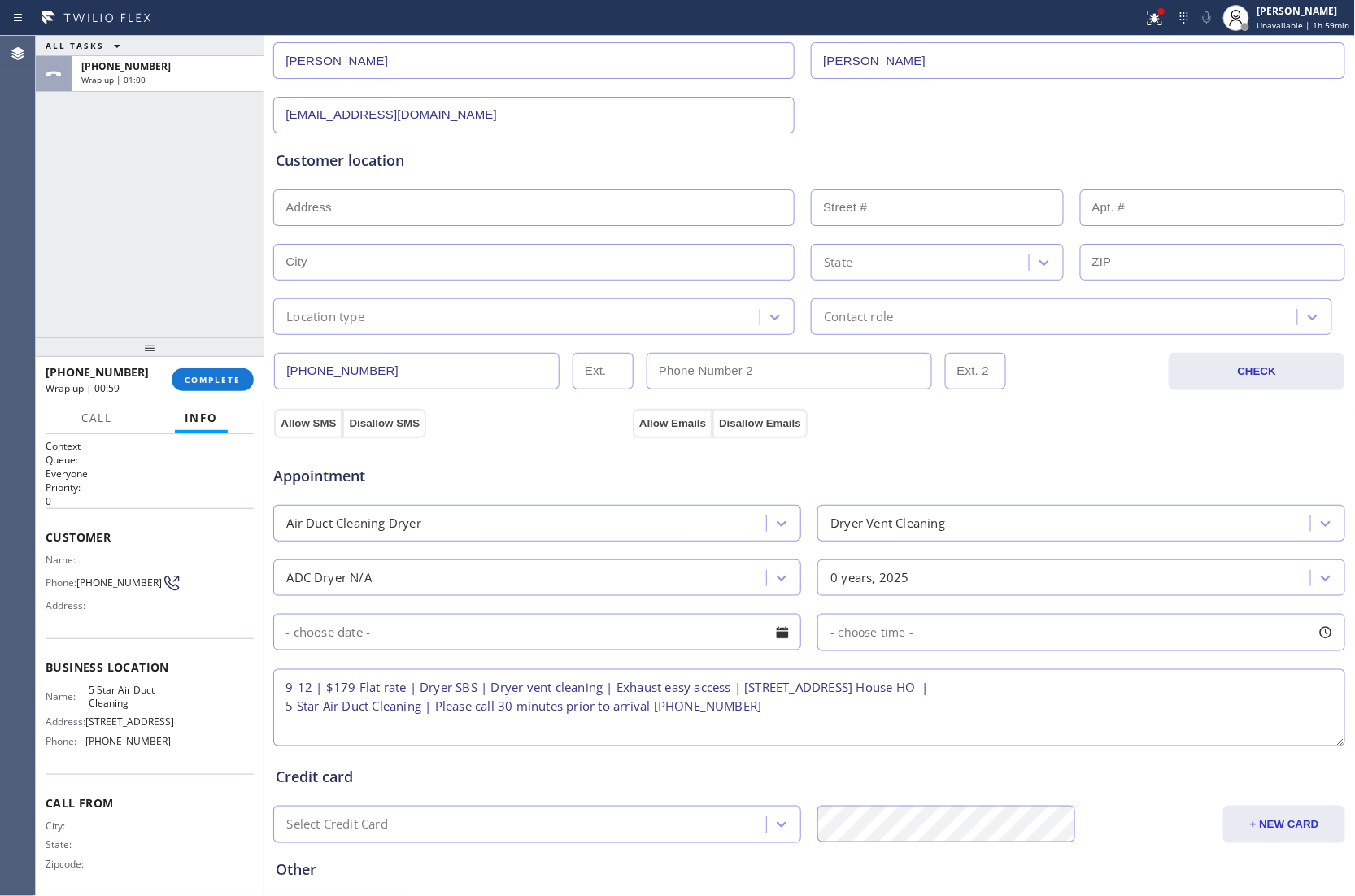
click at [488, 632] on input "text" at bounding box center [537, 632] width 527 height 37
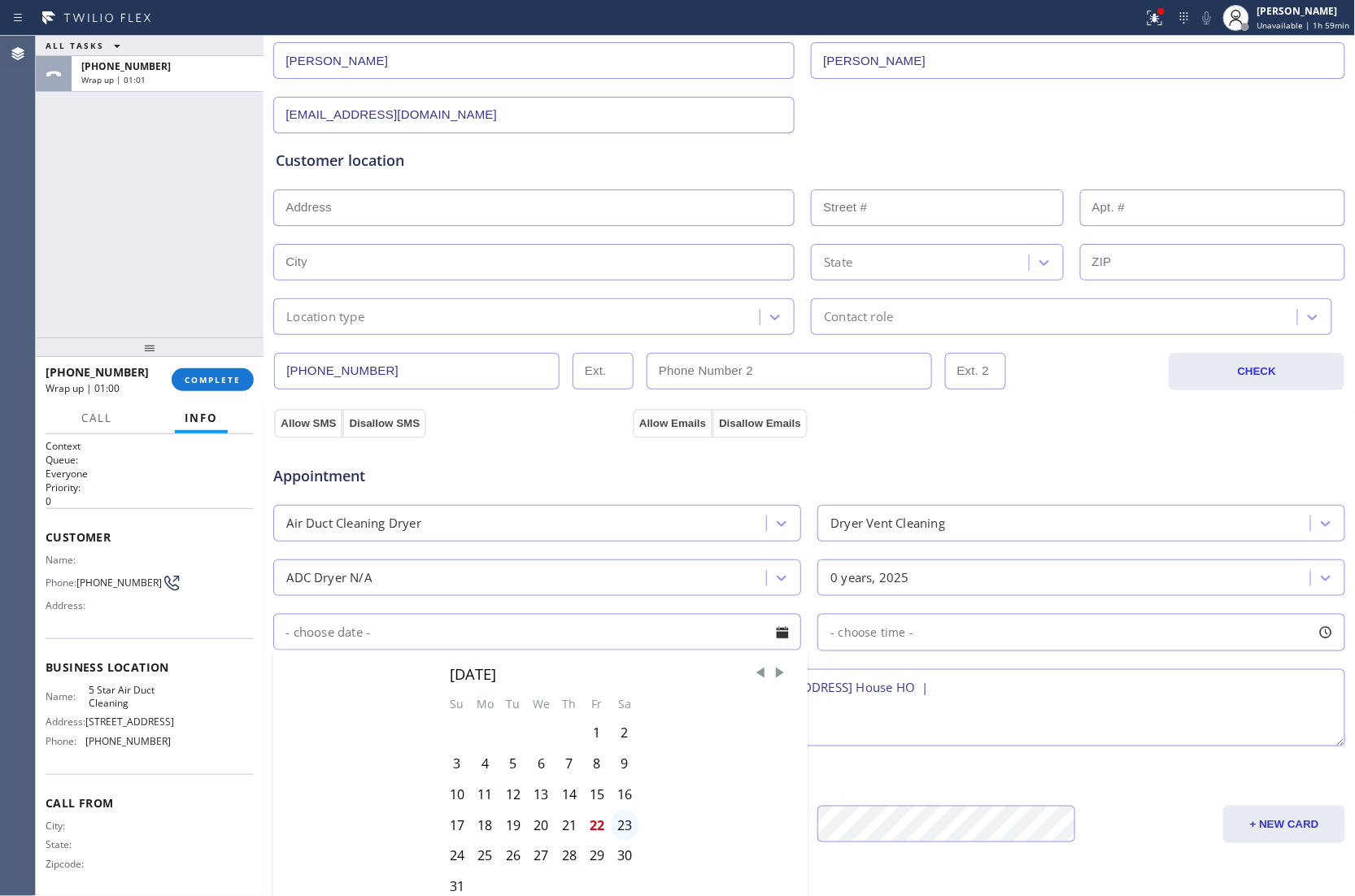
click at [618, 830] on div "23" at bounding box center [624, 825] width 27 height 31
type input "[DATE]"
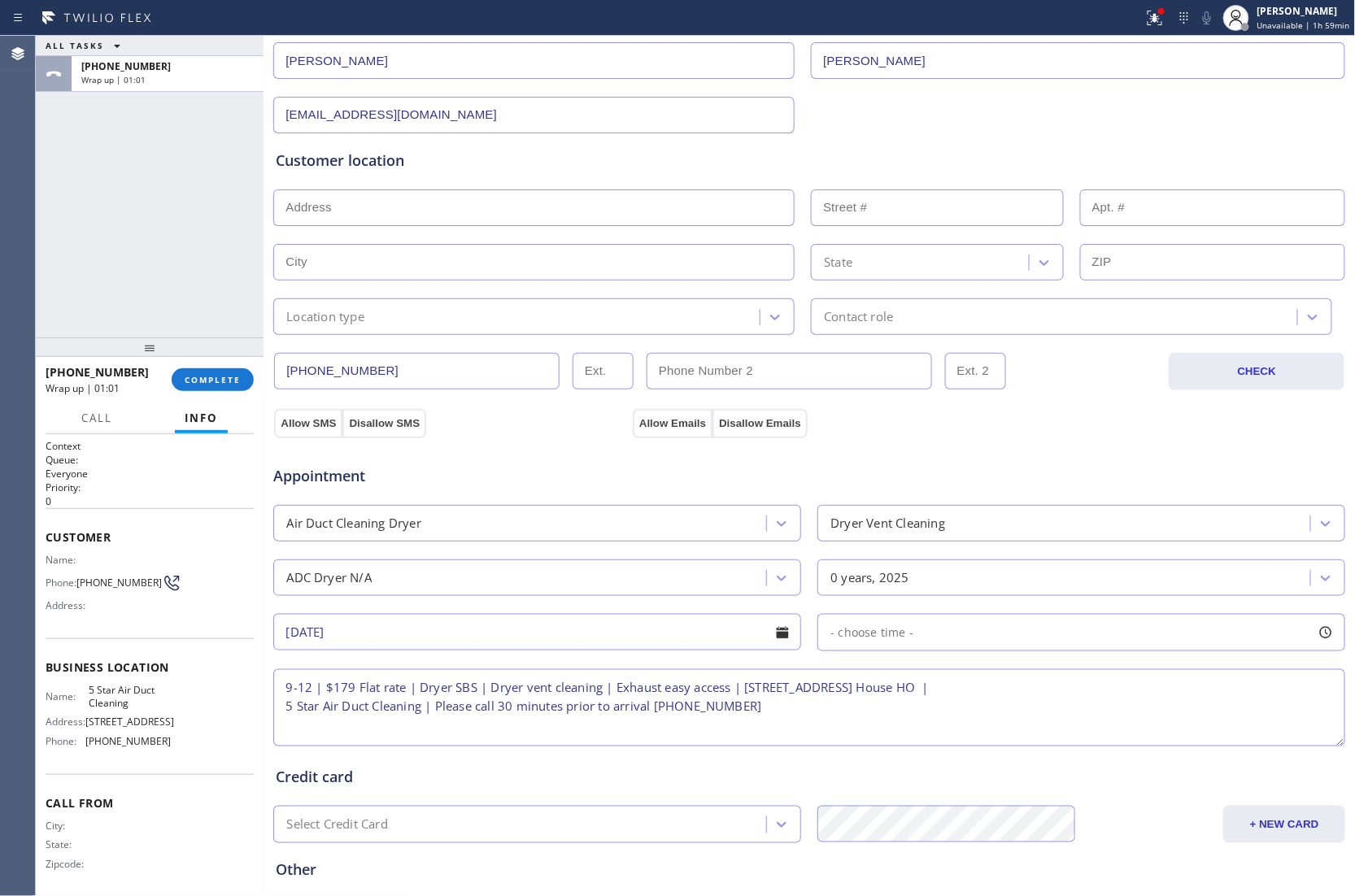
click at [925, 632] on div "- choose time -" at bounding box center [1081, 632] width 527 height 38
drag, startPoint x: 823, startPoint y: 736, endPoint x: 986, endPoint y: 756, distance: 164.2
click at [986, 756] on div "FROM TILL 8:00 AM 12:00 PM" at bounding box center [1069, 709] width 503 height 117
drag, startPoint x: 824, startPoint y: 737, endPoint x: 864, endPoint y: 750, distance: 42.1
click at [864, 749] on div at bounding box center [872, 732] width 20 height 34
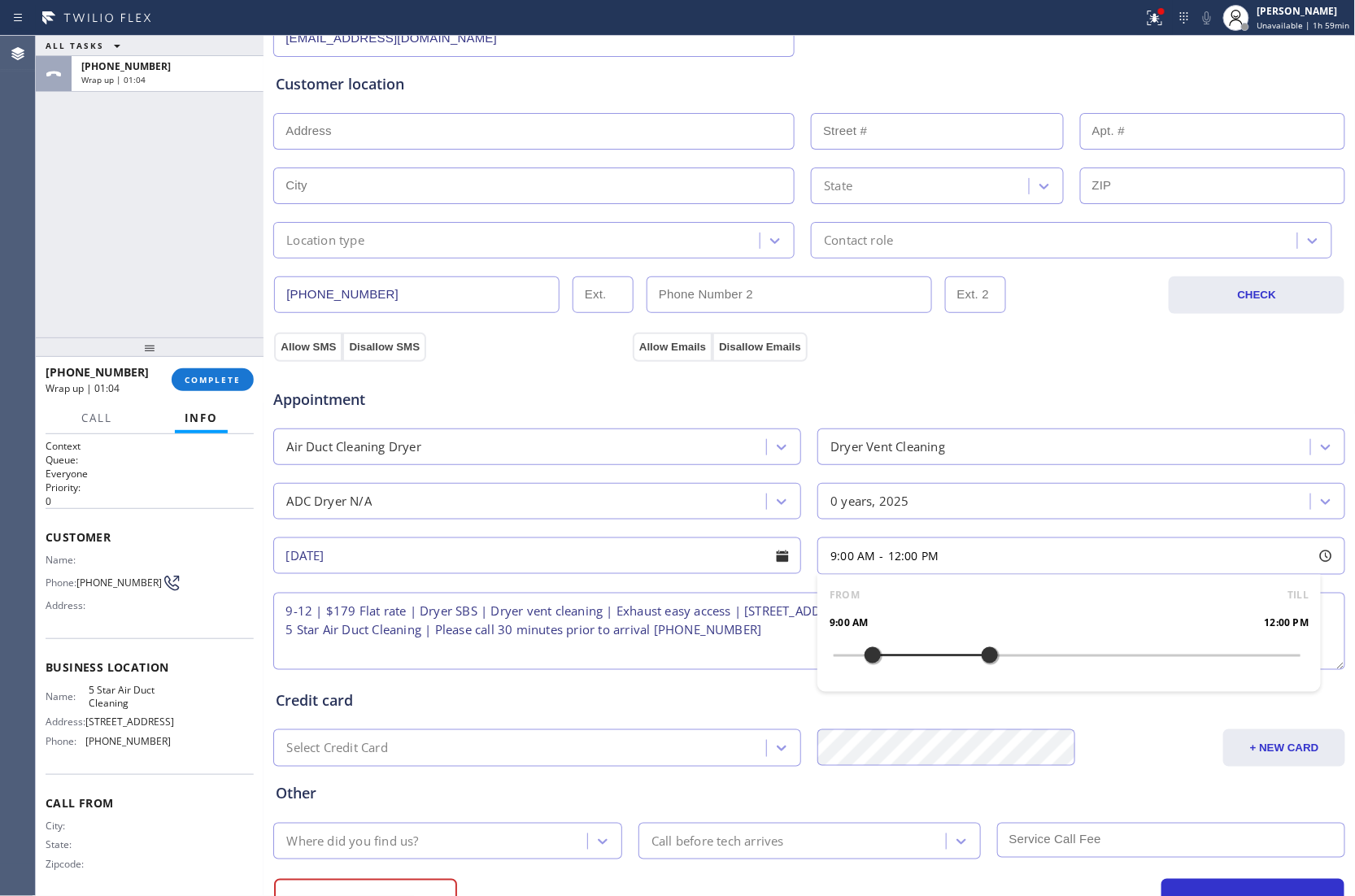
scroll to position [368, 0]
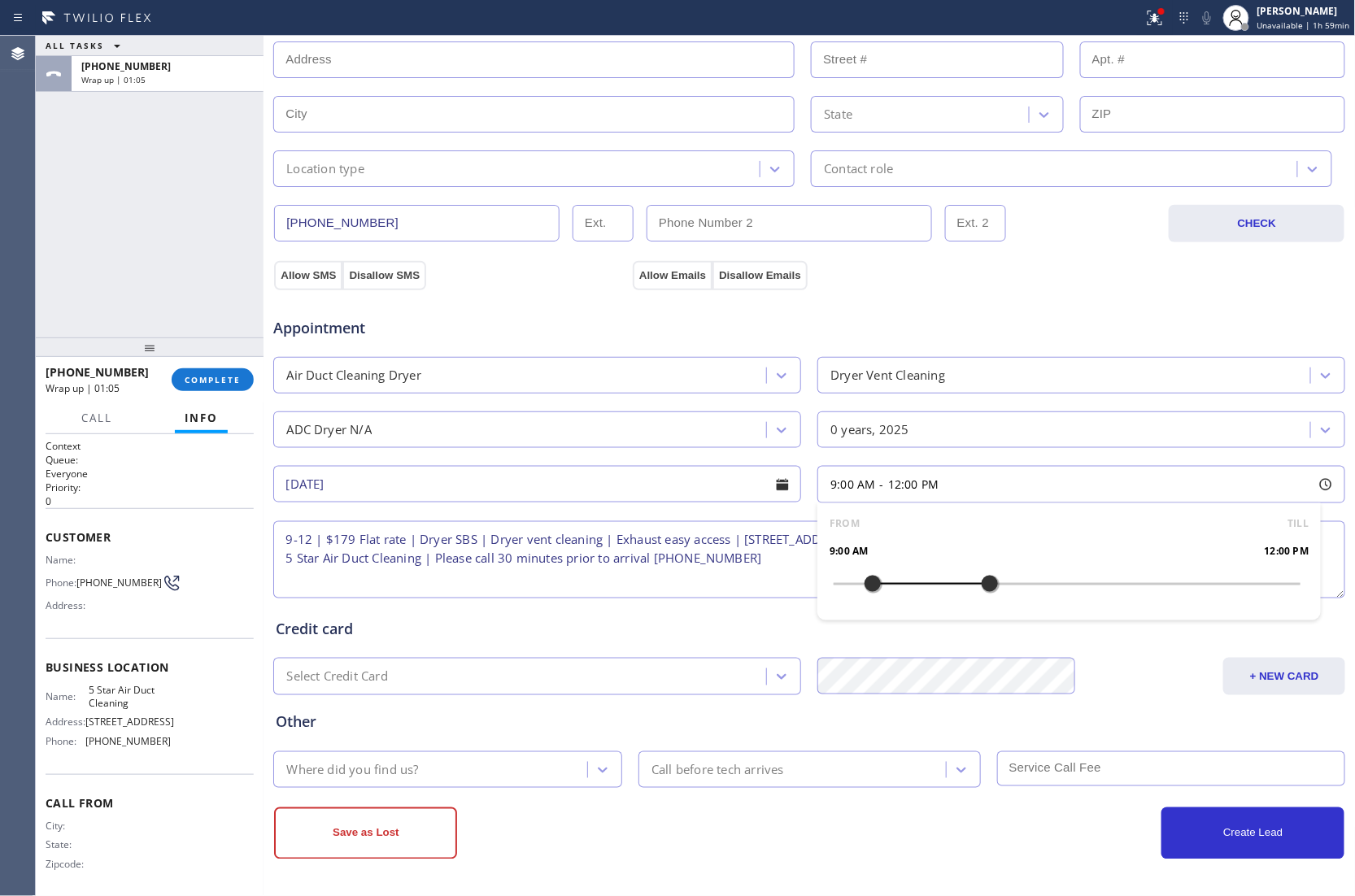
click at [495, 766] on div "Where did you find us?" at bounding box center [432, 768] width 309 height 28
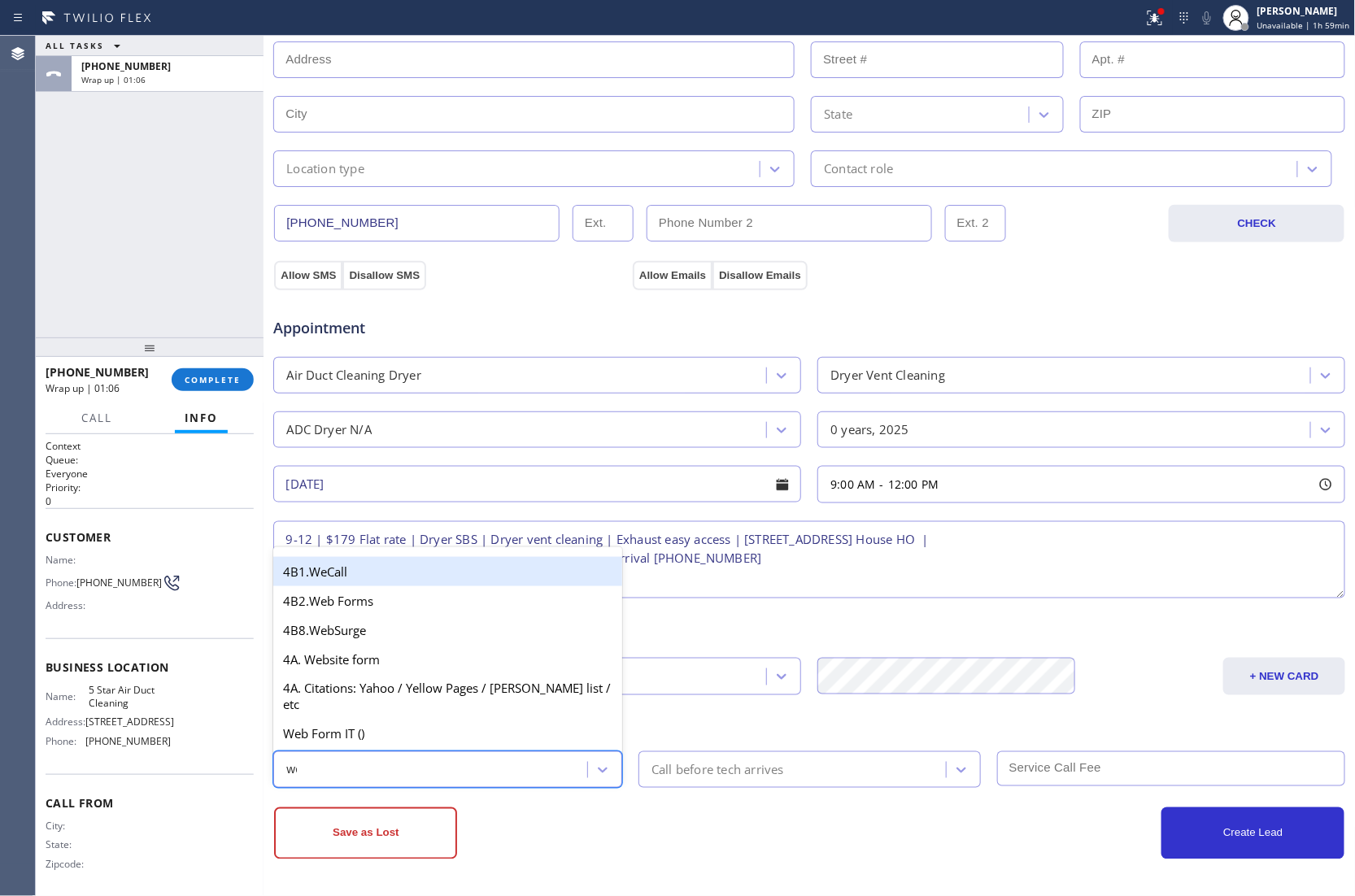
type input "w"
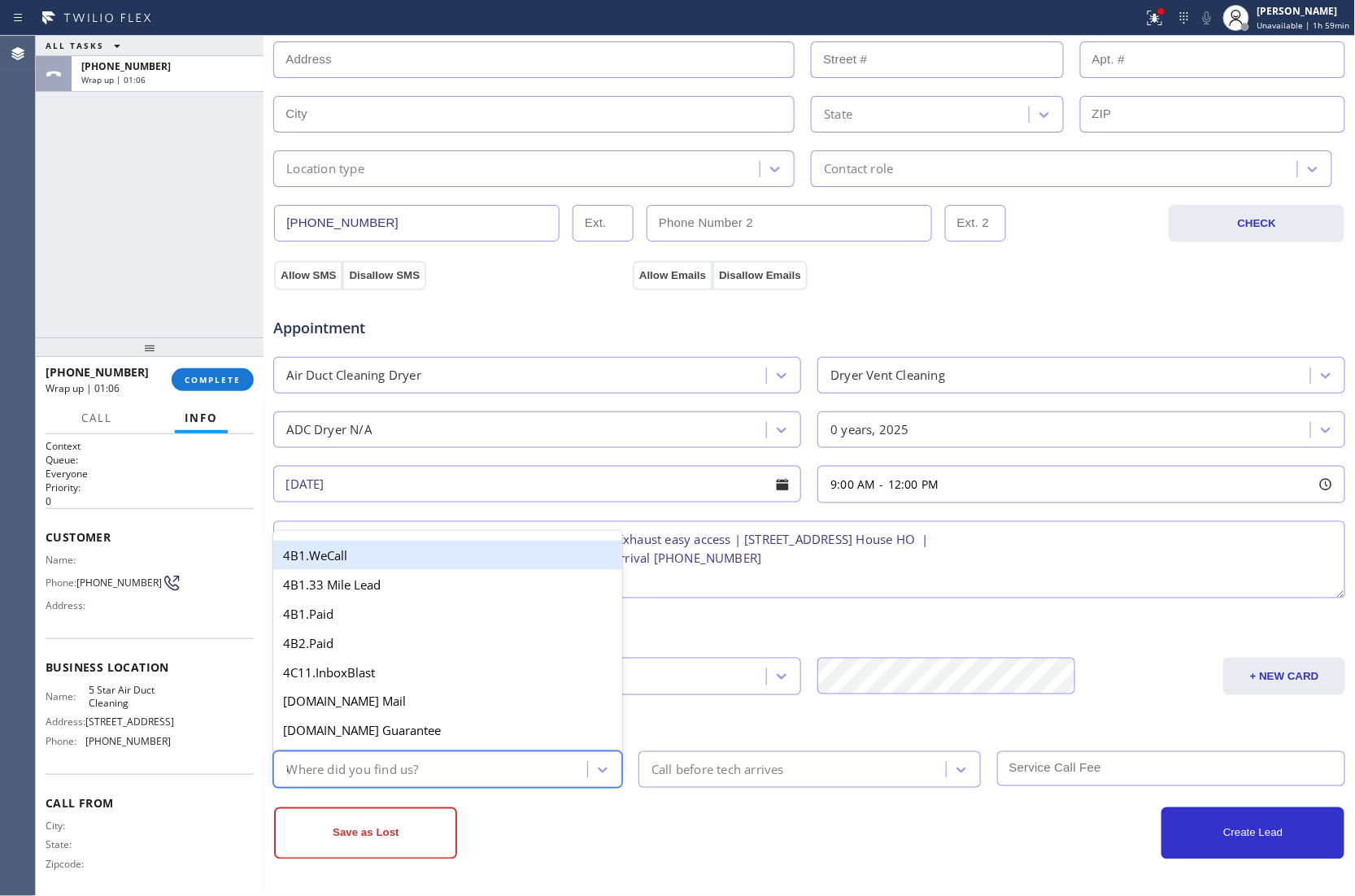
type input "go"
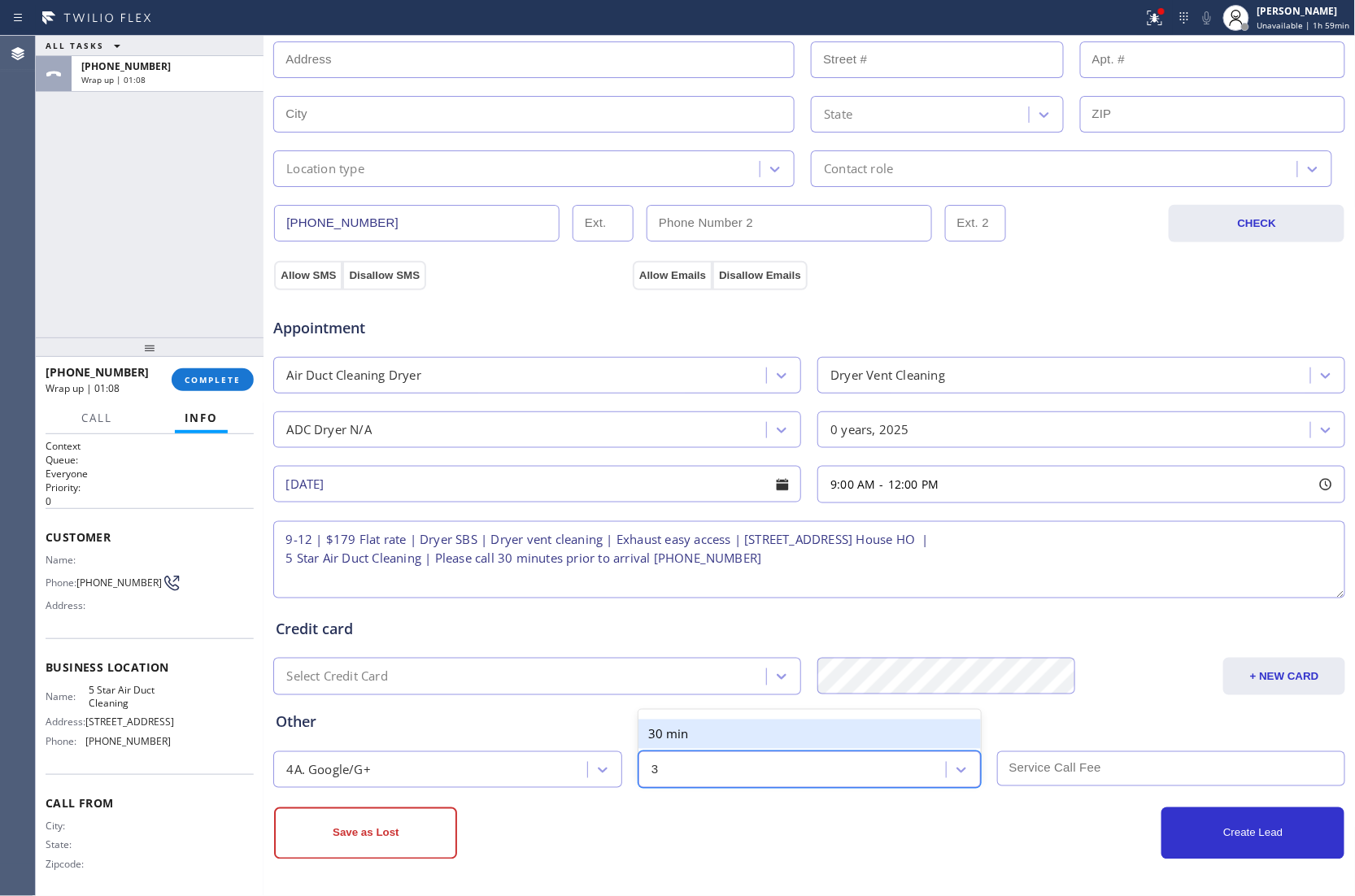
type input "30"
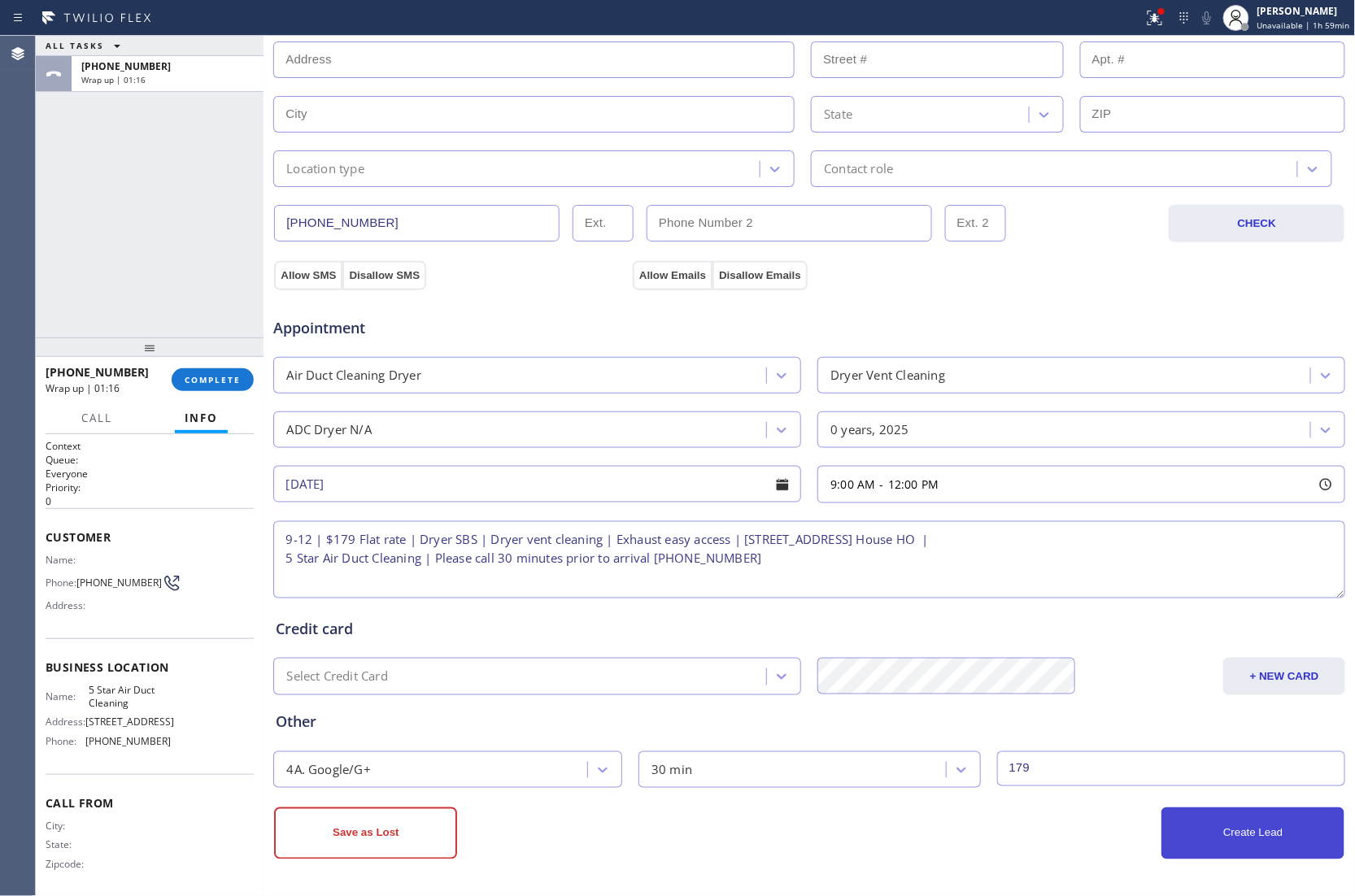
type input "179"
click at [1185, 840] on button "Create Lead" at bounding box center [1252, 833] width 183 height 52
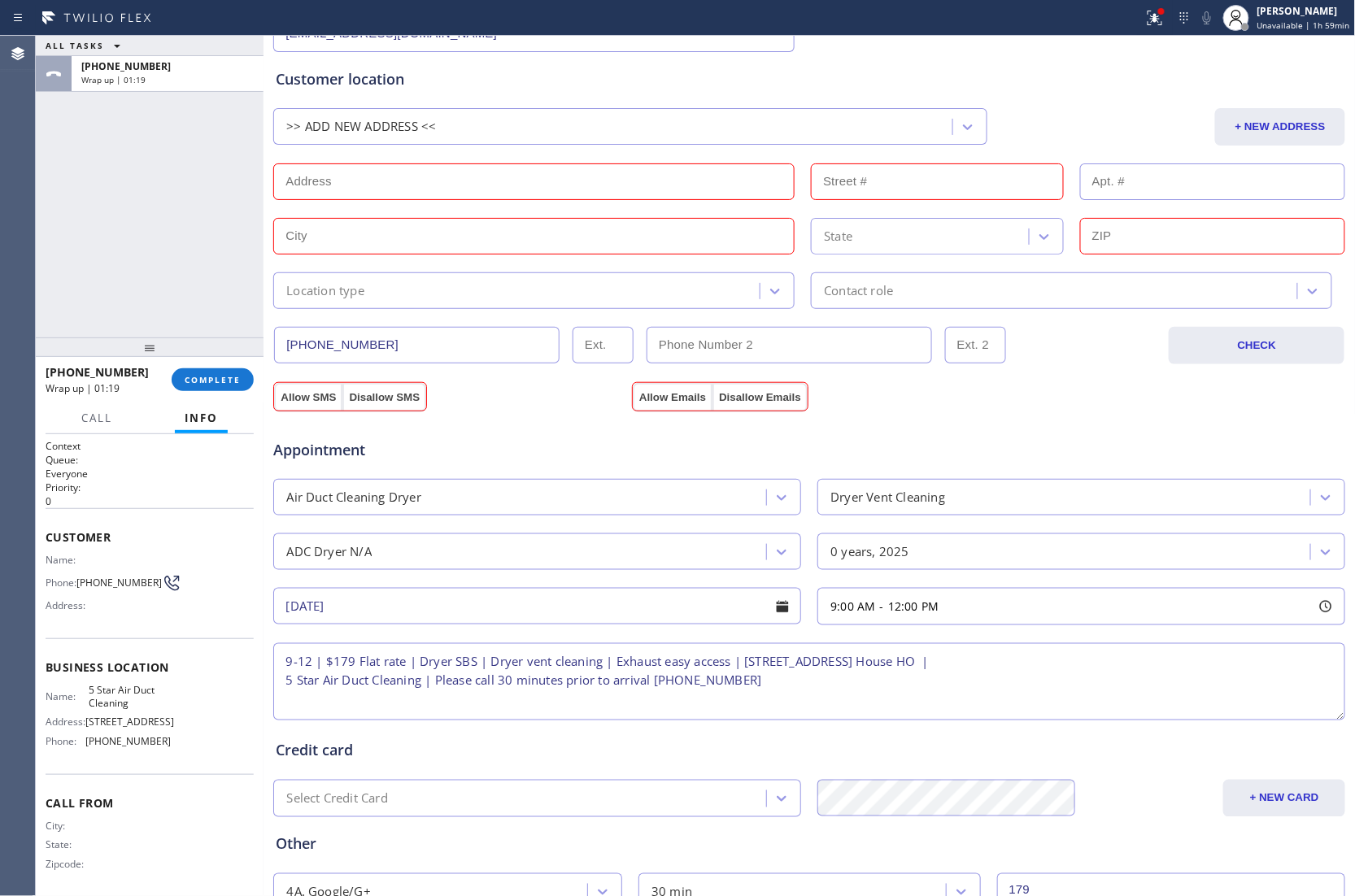
scroll to position [206, 0]
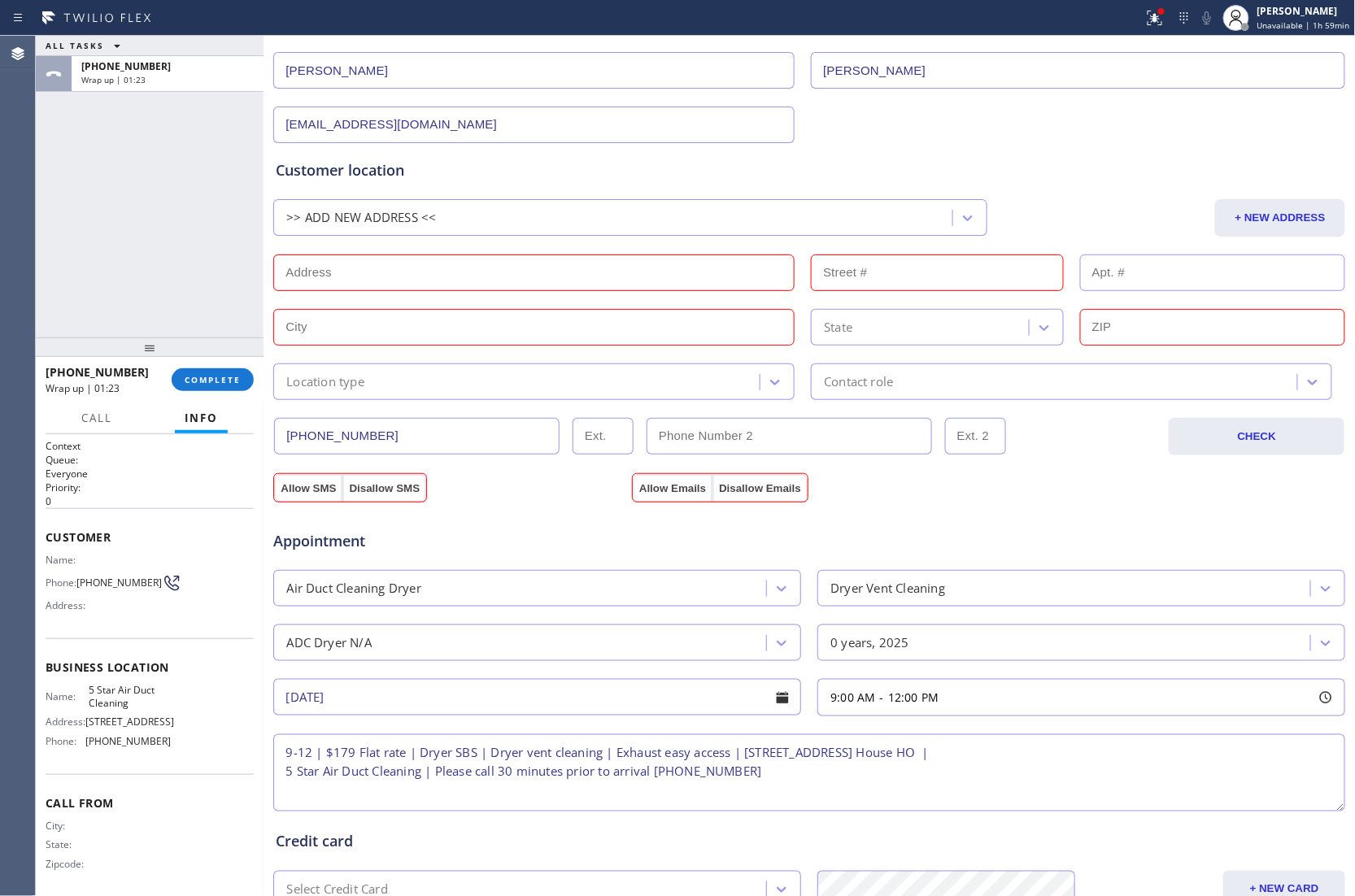
drag, startPoint x: 745, startPoint y: 751, endPoint x: 948, endPoint y: 756, distance: 203.1
click at [948, 756] on textarea "9-12 | $179 Flat rate | Dryer SBS | Dryer vent cleaning | Exhaust easy access |…" at bounding box center [809, 773] width 1072 height 77
click at [440, 278] on input "text" at bounding box center [533, 272] width 521 height 37
paste input "303) 884-2029"
drag, startPoint x: 742, startPoint y: 756, endPoint x: 947, endPoint y: 753, distance: 205.0
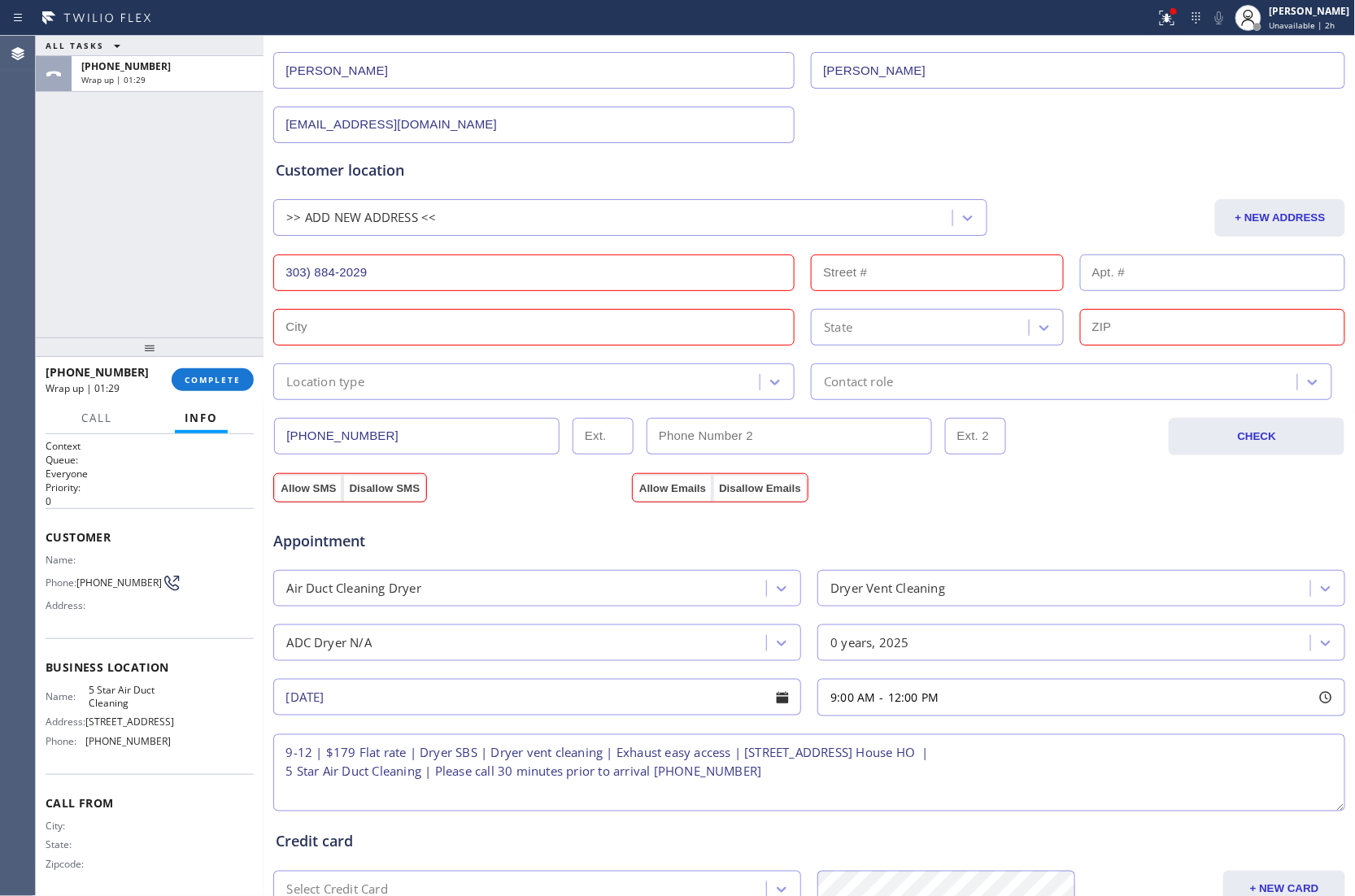
click at [947, 753] on textarea "9-12 | $179 Flat rate | Dryer SBS | Dryer vent cleaning | Exhaust easy access |…" at bounding box center [809, 773] width 1072 height 77
click at [407, 276] on input "303) 884-2029" at bounding box center [533, 272] width 521 height 37
paste input "[STREET_ADDRESS]"
type input "17835 De Oro Cir"
type input "17835"
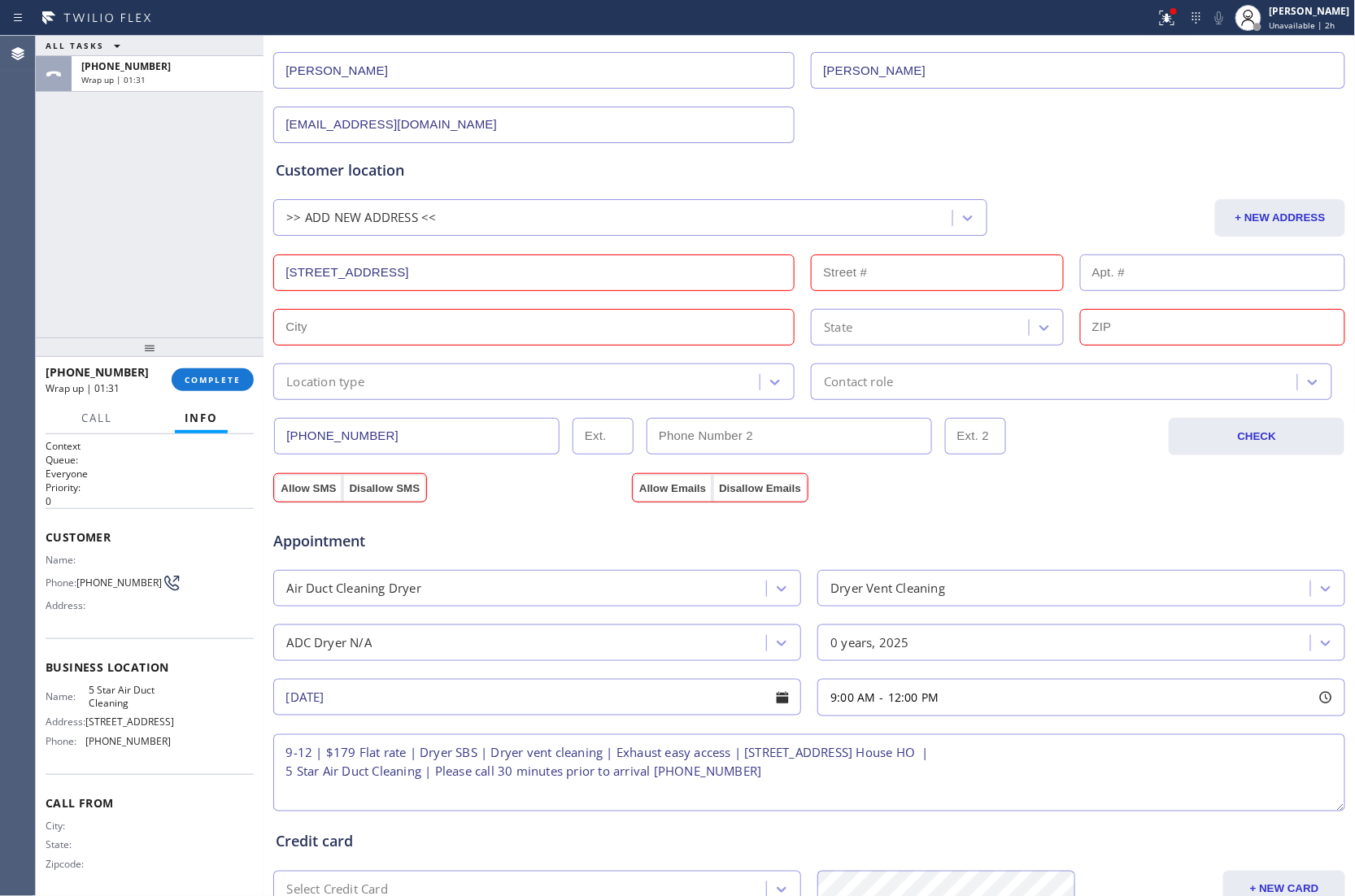
type input "Cerritos"
type input "90703"
click at [403, 387] on div "Location type" at bounding box center [519, 381] width 481 height 28
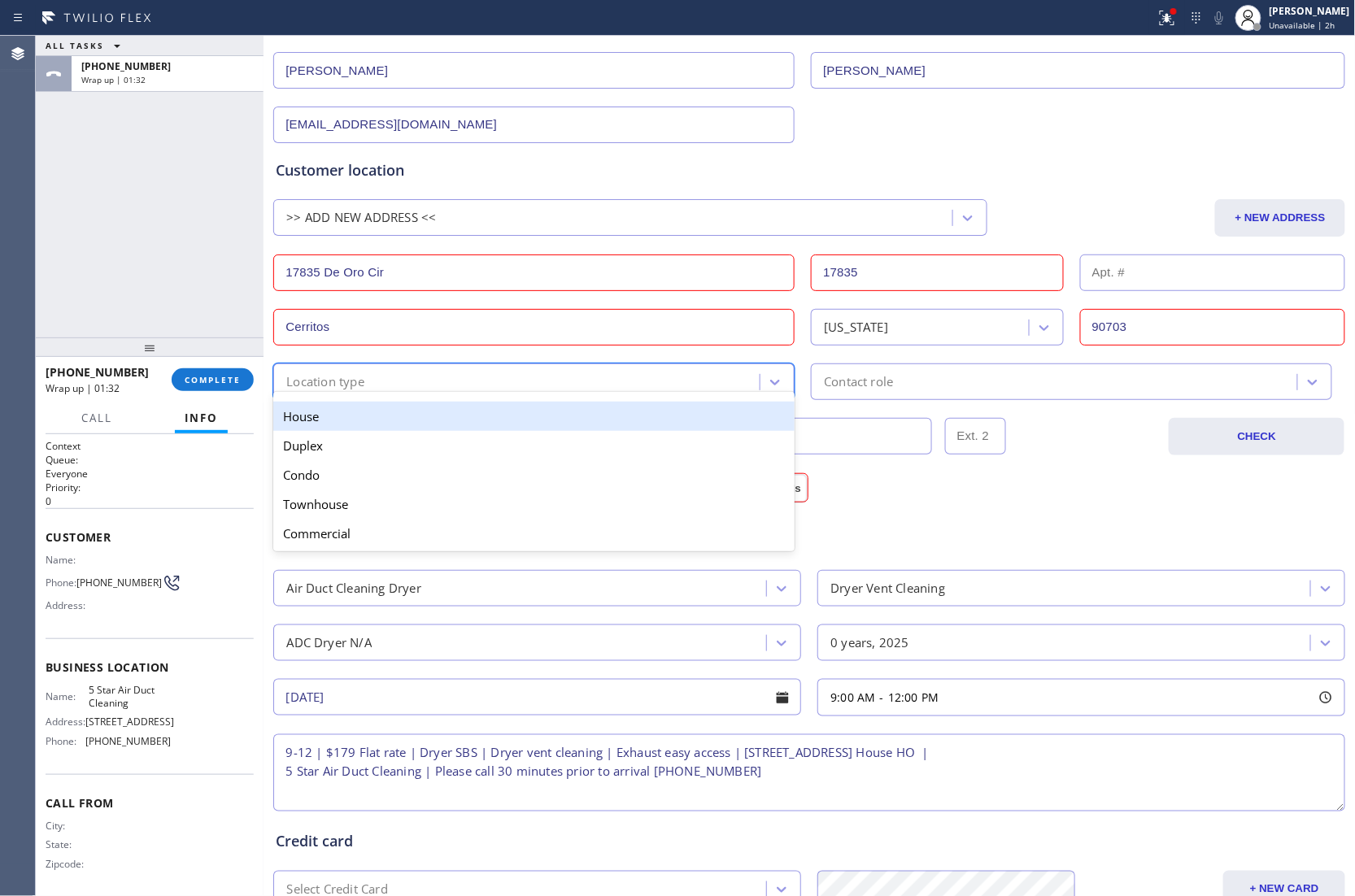
click at [376, 424] on div "House" at bounding box center [533, 416] width 521 height 29
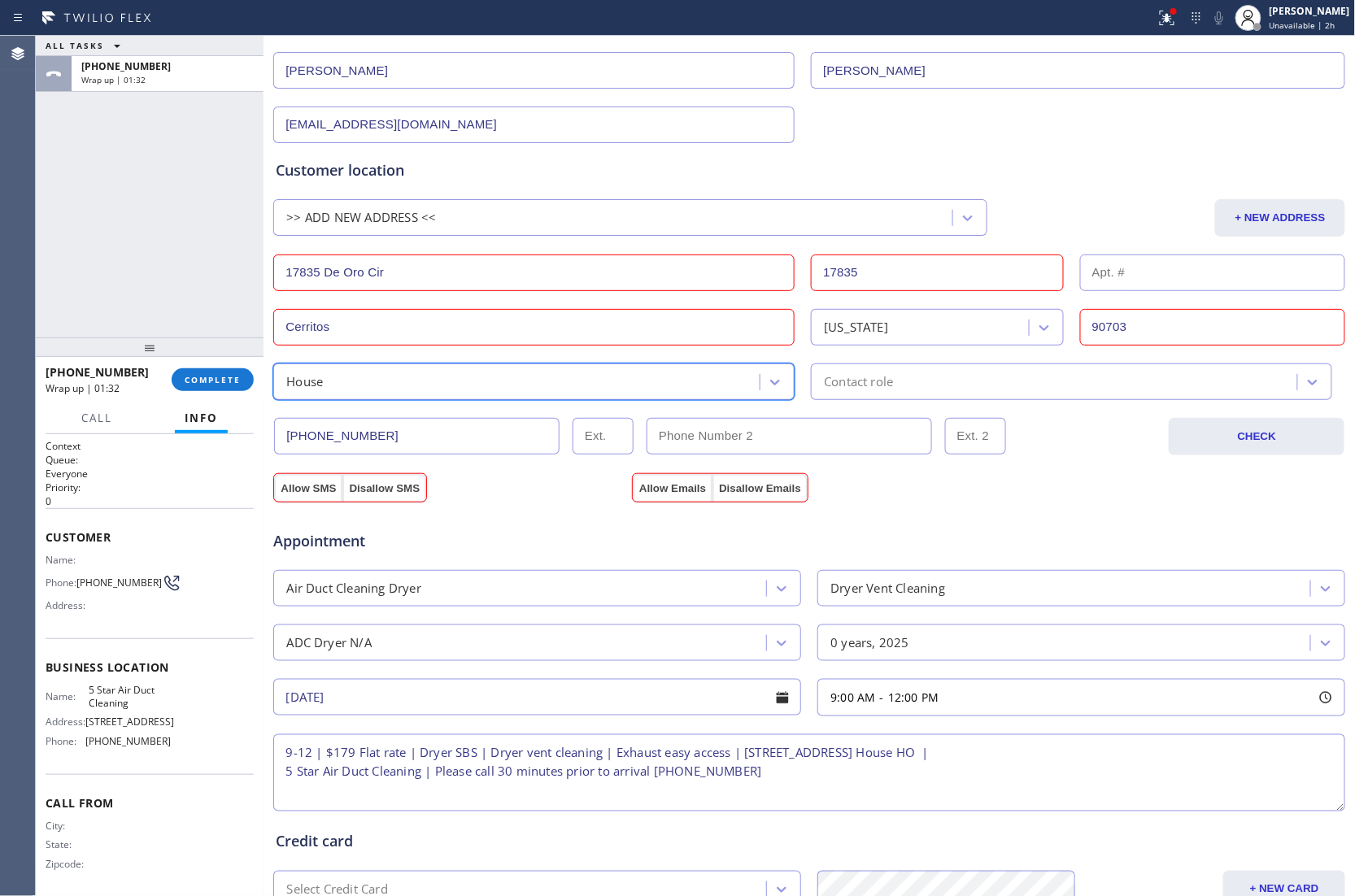
click at [898, 397] on div "Contact role" at bounding box center [1071, 382] width 521 height 37
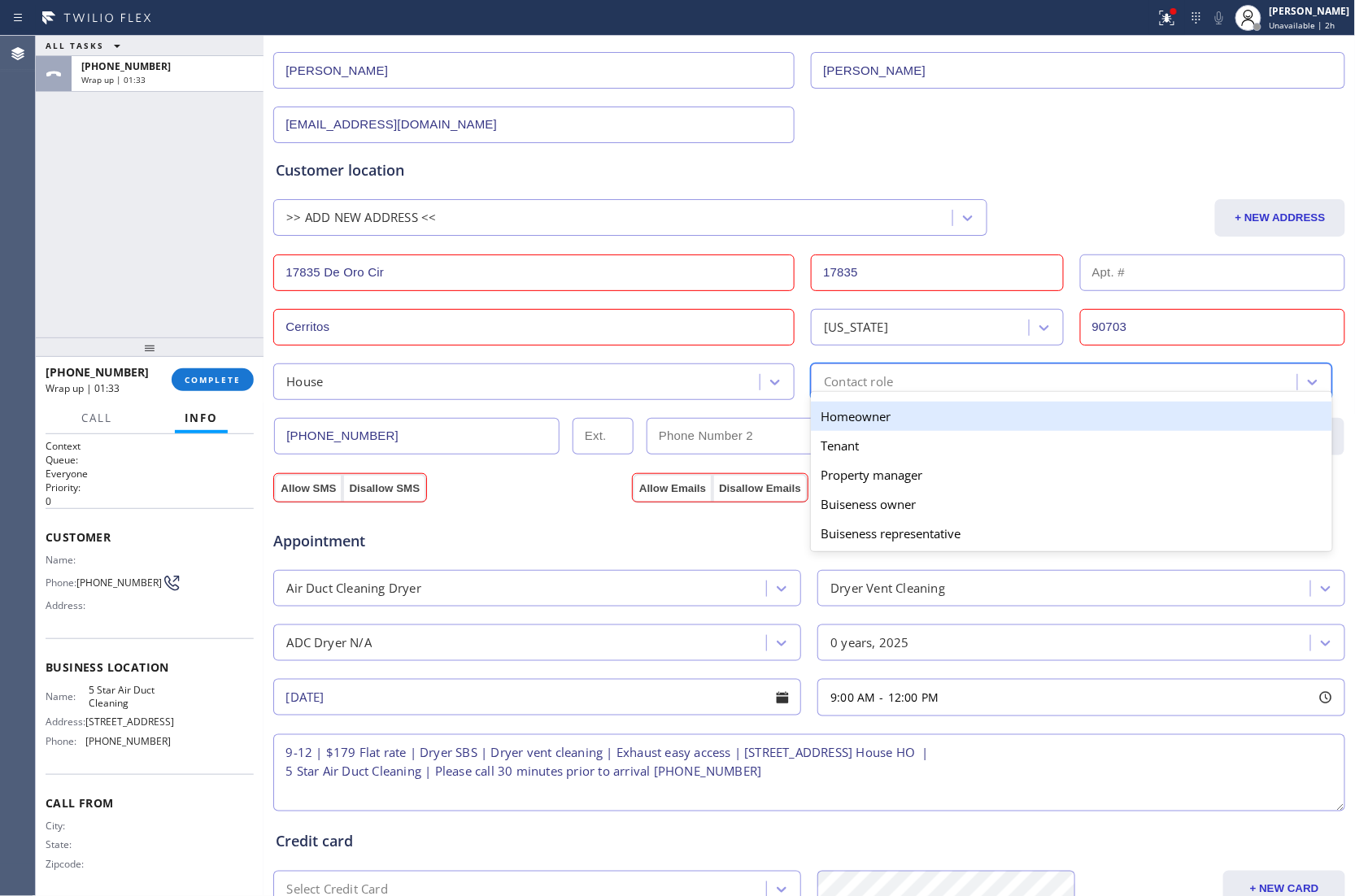
click at [883, 430] on div "Homeowner" at bounding box center [1071, 416] width 521 height 29
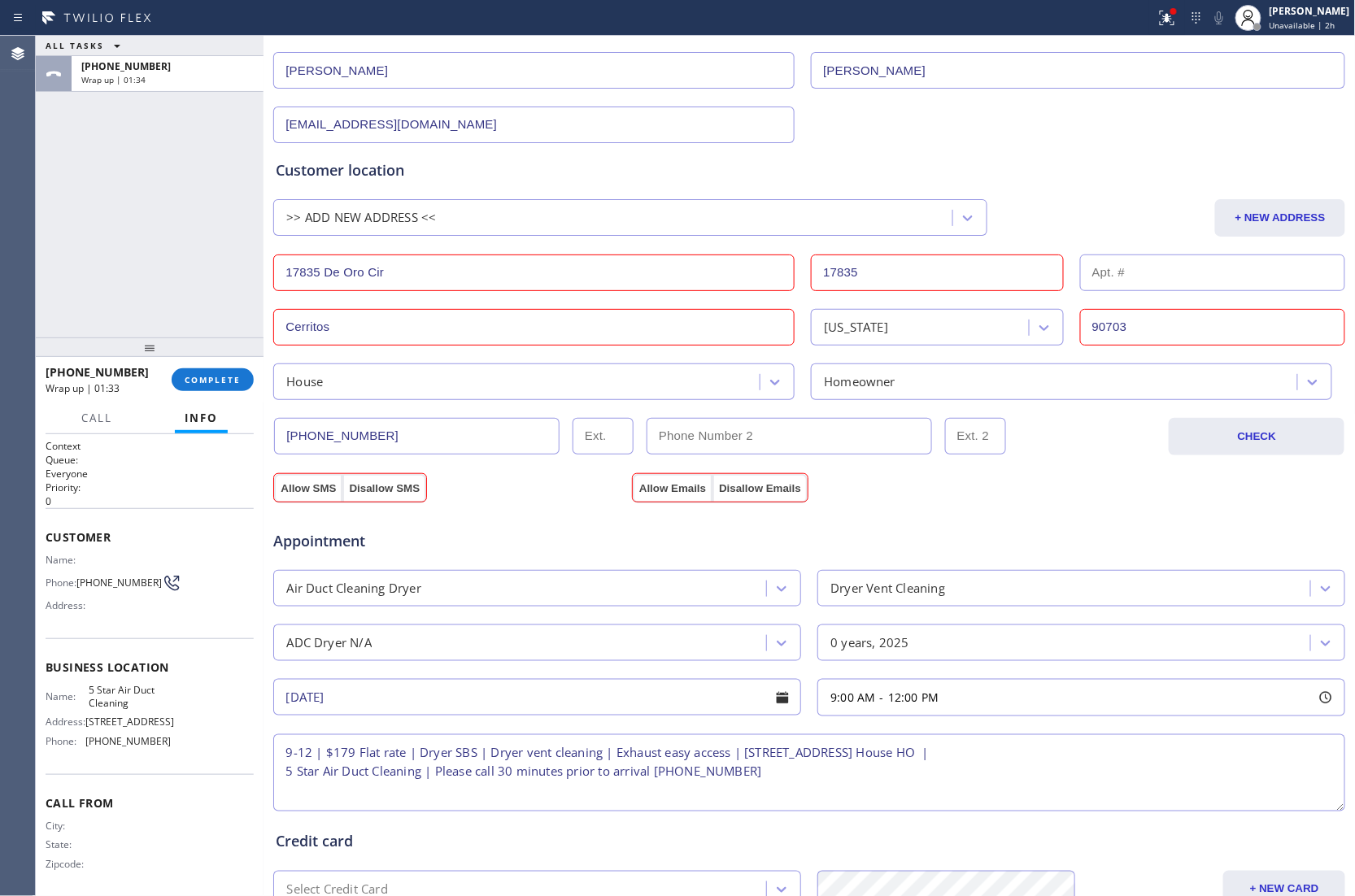
drag, startPoint x: 303, startPoint y: 492, endPoint x: 662, endPoint y: 506, distance: 359.3
click at [323, 492] on button "Allow SMS" at bounding box center [308, 489] width 68 height 29
click at [676, 484] on button "Allow Emails" at bounding box center [672, 489] width 80 height 29
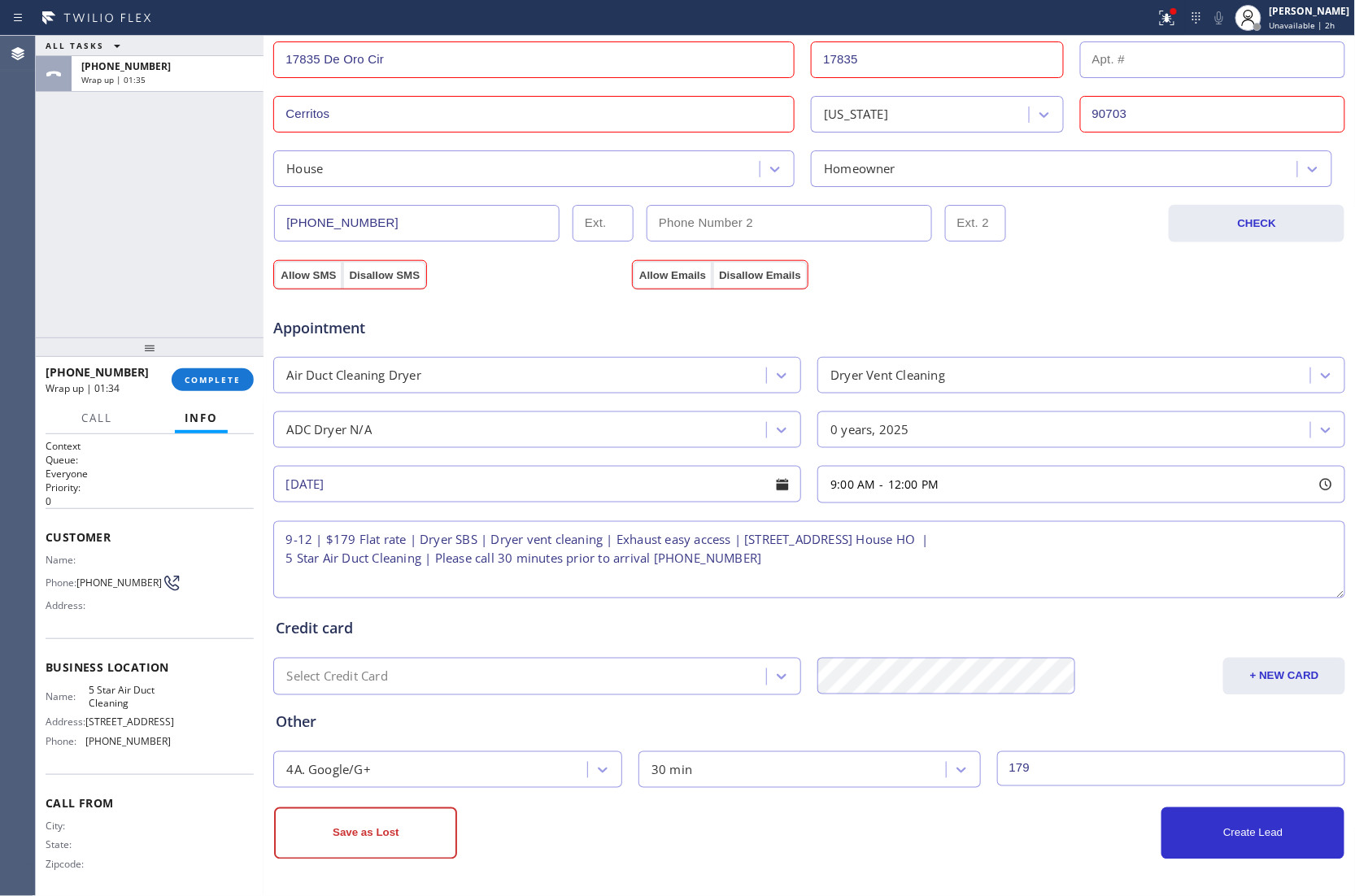
scroll to position [424, 0]
click at [1210, 839] on button "Create Lead" at bounding box center [1252, 833] width 183 height 52
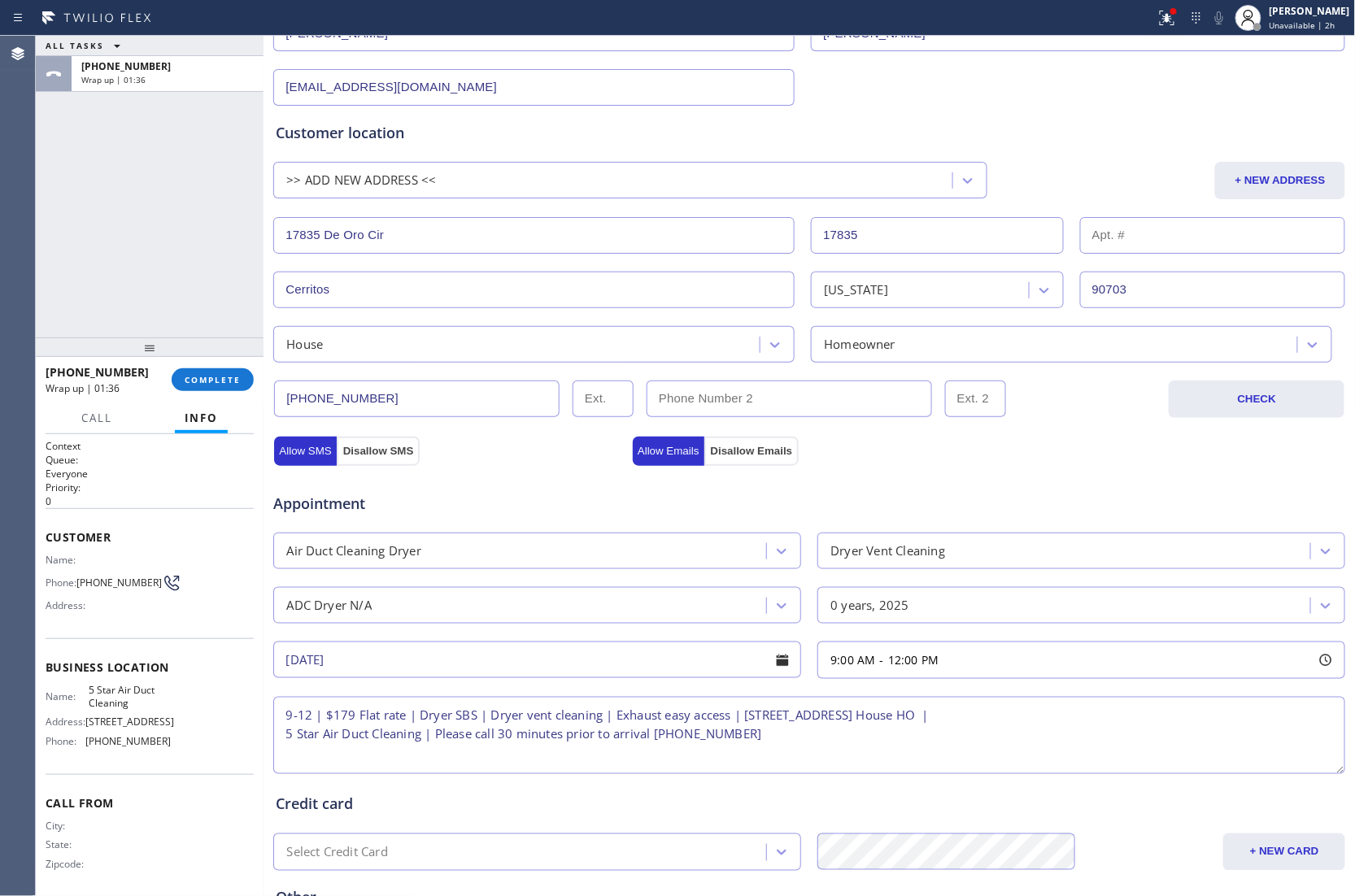
scroll to position [0, 0]
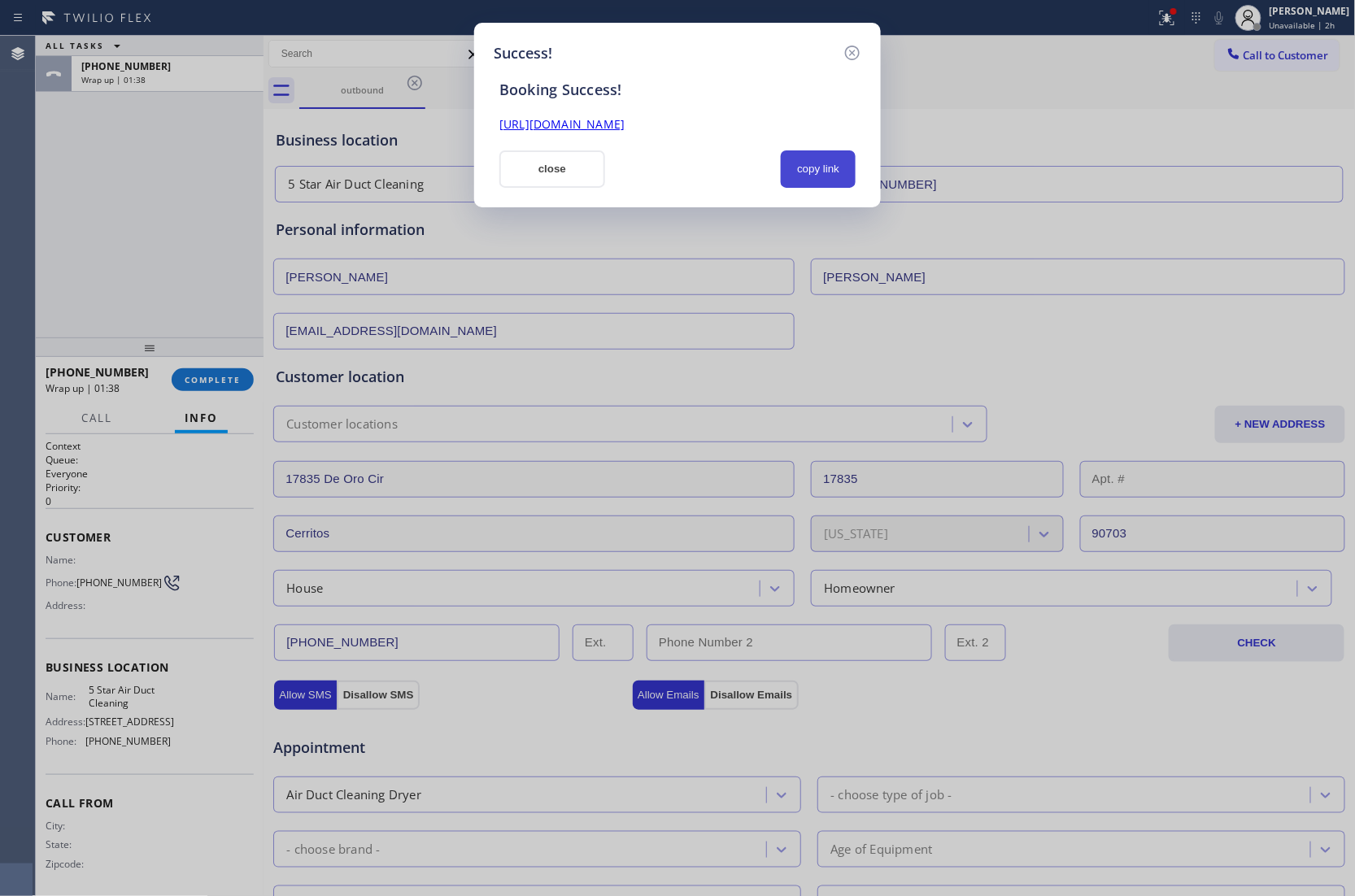
click at [808, 169] on button "copy link" at bounding box center [817, 169] width 74 height 38
click at [5, 235] on div "Success! Booking Success! [URL][DOMAIN_NAME] close copy link" at bounding box center [677, 448] width 1355 height 896
drag, startPoint x: 544, startPoint y: 172, endPoint x: 1276, endPoint y: 83, distance: 737.4
click at [577, 168] on button "close" at bounding box center [551, 169] width 105 height 38
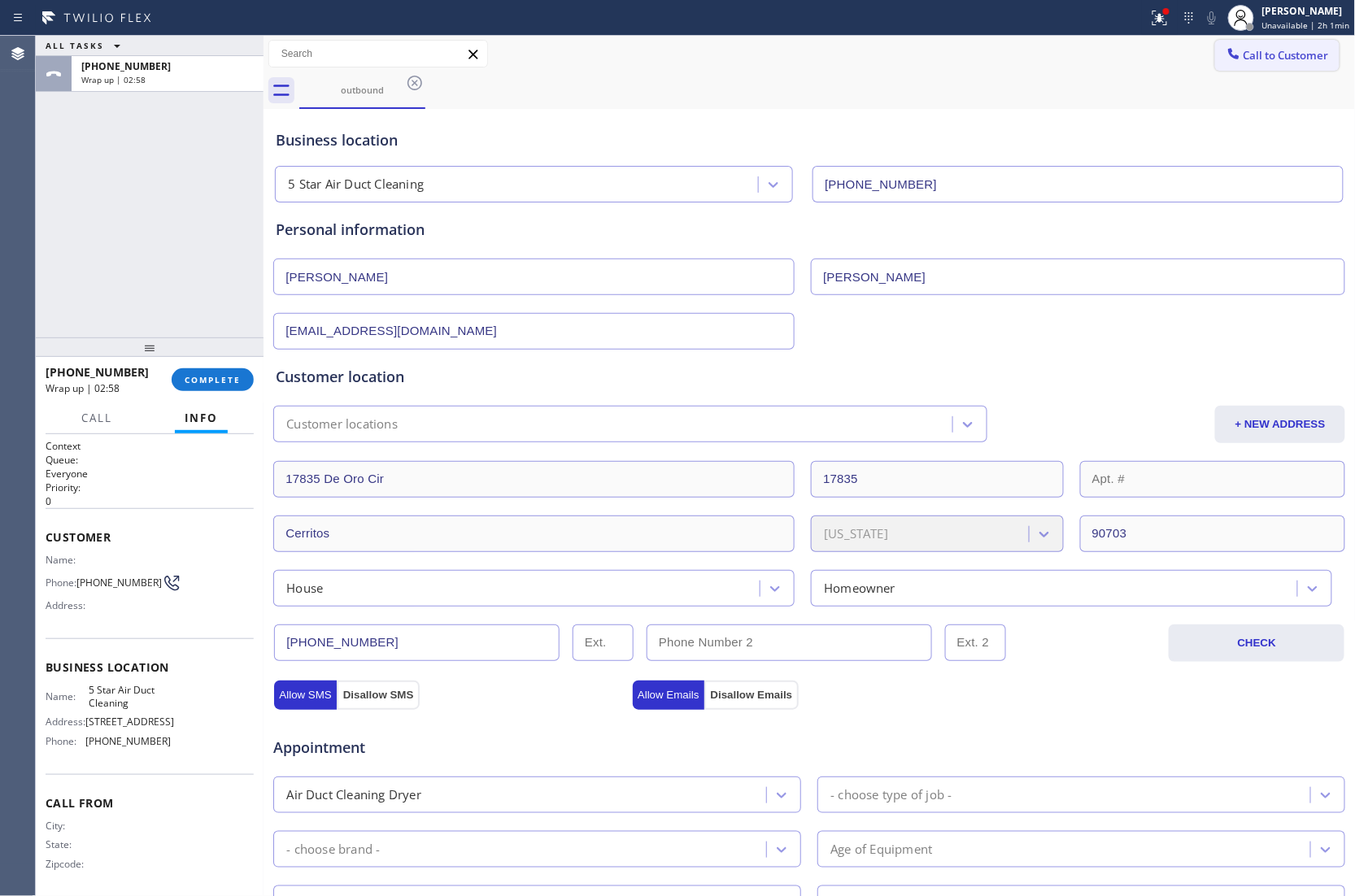
click at [1274, 49] on span "Call to Customer" at bounding box center [1286, 55] width 86 height 15
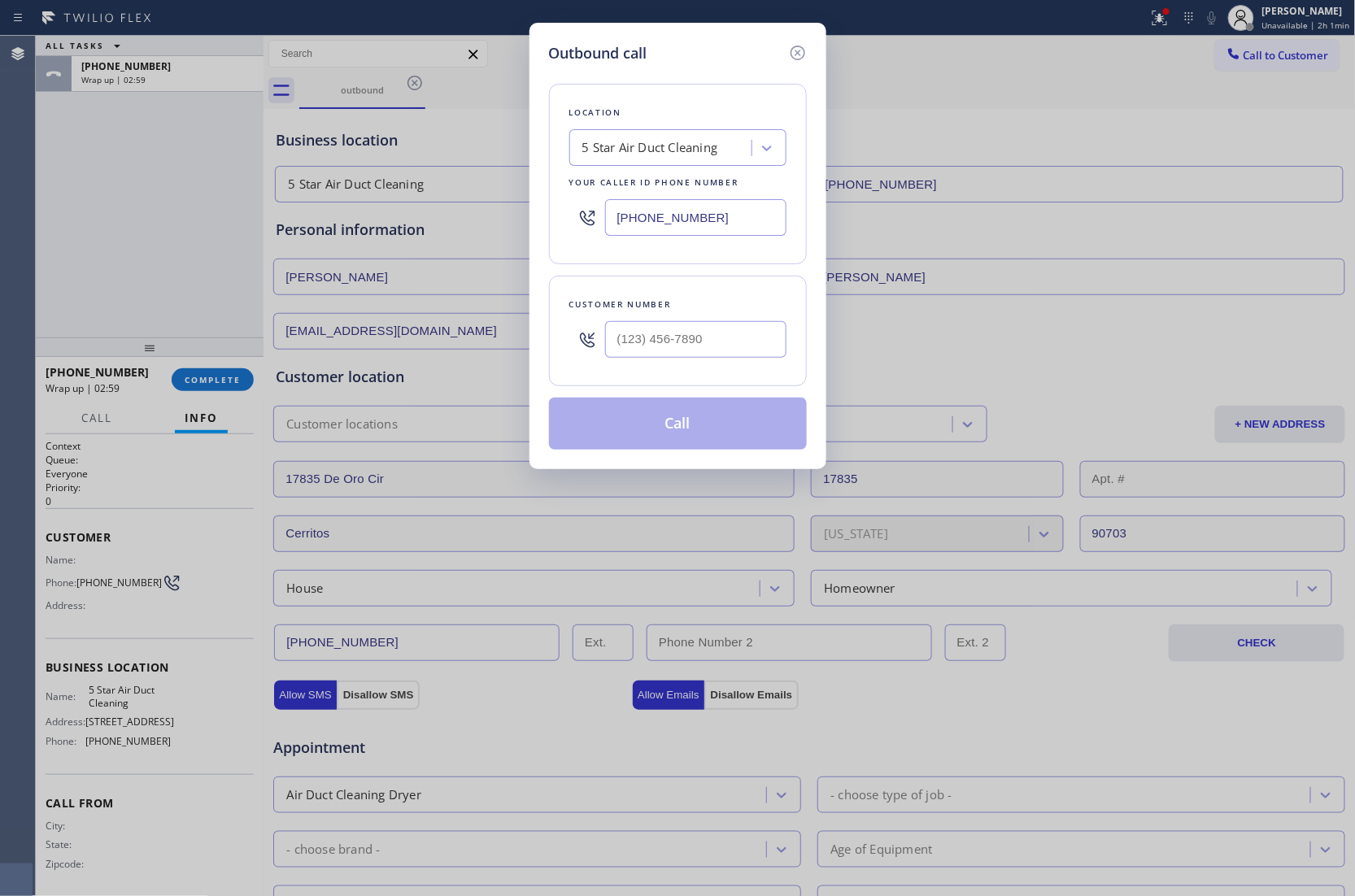
click at [669, 224] on input "[PHONE_NUMBER]" at bounding box center [696, 217] width 181 height 37
paste input "720) 613-6559"
type input "[PHONE_NUMBER]"
type input "(___) ___-____"
click at [697, 342] on input "(___) ___-____" at bounding box center [696, 339] width 181 height 37
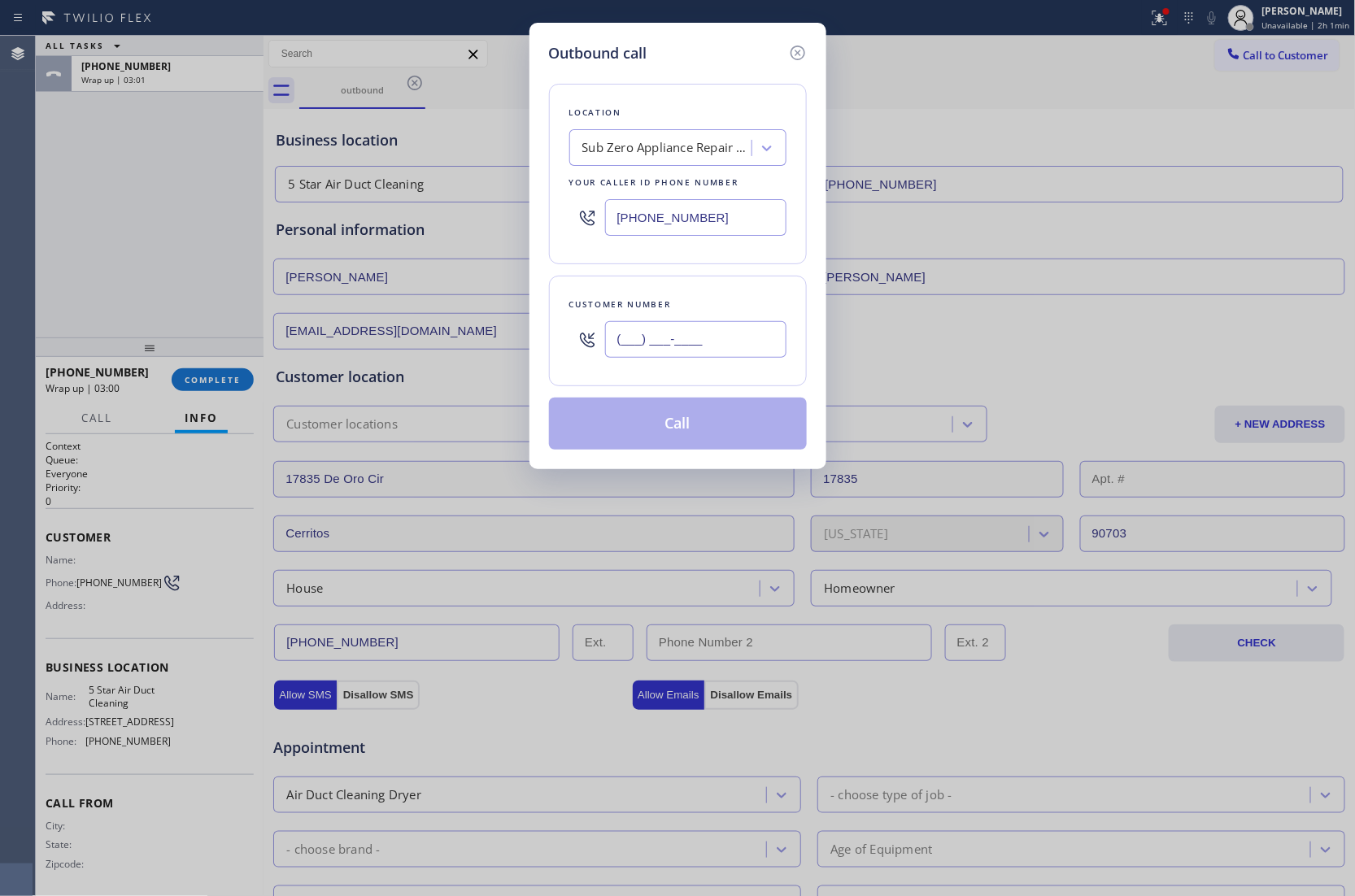
paste input "804) 436-7430"
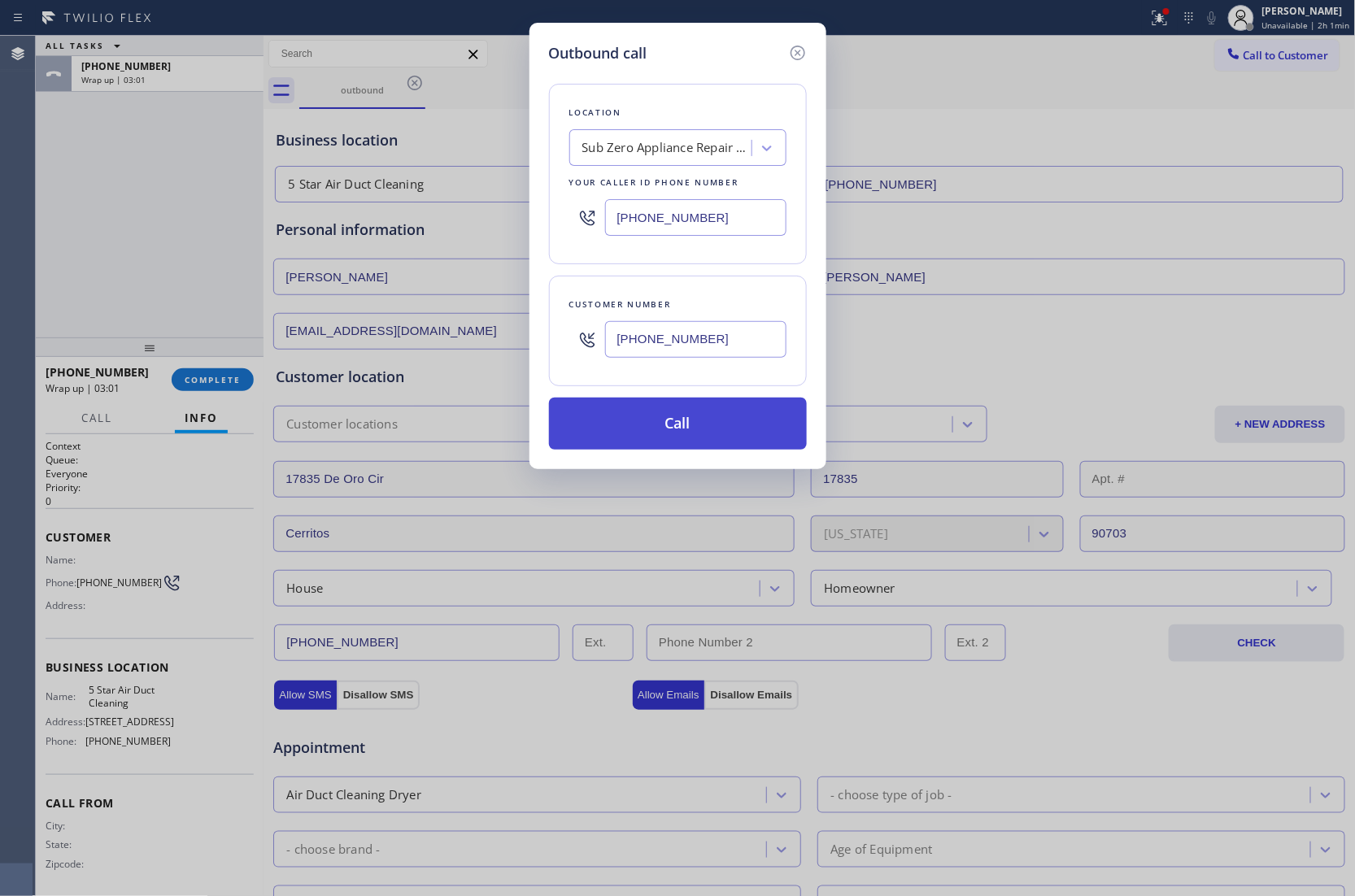
type input "[PHONE_NUMBER]"
drag, startPoint x: 684, startPoint y: 433, endPoint x: 696, endPoint y: 443, distance: 15.6
click at [683, 432] on button "Call" at bounding box center [677, 423] width 258 height 52
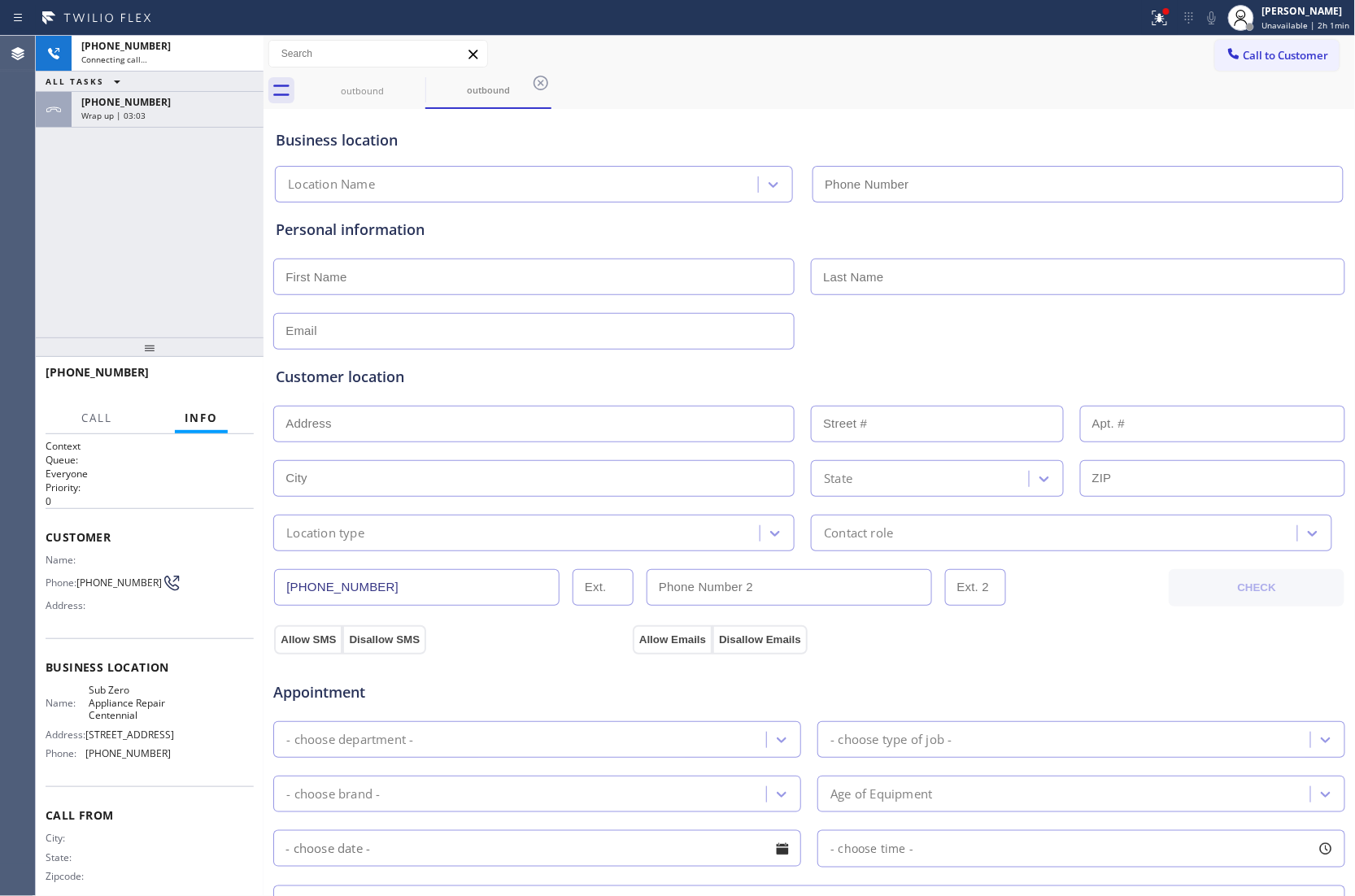
type input "[PHONE_NUMBER]"
click at [73, 233] on div "[PHONE_NUMBER] Connecting call… ALL TASKS ALL TASKS ACTIVE TASKS TASKS IN WRAP …" at bounding box center [150, 187] width 228 height 301
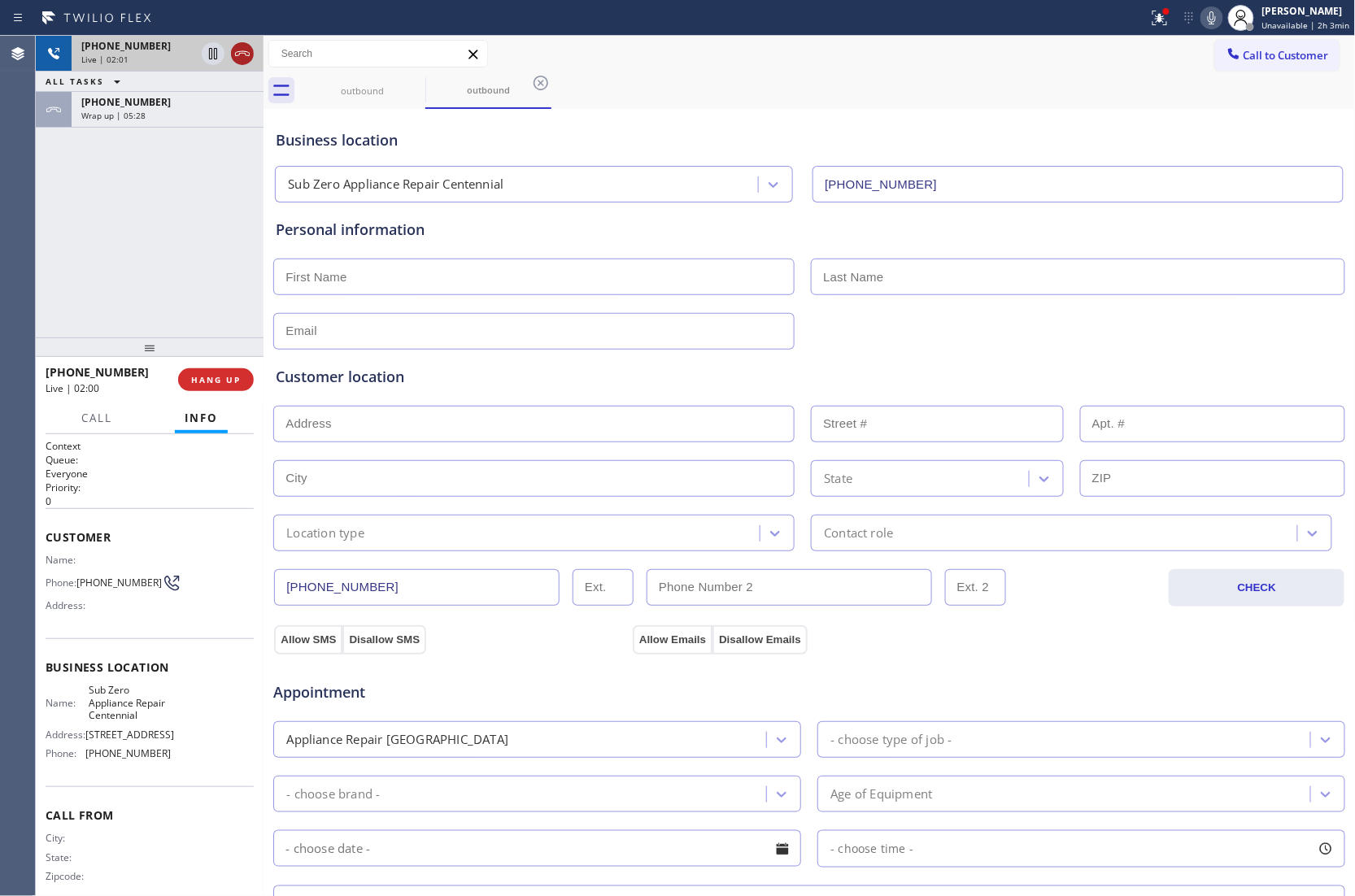
click at [239, 58] on icon at bounding box center [242, 53] width 20 height 20
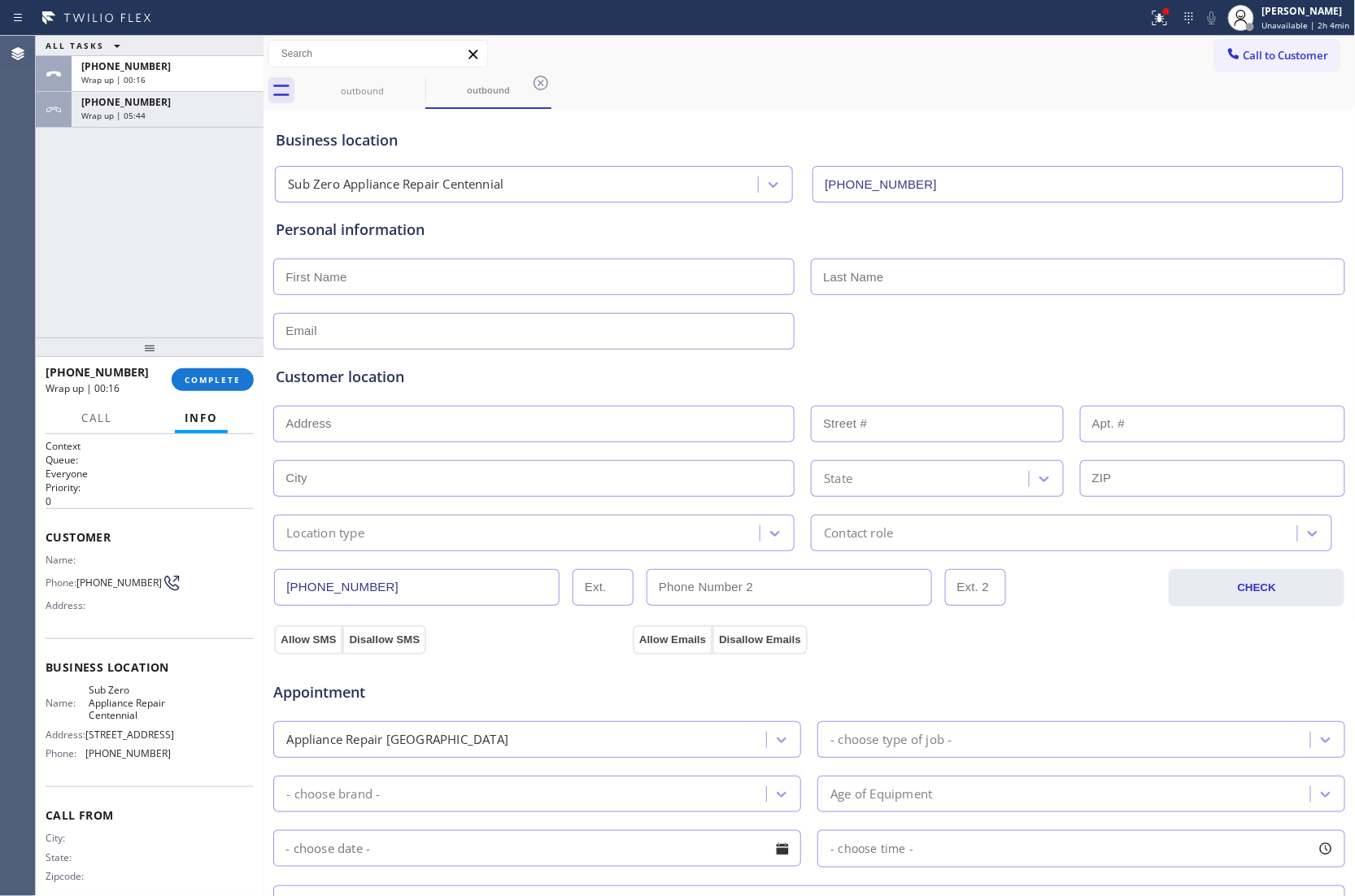
click at [1279, 50] on span "Call to Customer" at bounding box center [1286, 55] width 86 height 15
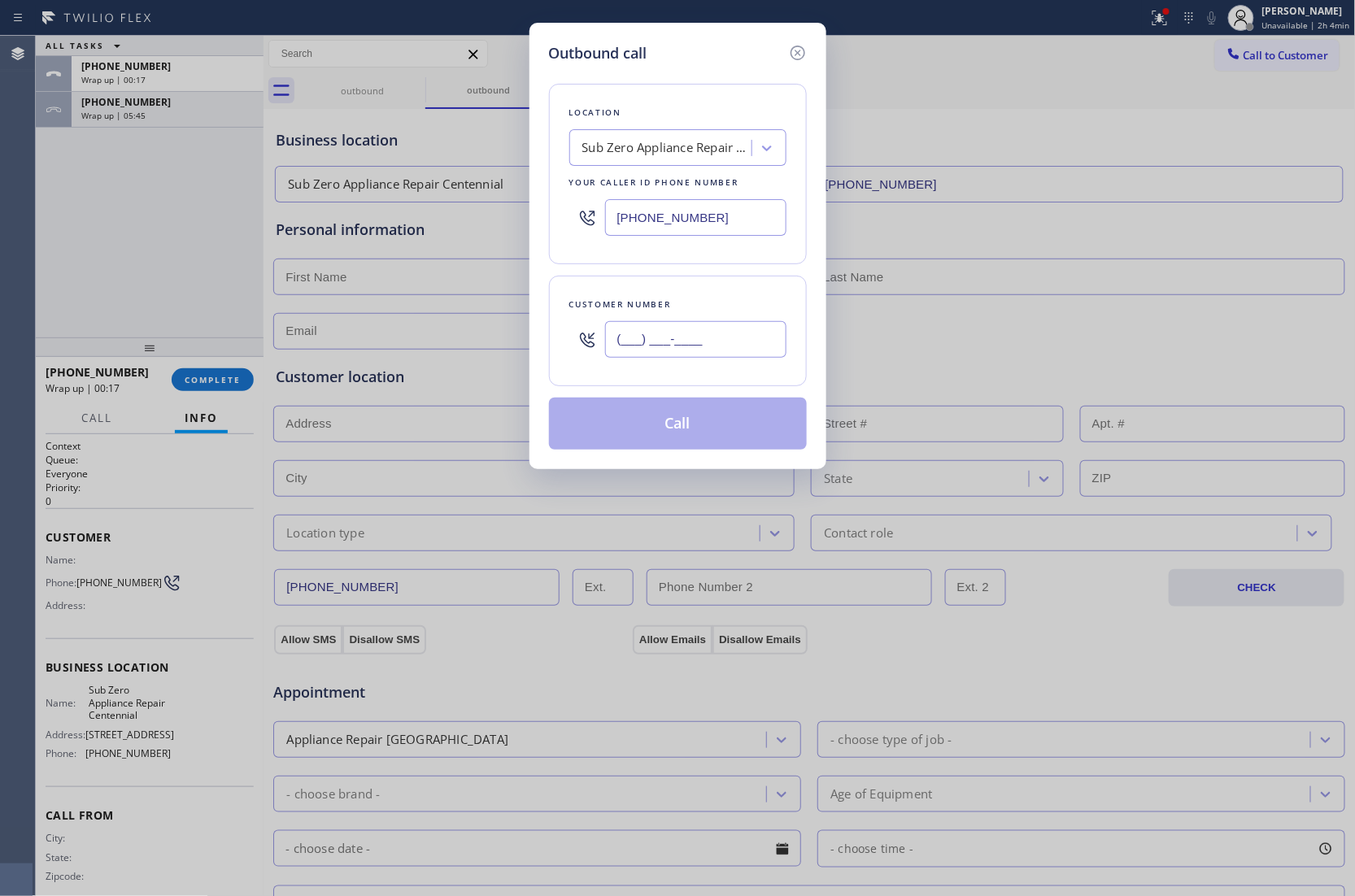
click at [733, 345] on input "(___) ___-____" at bounding box center [696, 339] width 181 height 37
paste input "917) 544-3545"
type input "[PHONE_NUMBER]"
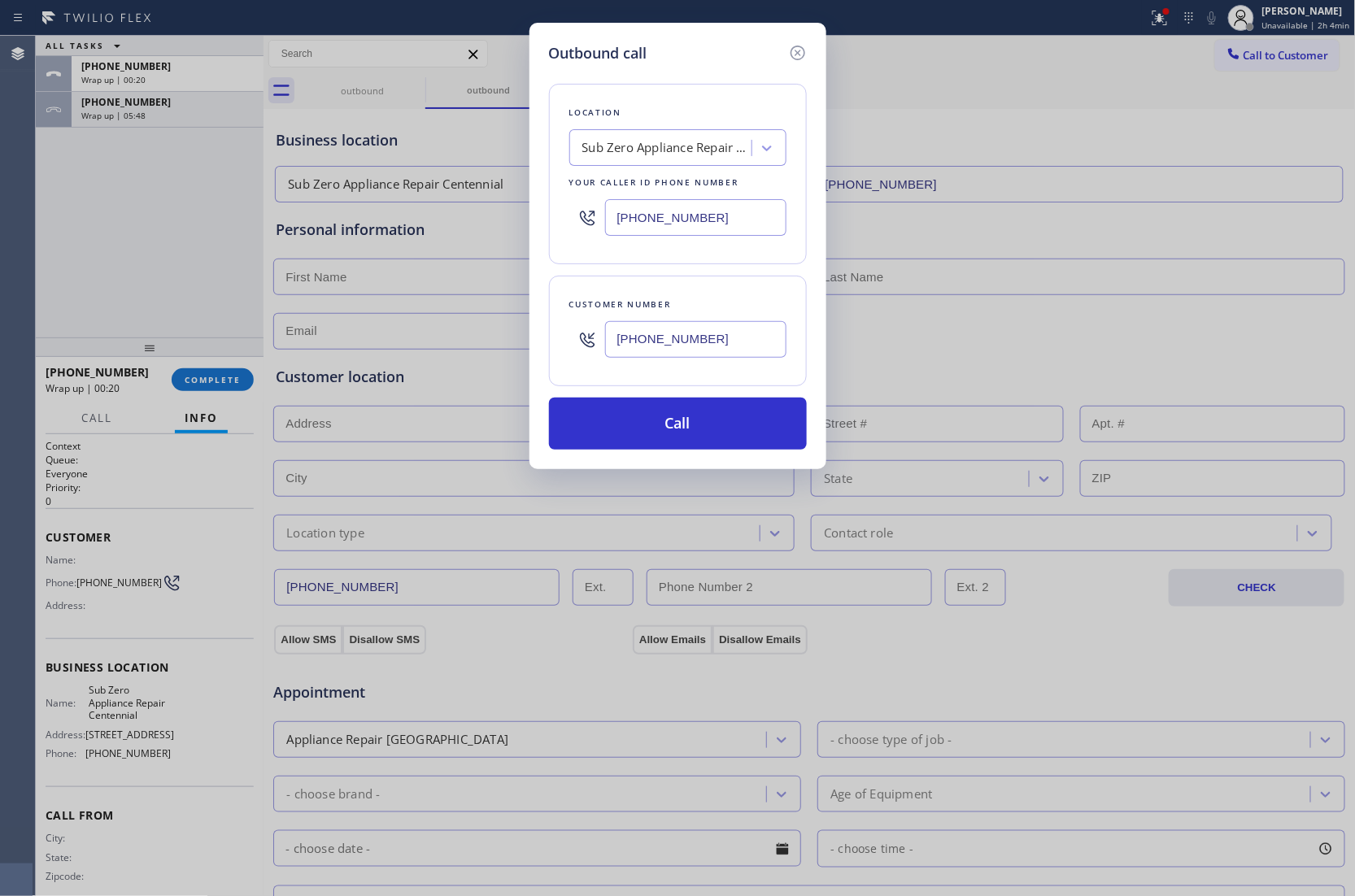
click at [665, 209] on input "[PHONE_NUMBER]" at bounding box center [696, 217] width 181 height 37
paste input "646) 650-2901"
type input "[PHONE_NUMBER]"
click at [669, 407] on button "Call" at bounding box center [677, 423] width 258 height 52
click at [670, 432] on button "Call" at bounding box center [677, 423] width 258 height 52
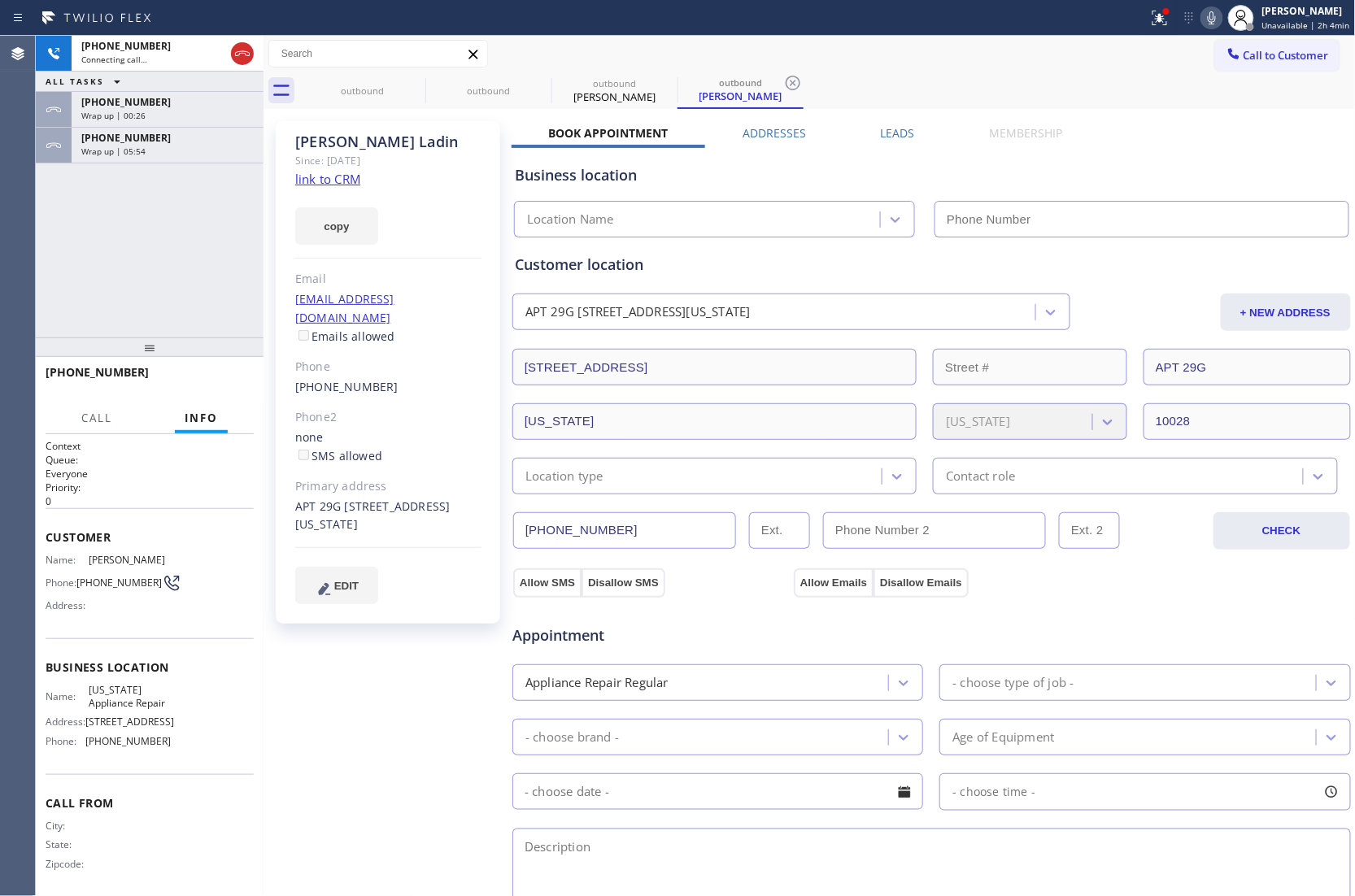
type input "[PHONE_NUMBER]"
drag, startPoint x: 101, startPoint y: 596, endPoint x: 82, endPoint y: 583, distance: 23.0
click at [82, 583] on span "[PHONE_NUMBER]" at bounding box center [119, 582] width 86 height 12
copy span "917) 544-3545"
click at [218, 382] on span "HANG UP" at bounding box center [216, 379] width 50 height 11
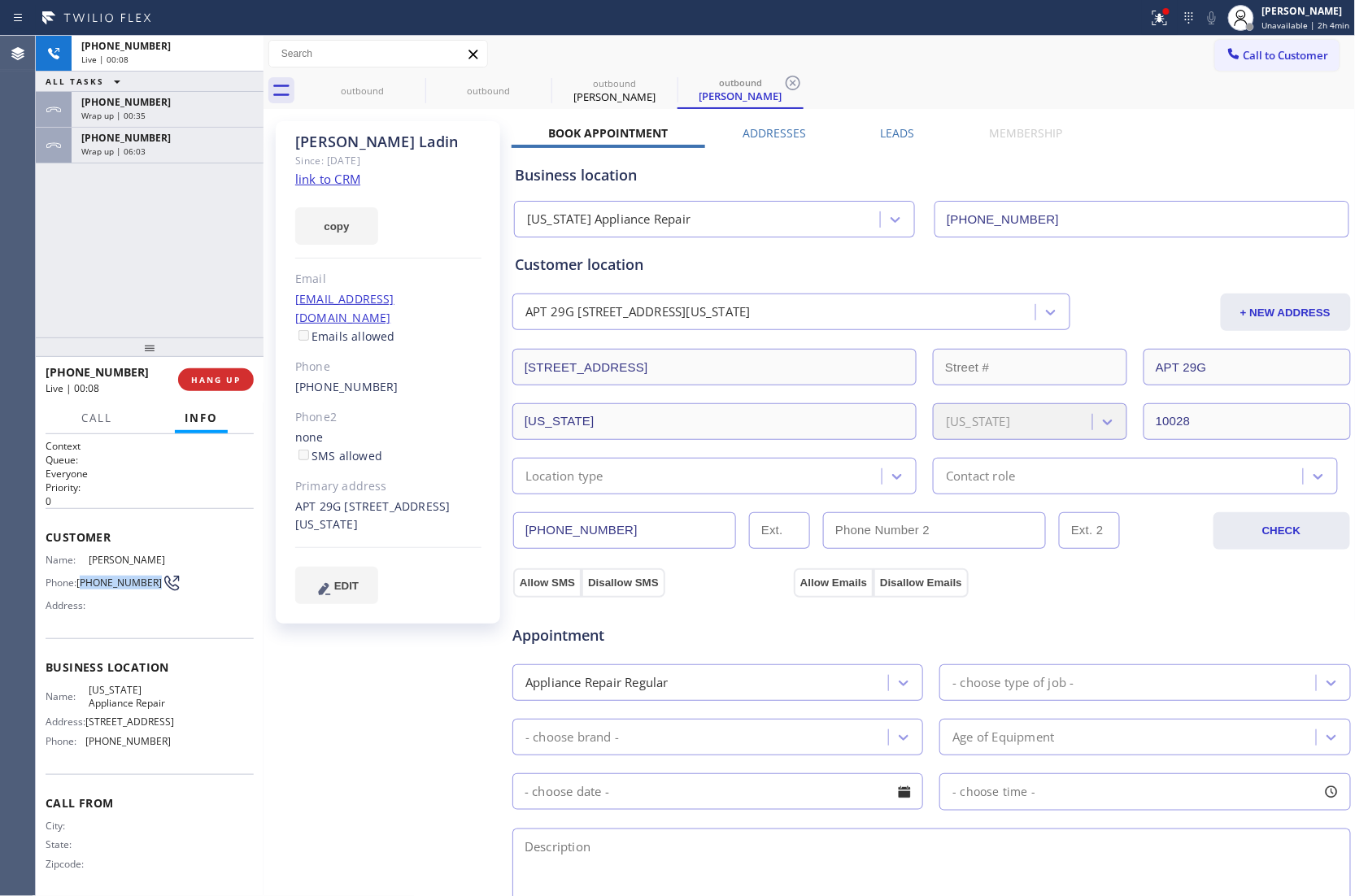
drag, startPoint x: 1256, startPoint y: 53, endPoint x: 841, endPoint y: 312, distance: 489.2
click at [1253, 56] on span "Call to Customer" at bounding box center [1286, 55] width 86 height 15
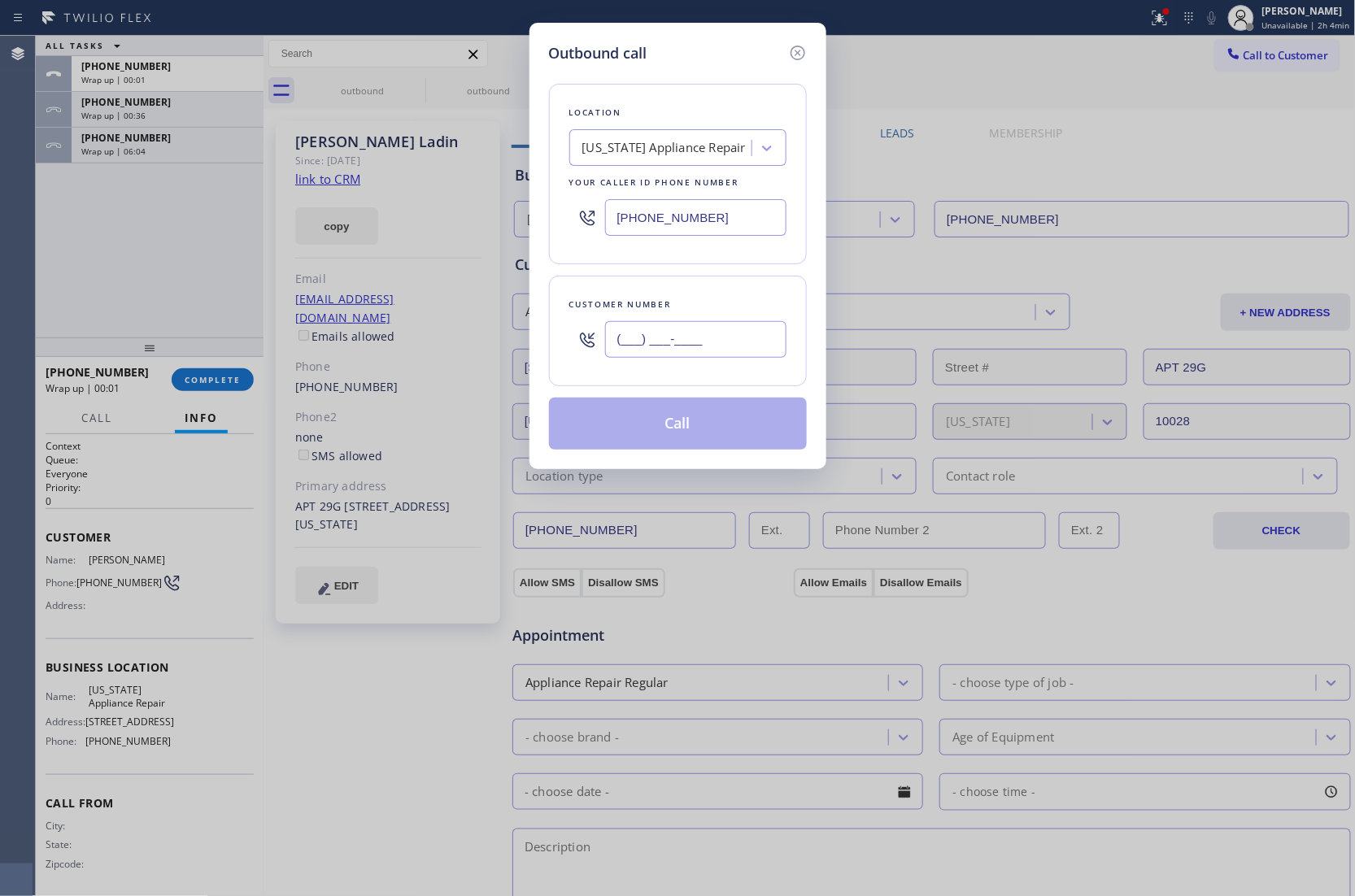
drag, startPoint x: 742, startPoint y: 346, endPoint x: 676, endPoint y: 151, distance: 205.9
click at [741, 346] on input "(___) ___-____" at bounding box center [696, 339] width 181 height 37
paste input "917) 544-3545"
type input "[PHONE_NUMBER]"
click at [658, 132] on div "[US_STATE] Appliance Repair" at bounding box center [678, 147] width 217 height 37
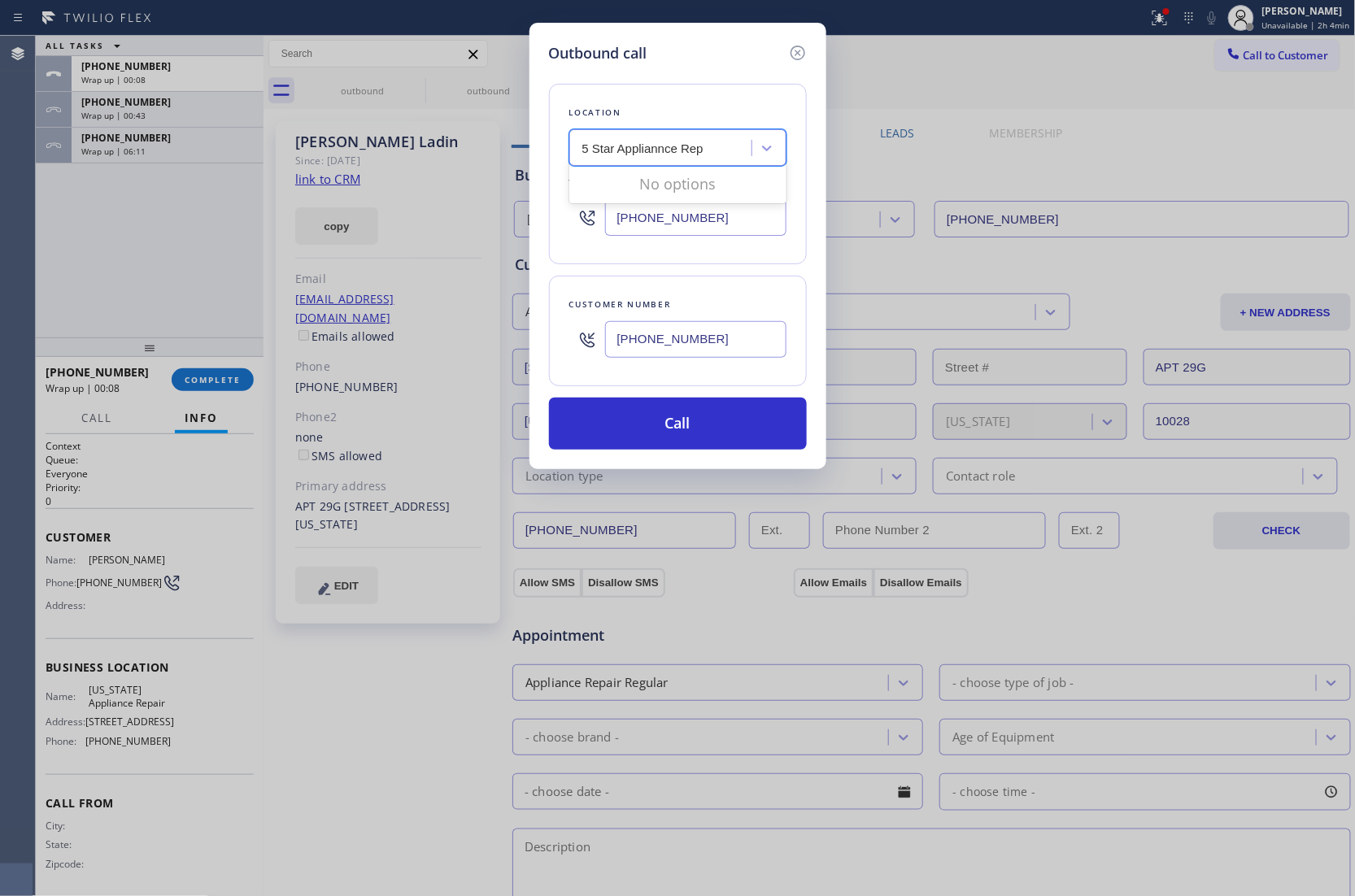
click at [658, 146] on input "5 Star Appliannce Rep" at bounding box center [643, 148] width 122 height 14
type input "5 Star Appliance Rep"
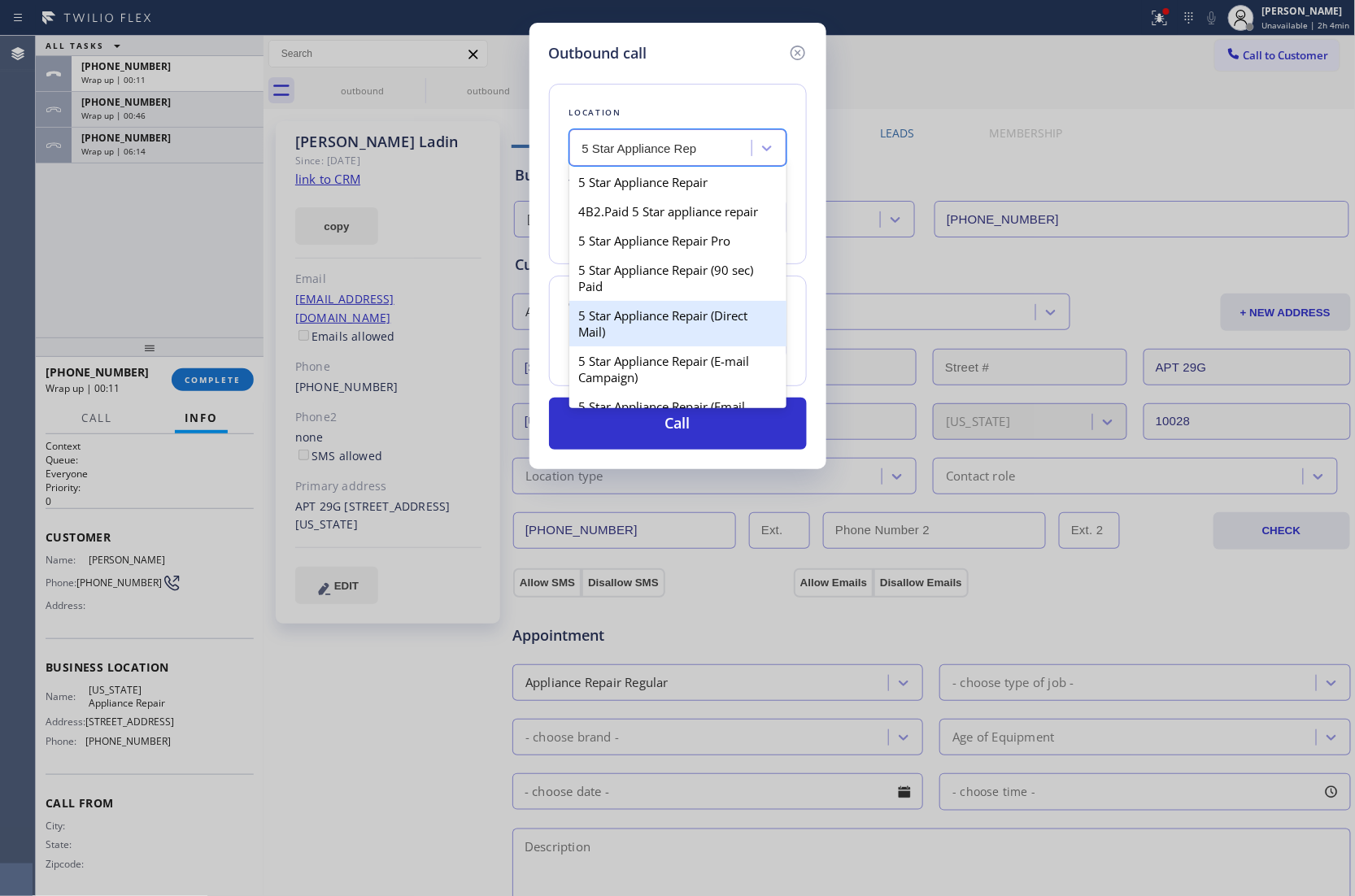
click at [716, 340] on div "5 Star Appliance Repair (Direct Mail)" at bounding box center [678, 323] width 217 height 45
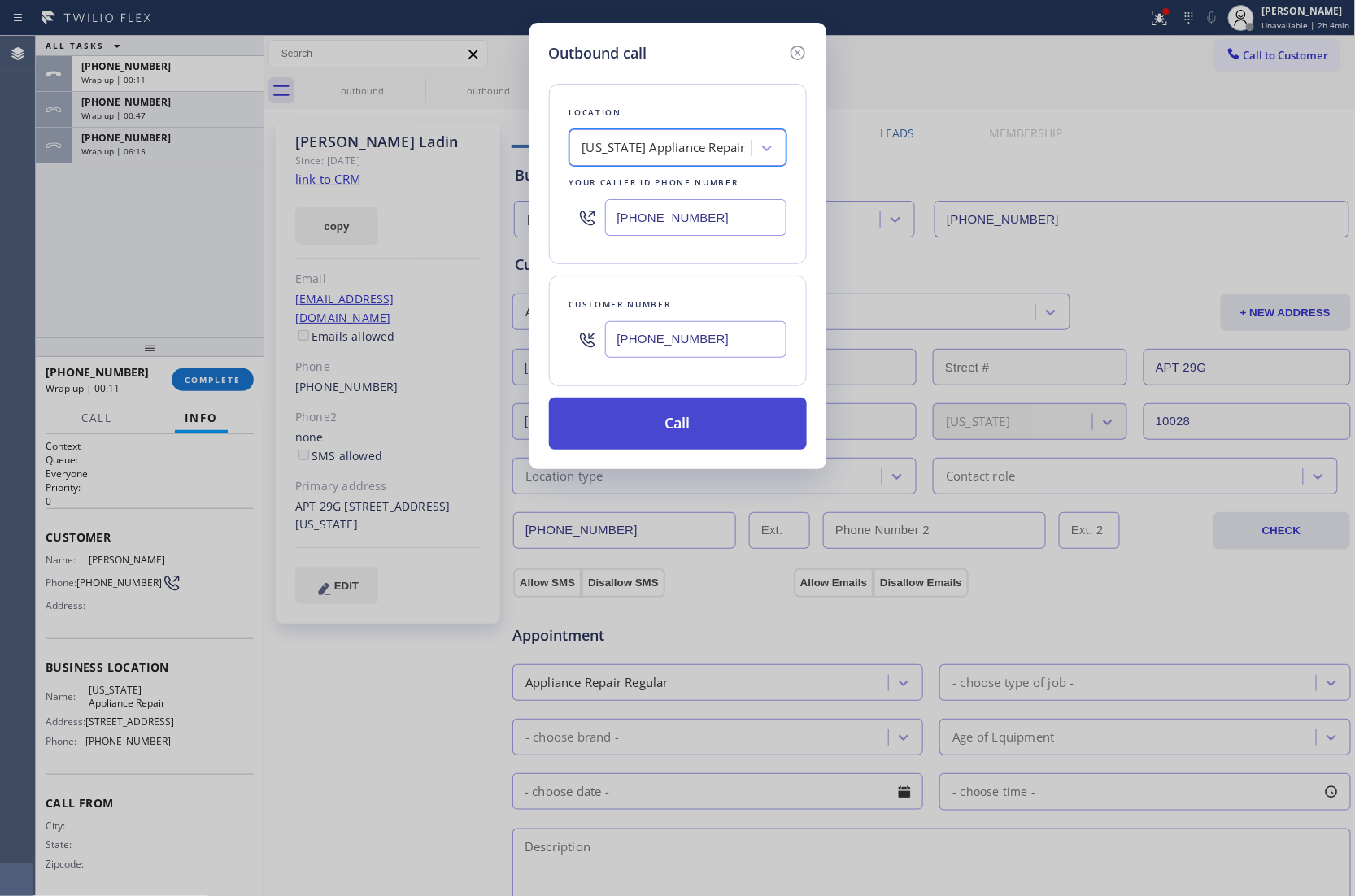
click at [704, 413] on button "Call" at bounding box center [677, 423] width 258 height 52
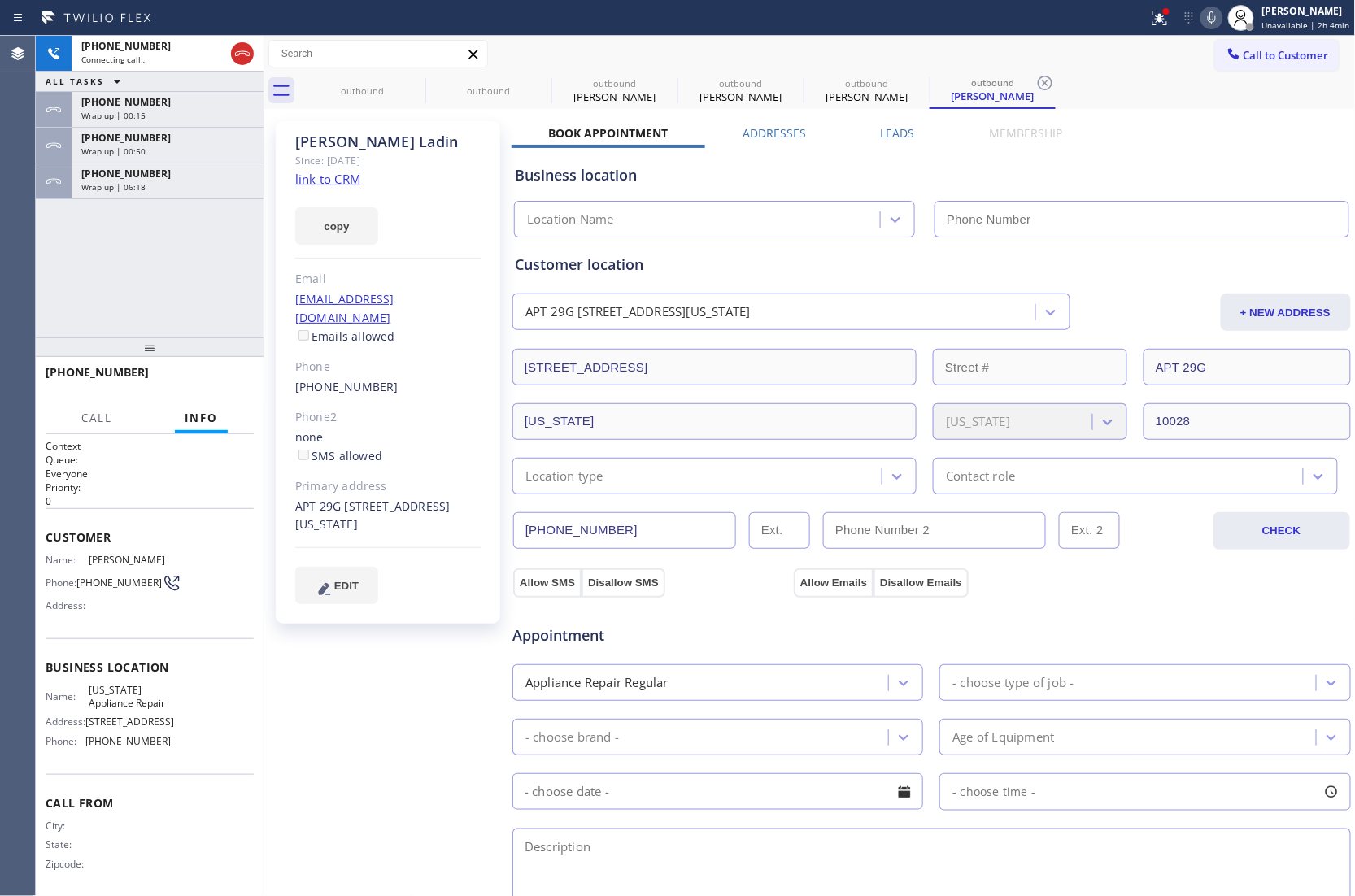
type input "[PHONE_NUMBER]"
click at [37, 273] on div "[PHONE_NUMBER] Live | 00:04 ALL TASKS ALL TASKS ACTIVE TASKS TASKS IN WRAP UP […" at bounding box center [150, 187] width 228 height 301
click at [45, 284] on div "Agent Desktop Classify the call LOCATION NAME Same Day Subzero Repair [GEOGRAPH…" at bounding box center [677, 466] width 1355 height 860
click at [1218, 9] on icon at bounding box center [1211, 17] width 20 height 20
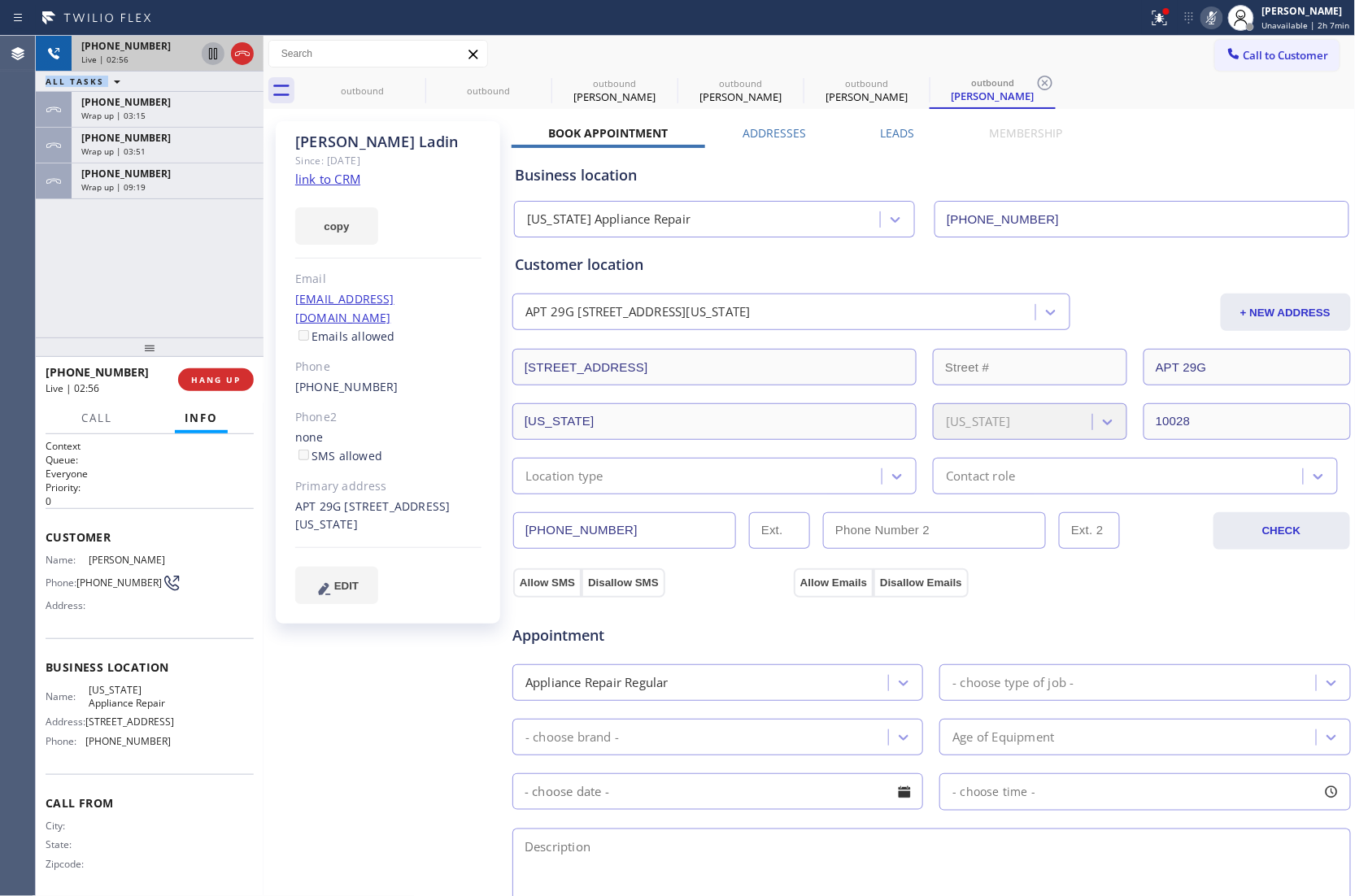
click at [215, 49] on icon at bounding box center [212, 53] width 8 height 11
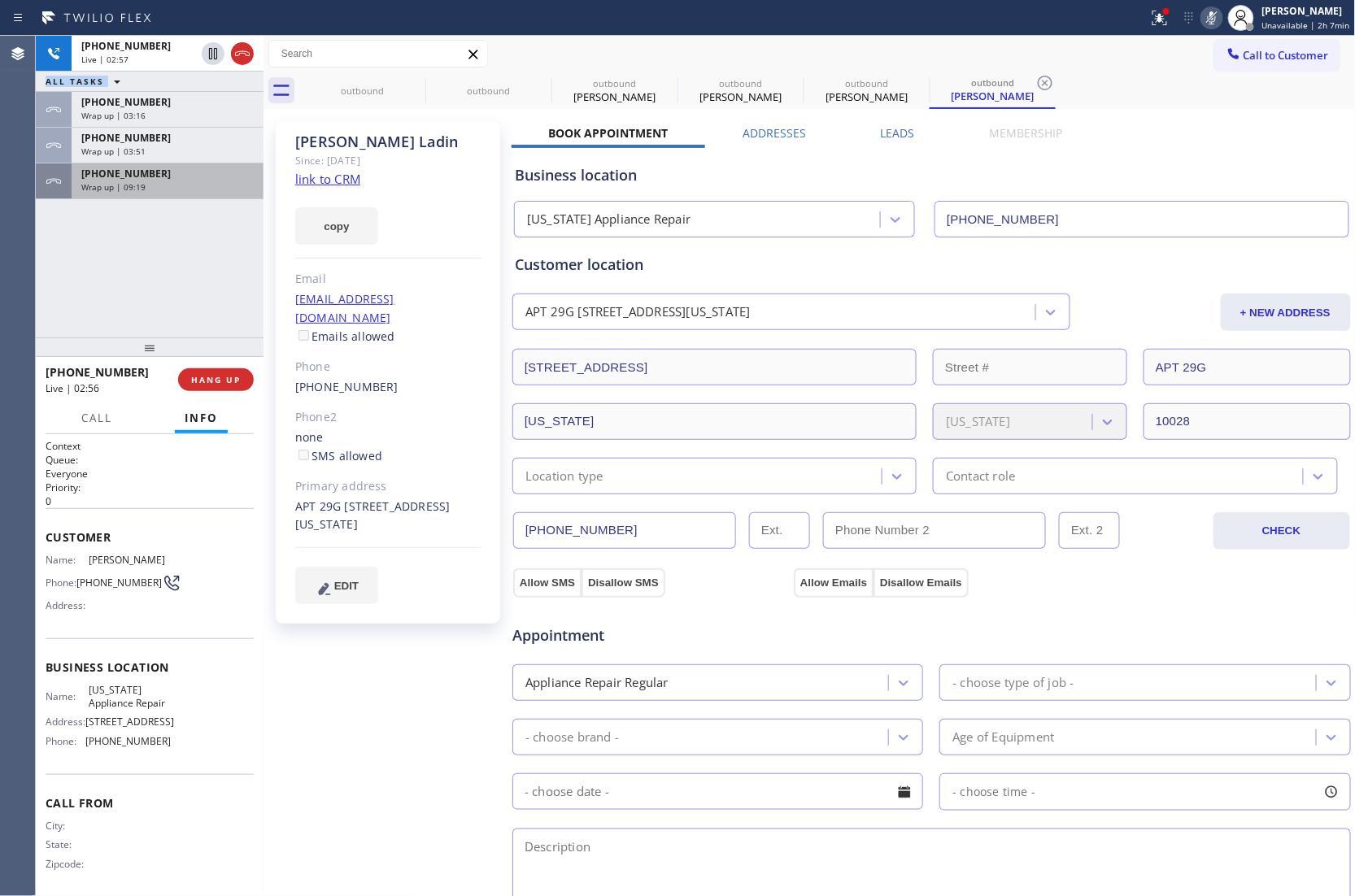
click at [163, 199] on div "[PHONE_NUMBER] Live | 02:57 ALL TASKS ALL TASKS ACTIVE TASKS TASKS IN WRAP UP […" at bounding box center [150, 187] width 228 height 301
click at [154, 181] on div "Wrap up | 09:20" at bounding box center [167, 187] width 172 height 11
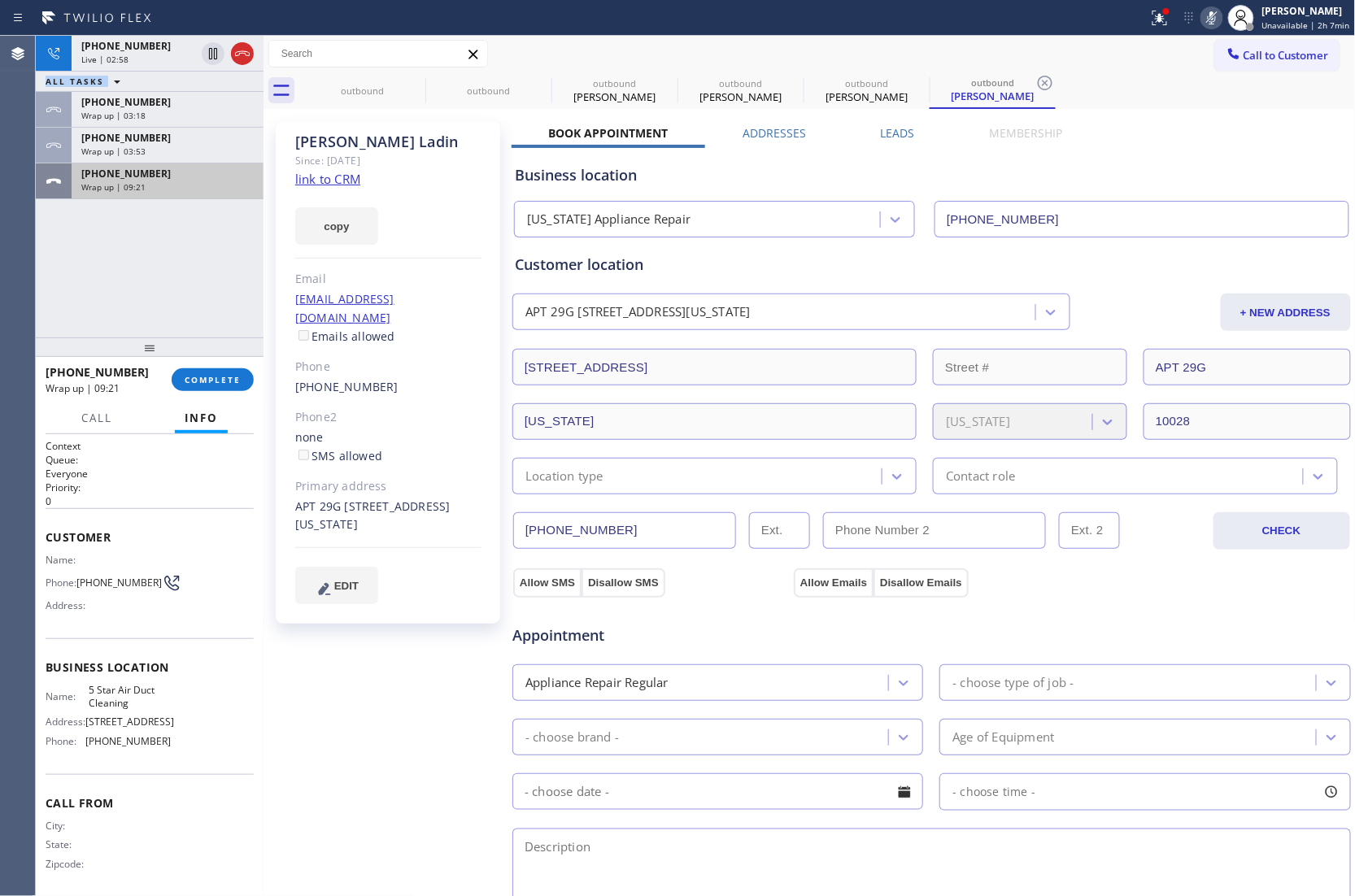
click at [154, 181] on div "Wrap up | 09:21" at bounding box center [167, 187] width 172 height 11
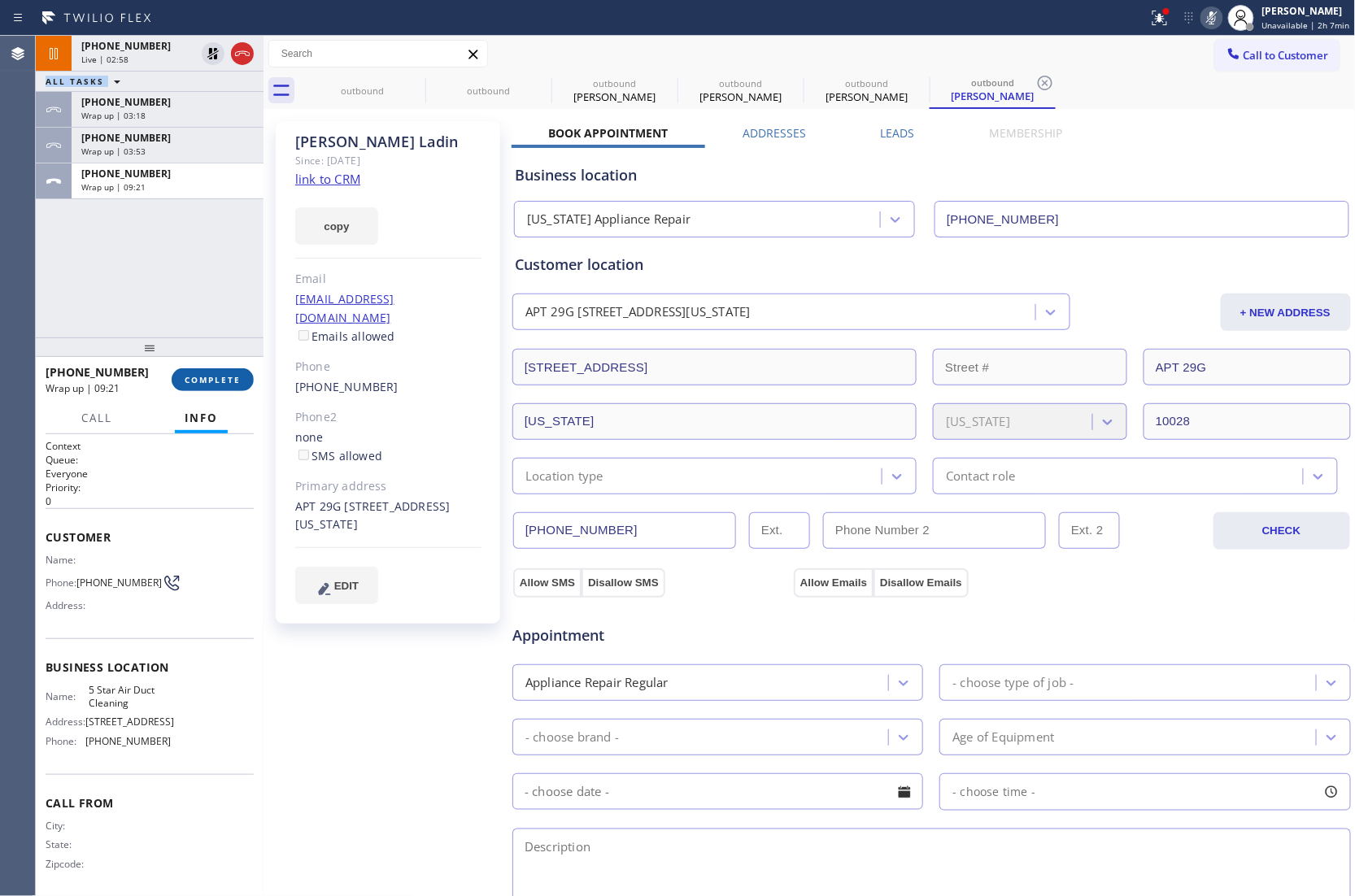
click at [213, 384] on button "COMPLETE" at bounding box center [212, 379] width 82 height 23
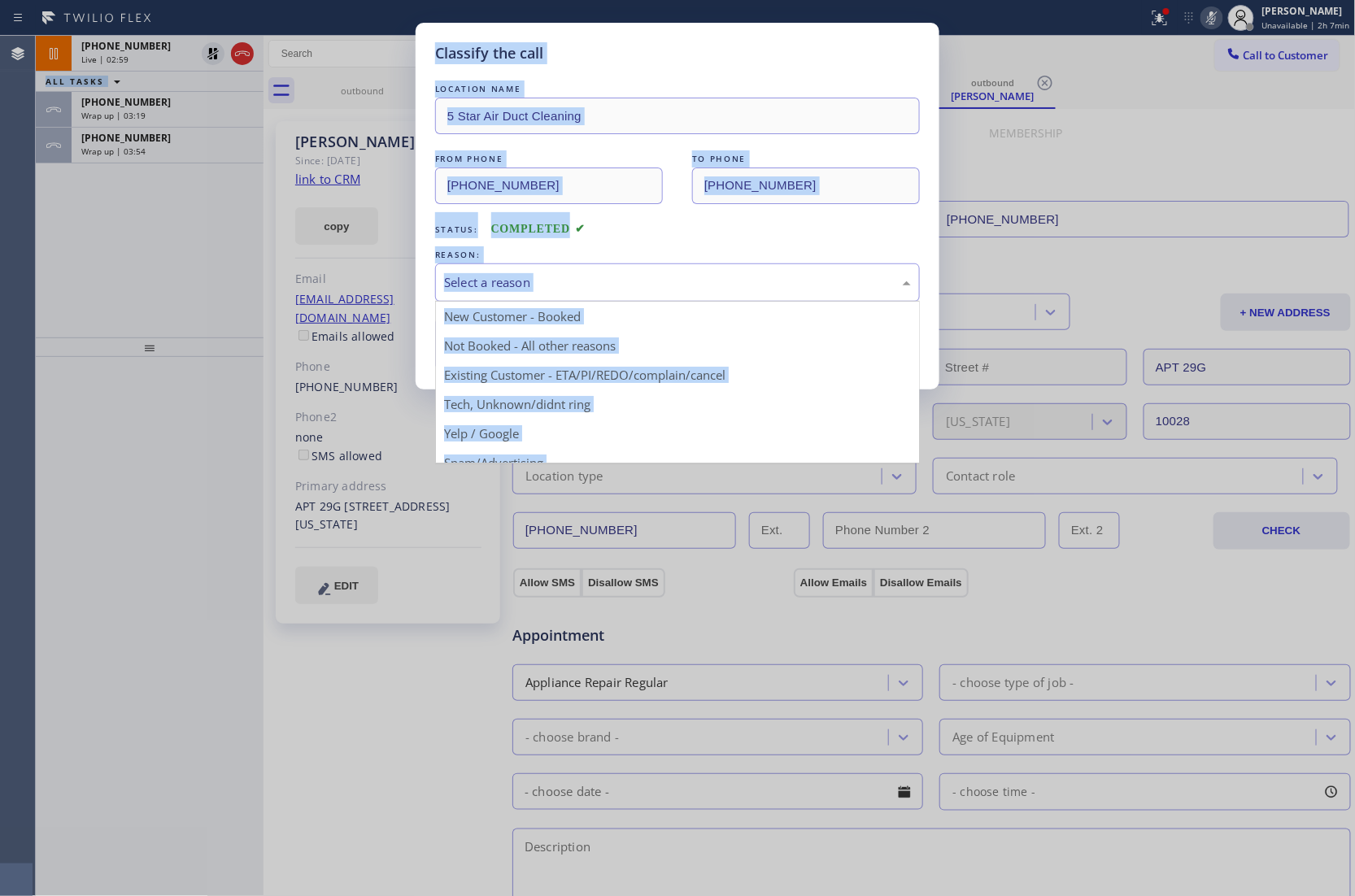
click at [525, 276] on div "Select a reason" at bounding box center [677, 282] width 467 height 19
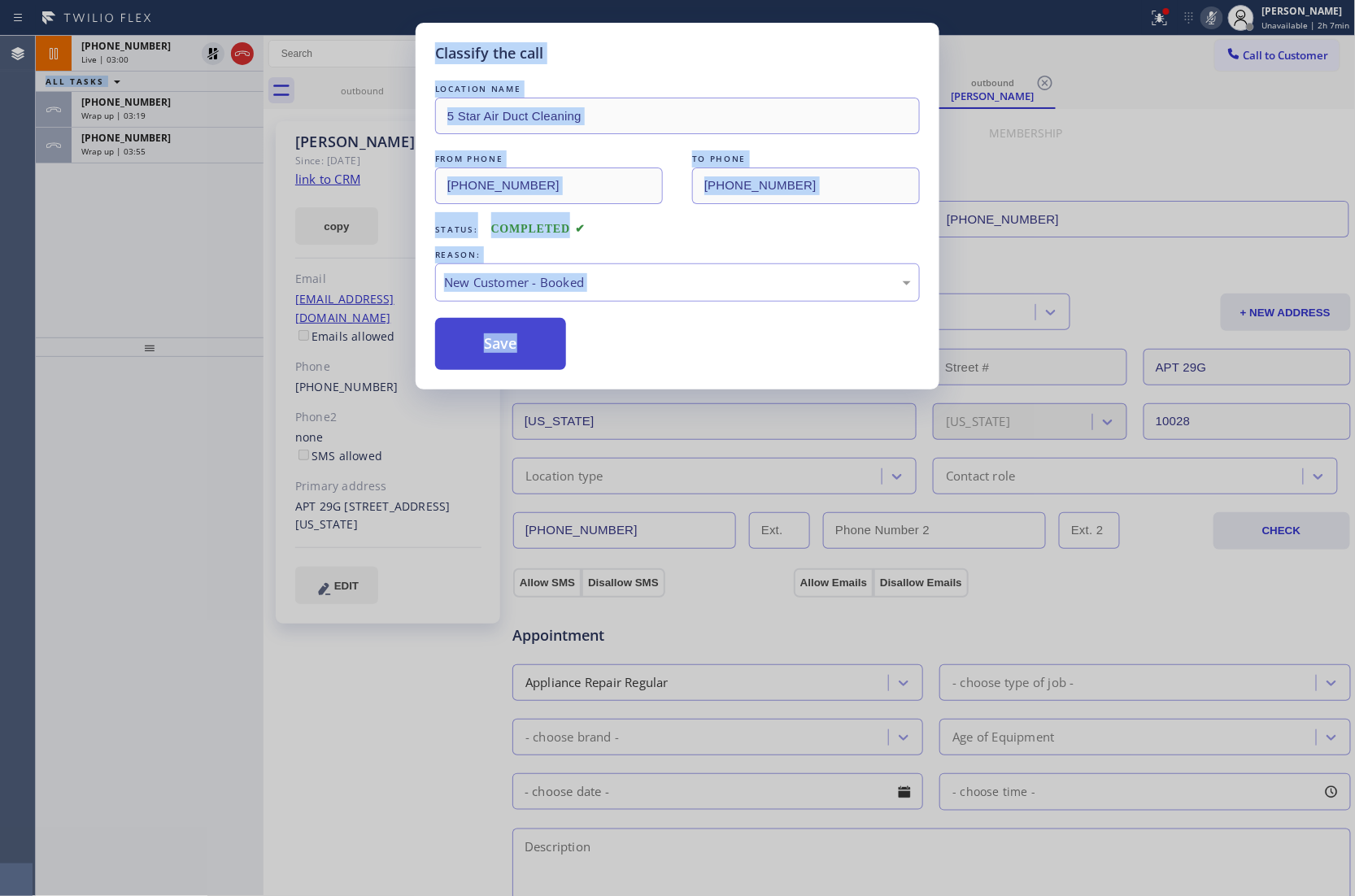
click at [520, 323] on button "Save" at bounding box center [500, 343] width 131 height 52
click at [524, 346] on button "Save" at bounding box center [500, 343] width 131 height 52
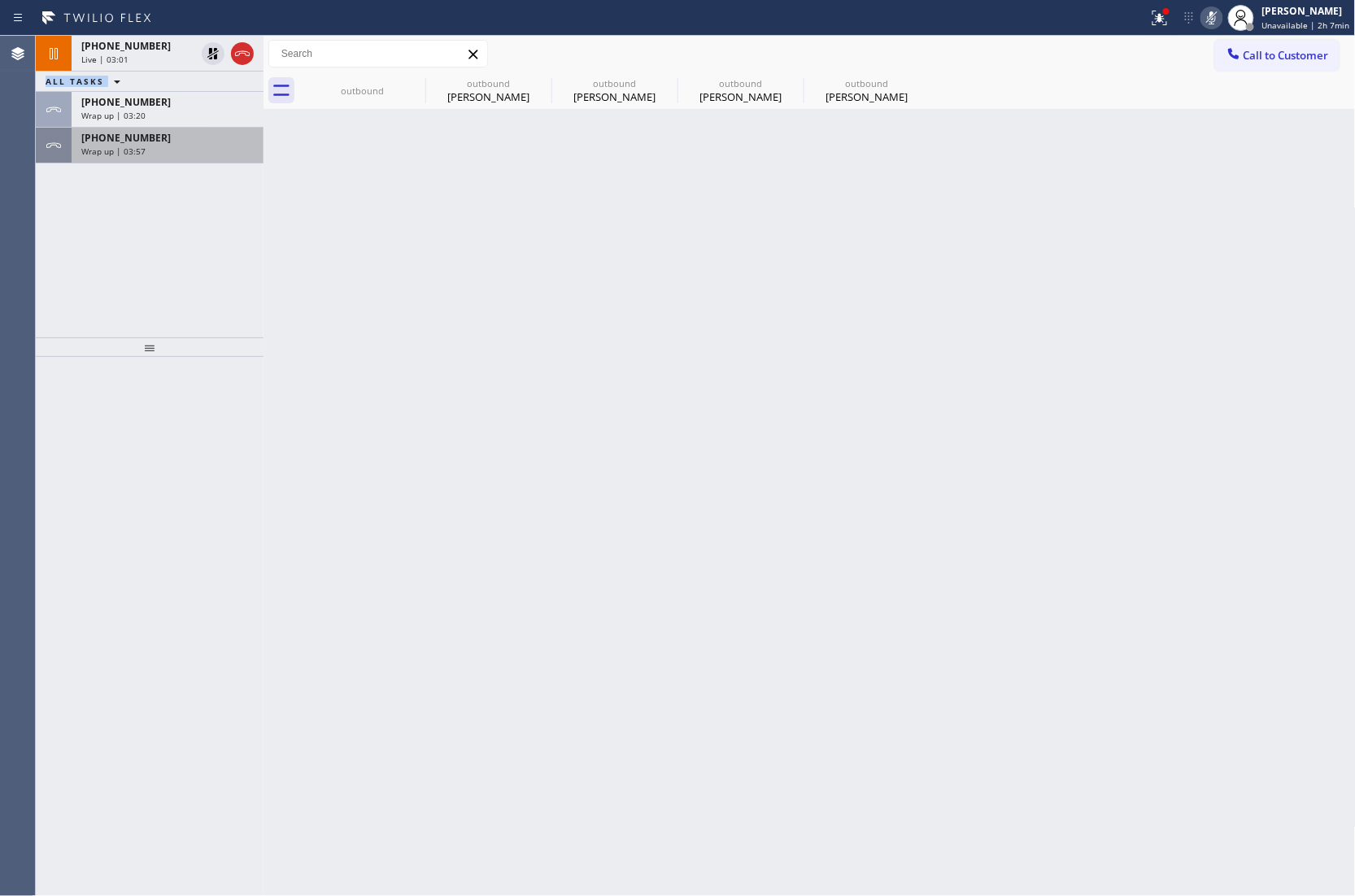
click at [122, 141] on span "[PHONE_NUMBER]" at bounding box center [126, 138] width 89 height 14
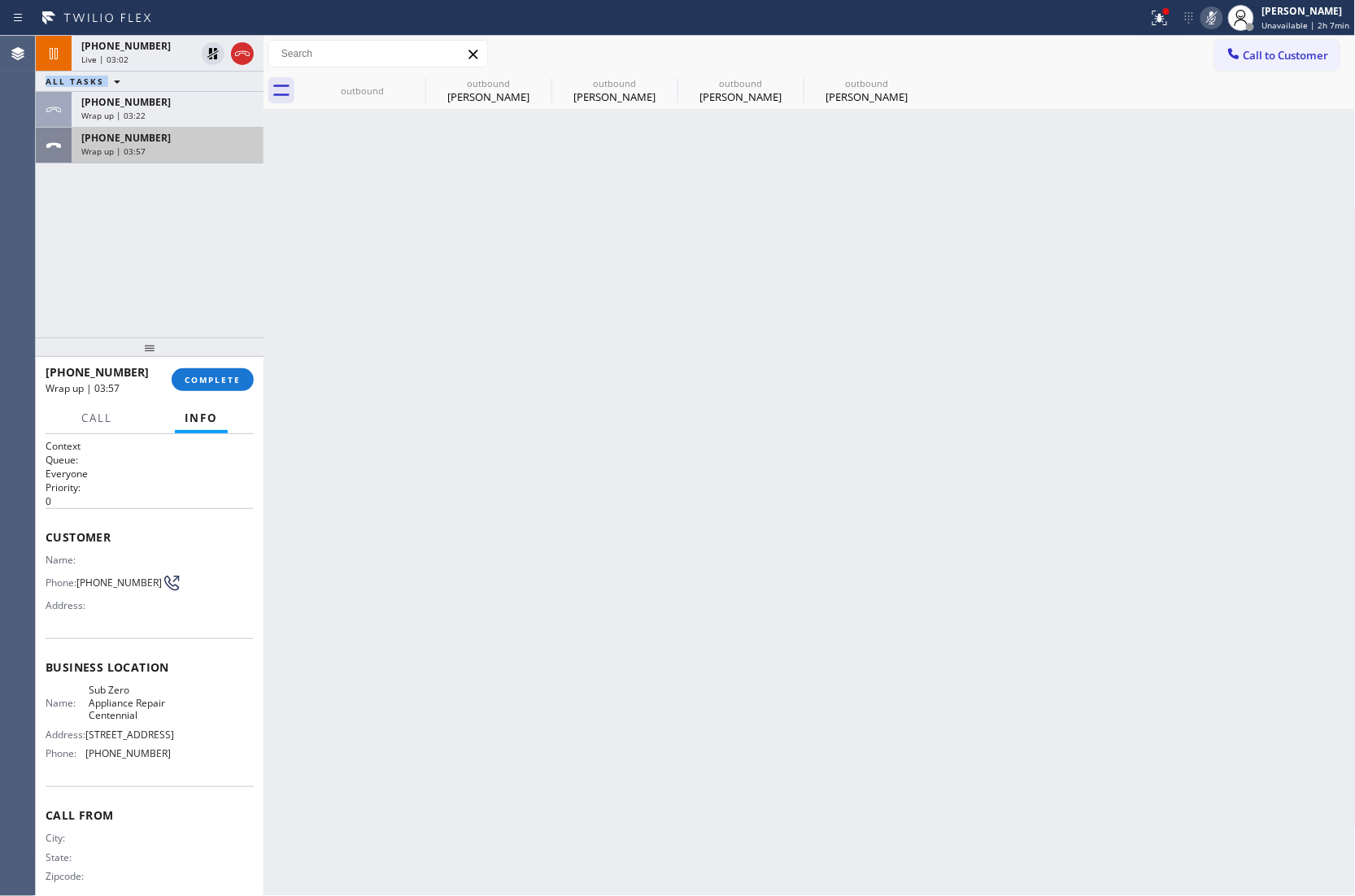
click at [122, 141] on span "[PHONE_NUMBER]" at bounding box center [126, 138] width 89 height 14
click at [200, 392] on div "[PHONE_NUMBER] Wrap up | 03:57 COMPLETE" at bounding box center [149, 379] width 208 height 42
click at [203, 379] on span "COMPLETE" at bounding box center [213, 379] width 56 height 11
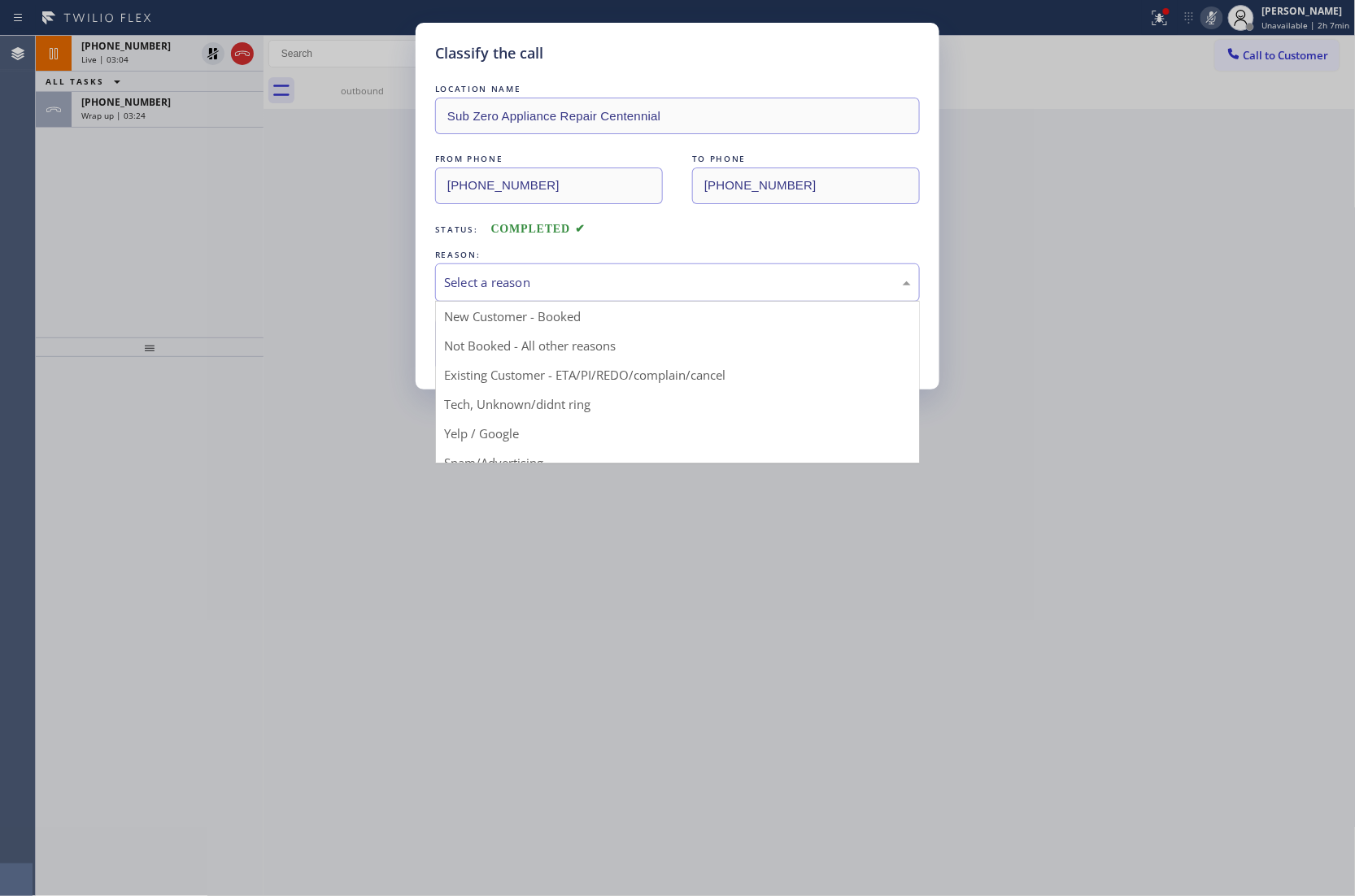
click at [550, 265] on div "Select a reason" at bounding box center [677, 282] width 484 height 39
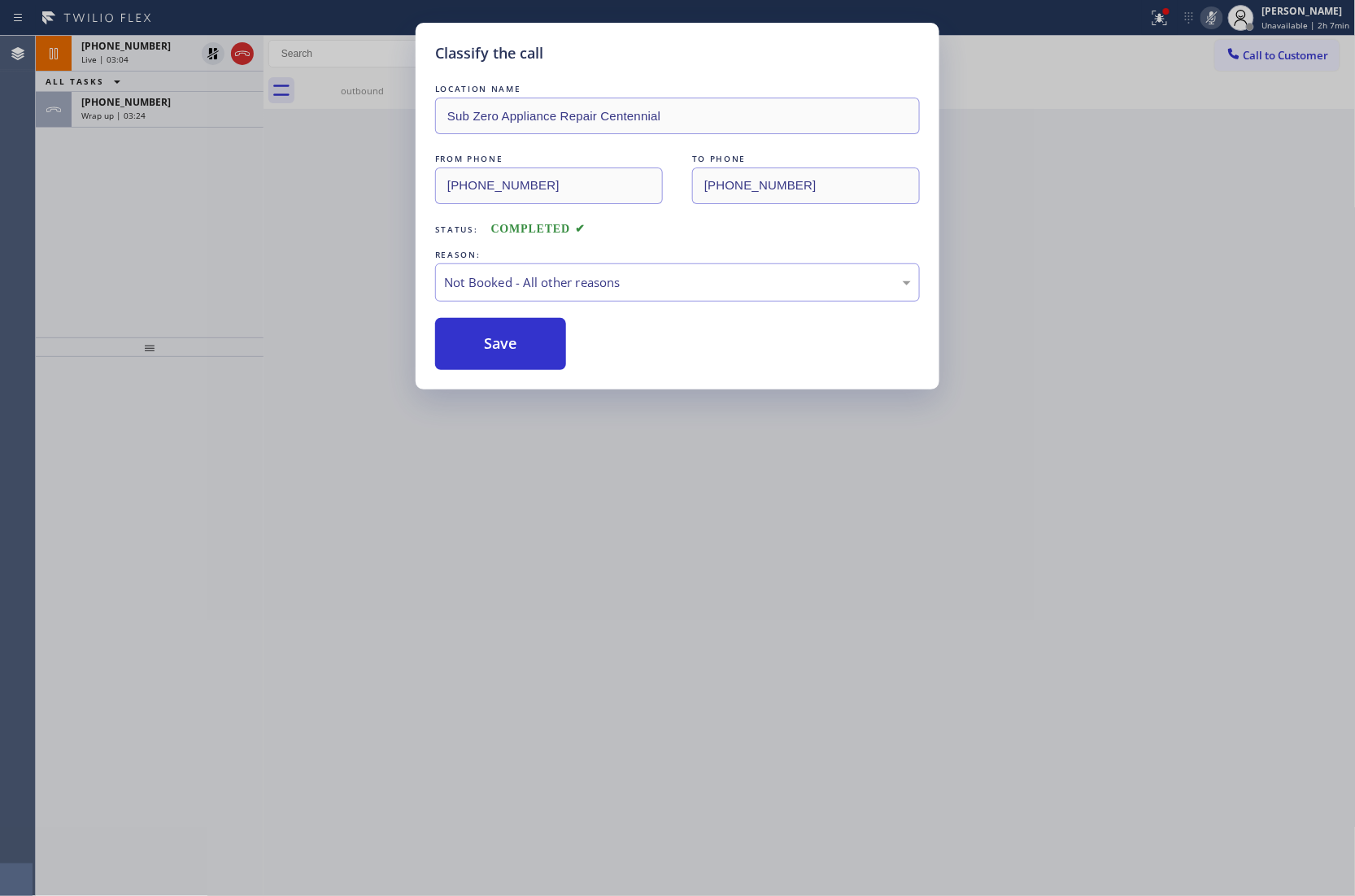
click at [533, 341] on button "Save" at bounding box center [500, 343] width 131 height 52
type input "[PHONE_NUMBER]"
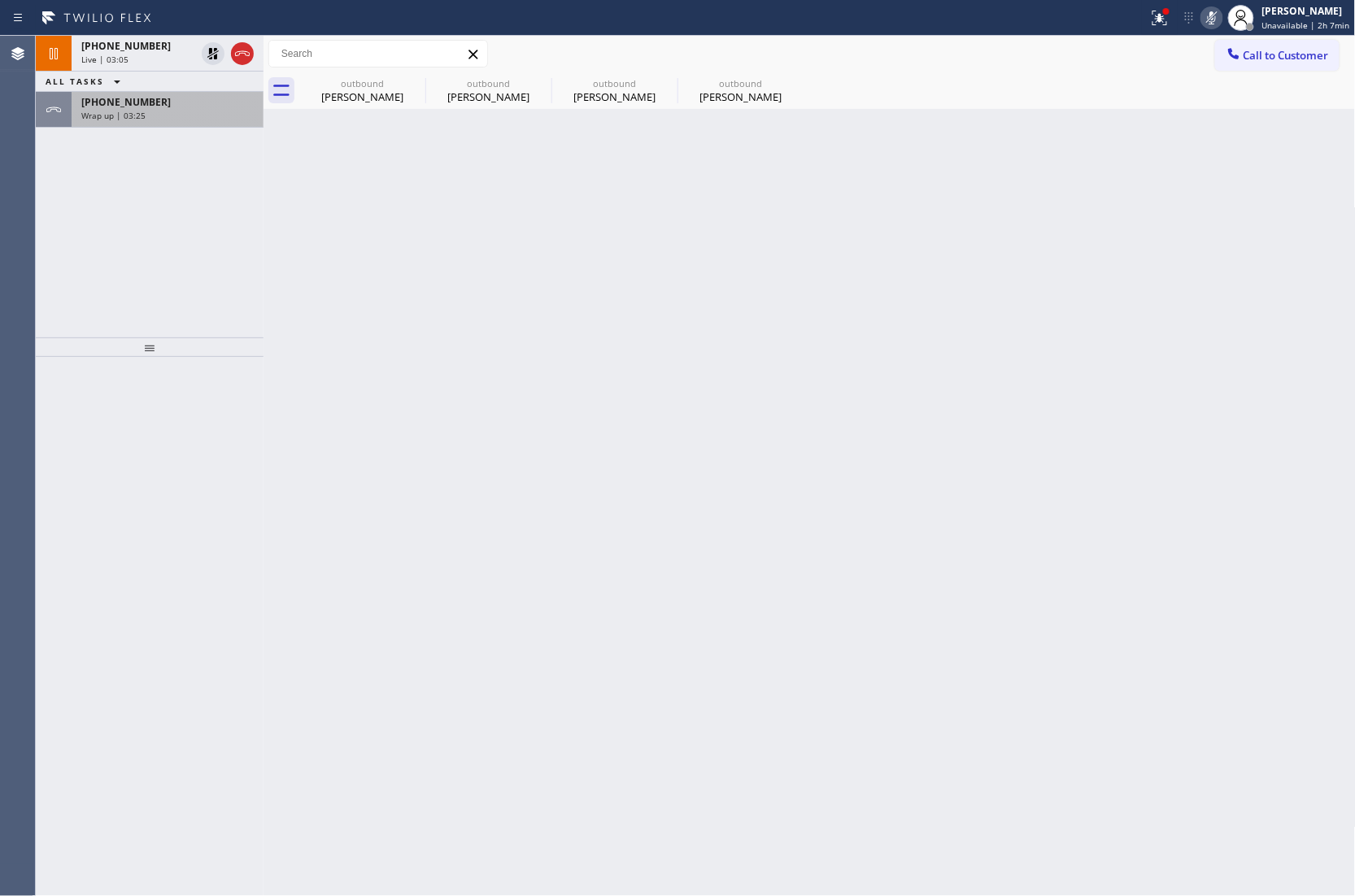
click at [122, 104] on span "[PHONE_NUMBER]" at bounding box center [126, 102] width 89 height 14
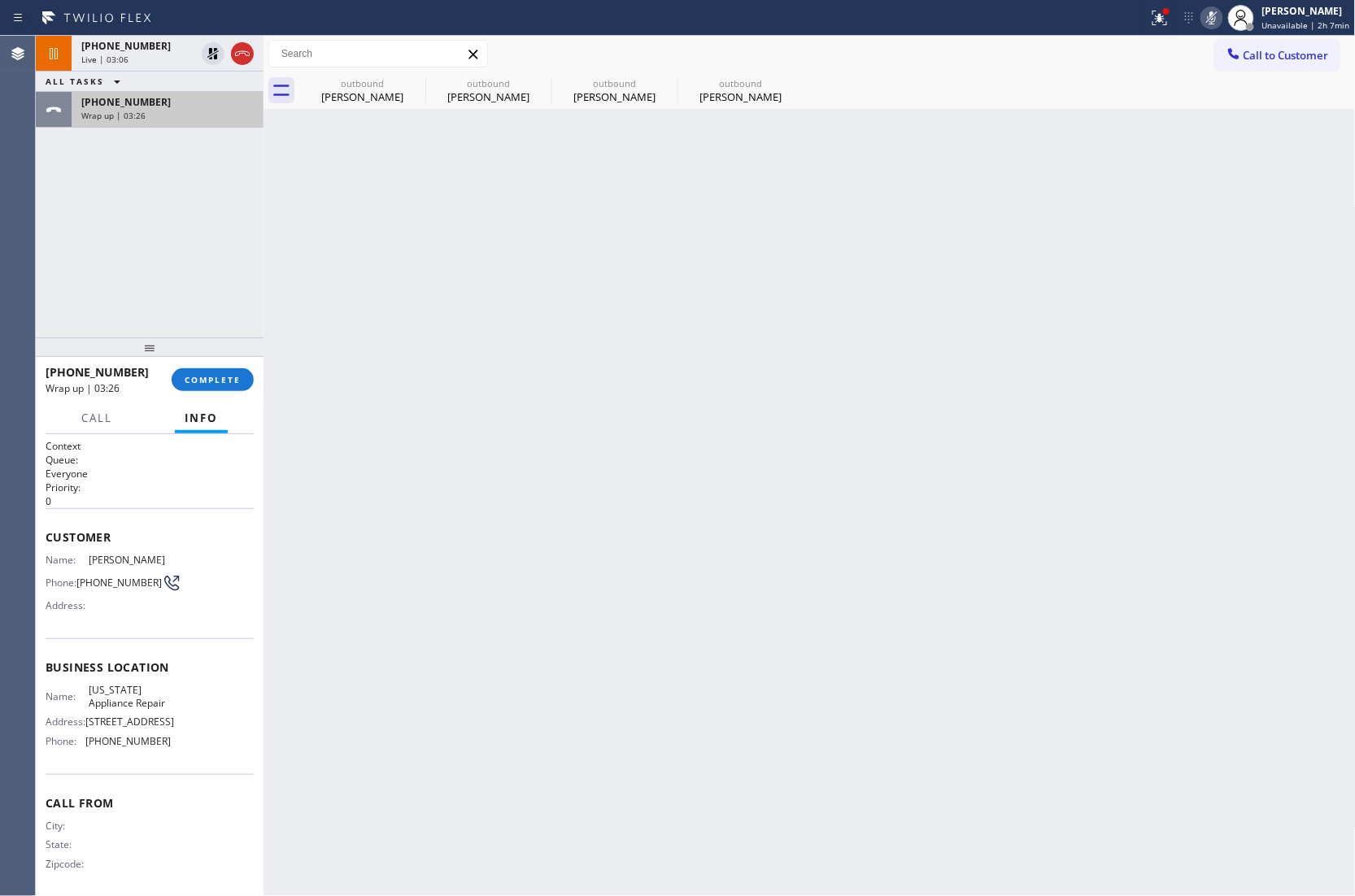
click at [122, 104] on span "[PHONE_NUMBER]" at bounding box center [126, 102] width 89 height 14
click at [197, 371] on button "COMPLETE" at bounding box center [212, 379] width 82 height 23
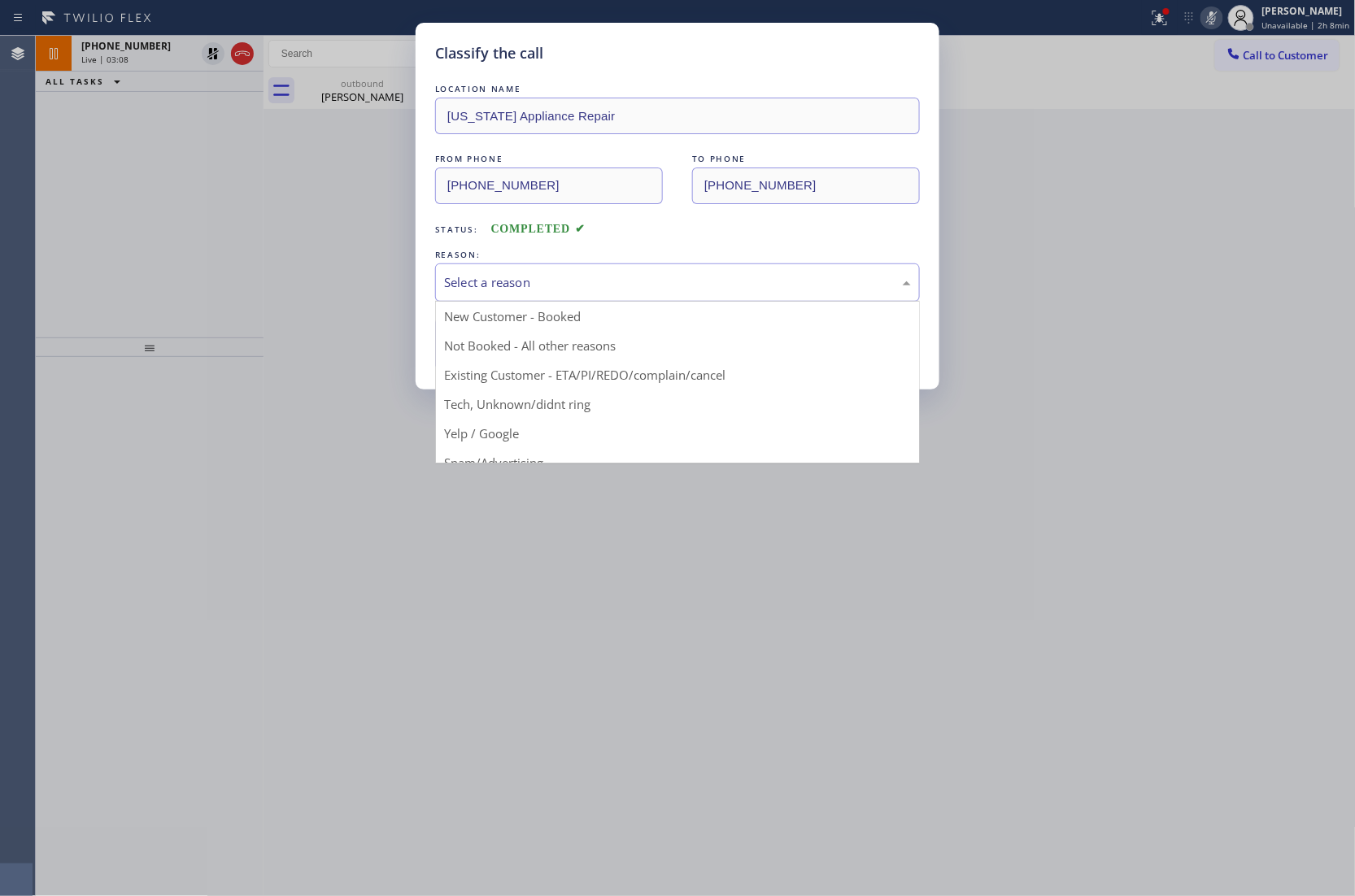
click at [544, 292] on div "Select a reason" at bounding box center [677, 282] width 467 height 19
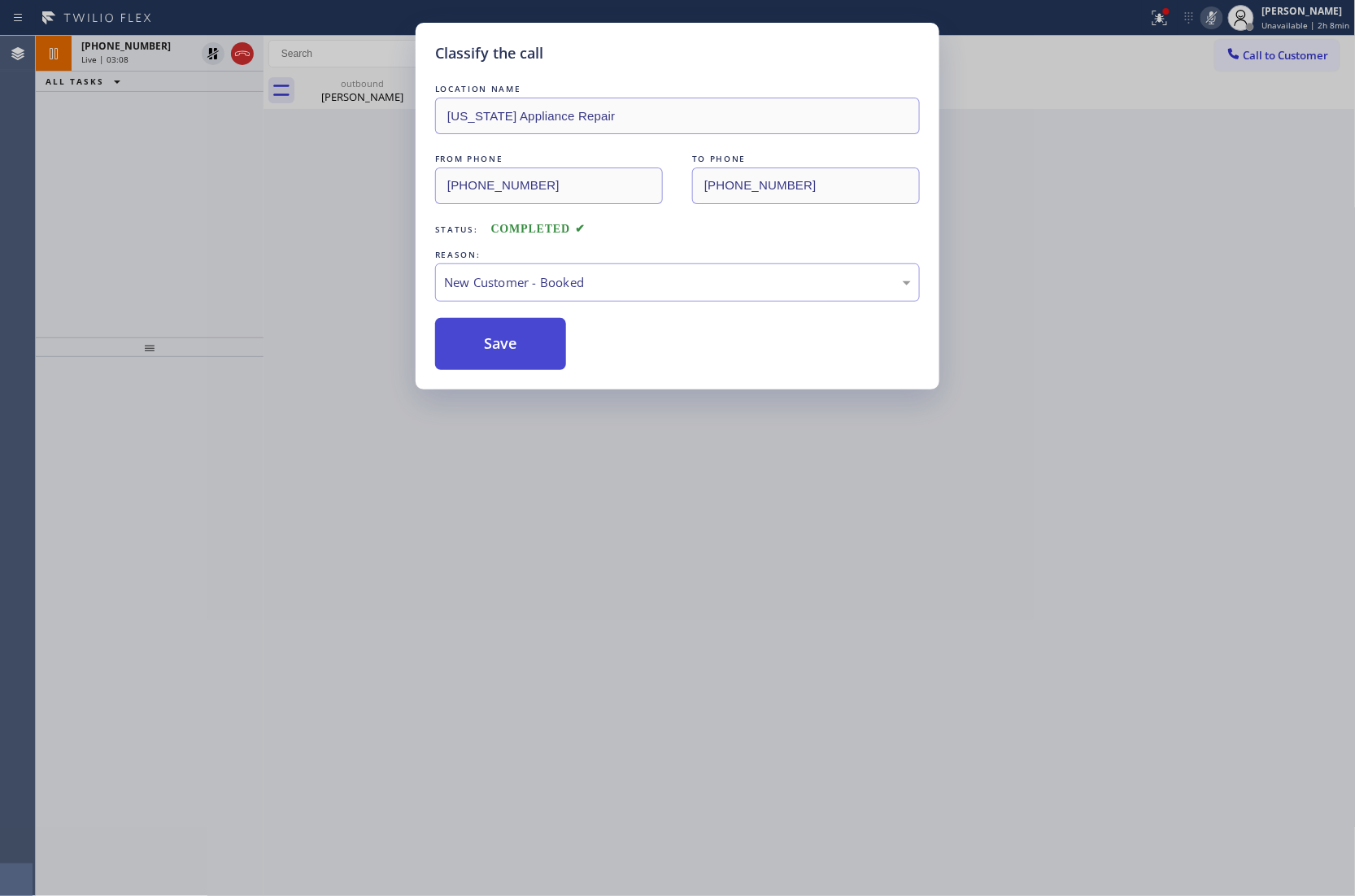
click at [526, 341] on button "Save" at bounding box center [500, 343] width 131 height 52
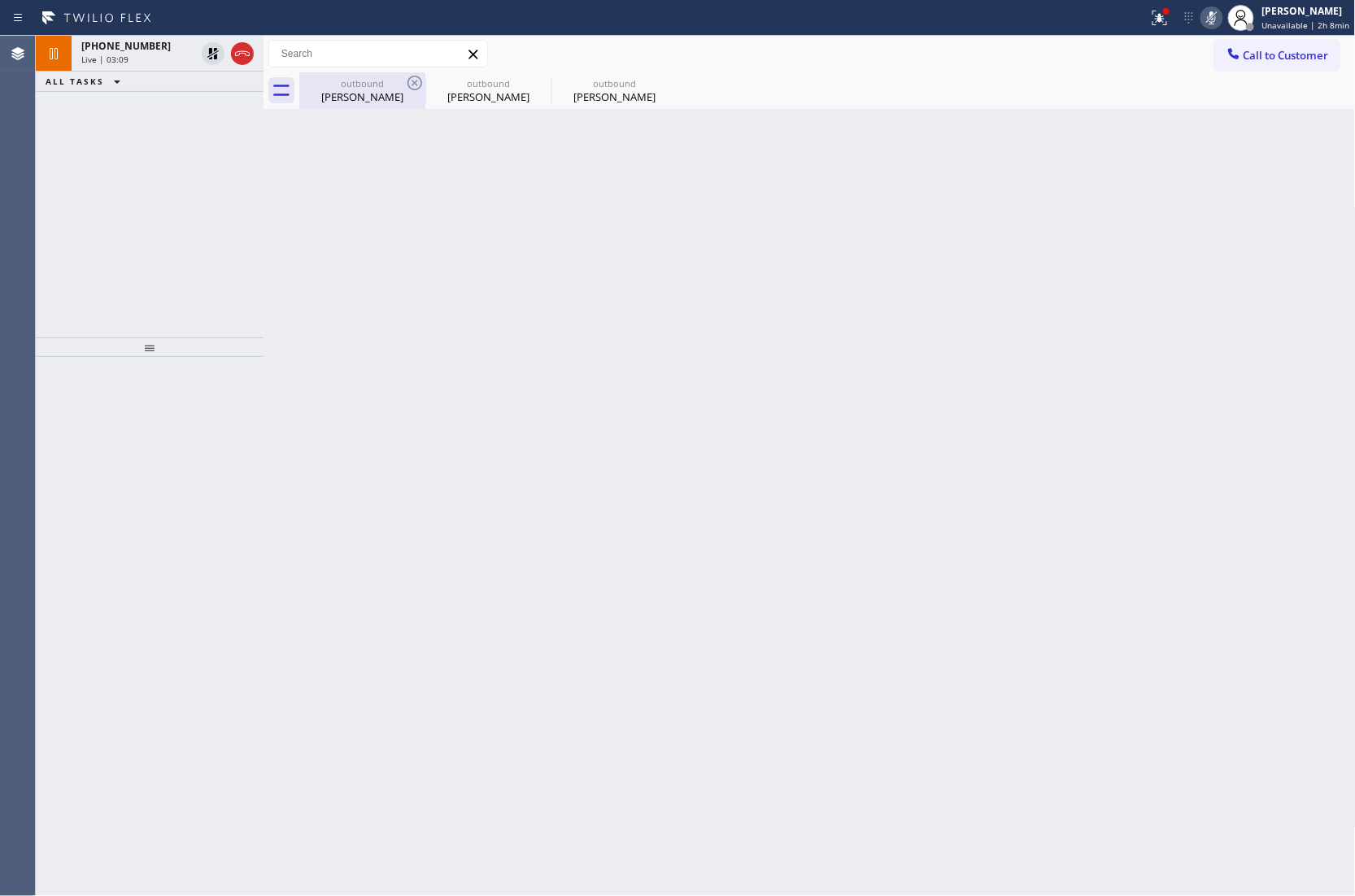
click at [413, 85] on icon at bounding box center [414, 82] width 20 height 20
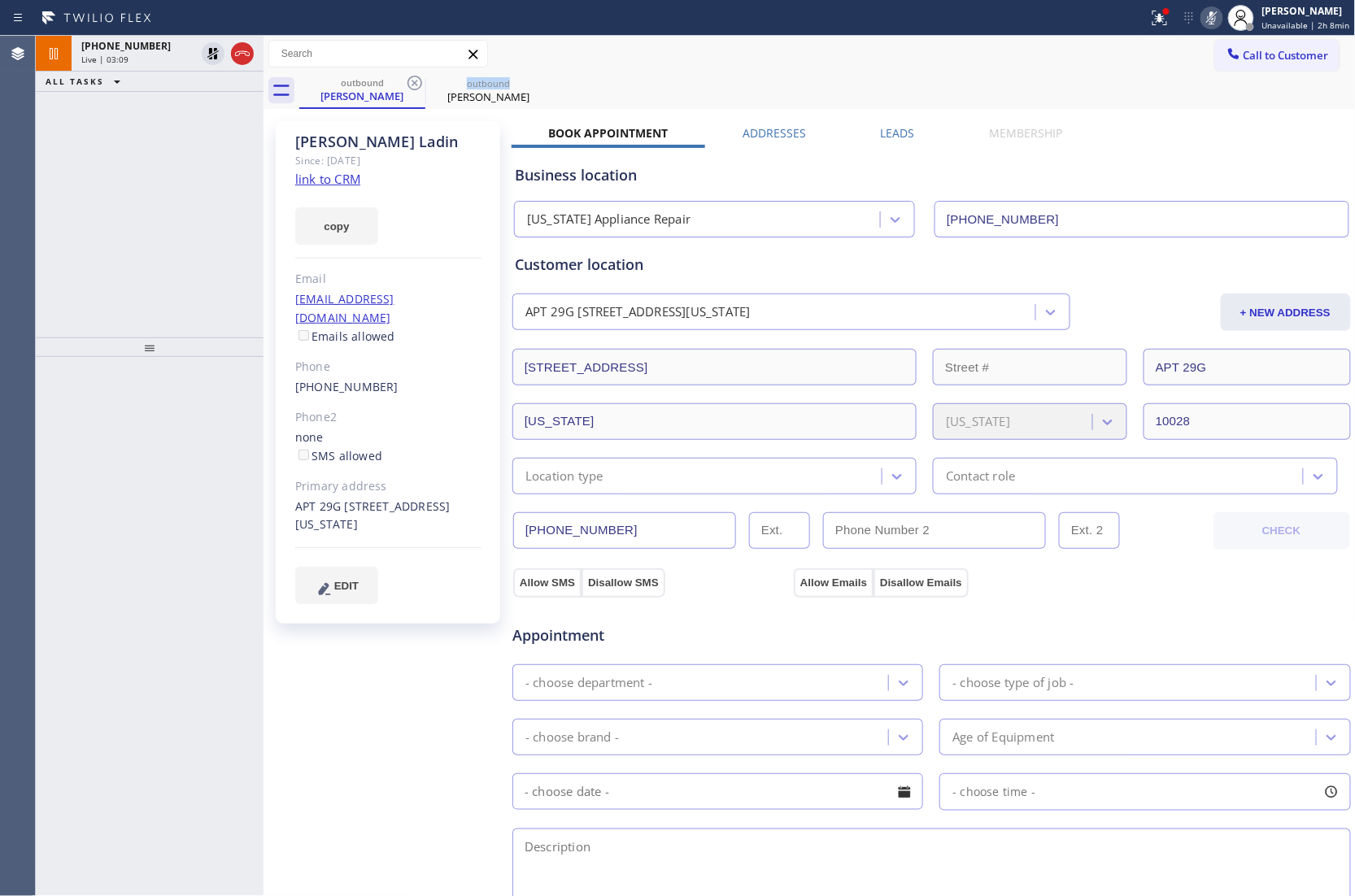
click at [413, 85] on icon at bounding box center [414, 82] width 20 height 20
click at [0, 0] on icon at bounding box center [0, 0] width 0 height 0
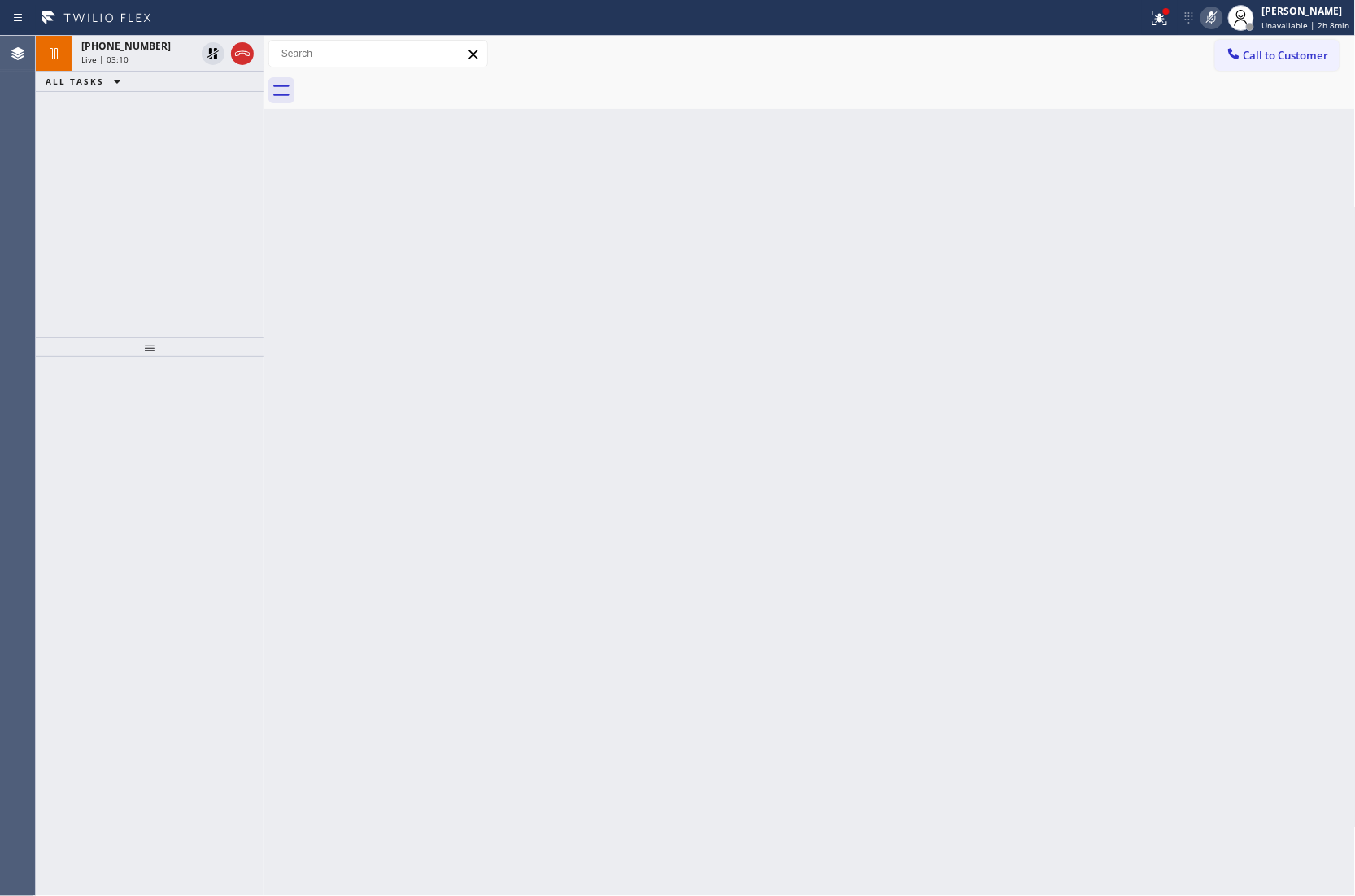
click at [413, 85] on div at bounding box center [828, 91] width 1056 height 37
drag, startPoint x: 73, startPoint y: 219, endPoint x: 107, endPoint y: 167, distance: 62.1
click at [74, 216] on div "[PHONE_NUMBER] Live | 03:12 ALL TASKS ALL TASKS ACTIVE TASKS TASKS IN WRAP UP" at bounding box center [150, 187] width 228 height 301
click at [215, 52] on icon at bounding box center [212, 53] width 20 height 20
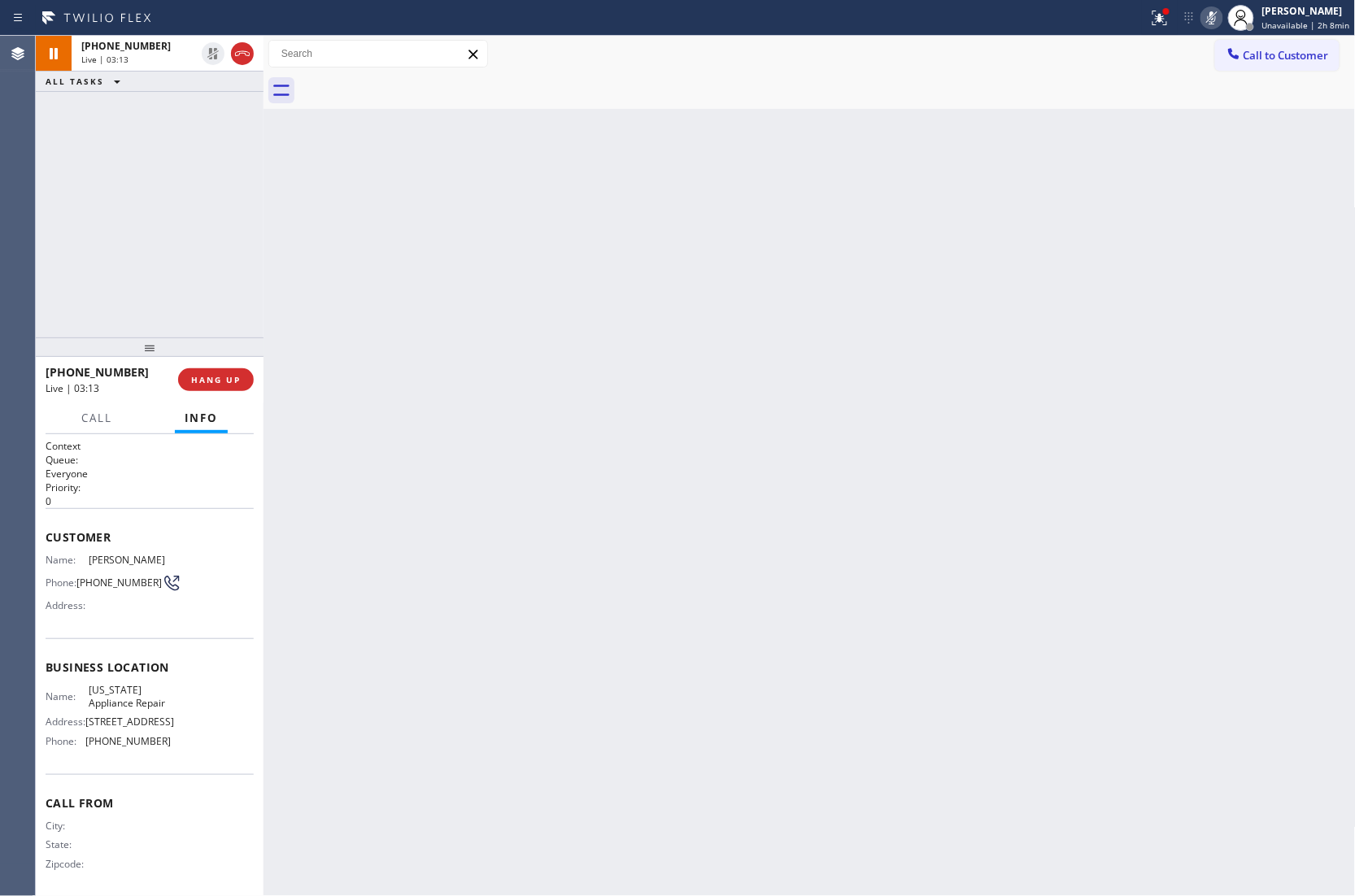
click at [1208, 16] on icon at bounding box center [1211, 17] width 20 height 20
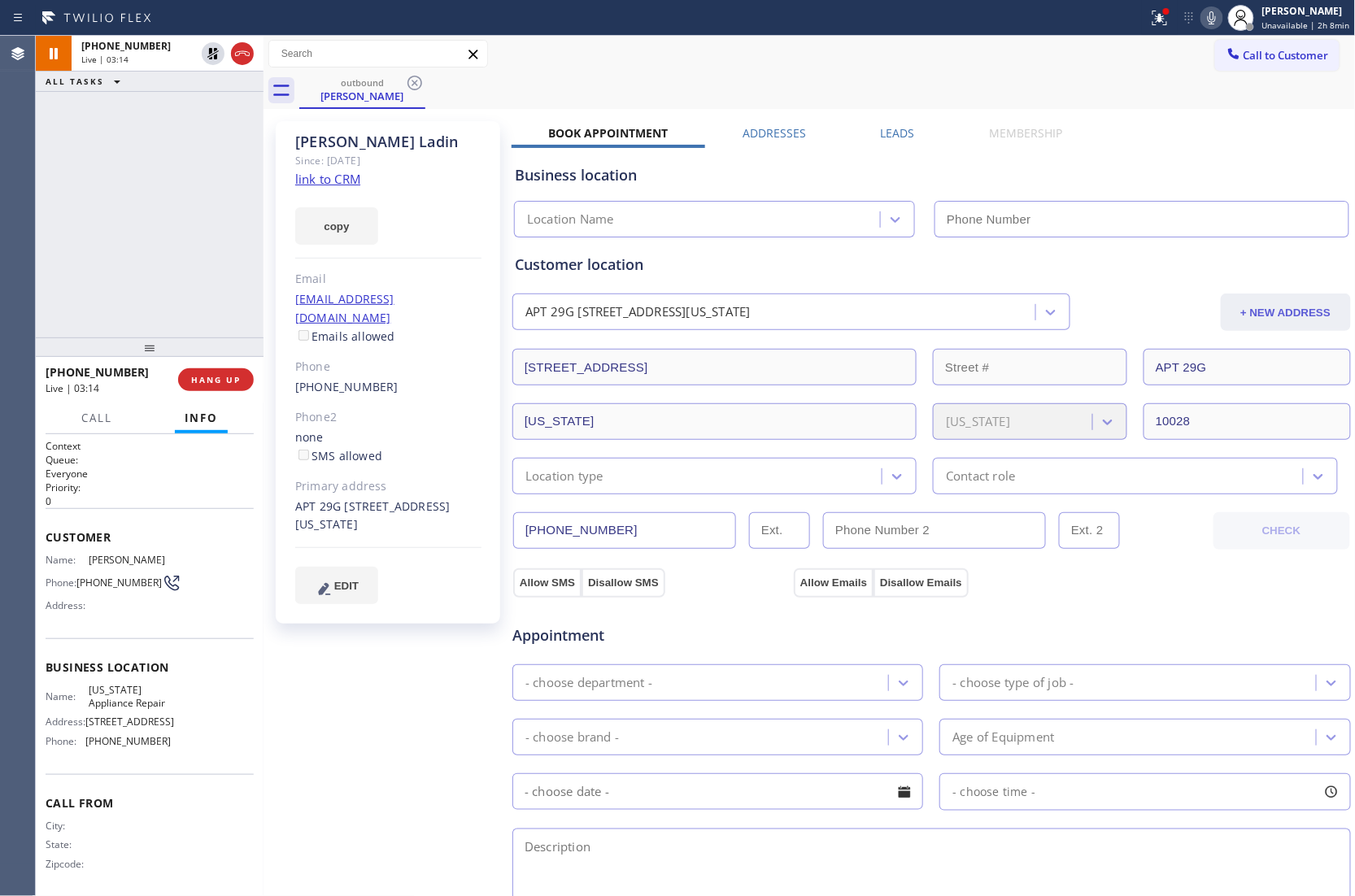
type input "[PHONE_NUMBER]"
click at [40, 223] on div "[PHONE_NUMBER] Live | 04:32 ALL TASKS ALL TASKS ACTIVE TASKS TASKS IN WRAP UP" at bounding box center [150, 187] width 228 height 301
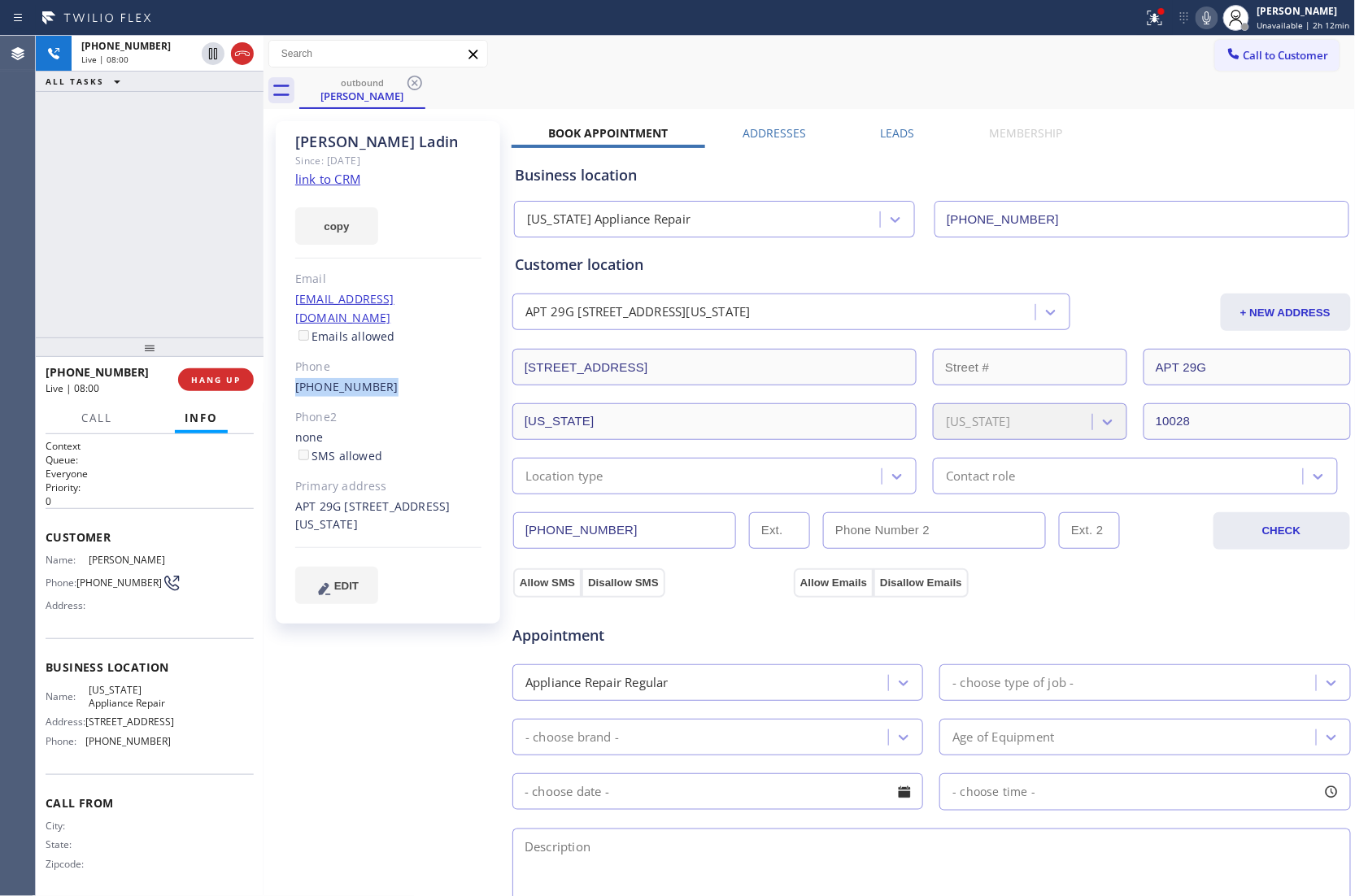
drag, startPoint x: 383, startPoint y: 367, endPoint x: 293, endPoint y: 365, distance: 90.0
click at [293, 365] on div "[PERSON_NAME] Since: [DATE] link to CRM copy Email [EMAIL_ADDRESS][DOMAIN_NAME]…" at bounding box center [388, 372] width 224 height 502
copy link "[PHONE_NUMBER]"
drag, startPoint x: 389, startPoint y: 144, endPoint x: 276, endPoint y: 146, distance: 113.0
click at [276, 146] on div "[PERSON_NAME] Since: [DATE] link to CRM copy Email [EMAIL_ADDRESS][DOMAIN_NAME]…" at bounding box center [388, 372] width 224 height 502
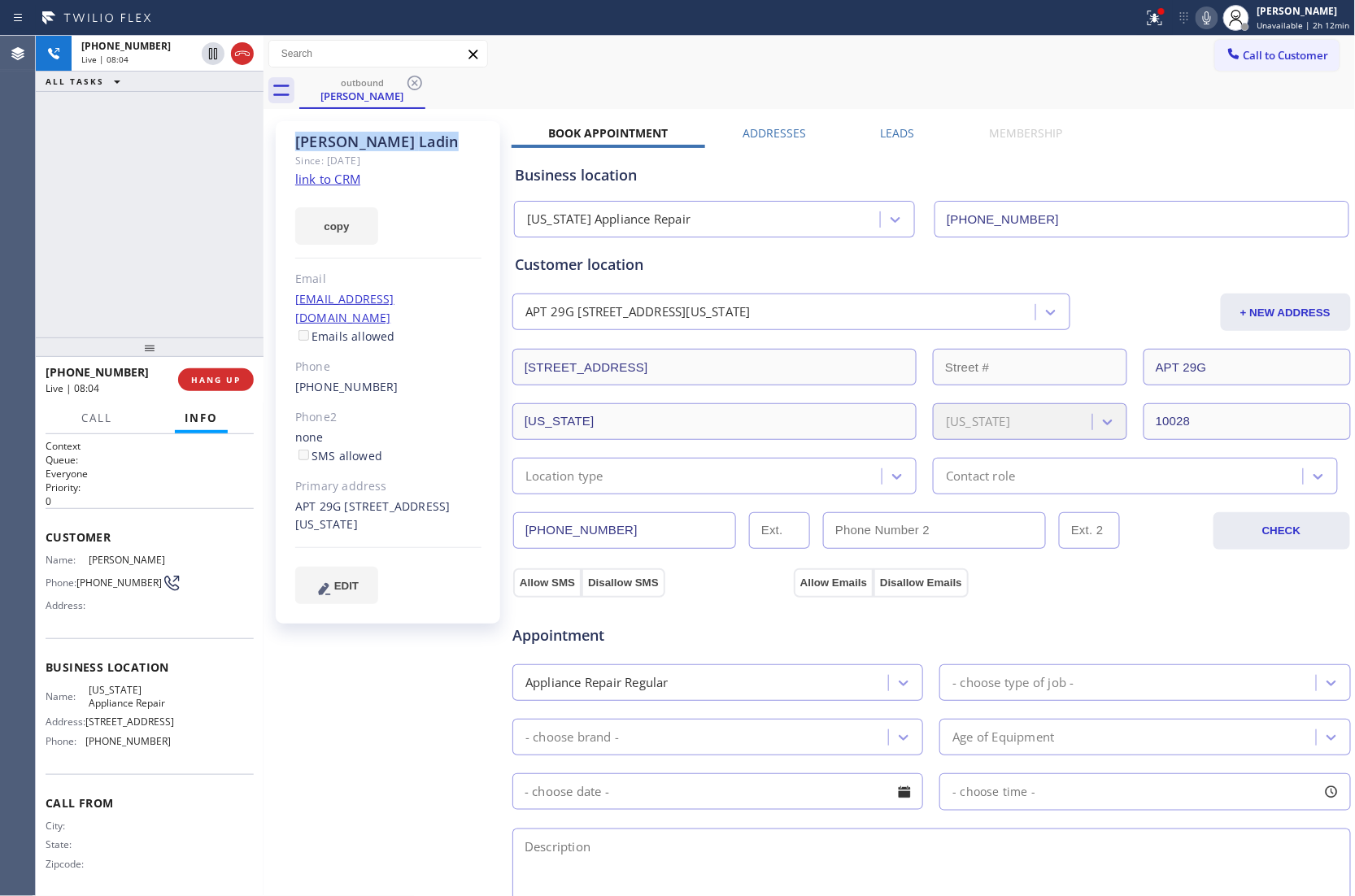
copy div "[PERSON_NAME]"
click at [235, 56] on icon at bounding box center [242, 53] width 20 height 20
click at [212, 376] on span "COMPLETE" at bounding box center [213, 379] width 56 height 11
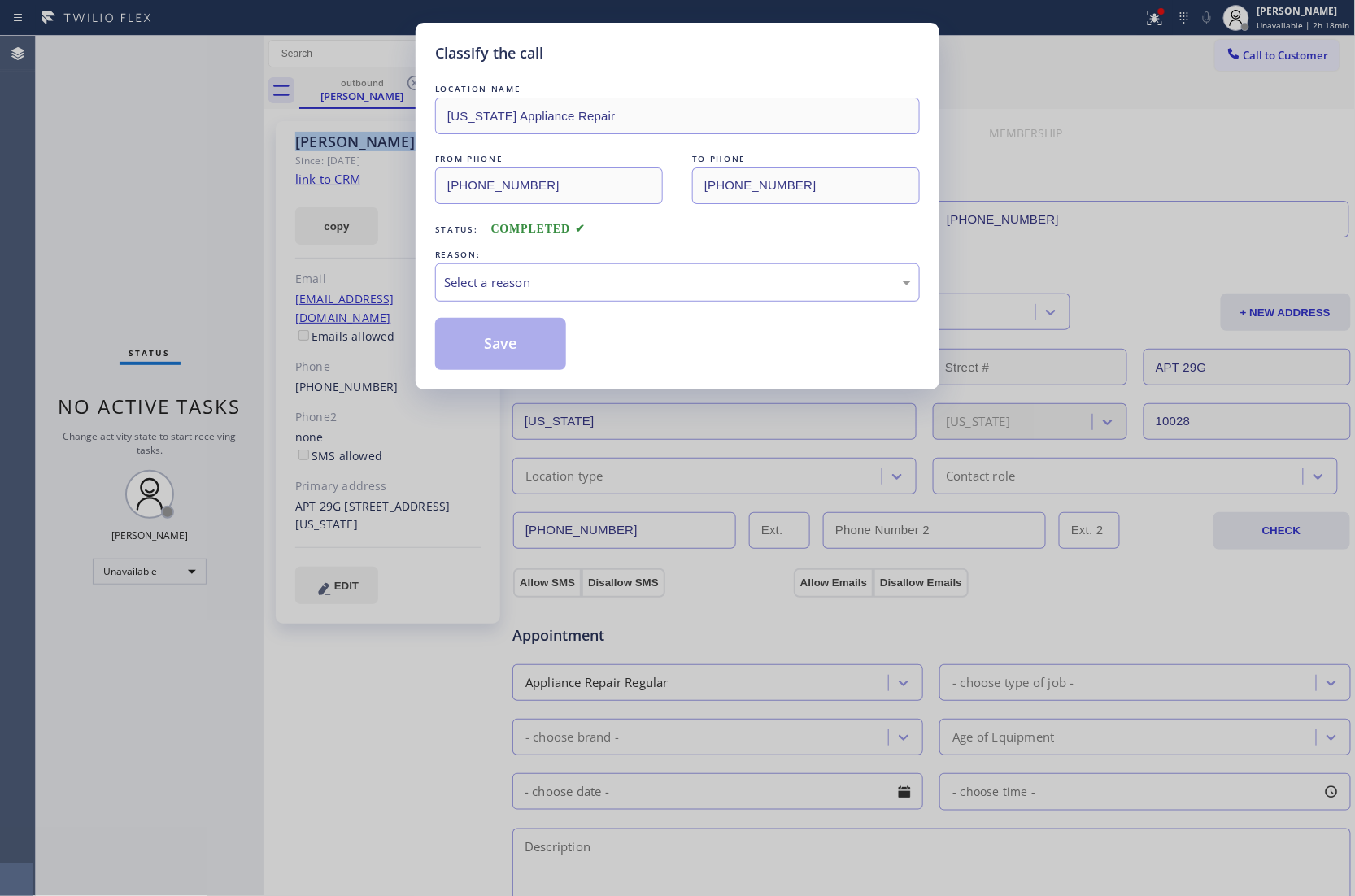
click at [546, 280] on div "Select a reason" at bounding box center [677, 282] width 467 height 19
drag, startPoint x: 496, startPoint y: 340, endPoint x: 982, endPoint y: 745, distance: 632.6
click at [502, 346] on button "Save" at bounding box center [500, 343] width 131 height 52
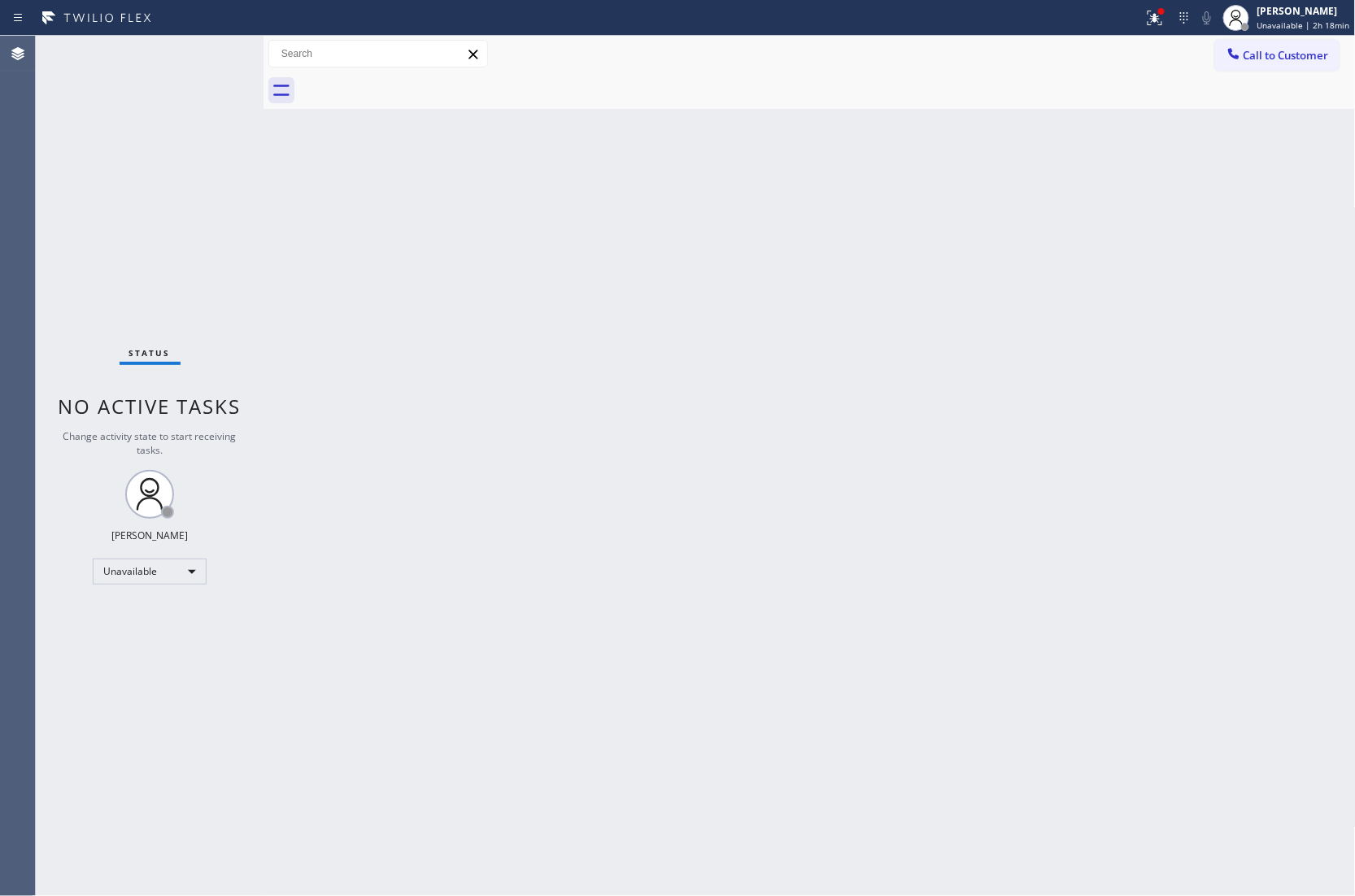
click at [18, 159] on div "Agent Desktop" at bounding box center [17, 466] width 35 height 860
drag, startPoint x: 1324, startPoint y: 56, endPoint x: 965, endPoint y: 240, distance: 403.4
click at [1322, 56] on span "Call to Customer" at bounding box center [1286, 55] width 86 height 15
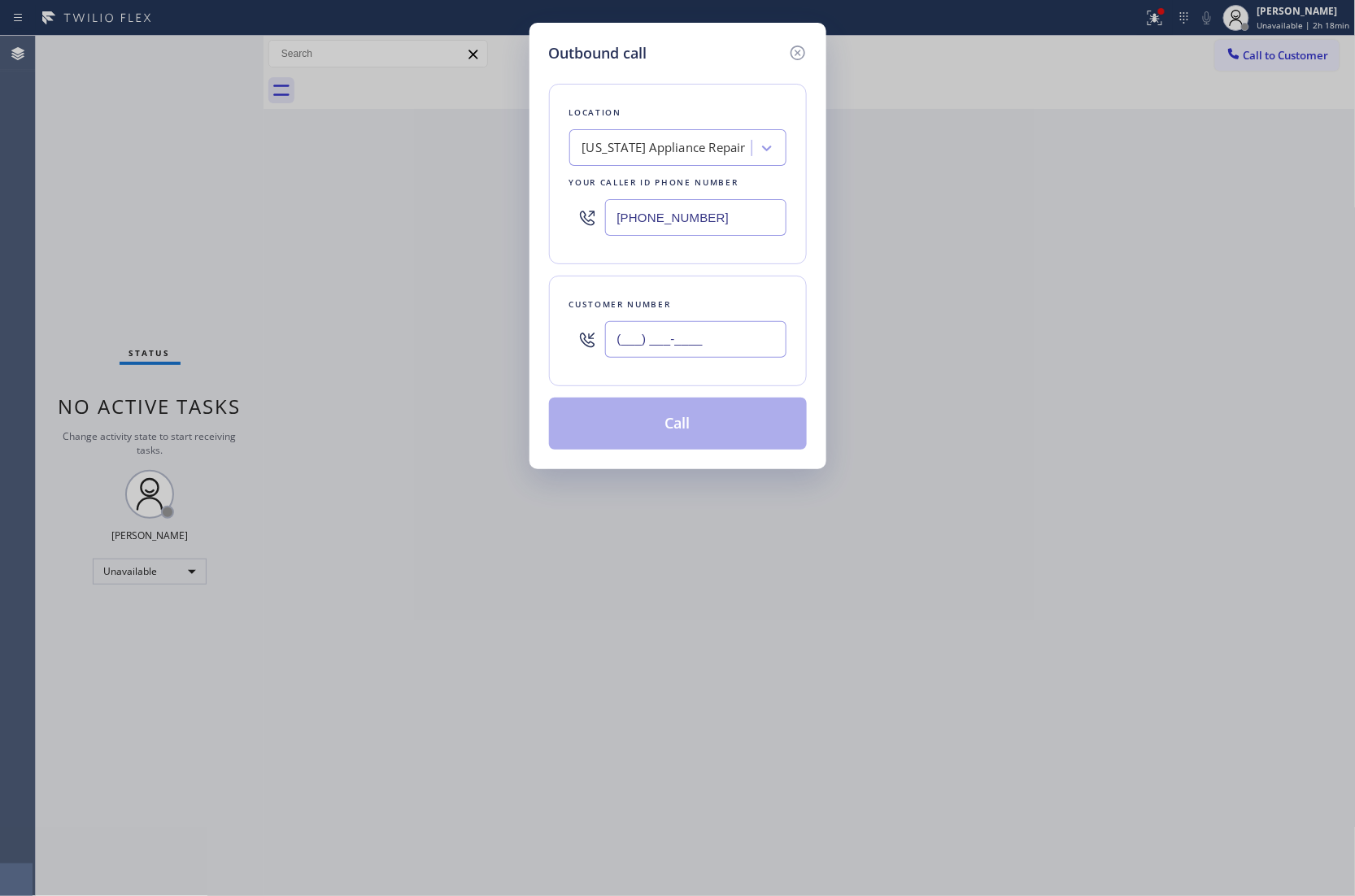
click at [713, 333] on input "(___) ___-____" at bounding box center [696, 339] width 181 height 37
paste input "623) 703-4888"
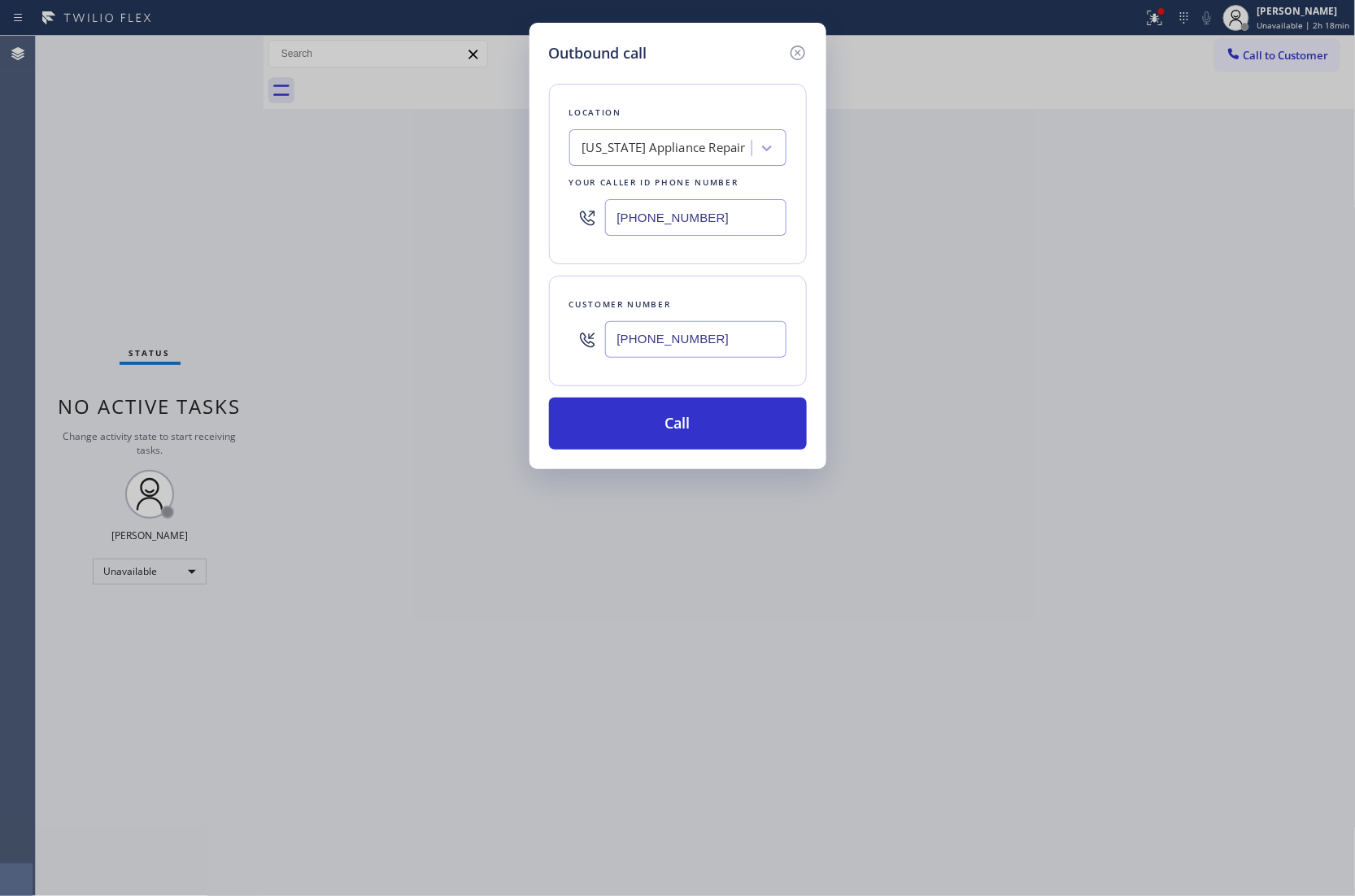
type input "[PHONE_NUMBER]"
click at [656, 218] on input "[PHONE_NUMBER]" at bounding box center [696, 217] width 181 height 37
paste input "855) 662-5332"
type input "[PHONE_NUMBER]"
click at [717, 427] on button "Call" at bounding box center [677, 423] width 258 height 52
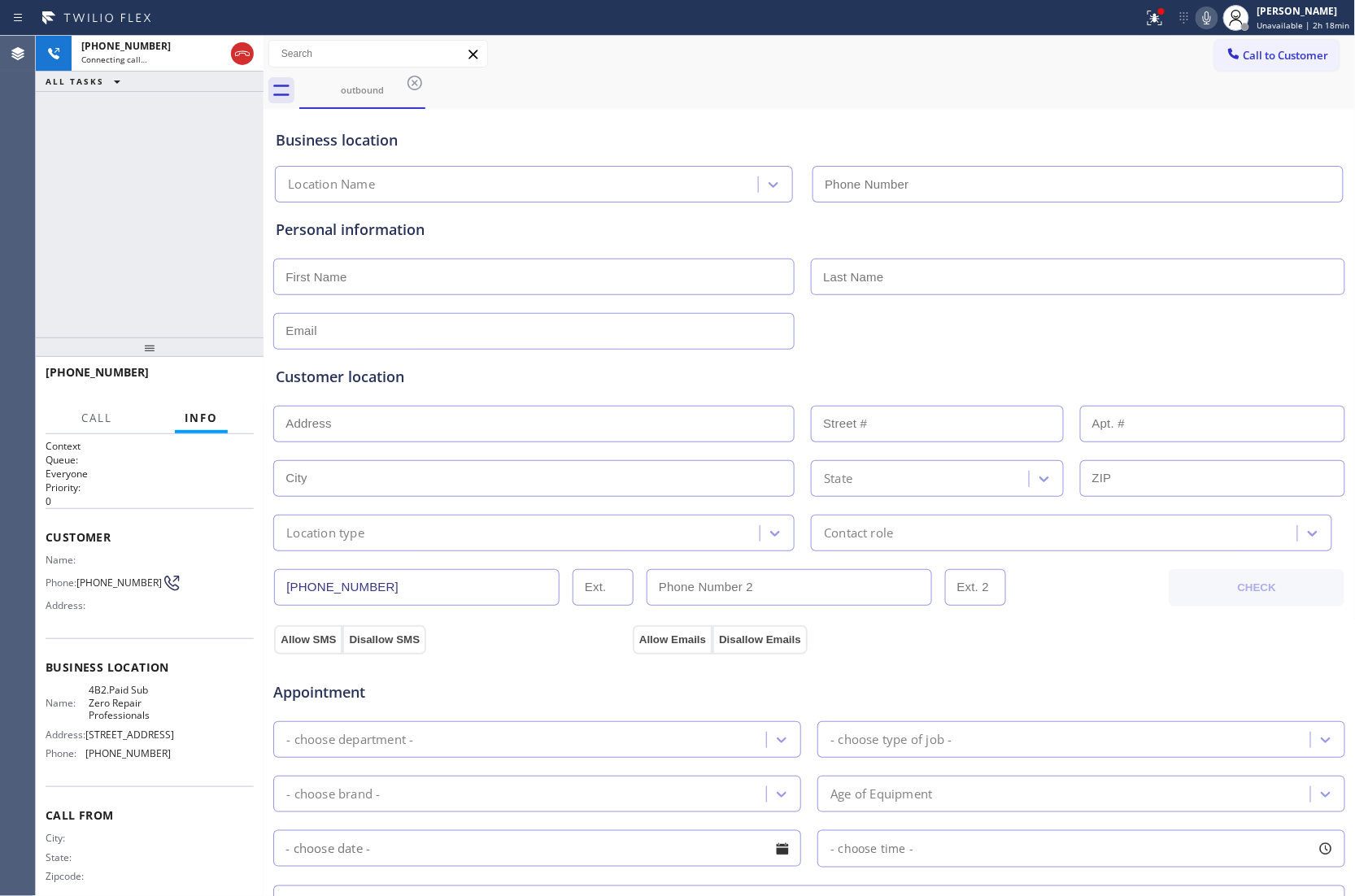
type input "[PHONE_NUMBER]"
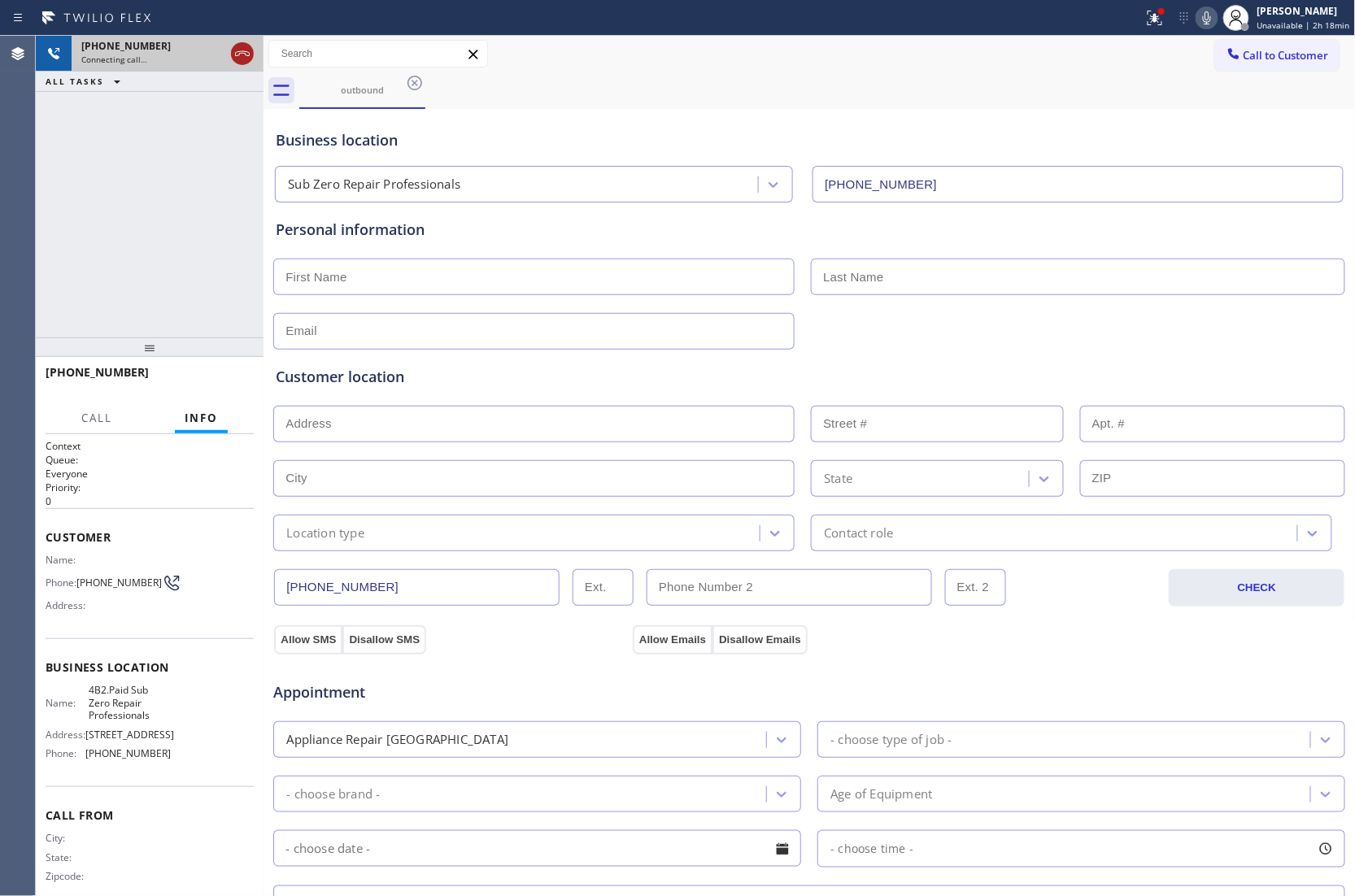
click at [237, 54] on icon at bounding box center [242, 53] width 20 height 20
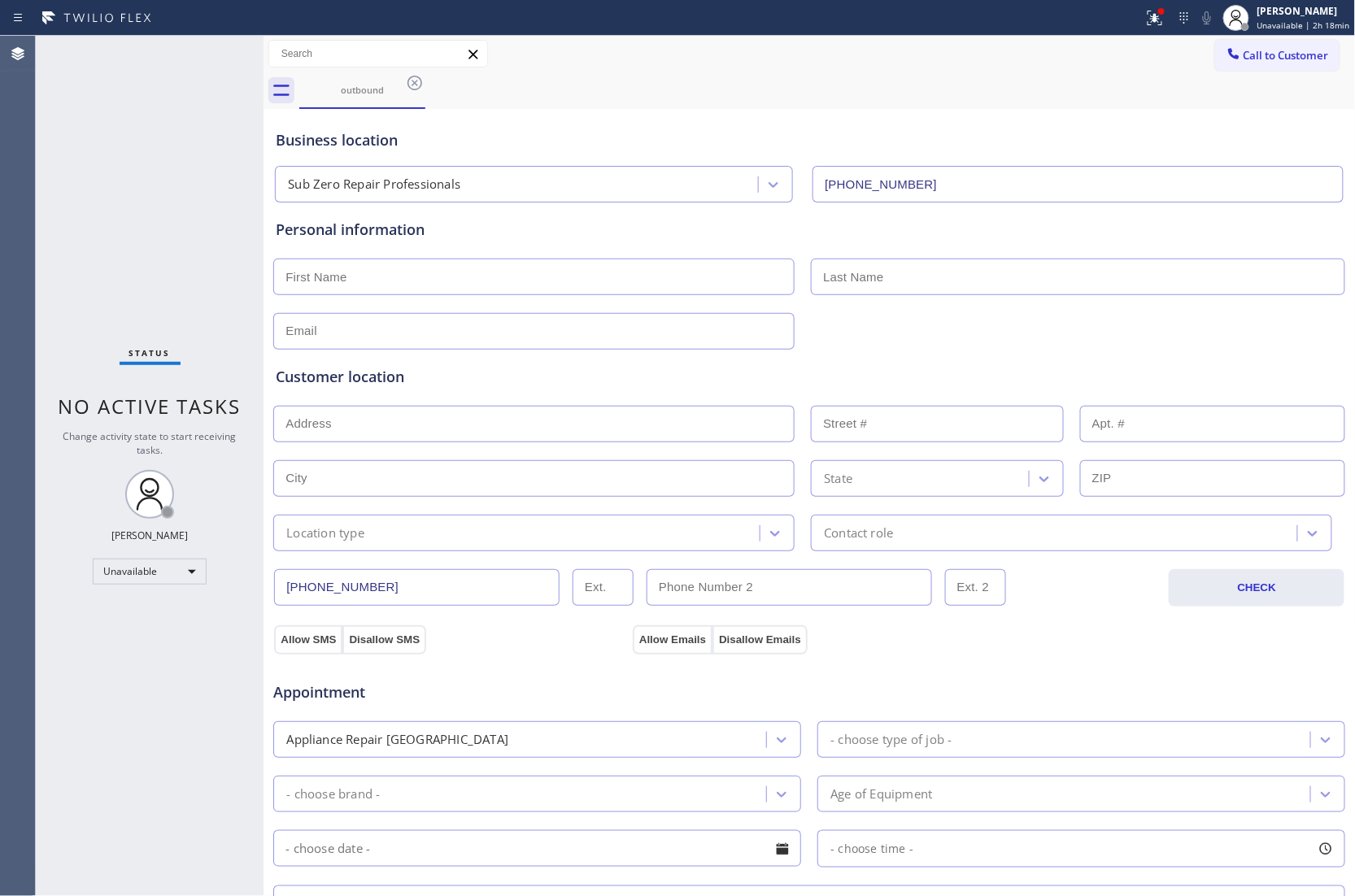
click at [447, 286] on input "text" at bounding box center [533, 276] width 521 height 37
click at [425, 275] on input "text" at bounding box center [533, 276] width 521 height 37
paste input "[PERSON_NAME]"
type input "[PERSON_NAME]"
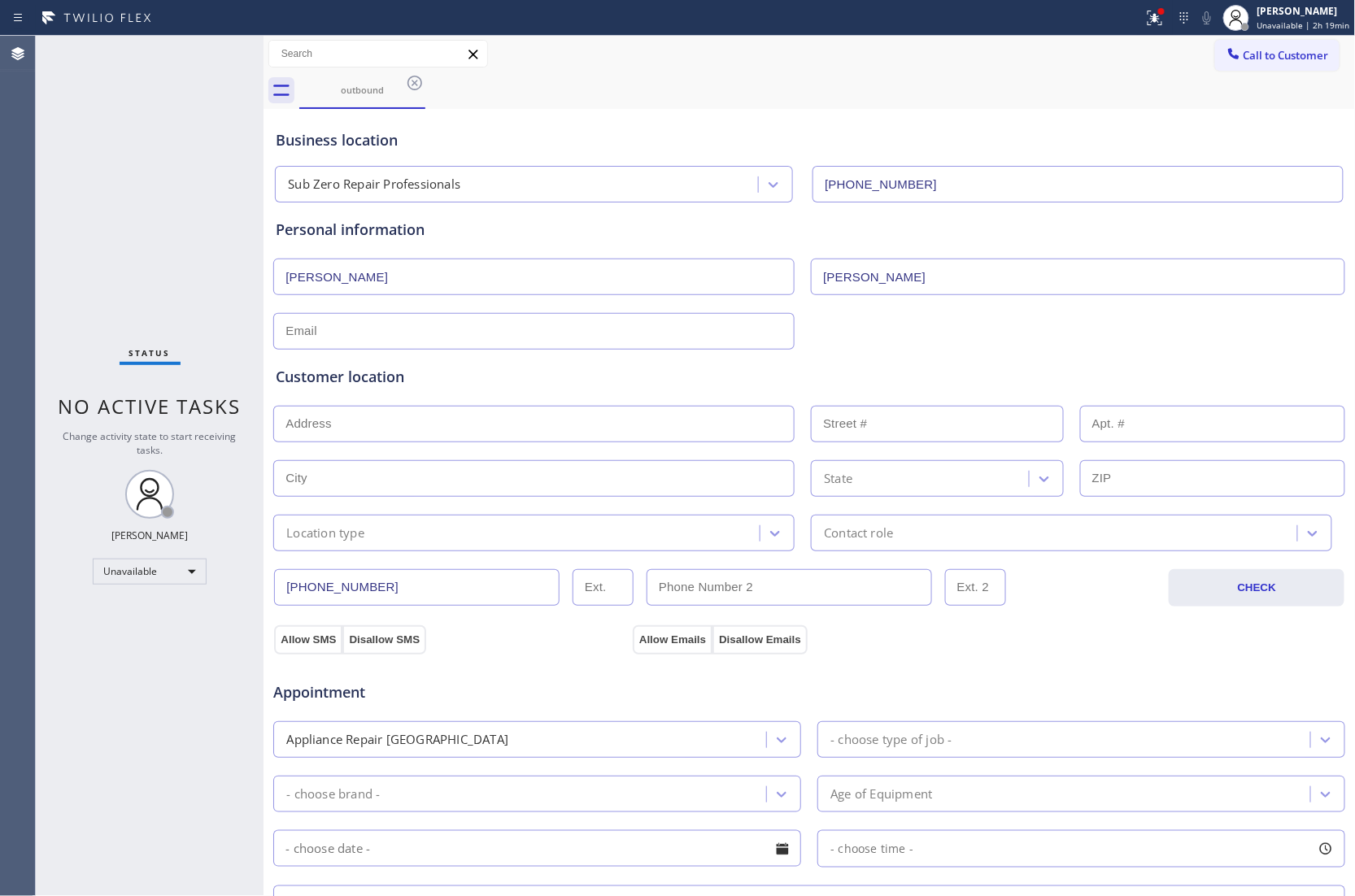
click at [319, 327] on input "text" at bounding box center [533, 331] width 521 height 37
paste input "[PERSON_NAME][EMAIL_ADDRESS][PERSON_NAME][DOMAIN_NAME]"
type input "[PERSON_NAME][EMAIL_ADDRESS][PERSON_NAME][DOMAIN_NAME]"
click at [410, 427] on input "text" at bounding box center [533, 424] width 521 height 37
click at [371, 421] on input "text" at bounding box center [533, 424] width 521 height 37
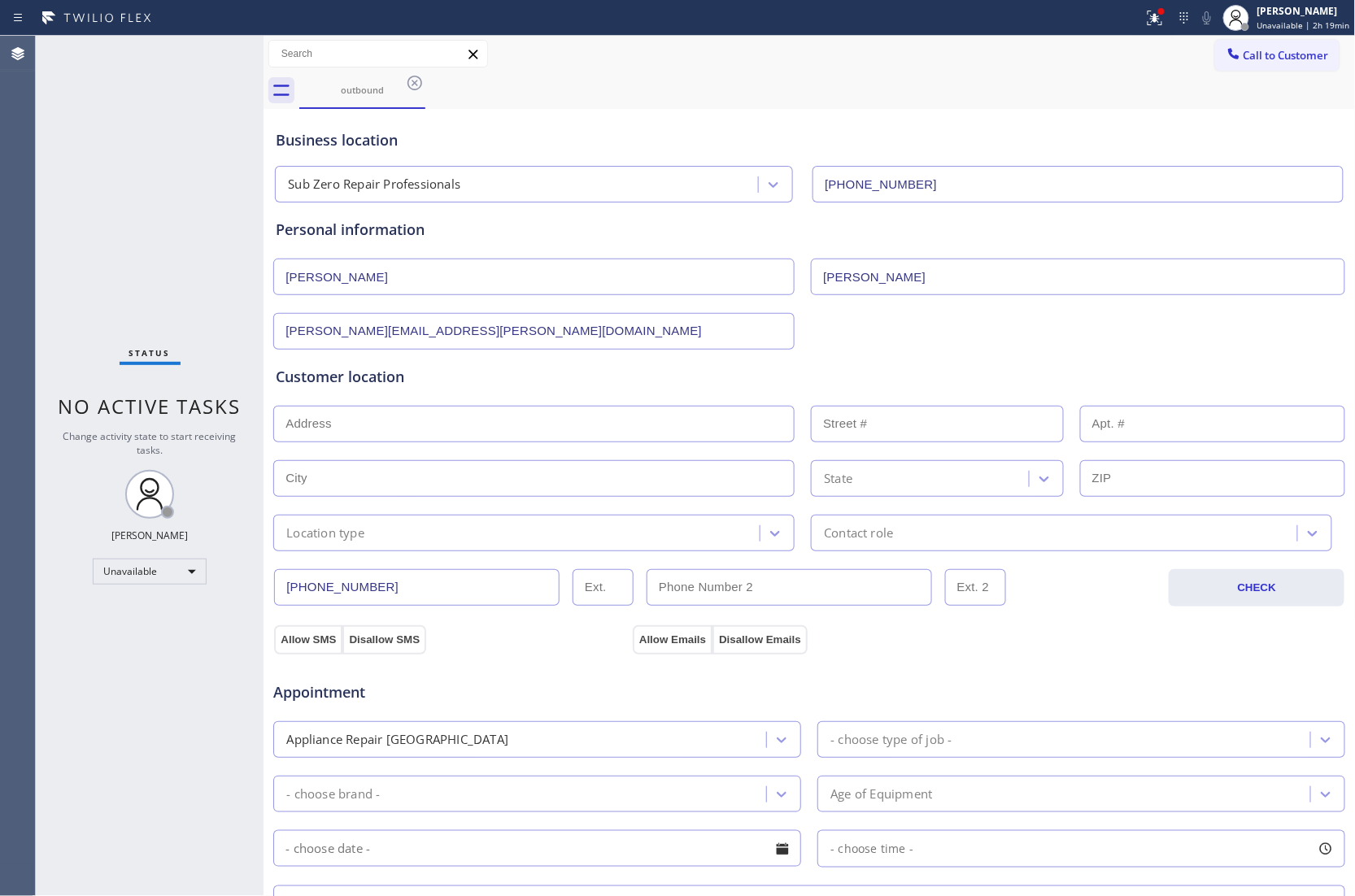
paste input "[STREET_ADDRESS]"
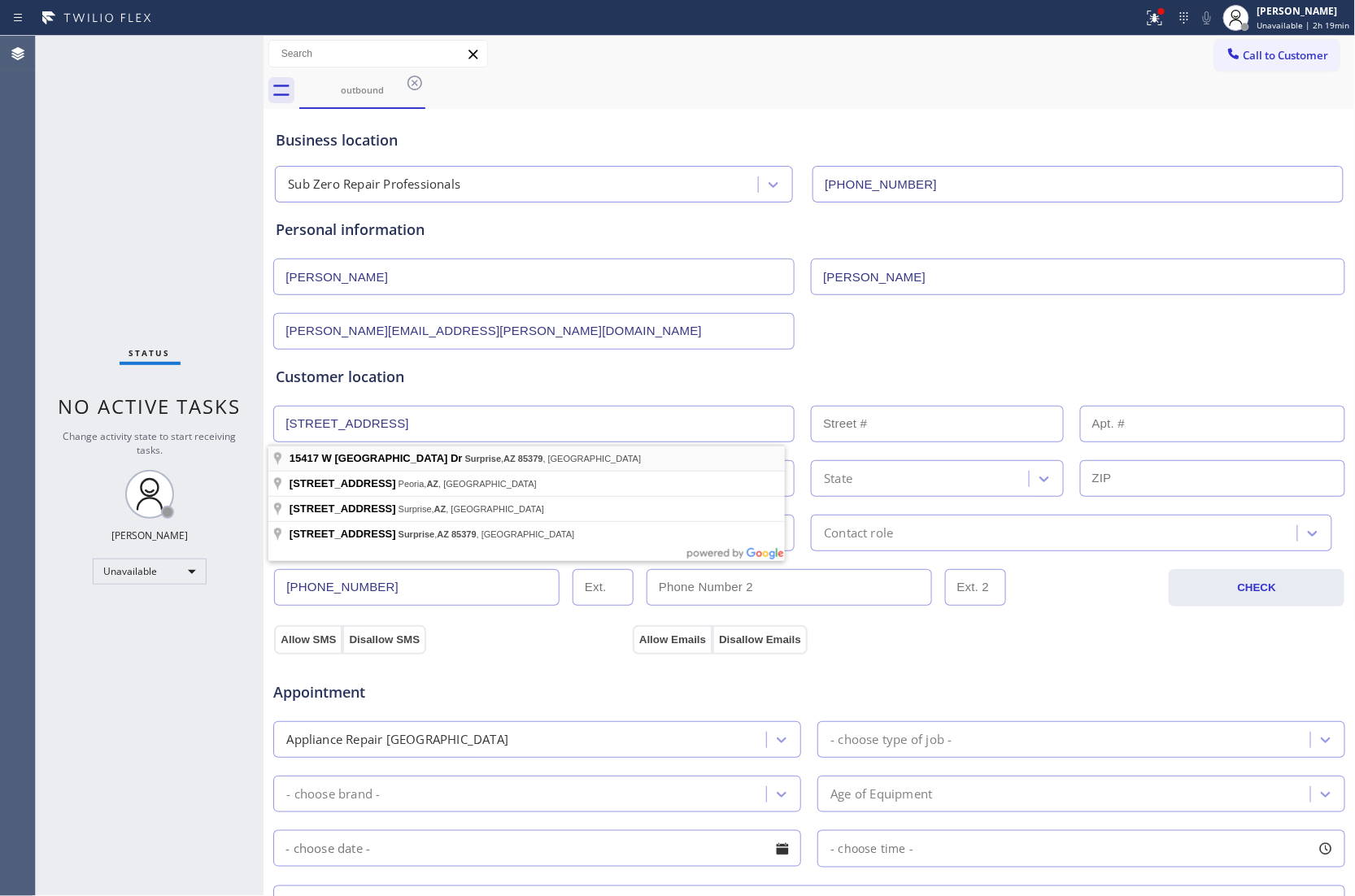
type input "[STREET_ADDRESS]"
type input "15417"
type input "Surprise"
type input "85379"
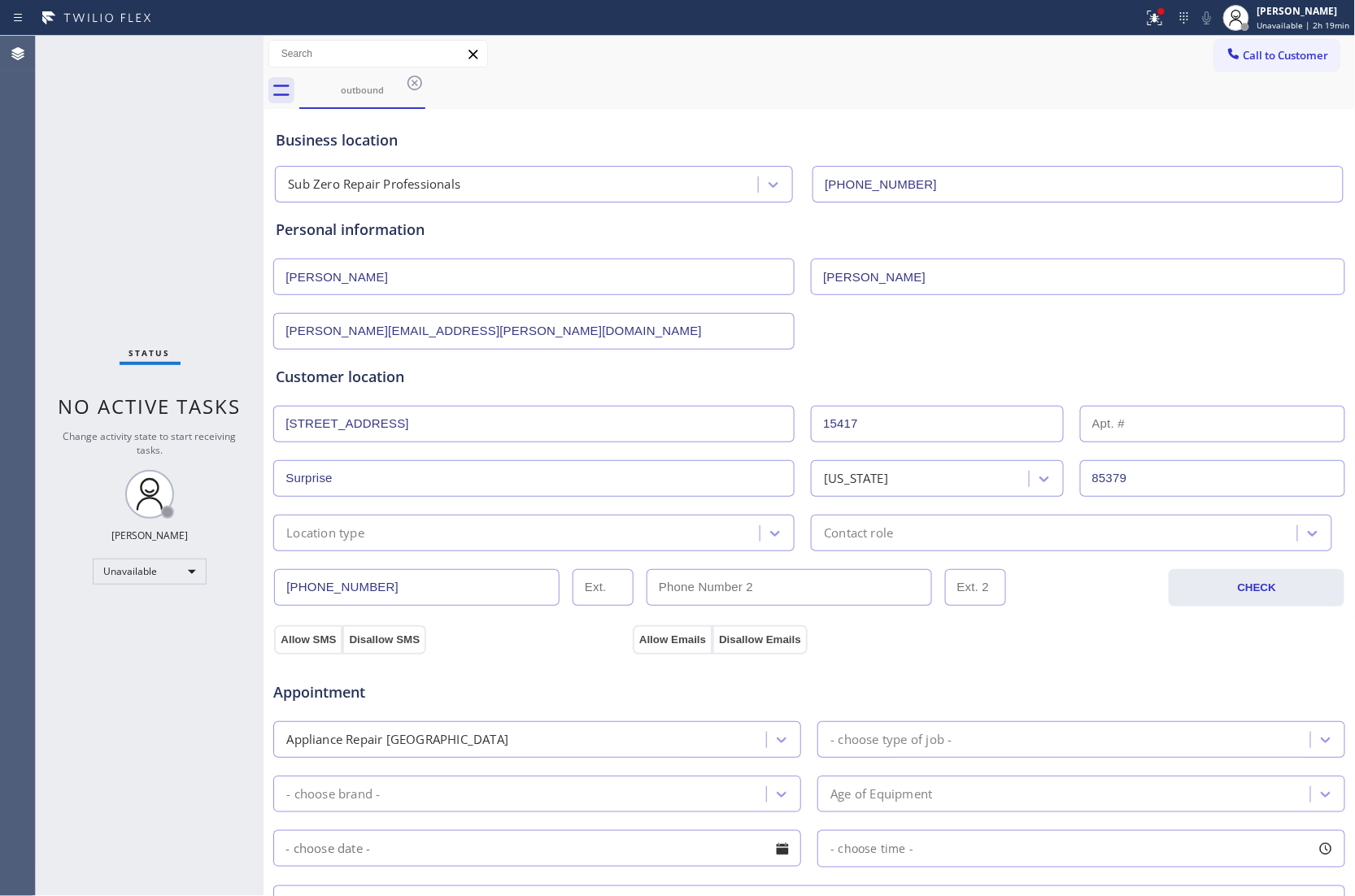
click at [401, 548] on div "Location type" at bounding box center [533, 532] width 521 height 37
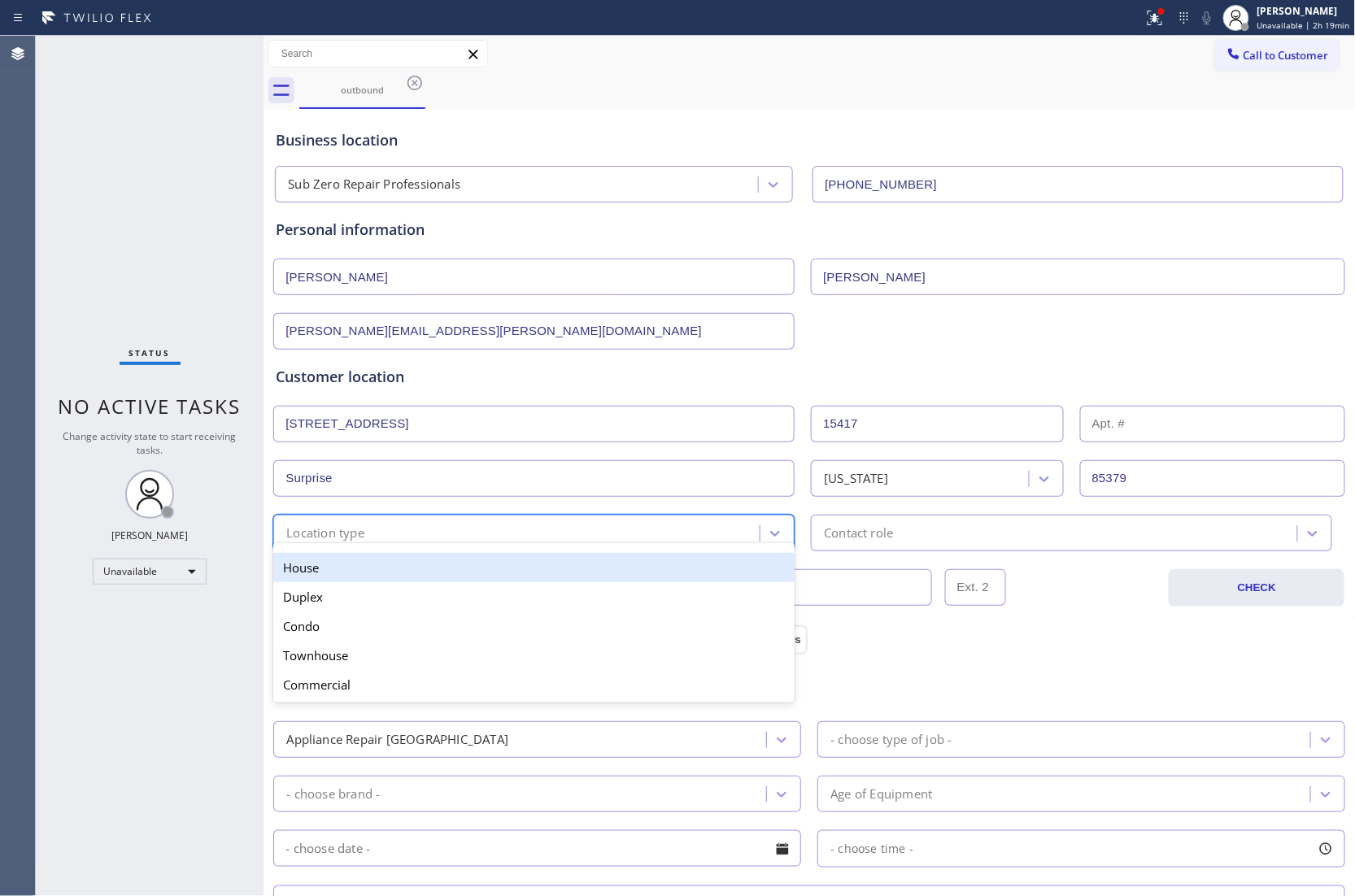
click at [397, 561] on div "House" at bounding box center [533, 567] width 521 height 29
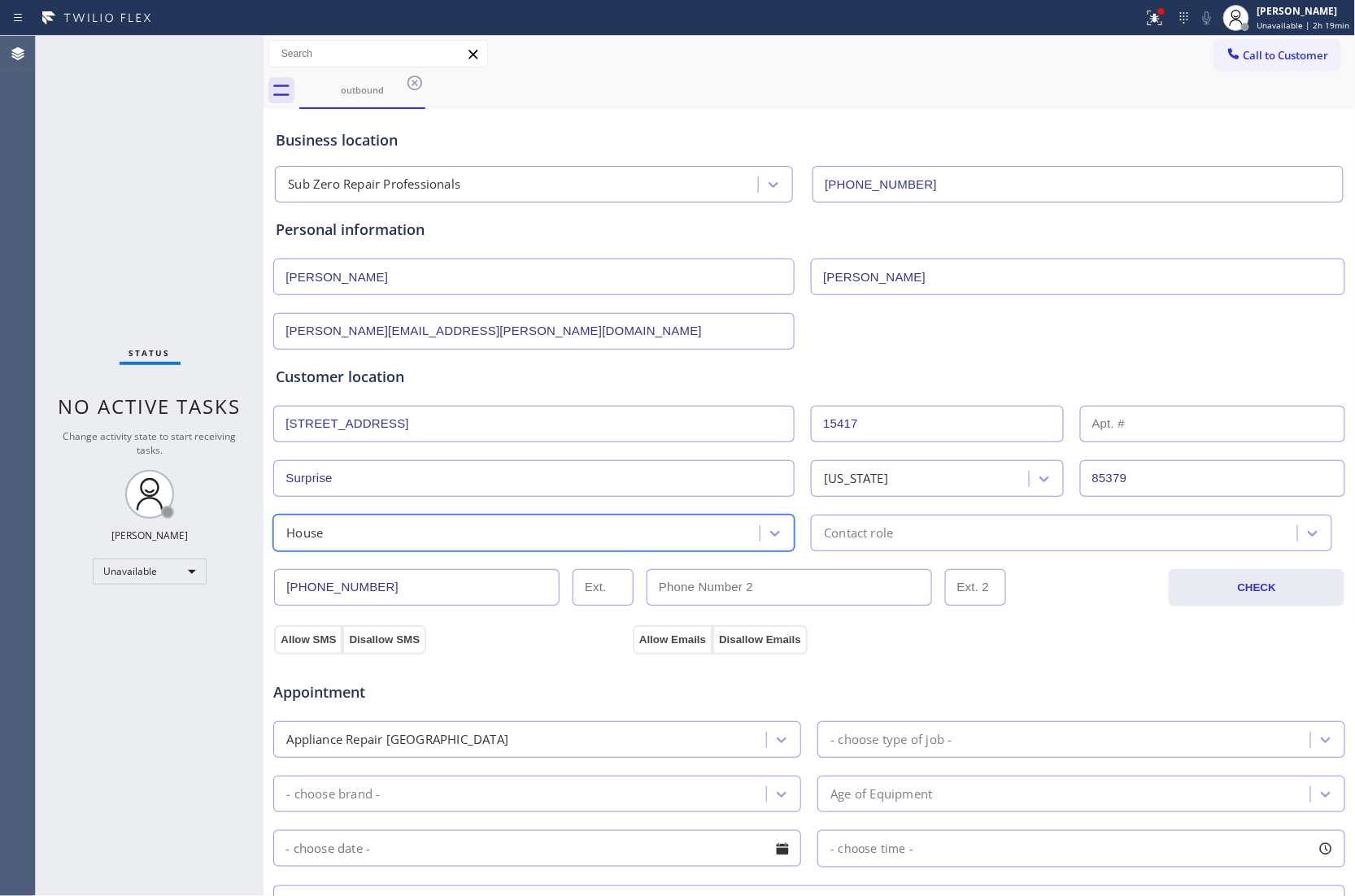
click at [1032, 540] on div "Contact role" at bounding box center [1056, 532] width 481 height 28
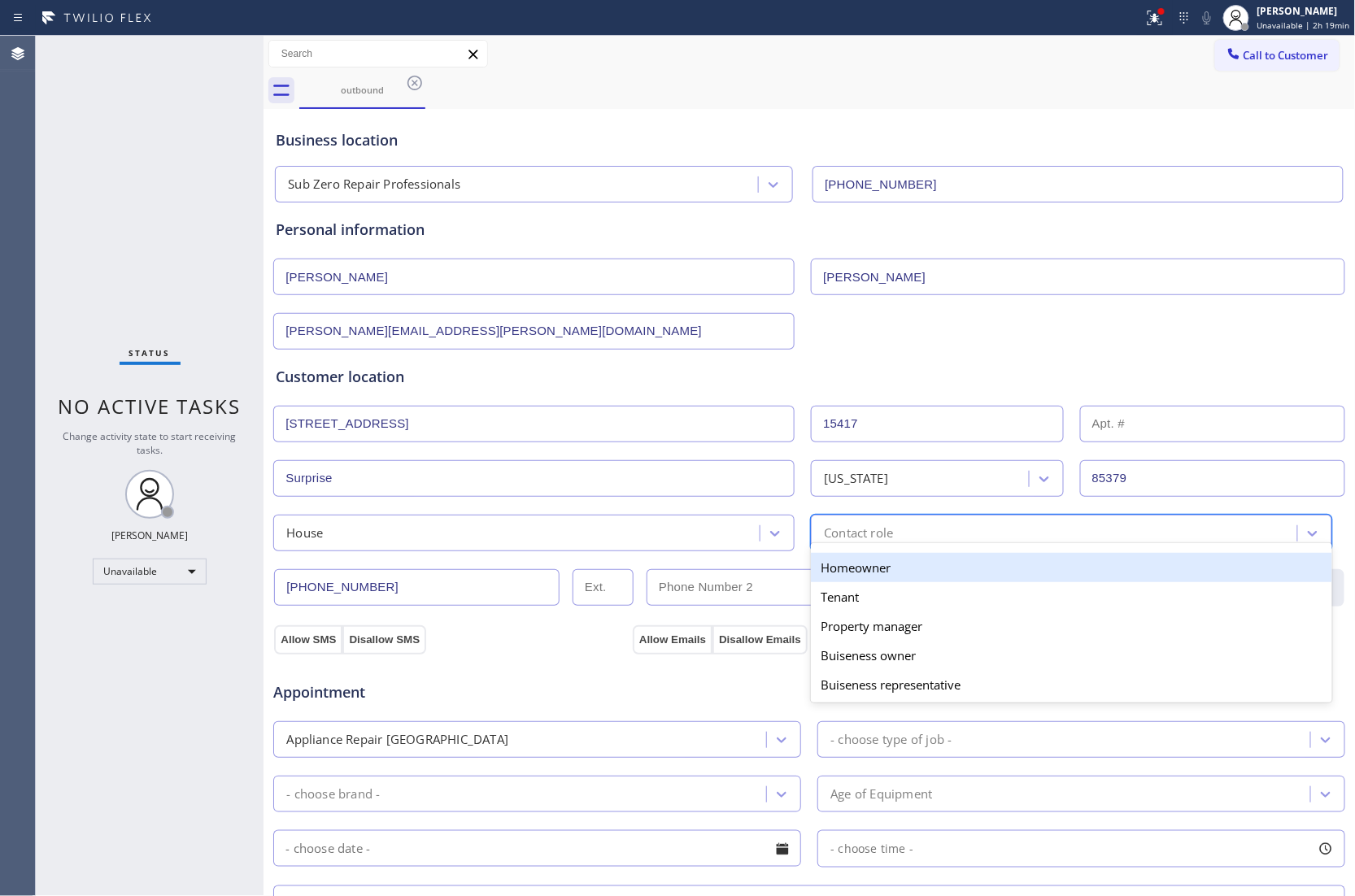
click at [894, 576] on div "Homeowner" at bounding box center [1071, 567] width 521 height 29
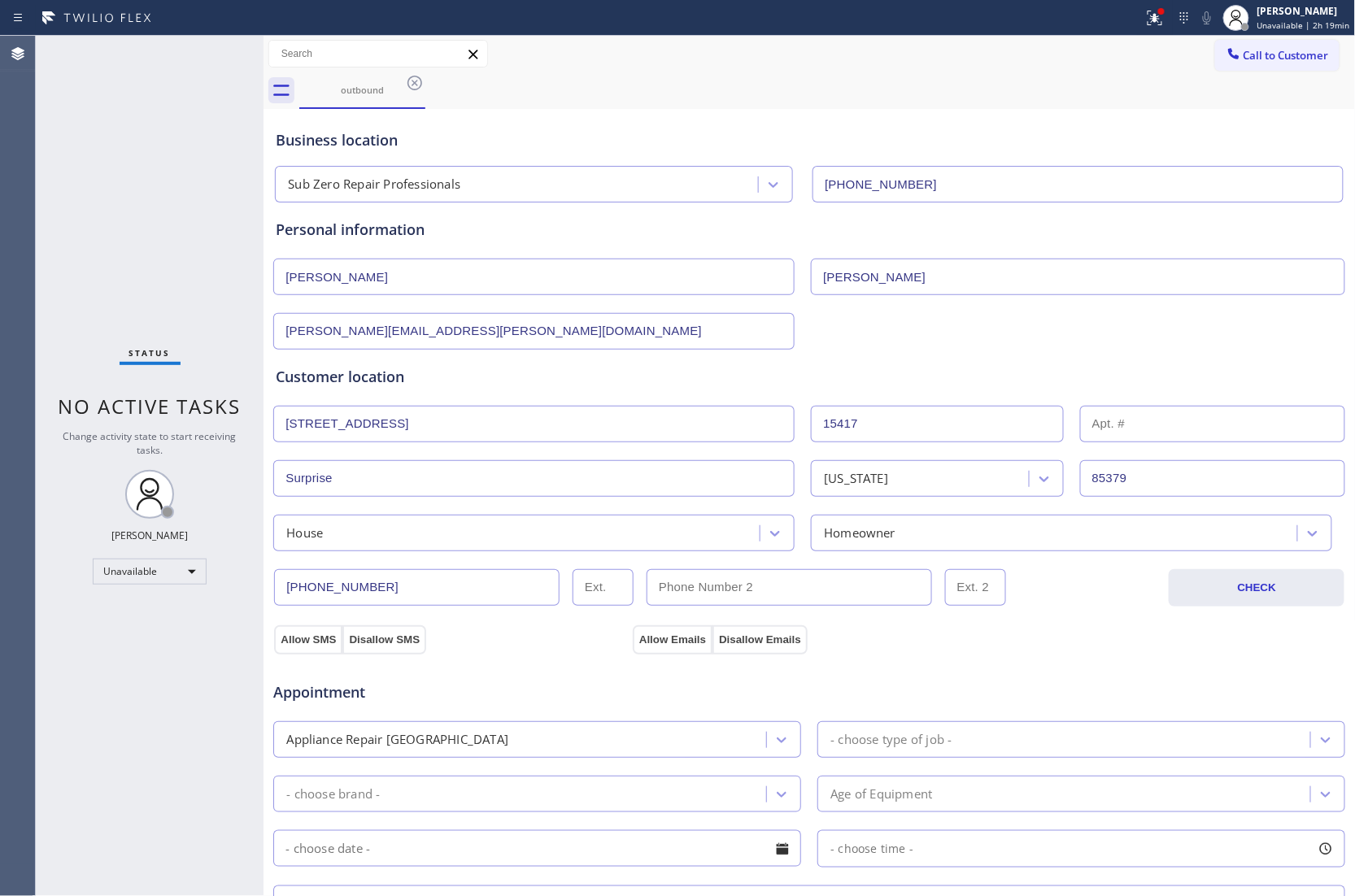
click at [400, 602] on input "[PHONE_NUMBER]" at bounding box center [416, 587] width 285 height 37
paste input "text"
type input "[PHONE_NUMBER]"
drag, startPoint x: 794, startPoint y: 596, endPoint x: 408, endPoint y: 673, distance: 393.6
click at [794, 596] on input "text" at bounding box center [788, 587] width 285 height 37
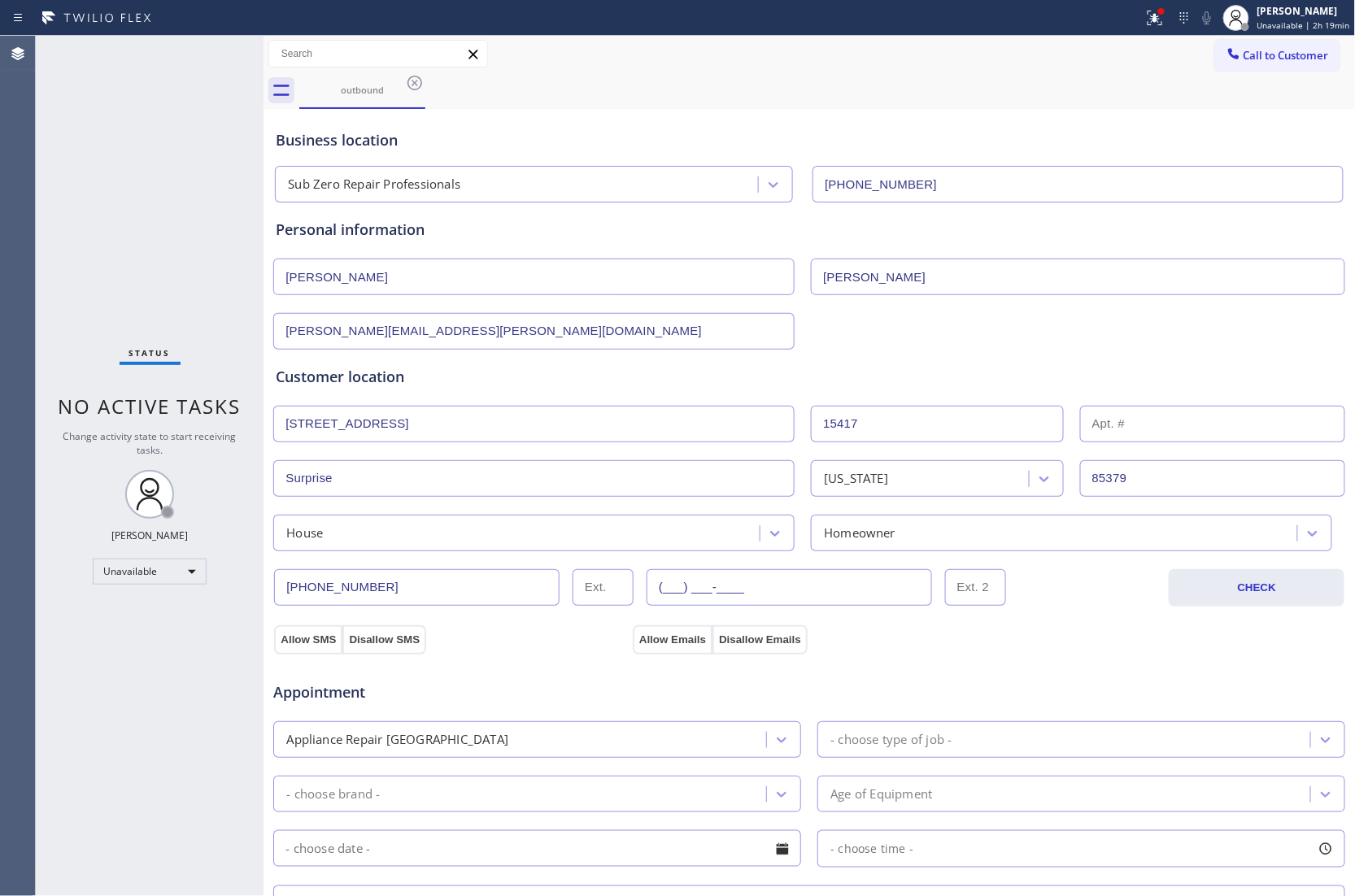
paste input "623) 687-8788"
type input "[PHONE_NUMBER]"
click at [298, 650] on div "Appointment Appliance Repair High End - choose type of job - - choose brand - A…" at bounding box center [809, 806] width 1073 height 318
click at [300, 648] on button "Allow SMS" at bounding box center [308, 639] width 68 height 29
click at [668, 645] on button "Allow Emails" at bounding box center [672, 639] width 80 height 29
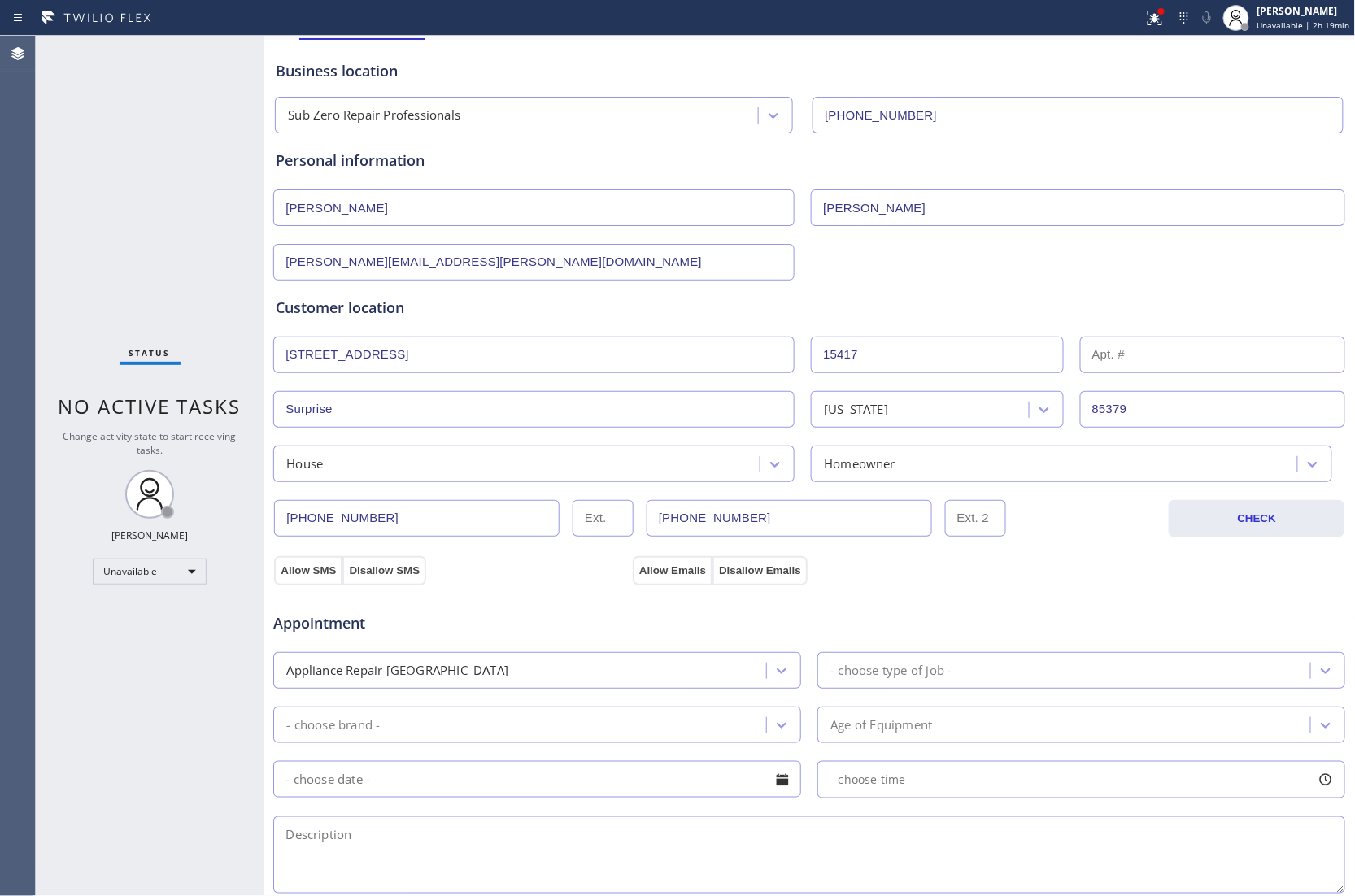
scroll to position [108, 0]
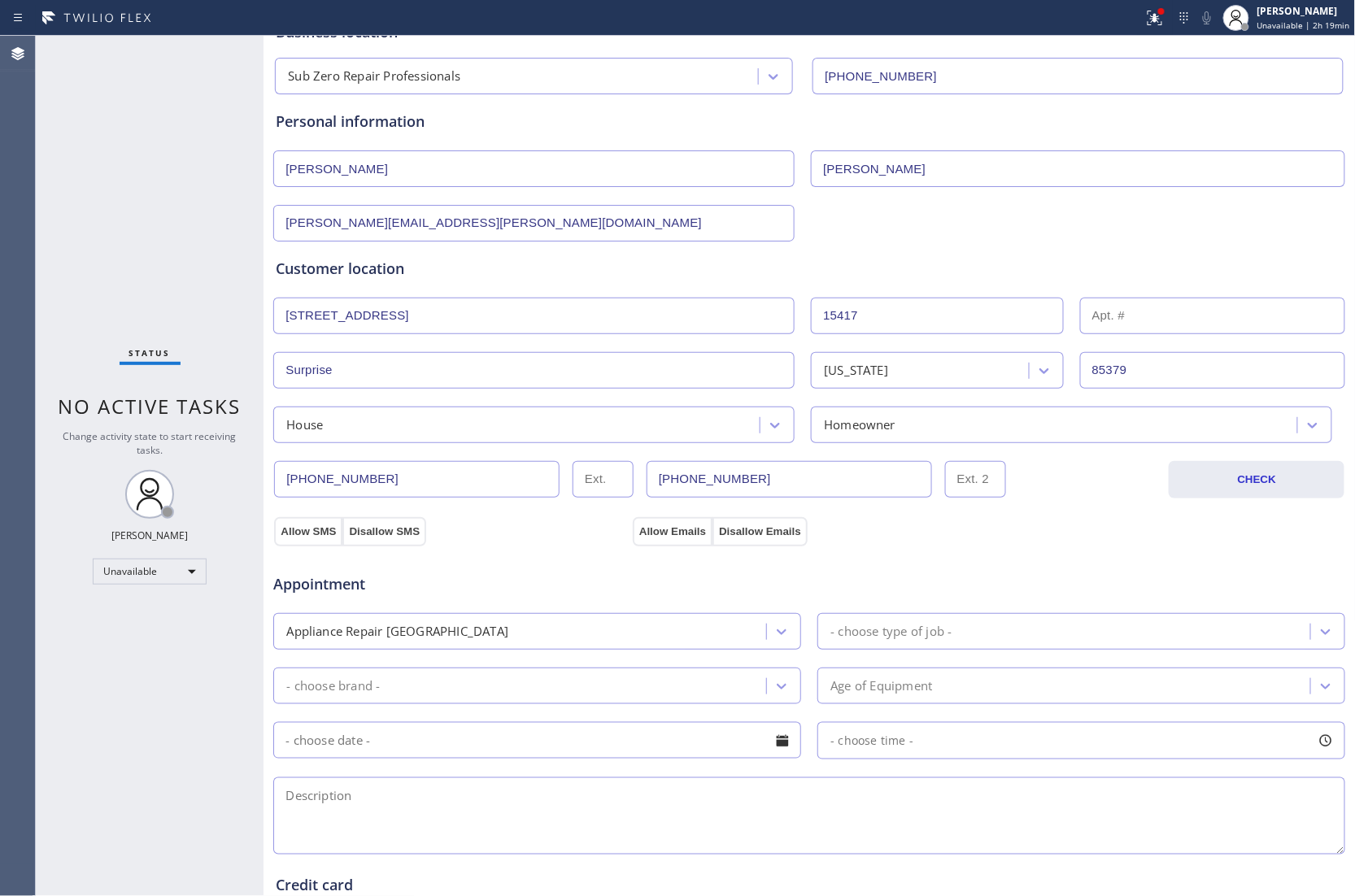
click at [954, 644] on div "- choose type of job -" at bounding box center [1066, 631] width 488 height 28
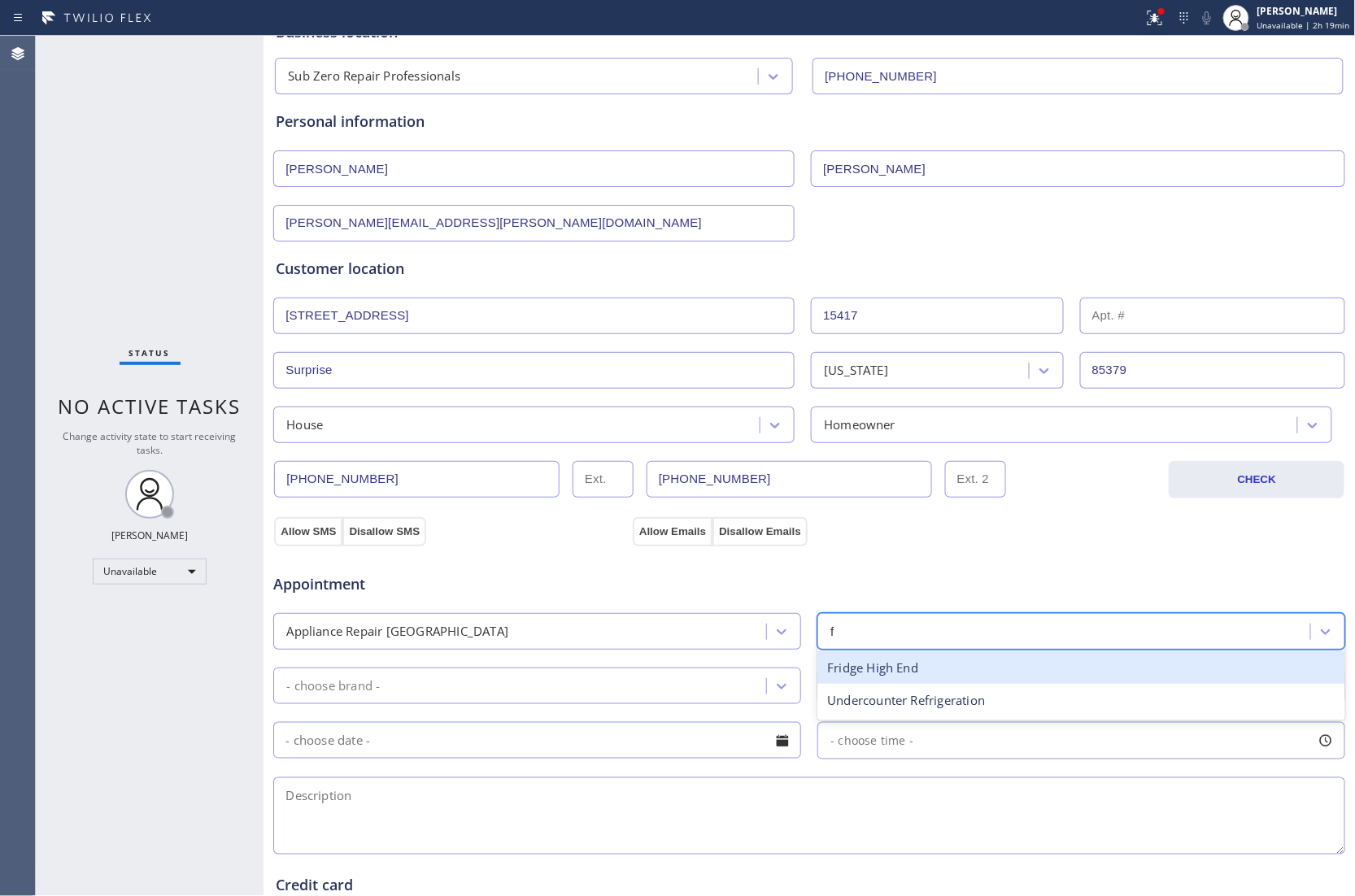
type input "fr"
drag, startPoint x: 911, startPoint y: 672, endPoint x: 730, endPoint y: 690, distance: 181.9
click at [909, 673] on div "Fridge High End" at bounding box center [1081, 668] width 527 height 33
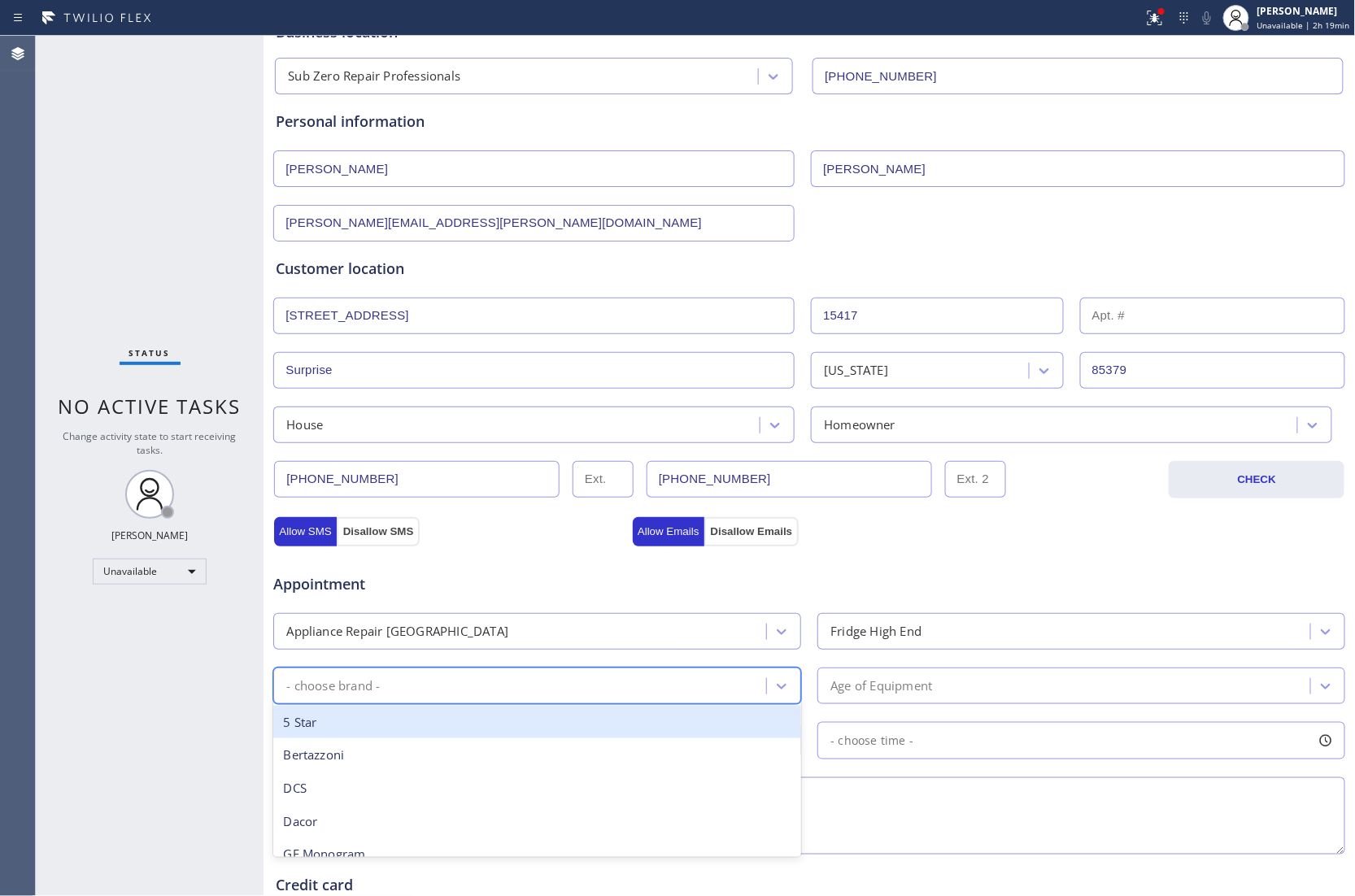
click at [665, 688] on div "- choose brand -" at bounding box center [522, 685] width 488 height 28
type input "sub"
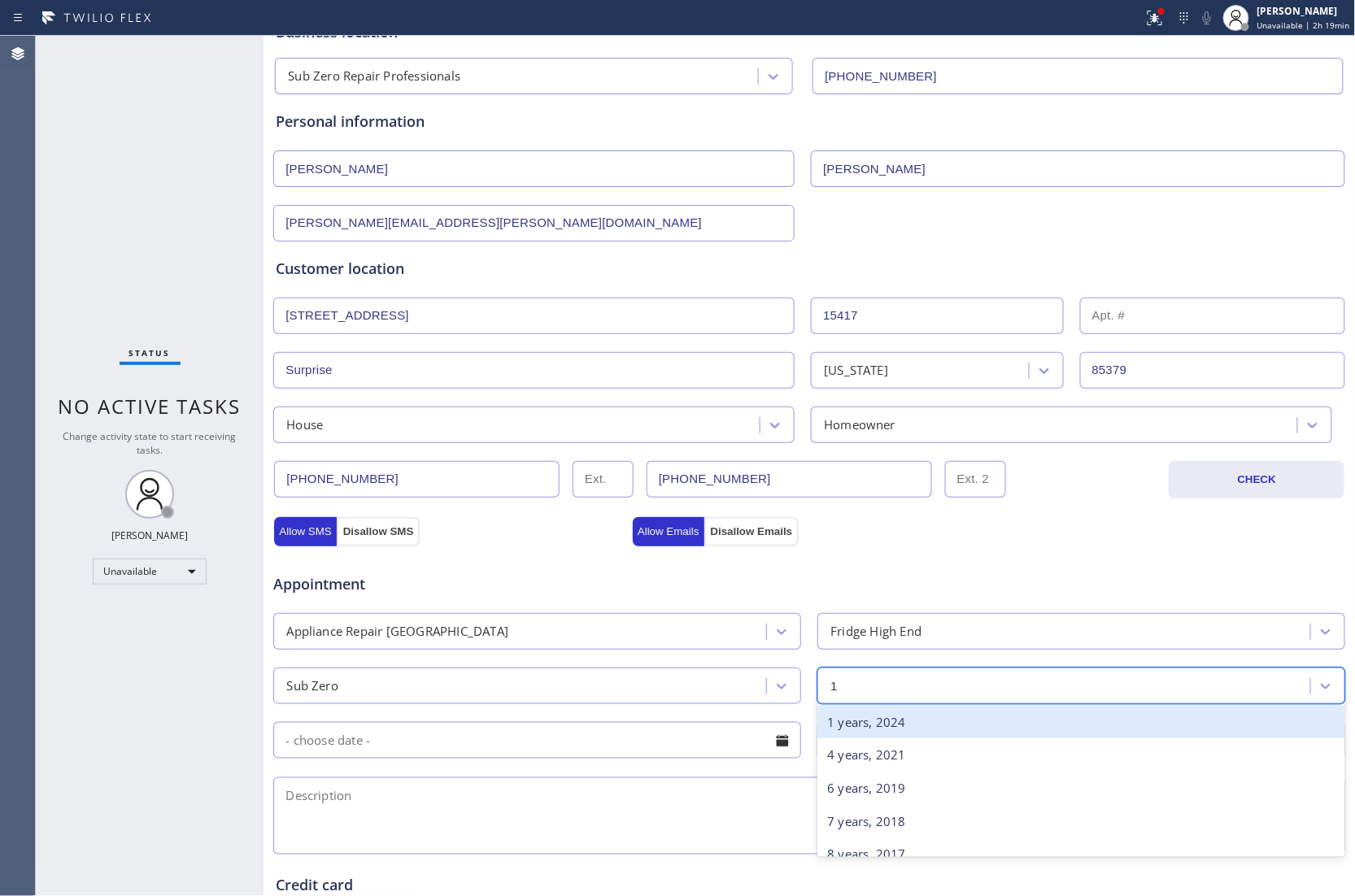
type input "14"
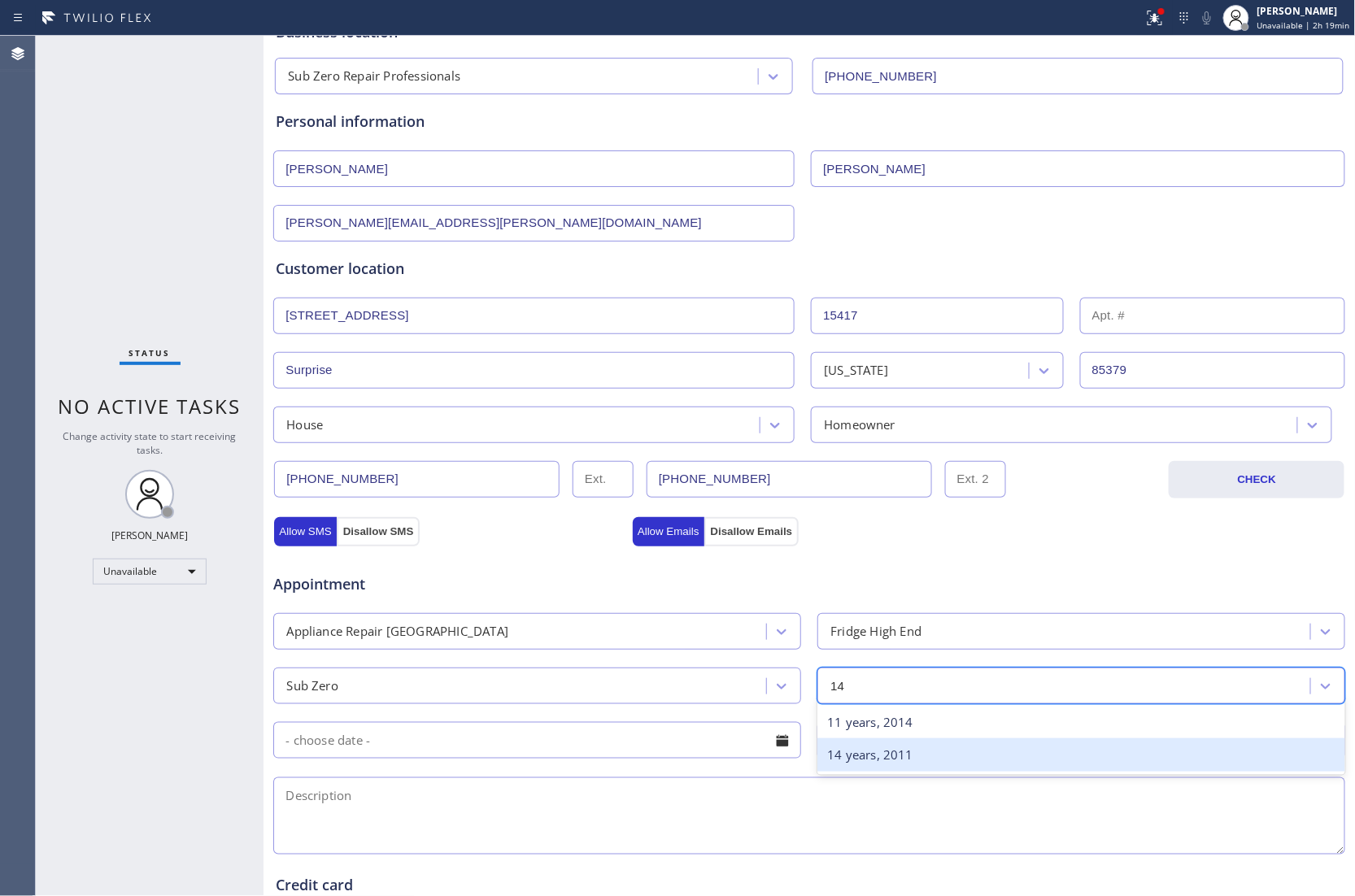
click at [954, 752] on div "14 years, 2011" at bounding box center [1081, 754] width 527 height 33
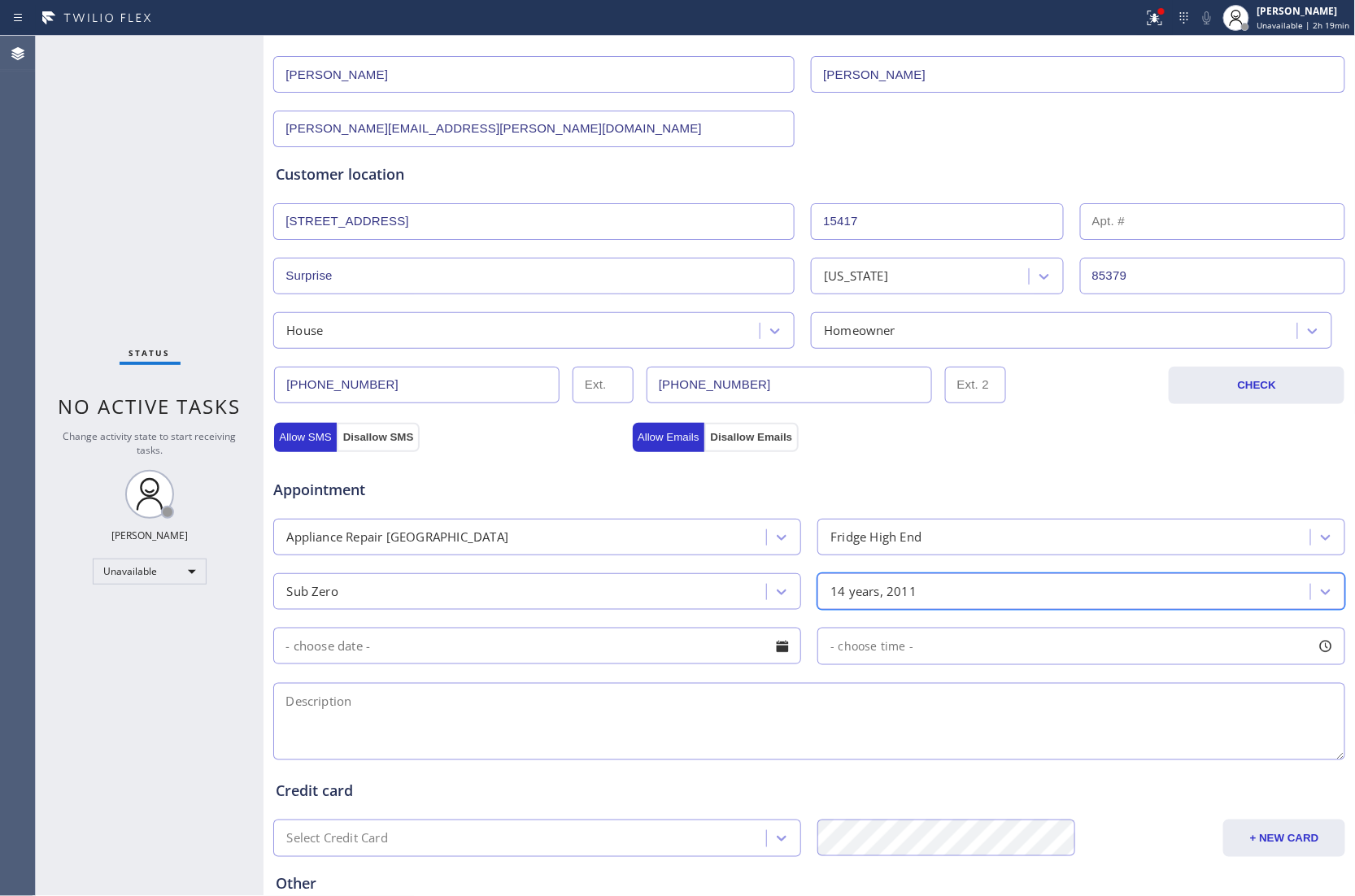
scroll to position [325, 0]
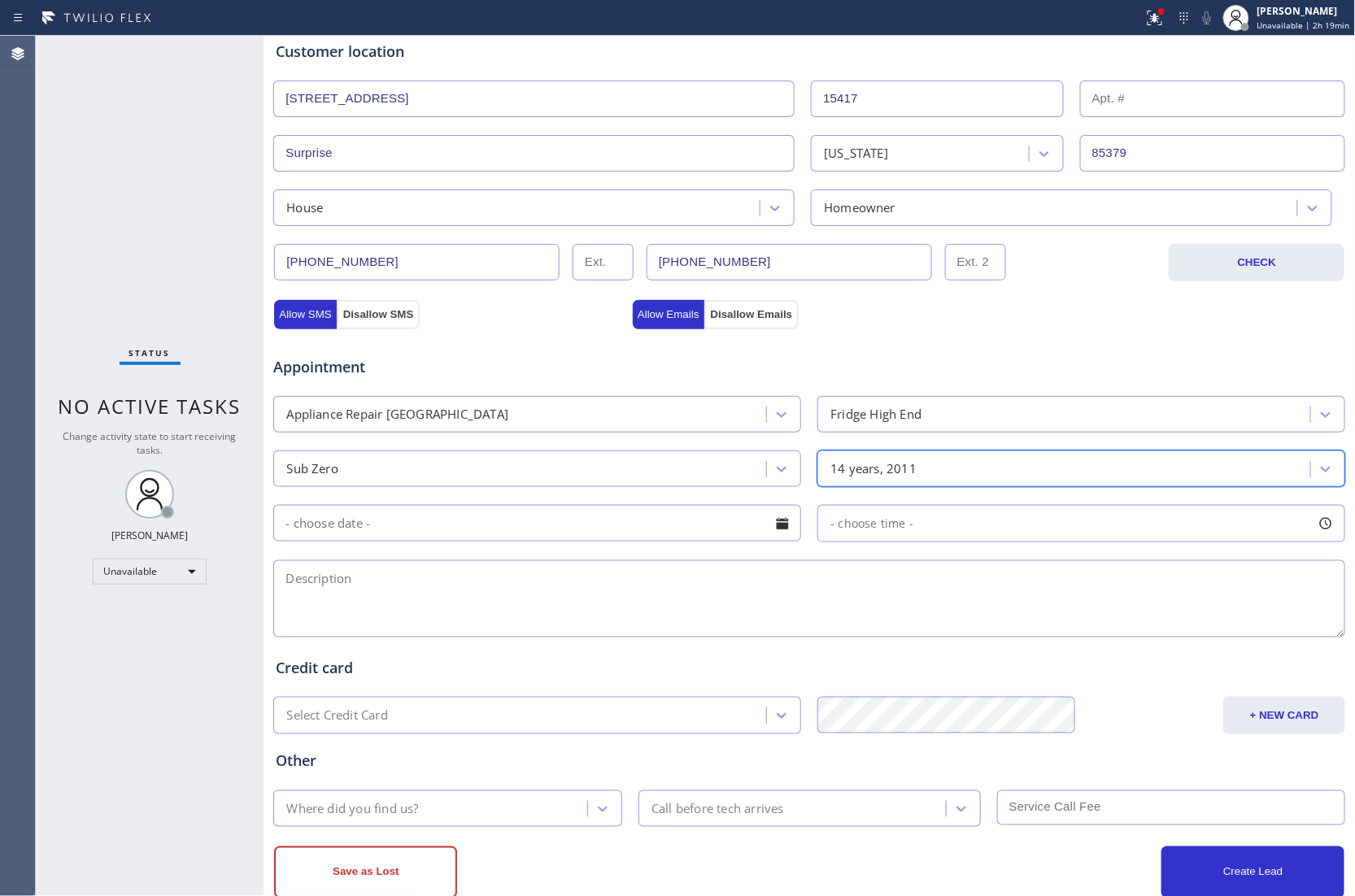
click at [606, 615] on textarea at bounding box center [809, 598] width 1072 height 77
click at [73, 203] on div "Status No active tasks Change activity state to start receiving tasks. [PERSON_…" at bounding box center [150, 466] width 228 height 860
click at [411, 524] on input "text" at bounding box center [537, 523] width 527 height 37
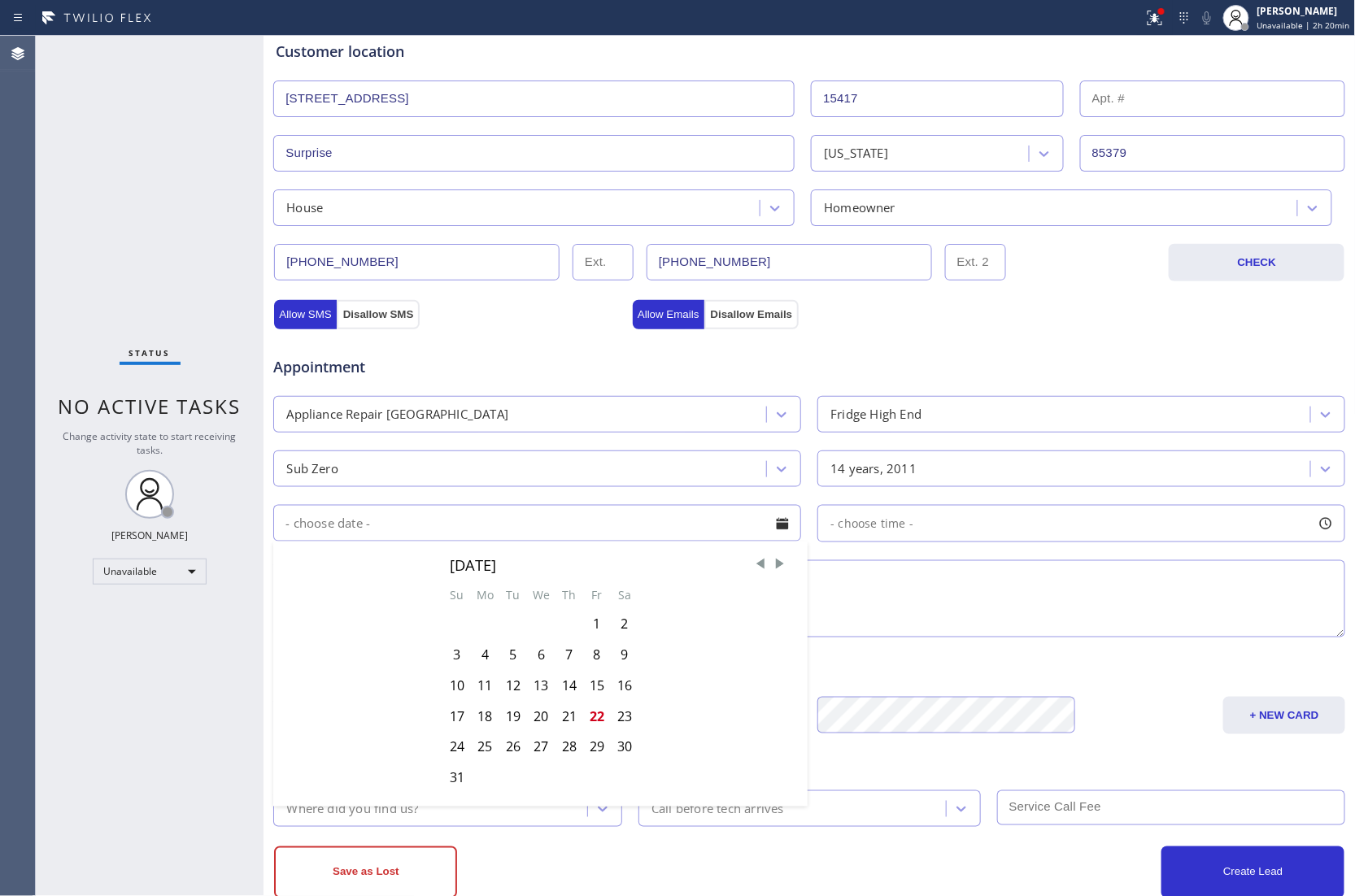
click at [590, 725] on div "22" at bounding box center [597, 716] width 27 height 31
type input "[DATE]"
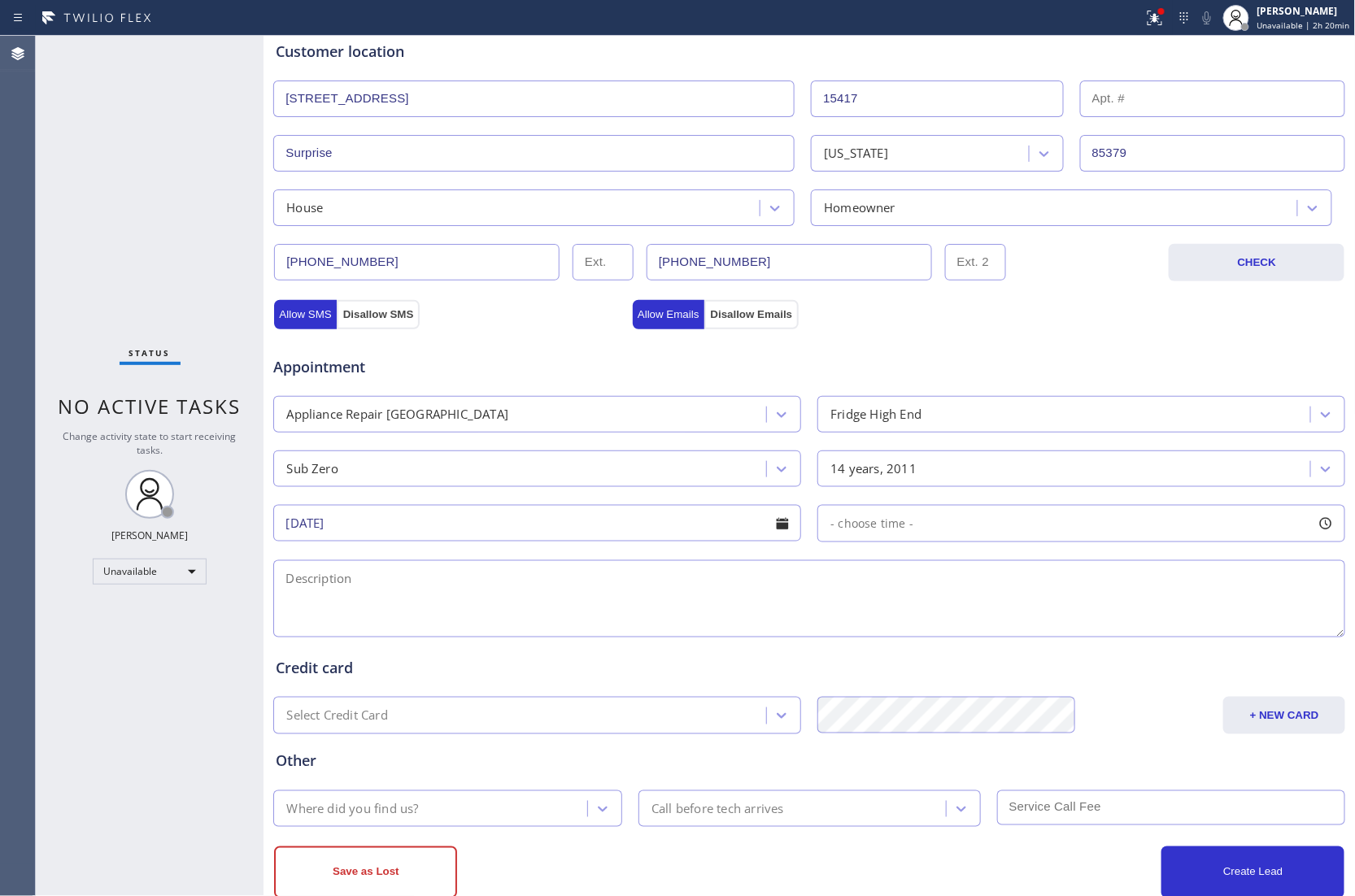
click at [980, 530] on div "- choose time -" at bounding box center [1081, 524] width 527 height 38
drag, startPoint x: 830, startPoint y: 638, endPoint x: 1091, endPoint y: 654, distance: 261.5
click at [1091, 654] on div "FROM TILL 8:00 AM 3:00 PM" at bounding box center [1069, 601] width 503 height 117
drag, startPoint x: 826, startPoint y: 625, endPoint x: 985, endPoint y: 641, distance: 159.8
click at [985, 640] on div at bounding box center [990, 623] width 20 height 34
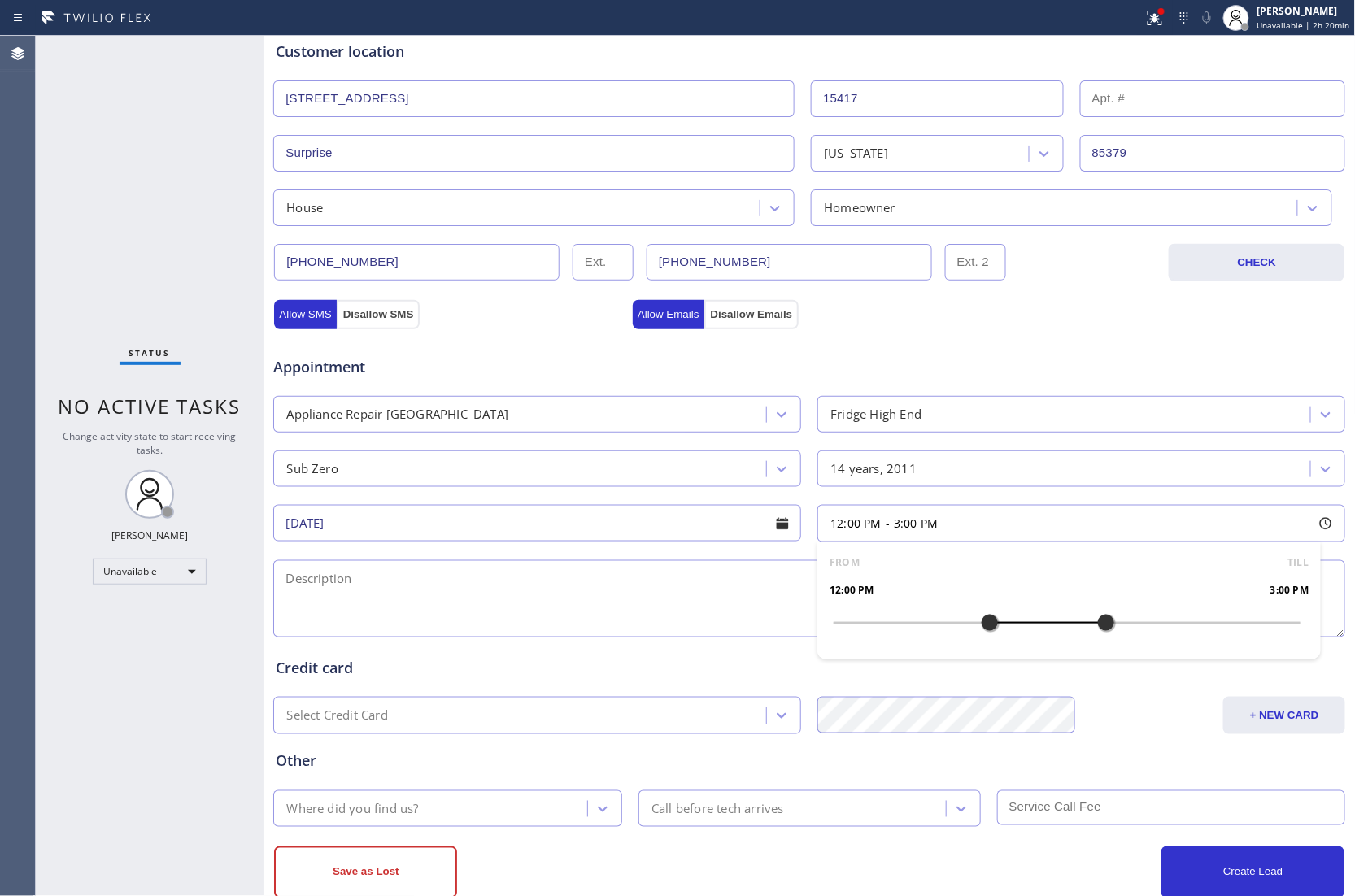
click at [531, 605] on textarea at bounding box center [809, 598] width 1072 height 77
paste textarea "Sub Zero | fridge BI | 14 Yrs | Model: BI23sd | COntrol board had a storm last …"
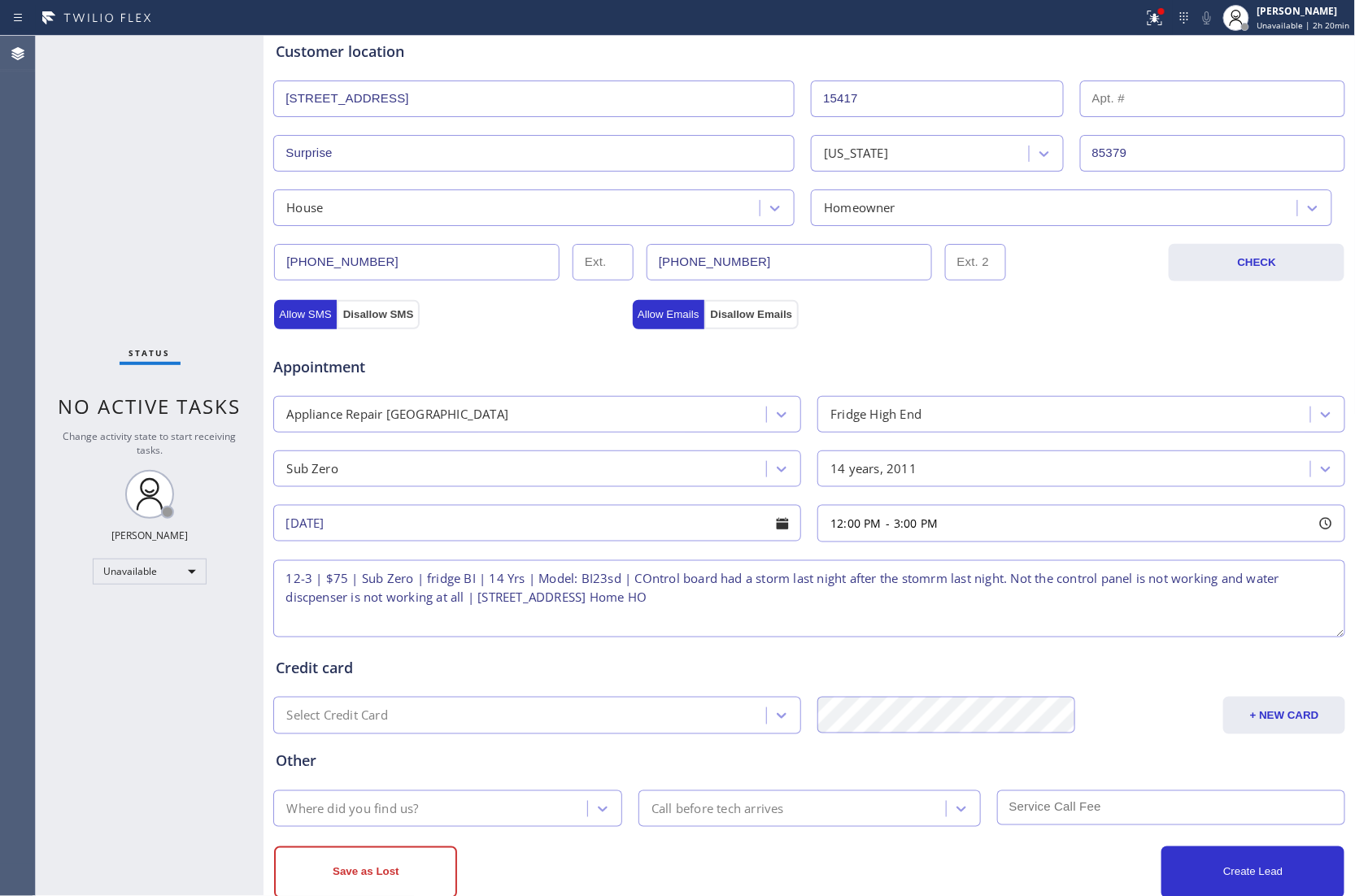
click at [657, 583] on textarea "12-3 | $75 | Sub Zero | fridge BI | 14 Yrs | Model: BI23sd | COntrol board had …" at bounding box center [809, 598] width 1072 height 77
click at [900, 589] on textarea "12-3 | $75 | Sub Zero | fridge BI | 14 Yrs | Model: BI23sd | Control board had …" at bounding box center [809, 598] width 1072 height 77
click at [311, 602] on textarea "12-3 | $75 | Sub Zero | fridge BI | 14 Yrs | Model: BI23sd | Control board had …" at bounding box center [809, 598] width 1072 height 77
click at [579, 603] on textarea "12-3 | $75 | Sub Zero | fridge BI | 14 Yrs | Model: BI23sd | Control board had …" at bounding box center [809, 598] width 1072 height 77
click at [884, 608] on textarea "12-3 | $75 | Sub Zero | fridge BI | 14 Yrs | Model: BI23sd | Control board had …" at bounding box center [809, 598] width 1072 height 77
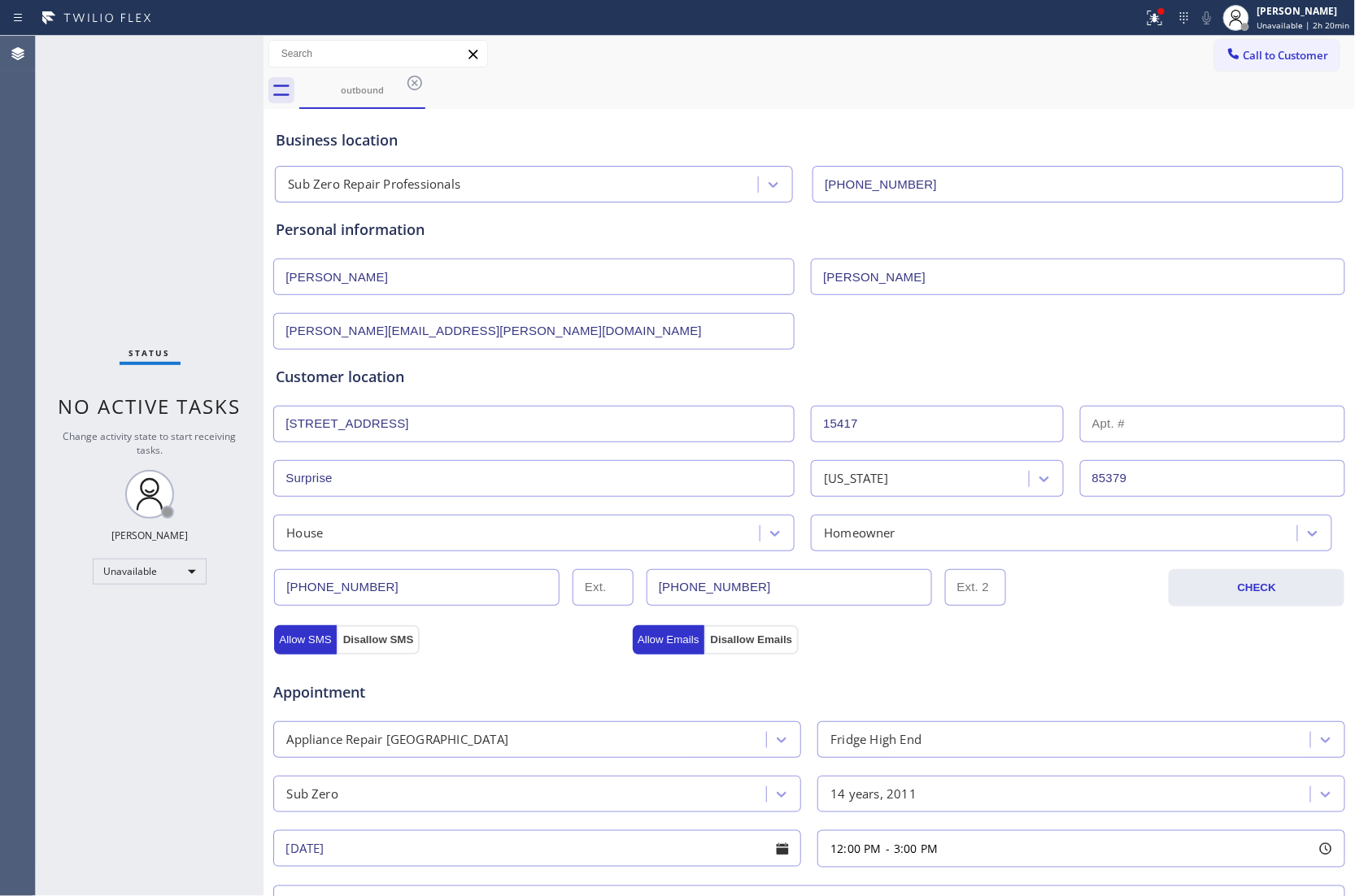
scroll to position [39, 0]
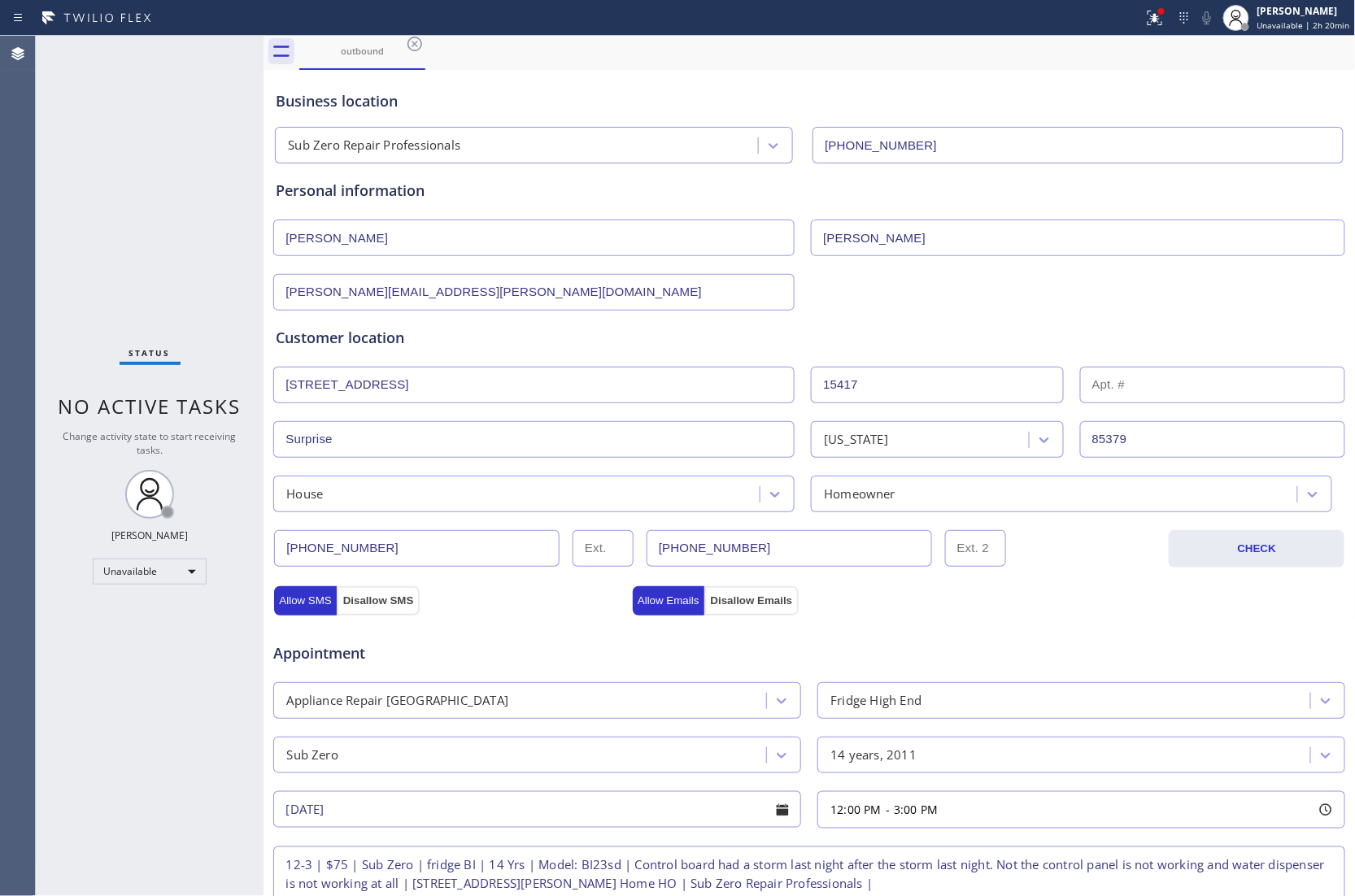
paste textarea "Please call 30 minutes prior to arrival."
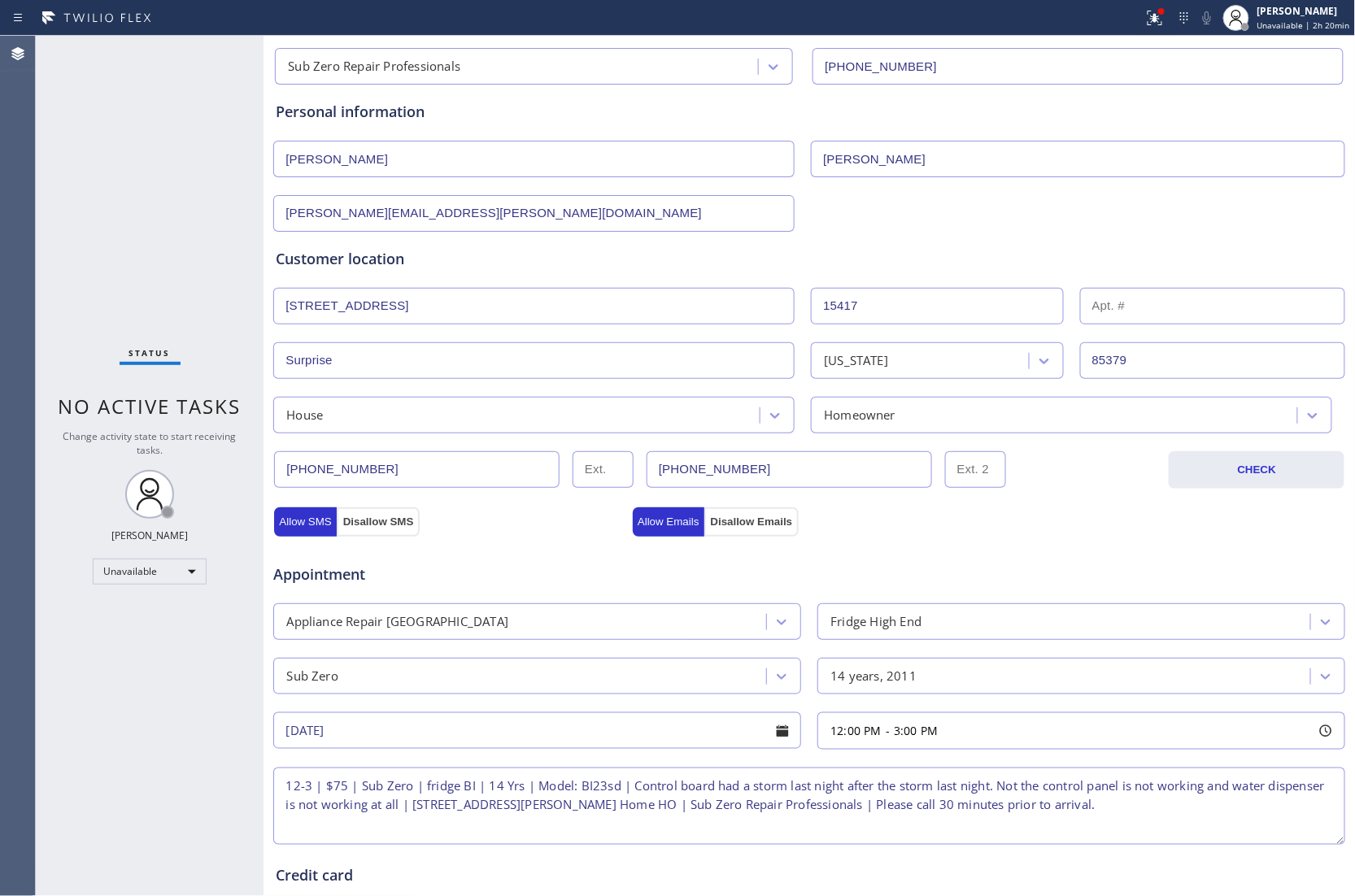
scroll to position [255, 0]
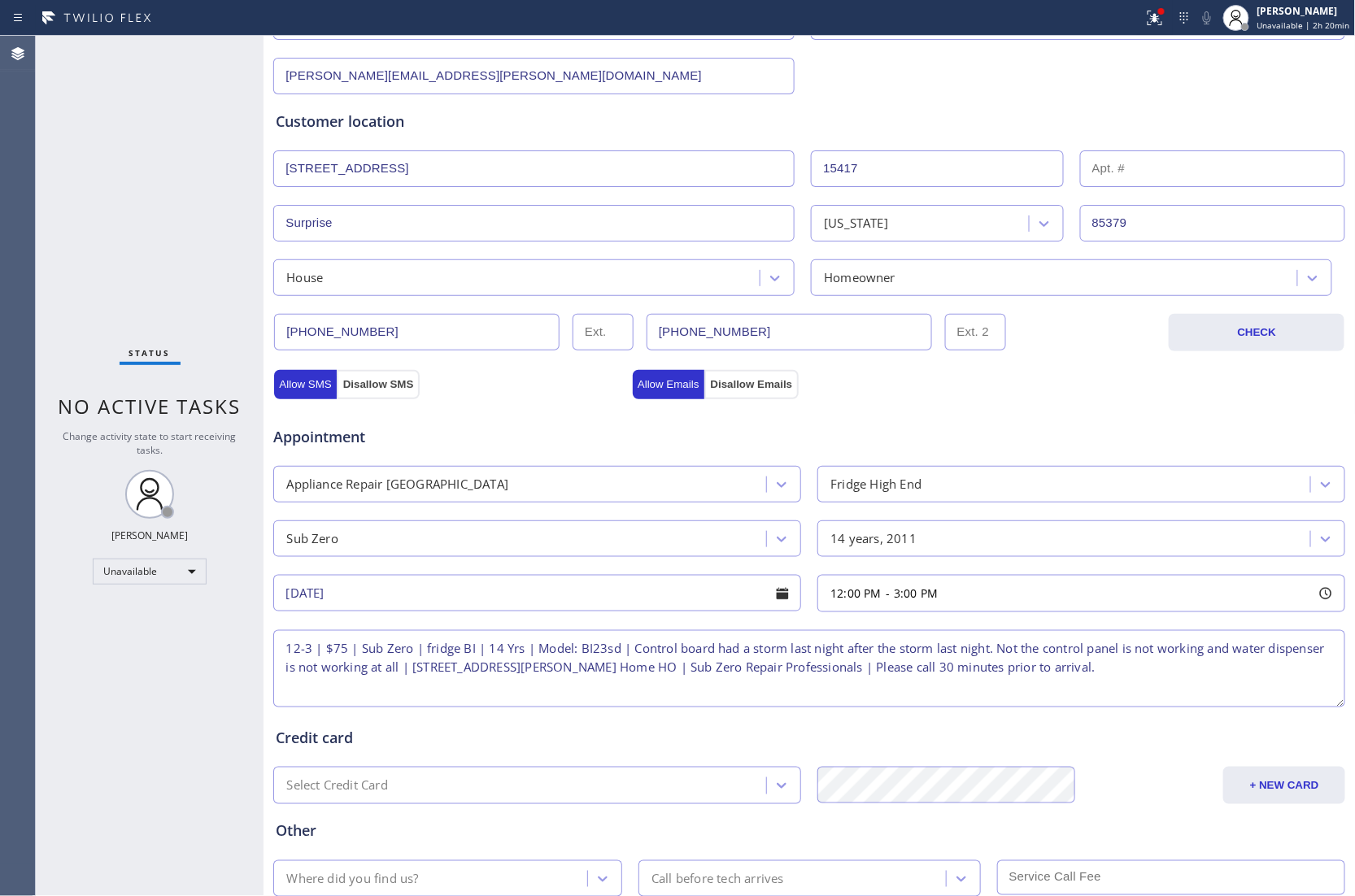
click at [1225, 670] on textarea "12-3 | $75 | Sub Zero | fridge BI | 14 Yrs | Model: BI23sd | Control board had …" at bounding box center [809, 668] width 1072 height 77
paste textarea "6237034888"
click at [80, 251] on div "Status No active tasks Change activity state to start receiving tasks. [PERSON_…" at bounding box center [150, 466] width 228 height 860
click at [1275, 671] on textarea "12-3 | $75 | Sub Zero | fridge BI | 14 Yrs | Model: BI23sd | Control board had …" at bounding box center [809, 668] width 1072 height 77
paste textarea "[PERSON_NAME]"
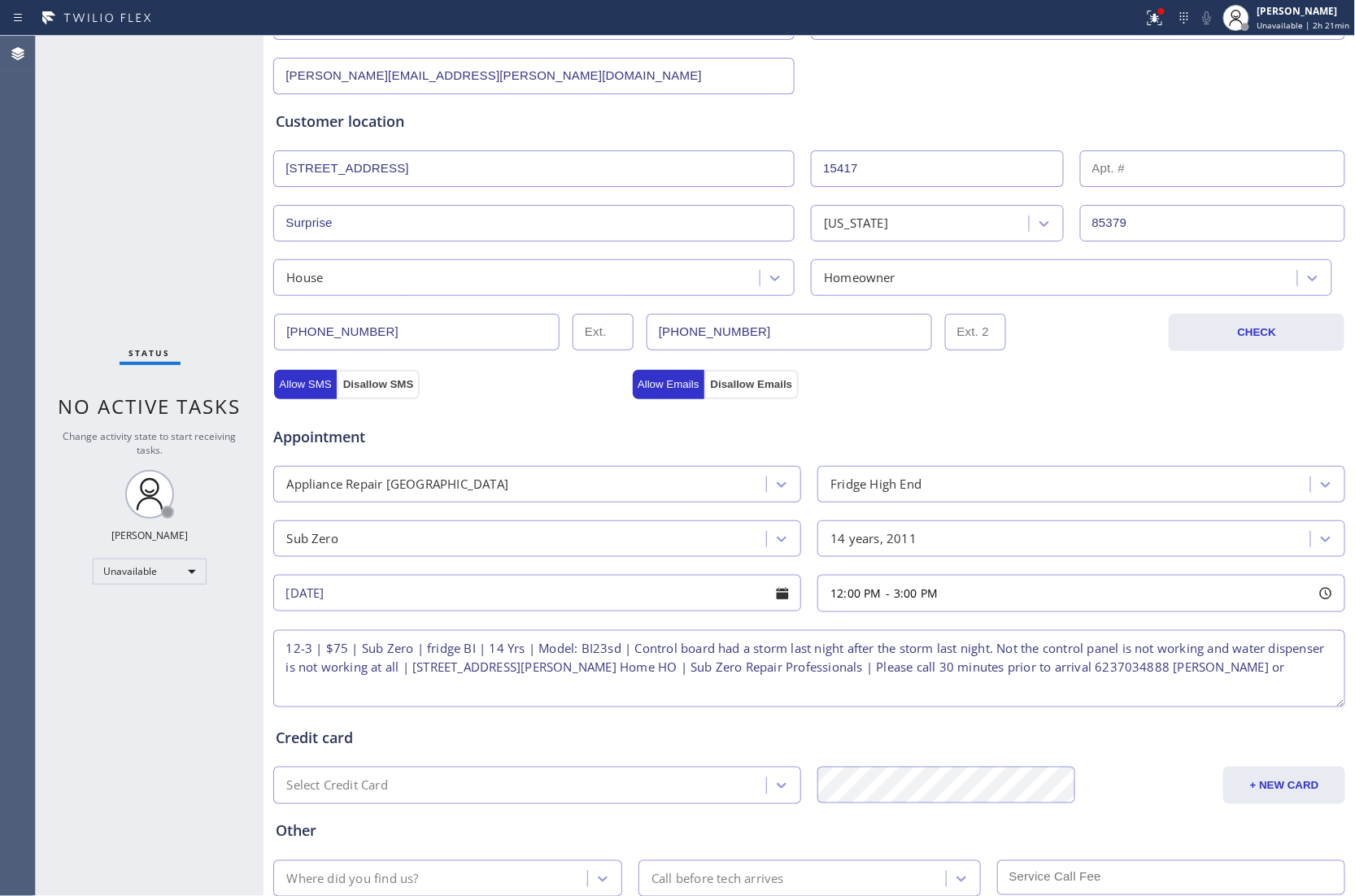
click at [335, 679] on textarea "12-3 | $75 | Sub Zero | fridge BI | 14 Yrs | Model: BI23sd | Control board had …" at bounding box center [809, 668] width 1072 height 77
click at [326, 690] on textarea "12-3 | $75 | Sub Zero | fridge BI | 14 Yrs | Model: BI23sd | Control board had …" at bounding box center [809, 668] width 1072 height 77
paste textarea "6236878788 [PERSON_NAME]"
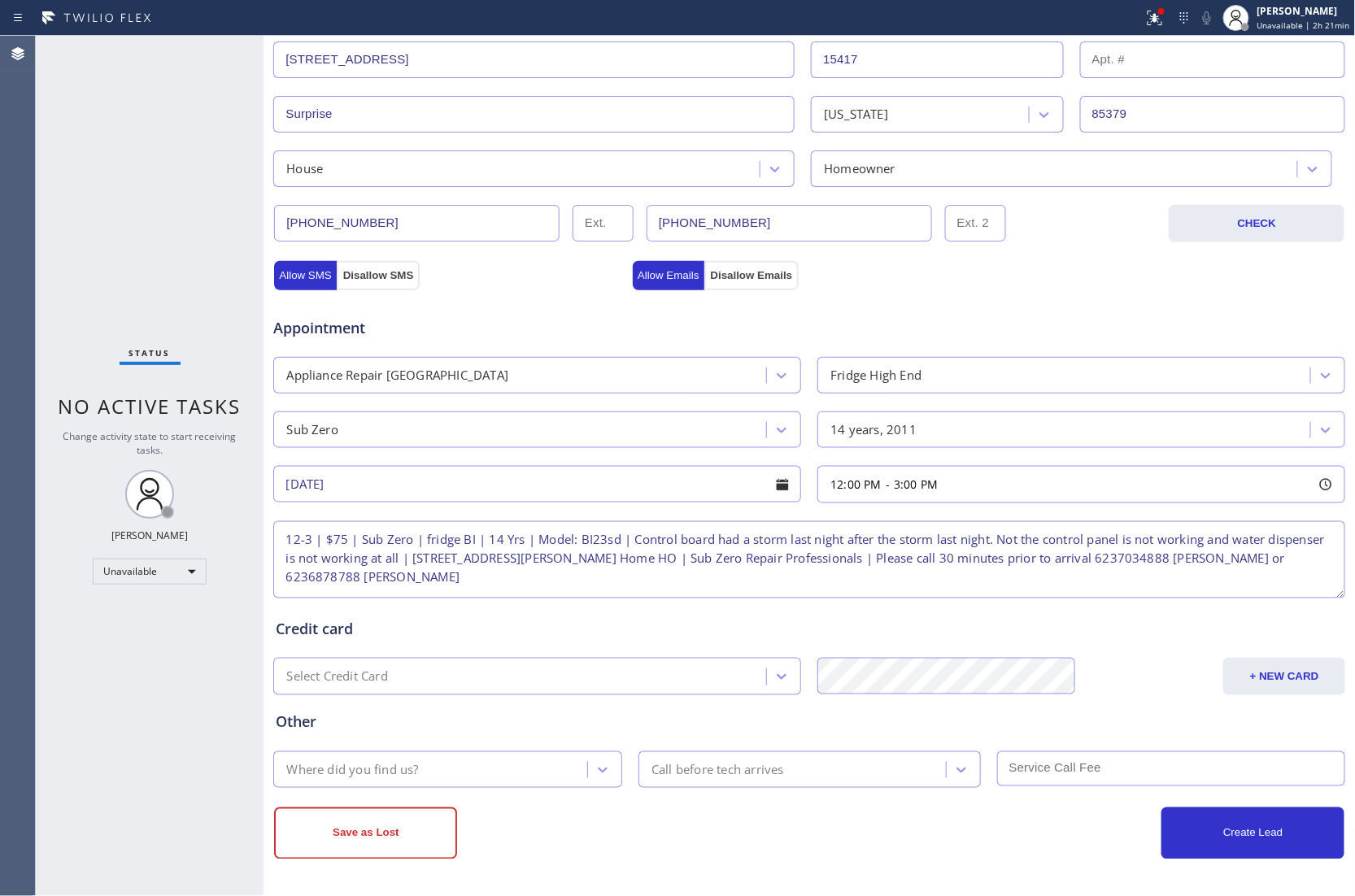
scroll to position [368, 0]
type textarea "12-3 | $75 | Sub Zero | fridge BI | 14 Yrs | Model: BI23sd | Control board had …"
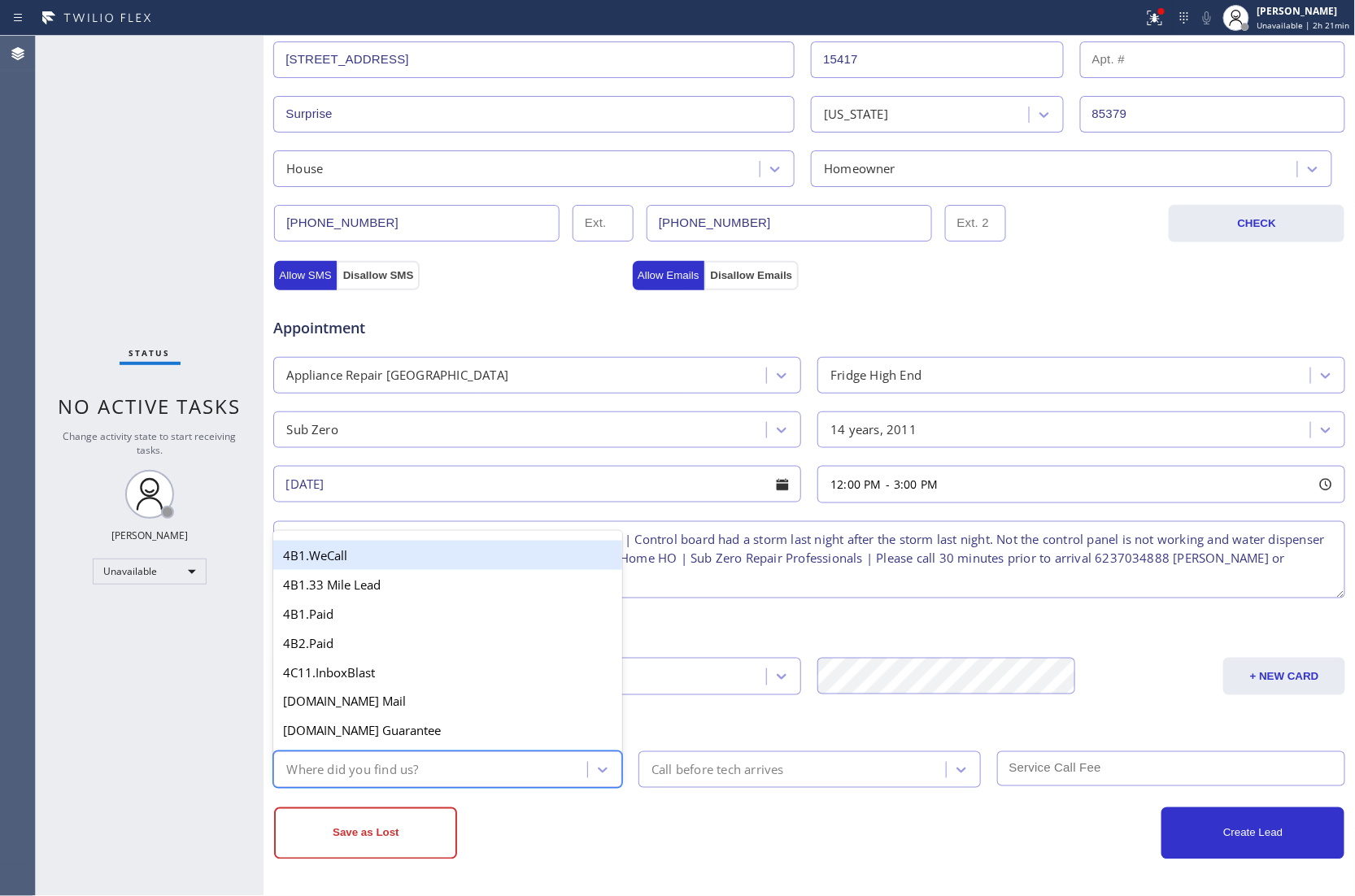
click at [508, 765] on div "Where did you find us?" at bounding box center [432, 768] width 309 height 28
type input "we"
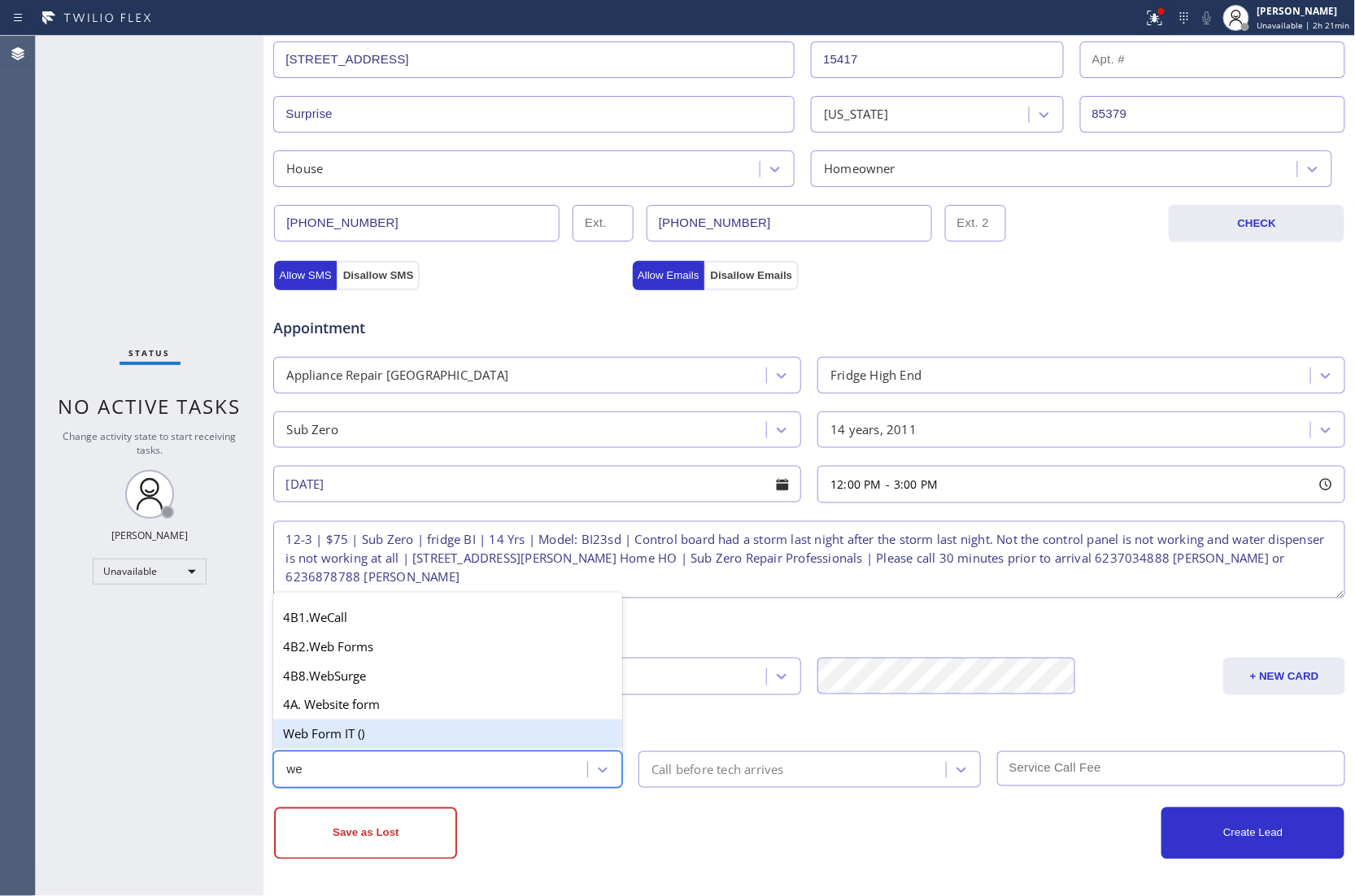
drag, startPoint x: 392, startPoint y: 739, endPoint x: 654, endPoint y: 753, distance: 262.4
click at [401, 739] on div "Web Form IT ()" at bounding box center [448, 734] width 349 height 29
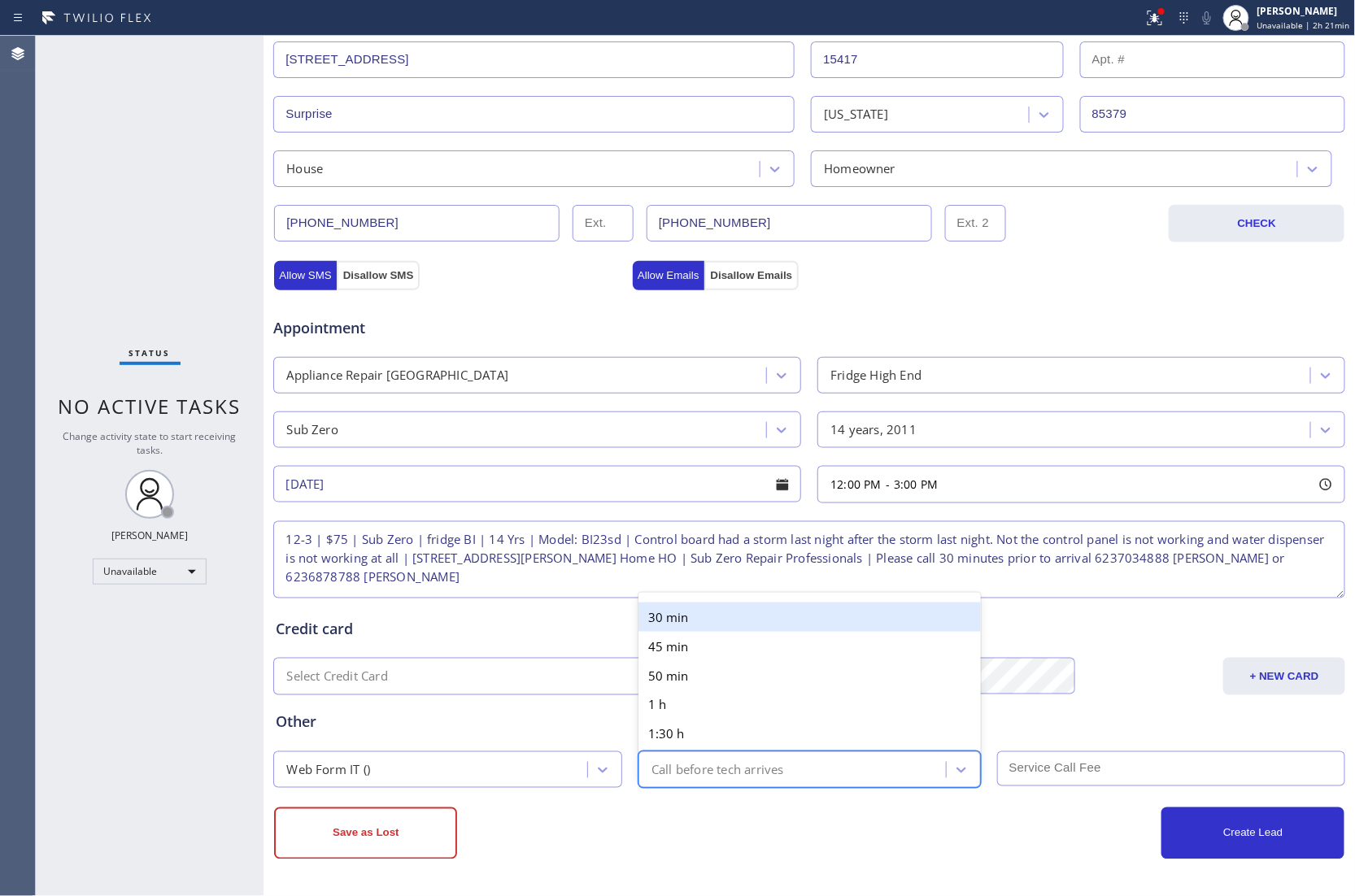
click at [758, 766] on div "Call before tech arrives" at bounding box center [717, 769] width 133 height 19
click at [687, 614] on div "30 min" at bounding box center [810, 617] width 342 height 29
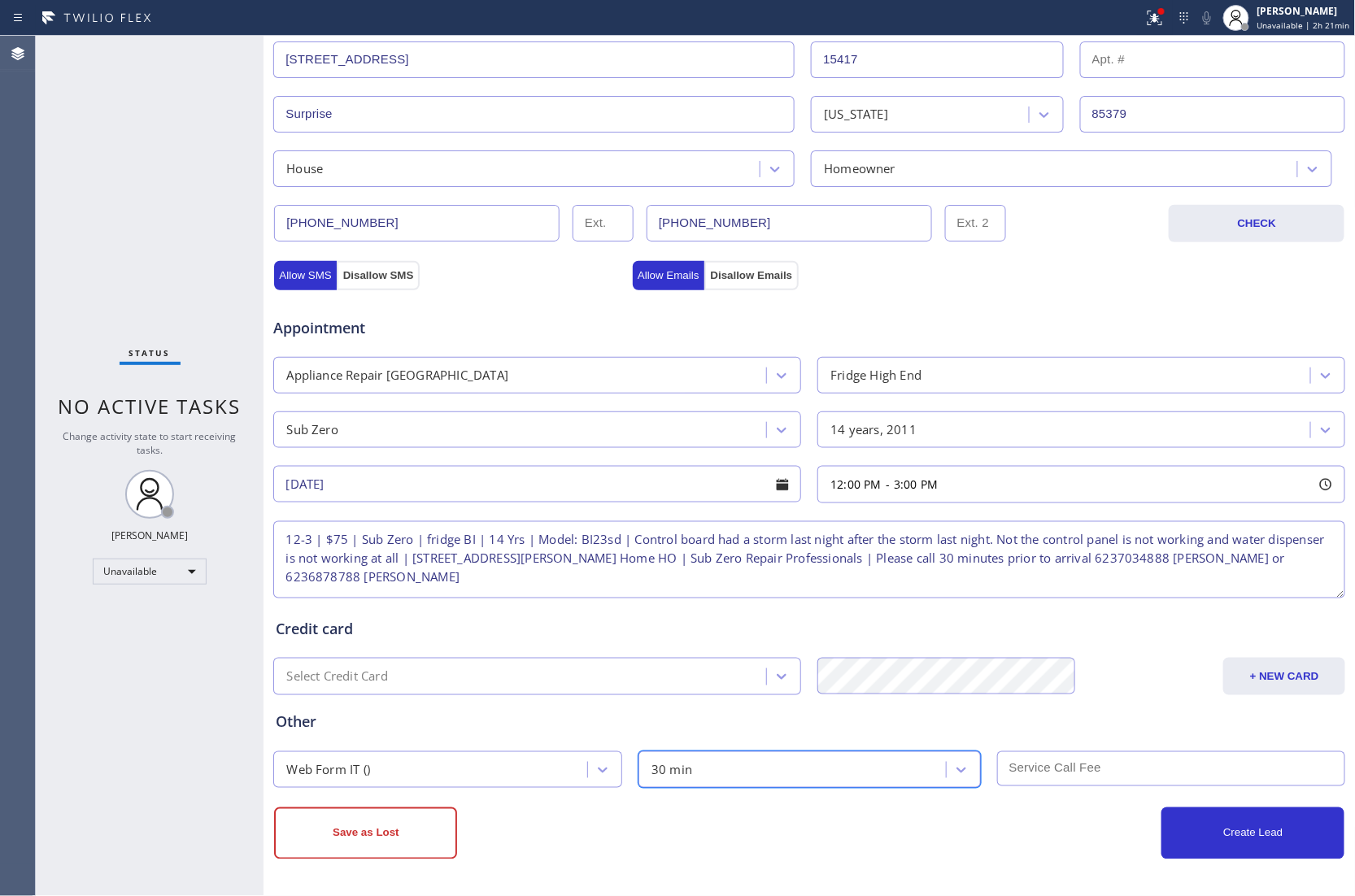
click at [1143, 765] on input "text" at bounding box center [1172, 768] width 349 height 35
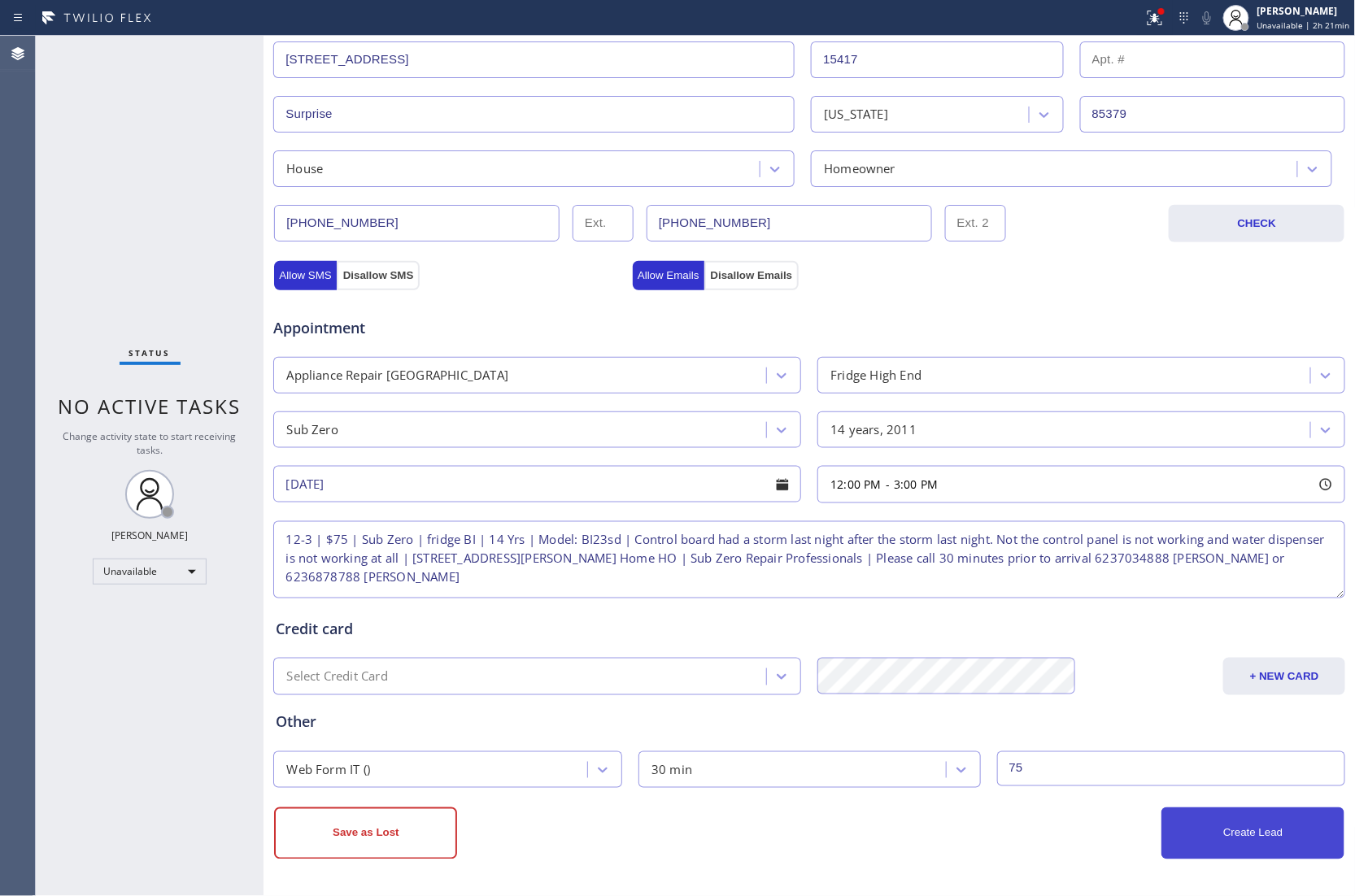
type input "75"
click at [1238, 827] on button "Create Lead" at bounding box center [1252, 833] width 183 height 52
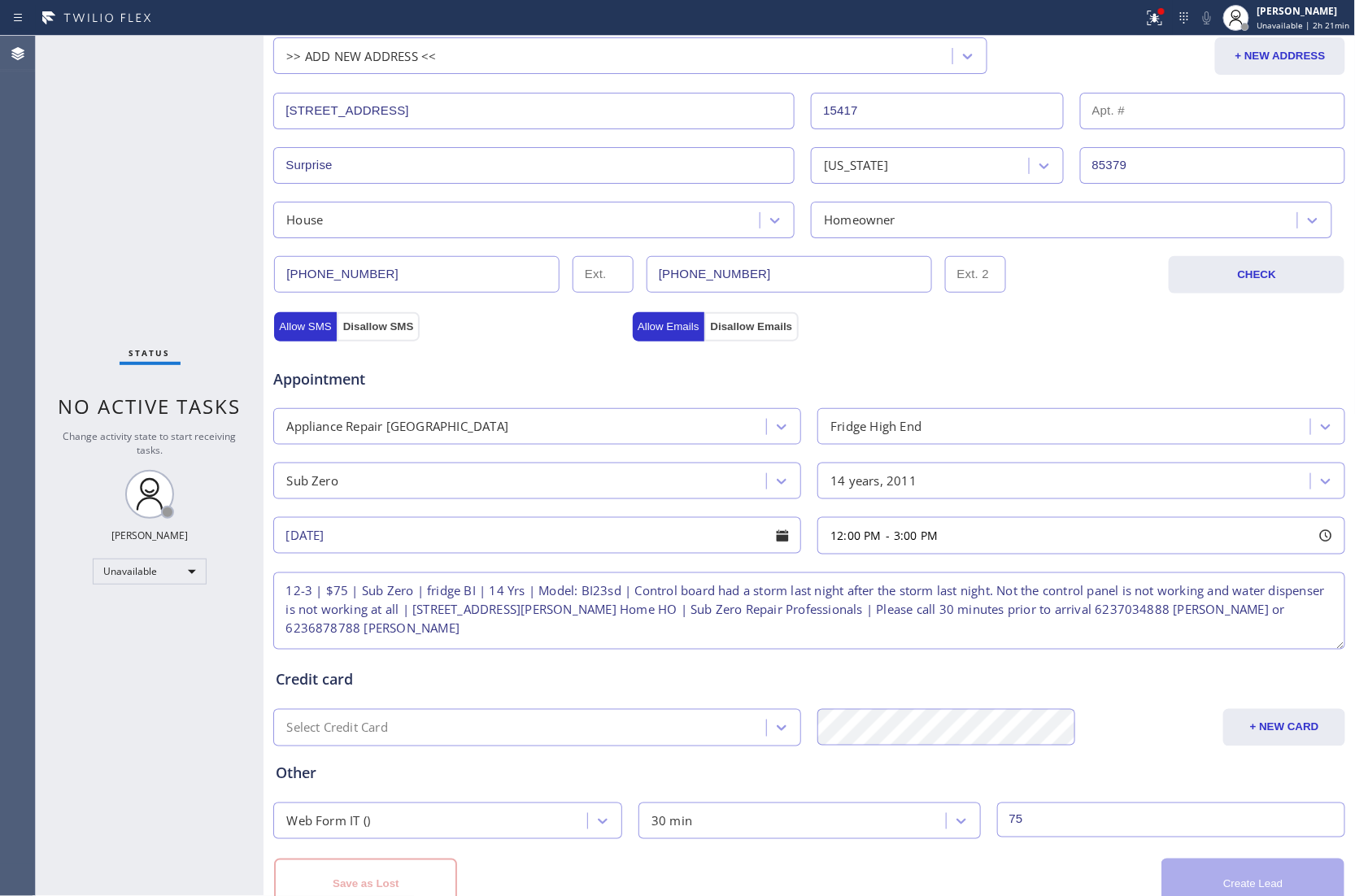
scroll to position [424, 0]
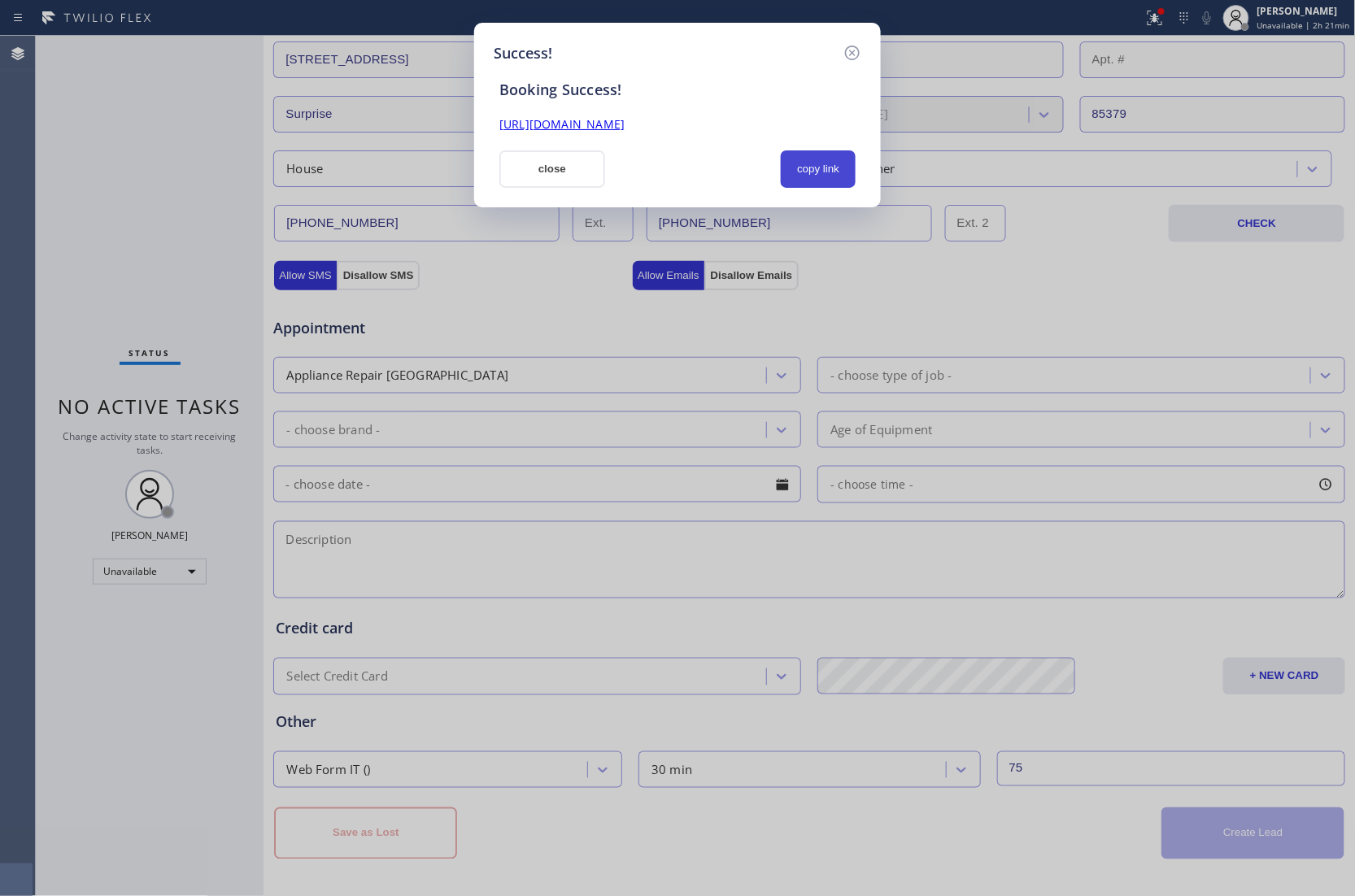
click at [817, 161] on button "copy link" at bounding box center [817, 169] width 74 height 38
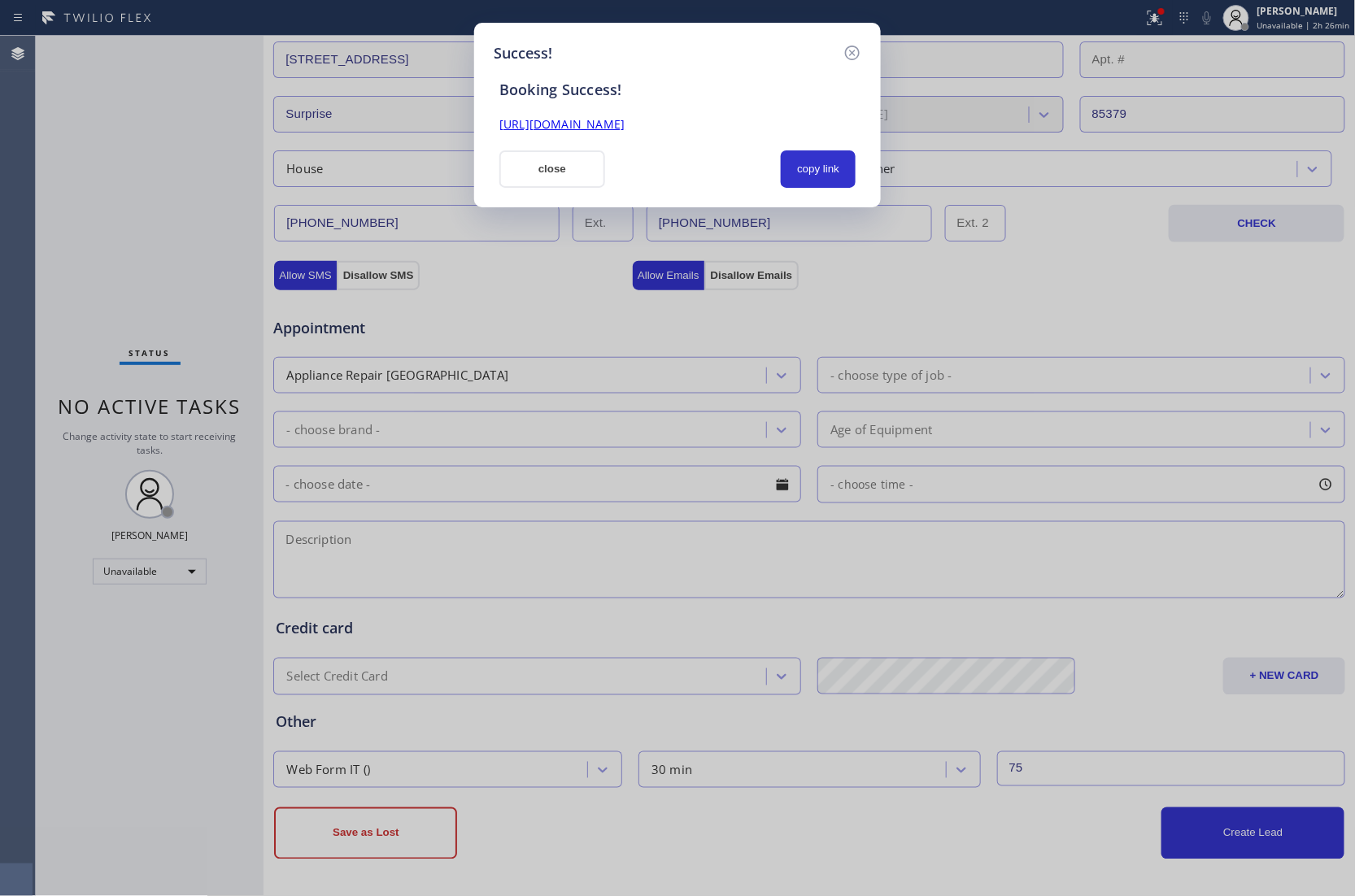
click at [1, 277] on div "Success! Booking Success! [URL][DOMAIN_NAME] close copy link" at bounding box center [677, 448] width 1355 height 896
click at [556, 170] on button "close" at bounding box center [551, 169] width 105 height 38
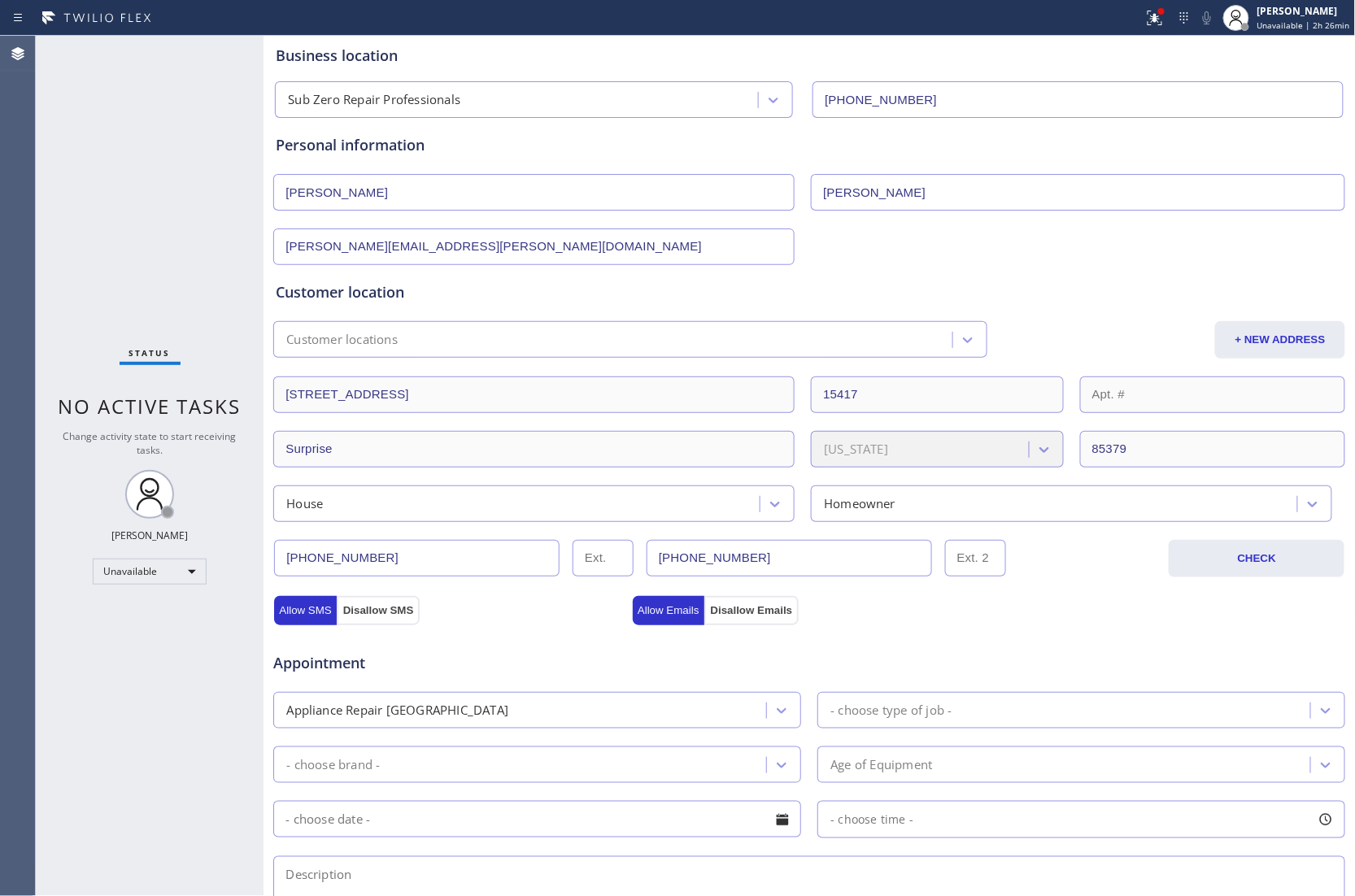
scroll to position [0, 0]
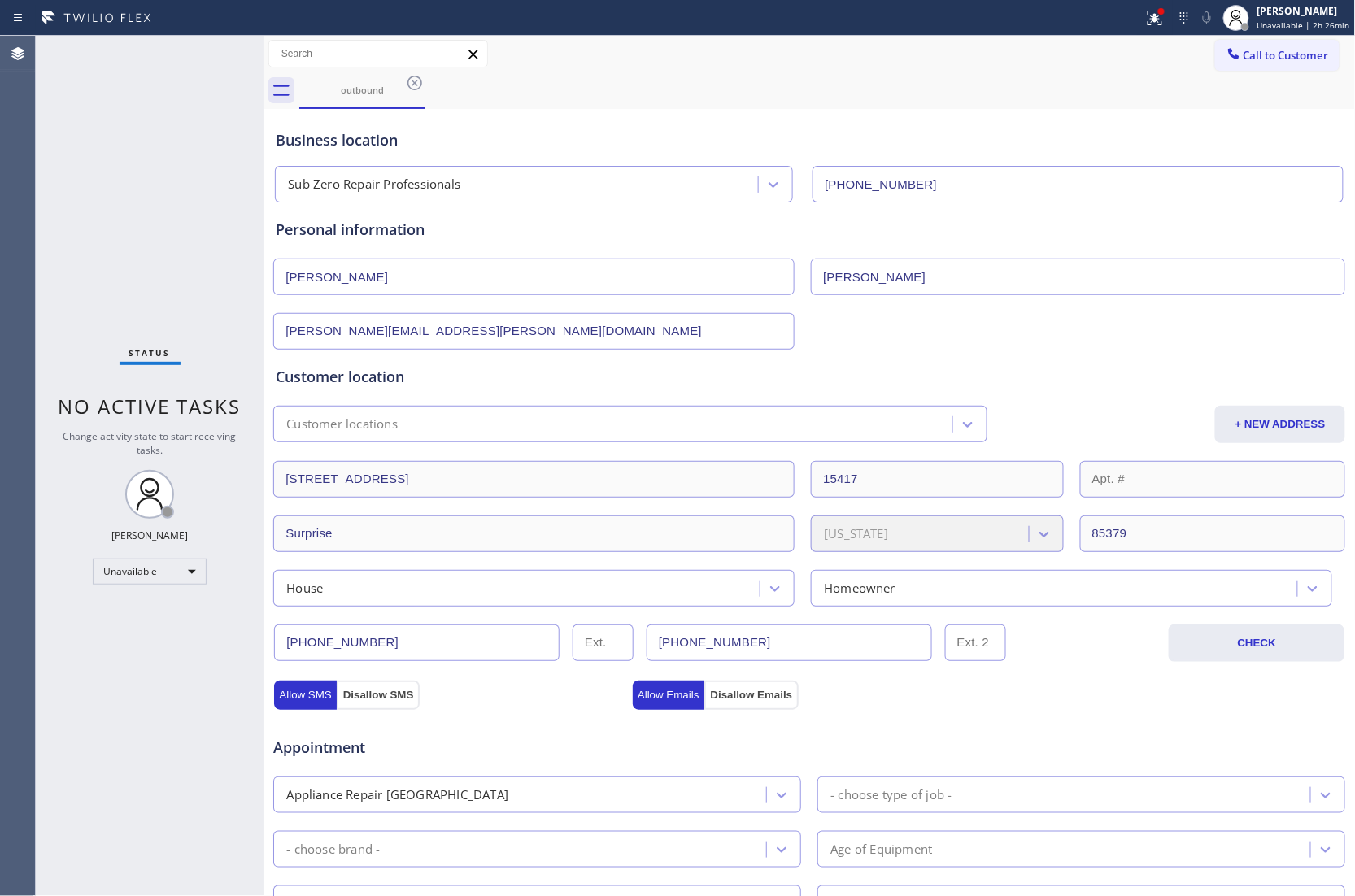
drag, startPoint x: 1247, startPoint y: 40, endPoint x: 971, endPoint y: 166, distance: 303.4
click at [1247, 40] on button "Call to Customer" at bounding box center [1276, 56] width 124 height 31
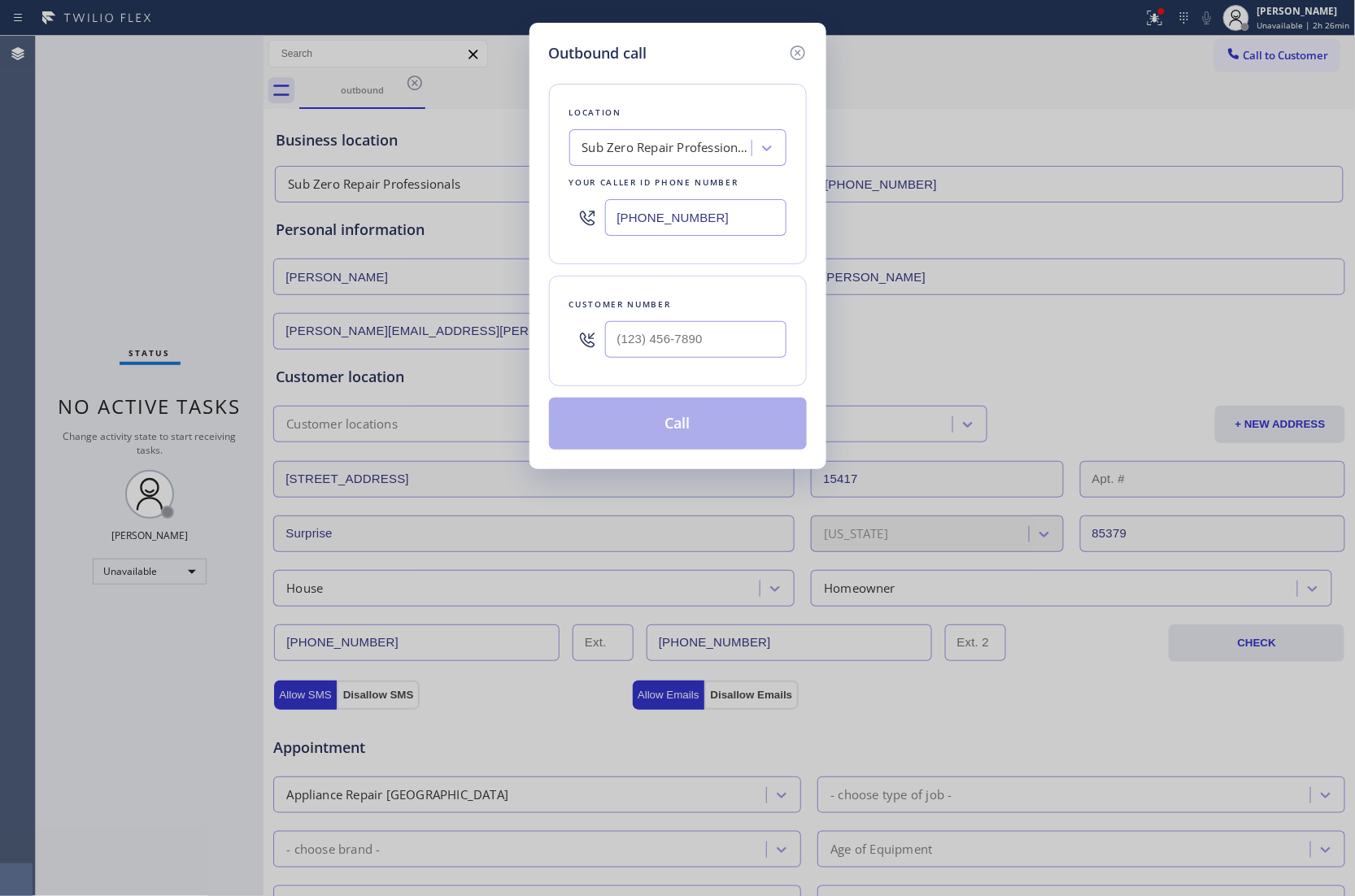
click at [657, 229] on input "[PHONE_NUMBER]" at bounding box center [696, 217] width 181 height 37
paste input "972) 734-3680"
type input "[PHONE_NUMBER]"
type input "(___) ___-____"
click at [626, 323] on input "text" at bounding box center [696, 339] width 181 height 37
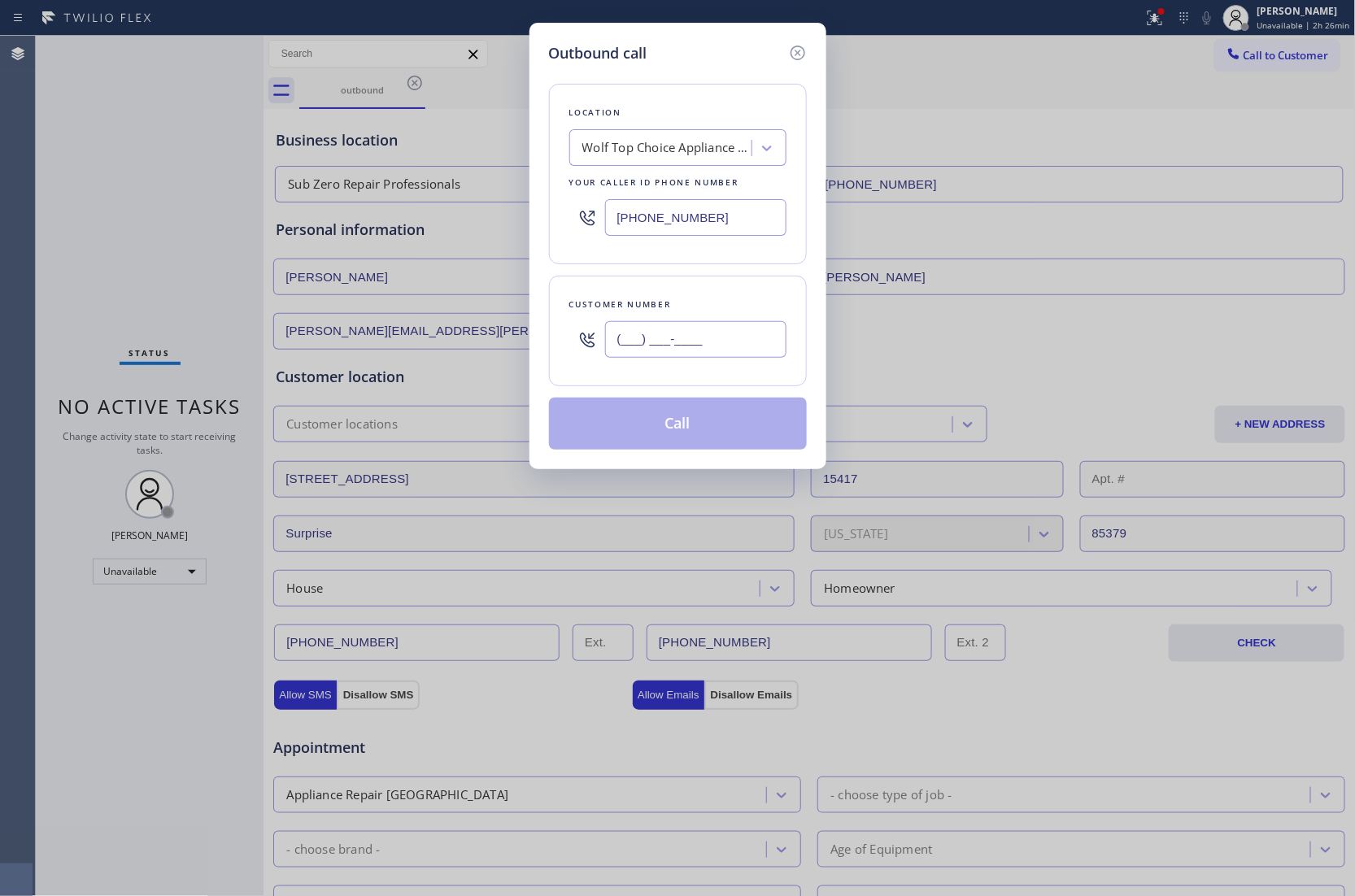
paste input "972) 614-2840"
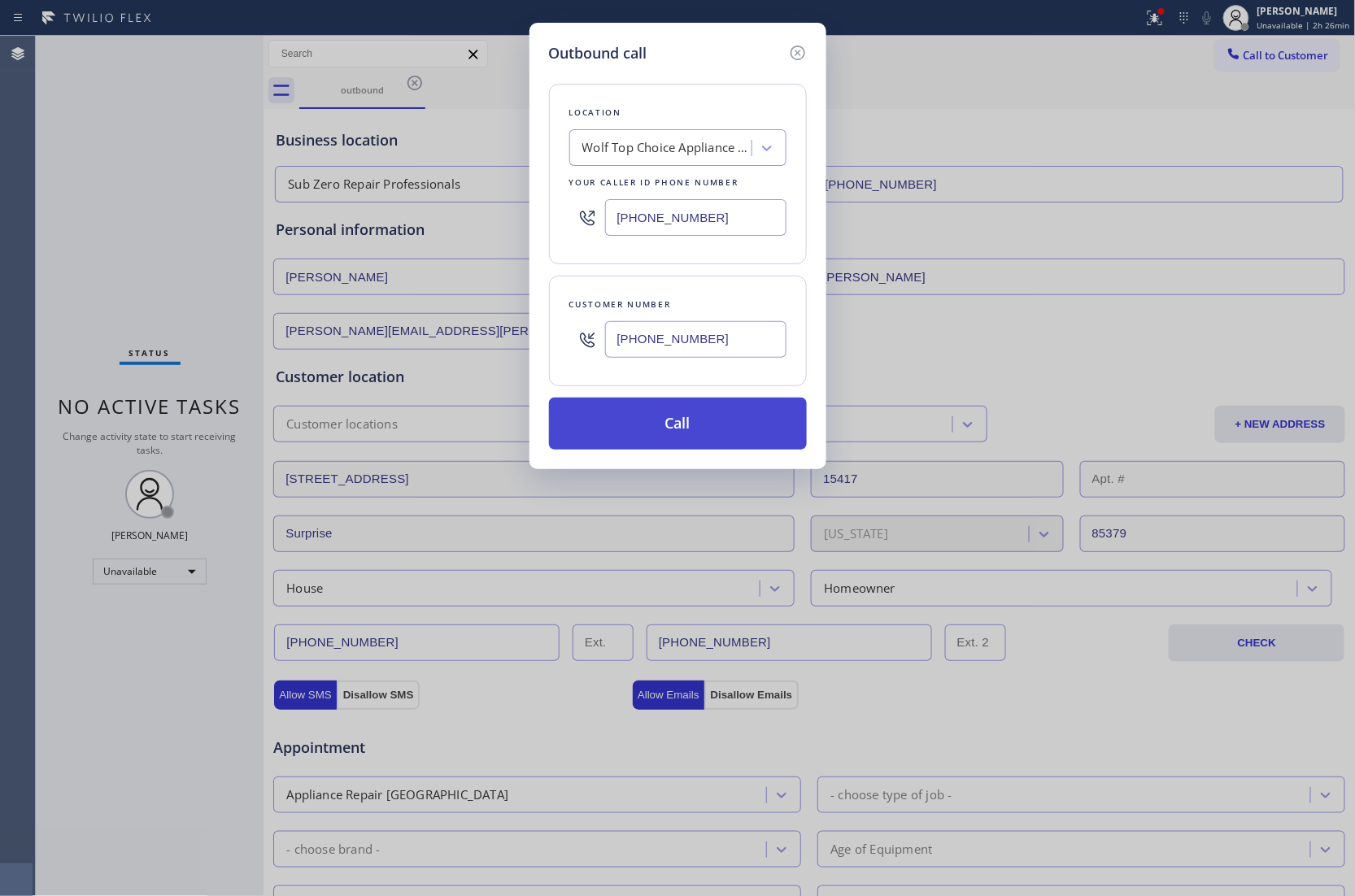
type input "[PHONE_NUMBER]"
click at [733, 430] on button "Call" at bounding box center [677, 423] width 258 height 52
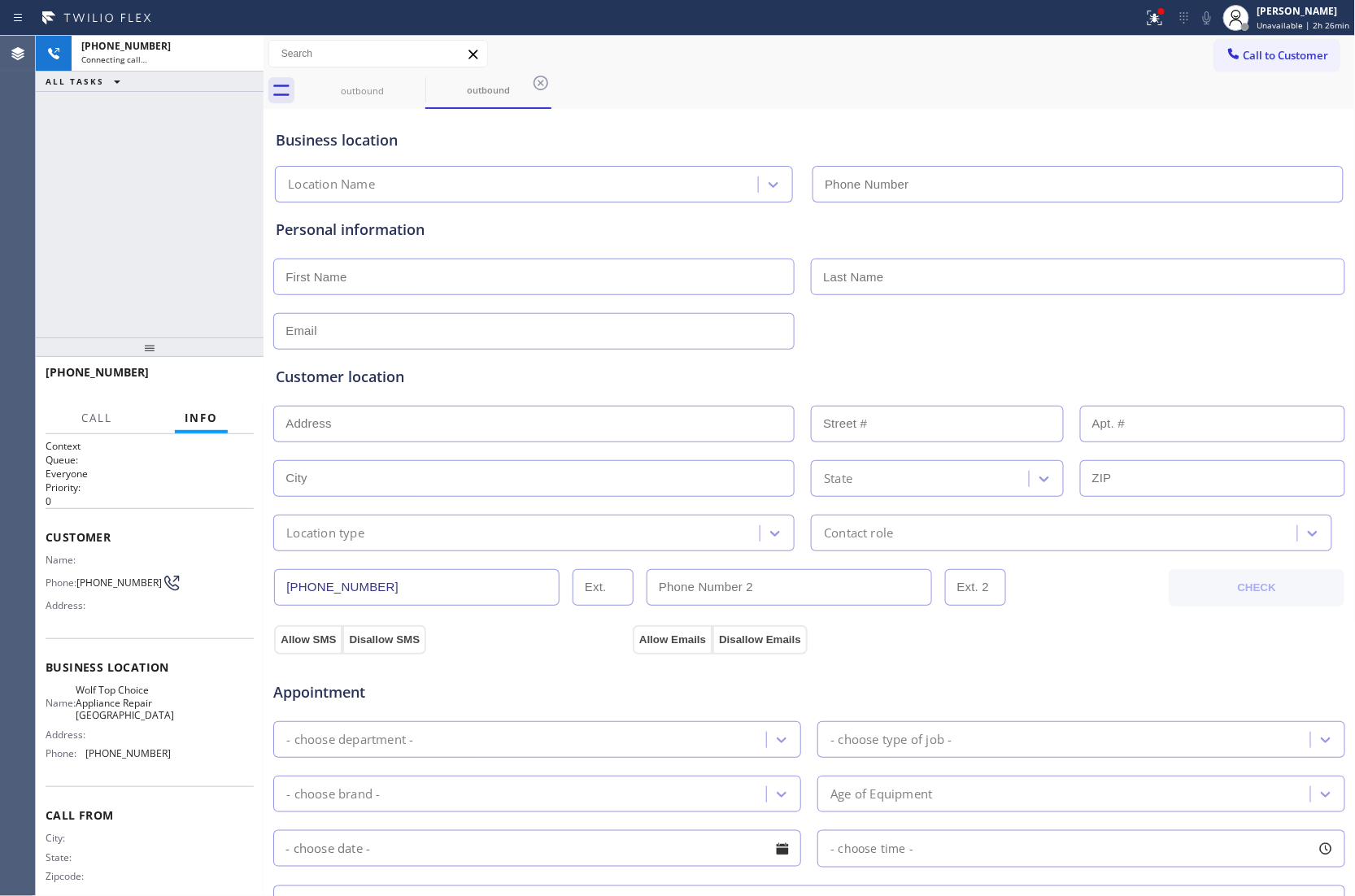
type input "[PHONE_NUMBER]"
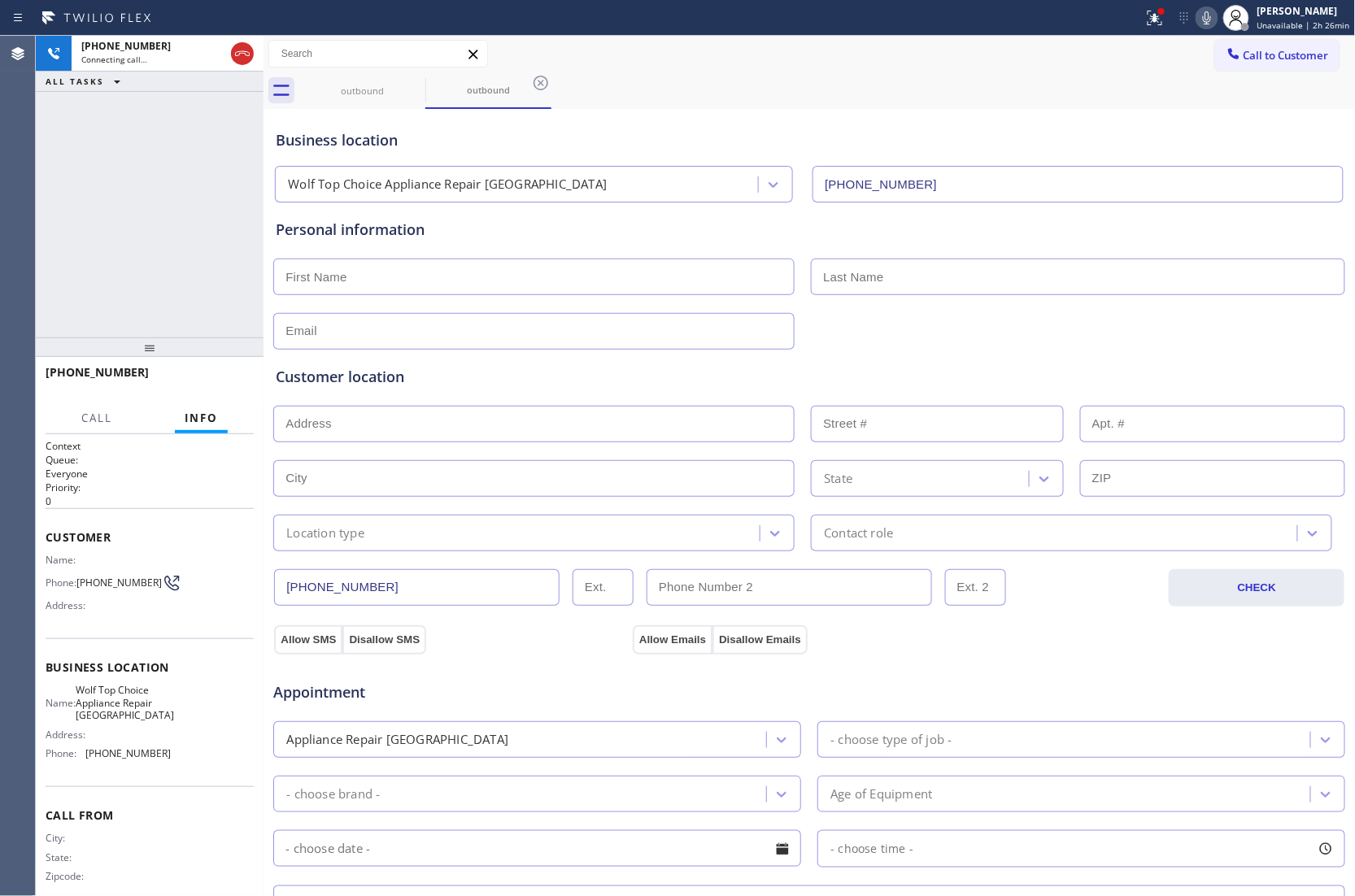
click at [1, 192] on div "Agent Desktop" at bounding box center [17, 466] width 35 height 860
click at [241, 62] on icon at bounding box center [242, 53] width 20 height 20
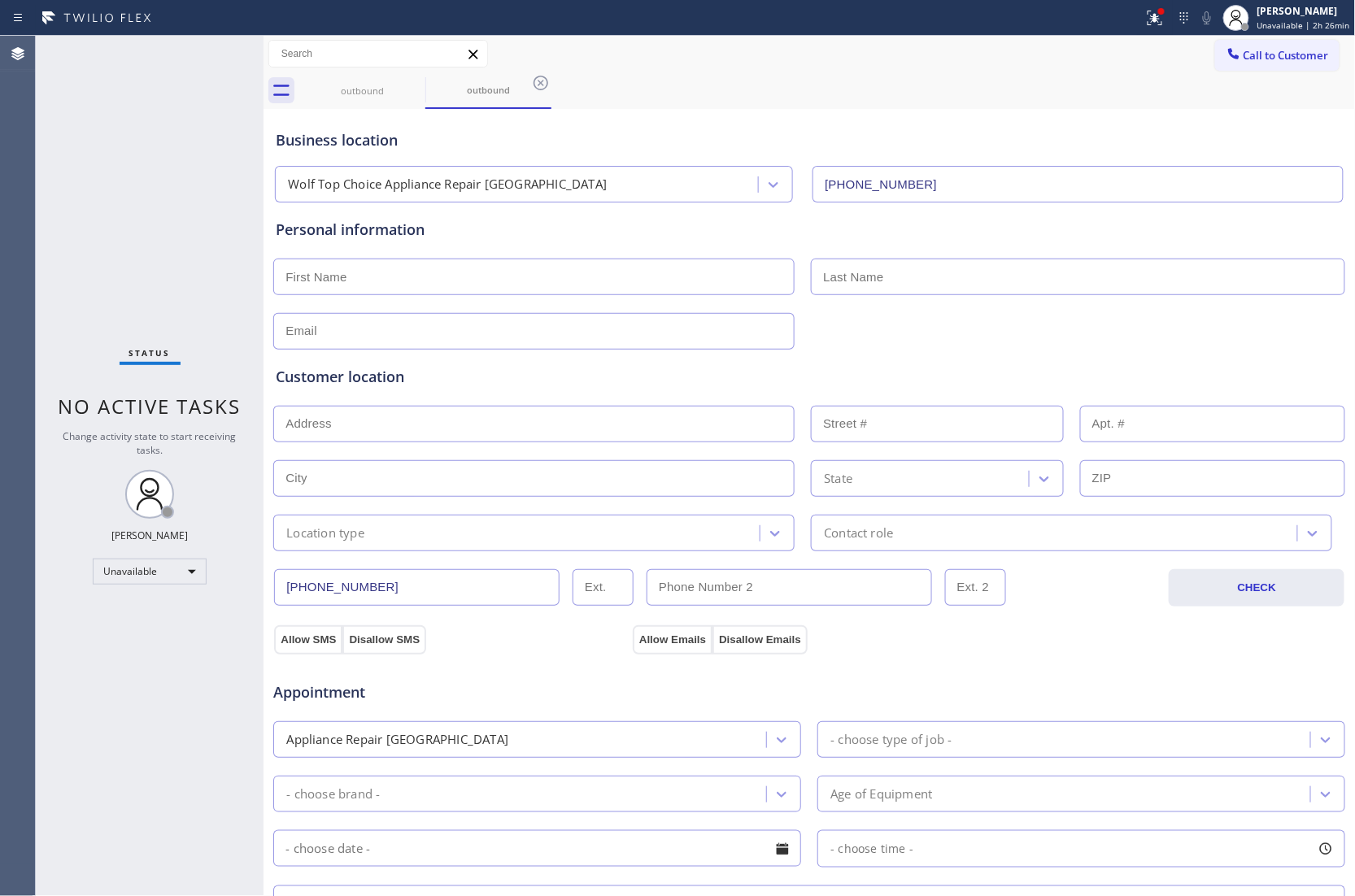
drag, startPoint x: 1260, startPoint y: 56, endPoint x: 976, endPoint y: 157, distance: 301.4
click at [1245, 62] on span "Call to Customer" at bounding box center [1286, 55] width 86 height 15
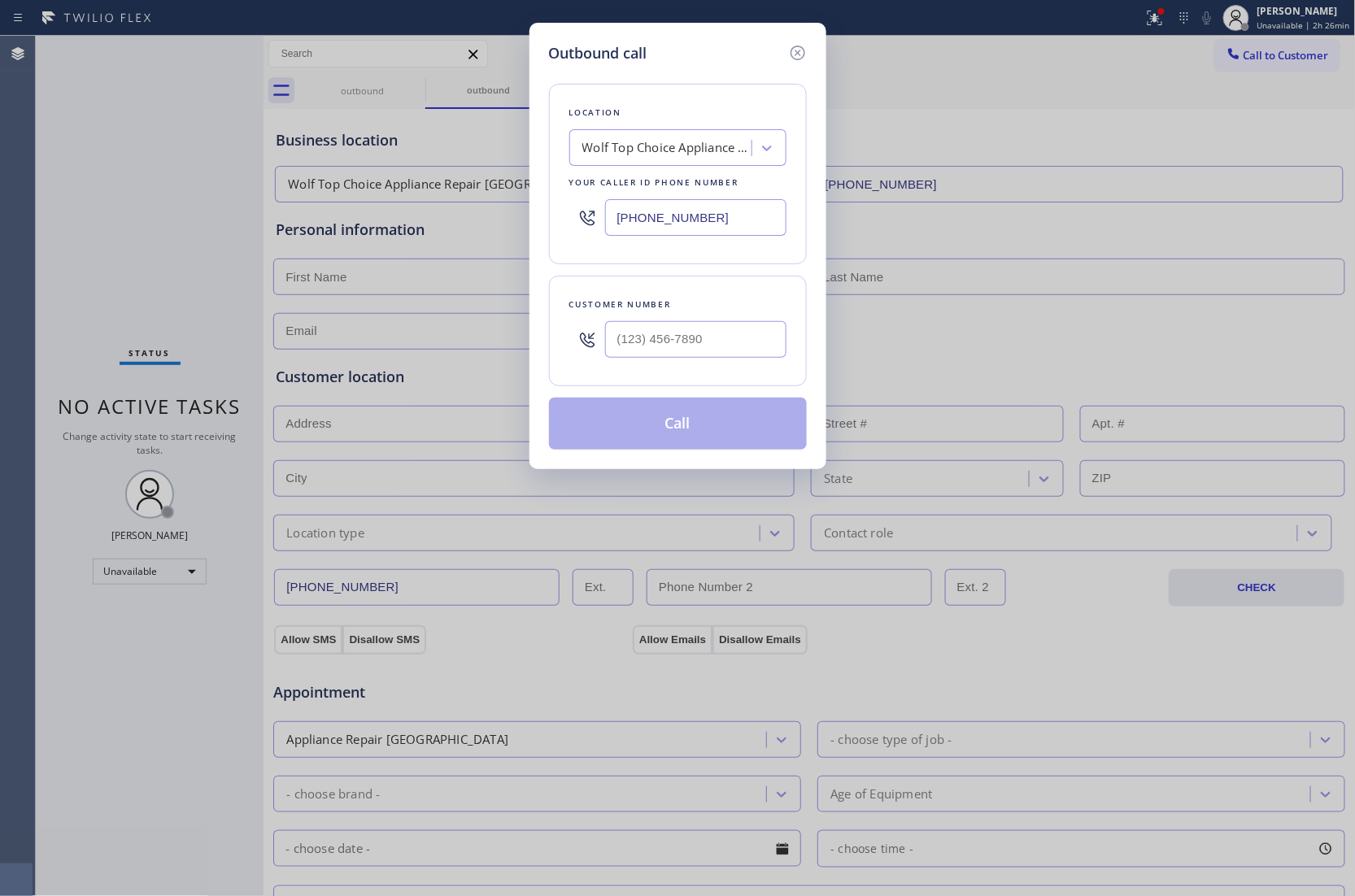
click at [710, 212] on input "[PHONE_NUMBER]" at bounding box center [696, 217] width 181 height 37
paste input "214) 817-2065"
type input "[PHONE_NUMBER]"
type input "(___) ___-____"
click at [710, 333] on input "(___) ___-____" at bounding box center [696, 339] width 181 height 37
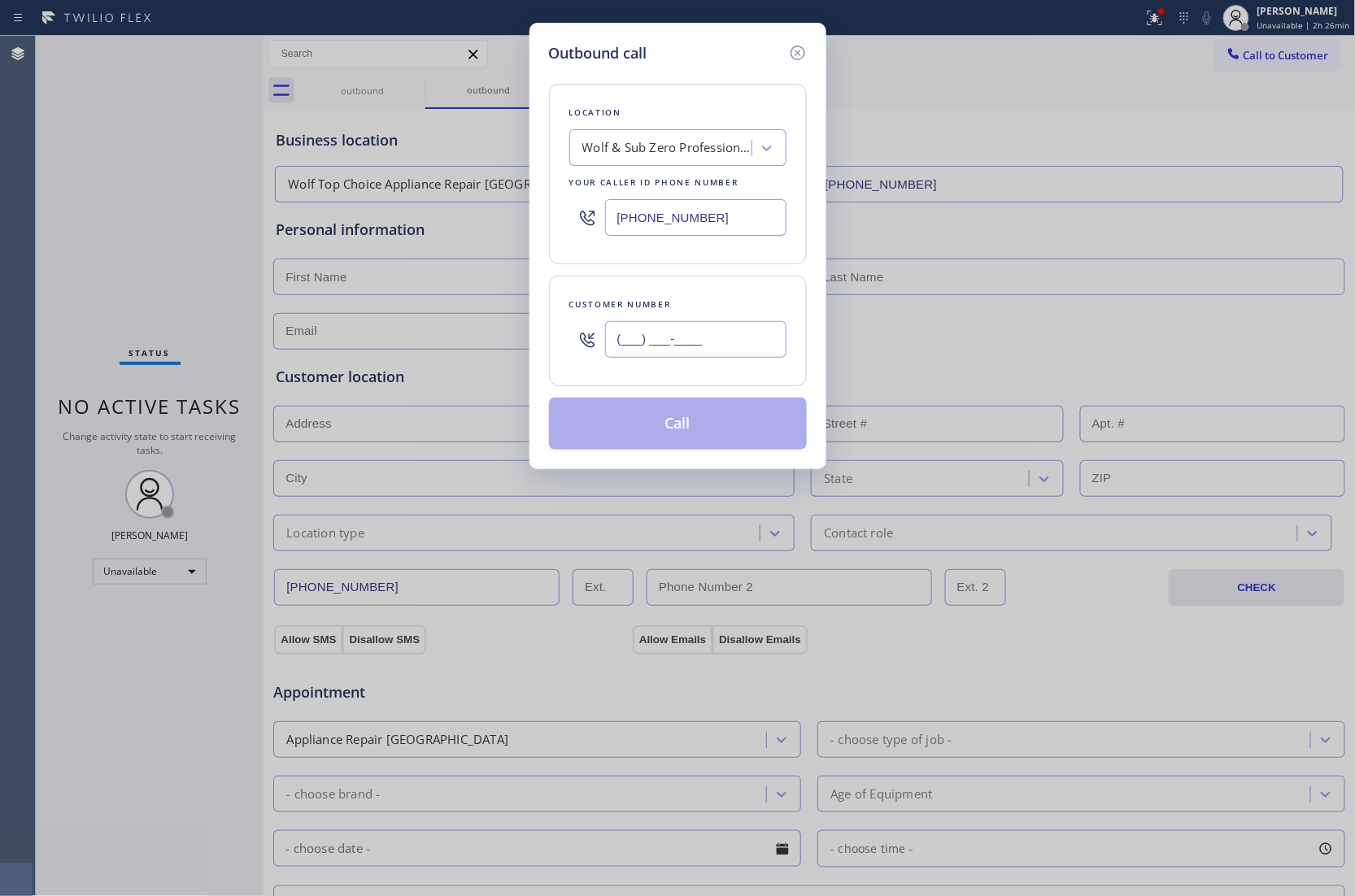
paste input "817) 247-3940"
type input "[PHONE_NUMBER]"
click at [704, 430] on button "Call" at bounding box center [677, 423] width 258 height 52
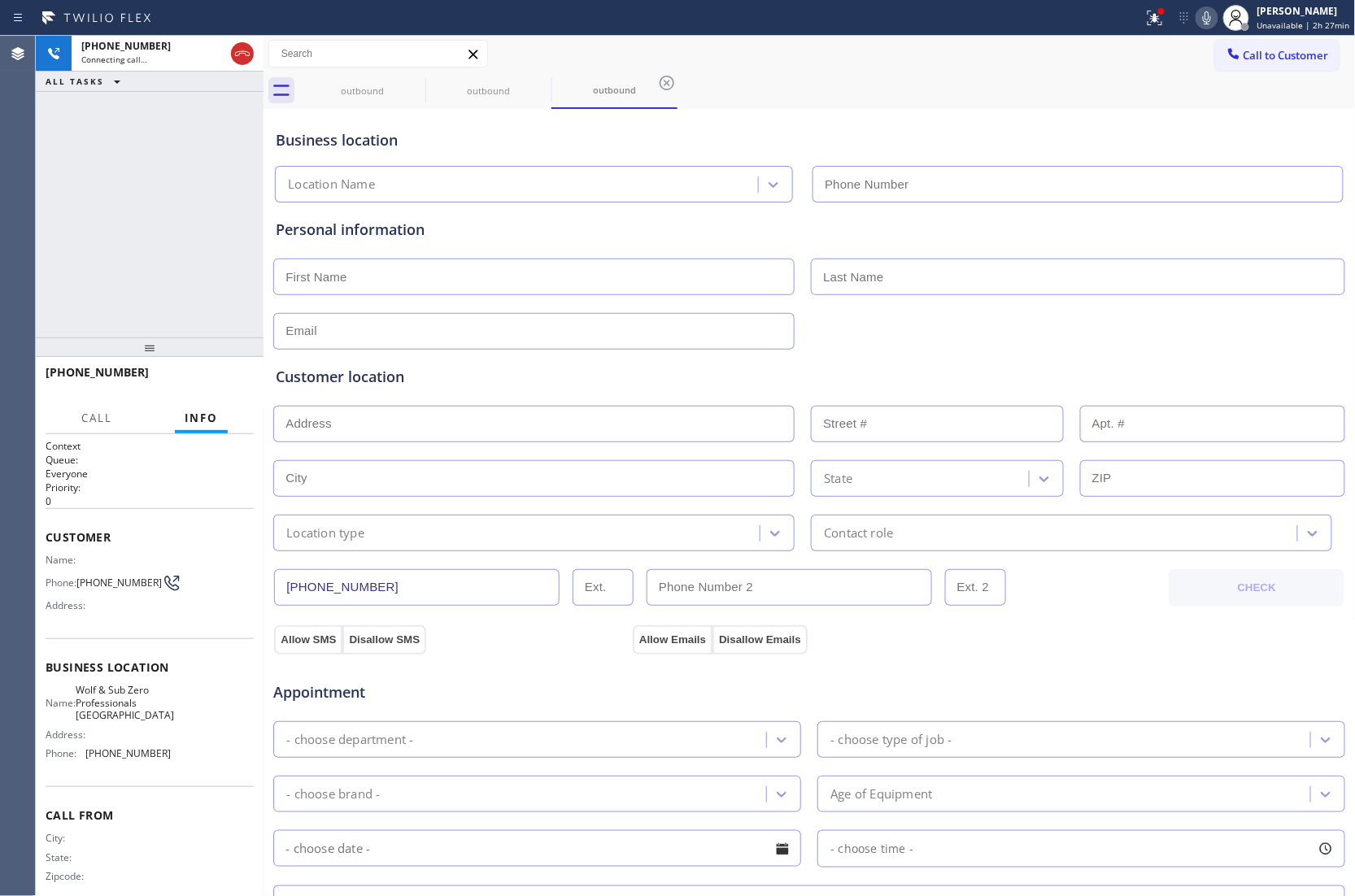
type input "[PHONE_NUMBER]"
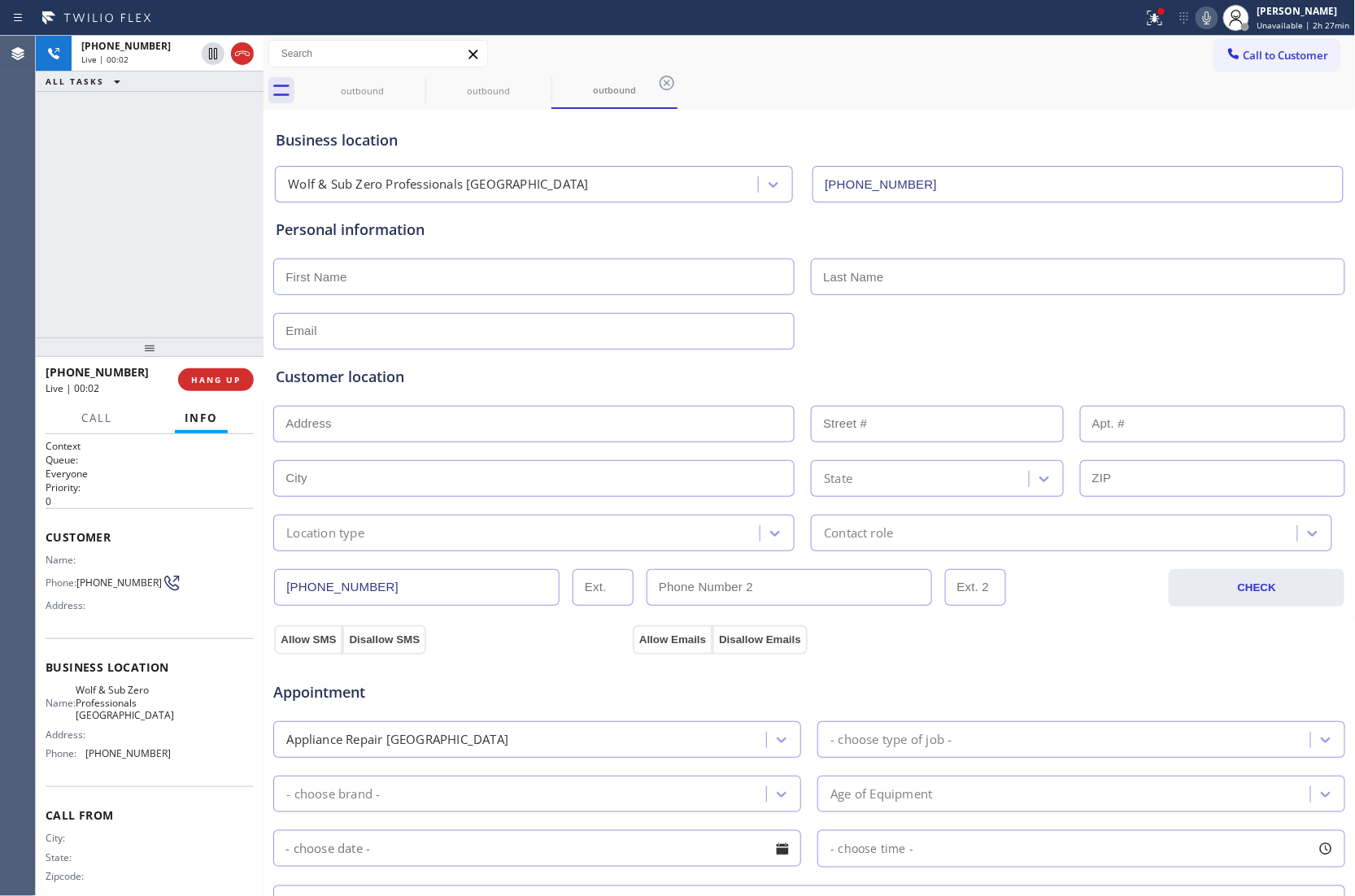
click at [58, 188] on div "[PHONE_NUMBER] Live | 00:02 ALL TASKS ALL TASKS ACTIVE TASKS TASKS IN WRAP UP" at bounding box center [150, 187] width 228 height 301
drag, startPoint x: 39, startPoint y: 219, endPoint x: 56, endPoint y: 200, distance: 25.5
click at [44, 212] on div "[PHONE_NUMBER] Live | 01:47 ALL TASKS ALL TASKS ACTIVE TASKS TASKS IN WRAP UP" at bounding box center [150, 187] width 228 height 301
click at [212, 371] on button "HANG UP" at bounding box center [216, 379] width 75 height 23
drag, startPoint x: 1256, startPoint y: 44, endPoint x: 1224, endPoint y: 69, distance: 40.6
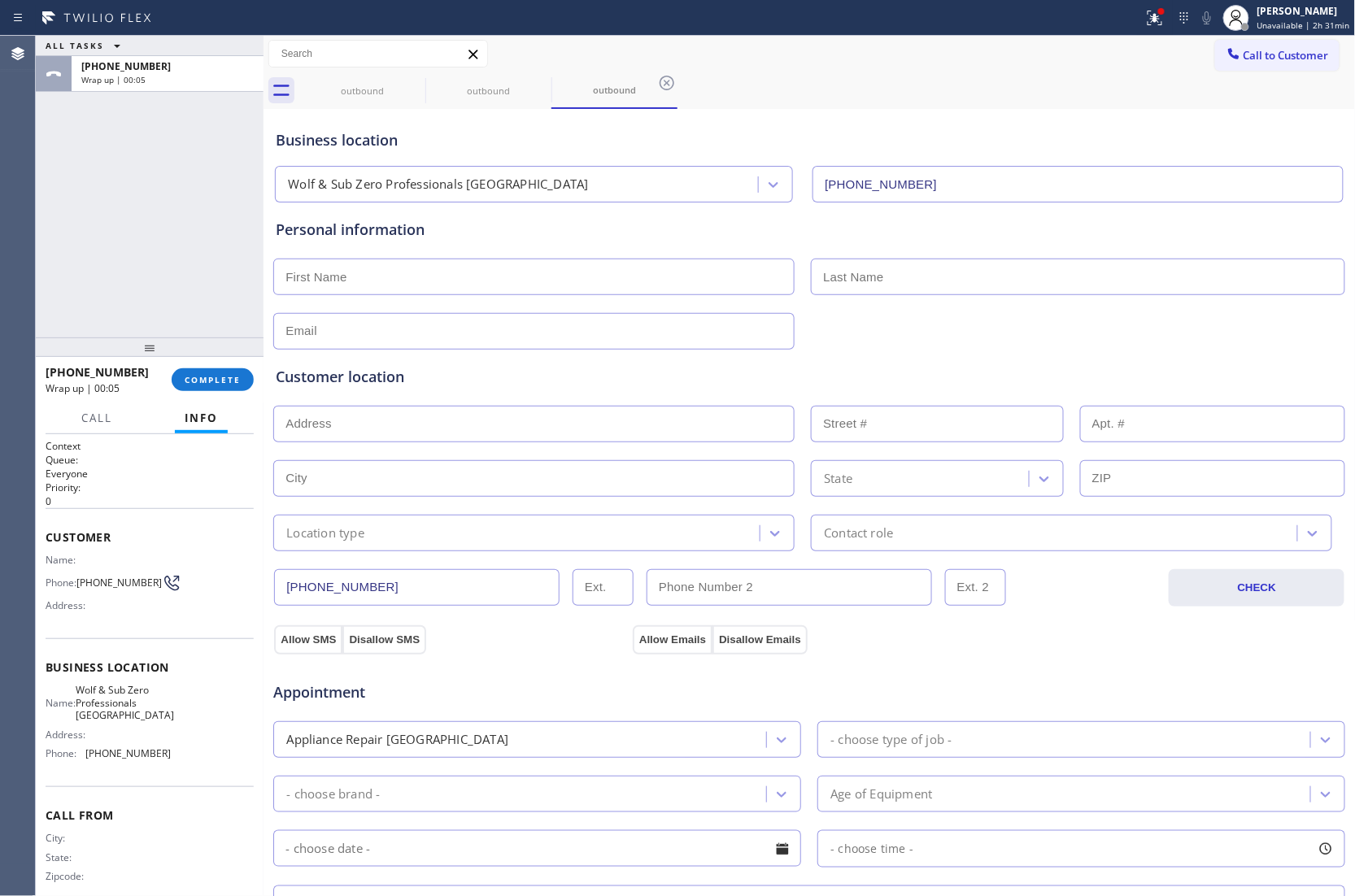
click at [1256, 44] on button "Call to Customer" at bounding box center [1276, 56] width 124 height 31
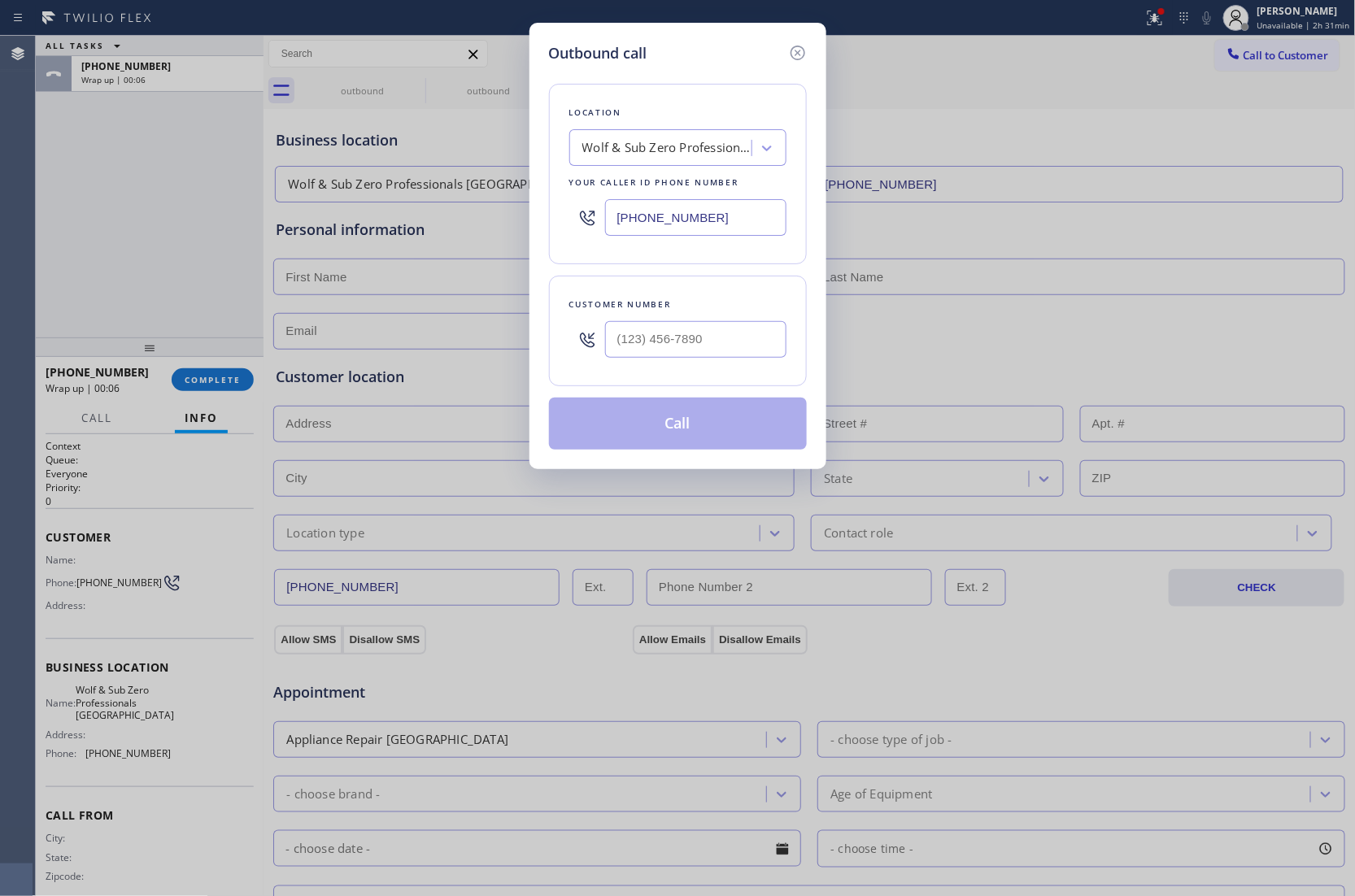
click at [671, 222] on input "[PHONE_NUMBER]" at bounding box center [696, 217] width 181 height 37
paste input "720) 613-6559"
type input "[PHONE_NUMBER]"
type input "(___) ___-____"
click at [638, 329] on input "(___) ___-____" at bounding box center [696, 339] width 181 height 37
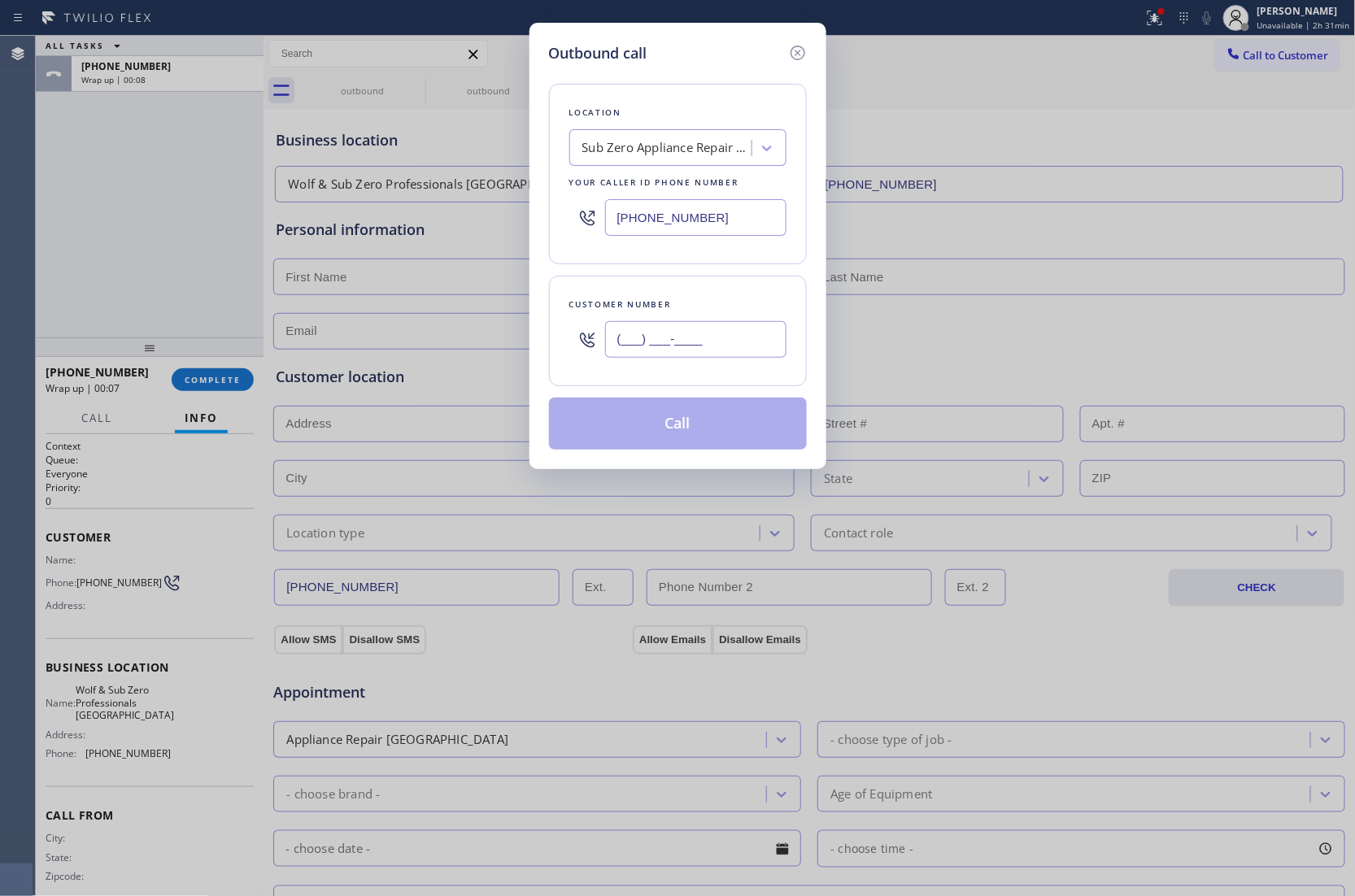
paste input "804) 436-7430"
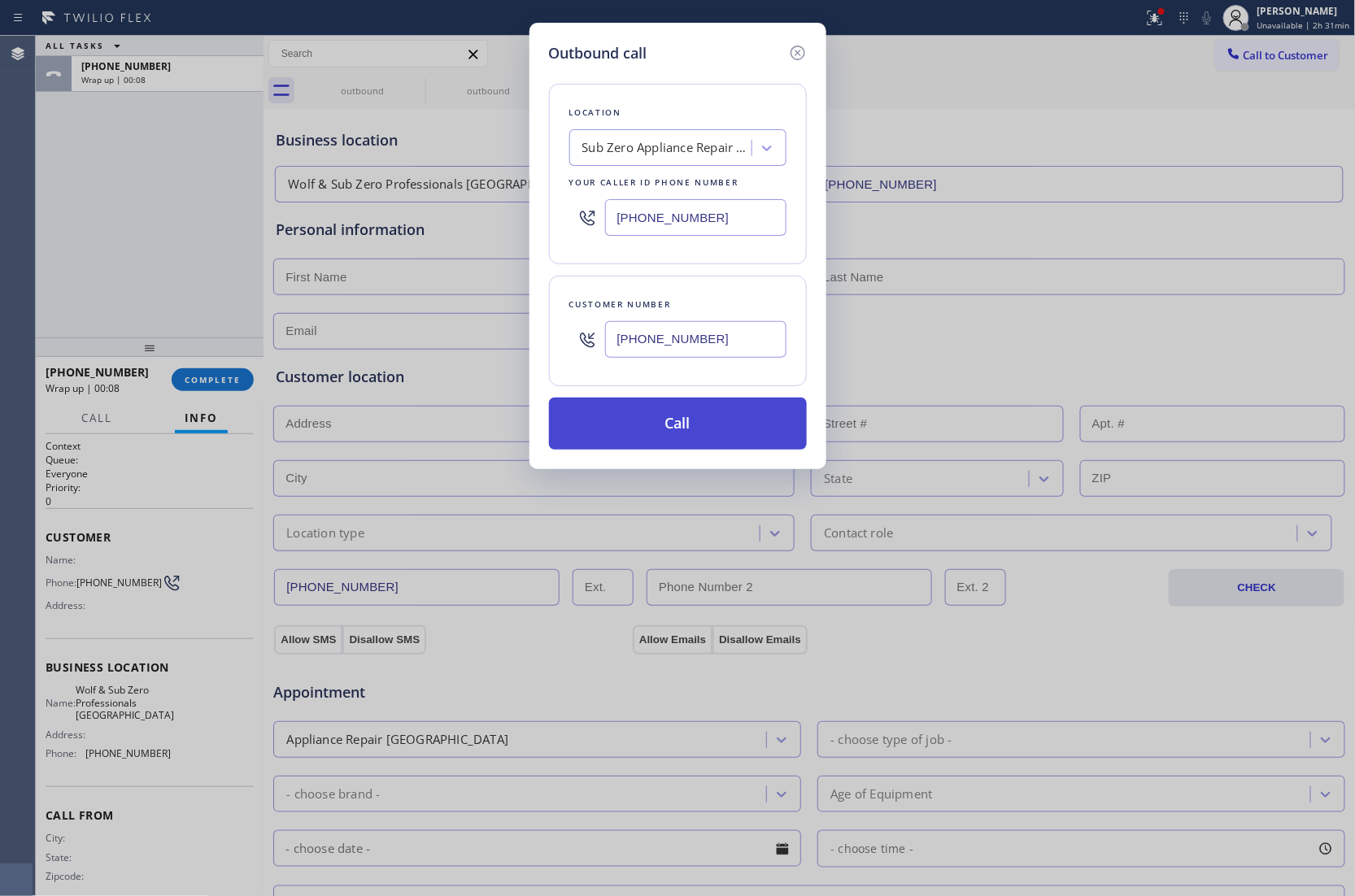
type input "[PHONE_NUMBER]"
click at [665, 430] on button "Call" at bounding box center [677, 423] width 258 height 52
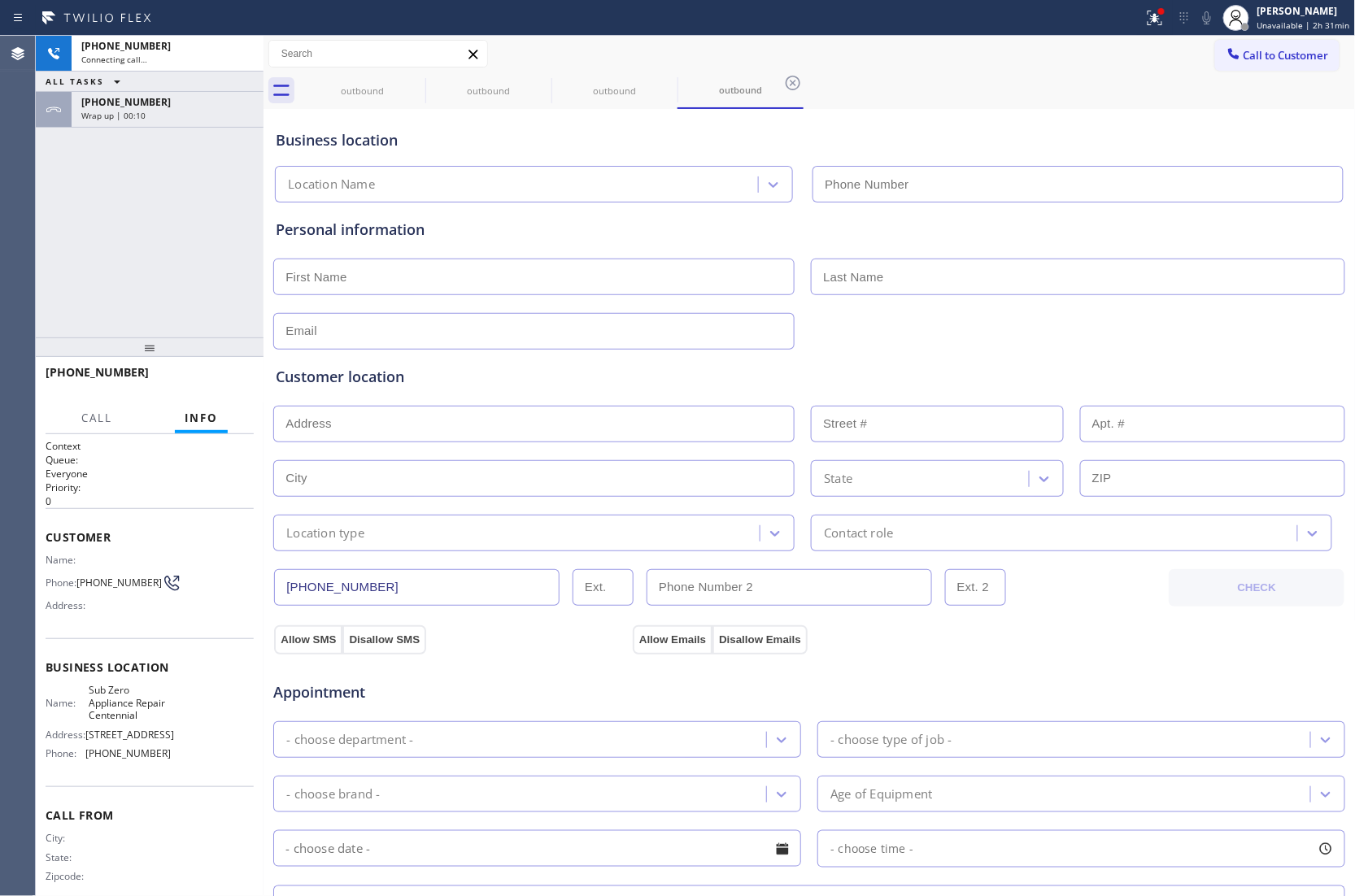
type input "[PHONE_NUMBER]"
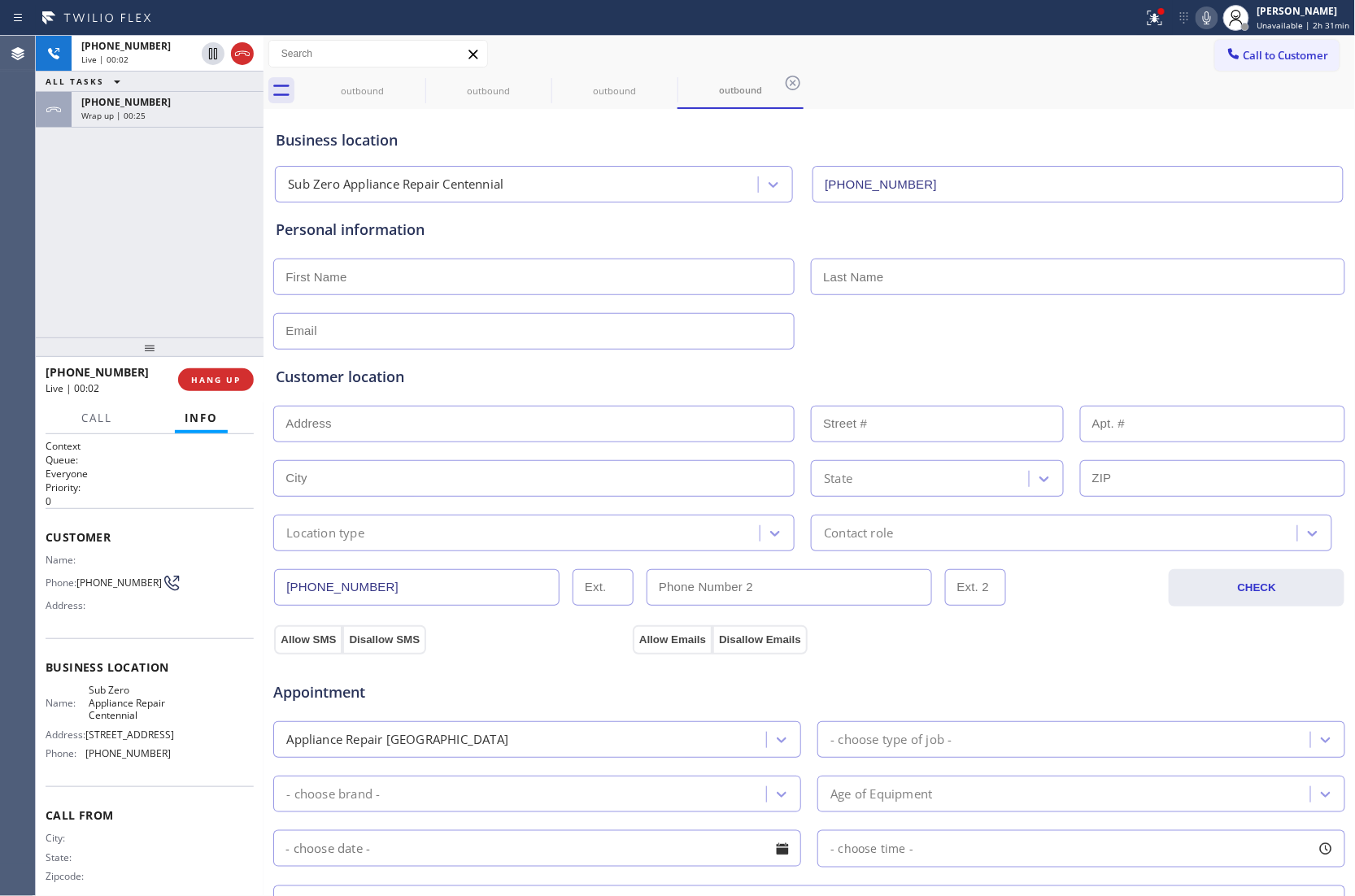
drag, startPoint x: 45, startPoint y: 193, endPoint x: 197, endPoint y: 5, distance: 241.8
click at [60, 184] on div "[PHONE_NUMBER] Live | 00:02 ALL TASKS ALL TASKS ACTIVE TASKS TASKS IN WRAP UP […" at bounding box center [150, 187] width 228 height 301
drag, startPoint x: 1246, startPoint y: 54, endPoint x: 1200, endPoint y: 73, distance: 49.8
click at [1243, 56] on span "Call to Customer" at bounding box center [1286, 55] width 86 height 15
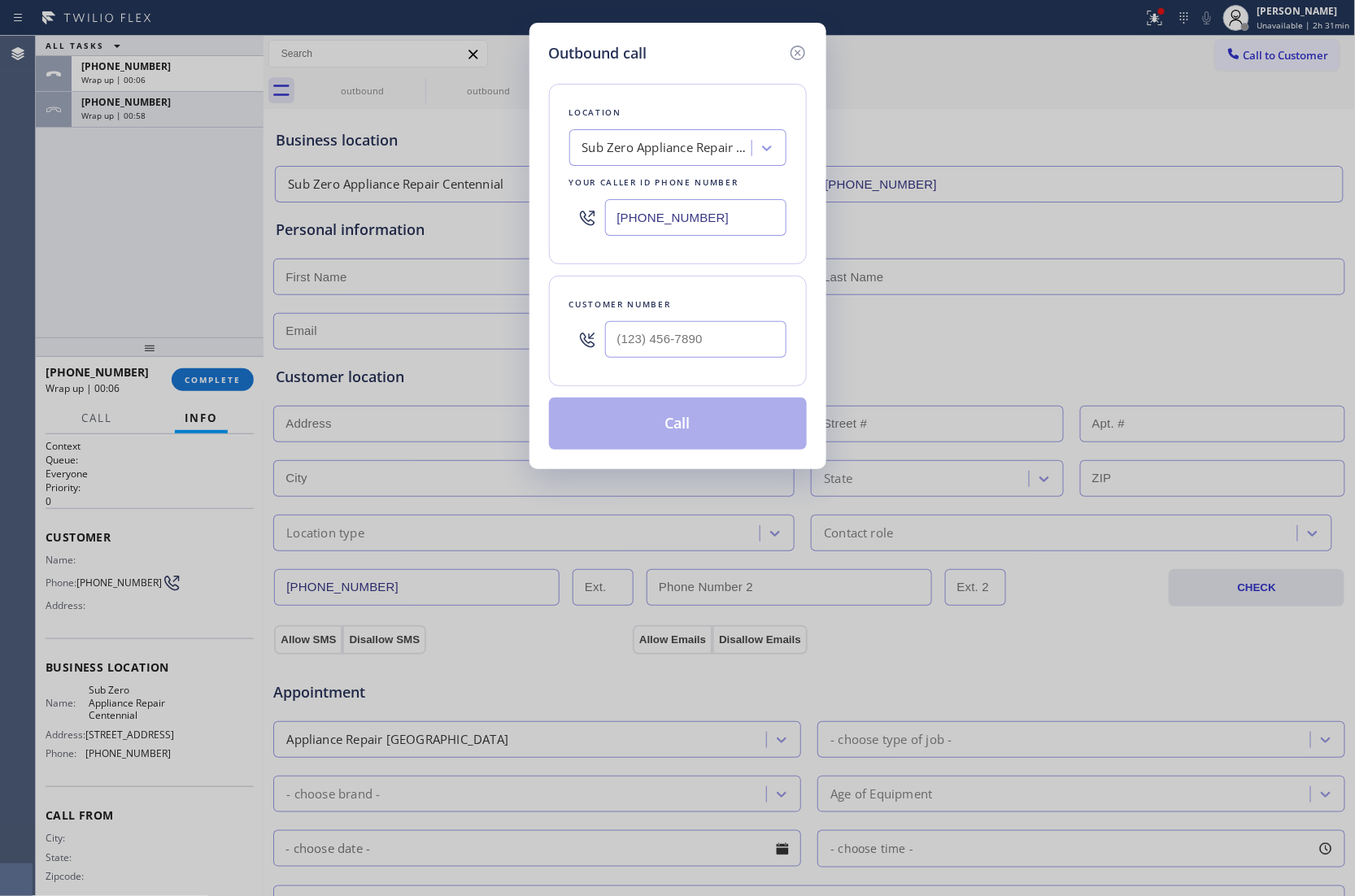
click at [703, 228] on input "[PHONE_NUMBER]" at bounding box center [696, 217] width 181 height 37
paste input "410) 237-0708"
type input "[PHONE_NUMBER]"
type input "(___) ___-____"
click at [754, 323] on input "(___) ___-____" at bounding box center [696, 339] width 181 height 37
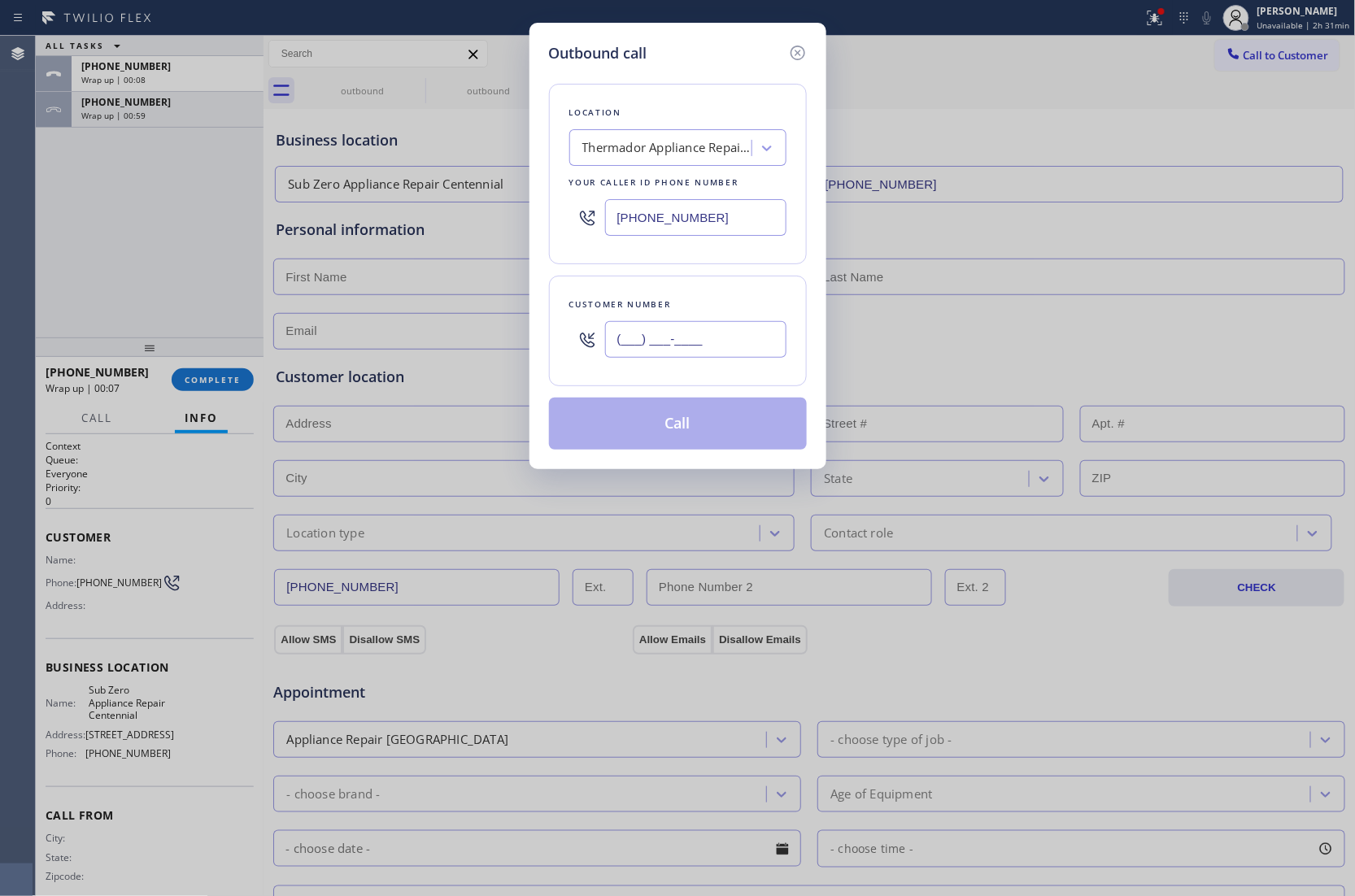
paste input "443) 589-8827"
type input "[PHONE_NUMBER]"
click at [722, 419] on button "Call" at bounding box center [677, 423] width 258 height 52
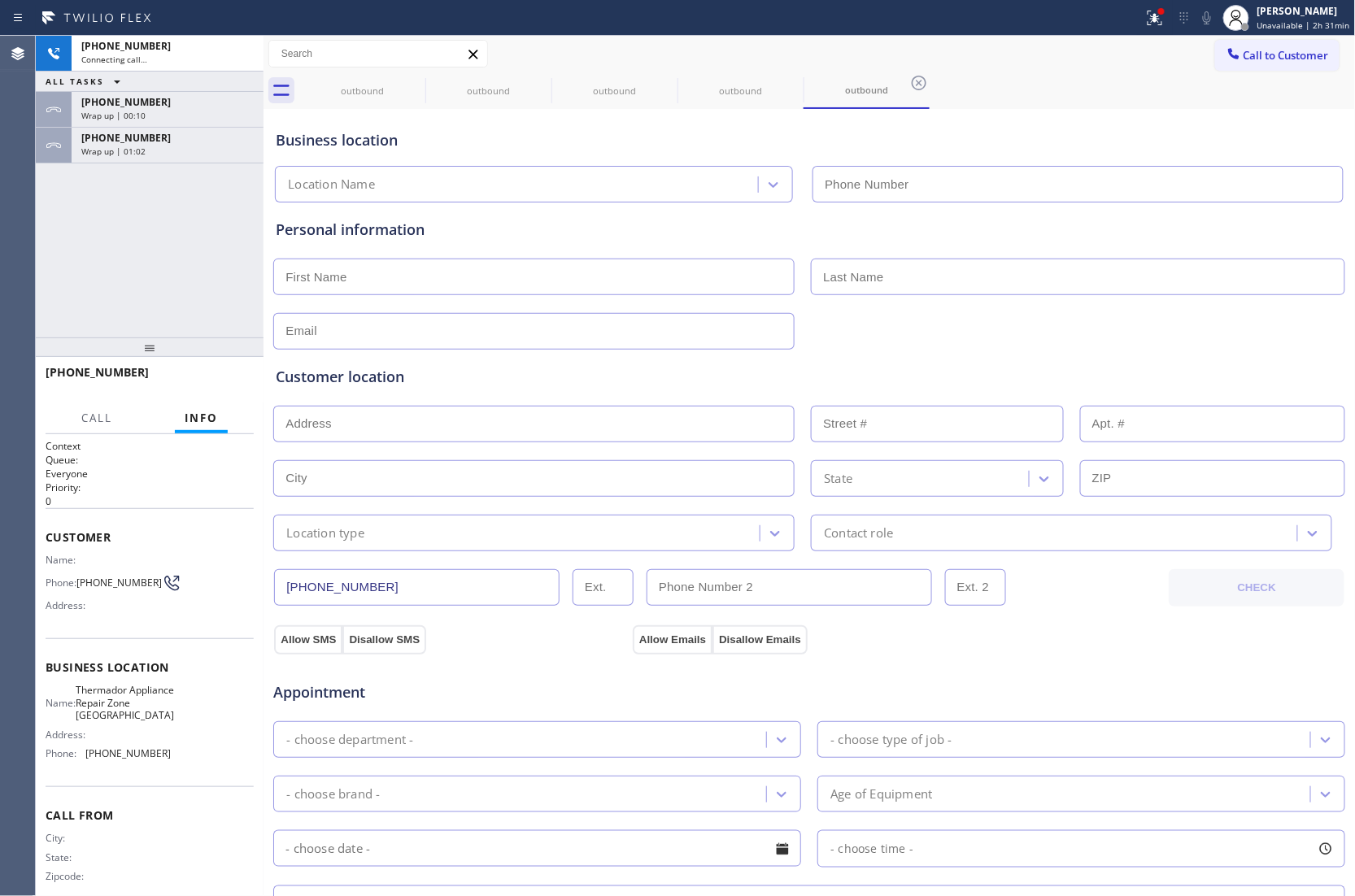
type input "[PHONE_NUMBER]"
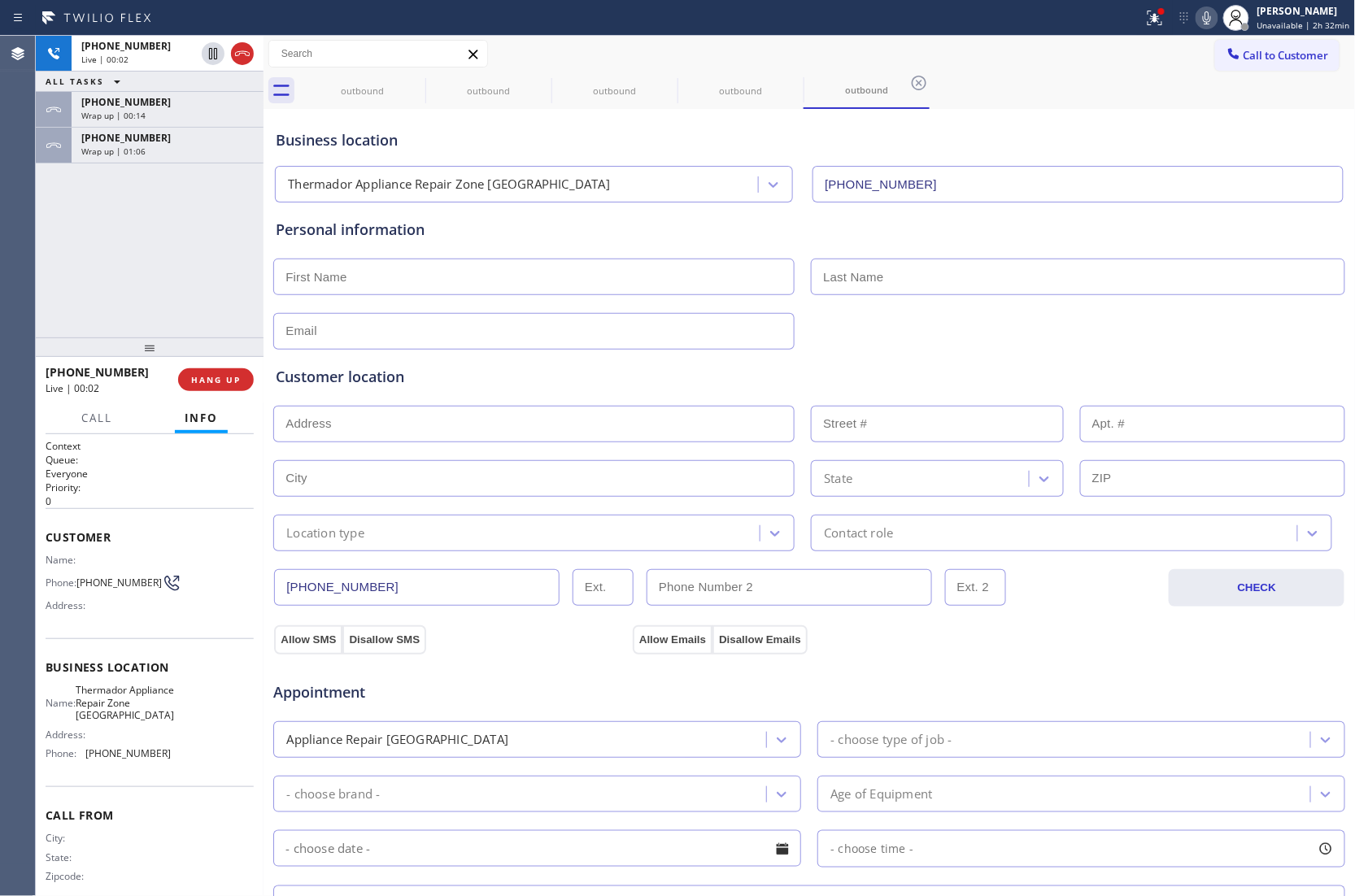
drag, startPoint x: 69, startPoint y: 260, endPoint x: 154, endPoint y: 9, distance: 265.0
click at [69, 242] on div "[PHONE_NUMBER] Live | 00:02 ALL TASKS ALL TASKS ACTIVE TASKS TASKS IN WRAP UP […" at bounding box center [150, 187] width 228 height 301
click at [1275, 68] on button "Call to Customer" at bounding box center [1276, 56] width 124 height 31
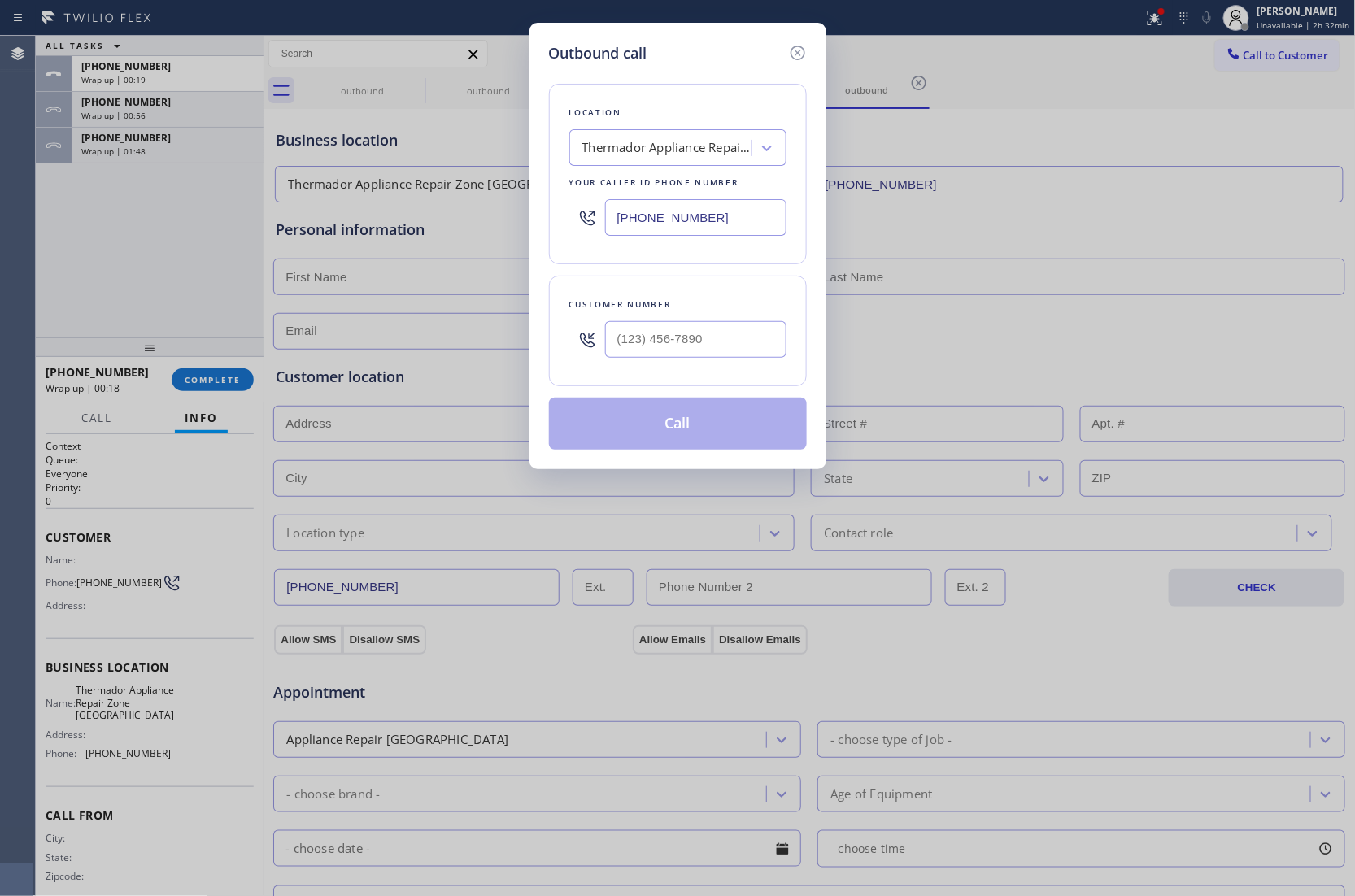
drag, startPoint x: 688, startPoint y: 222, endPoint x: 908, endPoint y: 245, distance: 221.2
click at [685, 222] on input "[PHONE_NUMBER]" at bounding box center [696, 217] width 181 height 37
paste input "732) 800-9109"
type input "[PHONE_NUMBER]"
type input "(___) ___-____"
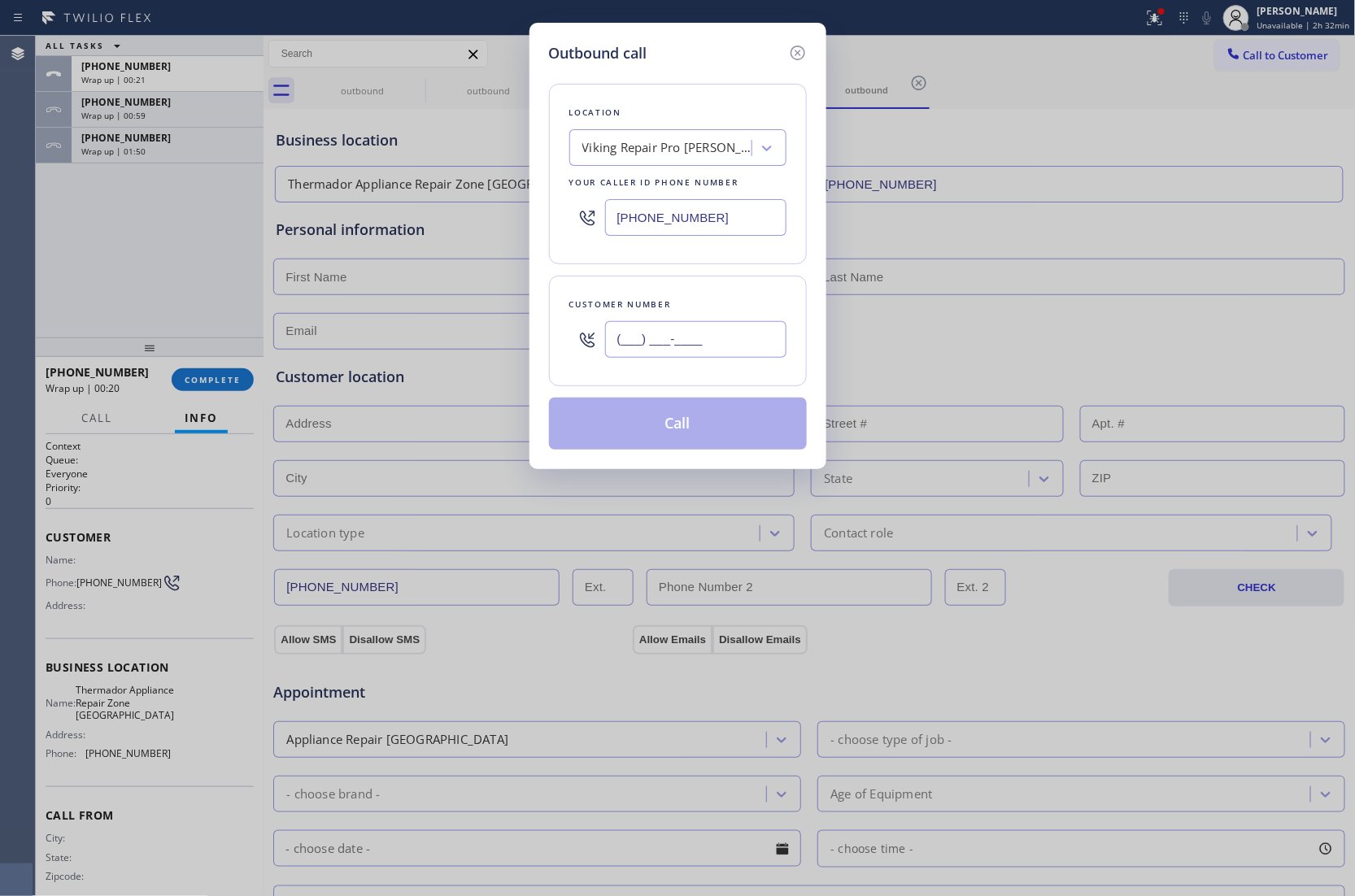
drag, startPoint x: 735, startPoint y: 346, endPoint x: 728, endPoint y: 368, distance: 23.1
click at [734, 346] on input "(___) ___-____" at bounding box center [696, 339] width 181 height 37
paste input "732) 544-1675"
type input "[PHONE_NUMBER]"
click at [698, 424] on button "Call" at bounding box center [677, 423] width 258 height 52
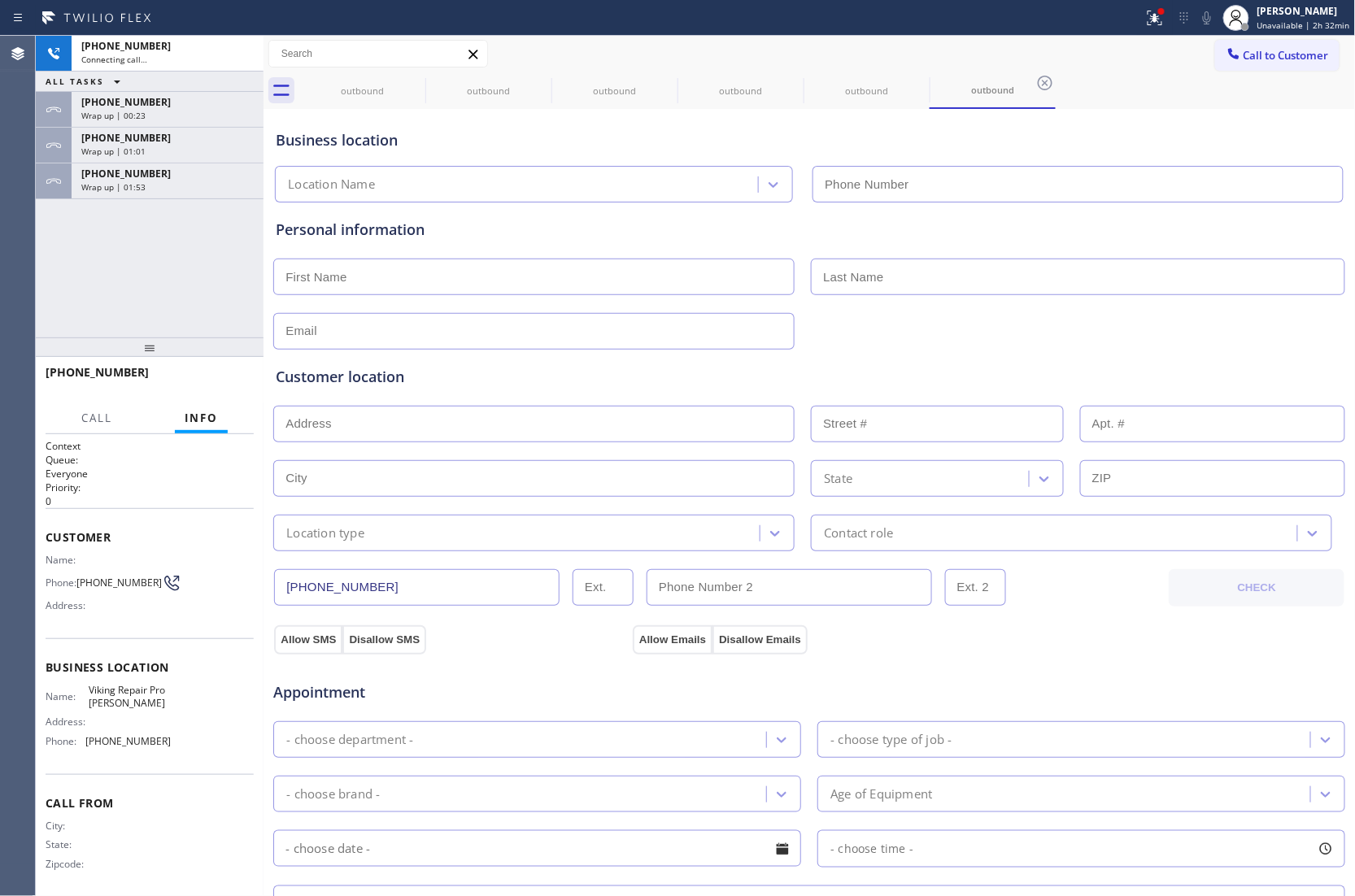
type input "[PHONE_NUMBER]"
drag, startPoint x: 52, startPoint y: 281, endPoint x: 118, endPoint y: 209, distance: 97.7
click at [52, 281] on div "[PHONE_NUMBER] Connecting call… ALL TASKS ALL TASKS ACTIVE TASKS TASKS IN WRAP …" at bounding box center [150, 187] width 228 height 301
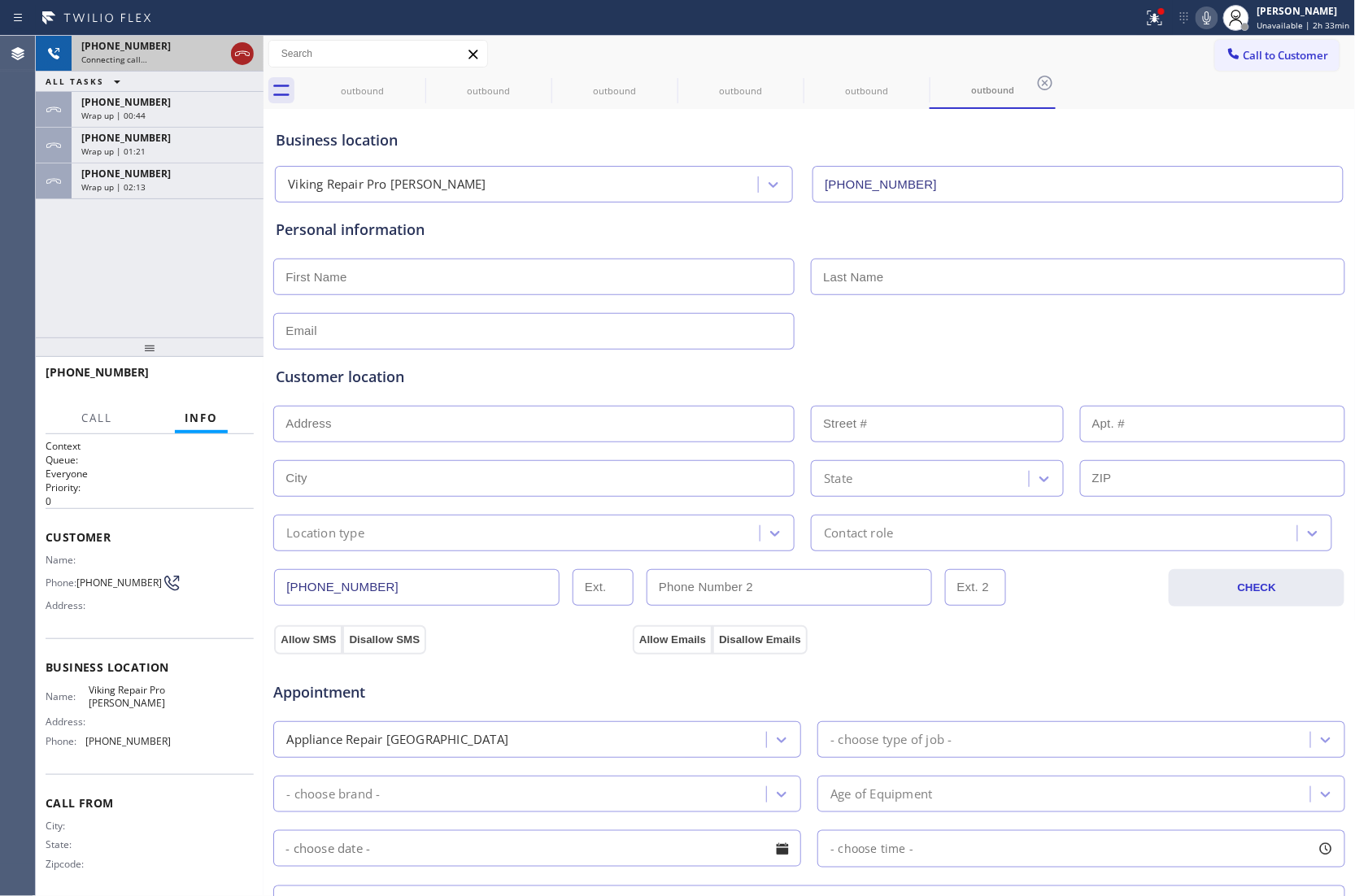
click at [235, 52] on icon at bounding box center [242, 54] width 15 height 5
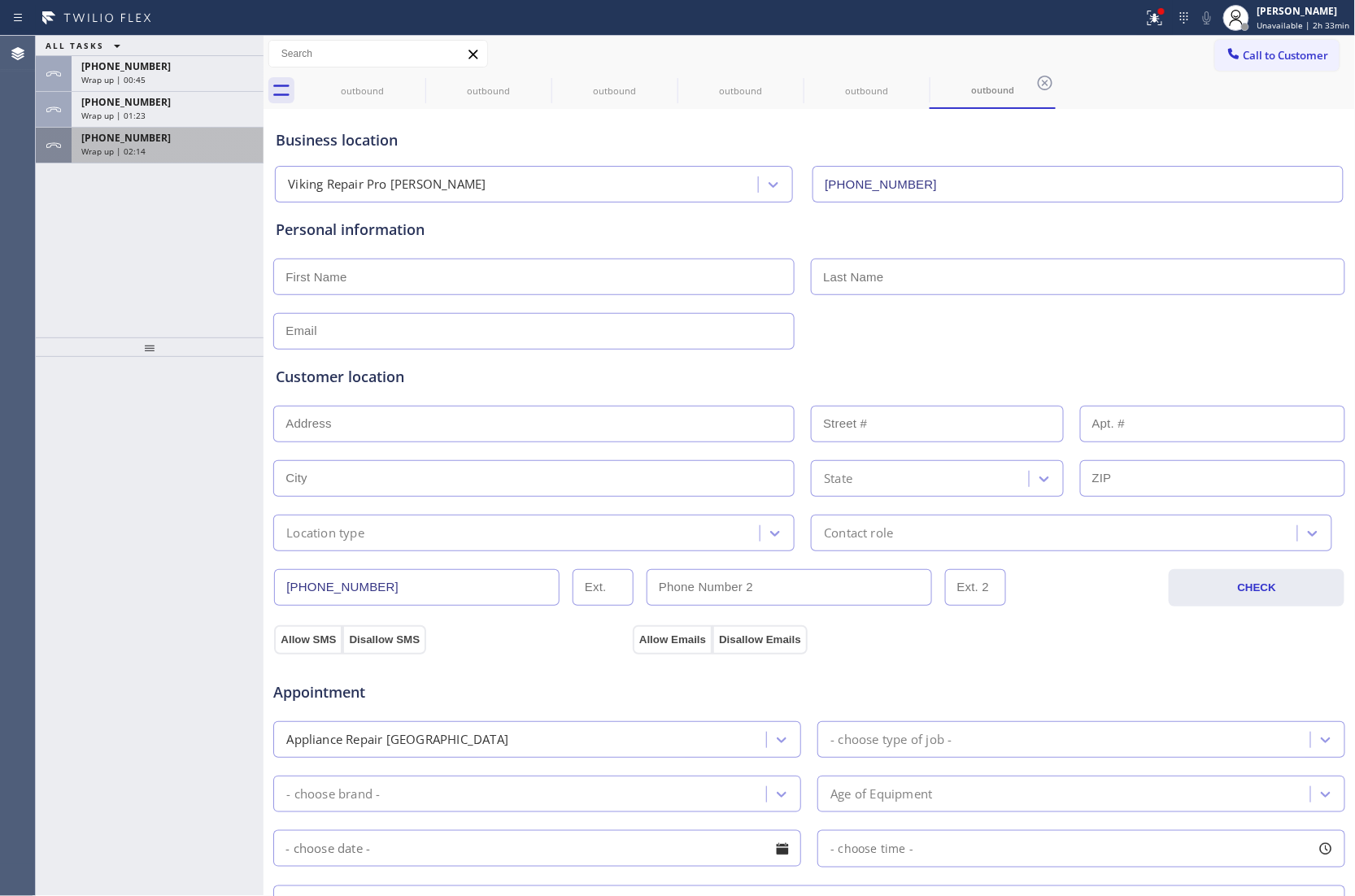
click at [180, 144] on div "[PHONE_NUMBER]" at bounding box center [167, 138] width 172 height 14
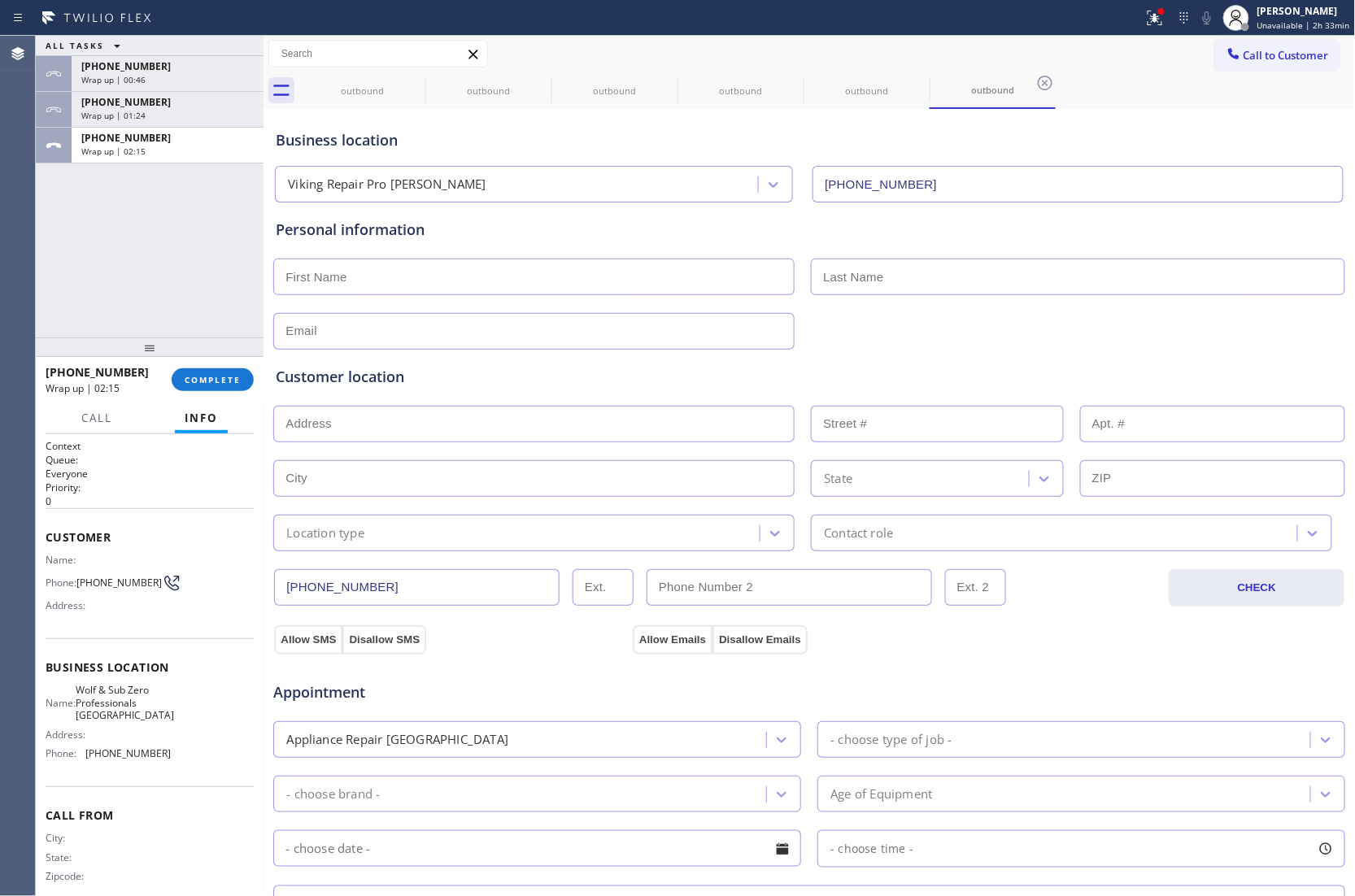
click at [219, 365] on div "[PHONE_NUMBER] Wrap up | 02:15 COMPLETE" at bounding box center [149, 379] width 208 height 42
click at [228, 379] on span "COMPLETE" at bounding box center [213, 379] width 56 height 11
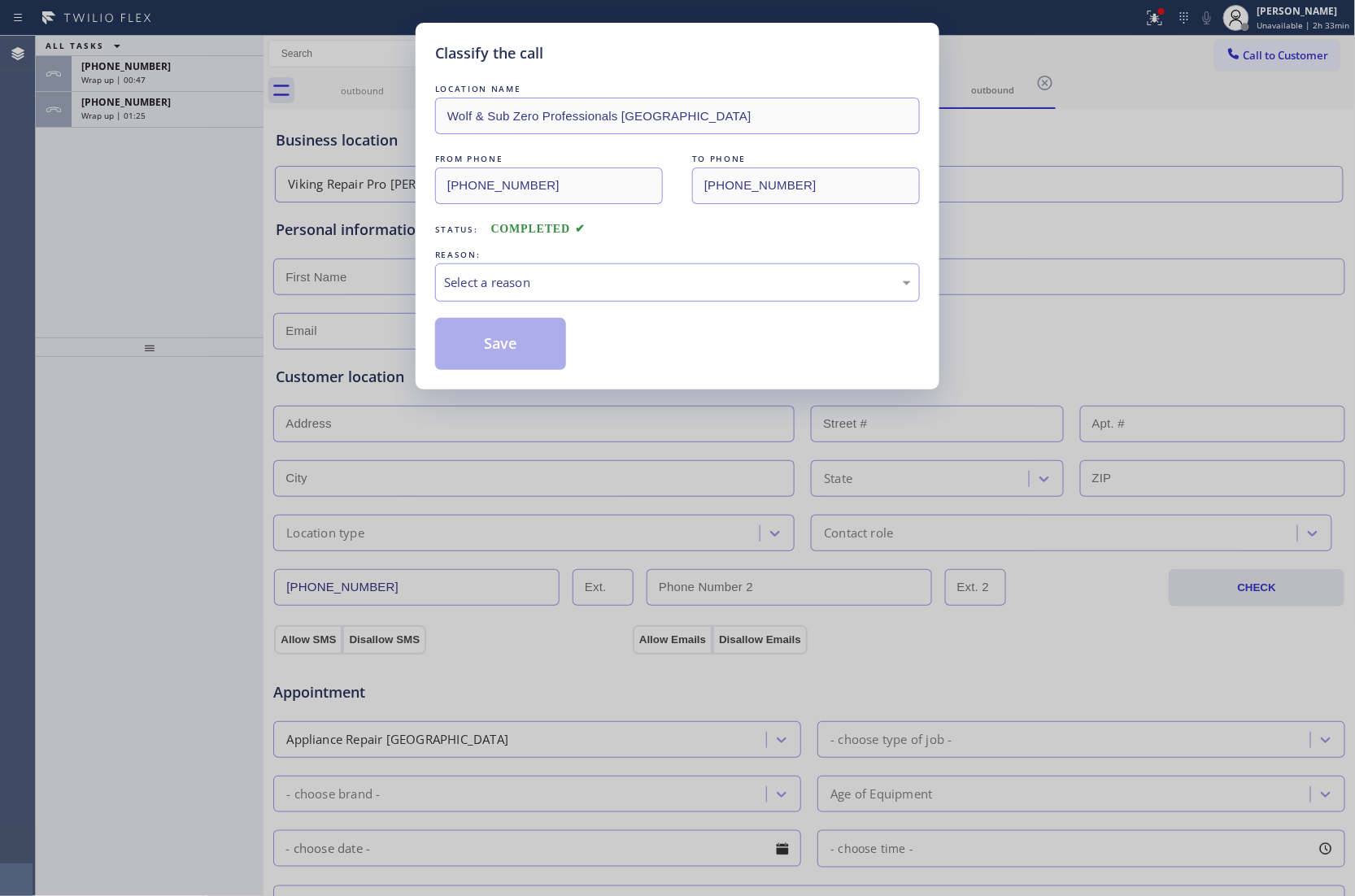
drag, startPoint x: 482, startPoint y: 283, endPoint x: 496, endPoint y: 300, distance: 22.0
click at [483, 284] on div "Select a reason" at bounding box center [677, 282] width 467 height 19
click at [475, 340] on button "Save" at bounding box center [500, 343] width 131 height 52
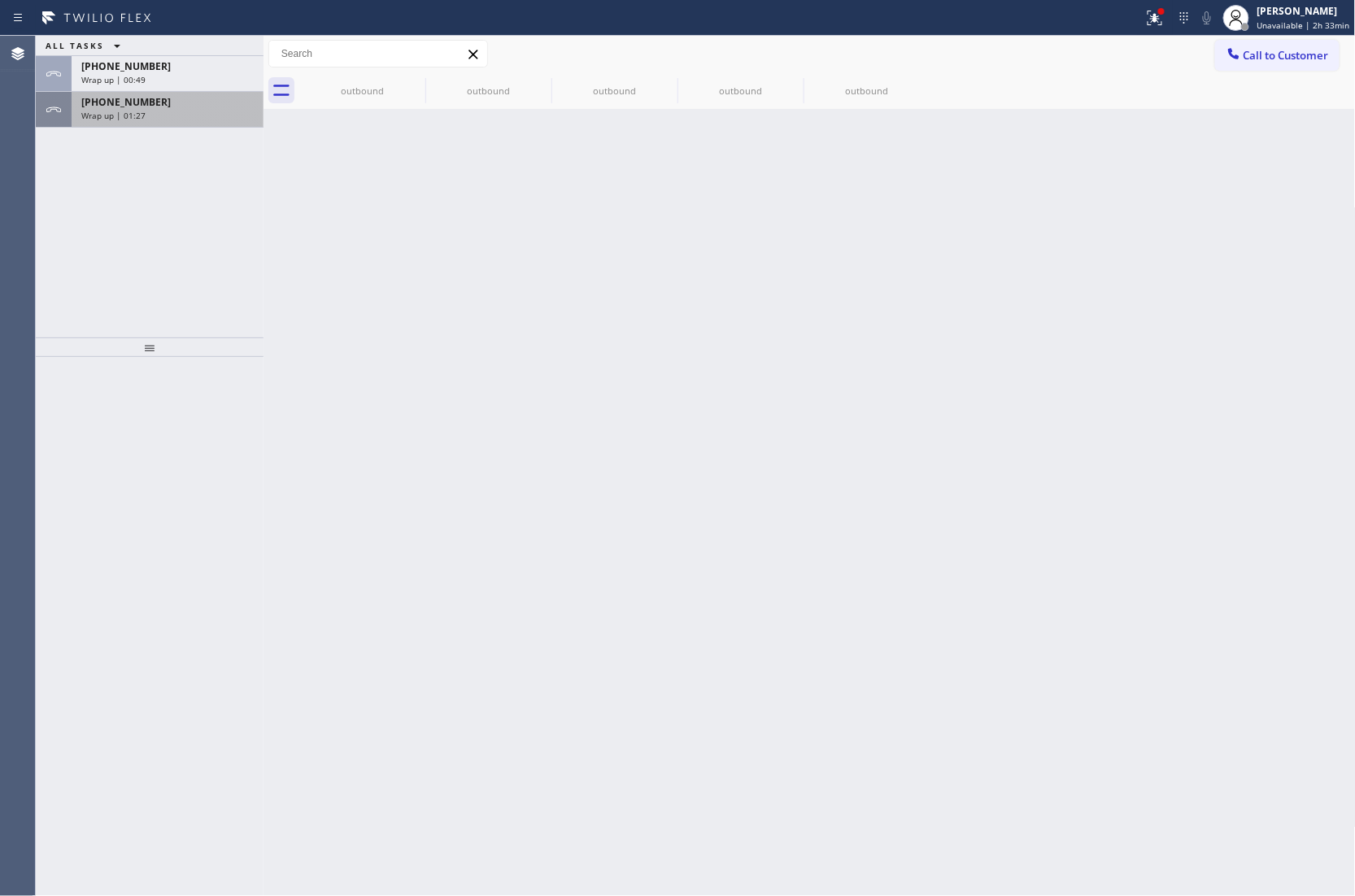
click at [145, 122] on div "[PHONE_NUMBER] Wrap up | 01:27" at bounding box center [164, 110] width 186 height 36
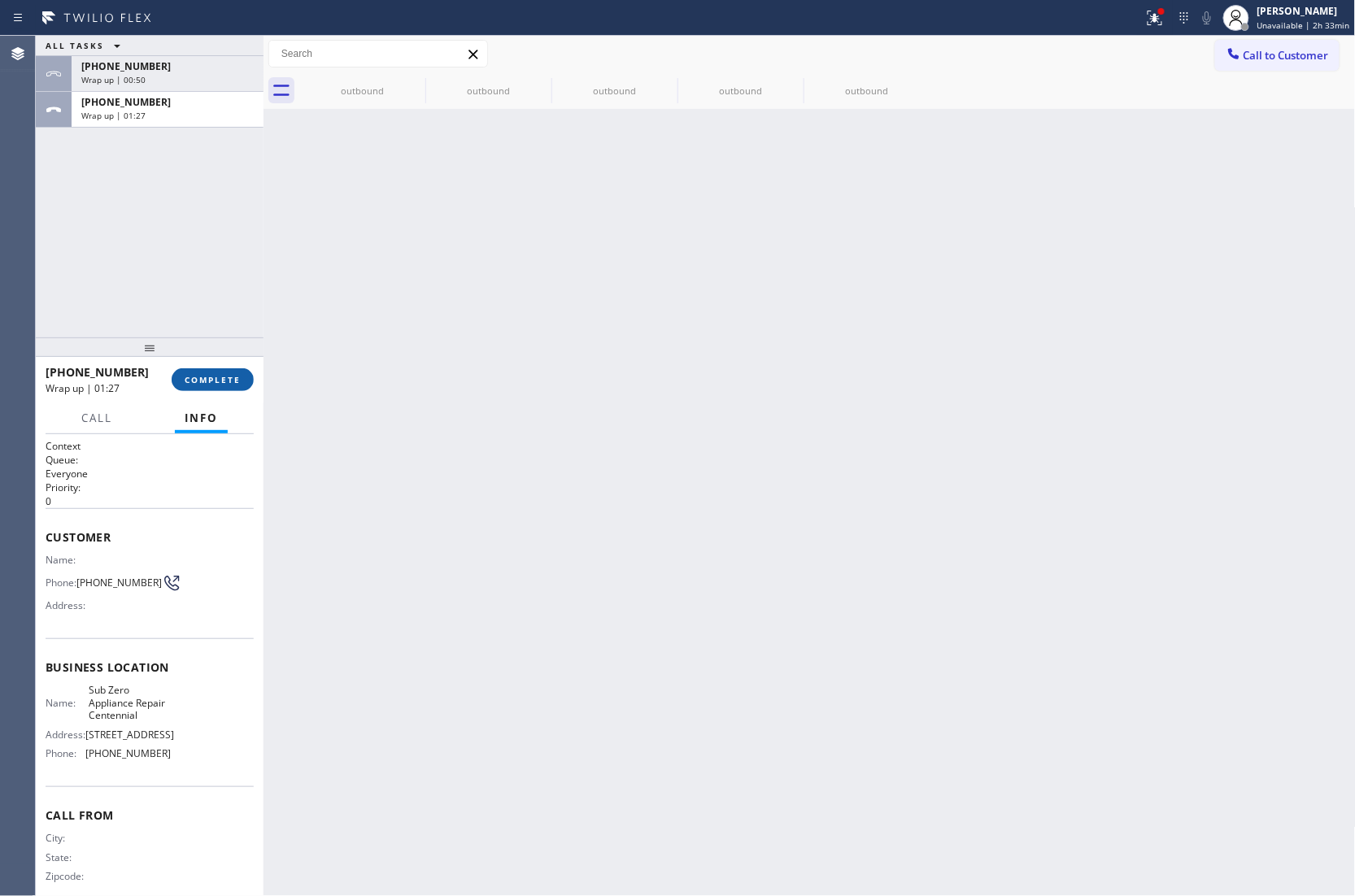
click at [210, 369] on button "COMPLETE" at bounding box center [212, 379] width 82 height 23
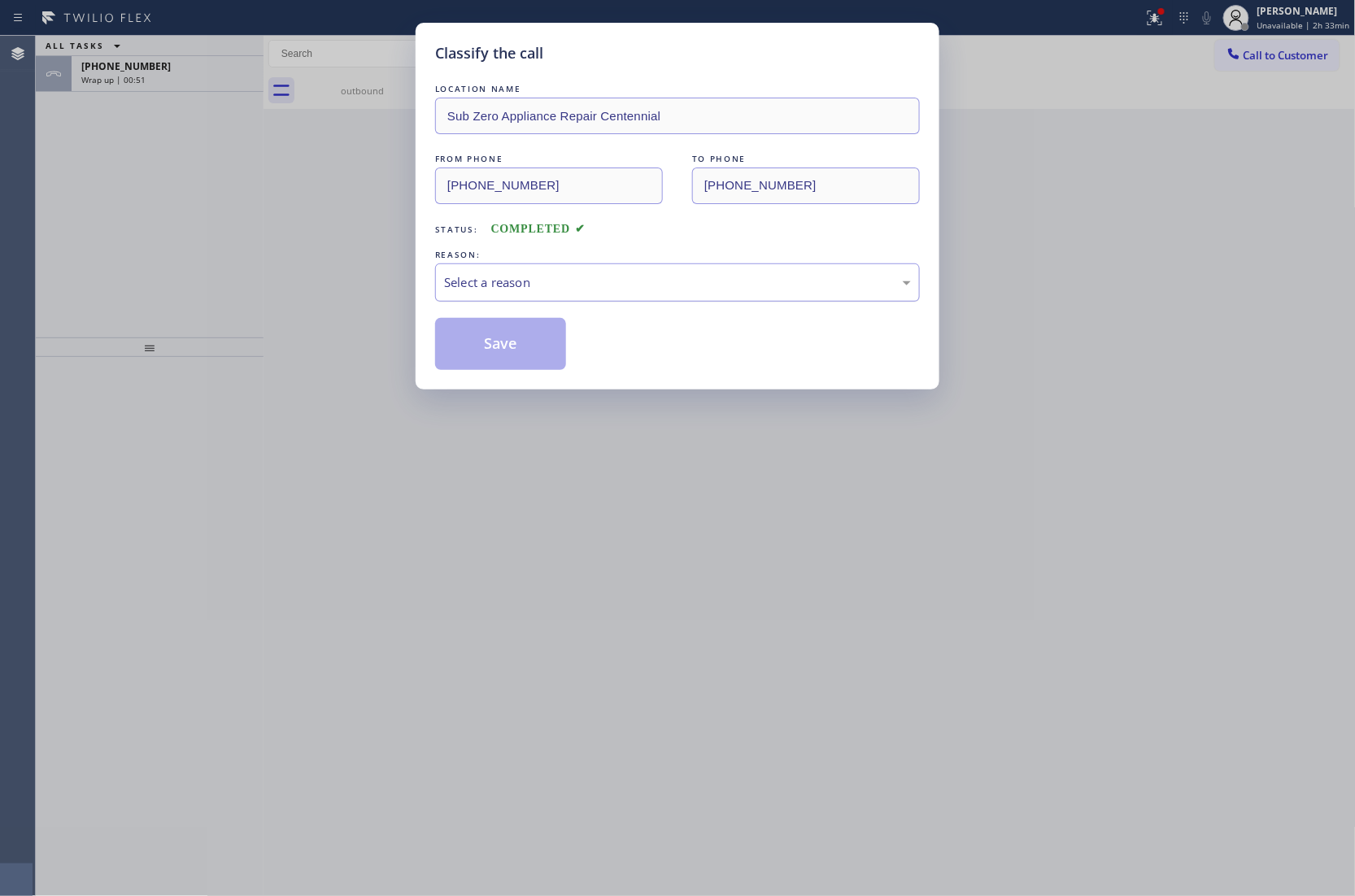
click at [479, 284] on div "Select a reason" at bounding box center [677, 282] width 467 height 19
click at [489, 352] on button "Save" at bounding box center [500, 343] width 131 height 52
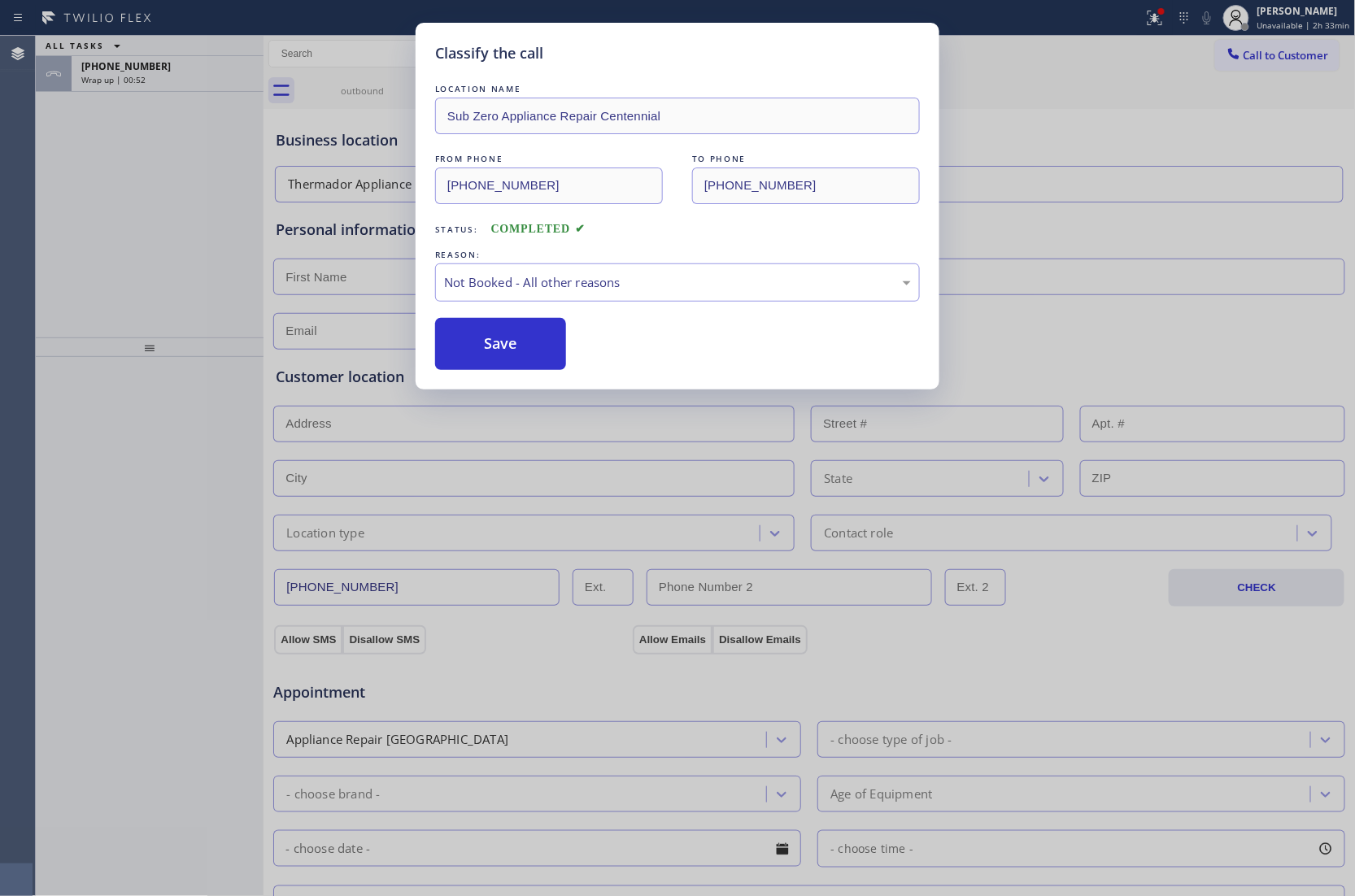
click at [125, 82] on div "Classify the call LOCATION NAME Sub Zero Appliance Repair Centennial FROM PHONE…" at bounding box center [677, 448] width 1355 height 896
click at [125, 82] on div "Classify the call LOCATION NAME Same Day Subzero Repair [GEOGRAPHIC_DATA] FROM …" at bounding box center [695, 466] width 1319 height 860
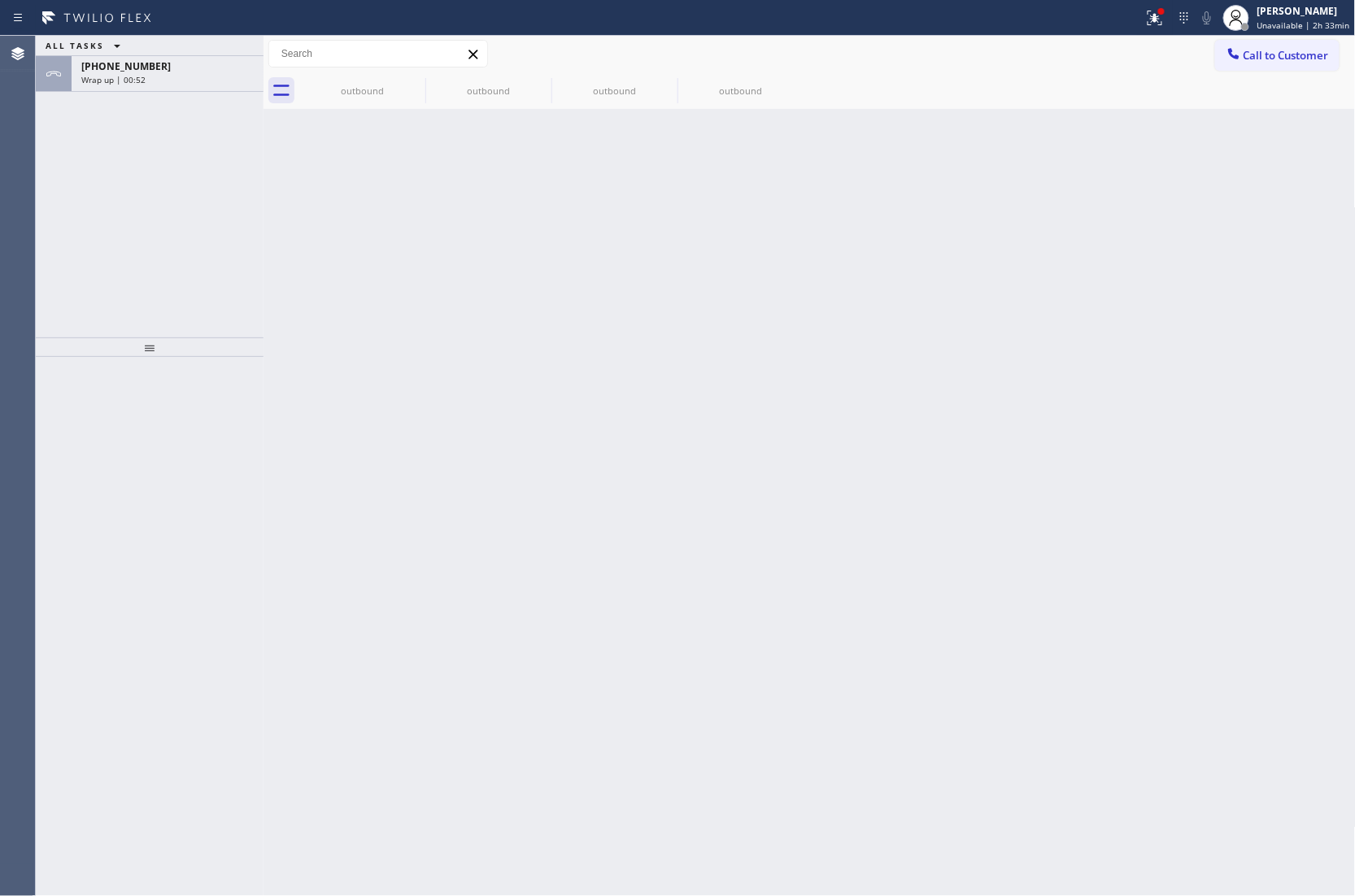
click at [125, 82] on span "Wrap up | 00:52" at bounding box center [113, 79] width 64 height 11
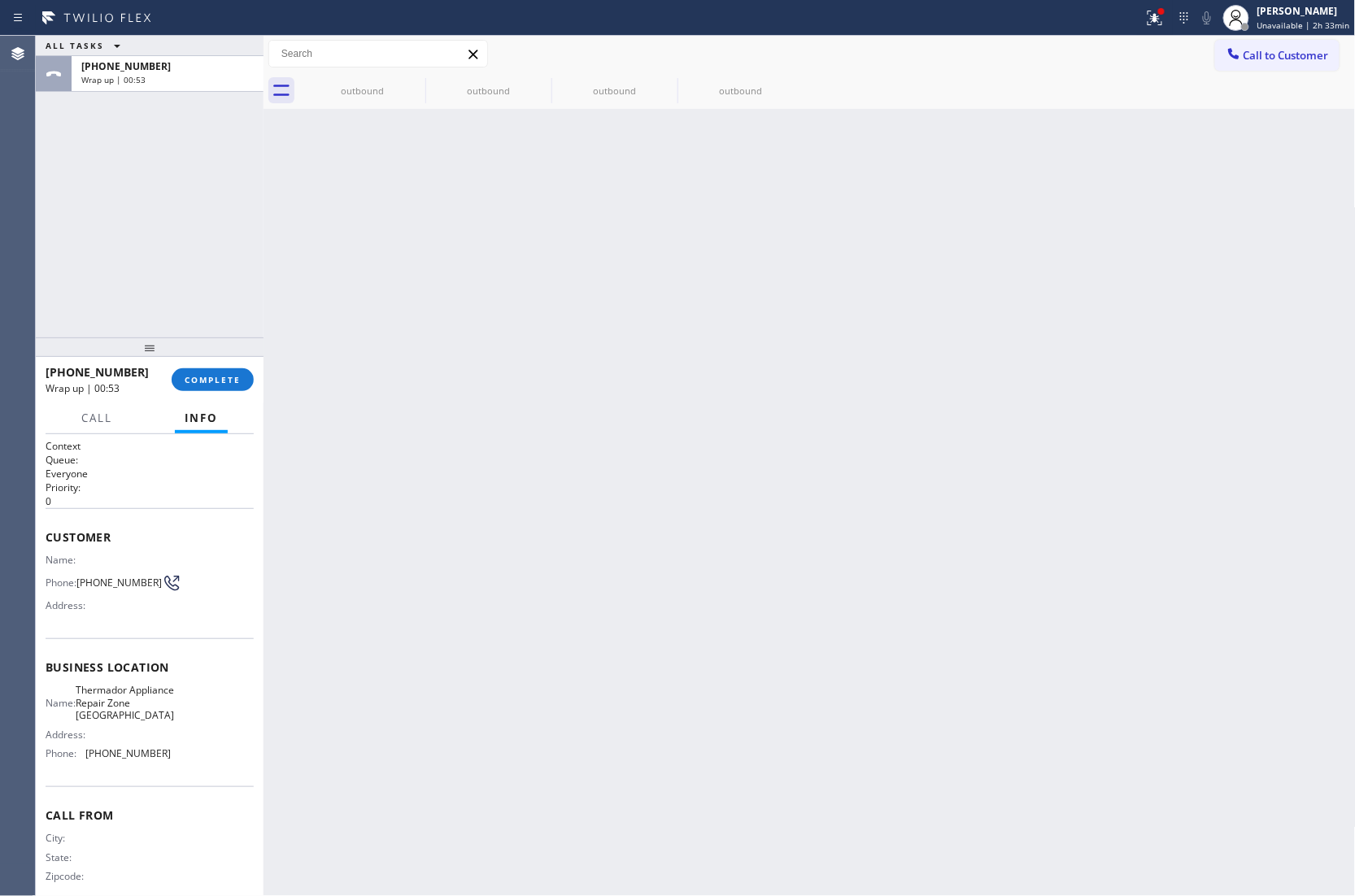
click at [125, 82] on span "Wrap up | 00:53" at bounding box center [113, 79] width 64 height 11
click at [228, 379] on span "COMPLETE" at bounding box center [213, 379] width 56 height 11
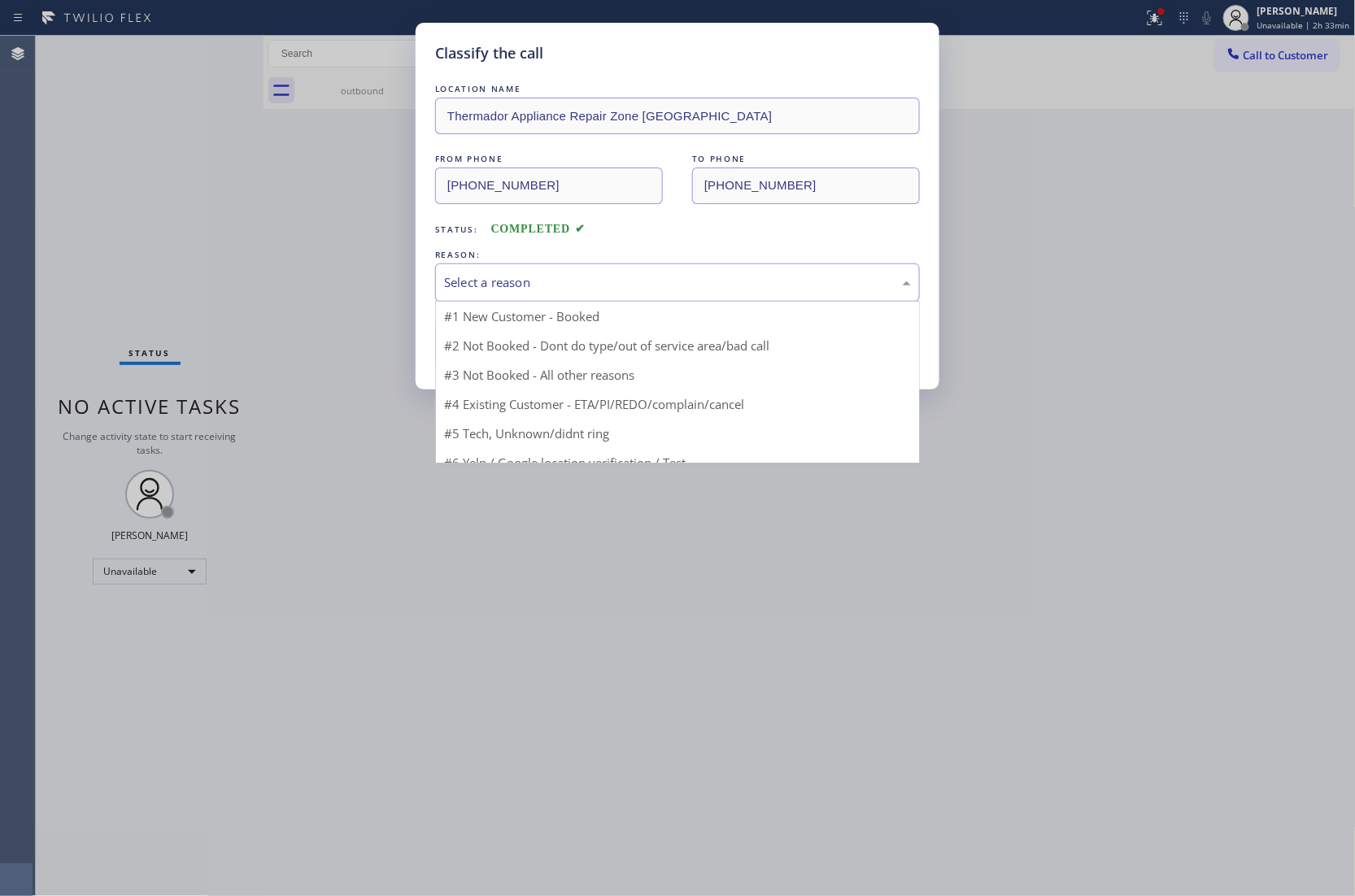
click at [528, 287] on div "Select a reason" at bounding box center [677, 282] width 467 height 19
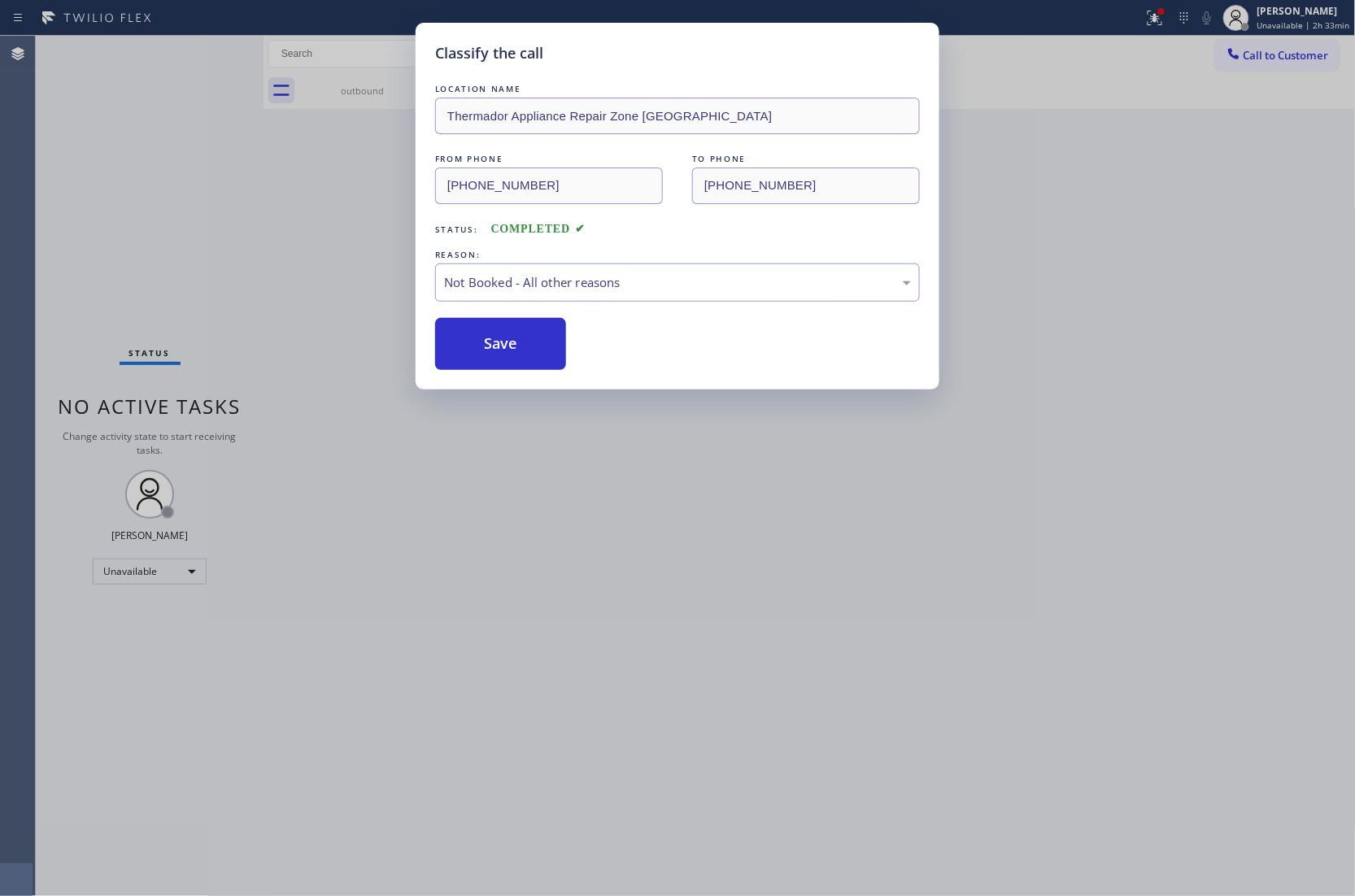
drag, startPoint x: 502, startPoint y: 349, endPoint x: 1242, endPoint y: 889, distance: 916.1
click at [519, 356] on button "Save" at bounding box center [500, 343] width 131 height 52
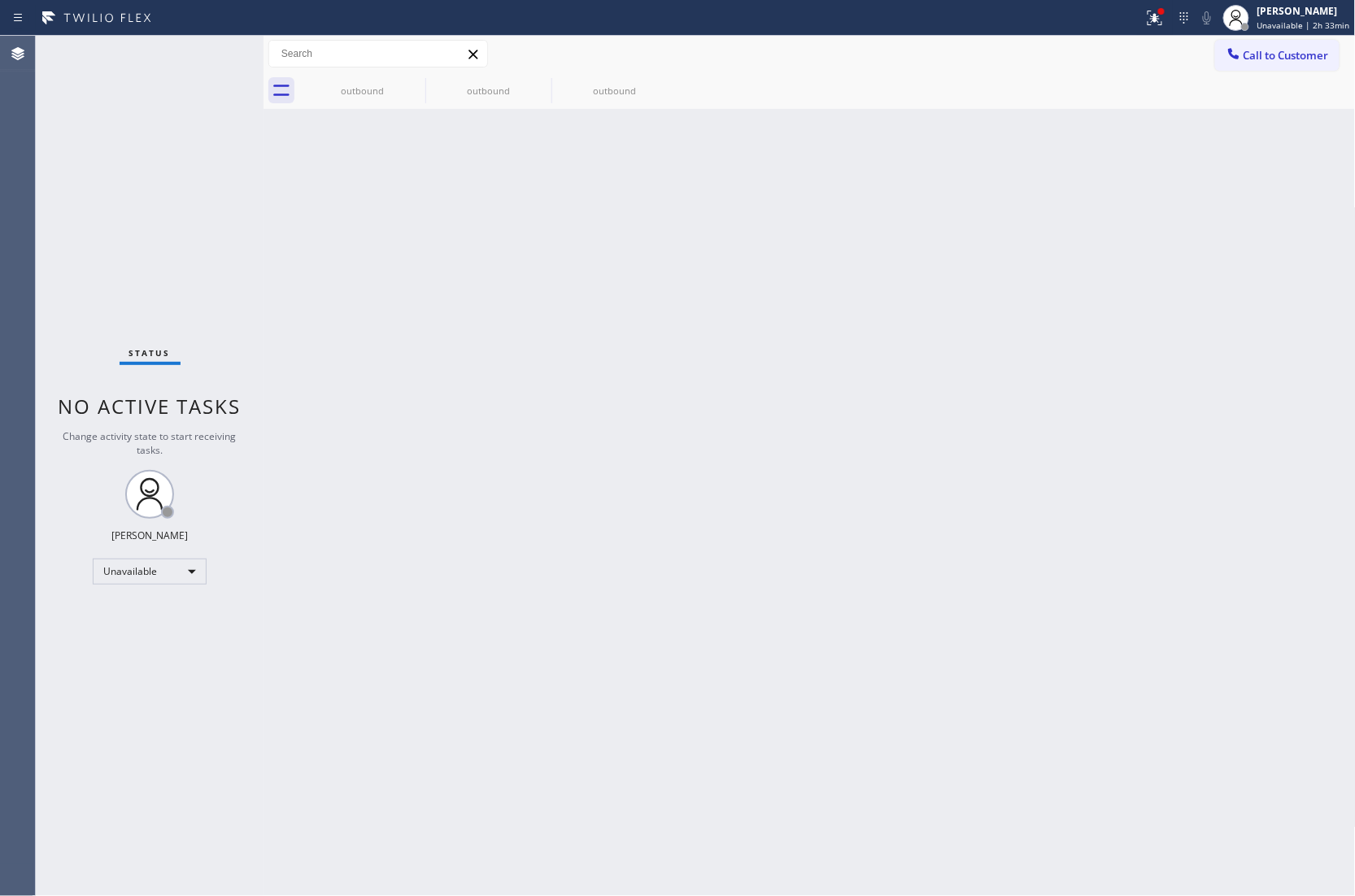
drag, startPoint x: 24, startPoint y: 157, endPoint x: 282, endPoint y: 36, distance: 285.0
click at [24, 157] on div "Agent Desktop" at bounding box center [17, 466] width 35 height 860
click at [1, 231] on div "Agent Desktop" at bounding box center [17, 466] width 35 height 860
click at [34, 211] on div "Agent Desktop" at bounding box center [18, 466] width 36 height 860
drag, startPoint x: 1269, startPoint y: 56, endPoint x: 1036, endPoint y: 195, distance: 271.3
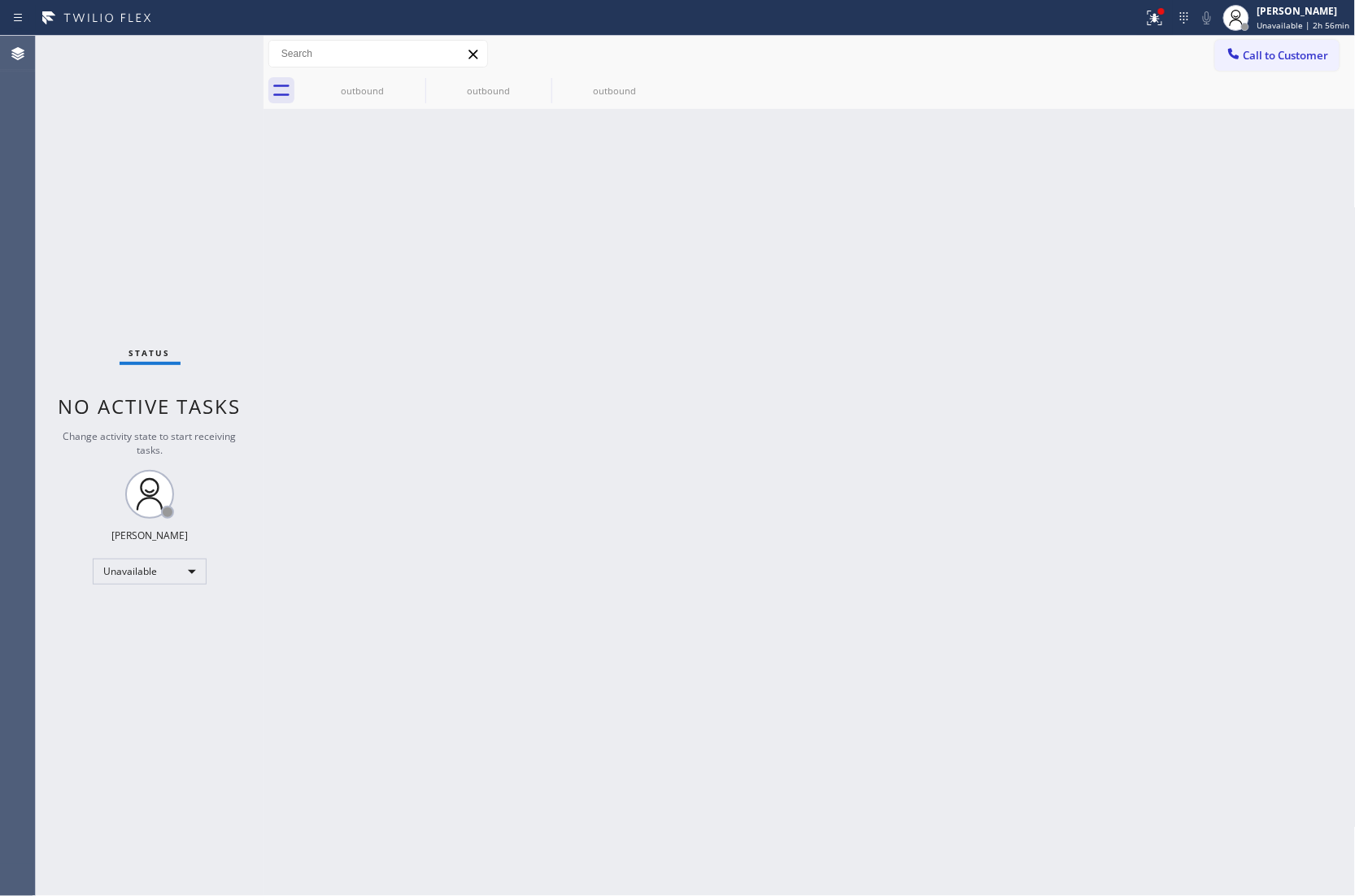
click at [1263, 58] on span "Call to Customer" at bounding box center [1286, 55] width 86 height 15
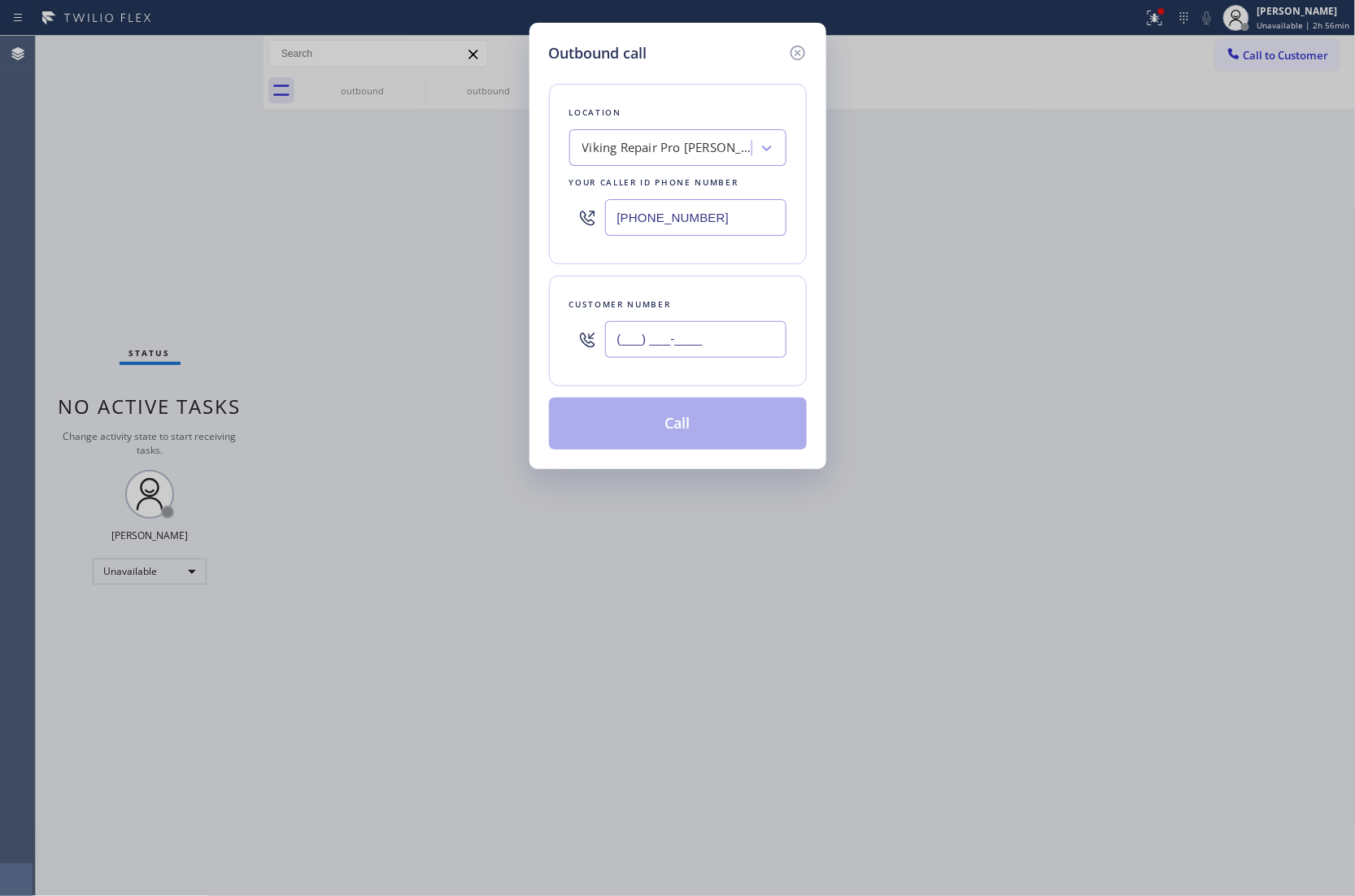
click at [716, 354] on input "(___) ___-____" at bounding box center [696, 339] width 181 height 37
paste input "917) 544-3545"
type input "[PHONE_NUMBER]"
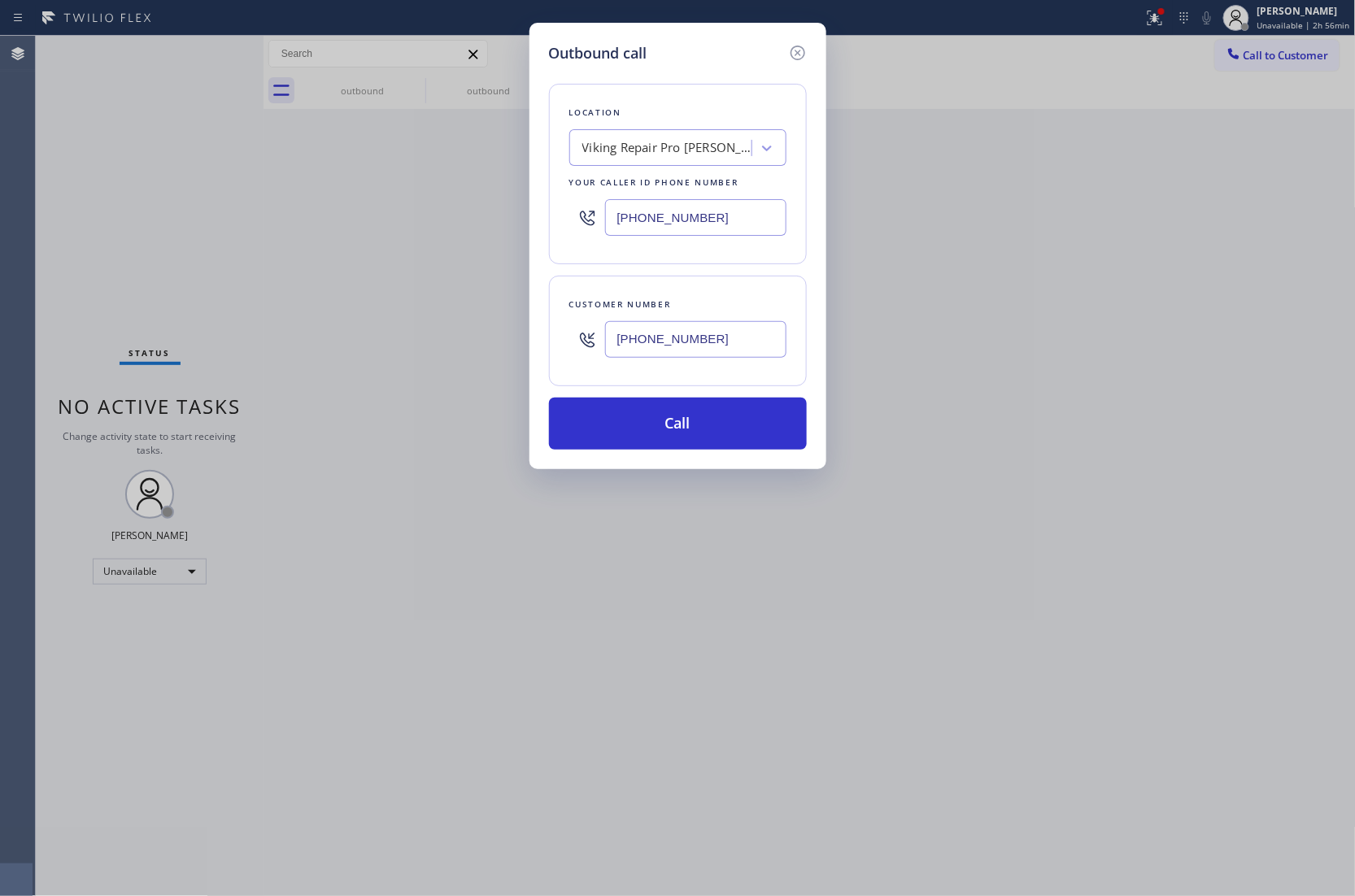
click at [674, 216] on input "[PHONE_NUMBER]" at bounding box center [696, 217] width 181 height 37
paste input "646) 650-2901"
type input "[PHONE_NUMBER]"
click at [727, 430] on button "Call" at bounding box center [677, 423] width 258 height 52
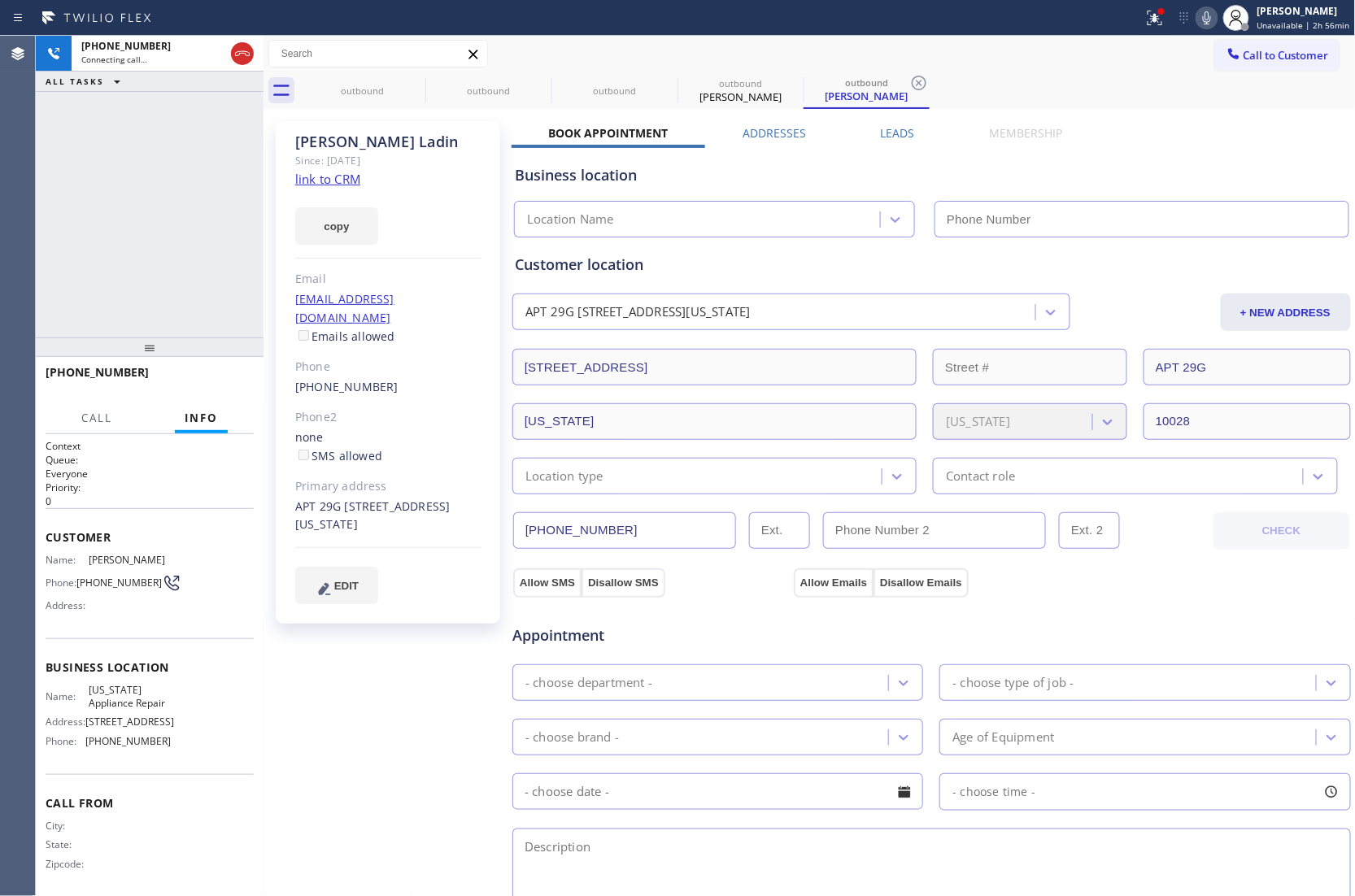
type input "[PHONE_NUMBER]"
click at [40, 203] on div "[PHONE_NUMBER] Live | 00:06 ALL TASKS ALL TASKS ACTIVE TASKS TASKS IN WRAP UP" at bounding box center [150, 187] width 228 height 301
click at [40, 254] on div "[PHONE_NUMBER] Live | 00:17 ALL TASKS ALL TASKS ACTIVE TASKS TASKS IN WRAP UP" at bounding box center [150, 187] width 228 height 301
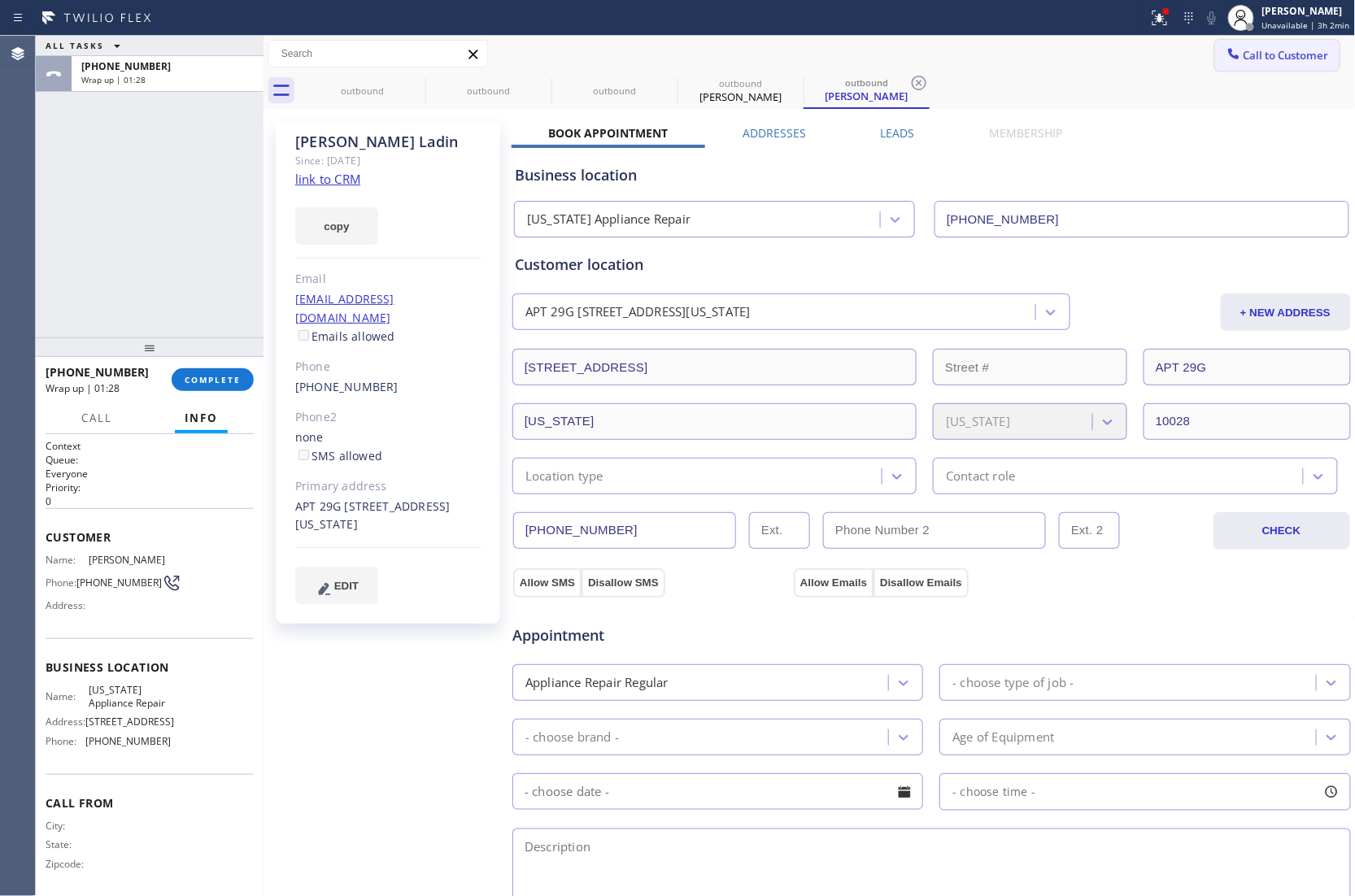
click at [1263, 66] on button "Call to Customer" at bounding box center [1276, 56] width 124 height 31
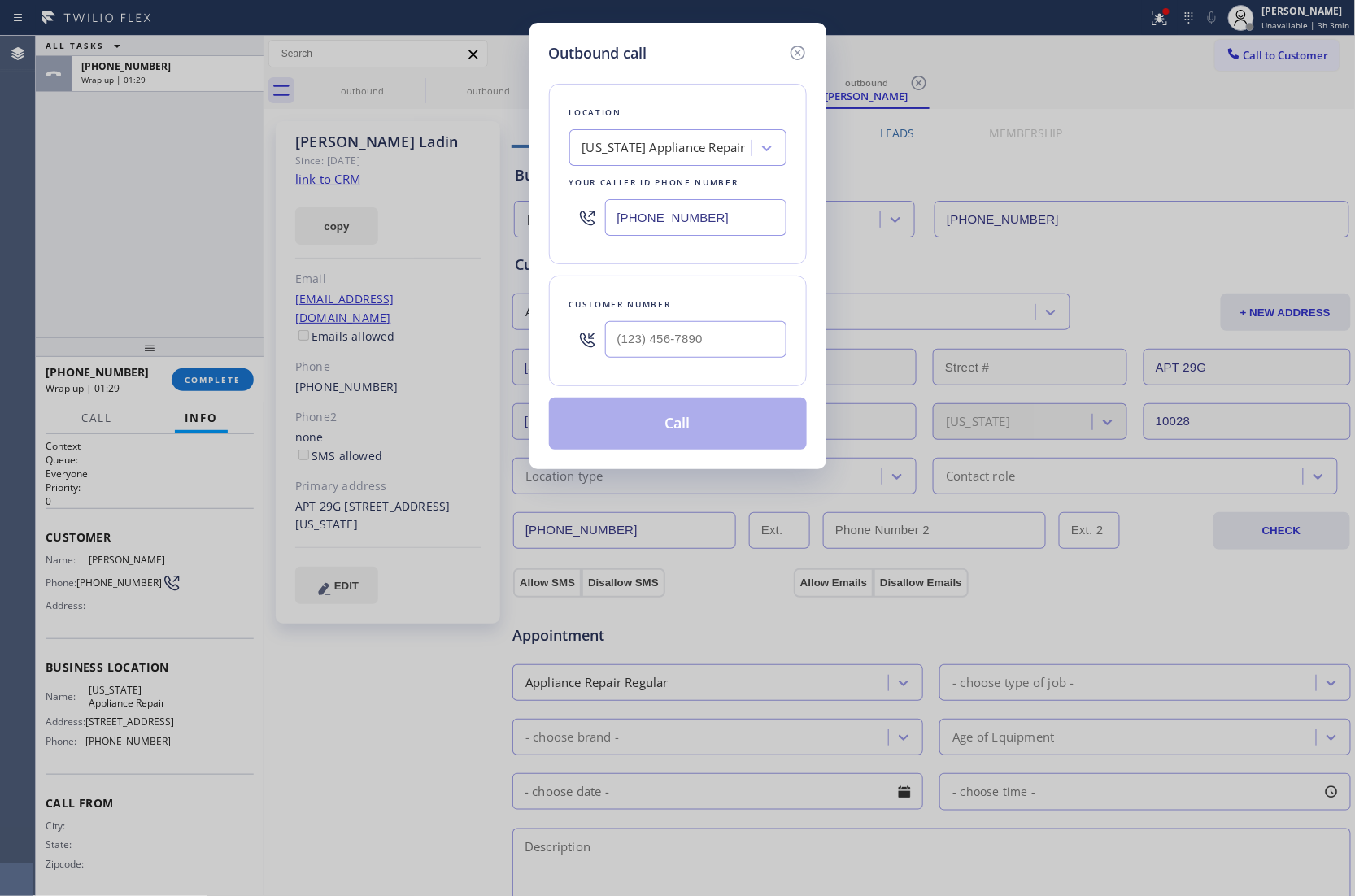
drag, startPoint x: 721, startPoint y: 210, endPoint x: 712, endPoint y: 218, distance: 12.0
click at [712, 218] on input "[PHONE_NUMBER]" at bounding box center [696, 217] width 181 height 37
paste input "786) 465-524"
type input "[PHONE_NUMBER]"
type input "(___) ___-____"
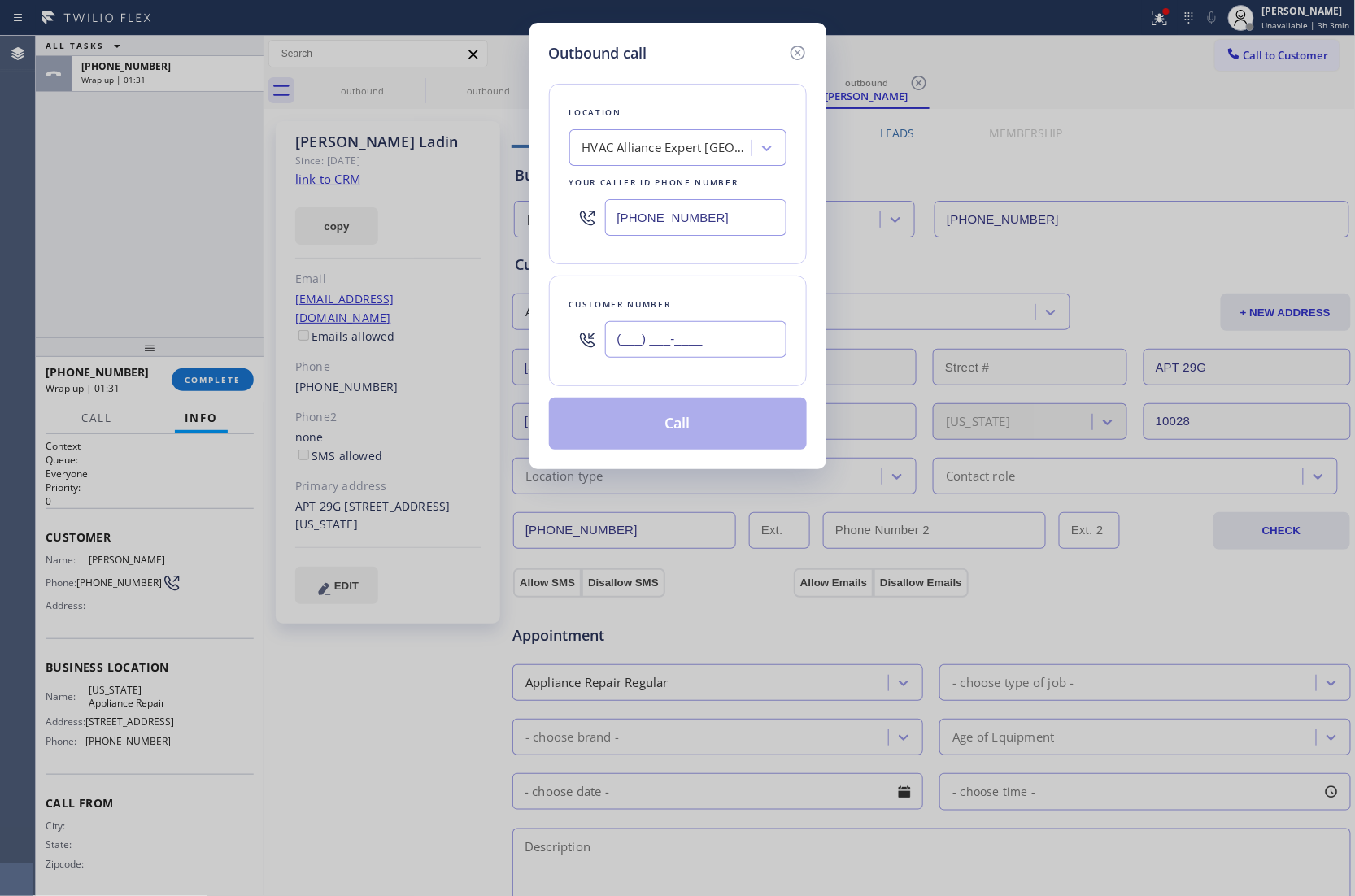
click at [665, 335] on input "(___) ___-____" at bounding box center [696, 339] width 181 height 37
paste input "954) 539-3351"
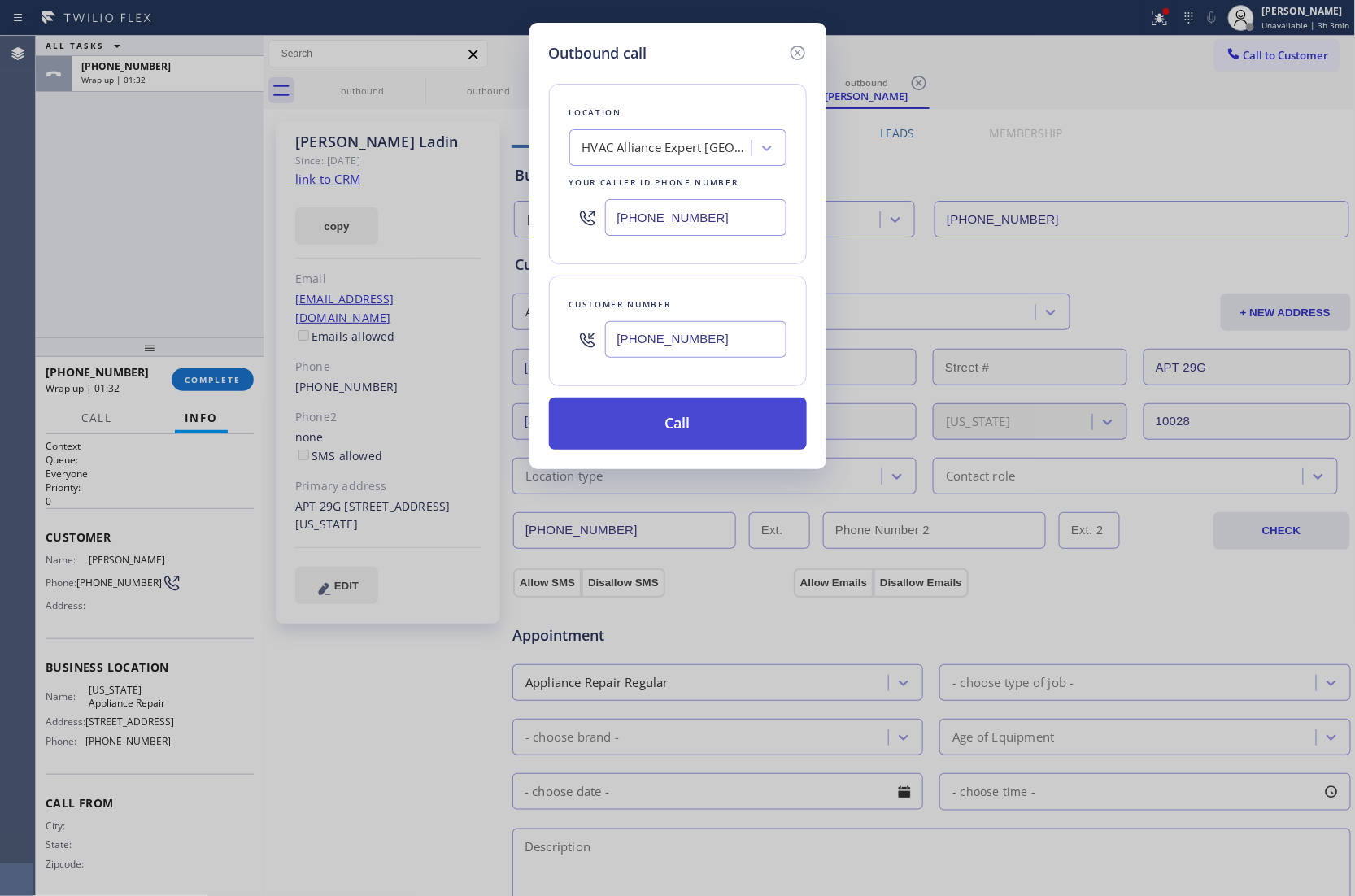
type input "[PHONE_NUMBER]"
click at [680, 424] on button "Call" at bounding box center [677, 423] width 258 height 52
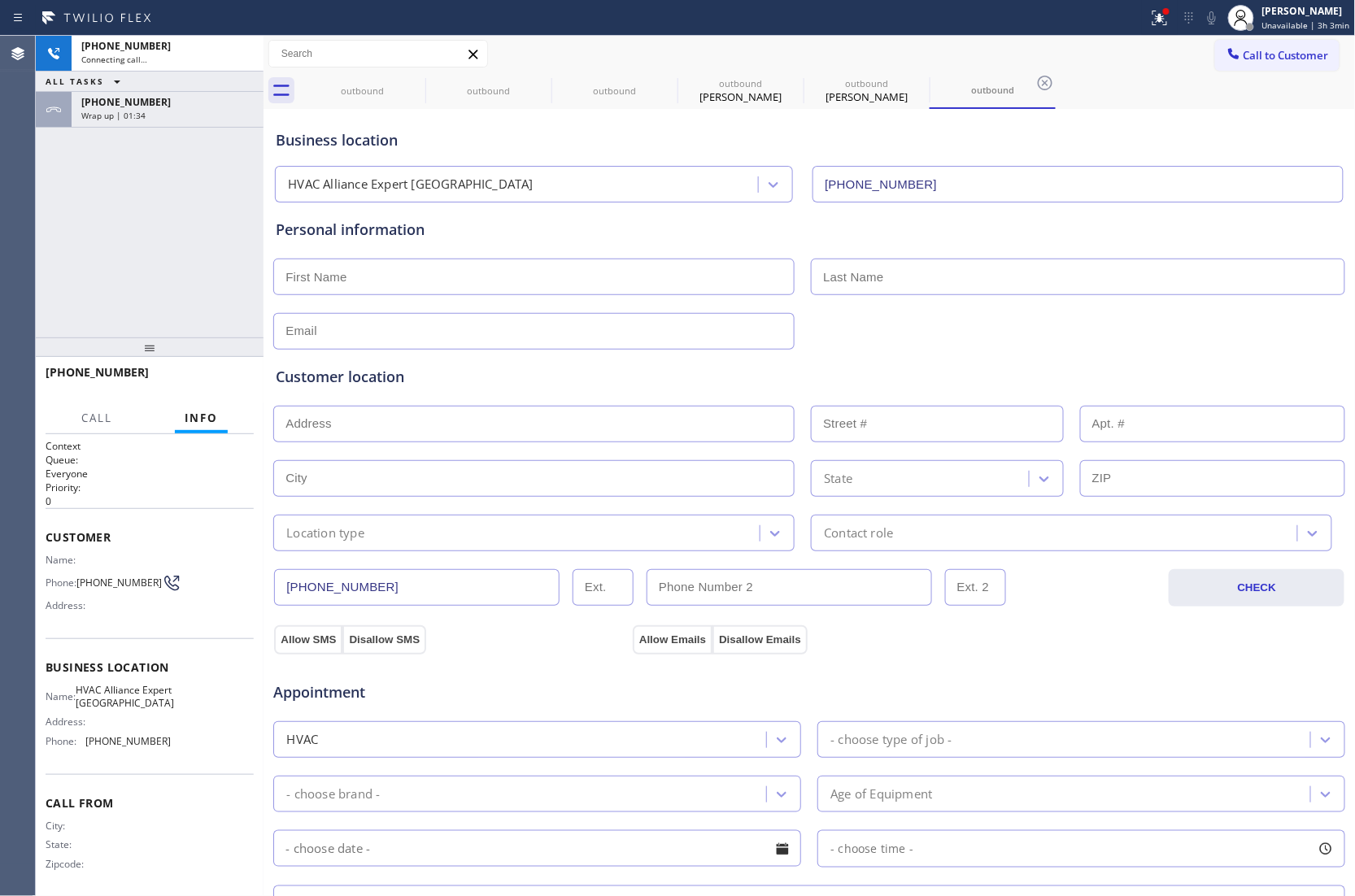
type input "[PHONE_NUMBER]"
click at [1, 241] on div "Agent Desktop" at bounding box center [17, 466] width 35 height 860
click at [212, 371] on button "HANG UP" at bounding box center [216, 379] width 75 height 23
click at [211, 369] on button "HANG UP" at bounding box center [216, 379] width 75 height 23
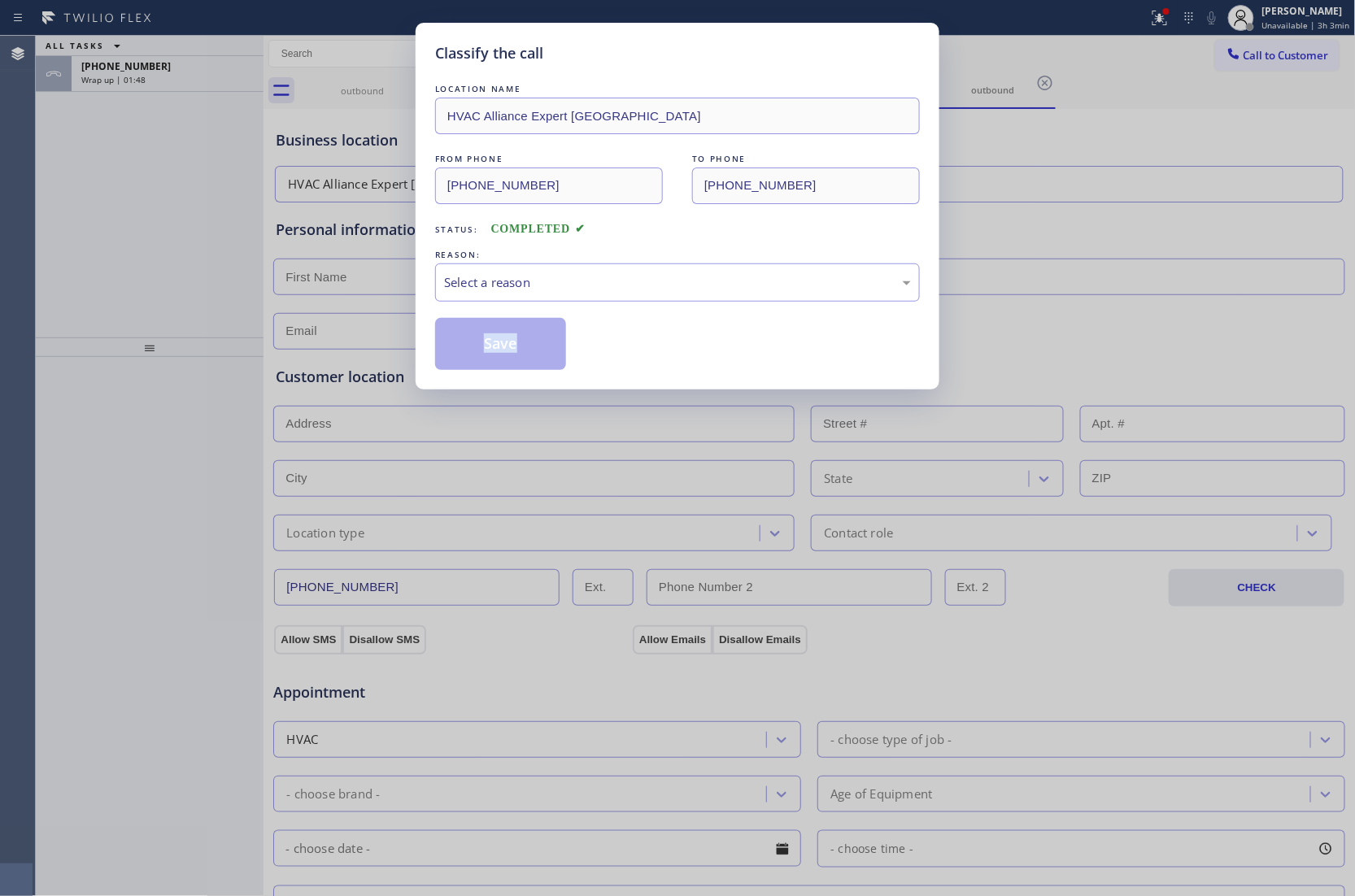
click at [211, 369] on div "Classify the call LOCATION NAME HVAC Alliance Expert Three Lakes FROM PHONE [PH…" at bounding box center [677, 448] width 1355 height 896
drag, startPoint x: 511, startPoint y: 268, endPoint x: 519, endPoint y: 298, distance: 31.0
click at [511, 268] on div "Select a reason" at bounding box center [677, 282] width 484 height 39
click at [508, 338] on button "Save" at bounding box center [500, 343] width 131 height 52
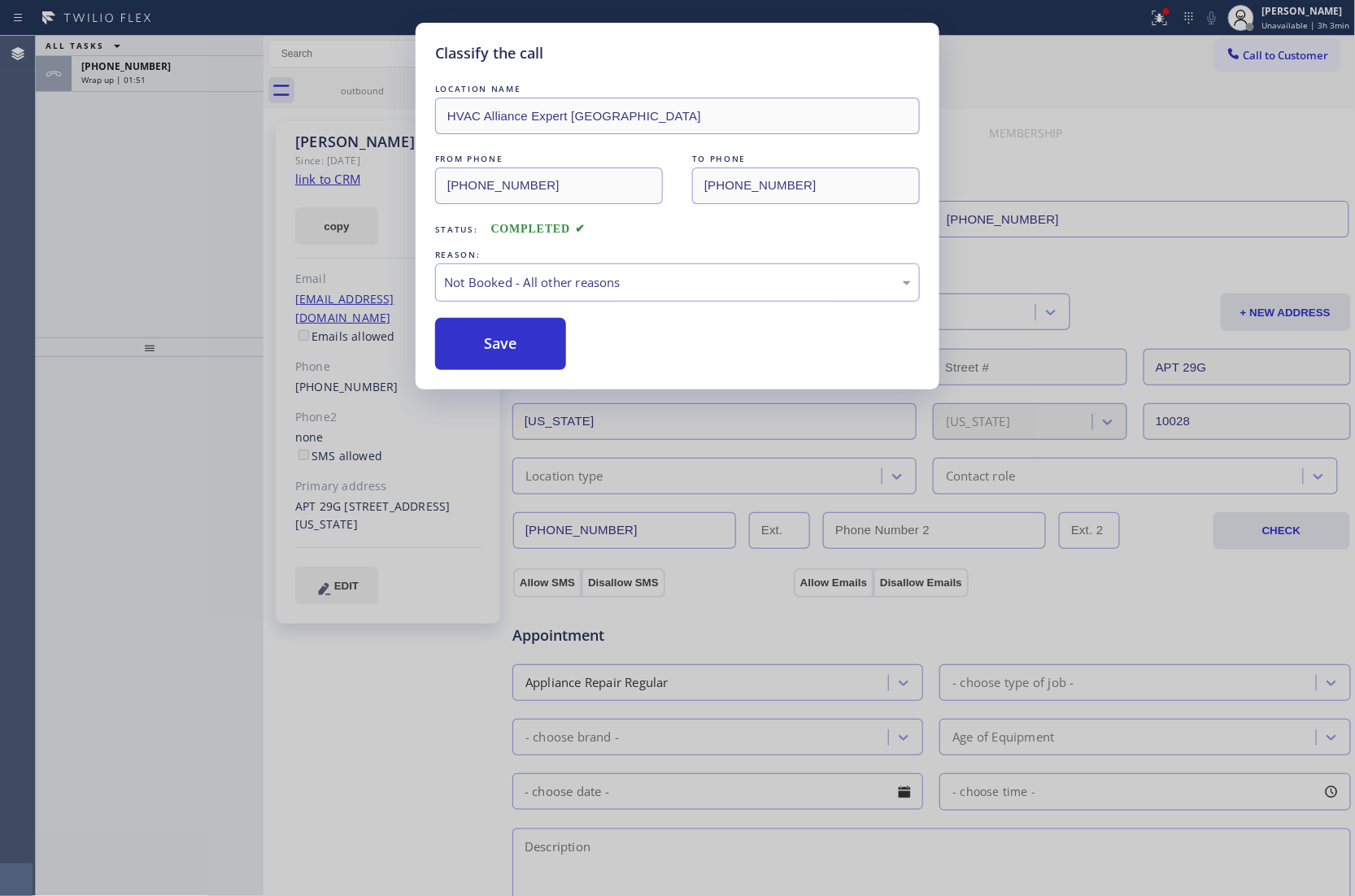
click at [128, 81] on div "Classify the call LOCATION NAME HVAC Alliance Expert Three Lakes FROM PHONE [PH…" at bounding box center [677, 448] width 1355 height 896
click at [128, 81] on span "Wrap up | 01:51" at bounding box center [113, 79] width 64 height 11
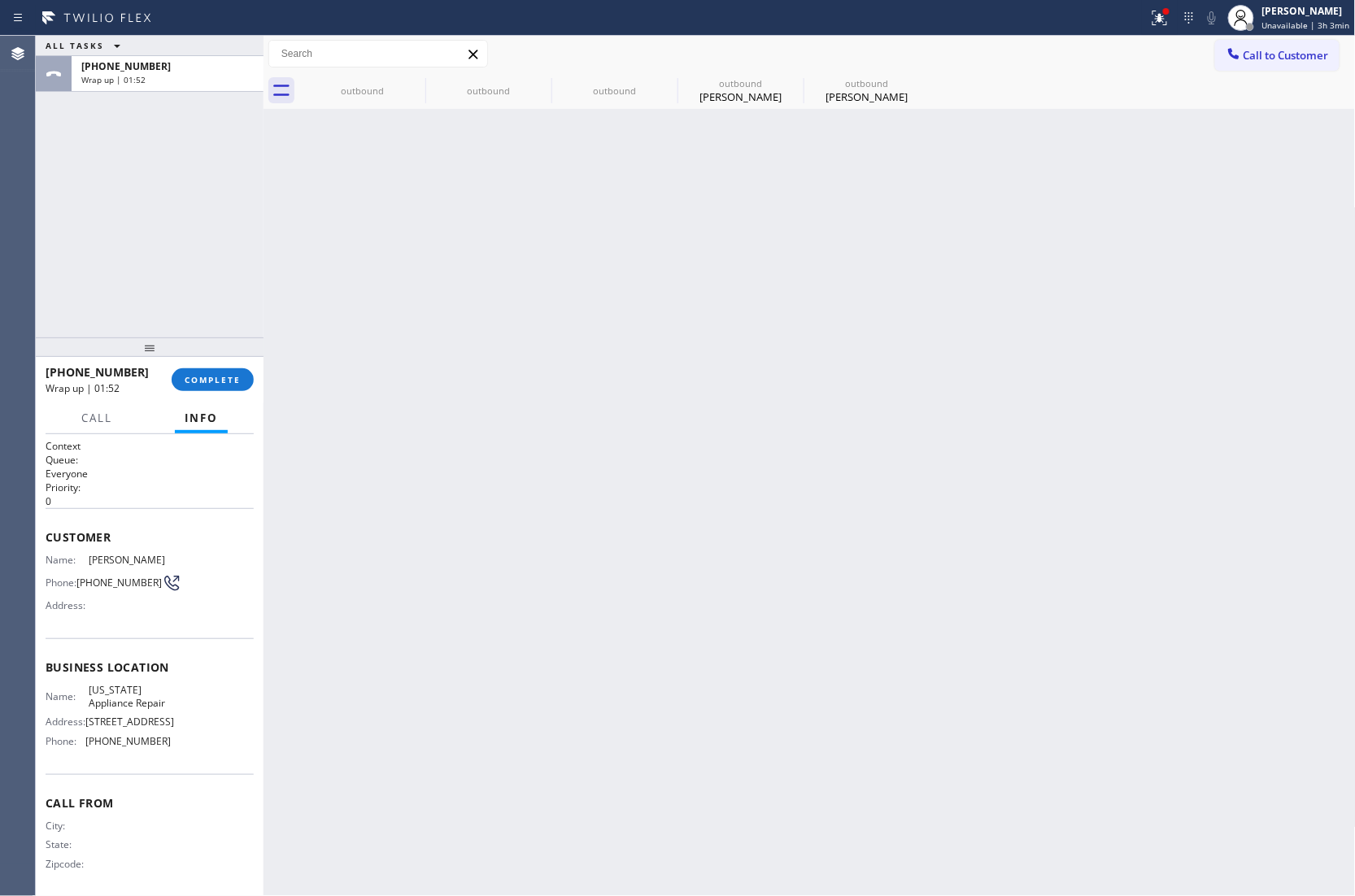
click at [128, 81] on span "Wrap up | 01:52" at bounding box center [113, 79] width 64 height 11
click at [229, 368] on button "COMPLETE" at bounding box center [212, 379] width 82 height 23
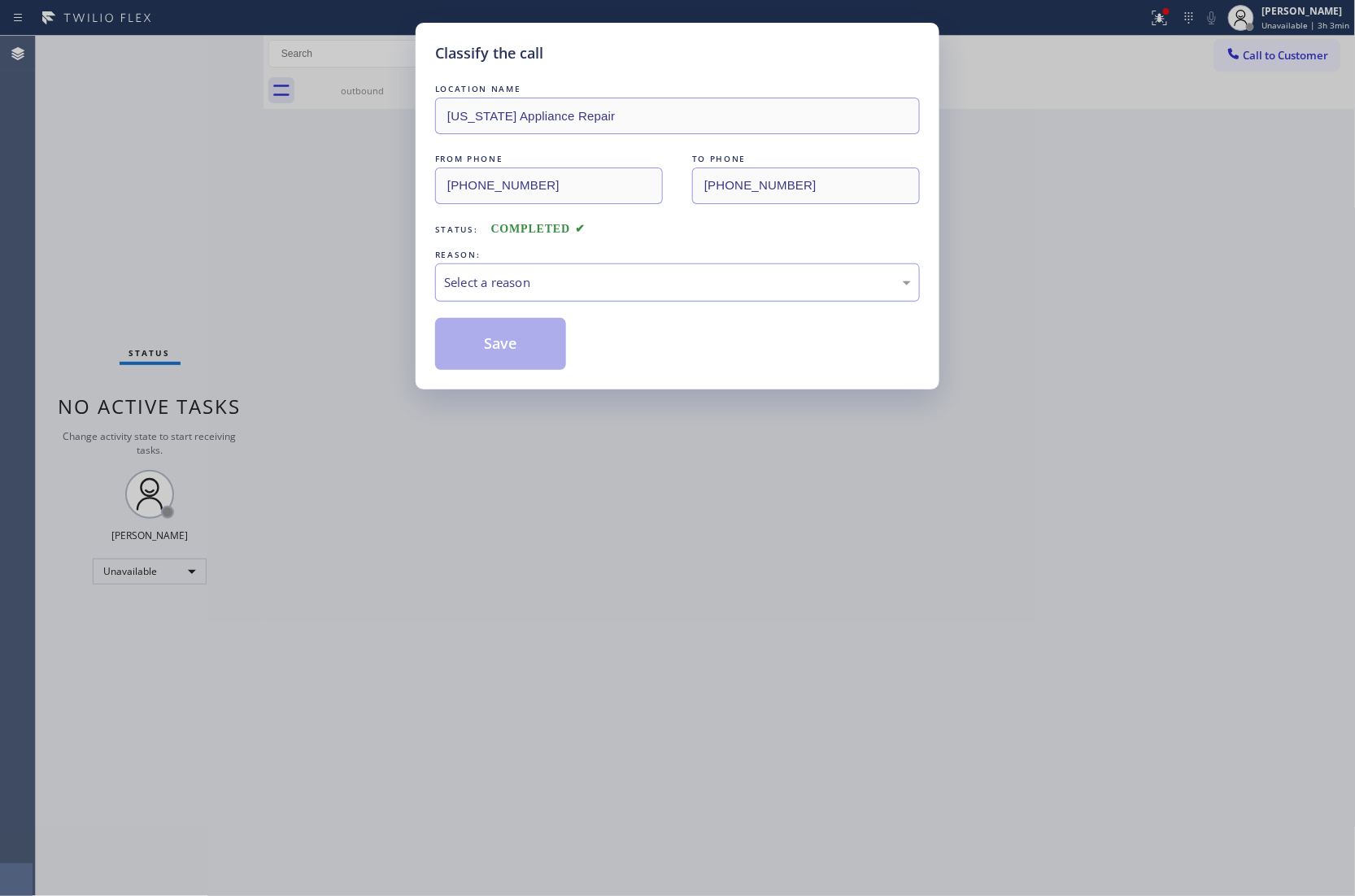
click at [587, 274] on div "Select a reason" at bounding box center [677, 282] width 467 height 19
click at [476, 347] on button "Save" at bounding box center [500, 343] width 131 height 52
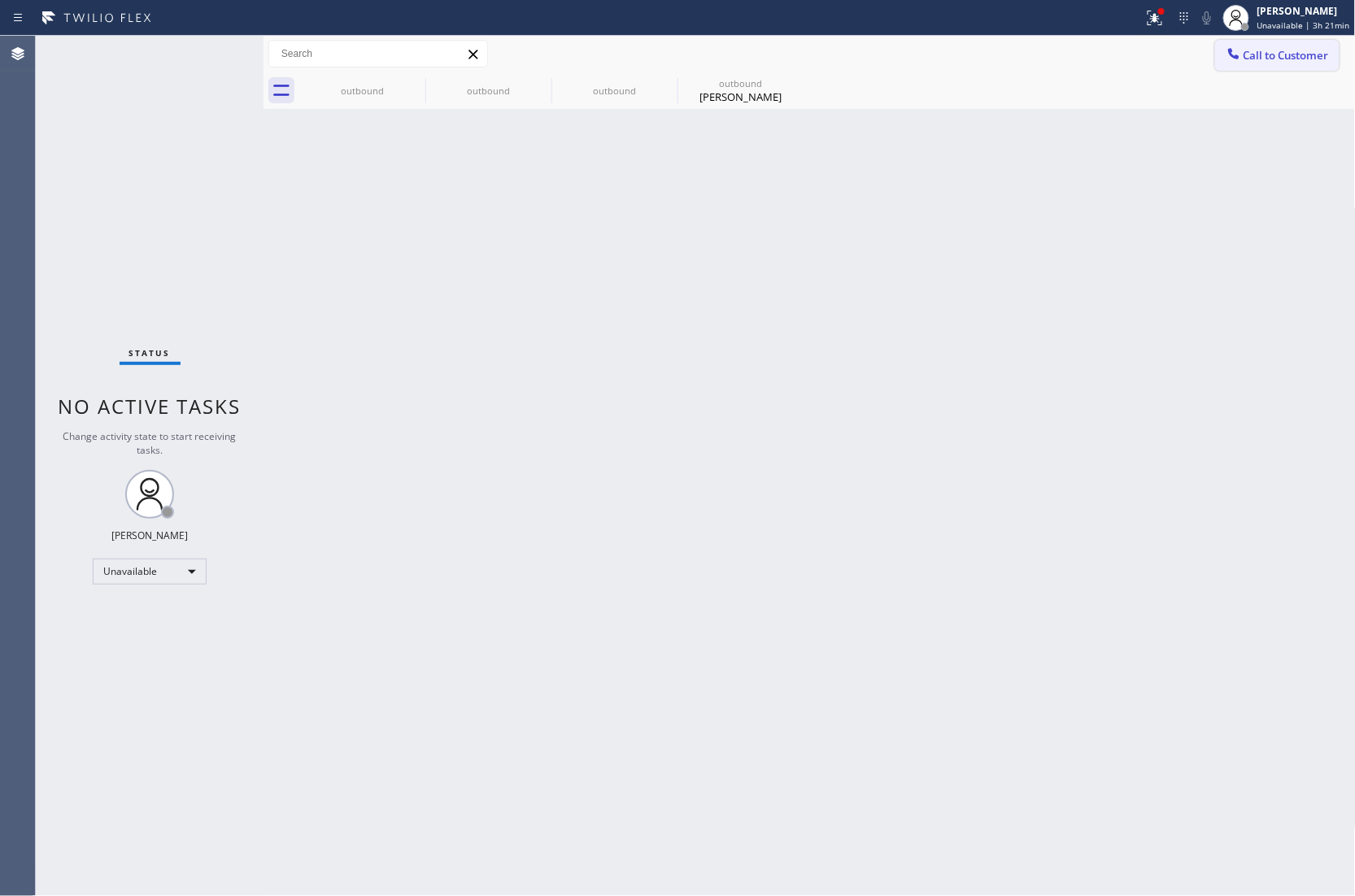
drag, startPoint x: 1254, startPoint y: 59, endPoint x: 990, endPoint y: 210, distance: 304.1
click at [1253, 59] on span "Call to Customer" at bounding box center [1286, 55] width 86 height 15
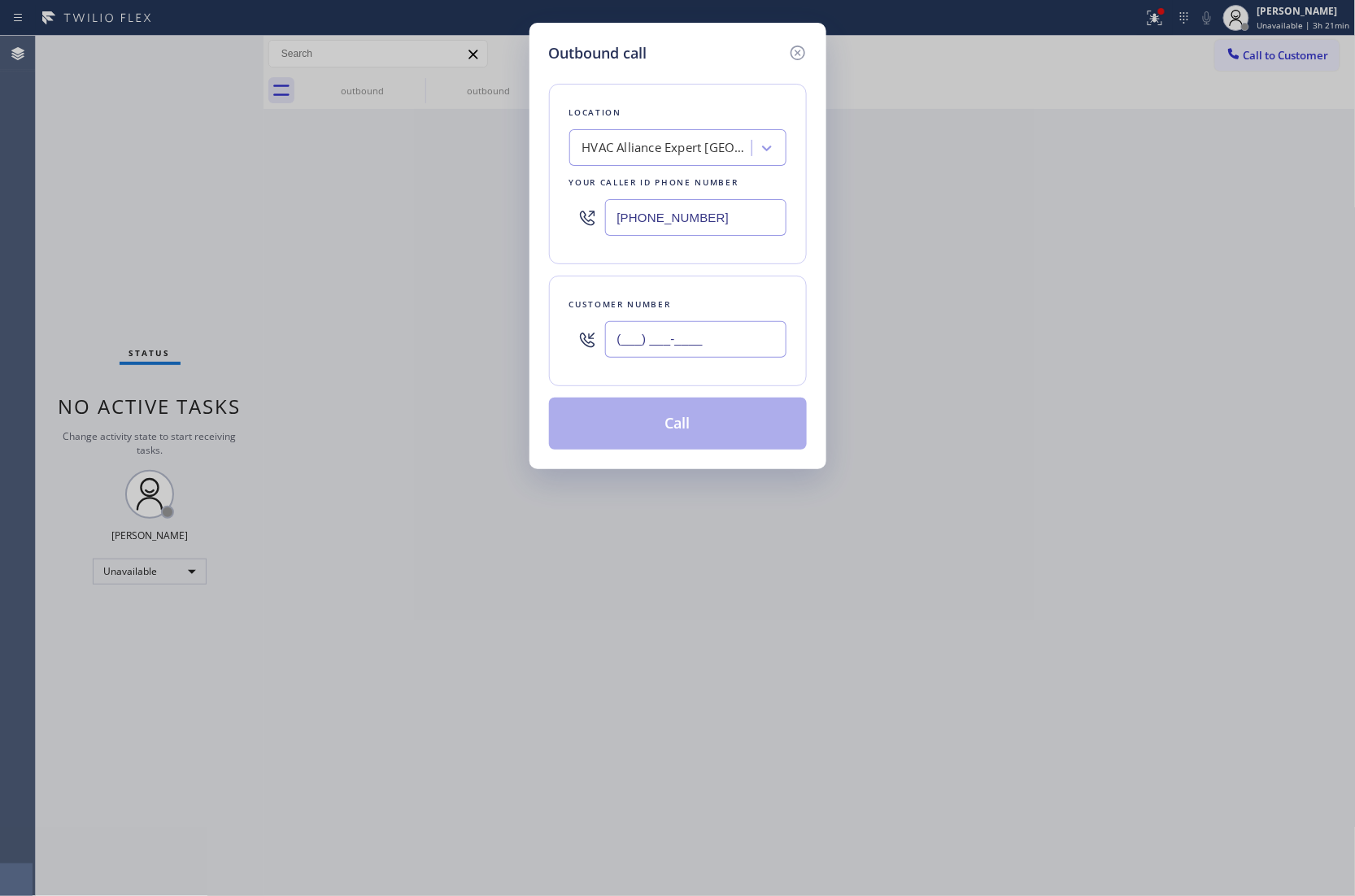
click at [706, 349] on input "(___) ___-____" at bounding box center [696, 339] width 181 height 37
paste input "206) 228-7055"
type input "[PHONE_NUMBER]"
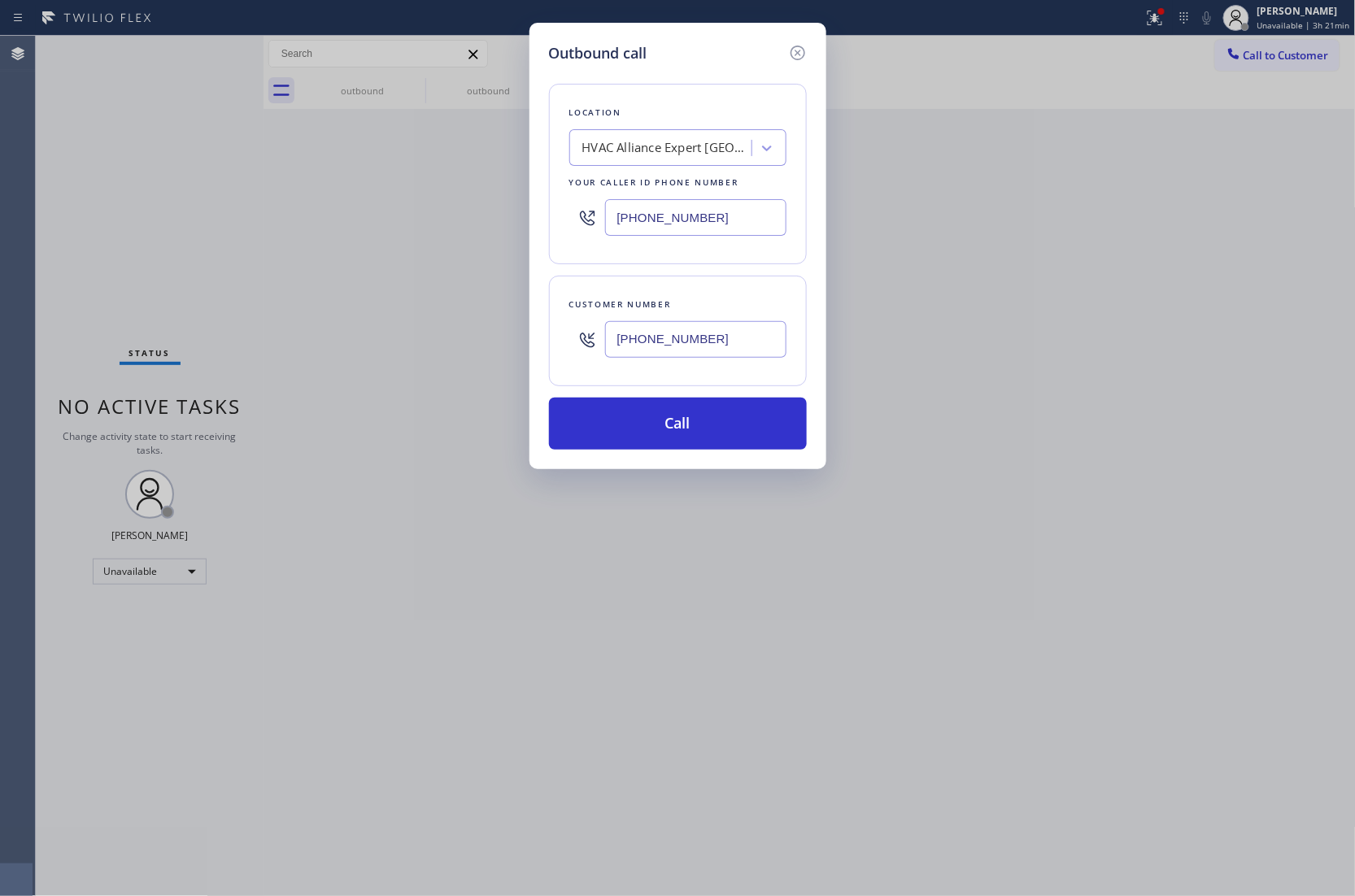
click at [706, 212] on input "[PHONE_NUMBER]" at bounding box center [696, 217] width 181 height 37
paste input "206) 202-1006"
type input "[PHONE_NUMBER]"
click at [719, 416] on button "Call" at bounding box center [677, 423] width 258 height 52
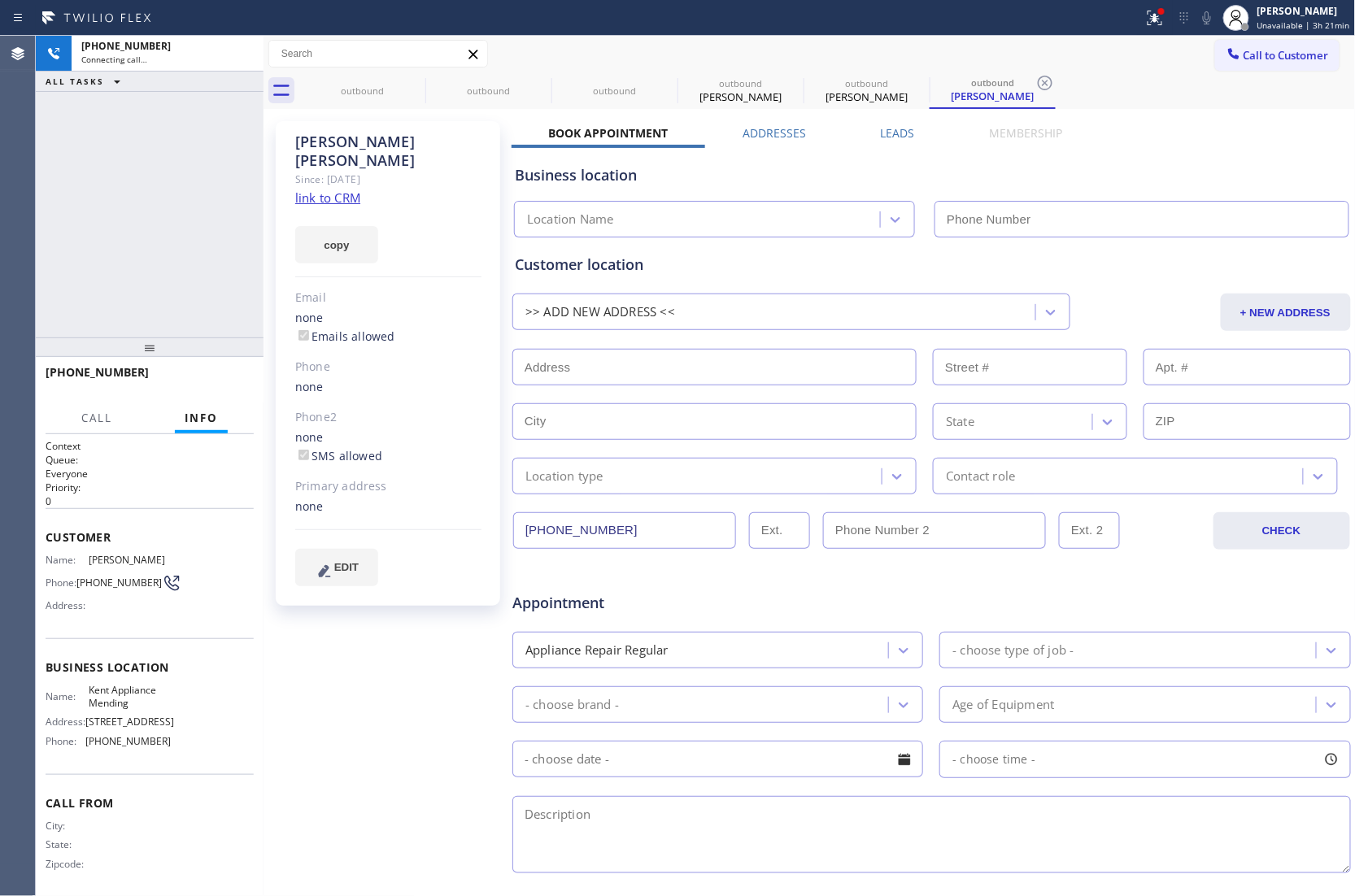
type input "[PHONE_NUMBER]"
click at [56, 183] on div "[PHONE_NUMBER] Connecting call… ALL TASKS ALL TASKS ACTIVE TASKS TASKS IN WRAP …" at bounding box center [150, 187] width 228 height 301
drag, startPoint x: 104, startPoint y: 596, endPoint x: 82, endPoint y: 583, distance: 25.6
click at [82, 583] on span "[PHONE_NUMBER]" at bounding box center [119, 582] width 86 height 12
click at [62, 146] on div "[PHONE_NUMBER] Live | 06:13 ALL TASKS ALL TASKS ACTIVE TASKS TASKS IN WRAP UP" at bounding box center [150, 187] width 228 height 301
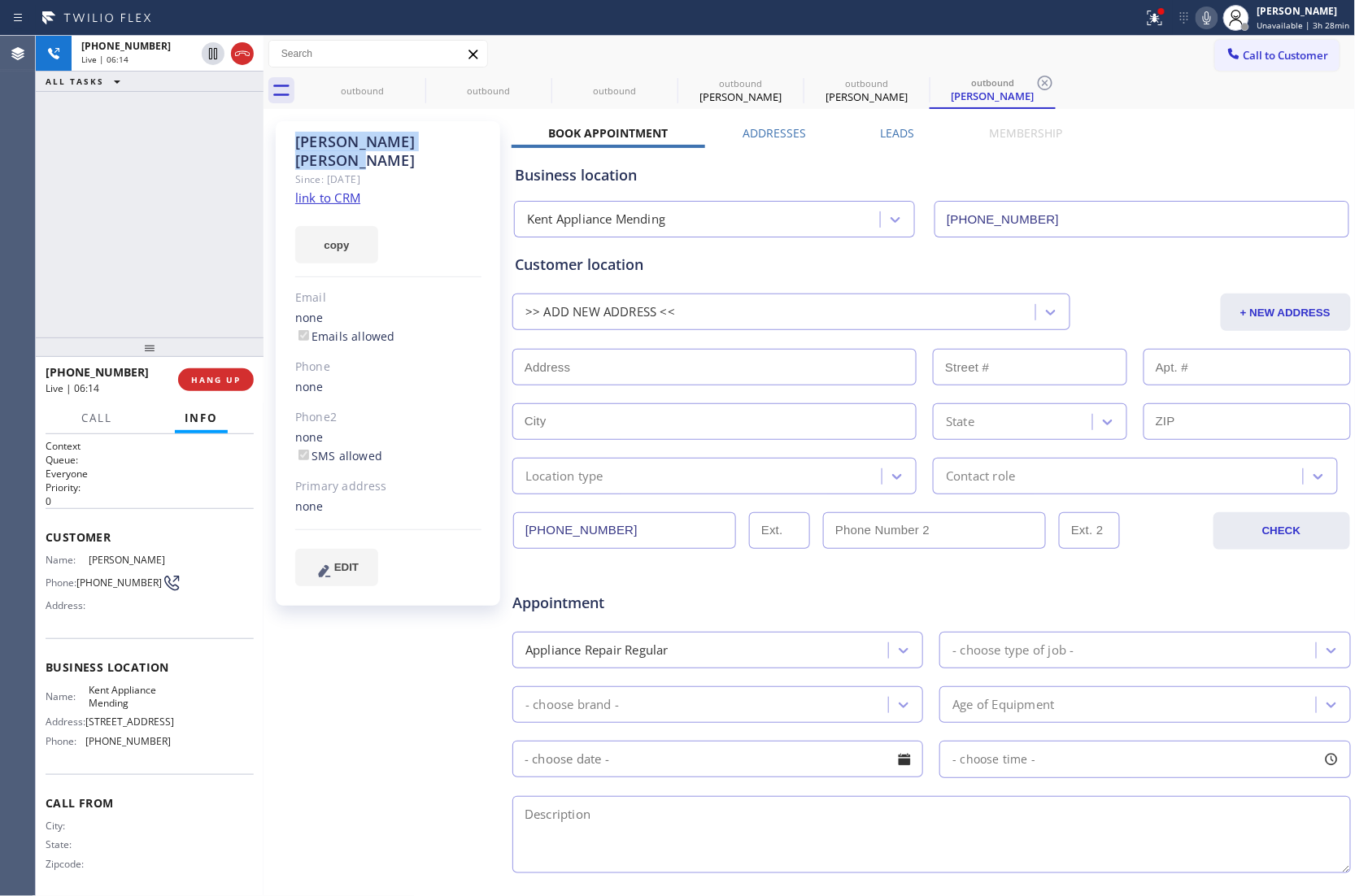
drag, startPoint x: 365, startPoint y: 132, endPoint x: 271, endPoint y: 131, distance: 94.0
click at [271, 131] on div "[PERSON_NAME] Since: [DATE] link to CRM copy Email none Emails allowed Phone no…" at bounding box center [389, 639] width 244 height 1053
click at [24, 268] on div "Agent Desktop" at bounding box center [17, 466] width 35 height 860
click at [34, 239] on div "Agent Desktop" at bounding box center [18, 466] width 36 height 860
click at [245, 52] on icon at bounding box center [242, 53] width 20 height 20
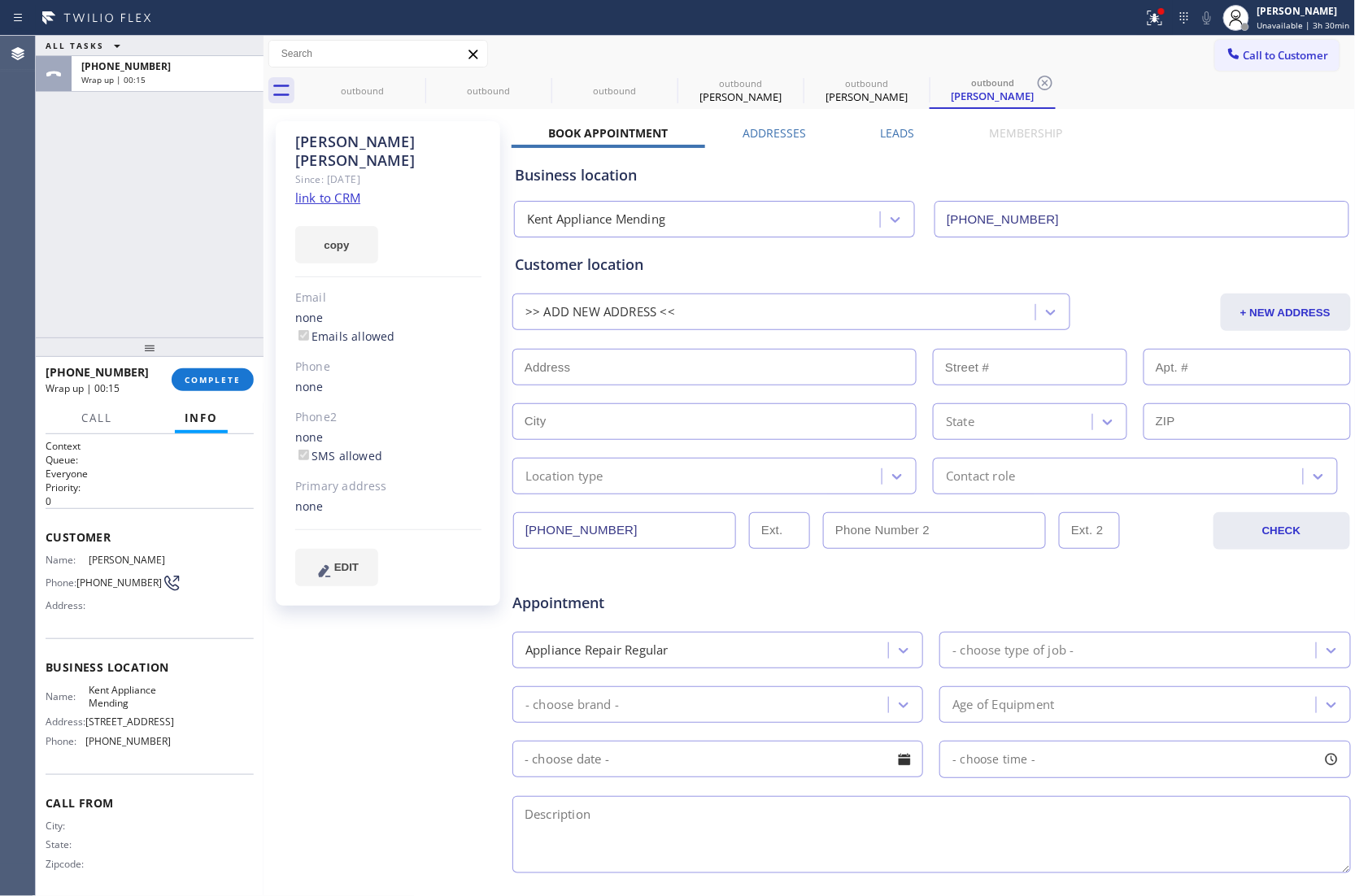
click at [45, 249] on div "ALL TASKS ALL TASKS ACTIVE TASKS TASKS IN WRAP UP [PHONE_NUMBER] Wrap up | 00:15" at bounding box center [150, 187] width 228 height 301
click at [208, 389] on button "COMPLETE" at bounding box center [212, 379] width 82 height 23
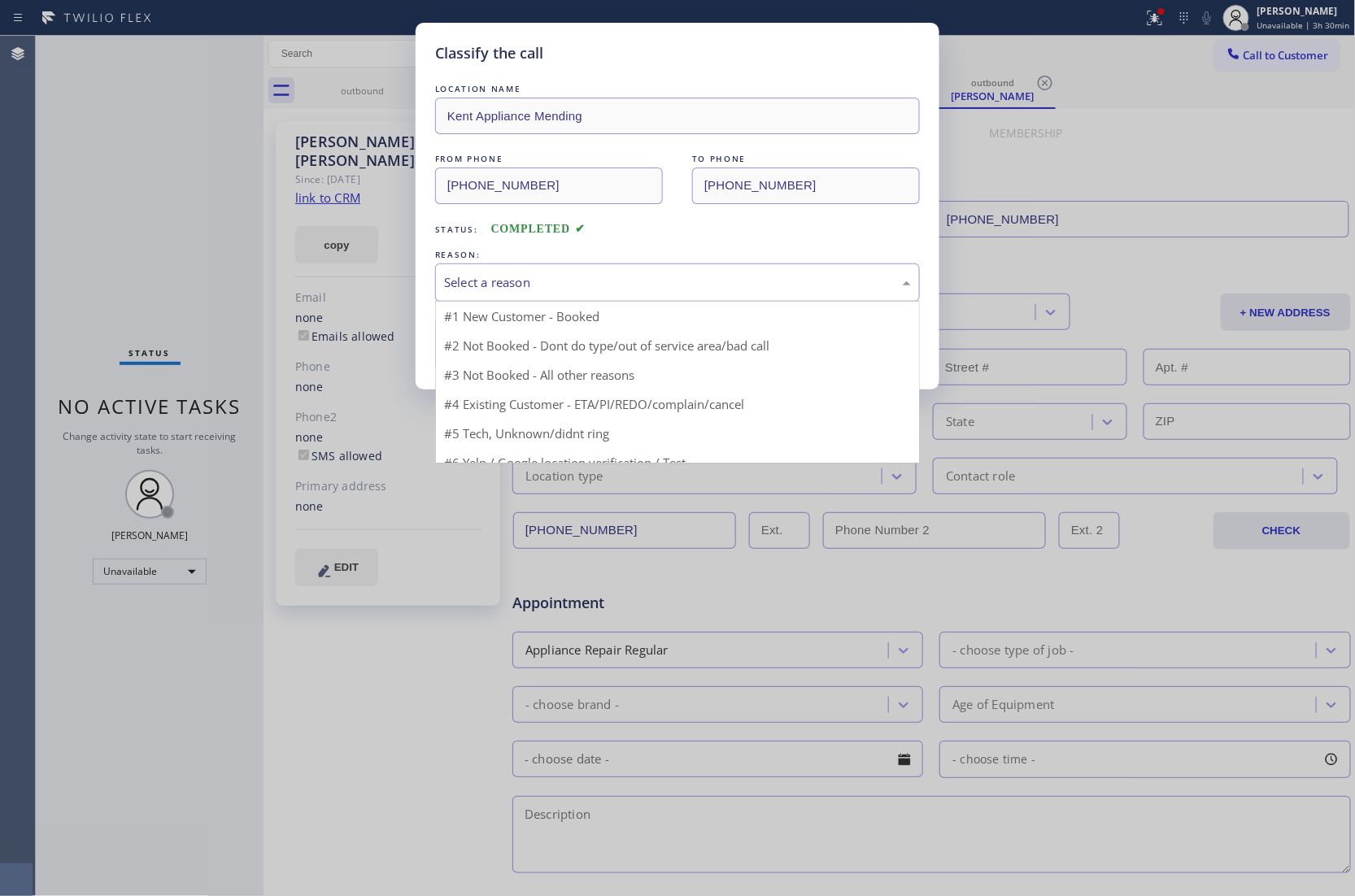
click at [502, 284] on div "Select a reason" at bounding box center [677, 282] width 467 height 19
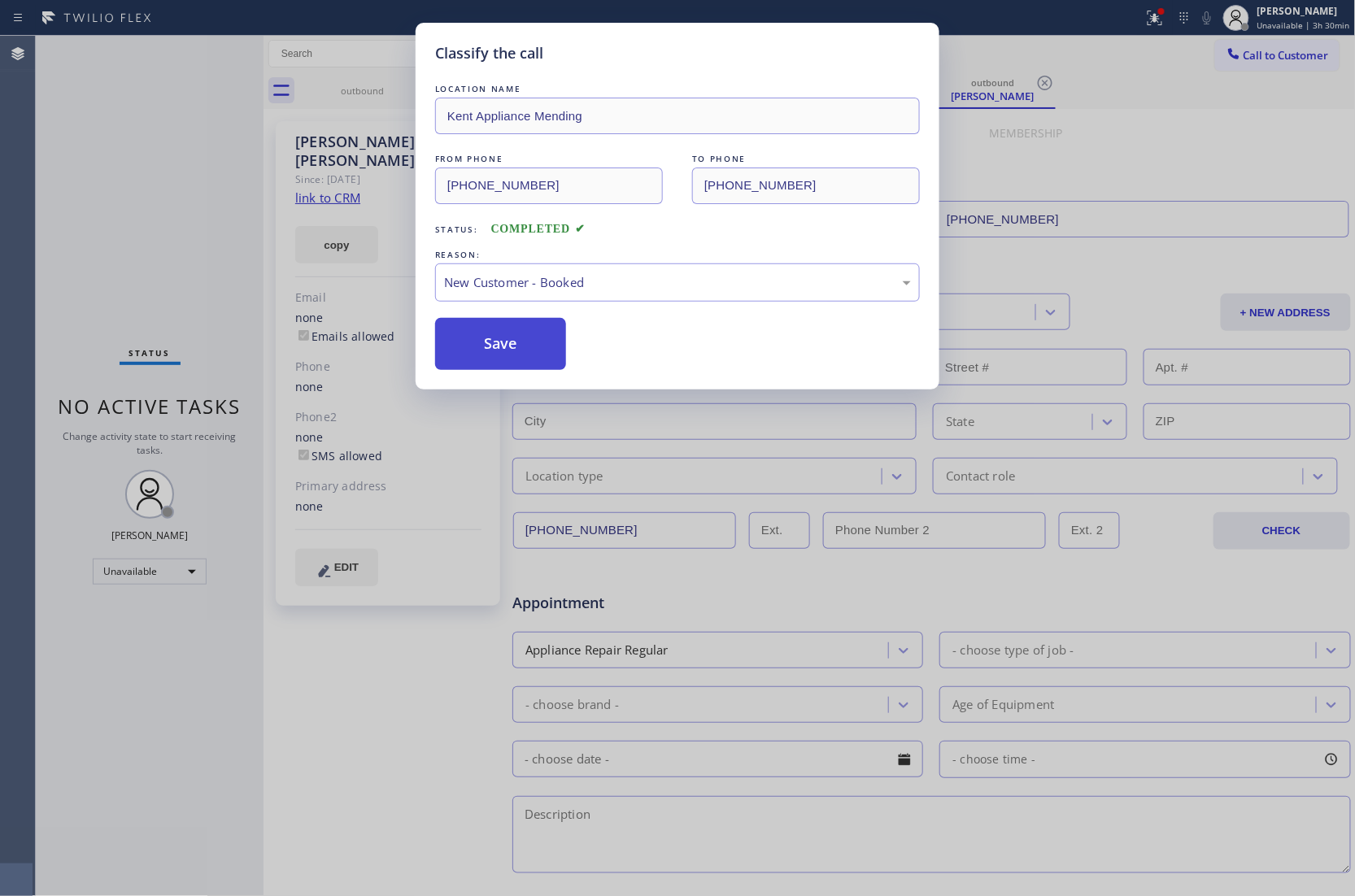
click at [504, 355] on button "Save" at bounding box center [500, 343] width 131 height 52
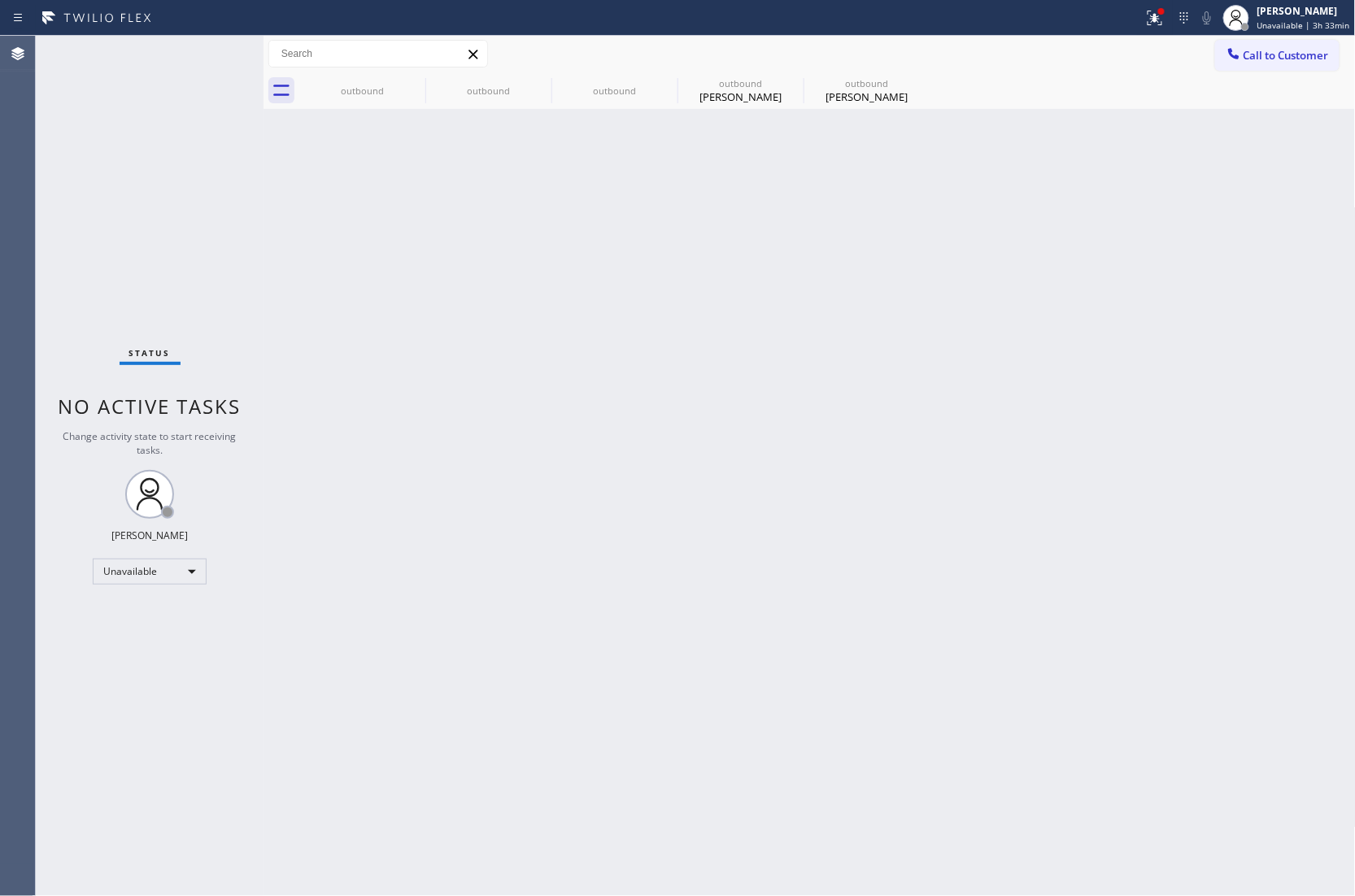
click at [1, 327] on div "Agent Desktop" at bounding box center [17, 466] width 35 height 860
